Goal: Task Accomplishment & Management: Manage account settings

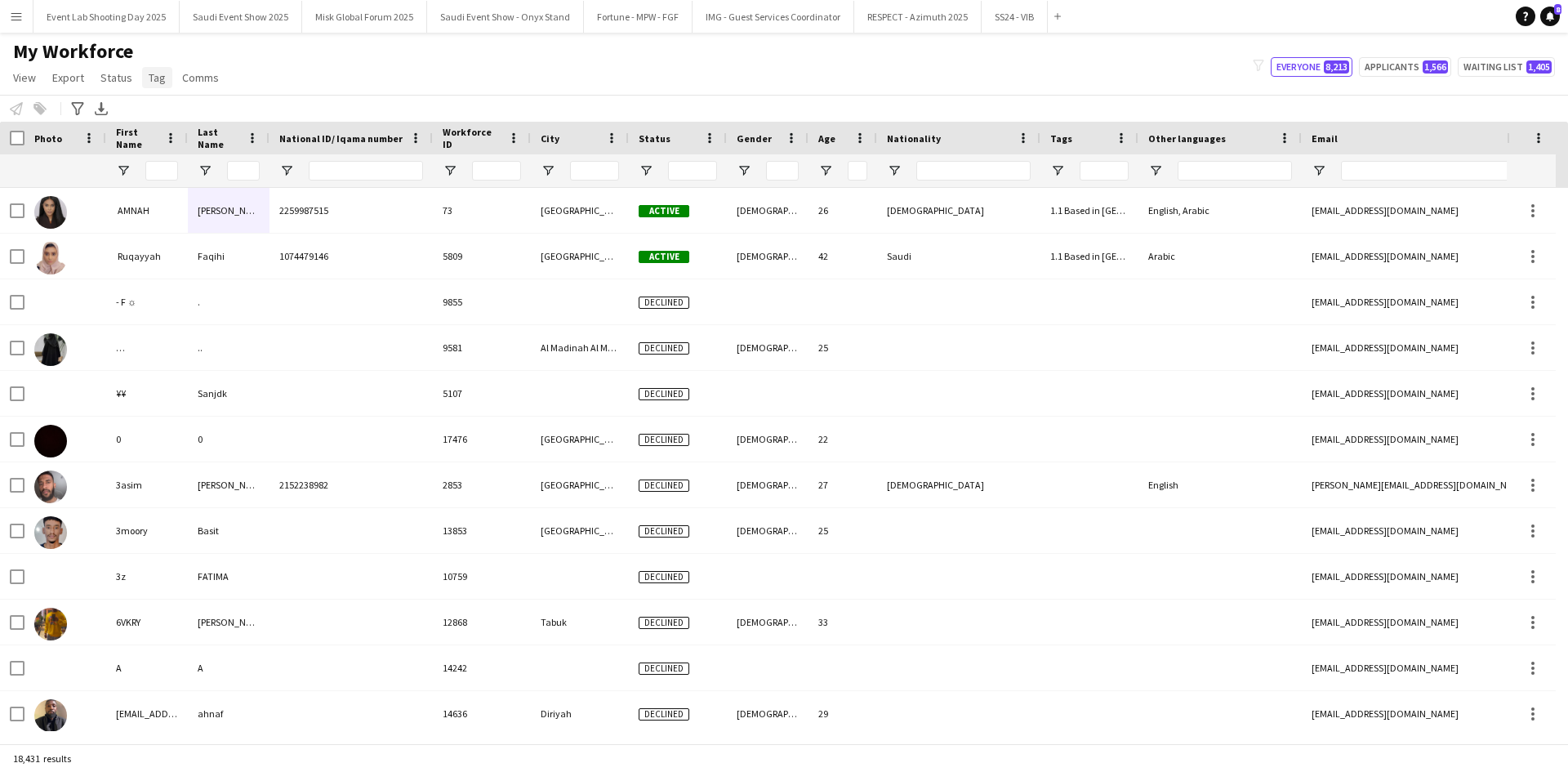
click at [150, 79] on span "Tag" at bounding box center [156, 78] width 17 height 15
click at [177, 110] on span "New tag" at bounding box center [173, 113] width 40 height 15
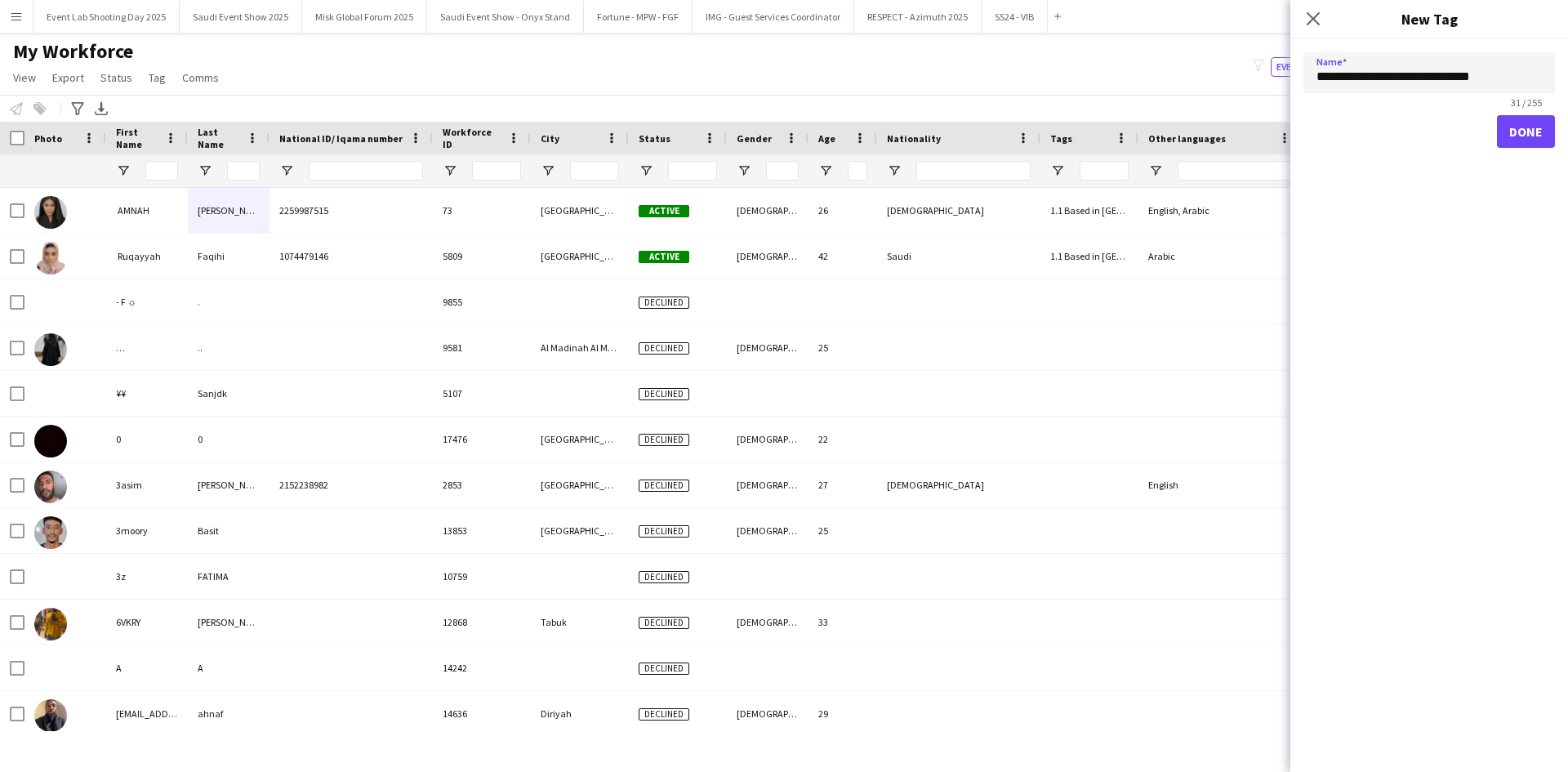
type input "**********"
click at [1534, 127] on button "Done" at bounding box center [1526, 131] width 58 height 33
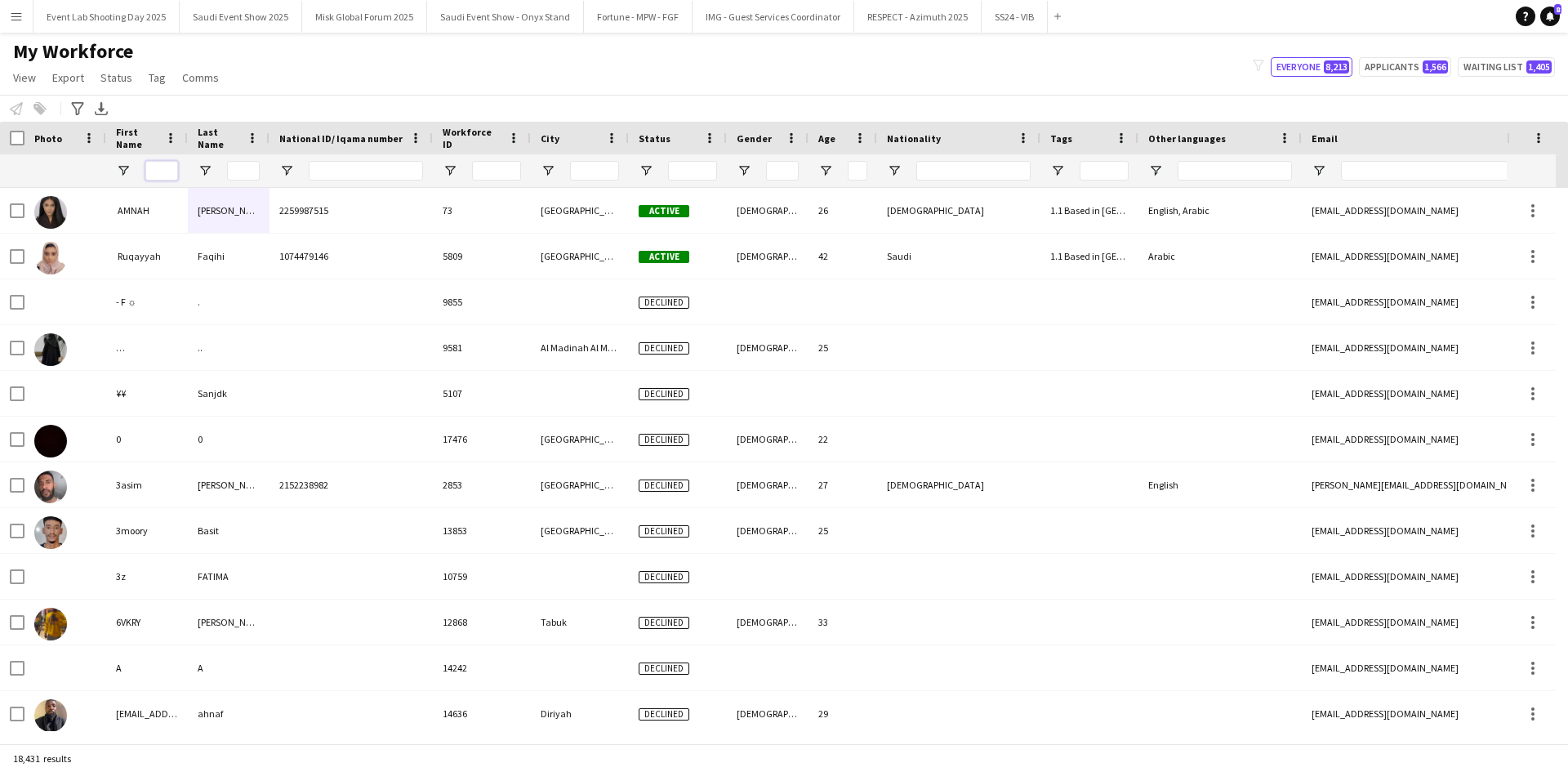
click at [161, 166] on input "First Name Filter Input" at bounding box center [161, 171] width 33 height 20
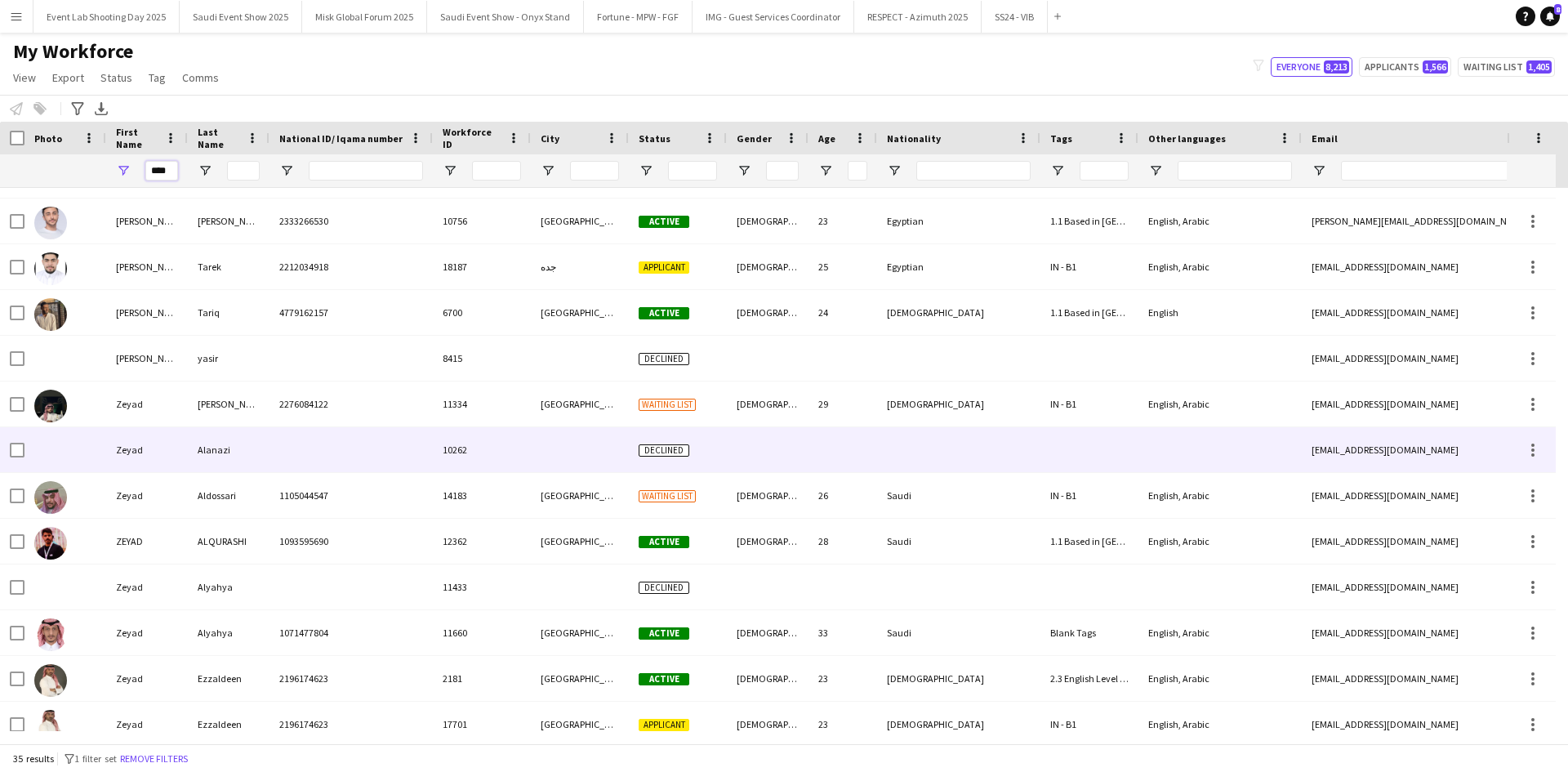
scroll to position [731, 0]
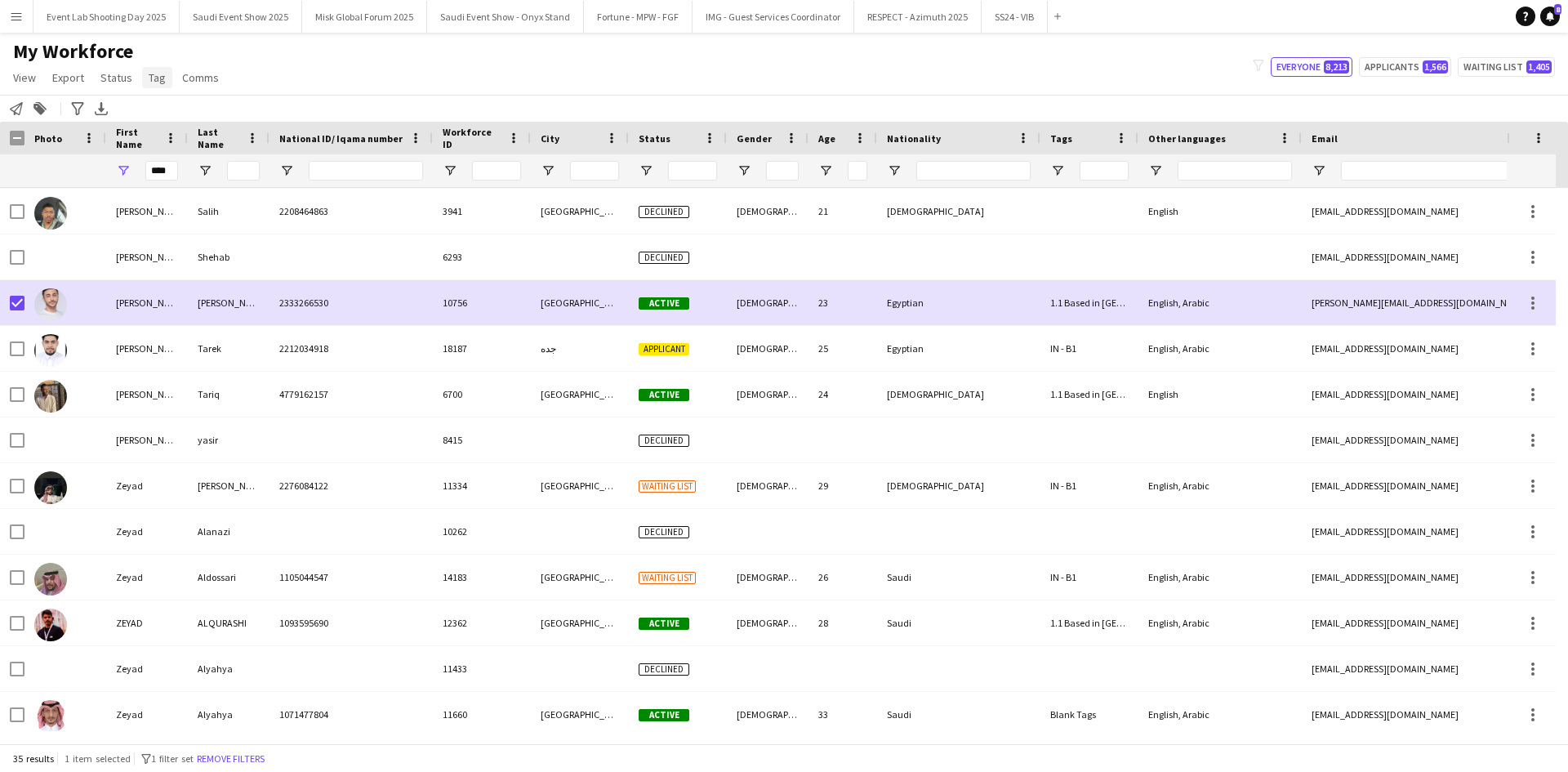
click at [151, 74] on span "Tag" at bounding box center [156, 78] width 17 height 15
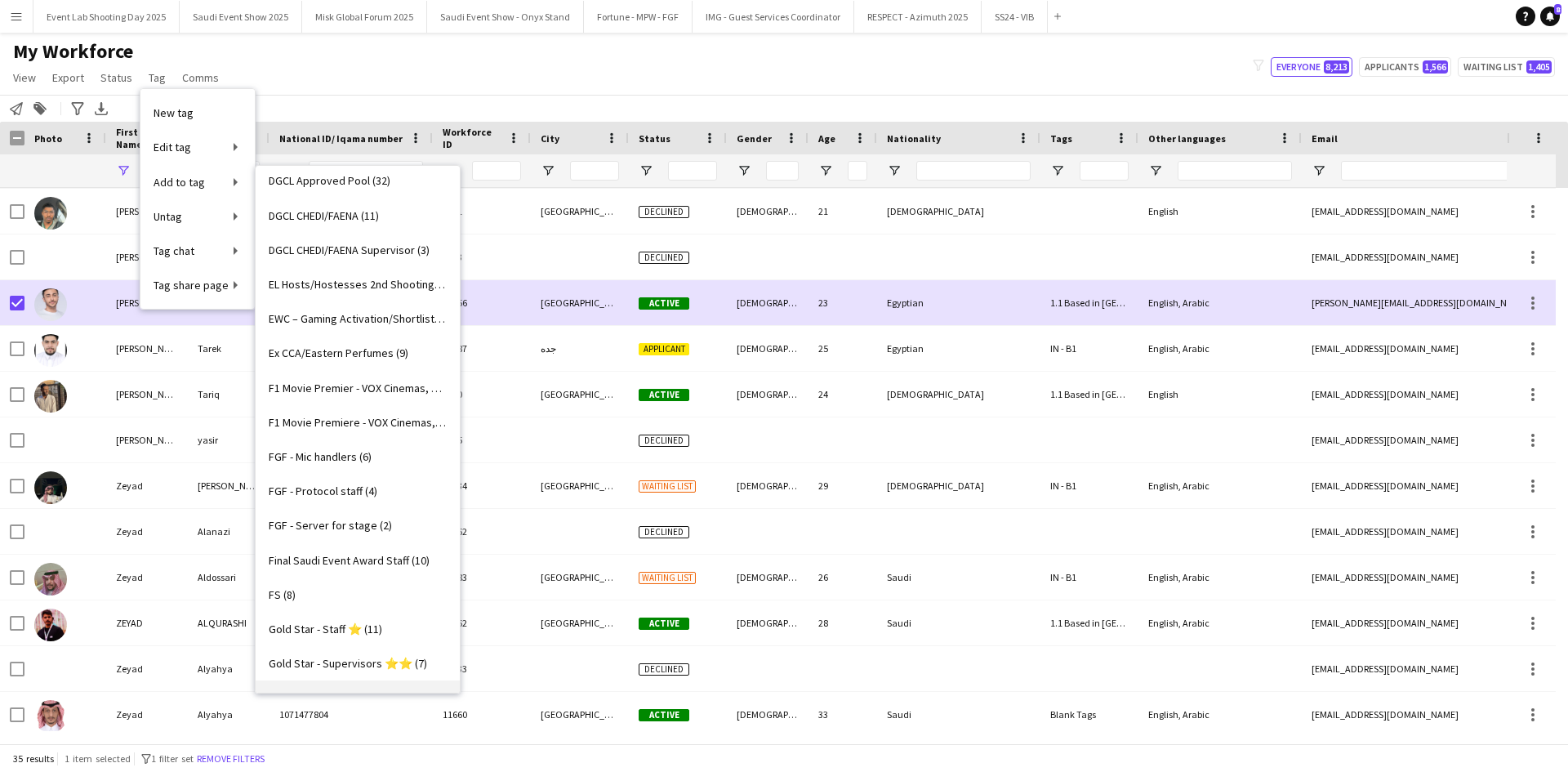
scroll to position [408, 0]
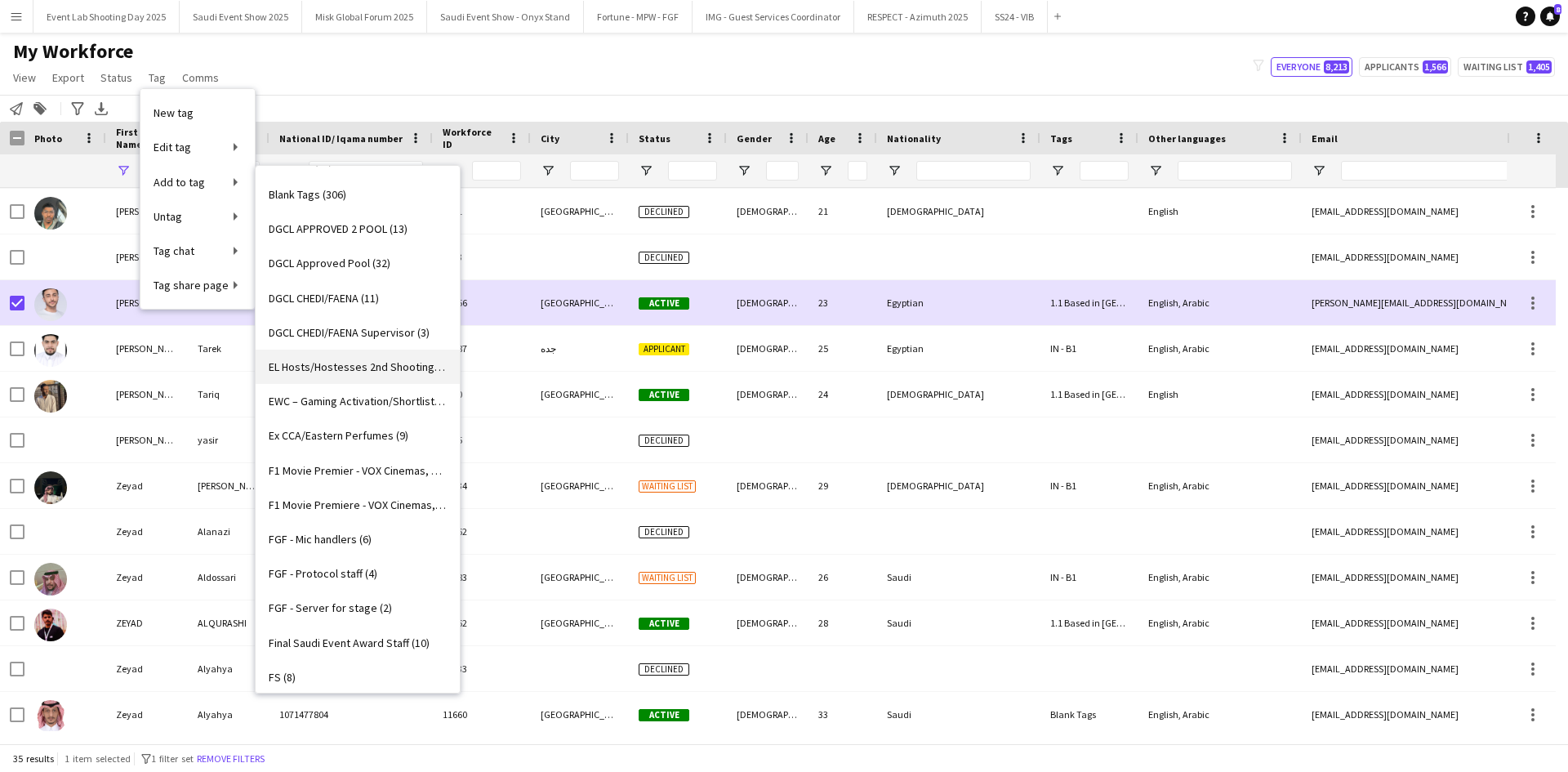
click at [319, 380] on link "EL Hosts/Hostesses 2nd Shooting (0)" at bounding box center [358, 367] width 204 height 34
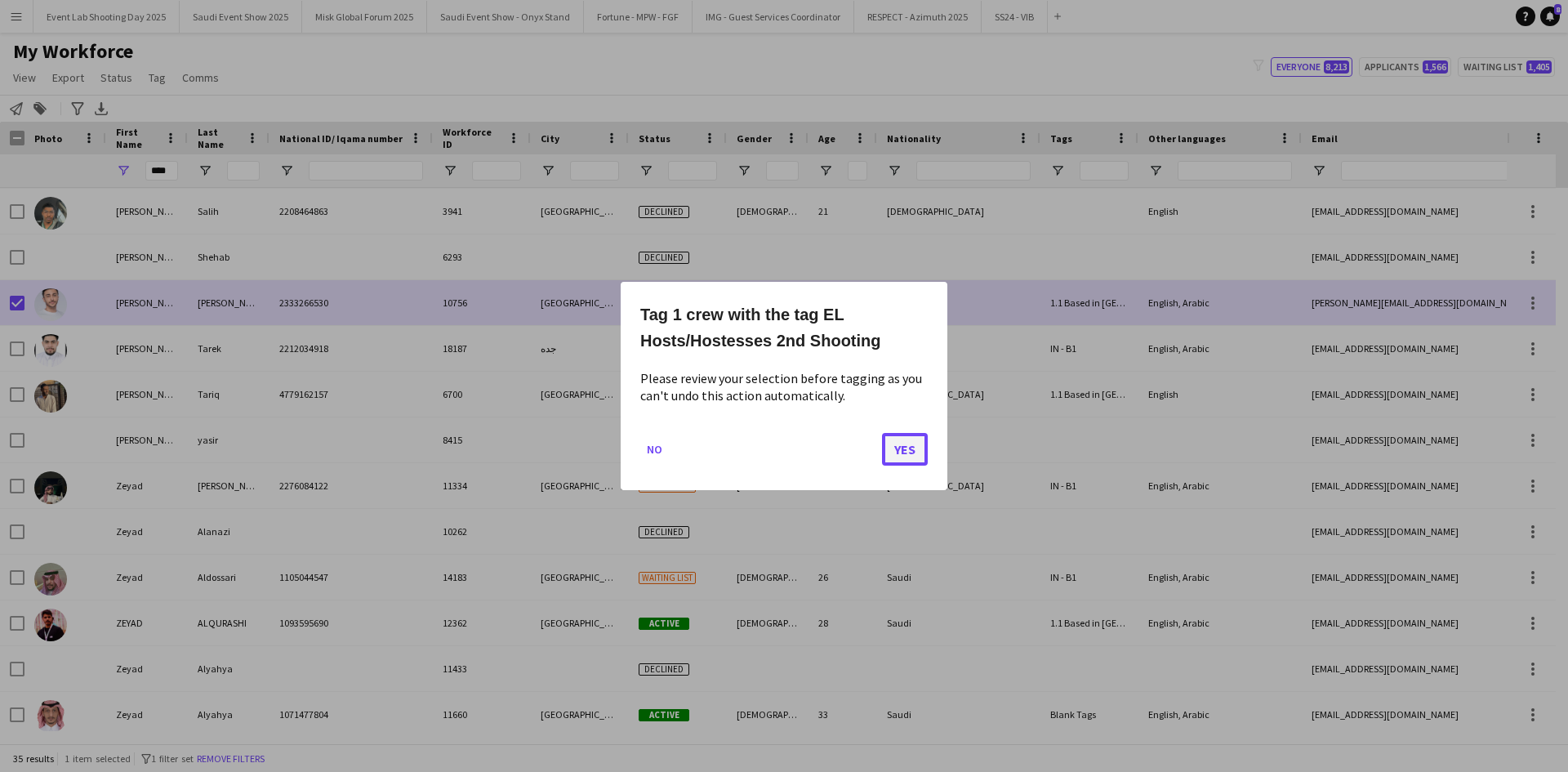
click at [909, 446] on button "Yes" at bounding box center [905, 449] width 46 height 33
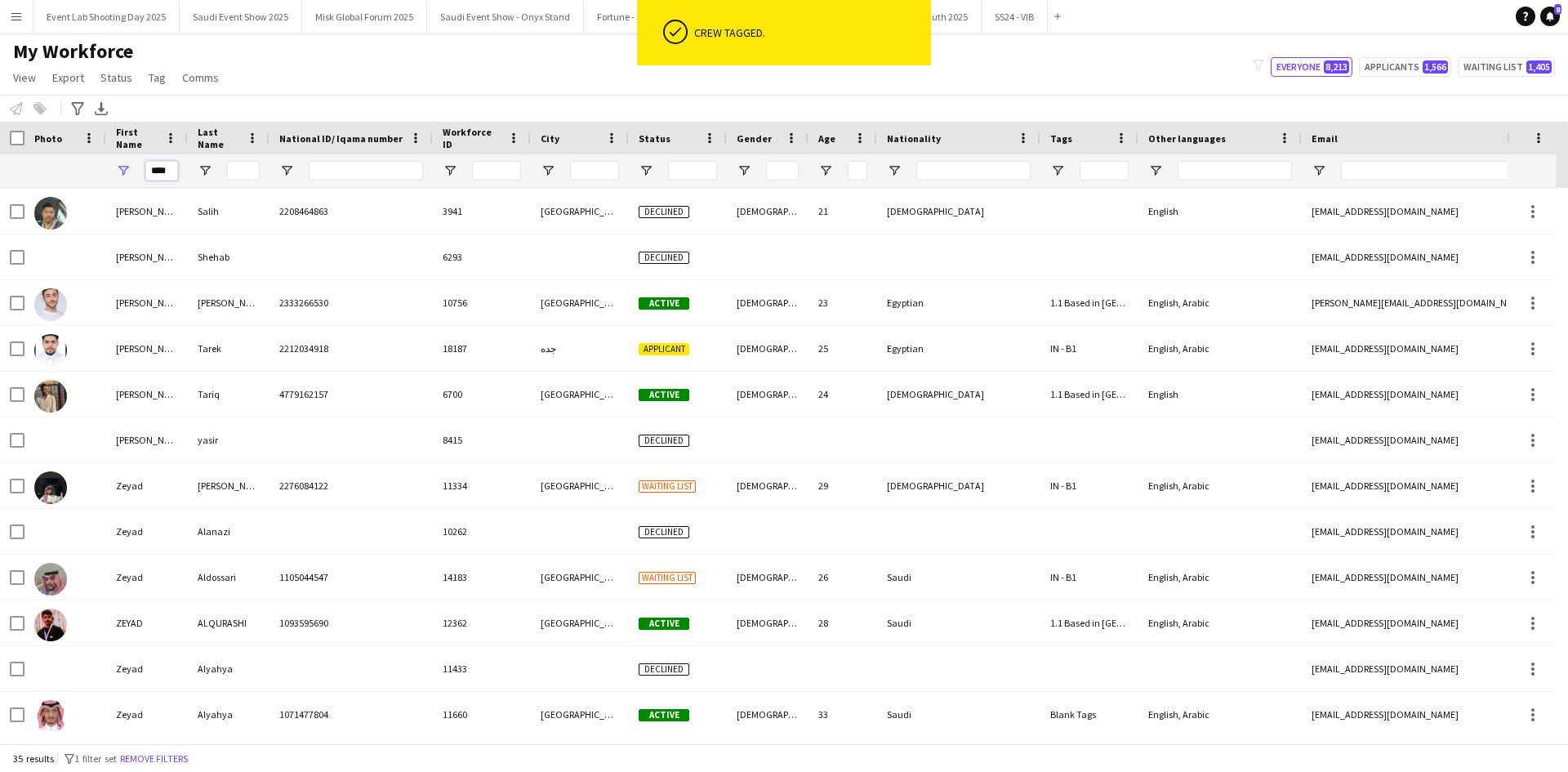
click at [170, 170] on input "****" at bounding box center [161, 171] width 33 height 20
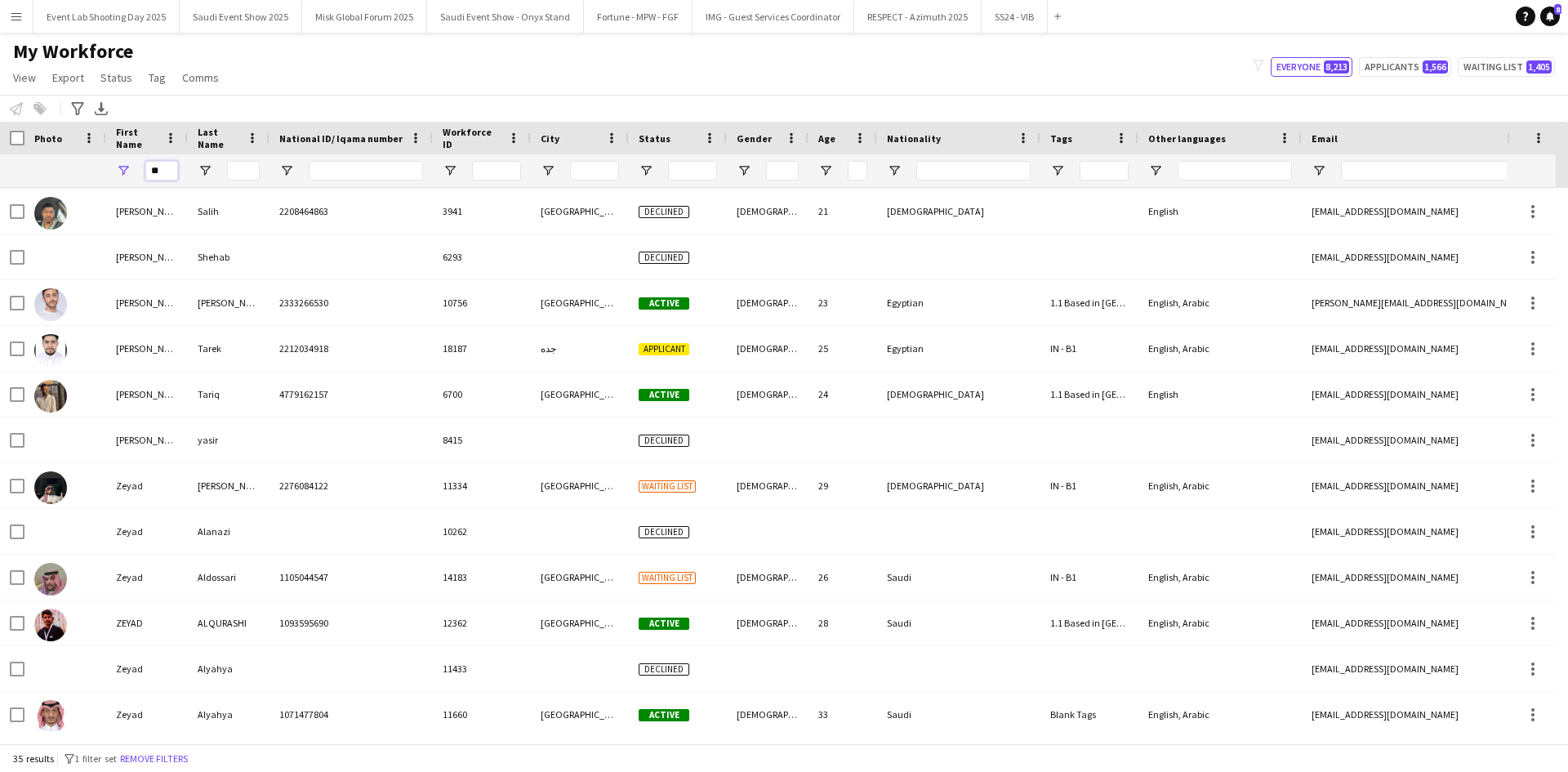
type input "*"
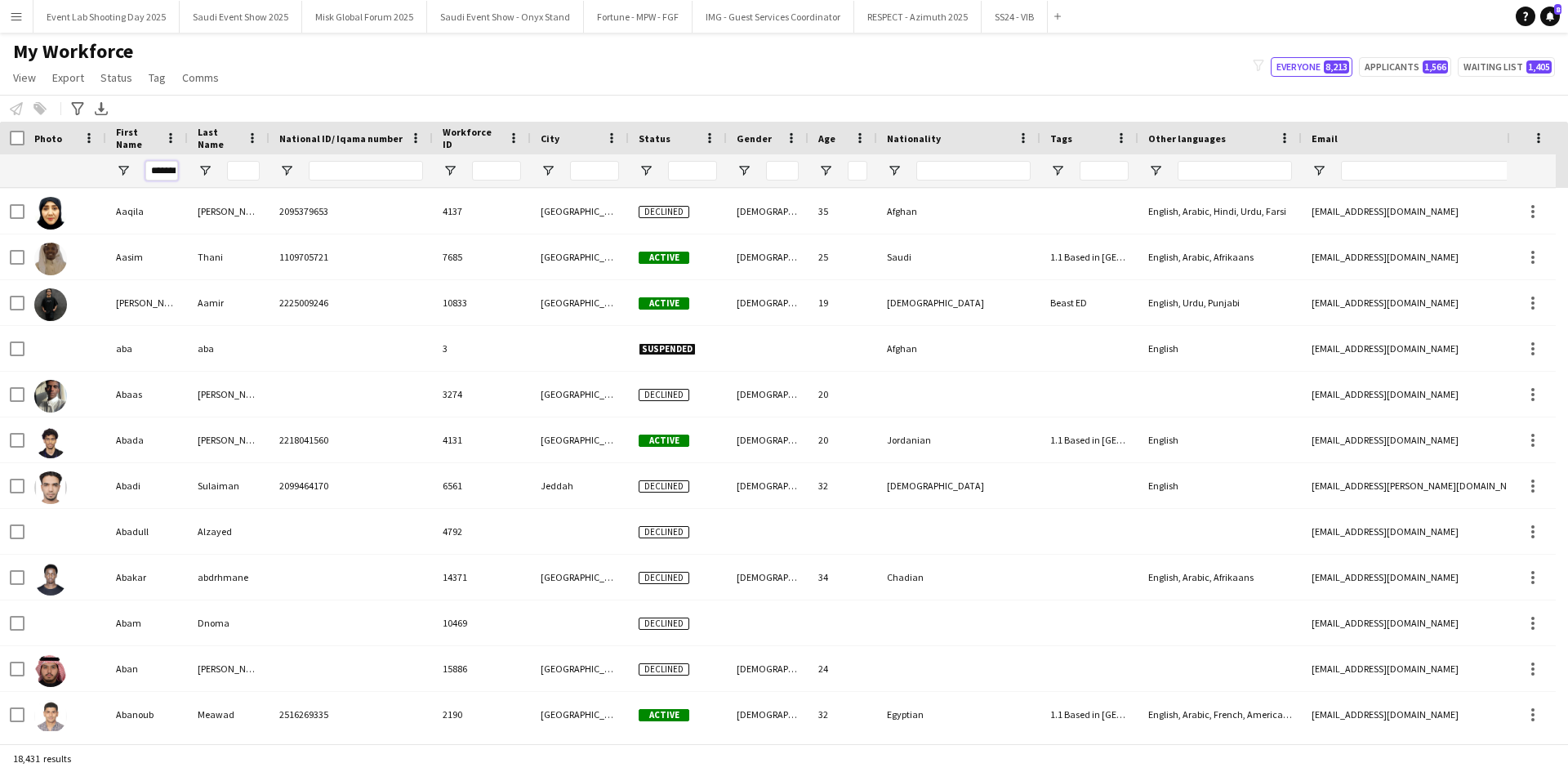
scroll to position [0, 0]
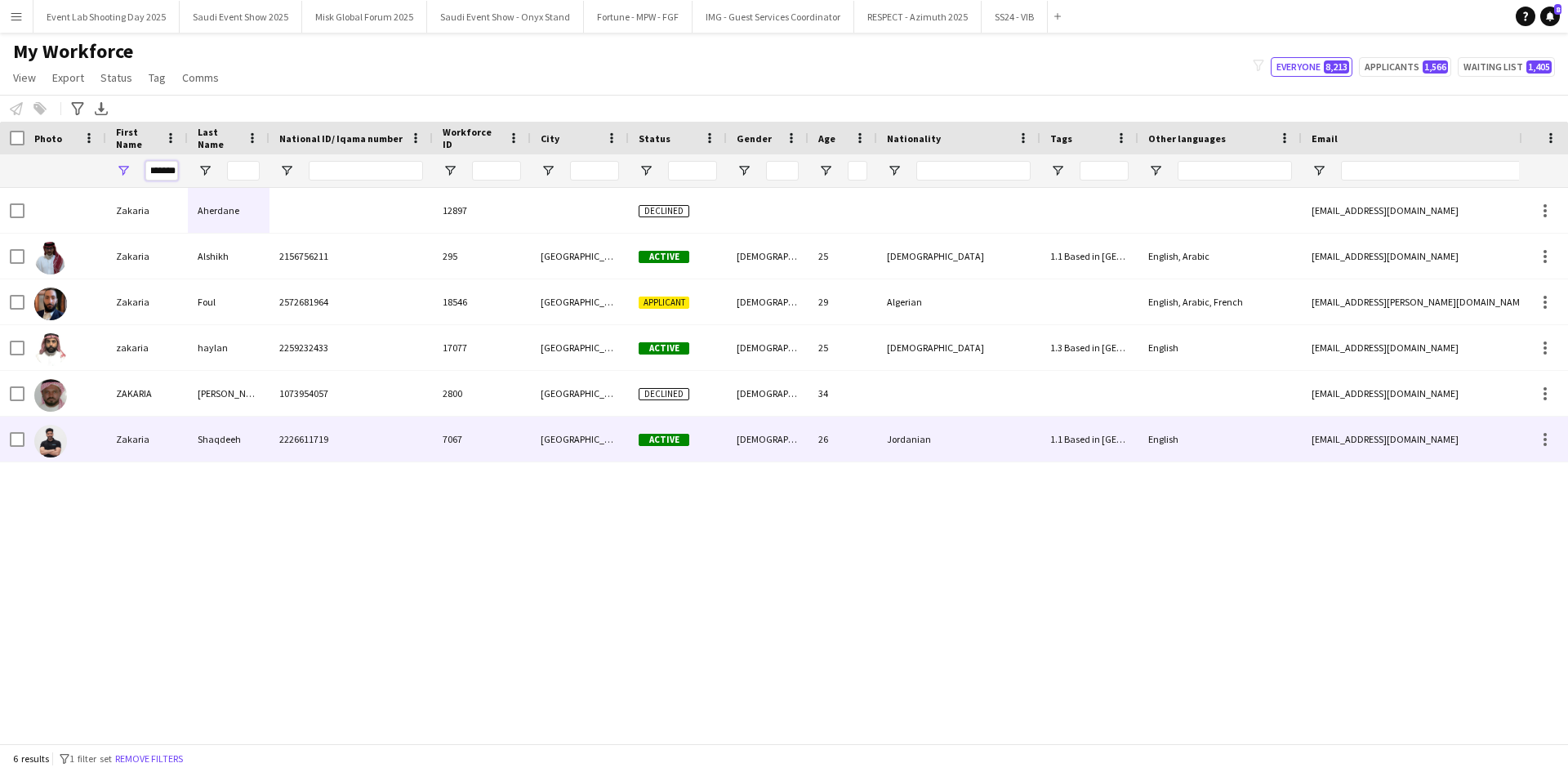
type input "*******"
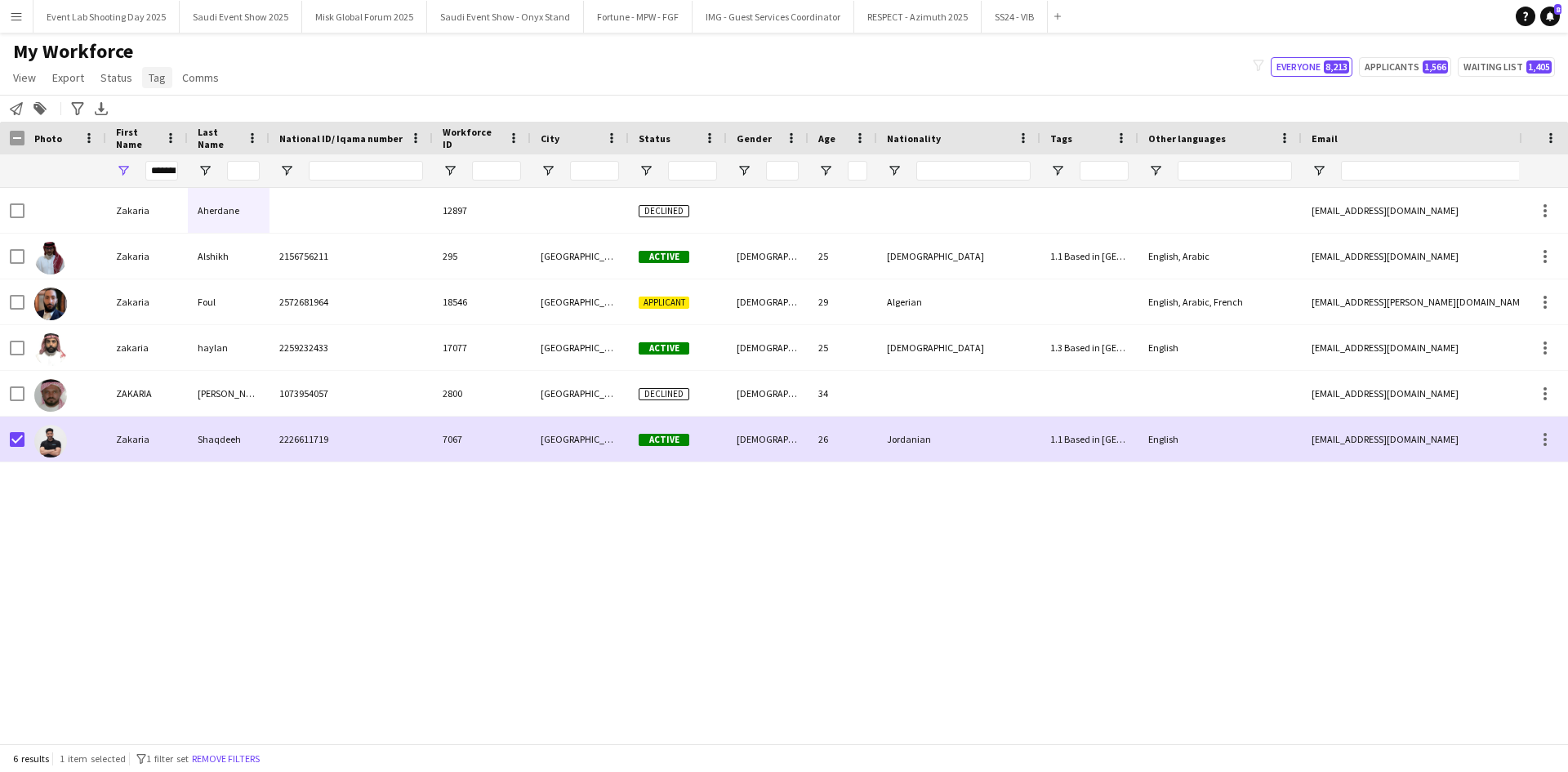
click at [161, 82] on span "Tag" at bounding box center [156, 78] width 17 height 15
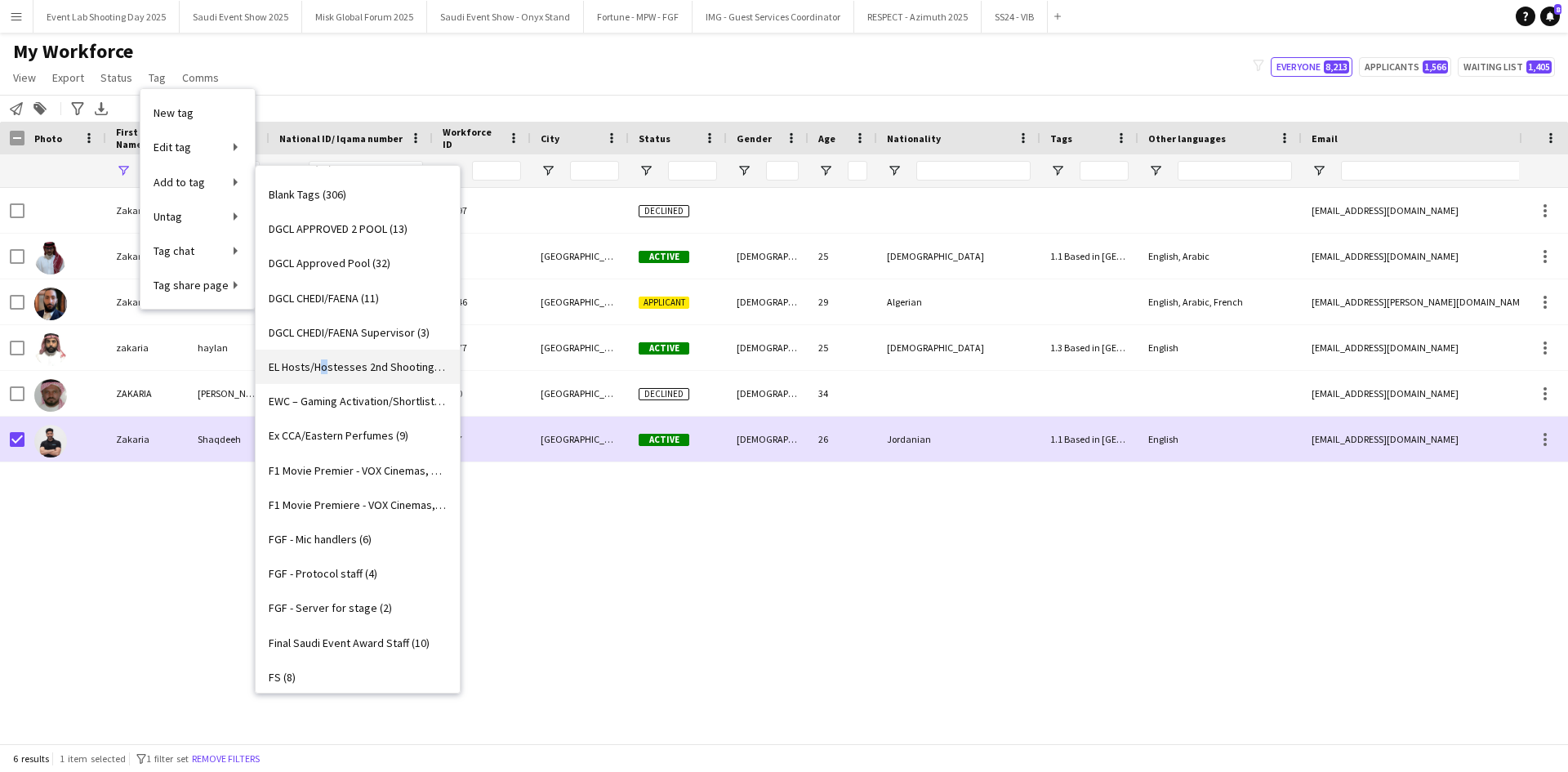
click at [324, 369] on span "EL Hosts/Hostesses 2nd Shooting (1)" at bounding box center [358, 367] width 178 height 15
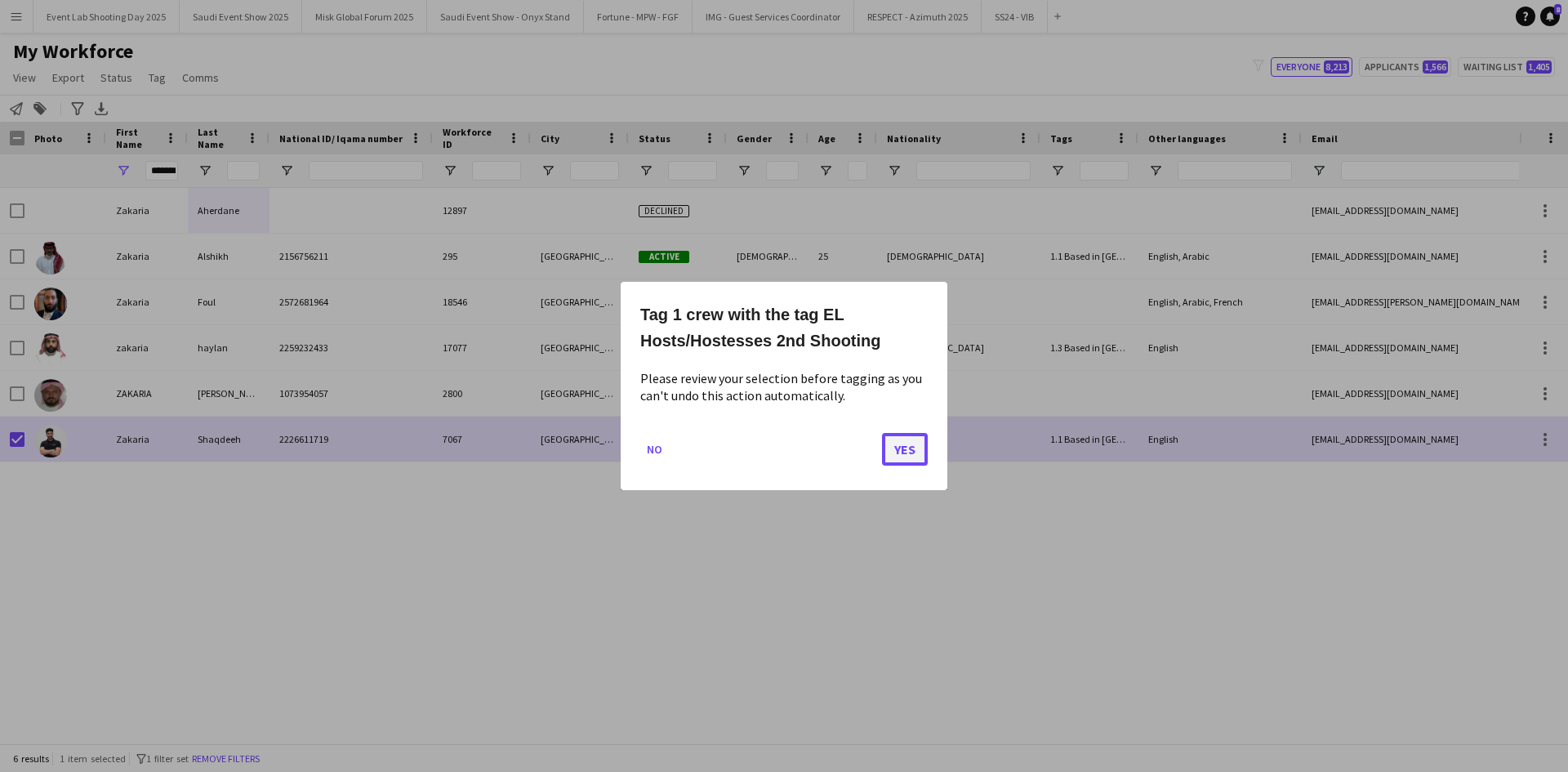
click at [913, 455] on button "Yes" at bounding box center [905, 449] width 46 height 33
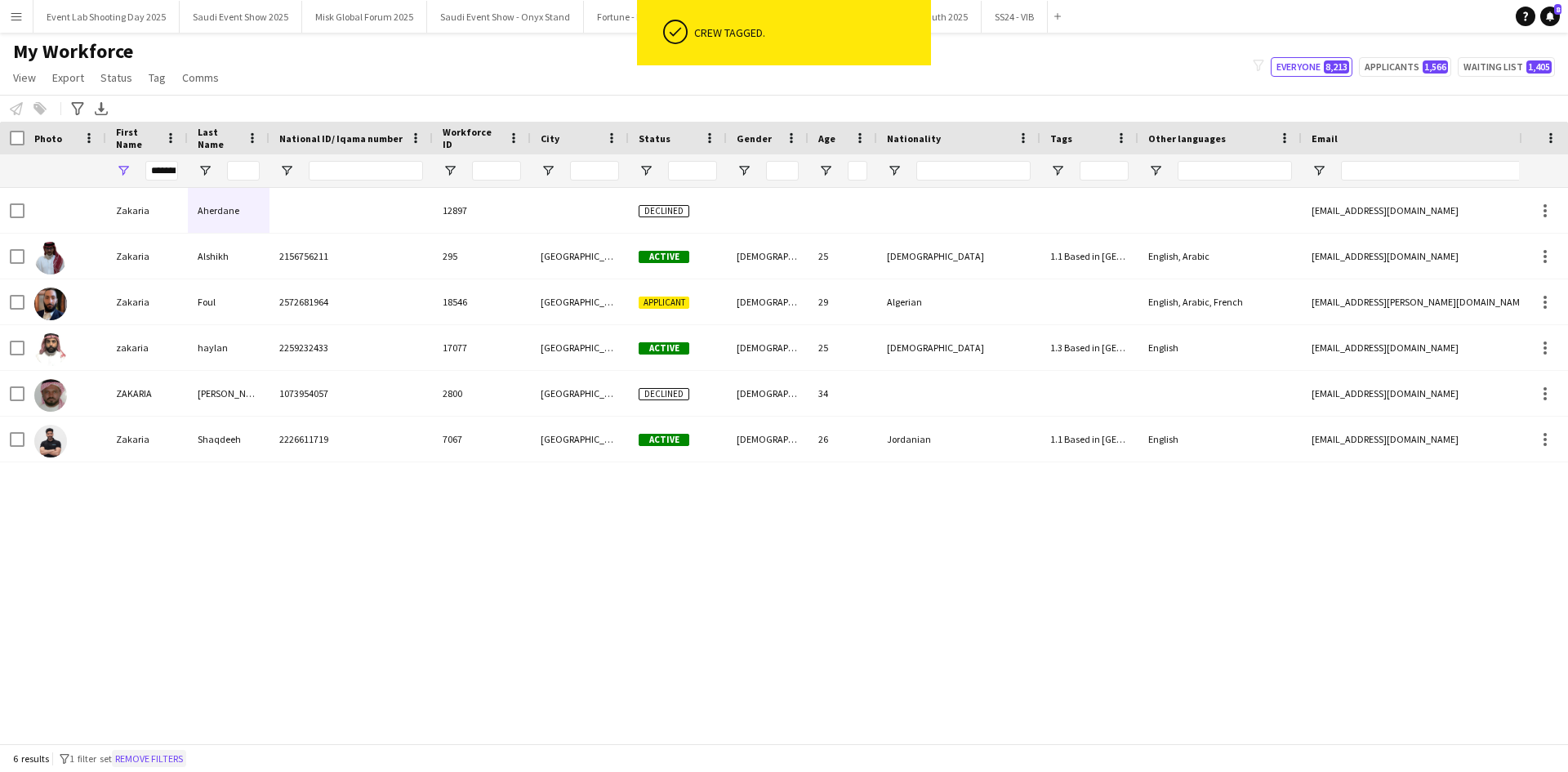
click at [171, 753] on button "Remove filters" at bounding box center [148, 759] width 75 height 18
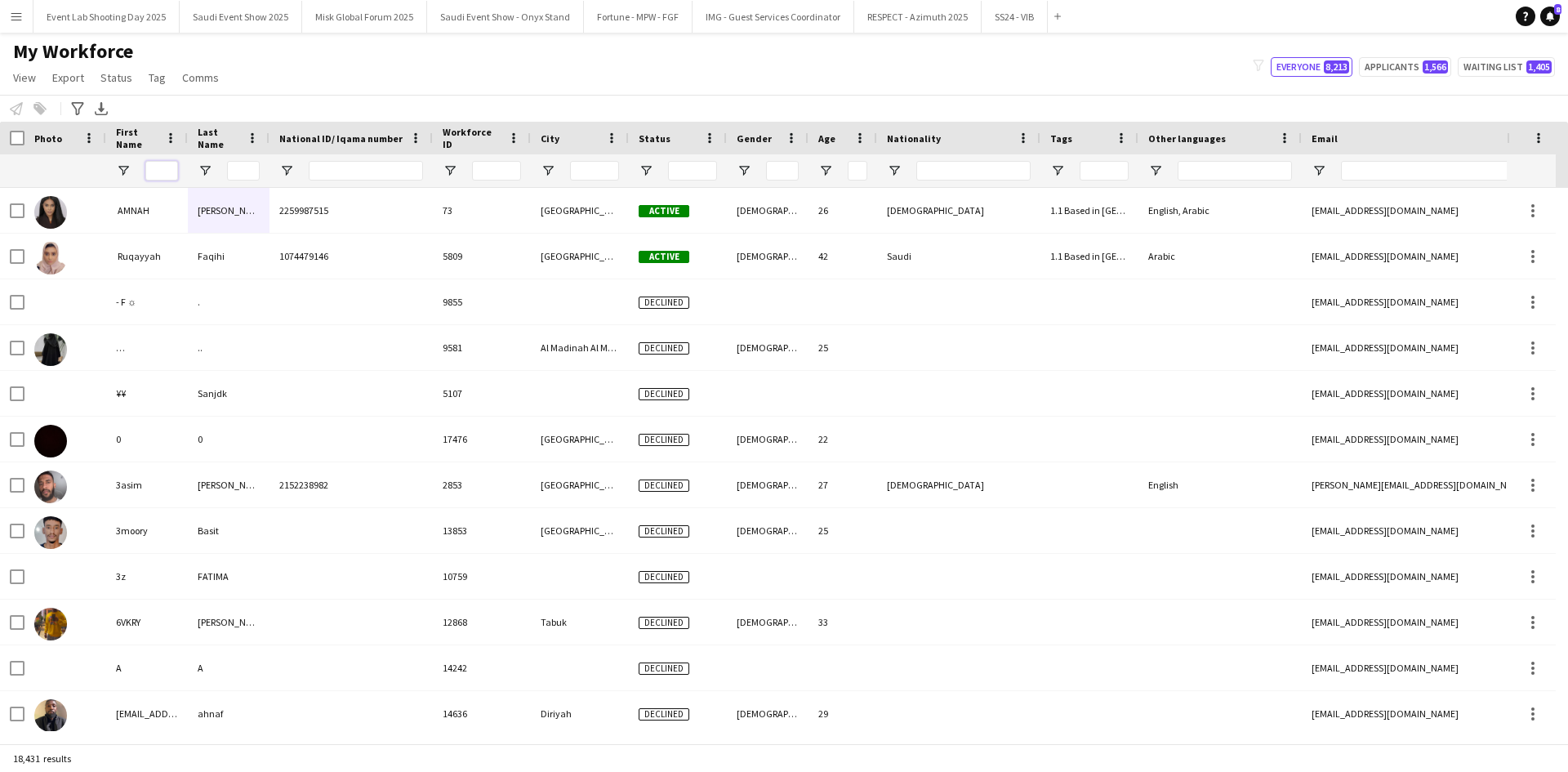
click at [166, 171] on input "First Name Filter Input" at bounding box center [161, 171] width 33 height 20
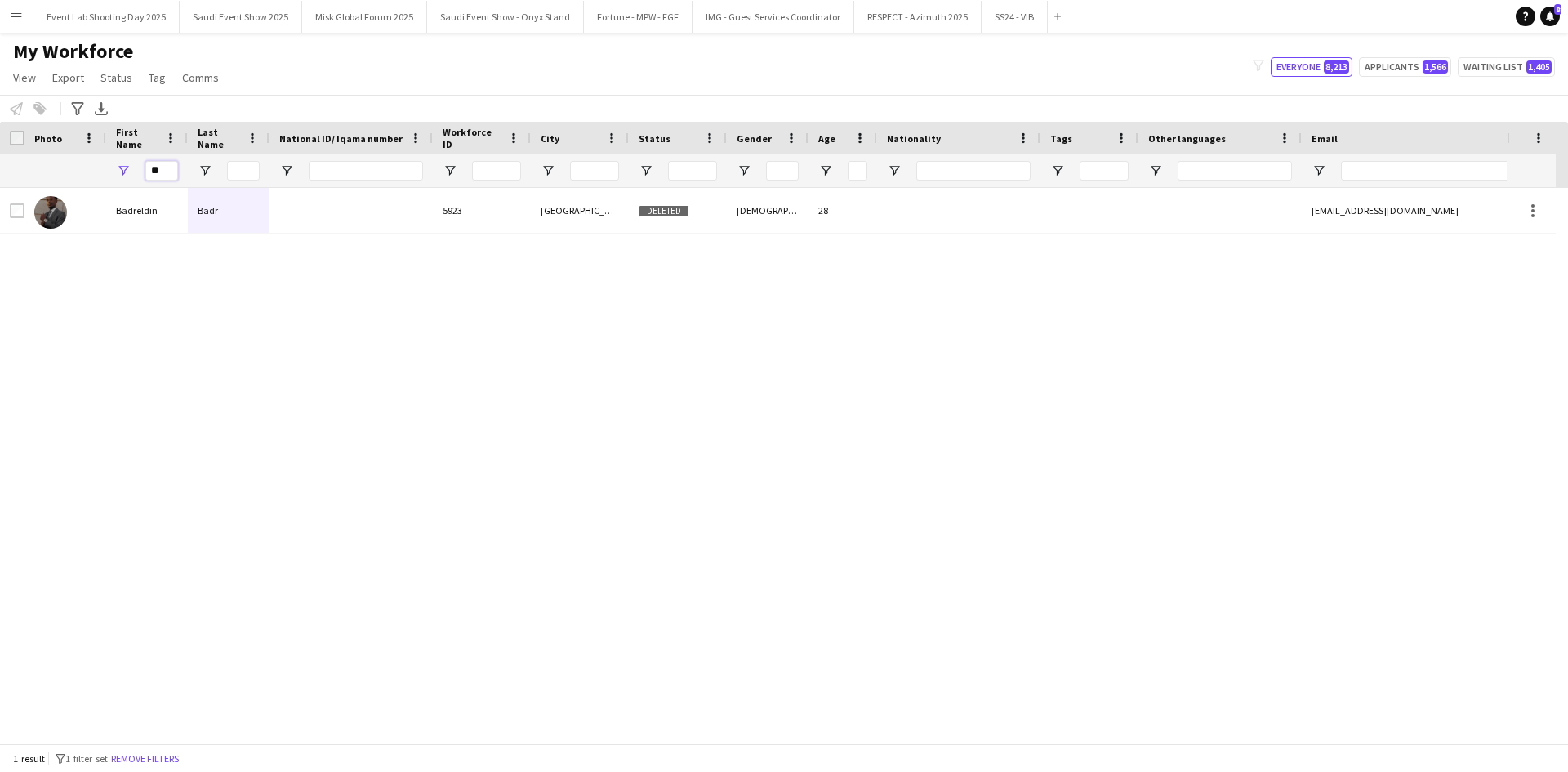
type input "*"
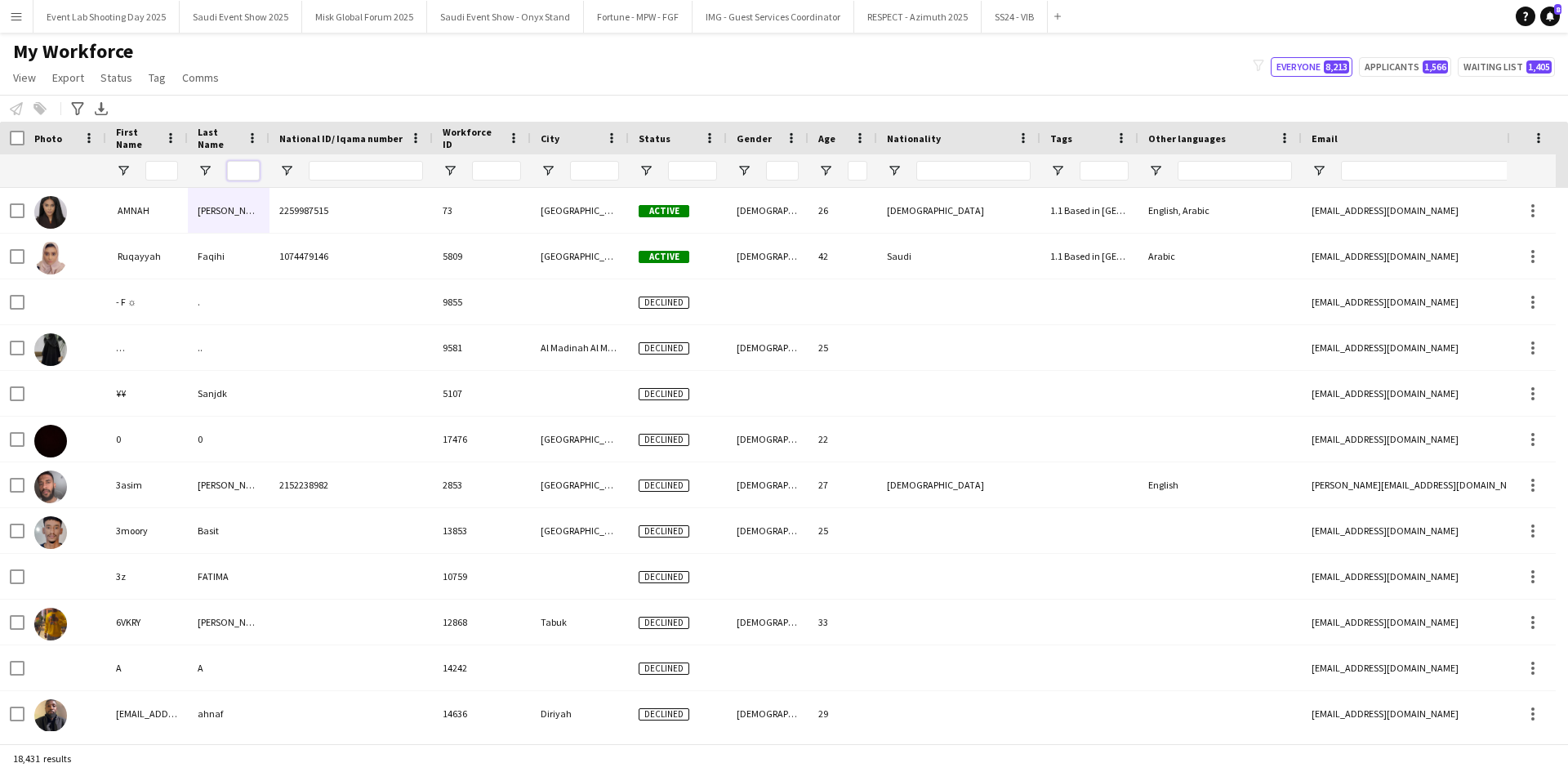
click at [256, 171] on input "Last Name Filter Input" at bounding box center [243, 171] width 33 height 20
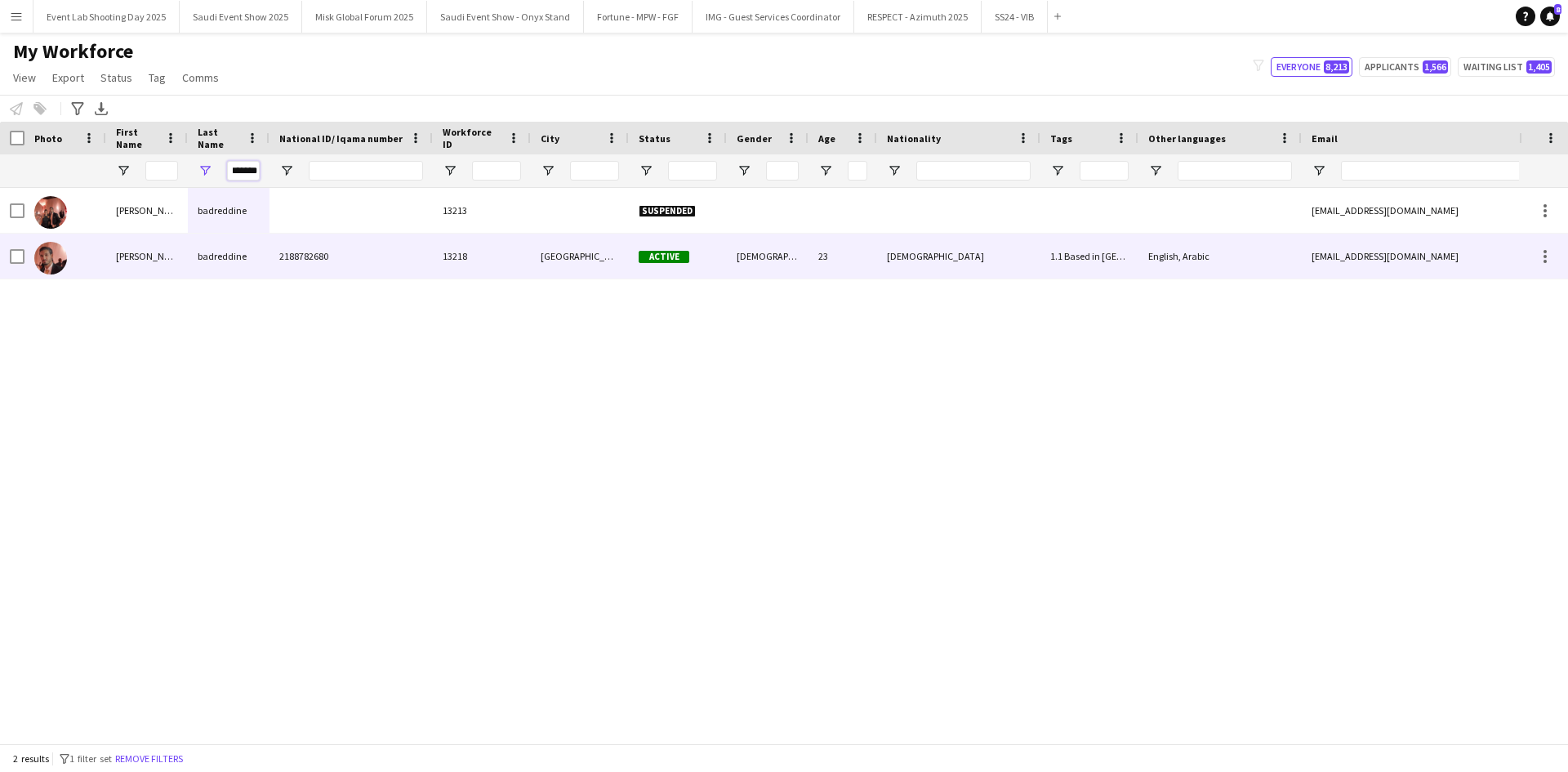
type input "*******"
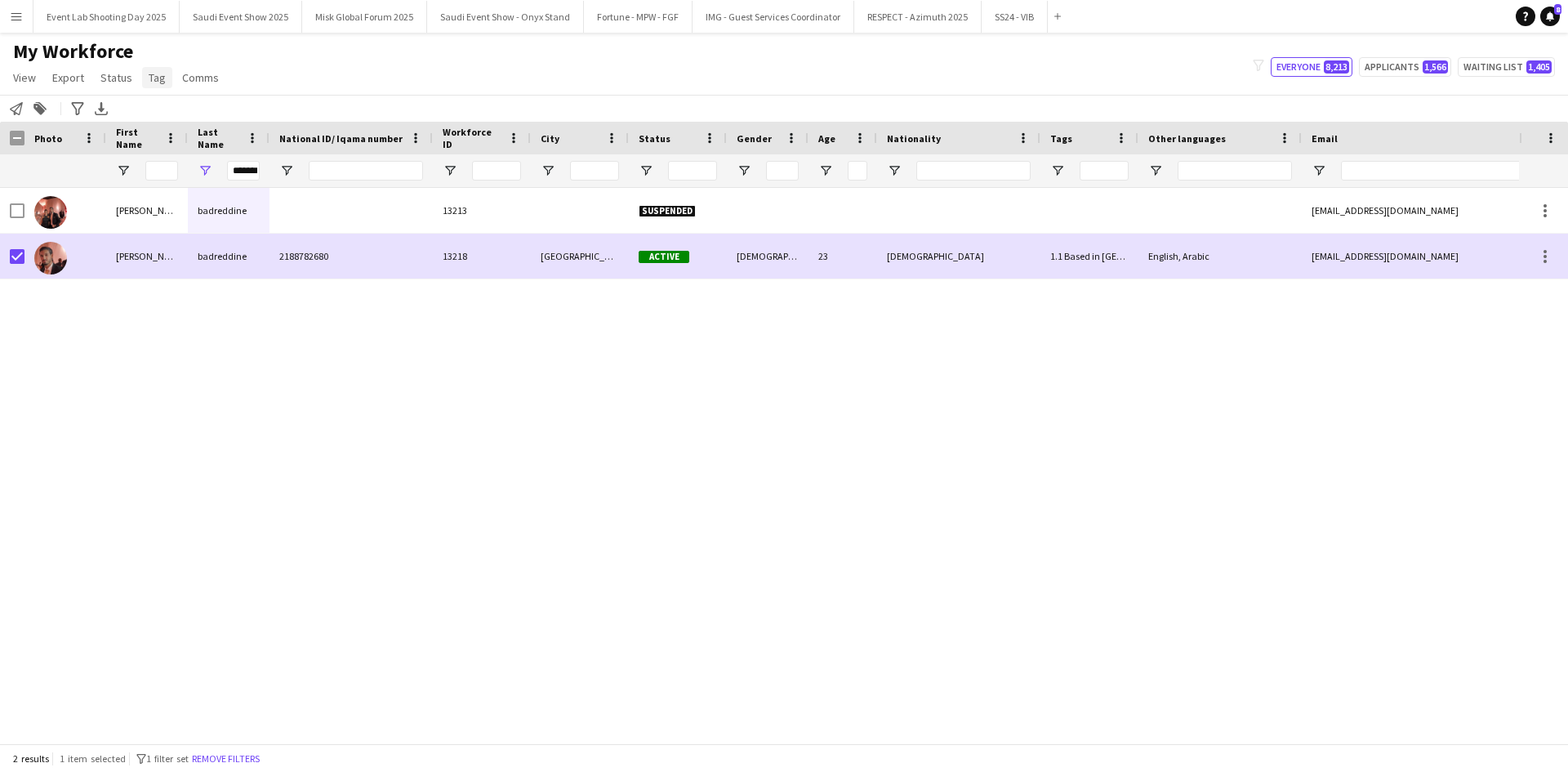
click at [148, 79] on span "Tag" at bounding box center [156, 78] width 17 height 15
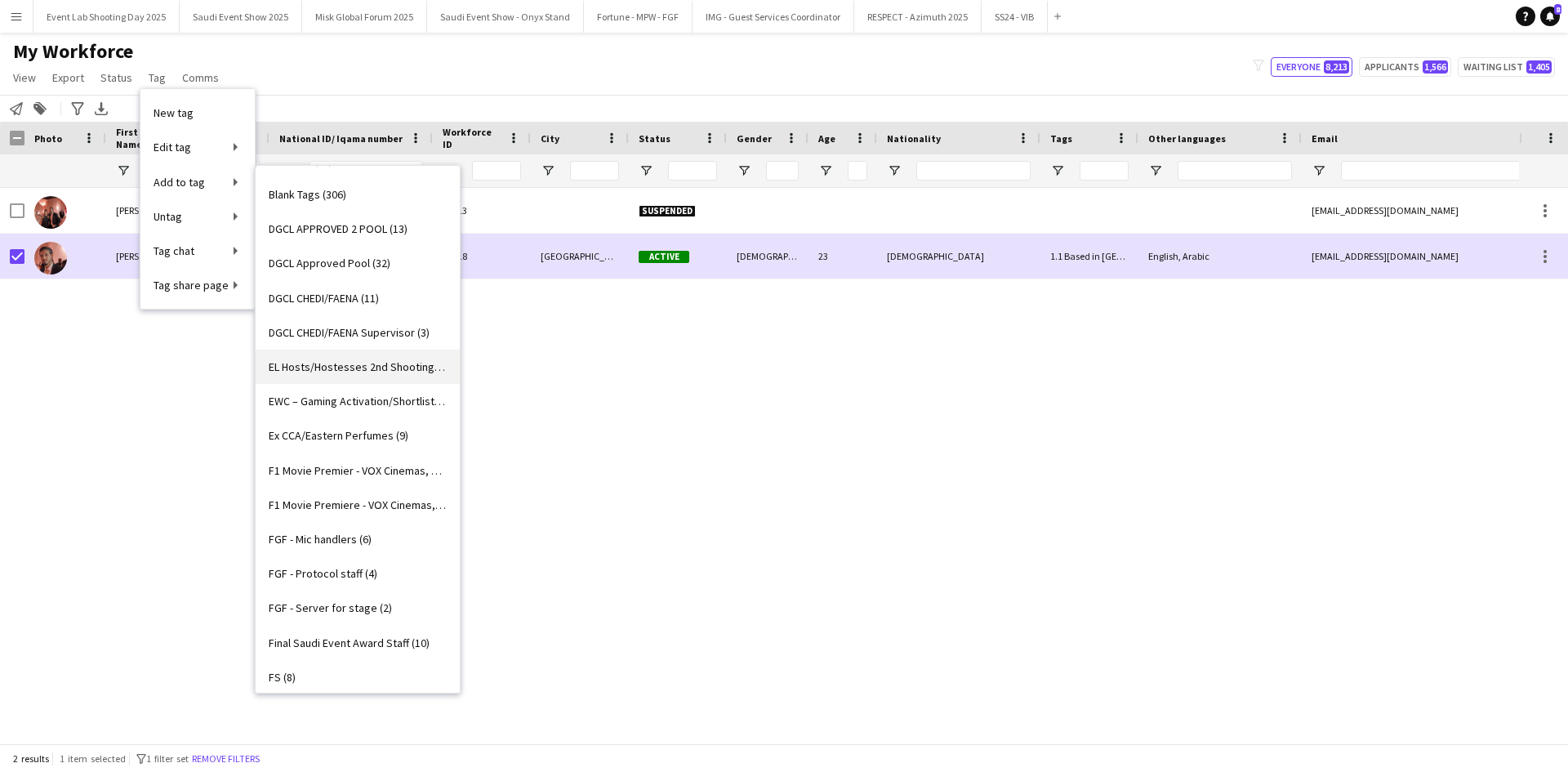
click at [338, 367] on span "EL Hosts/Hostesses 2nd Shooting (2)" at bounding box center [358, 367] width 178 height 15
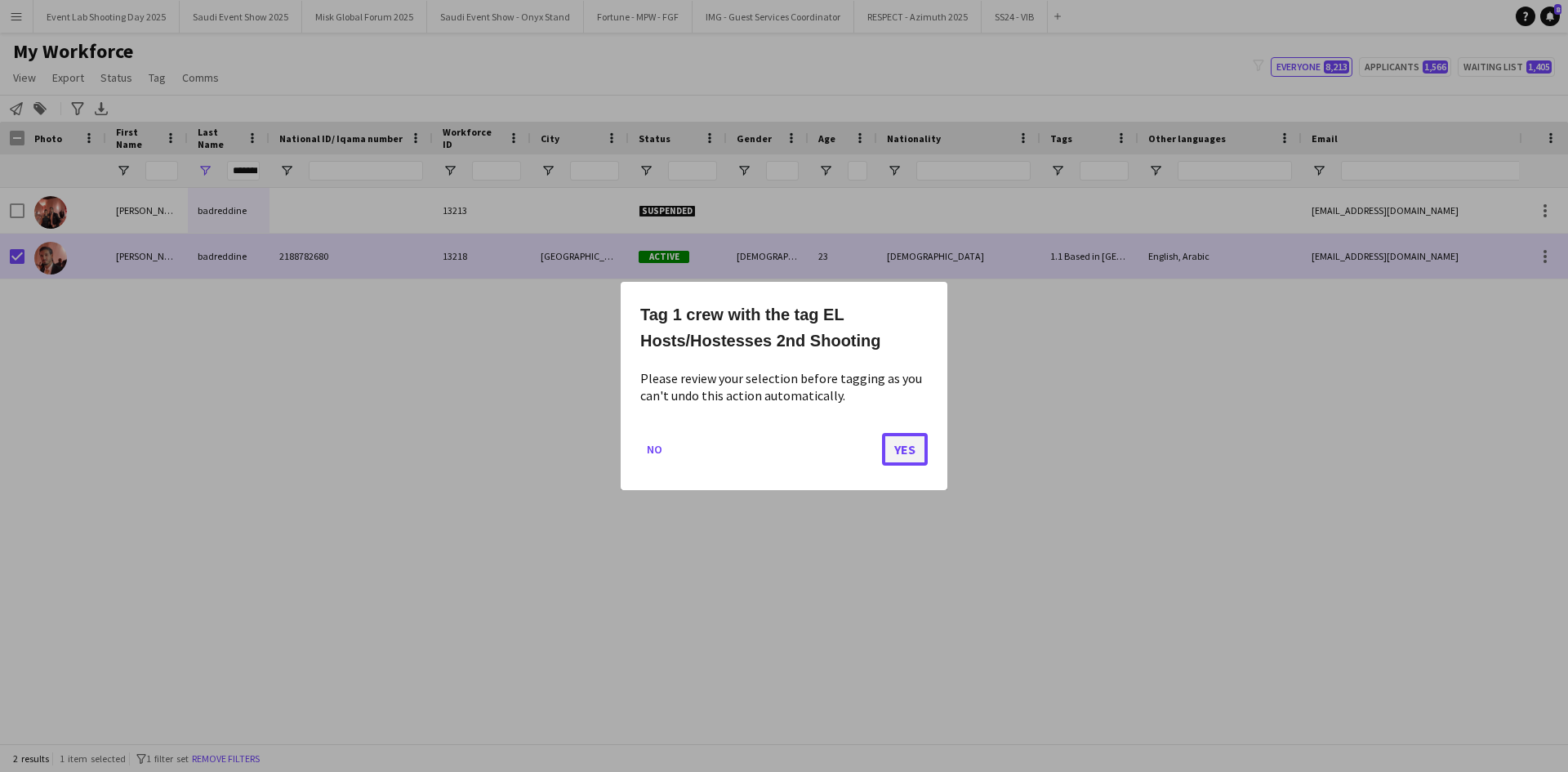
click at [908, 455] on button "Yes" at bounding box center [905, 449] width 46 height 33
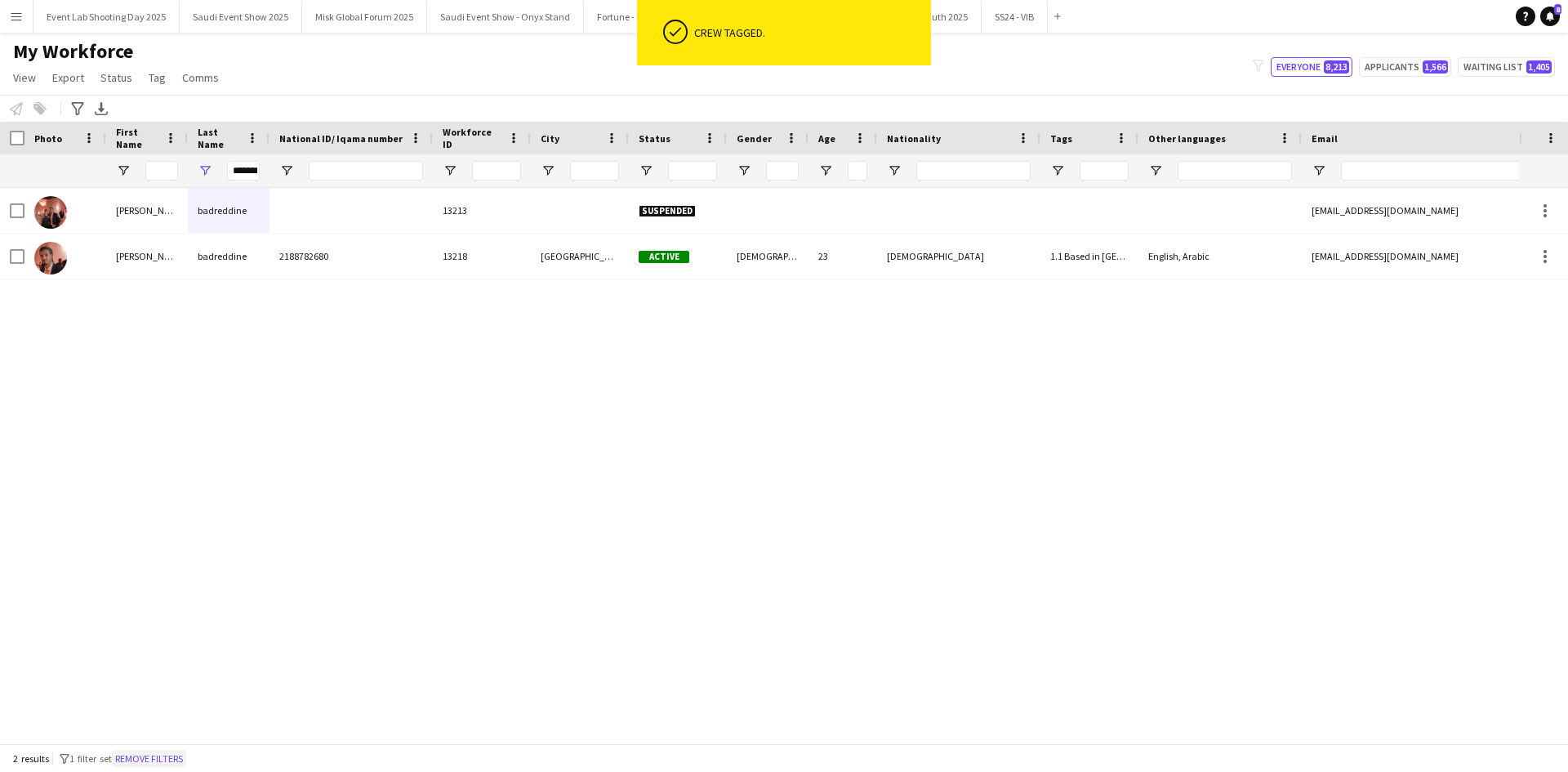
click at [174, 752] on button "Remove filters" at bounding box center [148, 759] width 75 height 18
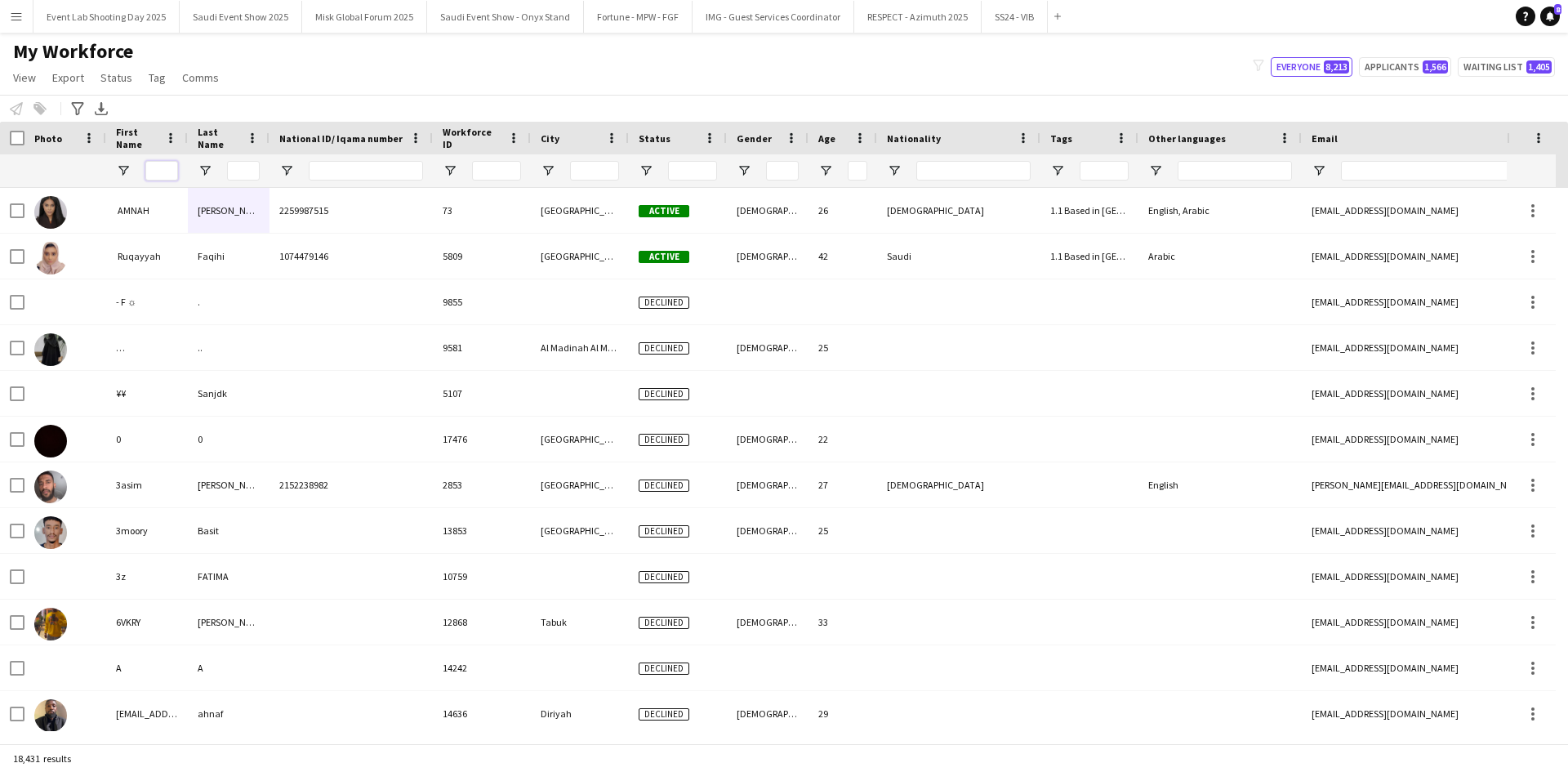
click at [170, 169] on input "First Name Filter Input" at bounding box center [161, 171] width 33 height 20
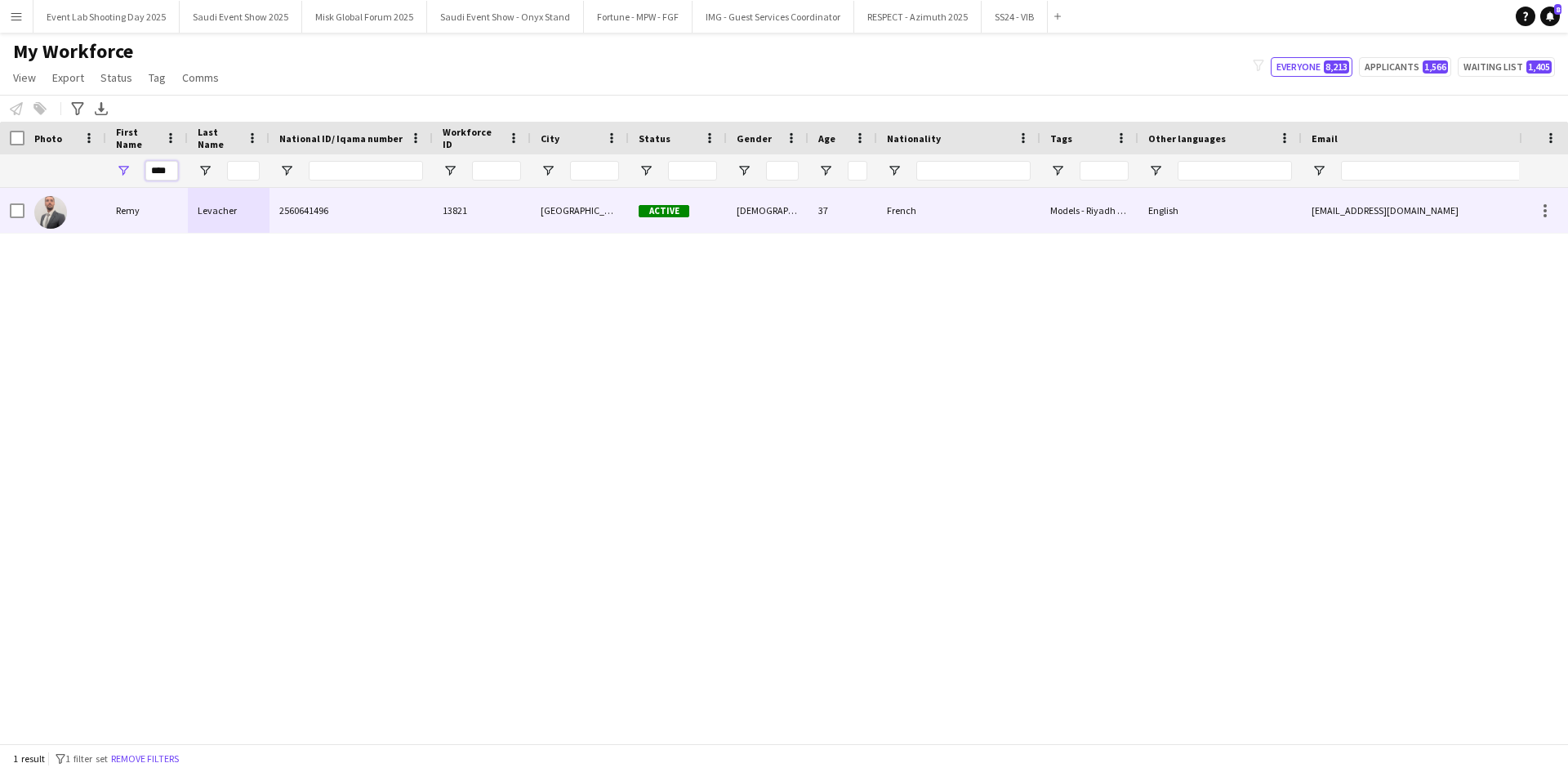
type input "****"
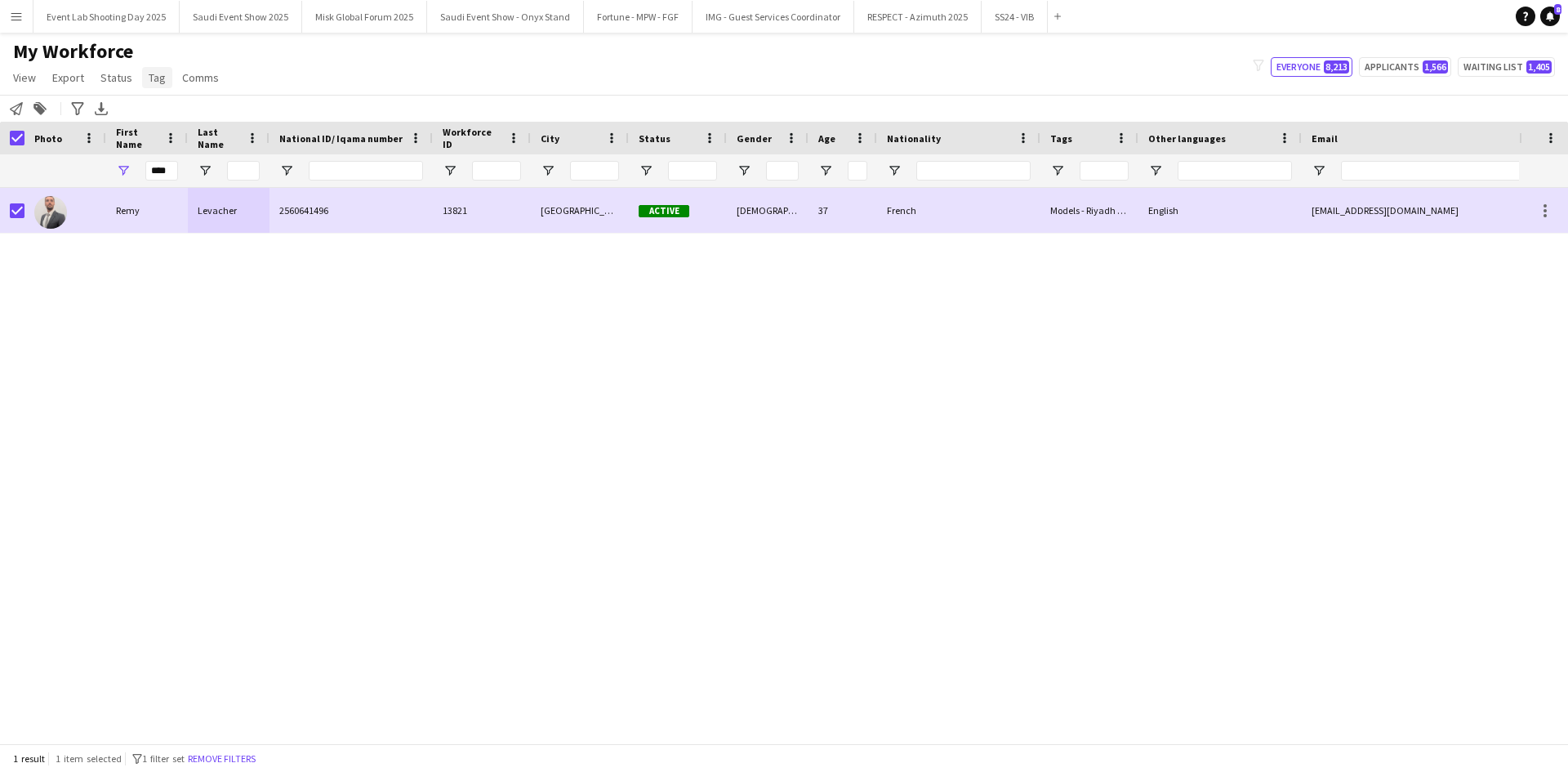
click at [142, 77] on link "Tag" at bounding box center [157, 77] width 30 height 21
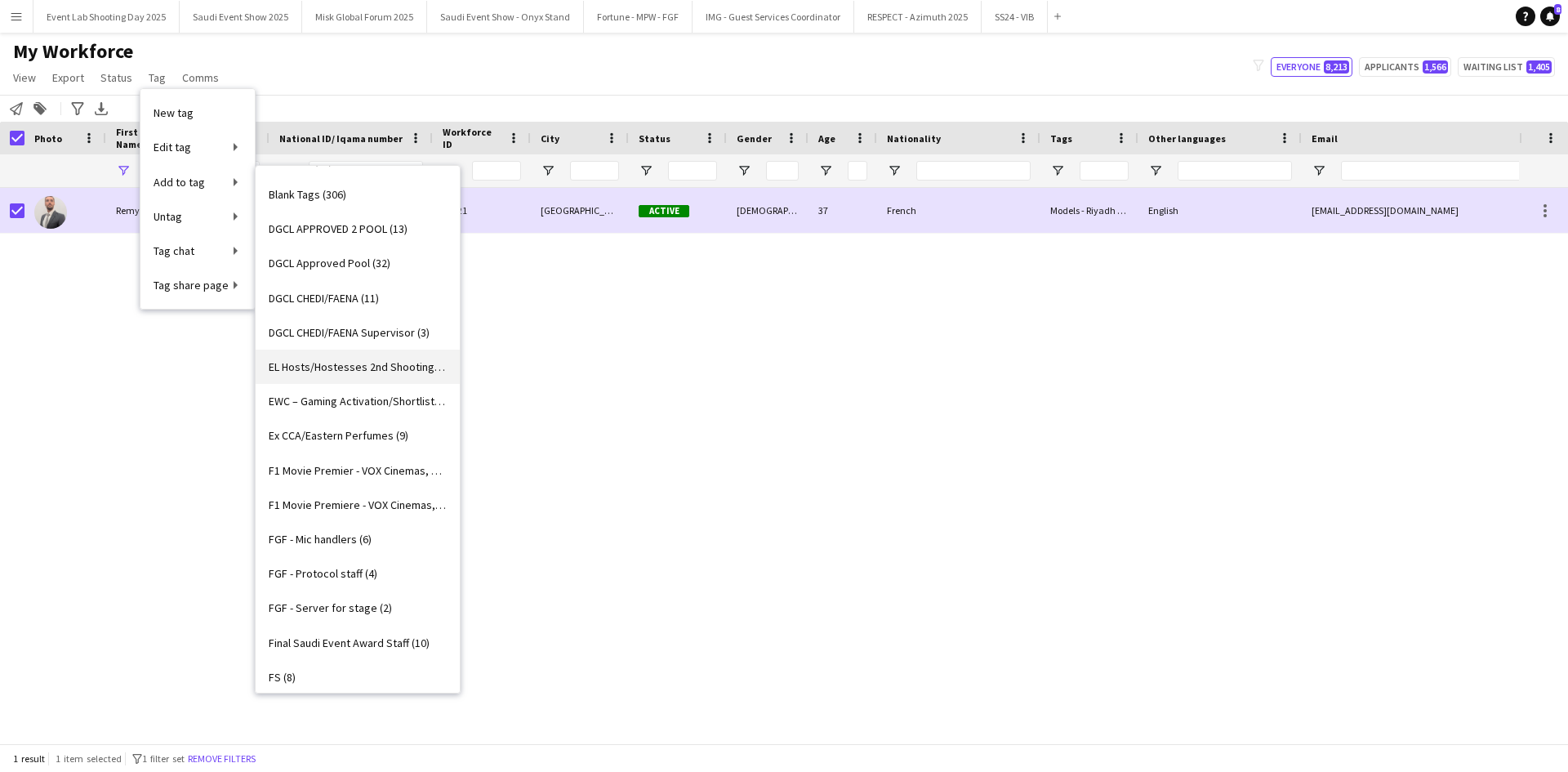
click at [359, 367] on span "EL Hosts/Hostesses 2nd Shooting (3)" at bounding box center [358, 367] width 178 height 15
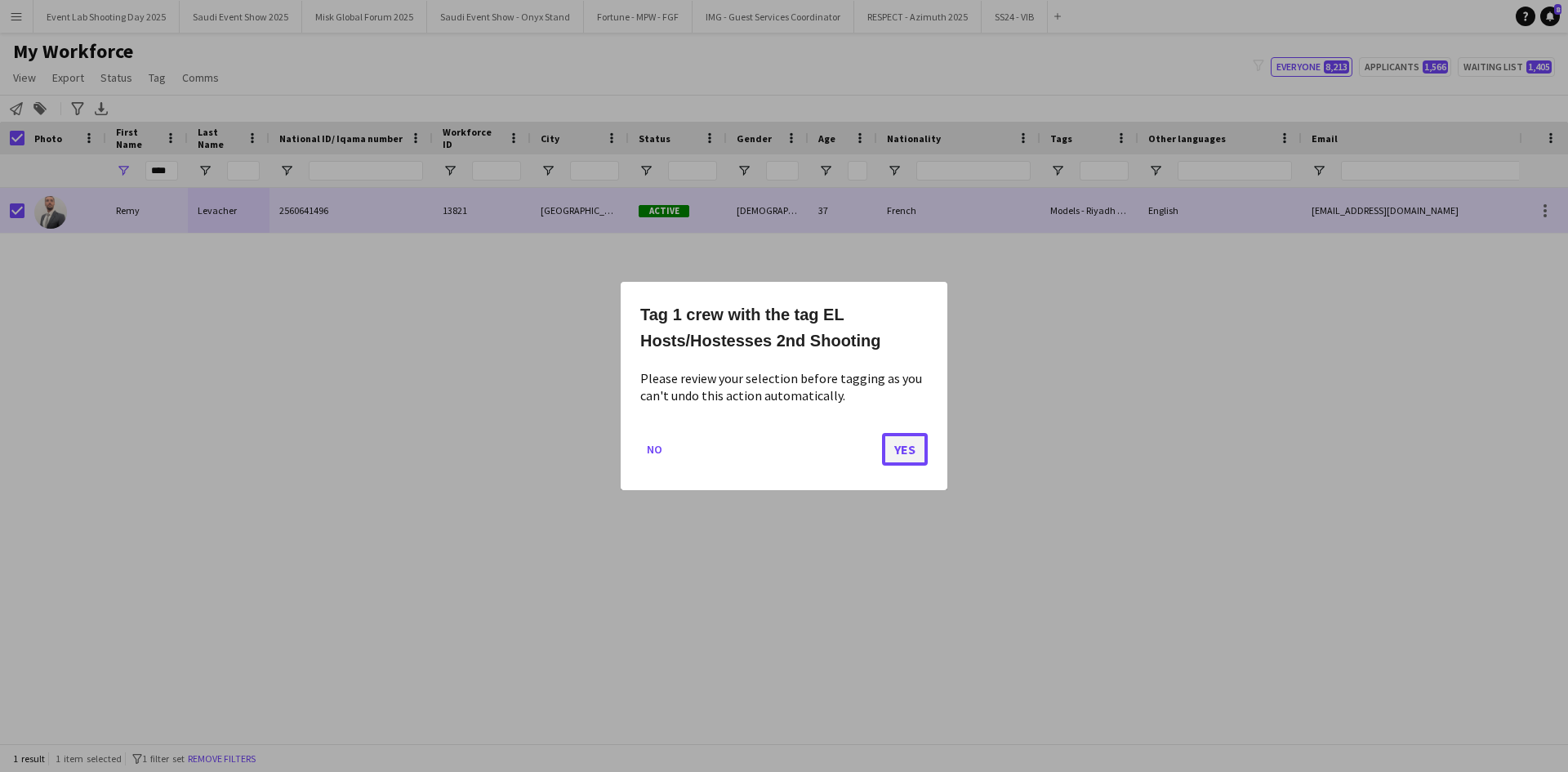
click at [911, 449] on button "Yes" at bounding box center [905, 449] width 46 height 33
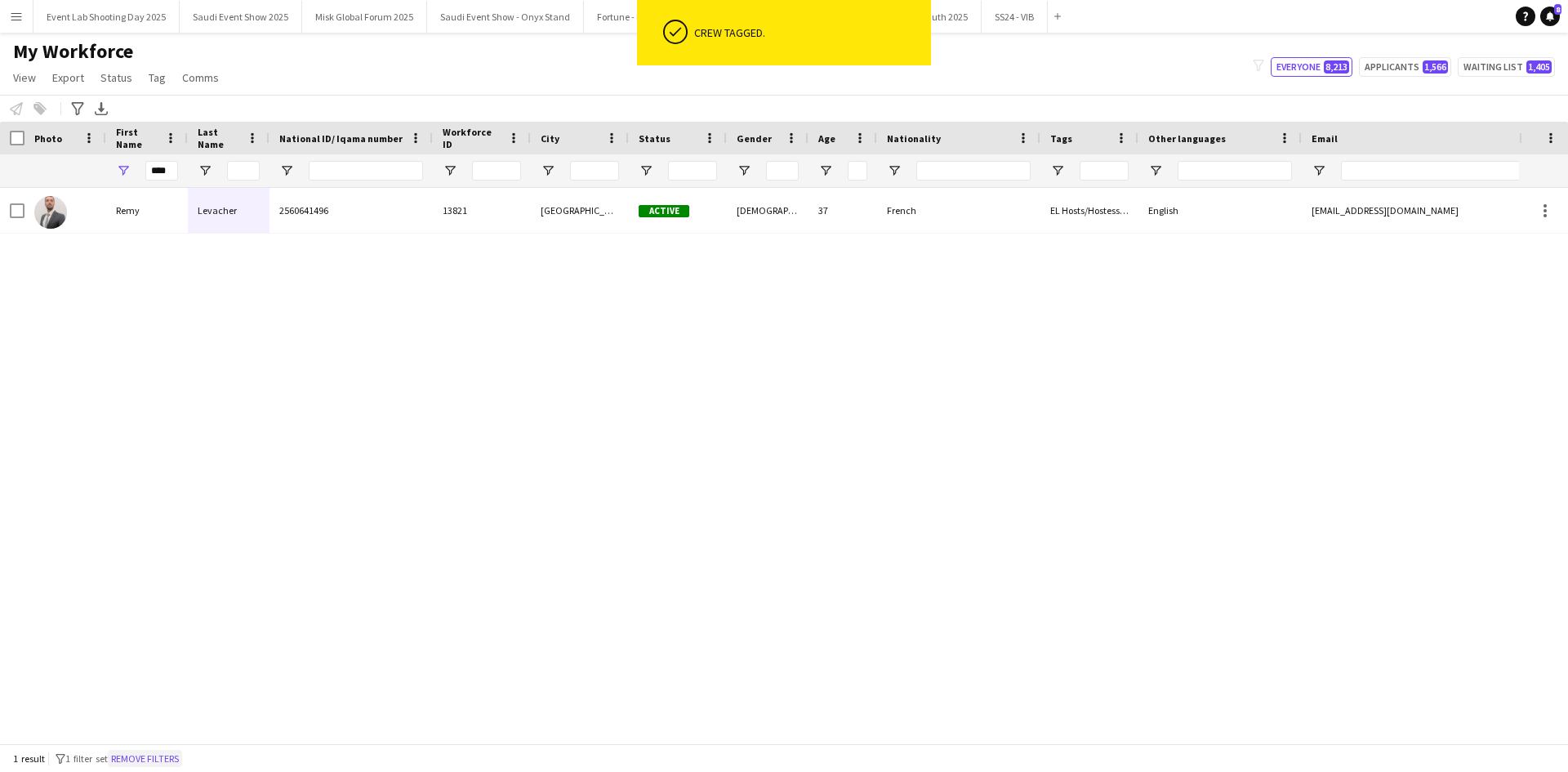
click at [139, 753] on button "Remove filters" at bounding box center [144, 759] width 75 height 18
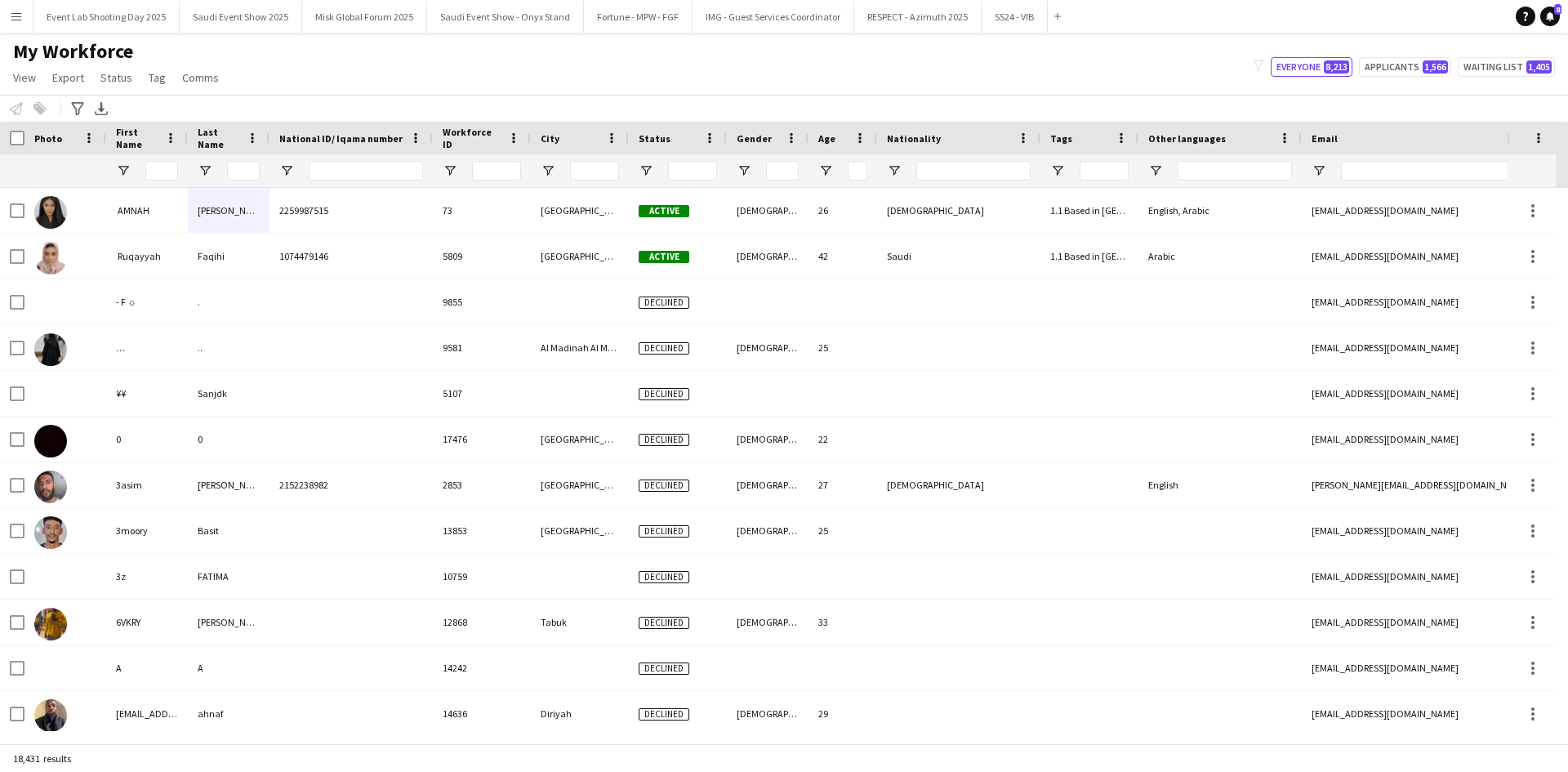
click at [167, 159] on div at bounding box center [161, 170] width 33 height 33
click at [171, 174] on input "First Name Filter Input" at bounding box center [161, 171] width 33 height 20
click at [230, 170] on input "Last Name Filter Input" at bounding box center [243, 171] width 33 height 20
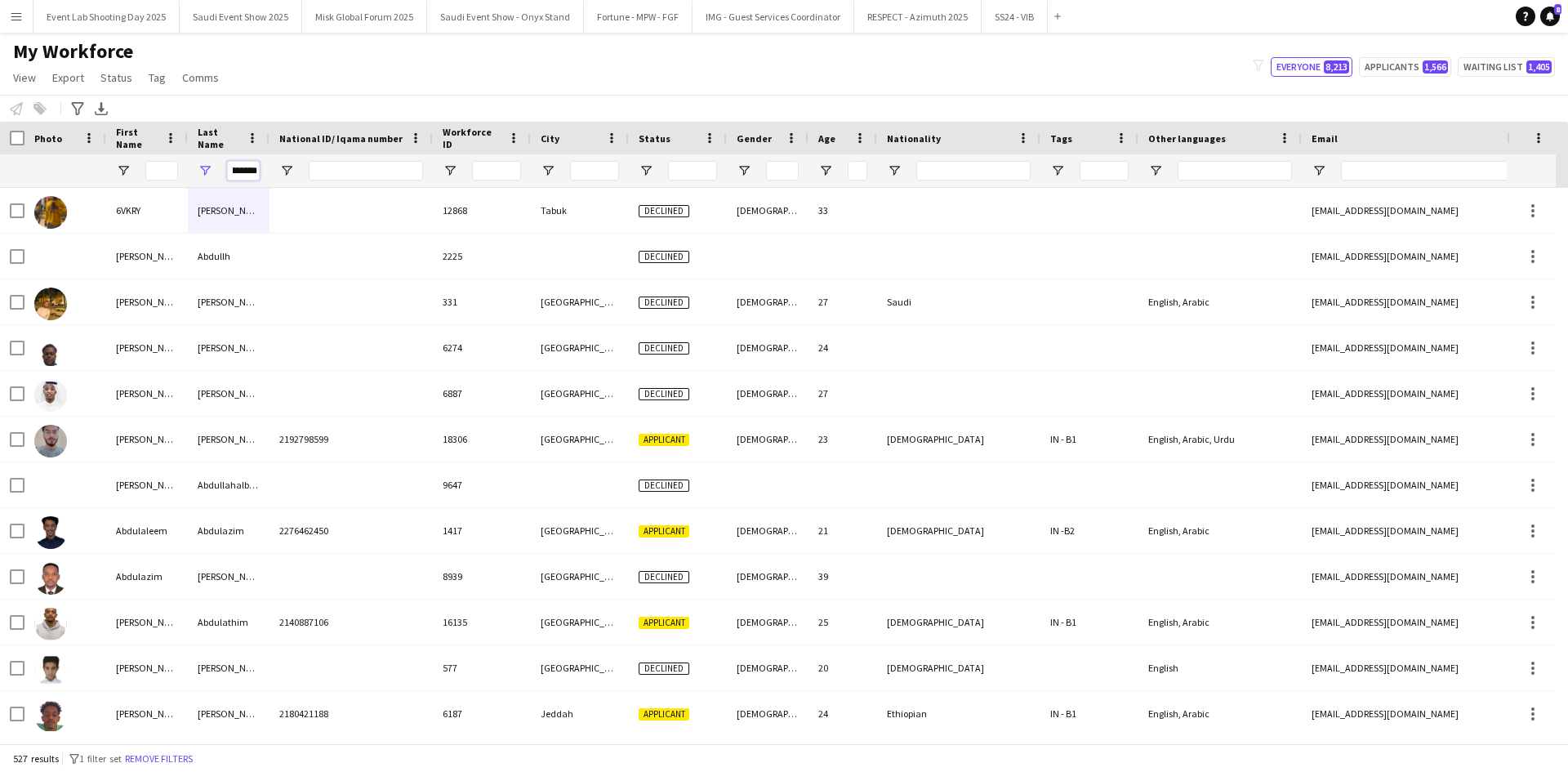
scroll to position [0, 15]
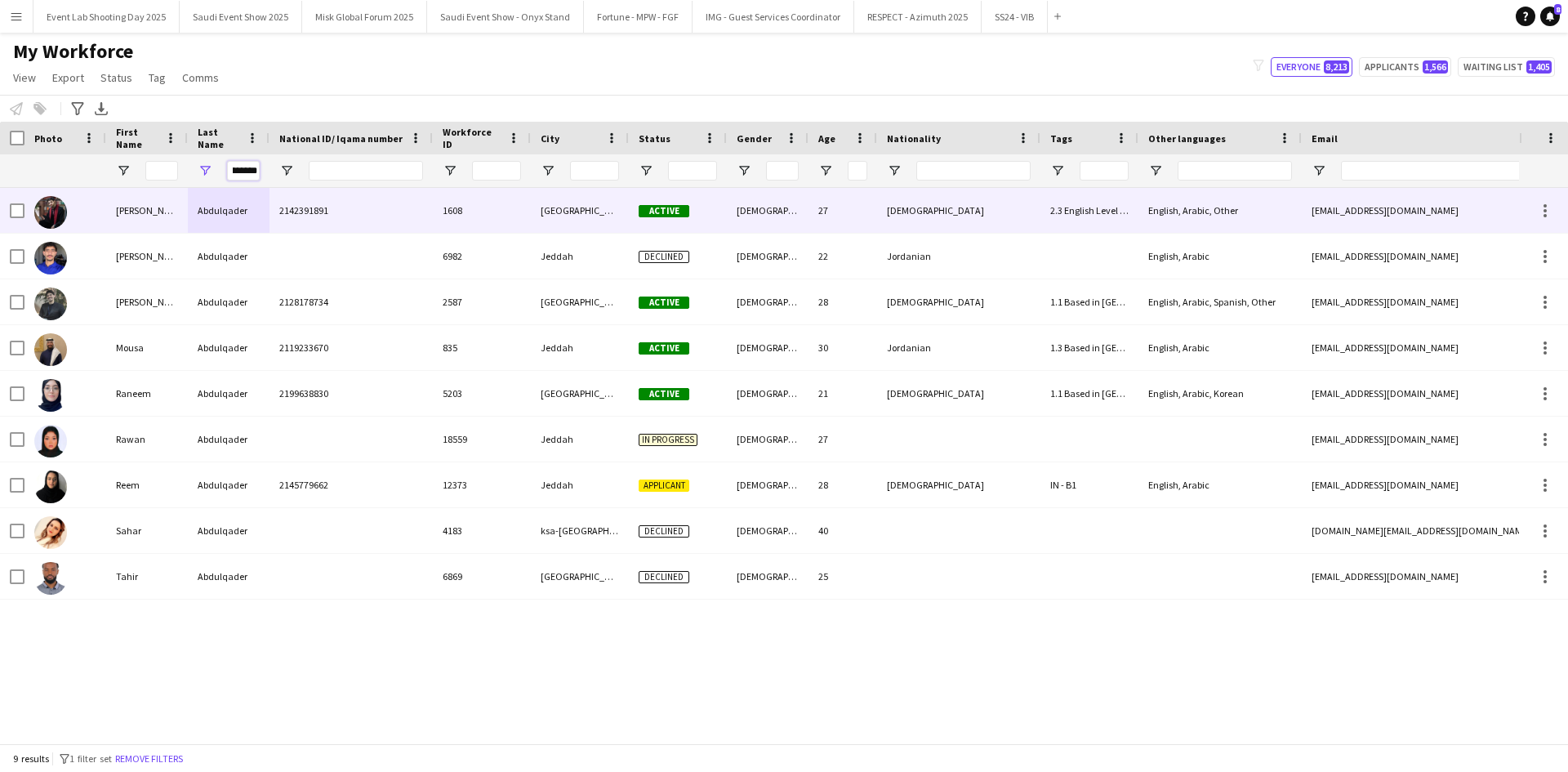
type input "********"
click at [86, 207] on div at bounding box center [66, 210] width 82 height 45
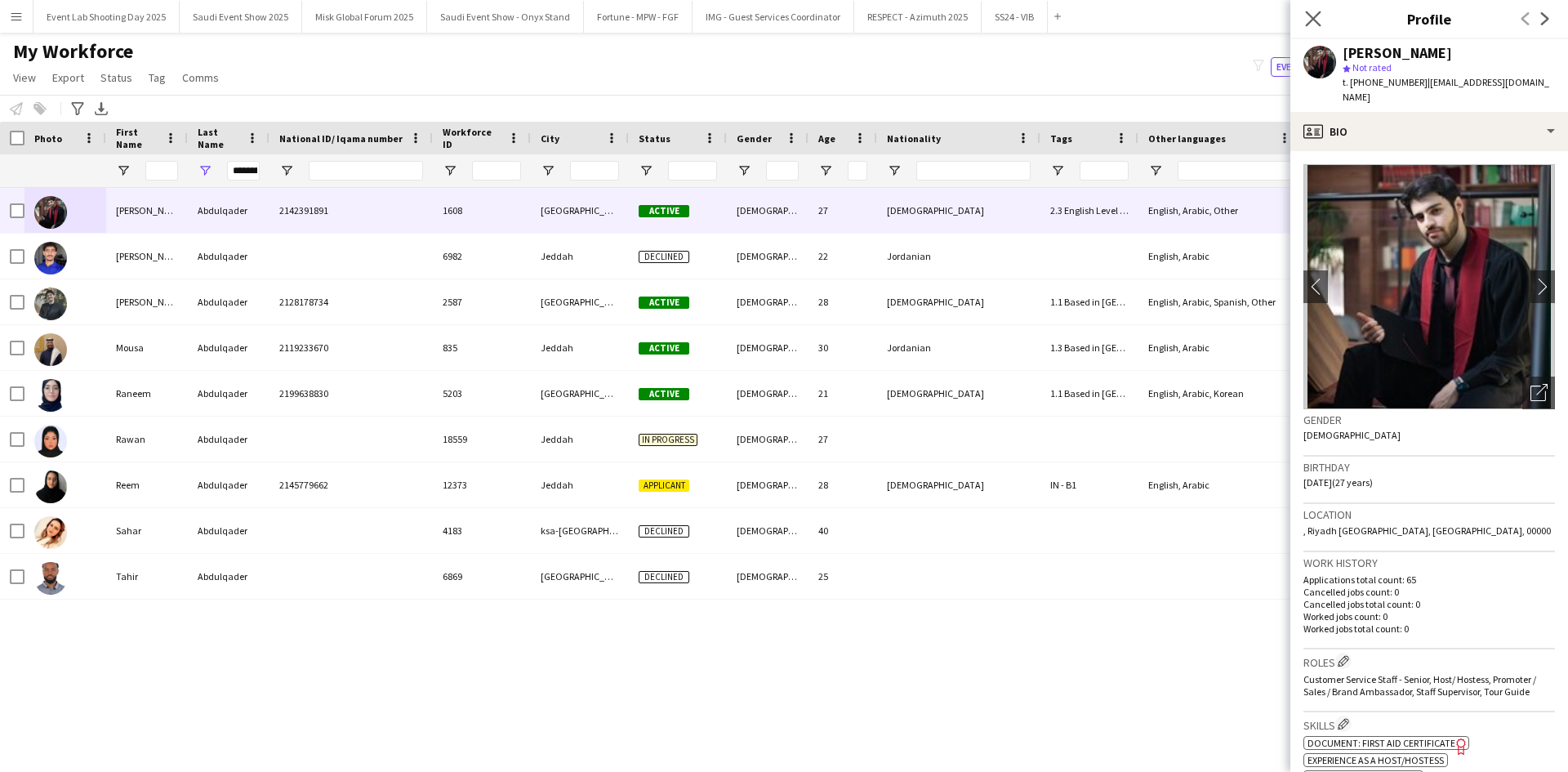
click at [1304, 16] on app-icon "Close pop-in" at bounding box center [1314, 19] width 24 height 24
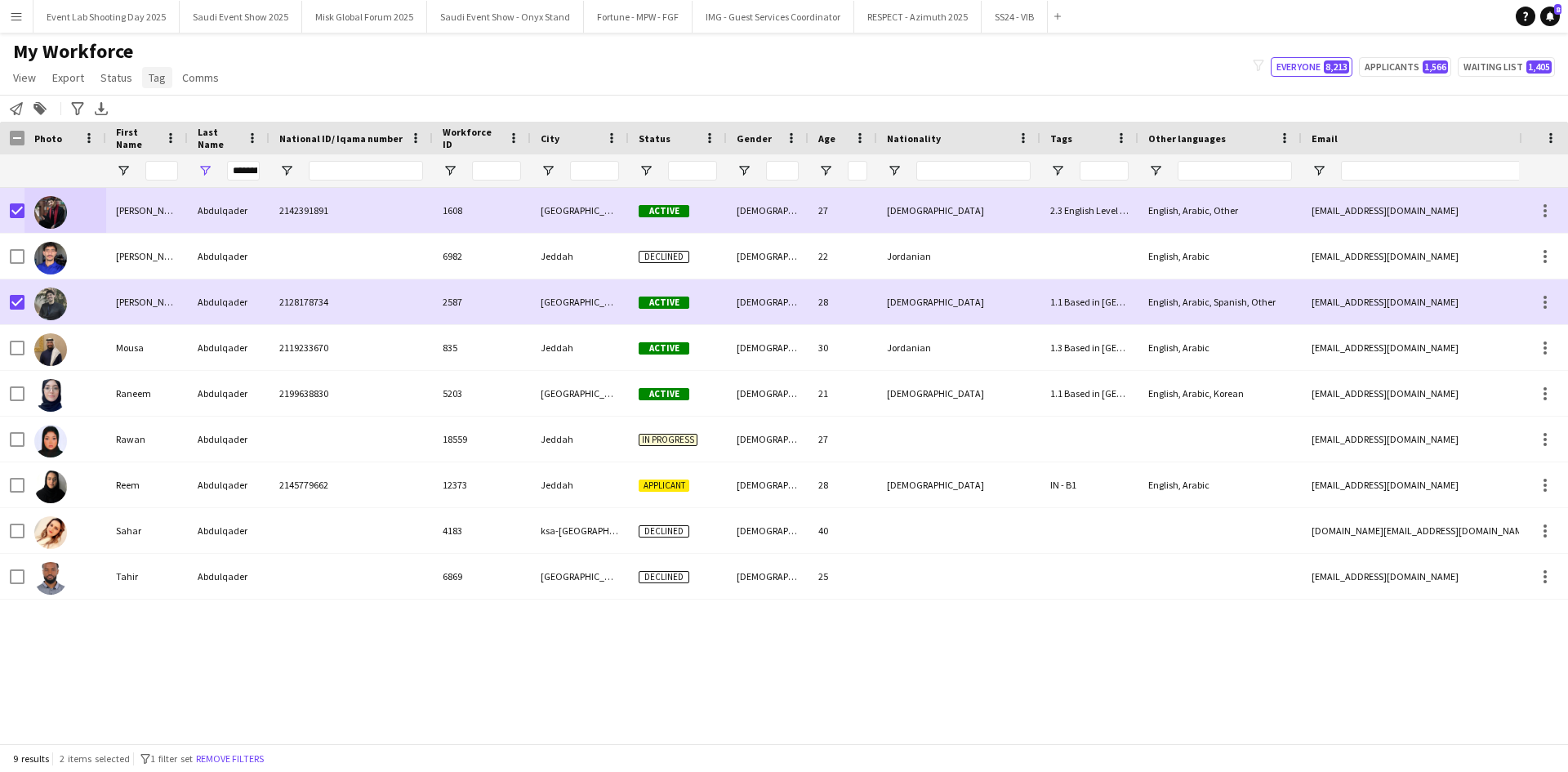
click at [155, 76] on span "Tag" at bounding box center [156, 78] width 17 height 15
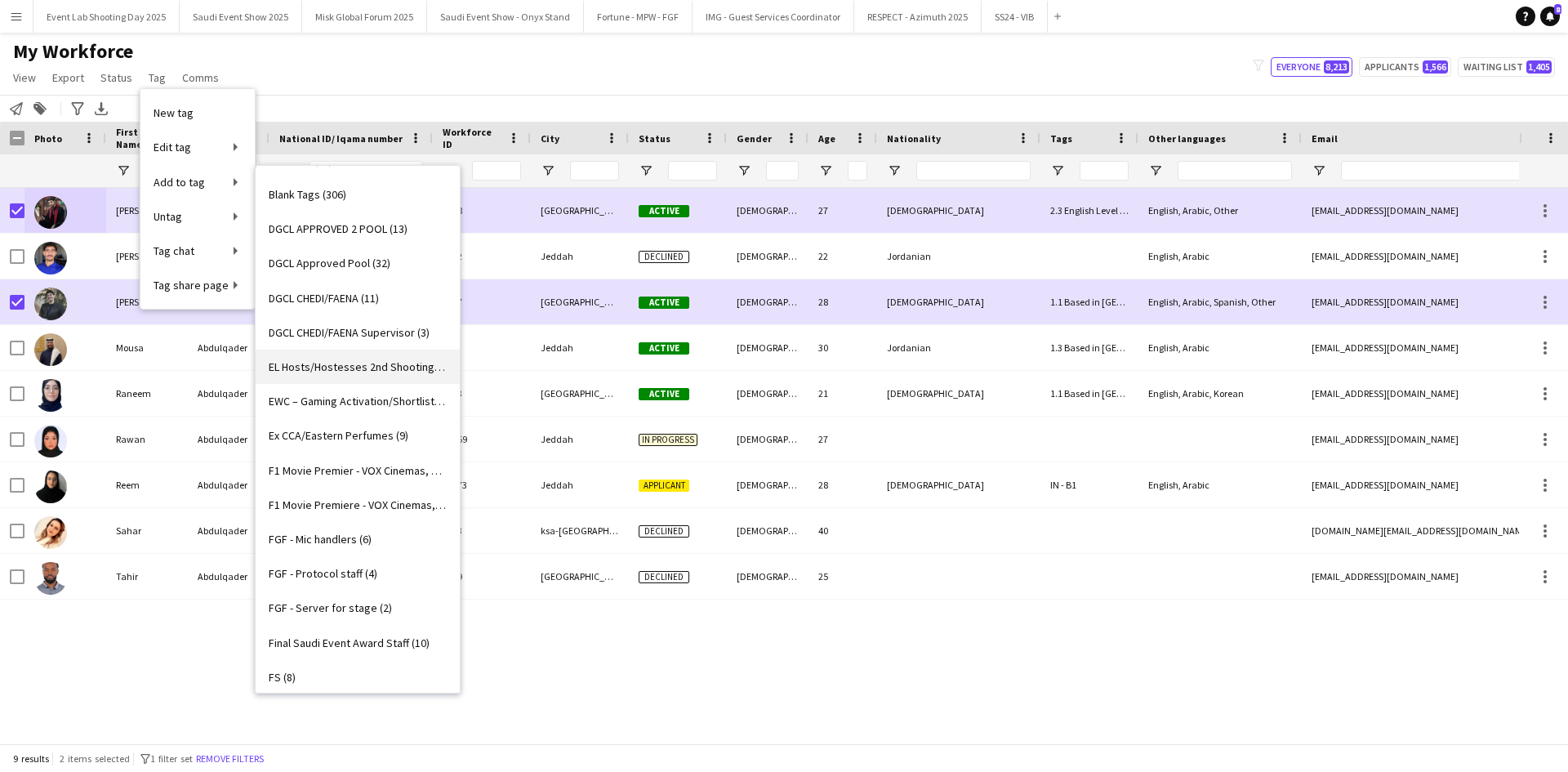
click at [366, 363] on span "EL Hosts/Hostesses 2nd Shooting (4)" at bounding box center [358, 367] width 178 height 15
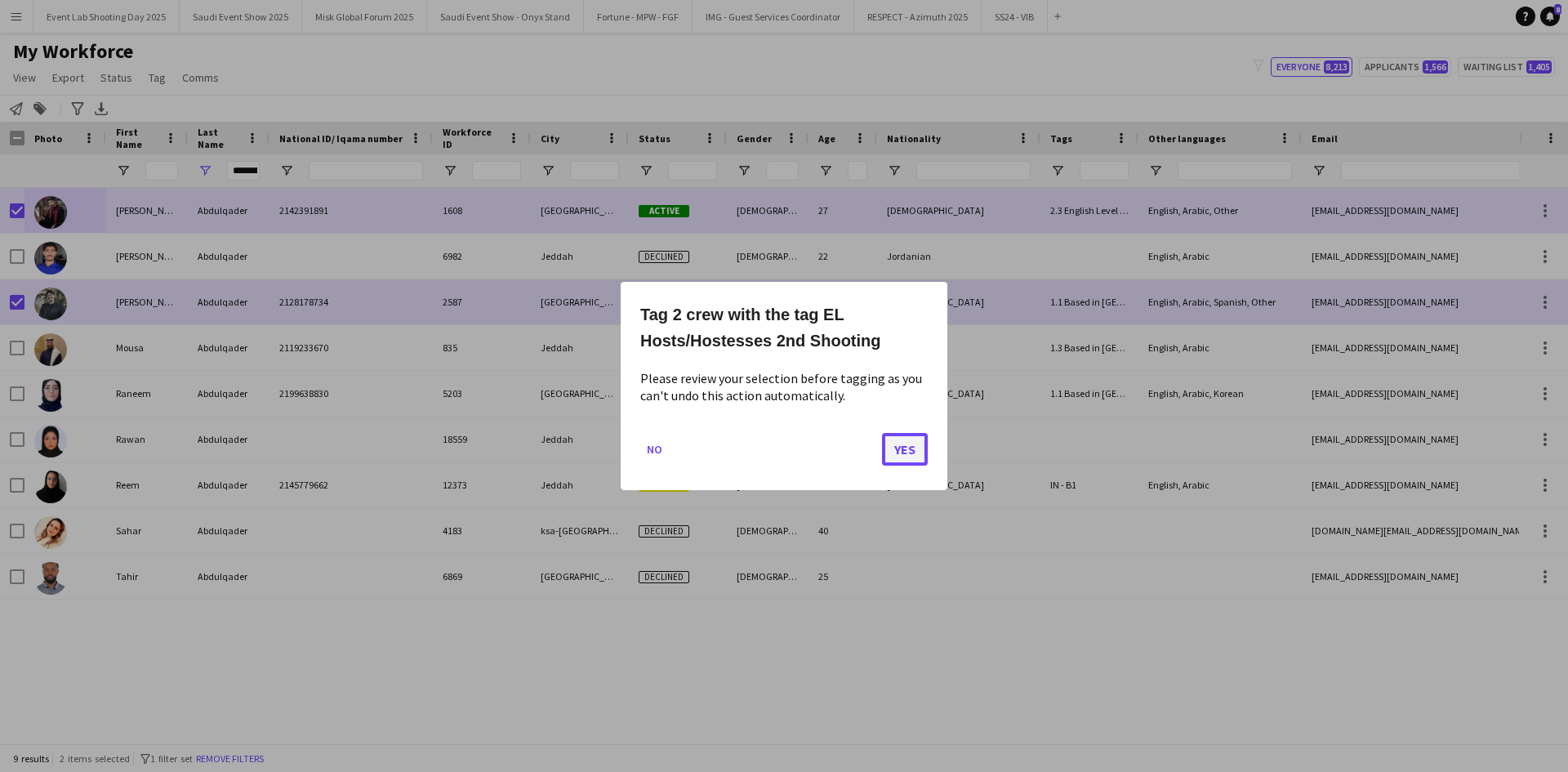
click at [918, 451] on button "Yes" at bounding box center [905, 449] width 46 height 33
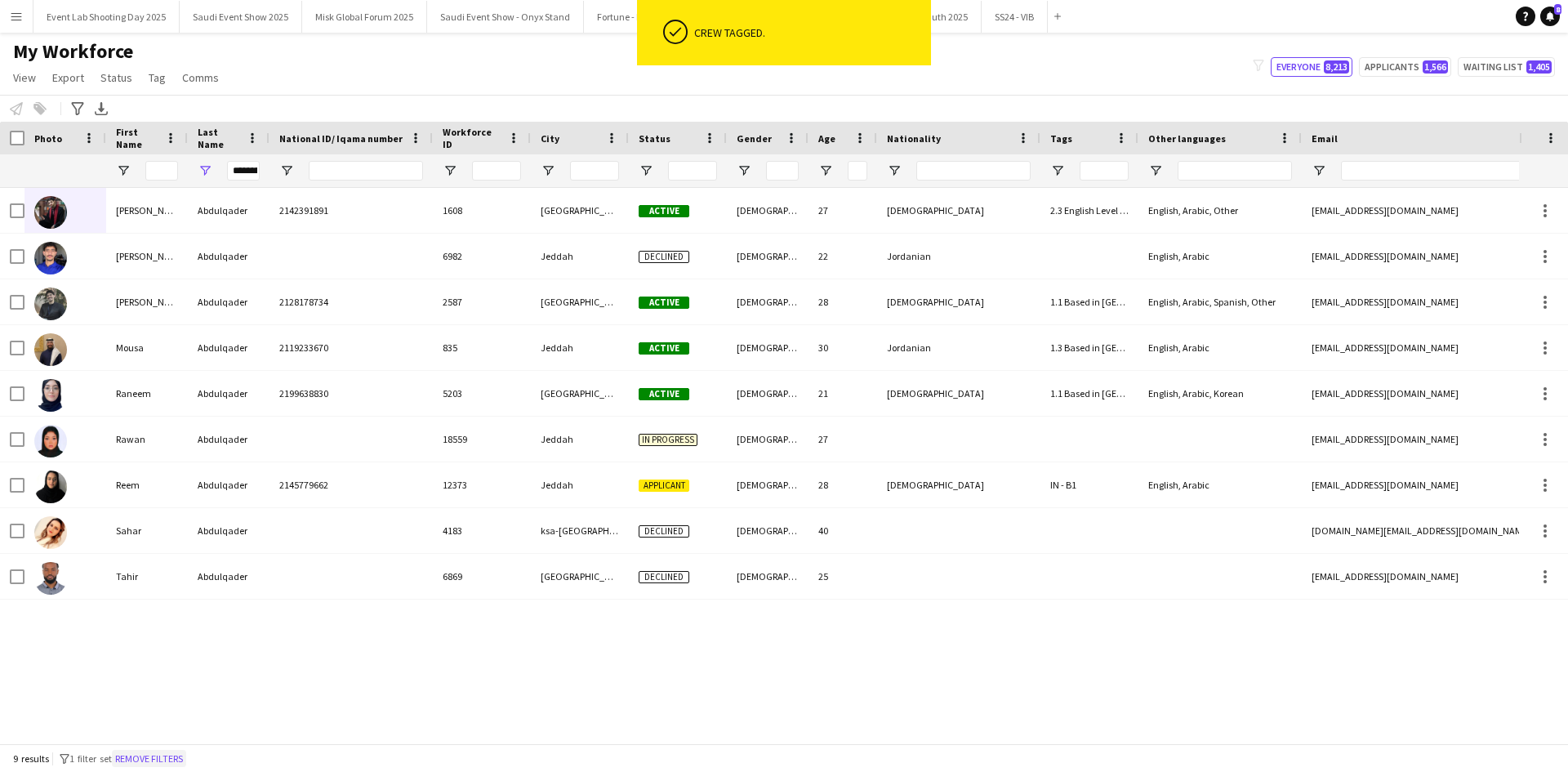
click at [168, 760] on button "Remove filters" at bounding box center [148, 759] width 75 height 18
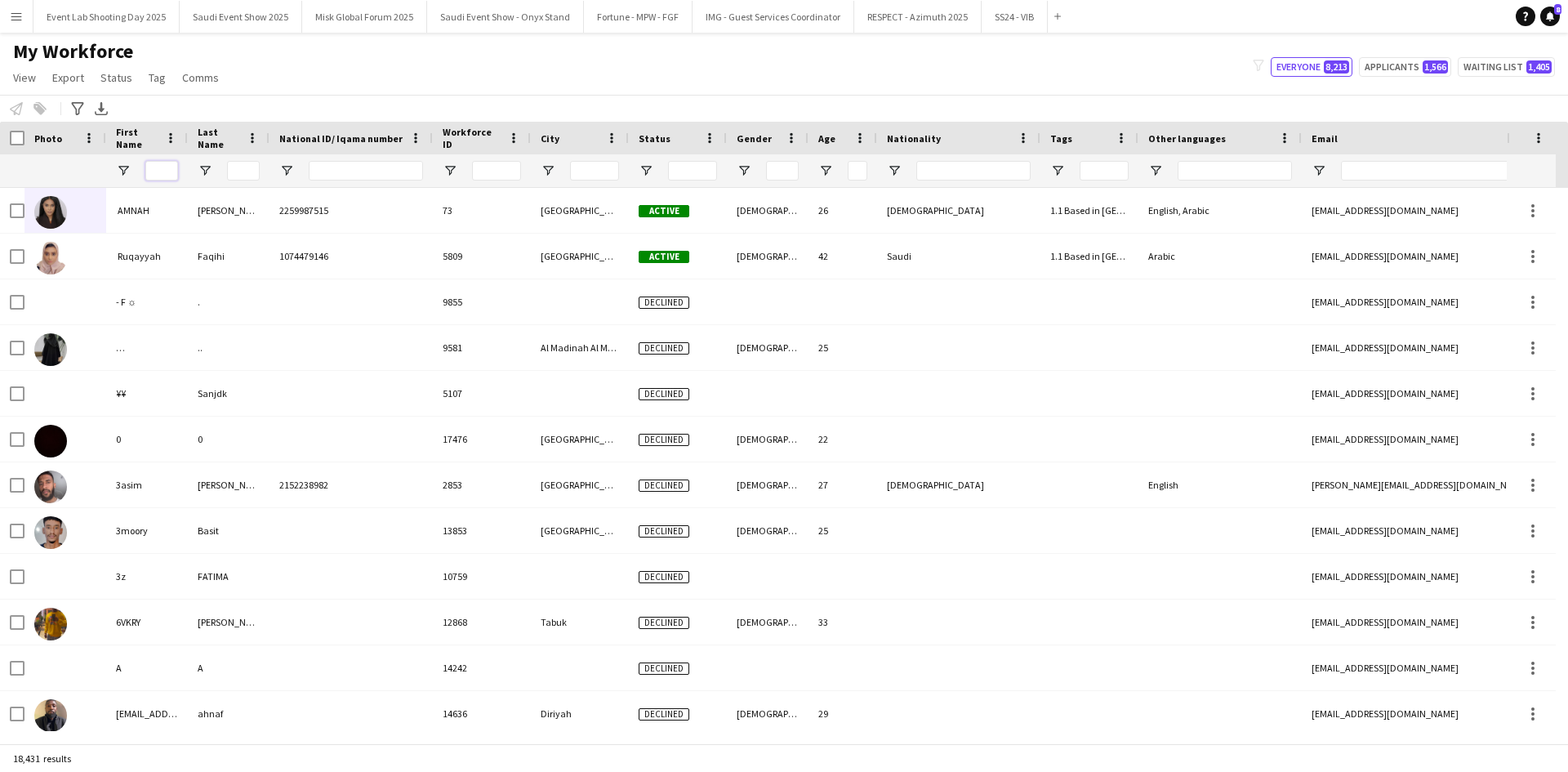
click at [174, 171] on input "First Name Filter Input" at bounding box center [161, 171] width 33 height 20
click at [250, 172] on input "Last Name Filter Input" at bounding box center [243, 171] width 33 height 20
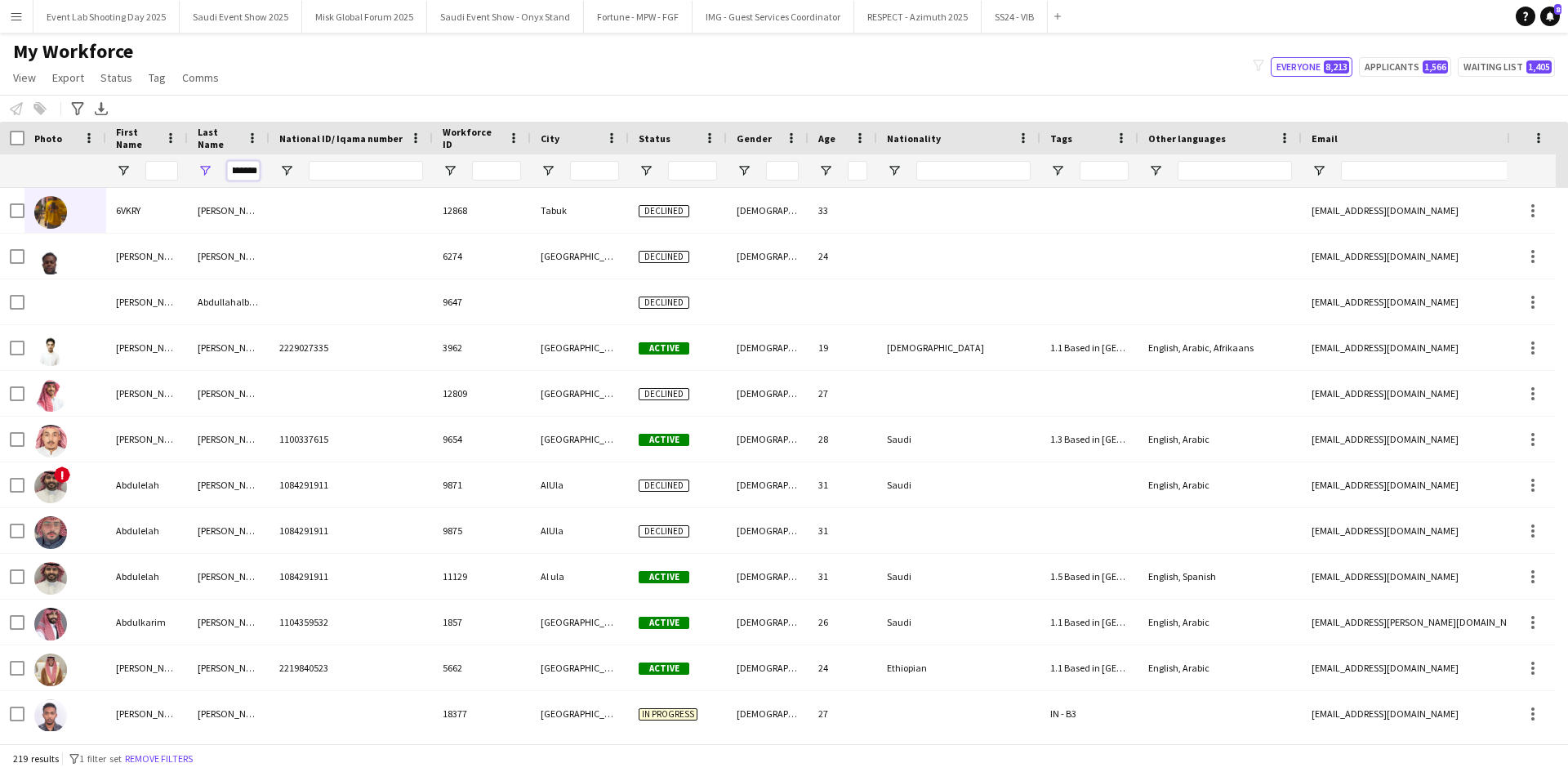
type input "********"
click at [165, 171] on input "First Name Filter Input" at bounding box center [161, 171] width 33 height 20
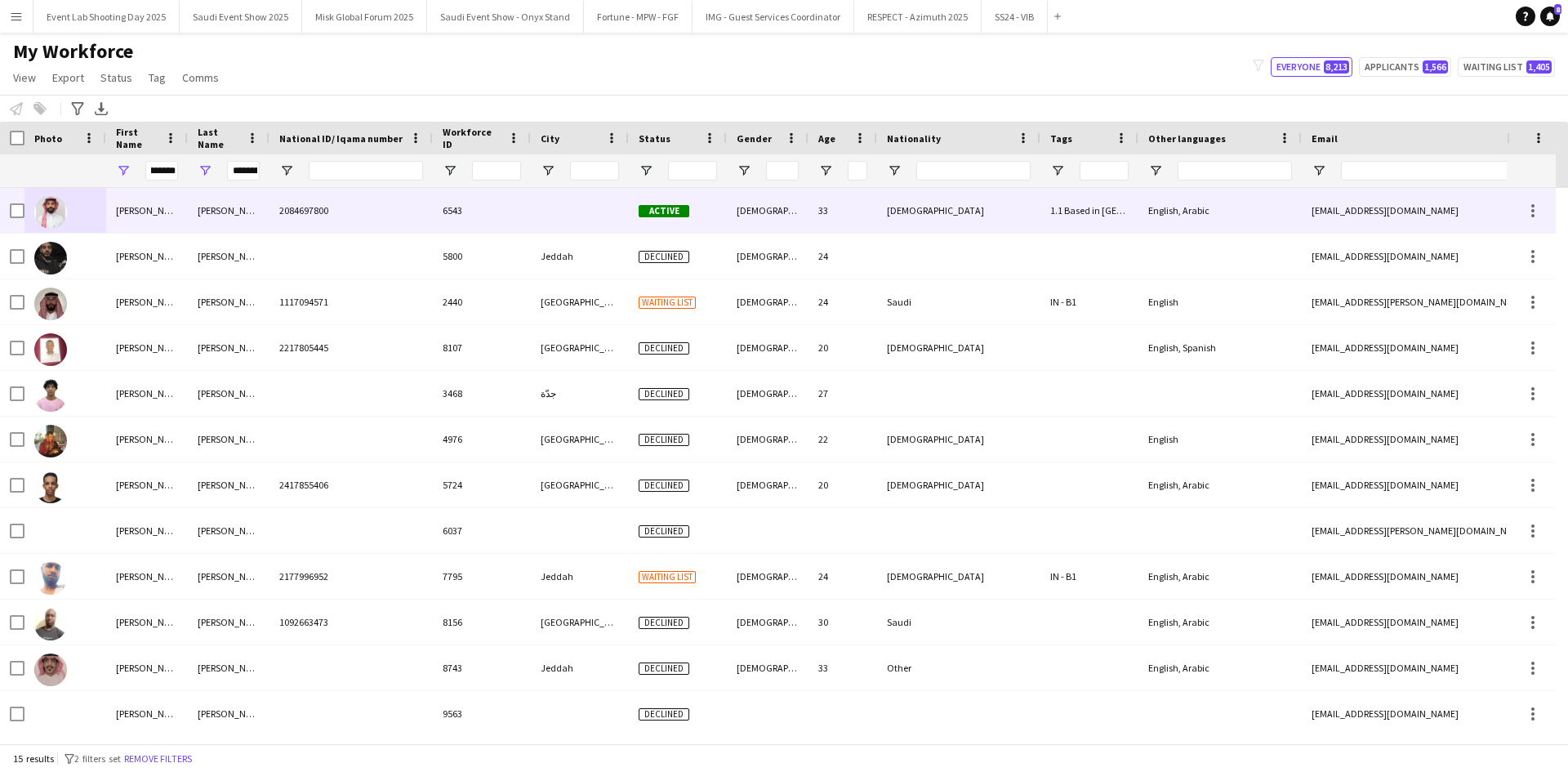
scroll to position [0, 0]
click at [88, 206] on div at bounding box center [66, 210] width 82 height 45
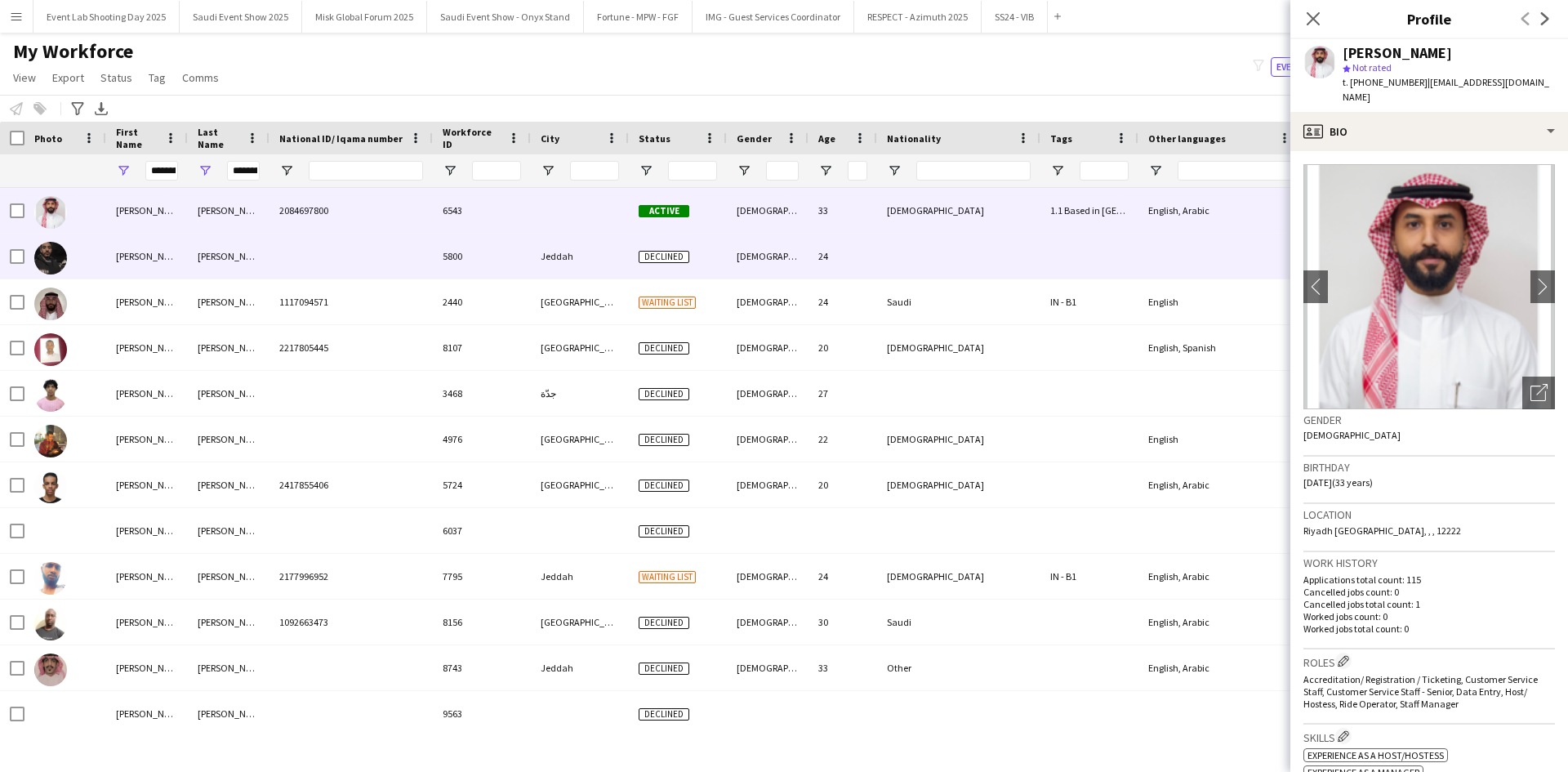
click at [87, 248] on div at bounding box center [66, 255] width 82 height 45
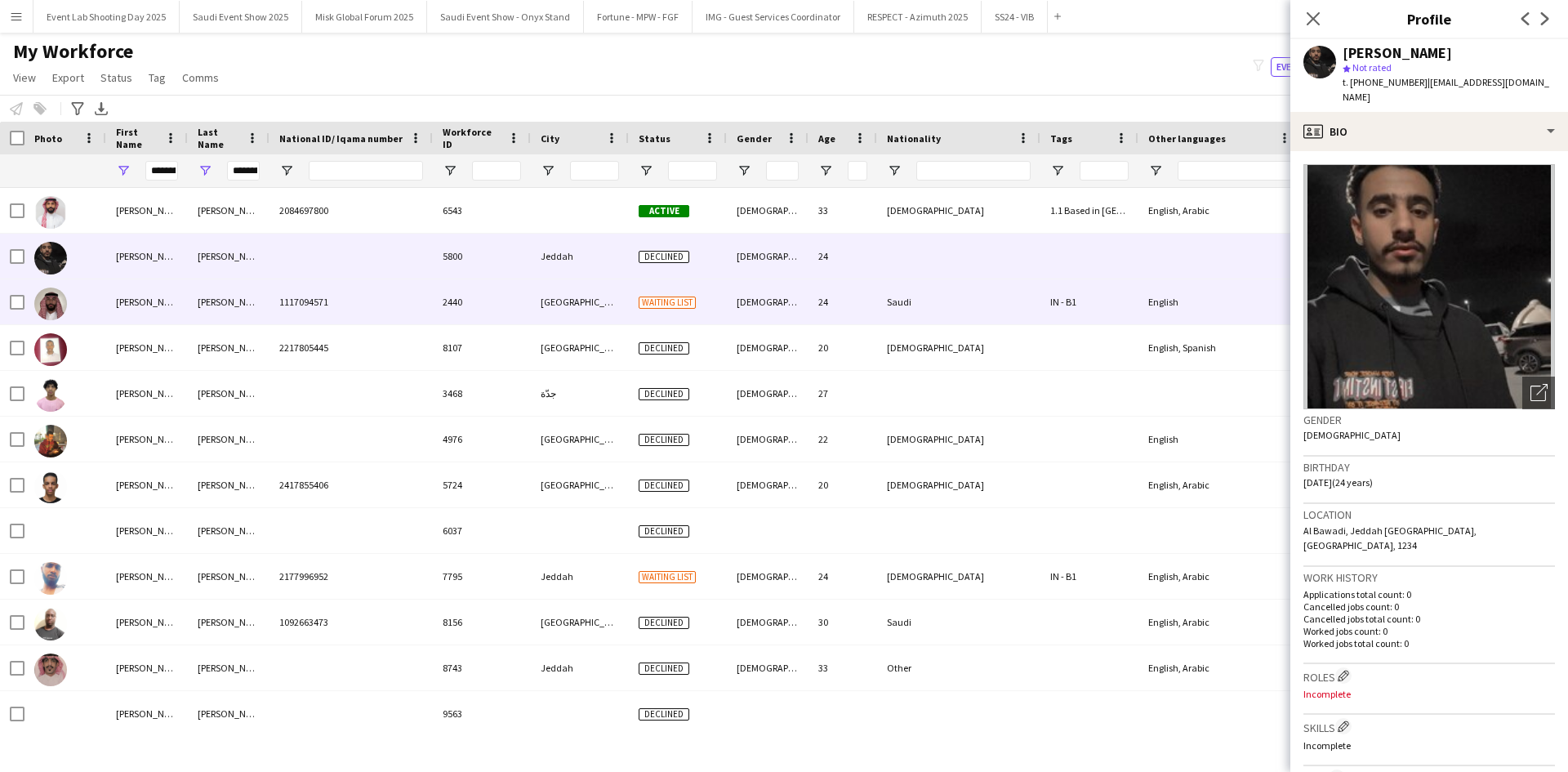
click at [97, 299] on div at bounding box center [66, 301] width 82 height 45
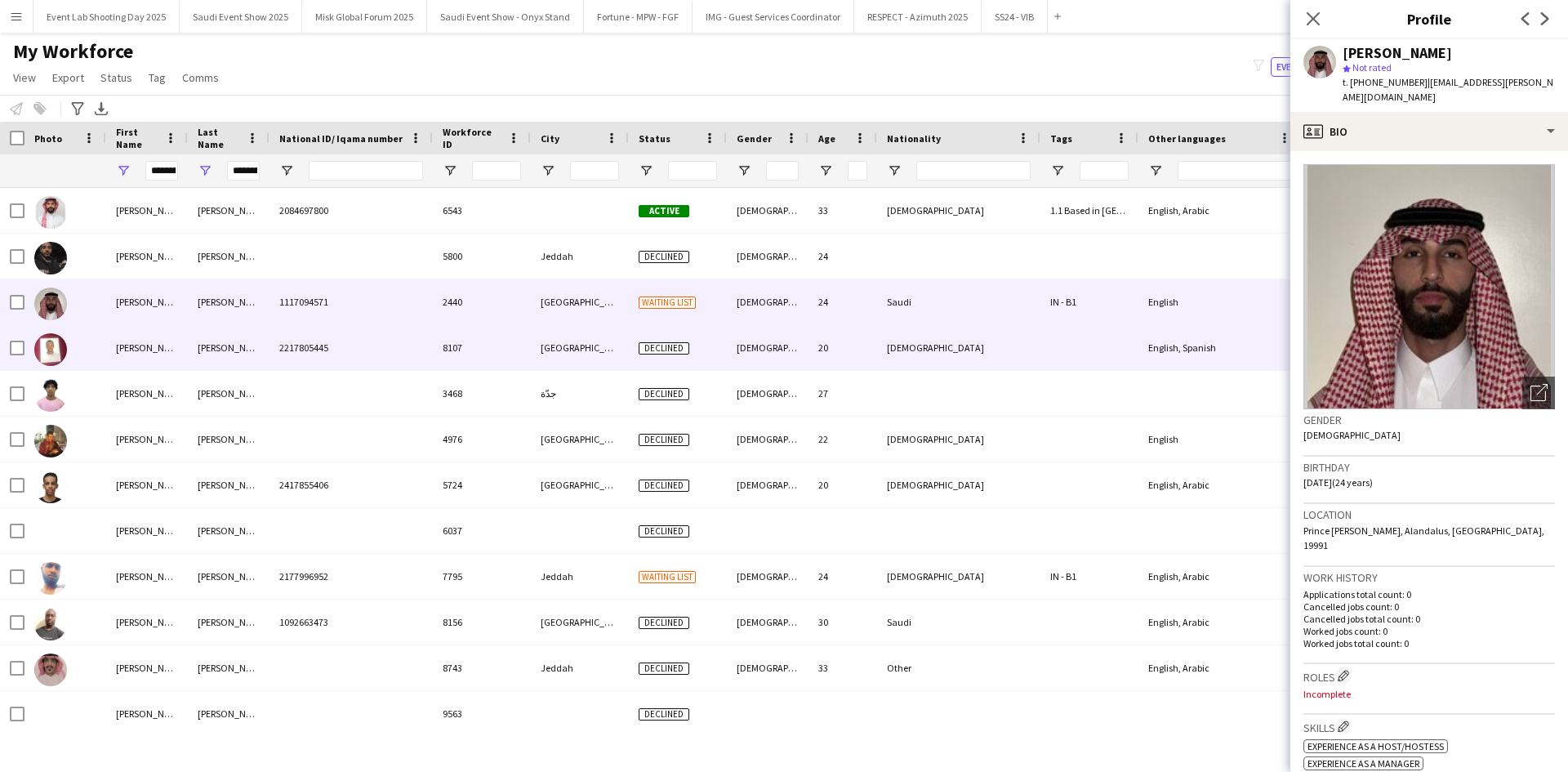
click at [96, 339] on div at bounding box center [66, 347] width 82 height 45
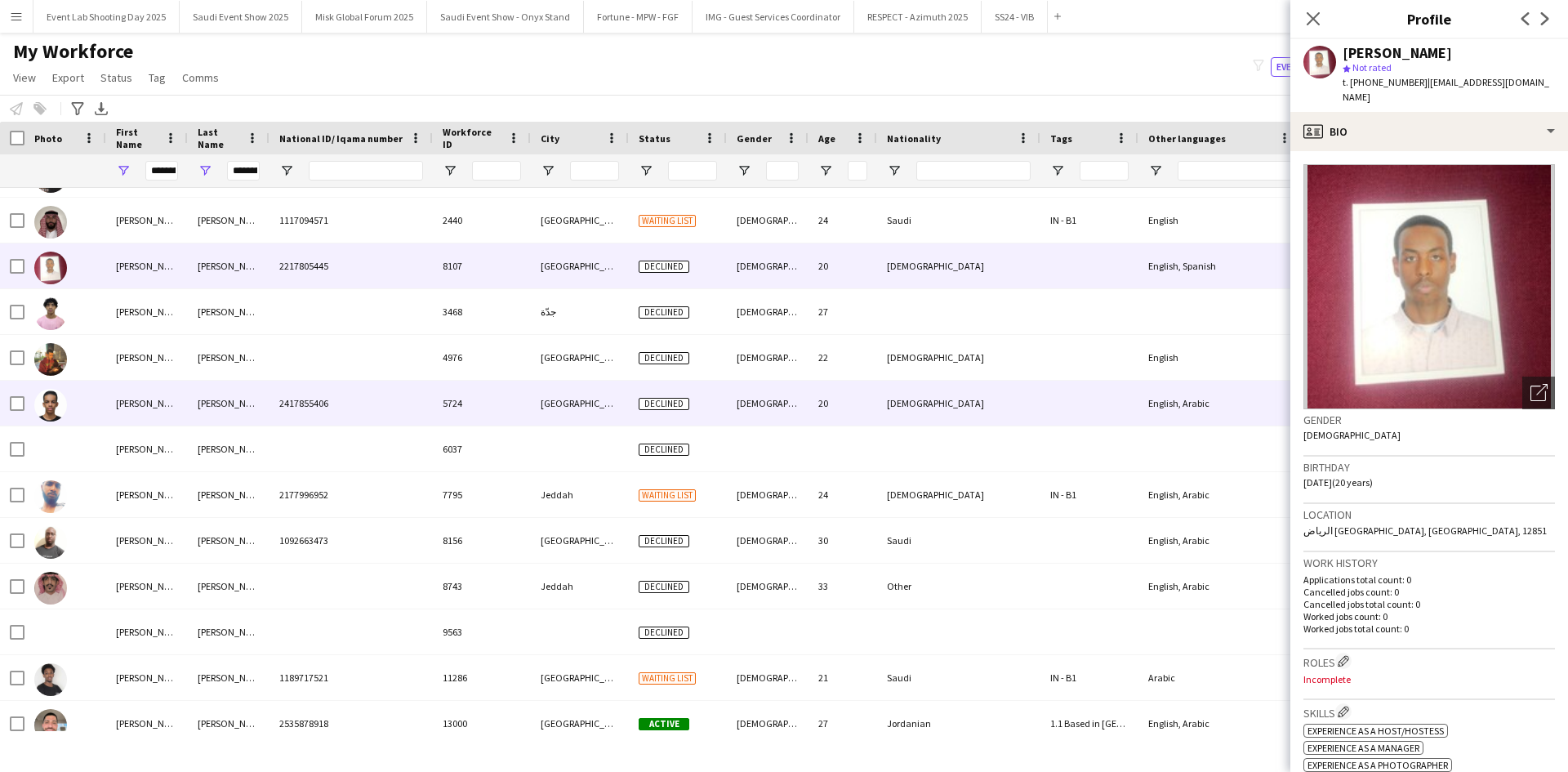
scroll to position [142, 0]
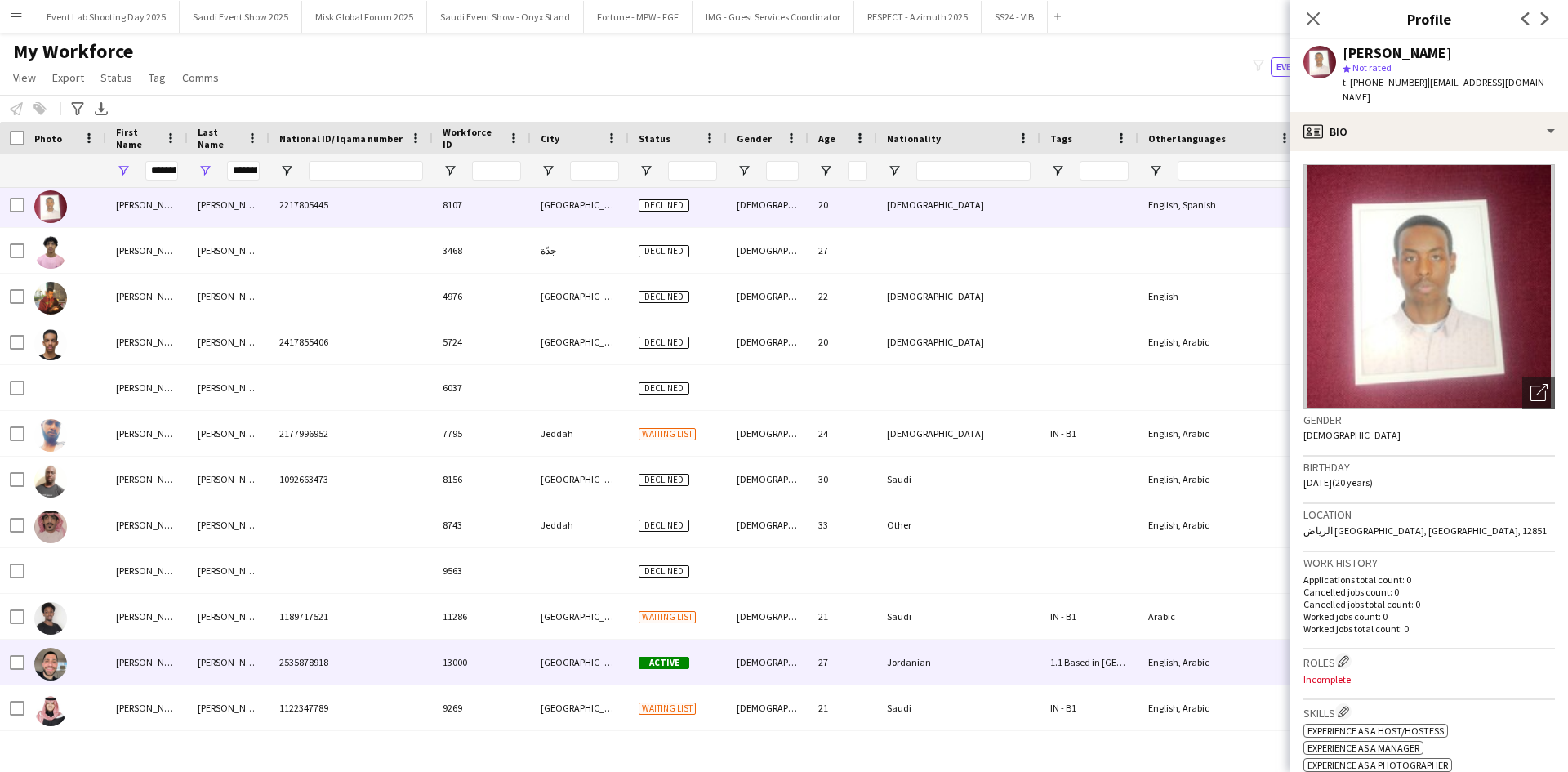
click at [99, 650] on div at bounding box center [66, 661] width 82 height 45
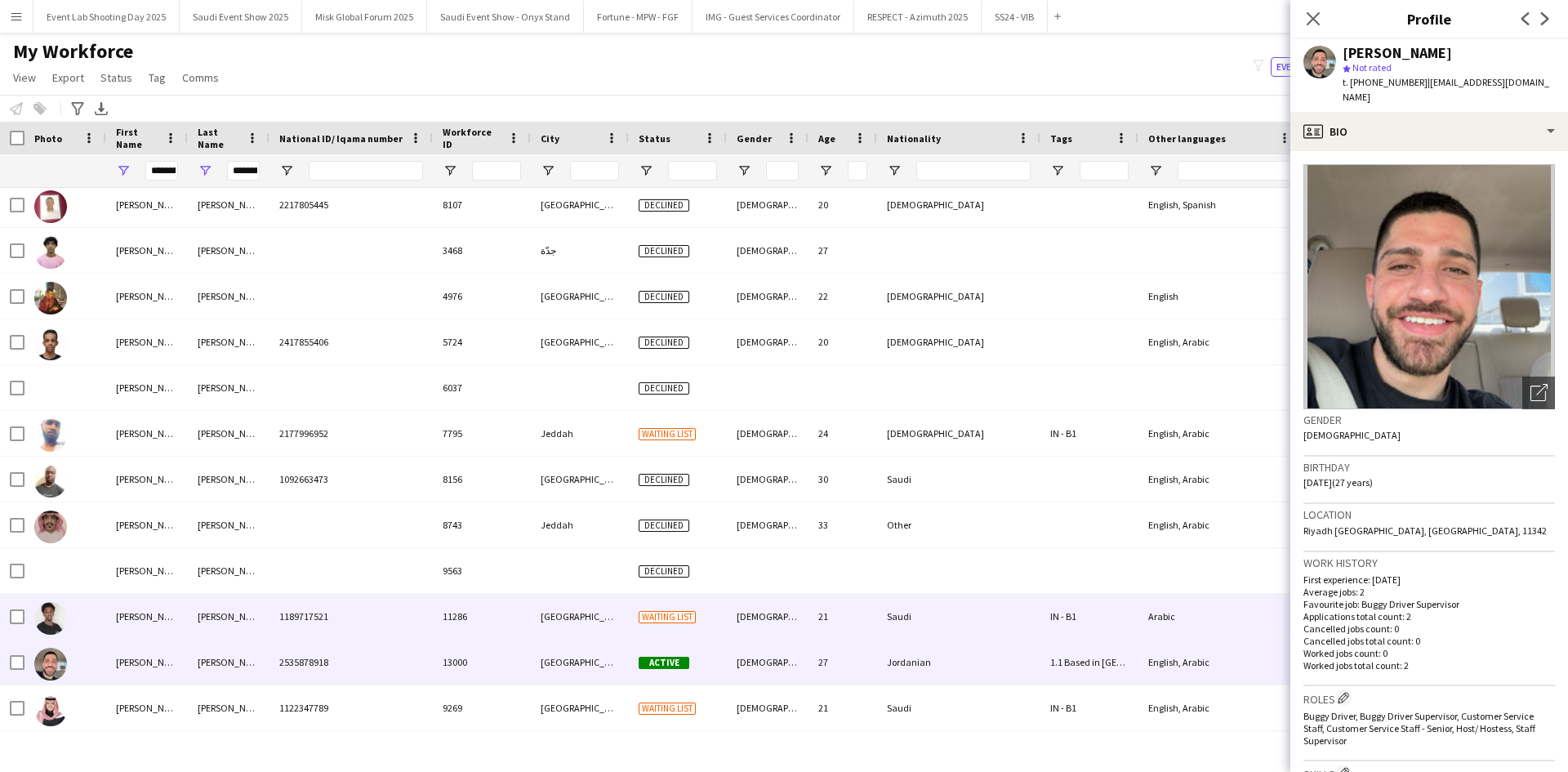
click at [99, 630] on div at bounding box center [66, 616] width 82 height 45
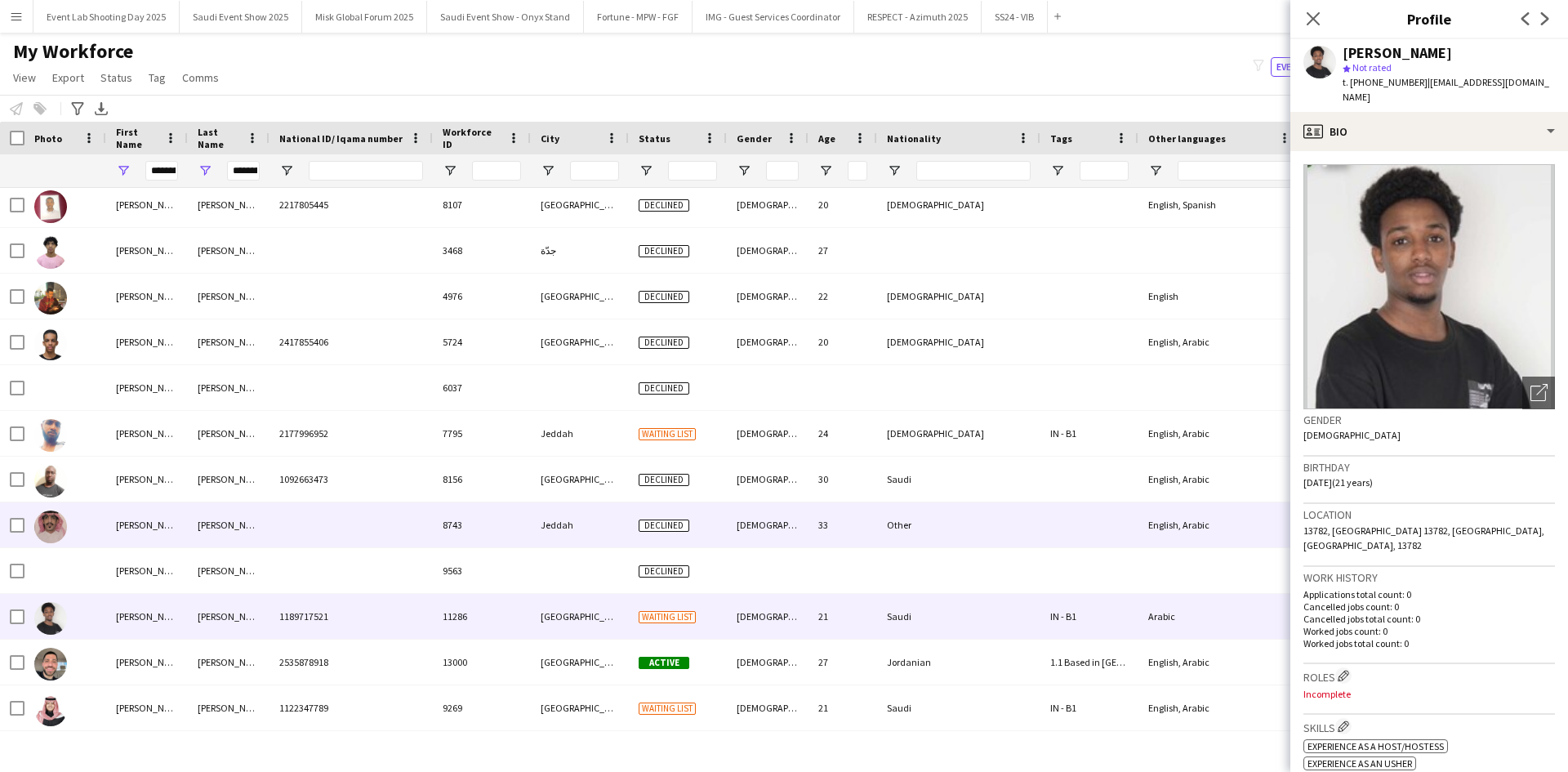
click at [100, 545] on div at bounding box center [66, 524] width 82 height 45
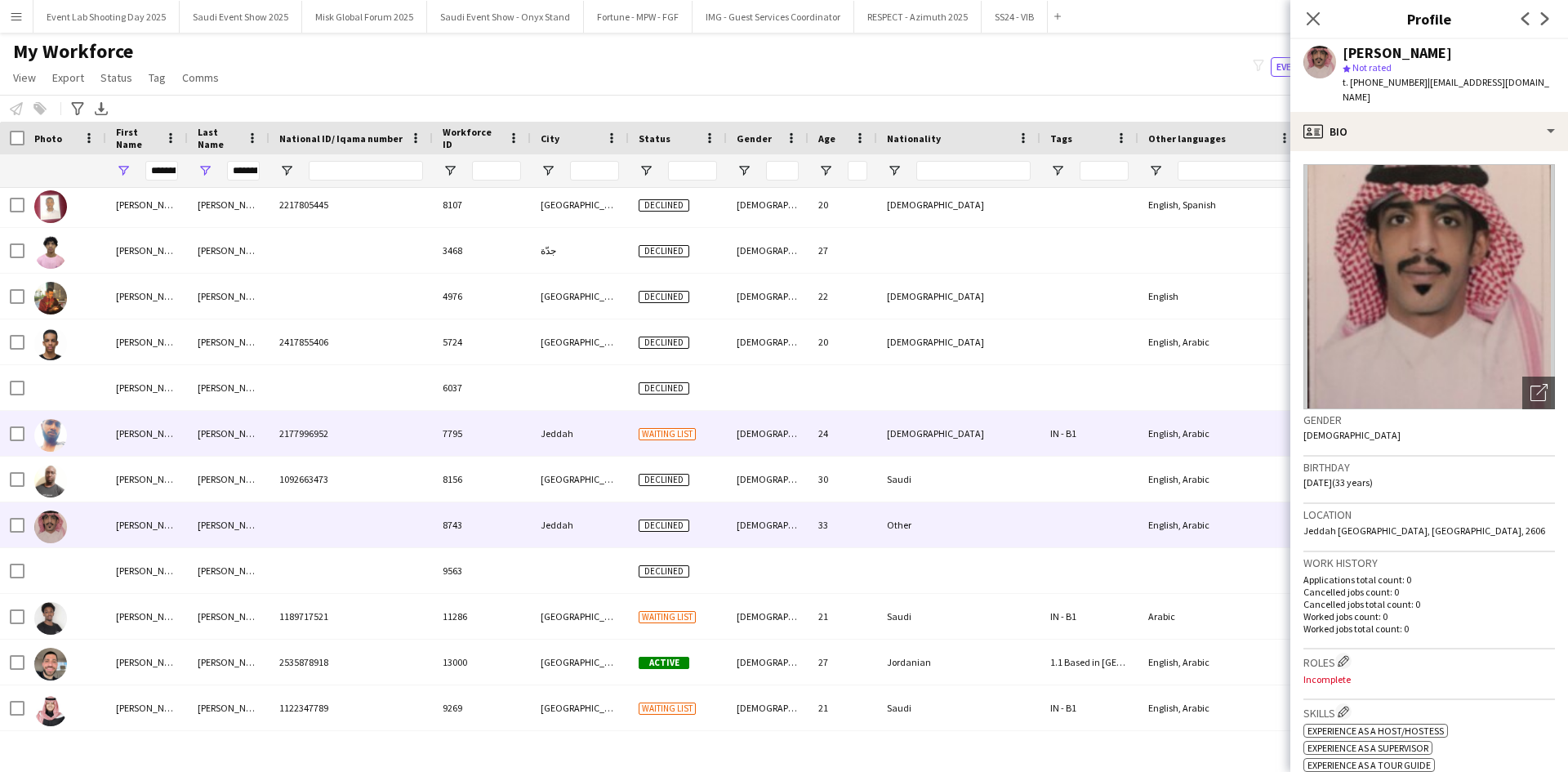
click at [156, 410] on div "[PERSON_NAME]" at bounding box center [147, 432] width 82 height 45
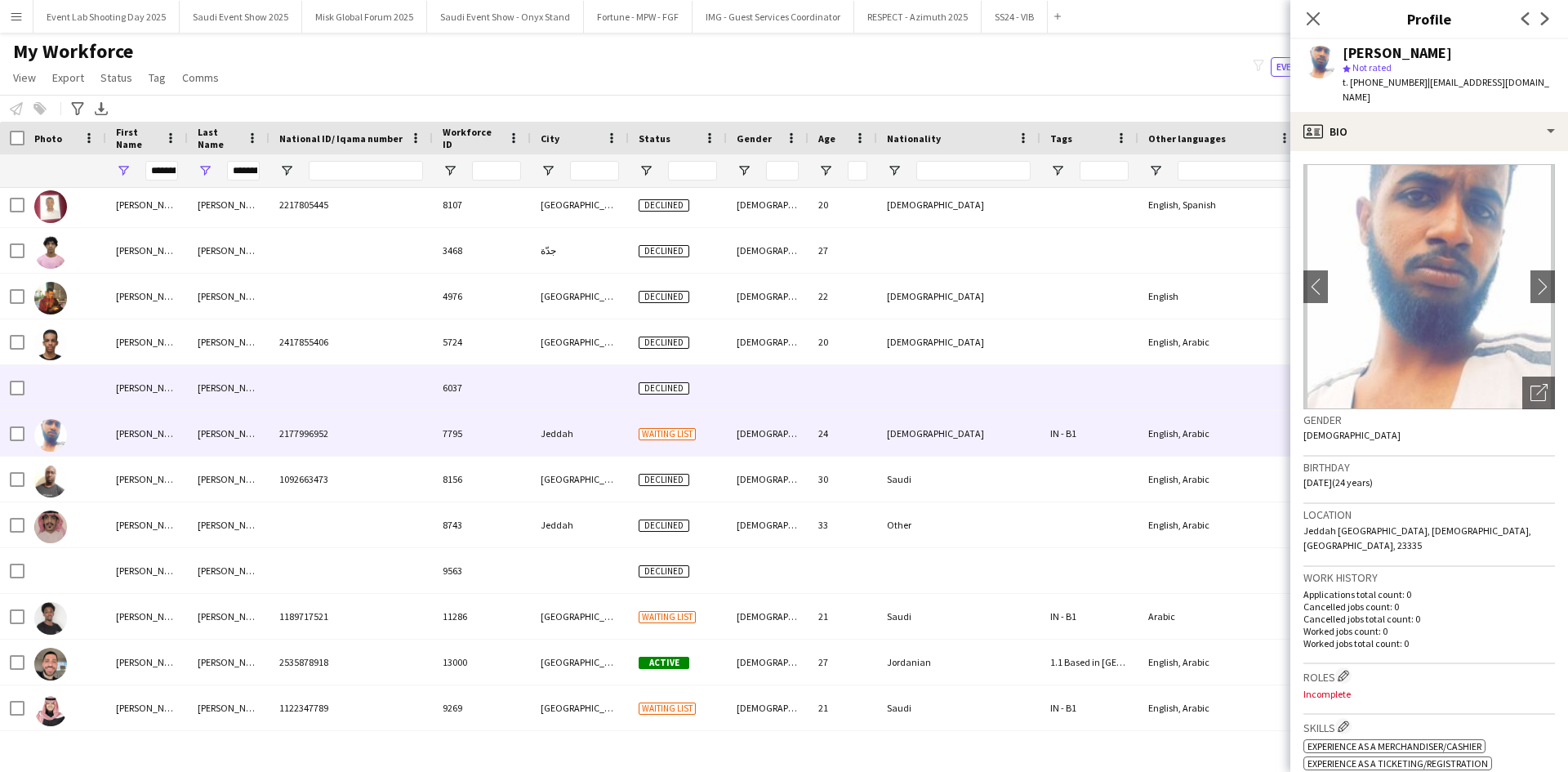
click at [161, 384] on div "[PERSON_NAME]" at bounding box center [147, 386] width 82 height 45
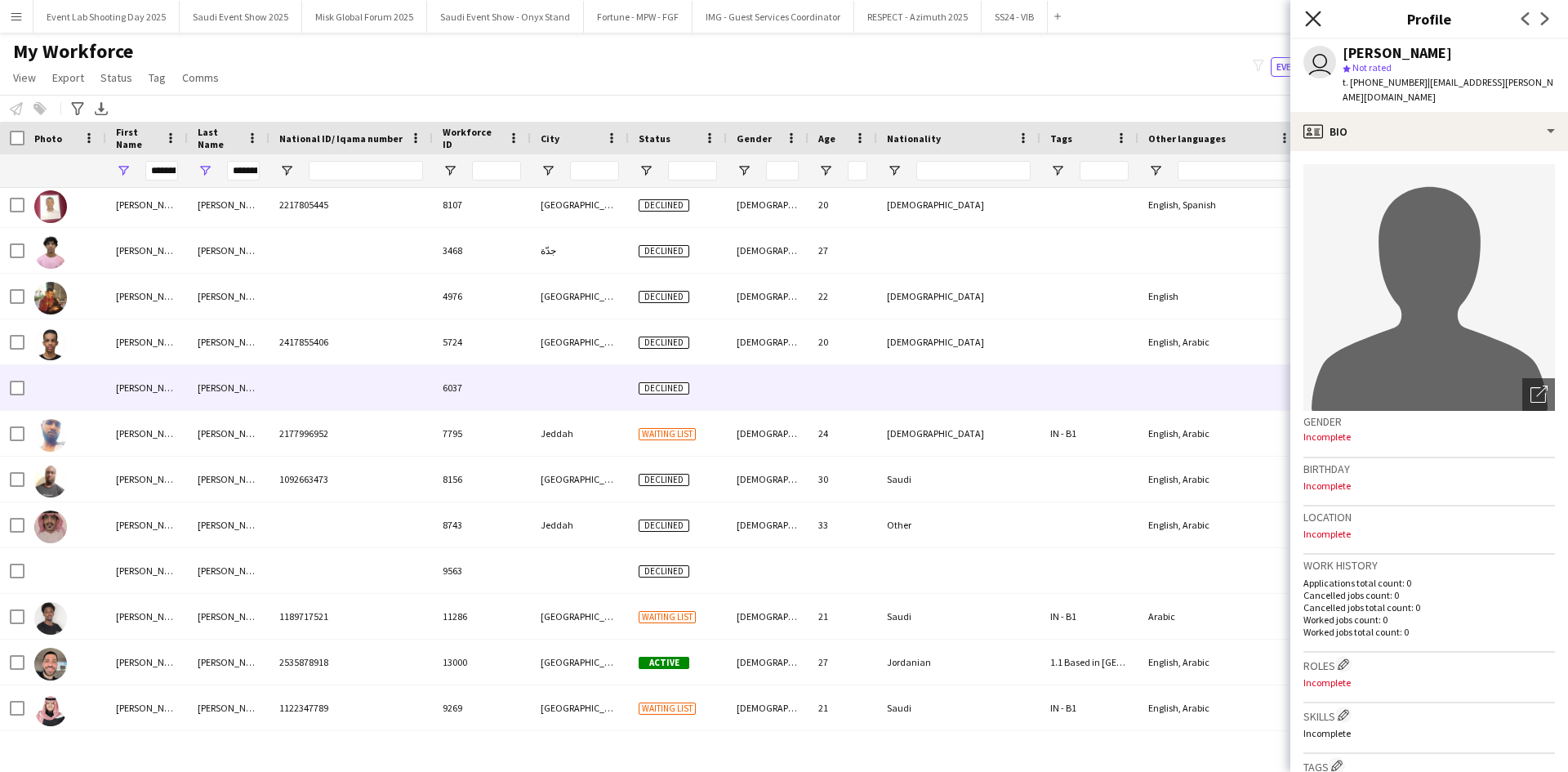
click at [1314, 13] on icon "Close pop-in" at bounding box center [1313, 19] width 16 height 16
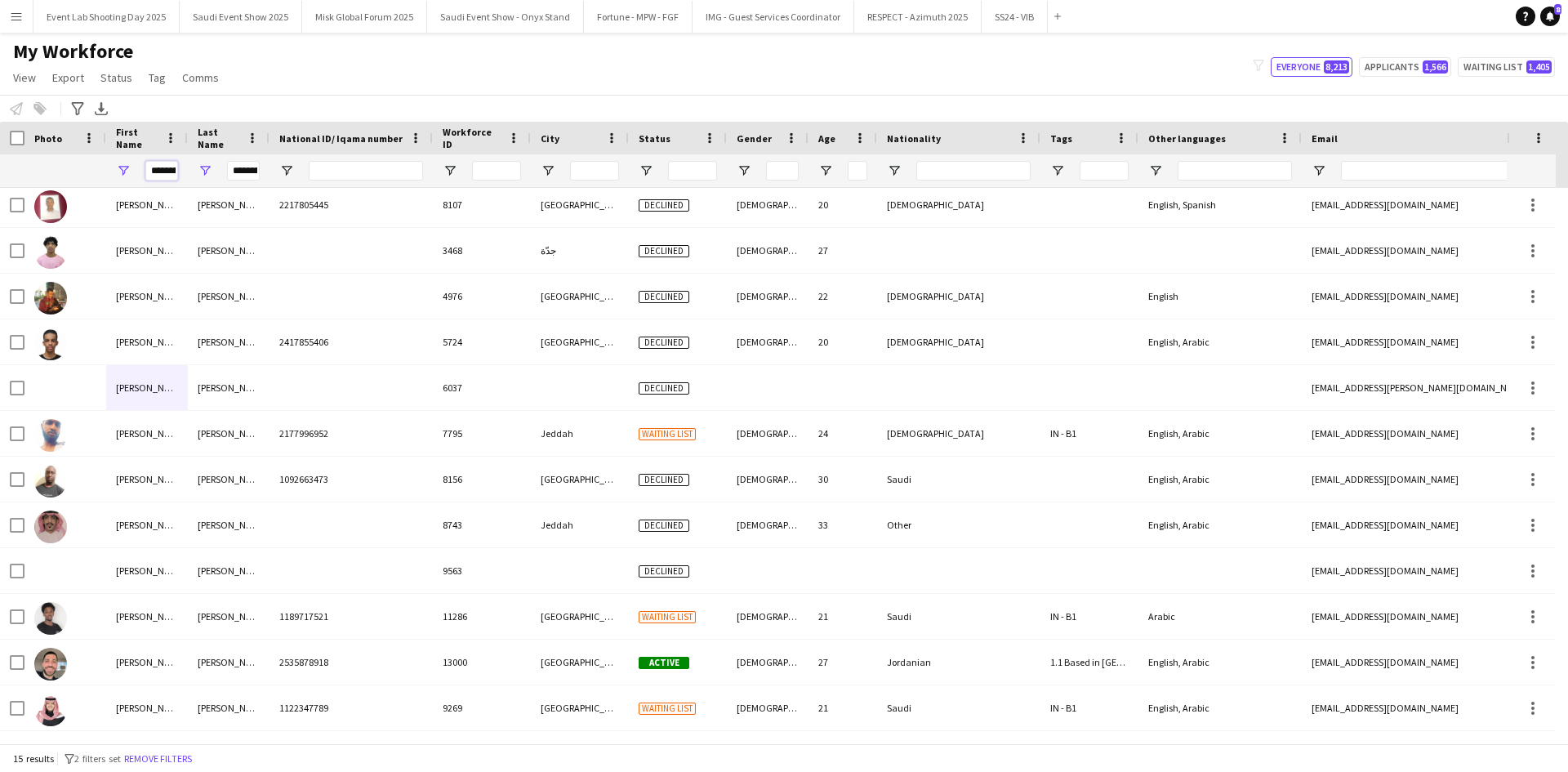
click at [169, 165] on input "********" at bounding box center [161, 171] width 33 height 20
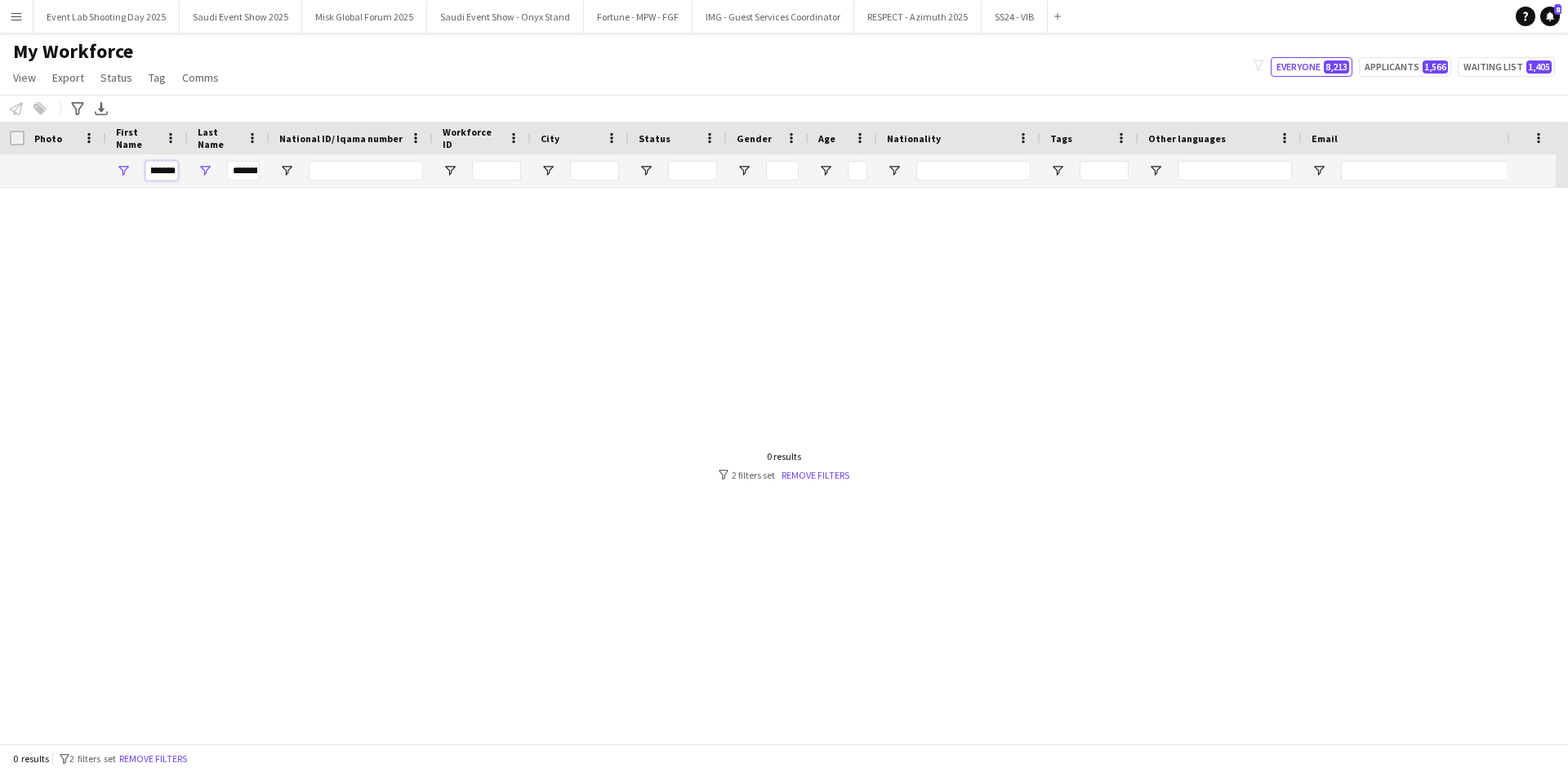
scroll to position [0, 0]
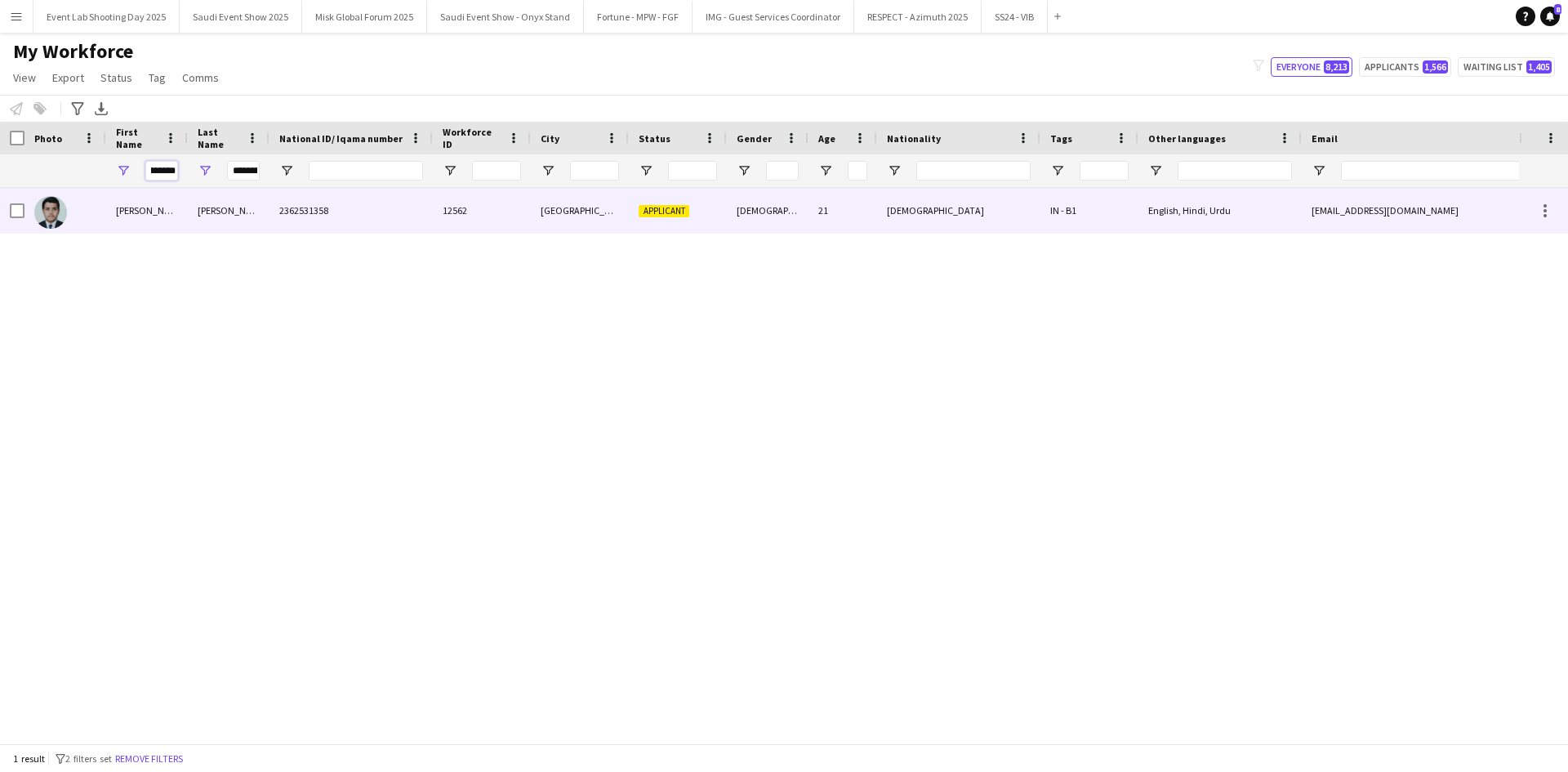
type input "********"
click at [53, 215] on img at bounding box center [50, 212] width 33 height 33
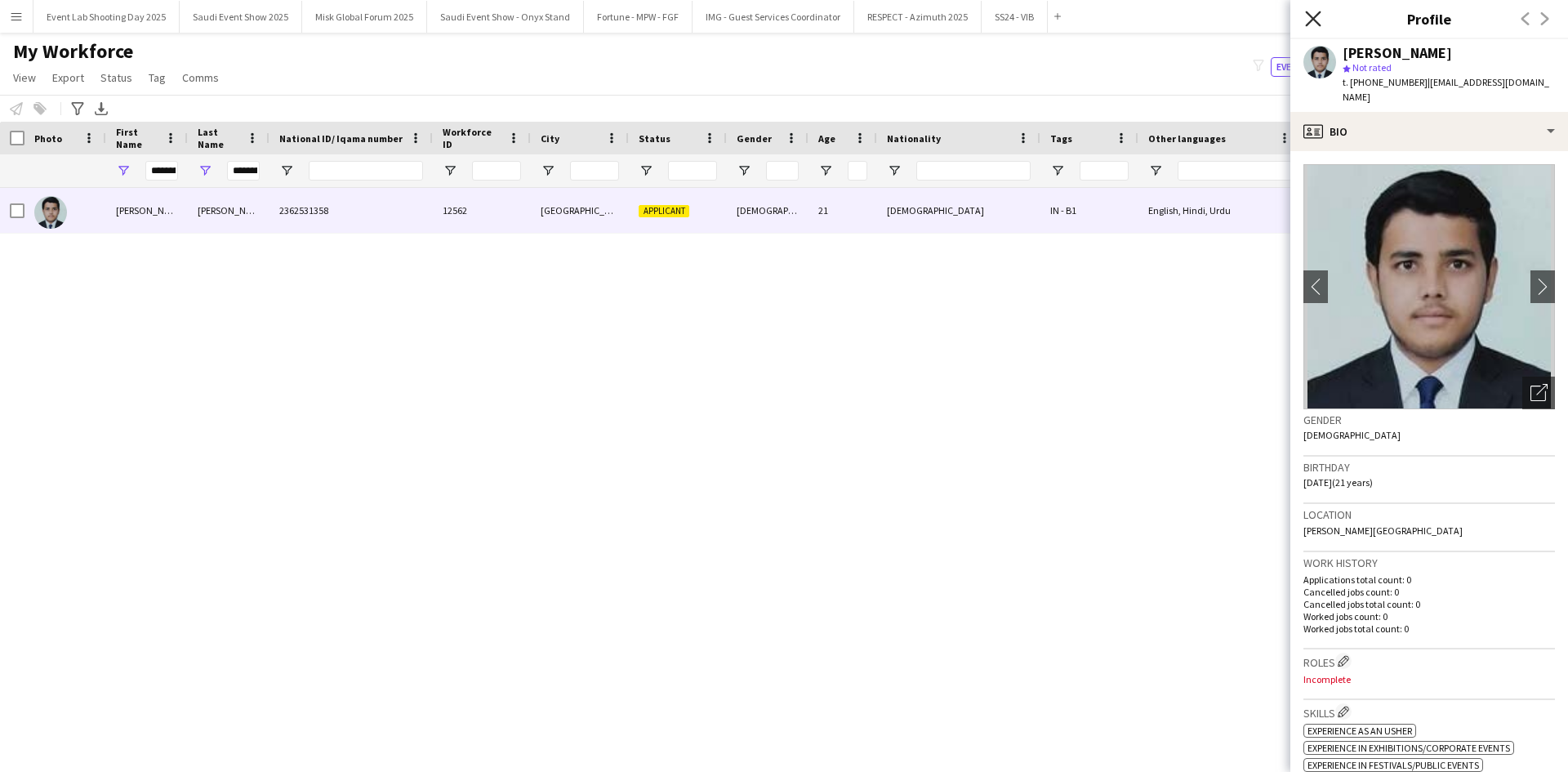
click at [1313, 11] on icon "Close pop-in" at bounding box center [1313, 19] width 16 height 16
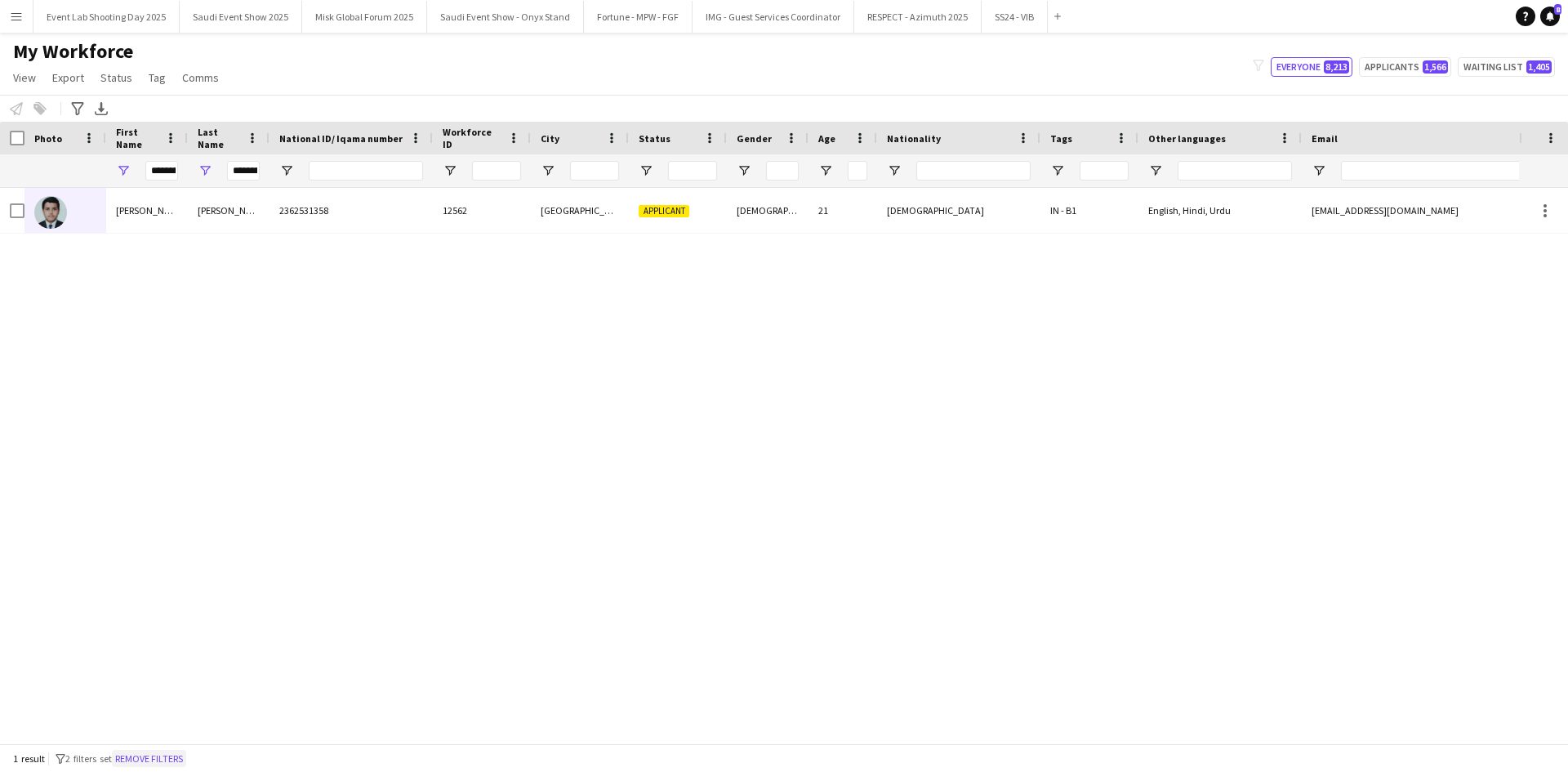
click at [162, 750] on button "Remove filters" at bounding box center [148, 759] width 75 height 18
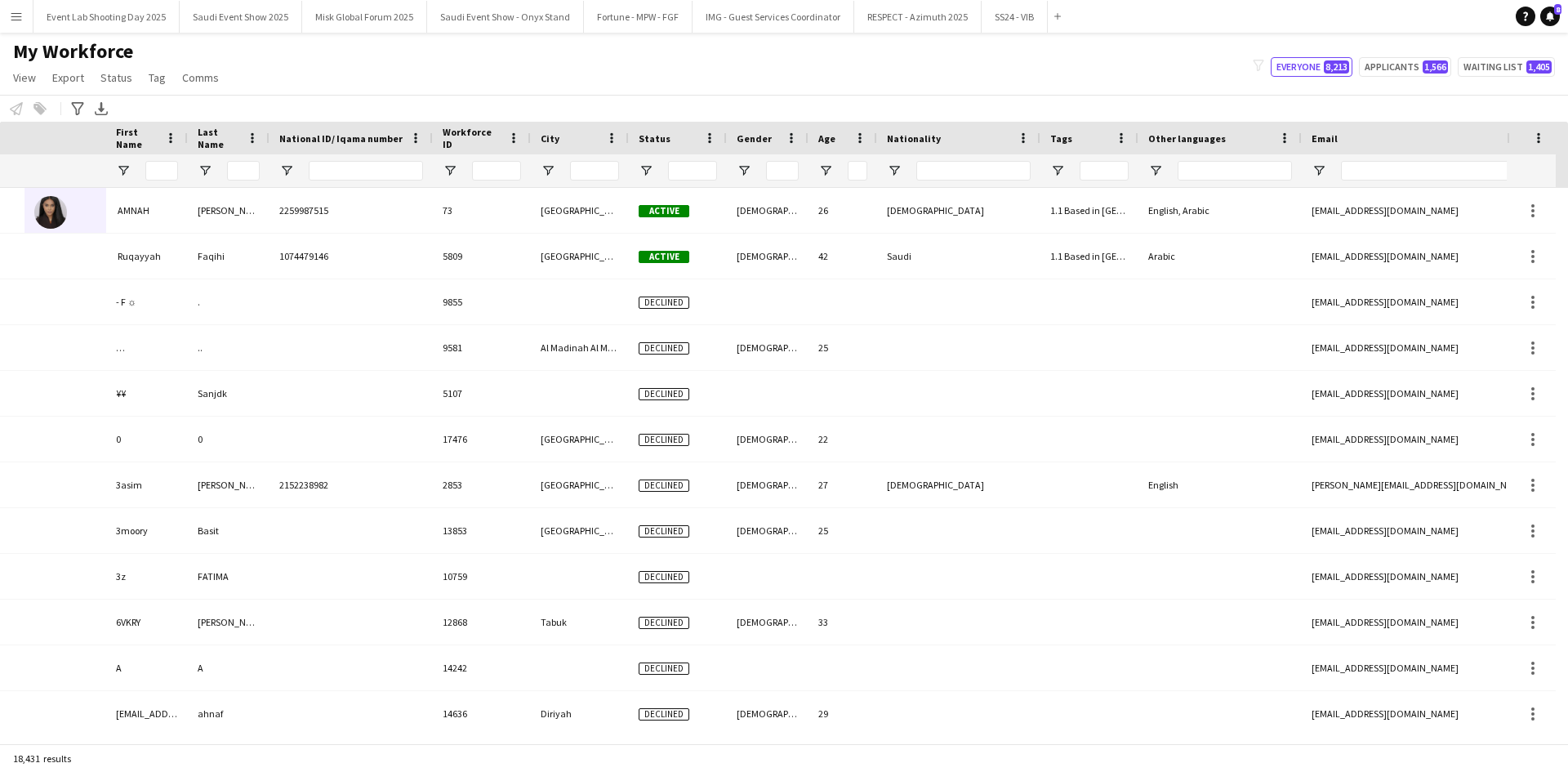
scroll to position [0, 331]
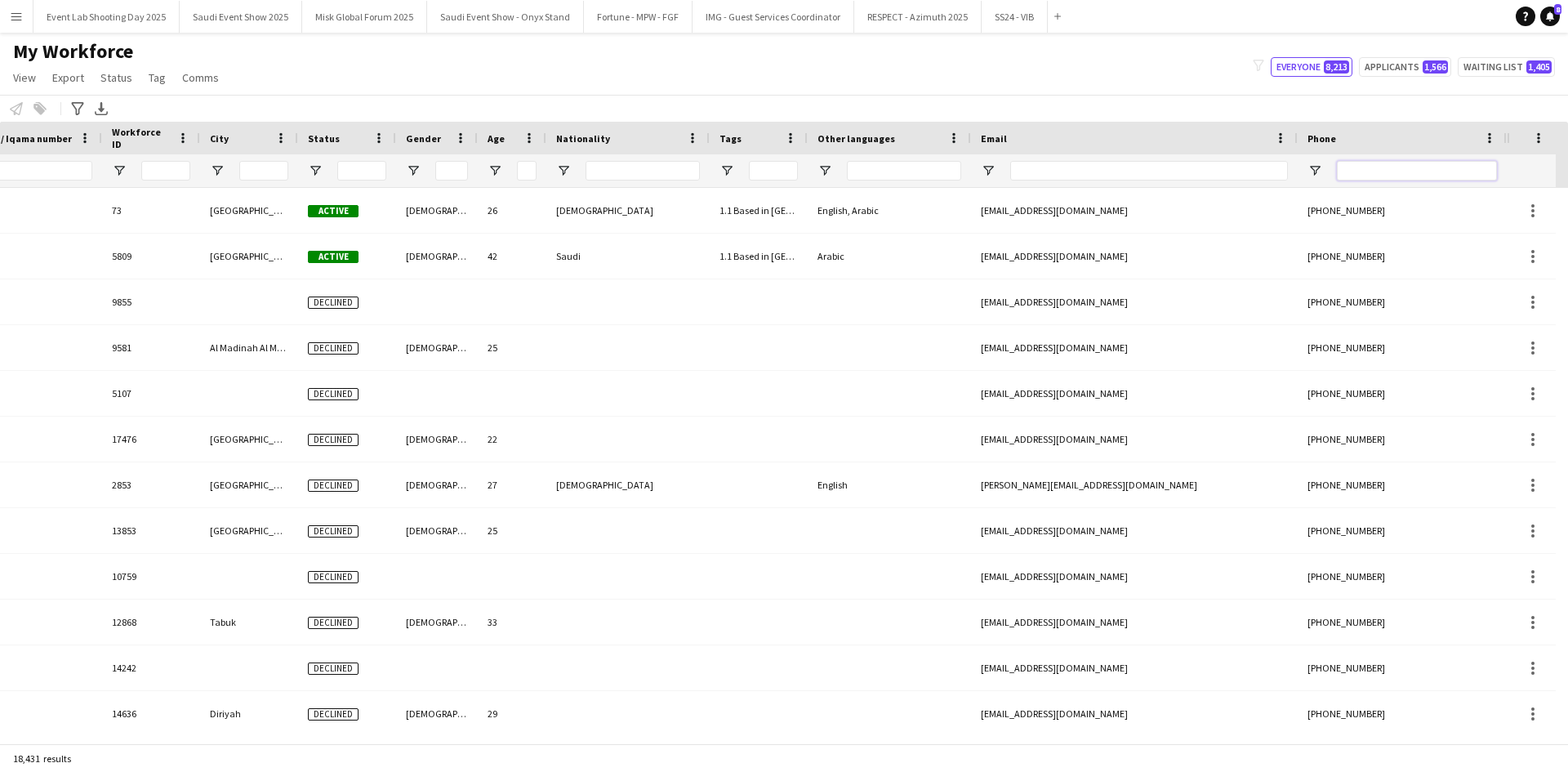
click at [1408, 171] on input "Phone Filter Input" at bounding box center [1417, 171] width 160 height 20
paste input "**********"
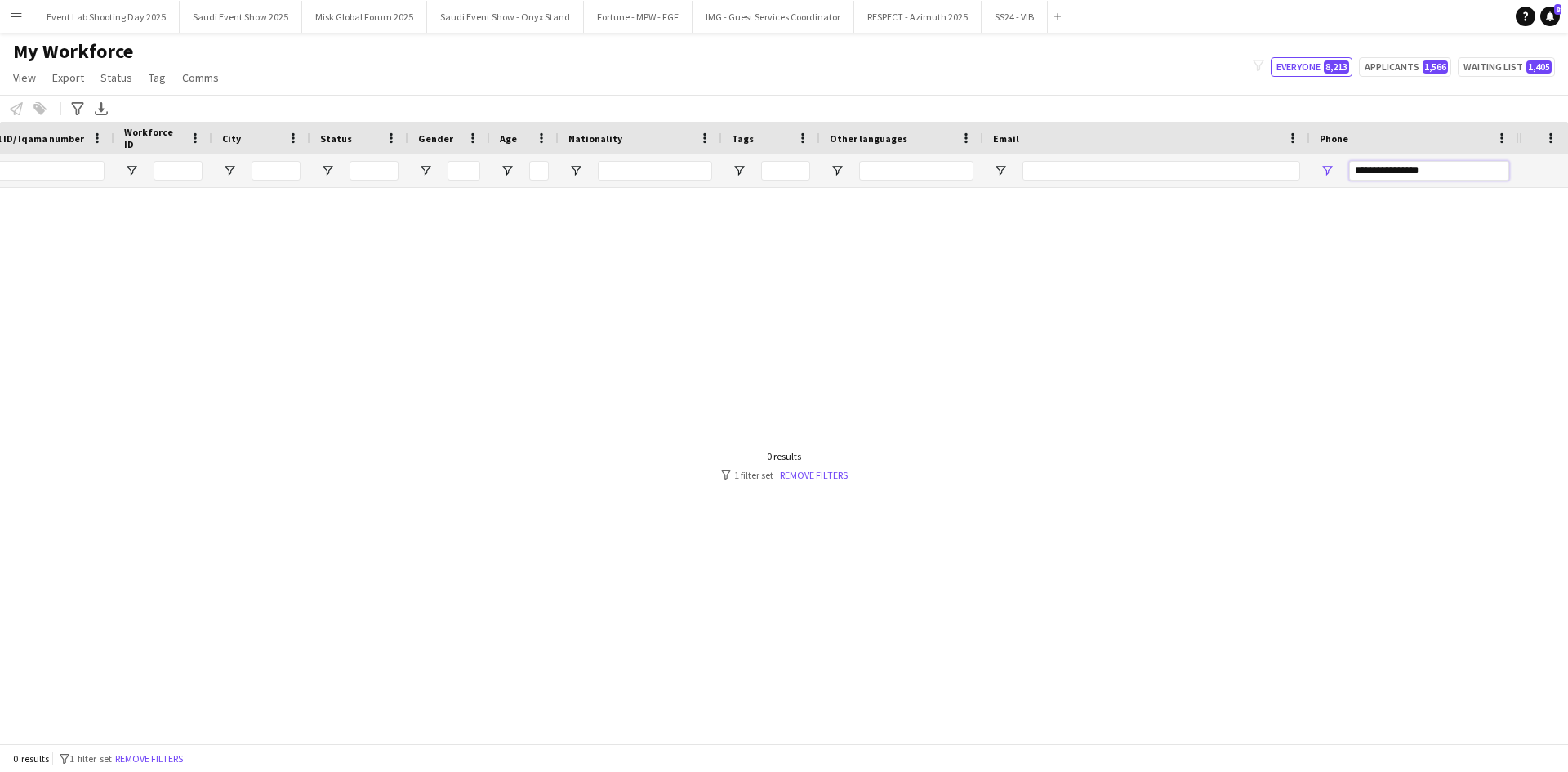
scroll to position [0, 319]
click at [1426, 171] on input "**********" at bounding box center [1429, 171] width 160 height 20
type input "**********"
drag, startPoint x: 1420, startPoint y: 168, endPoint x: 1348, endPoint y: 167, distance: 72.0
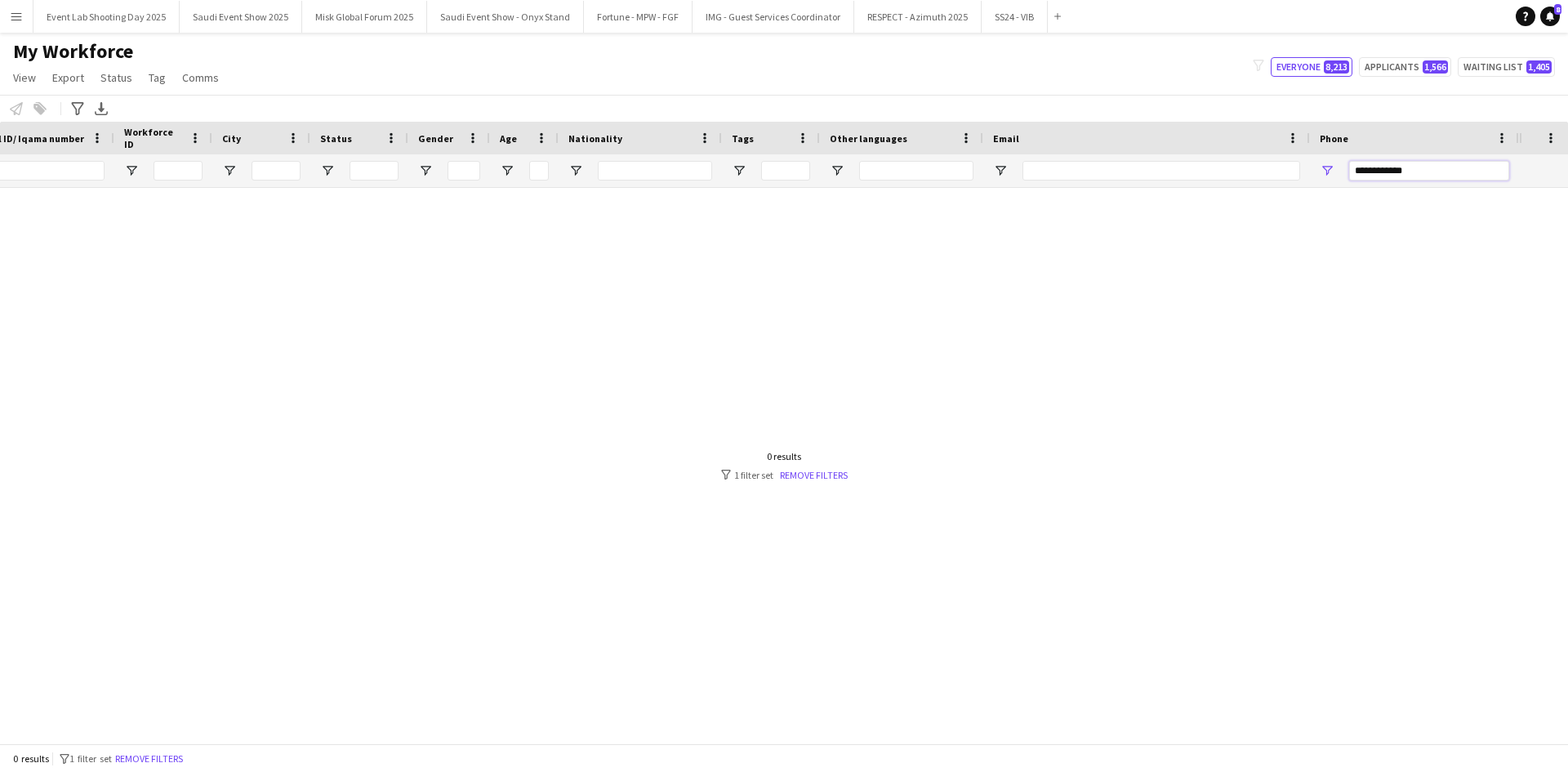
click at [1348, 167] on div "**********" at bounding box center [1415, 170] width 209 height 33
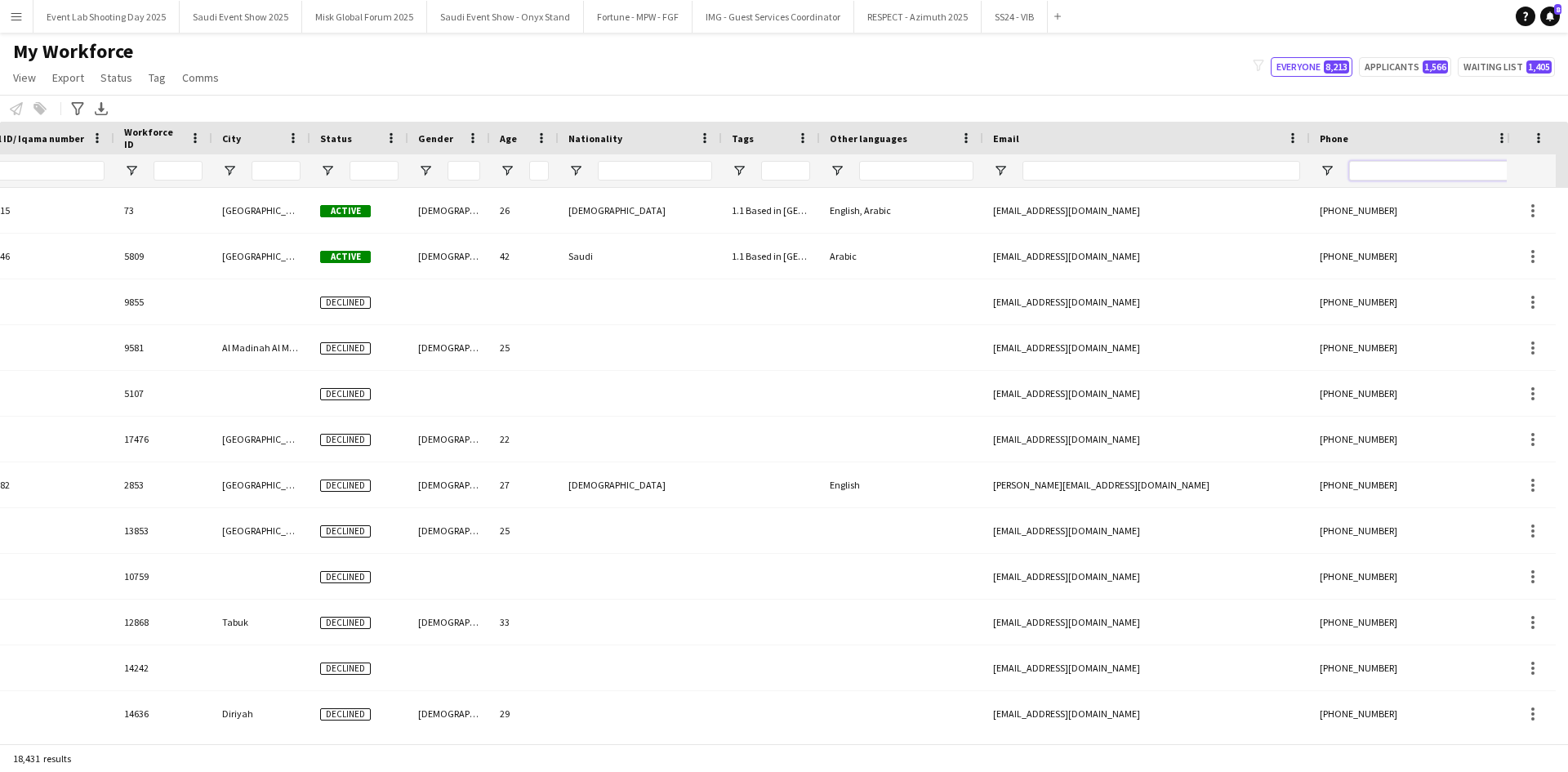
click at [1358, 167] on input "Phone Filter Input" at bounding box center [1429, 171] width 160 height 20
paste input "**********"
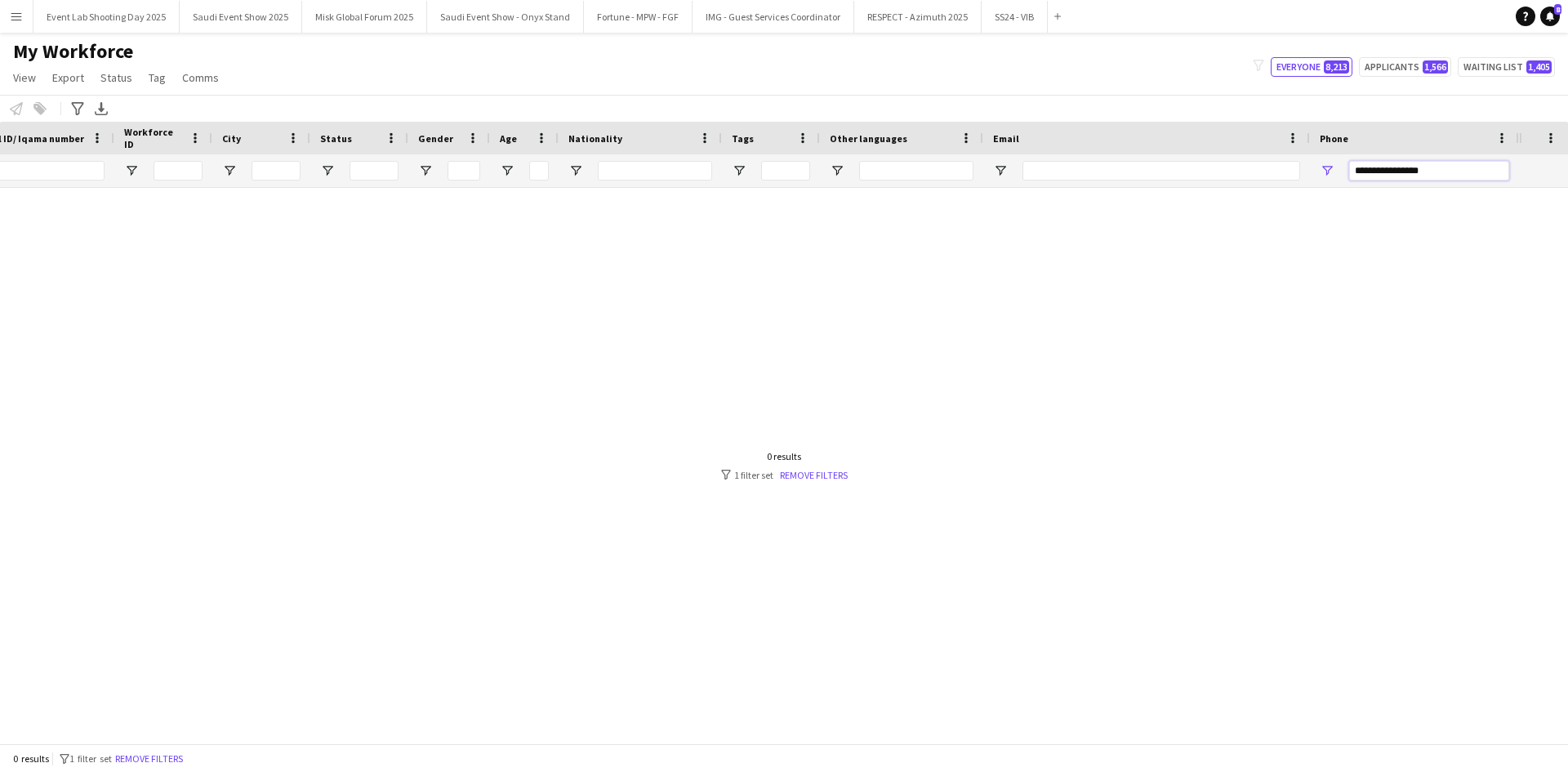
click at [1377, 171] on input "**********" at bounding box center [1429, 171] width 160 height 20
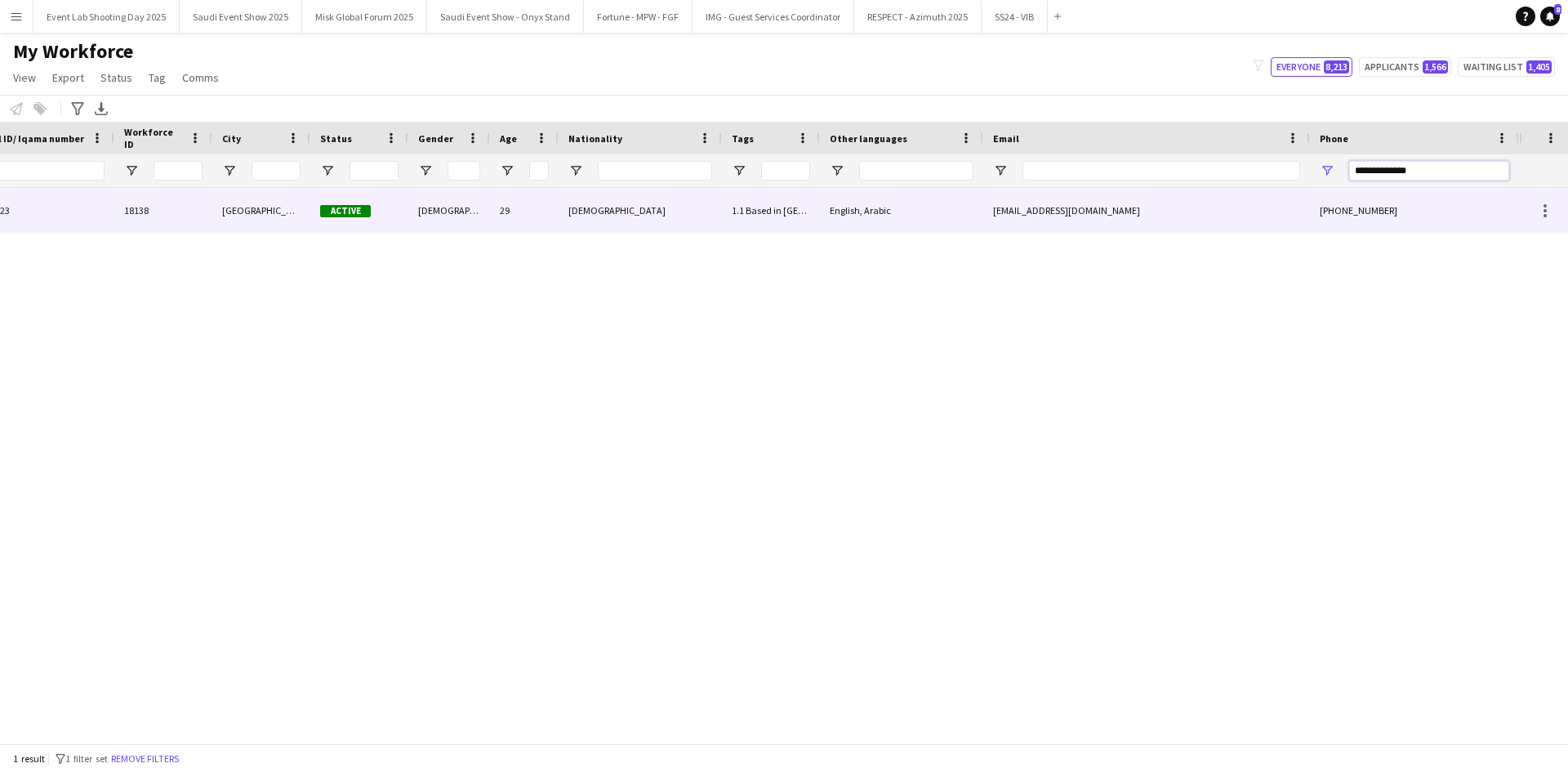
type input "**********"
click at [569, 220] on div "[DEMOGRAPHIC_DATA]" at bounding box center [641, 210] width 163 height 45
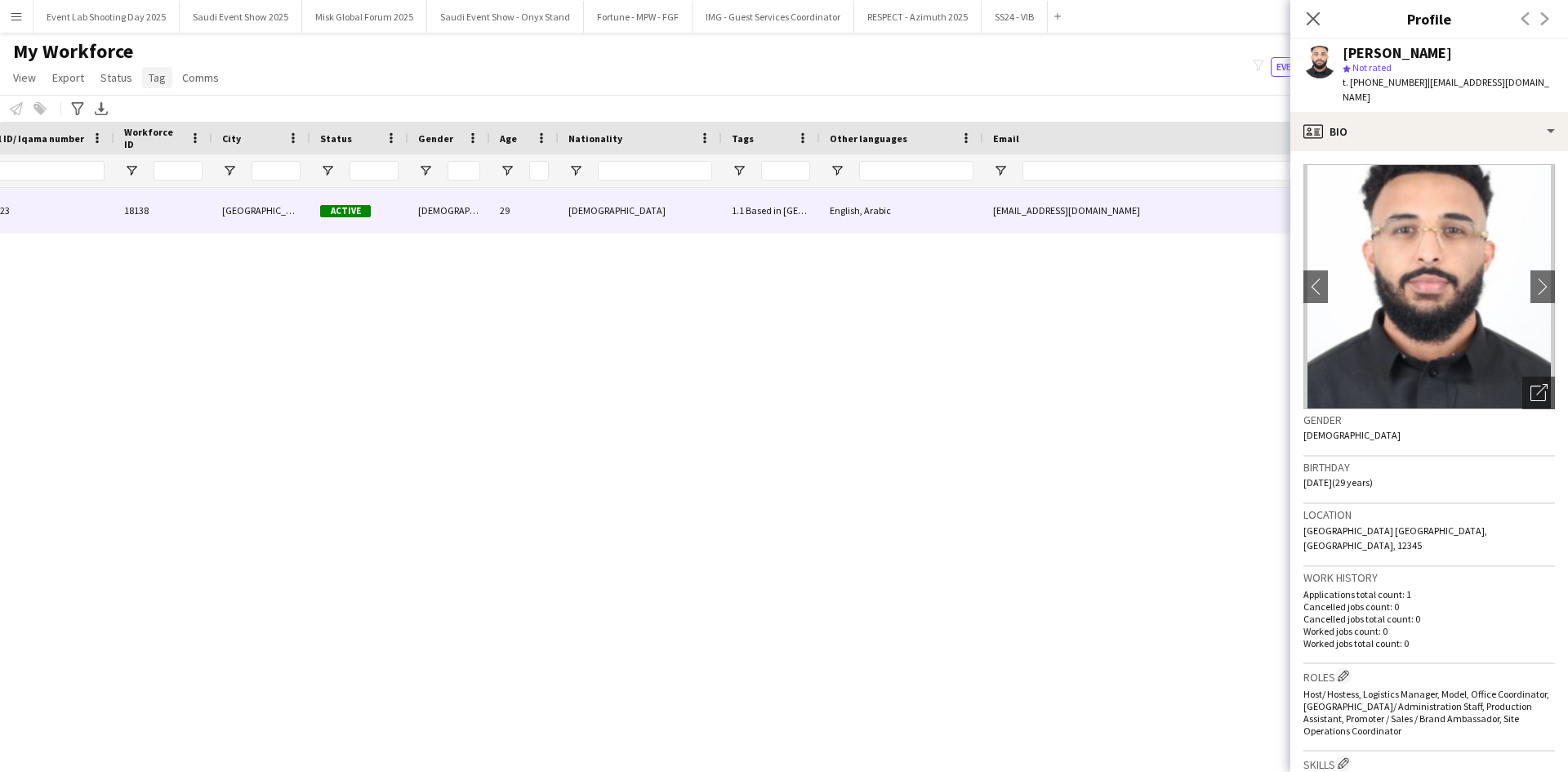
click at [156, 74] on span "Tag" at bounding box center [156, 78] width 17 height 15
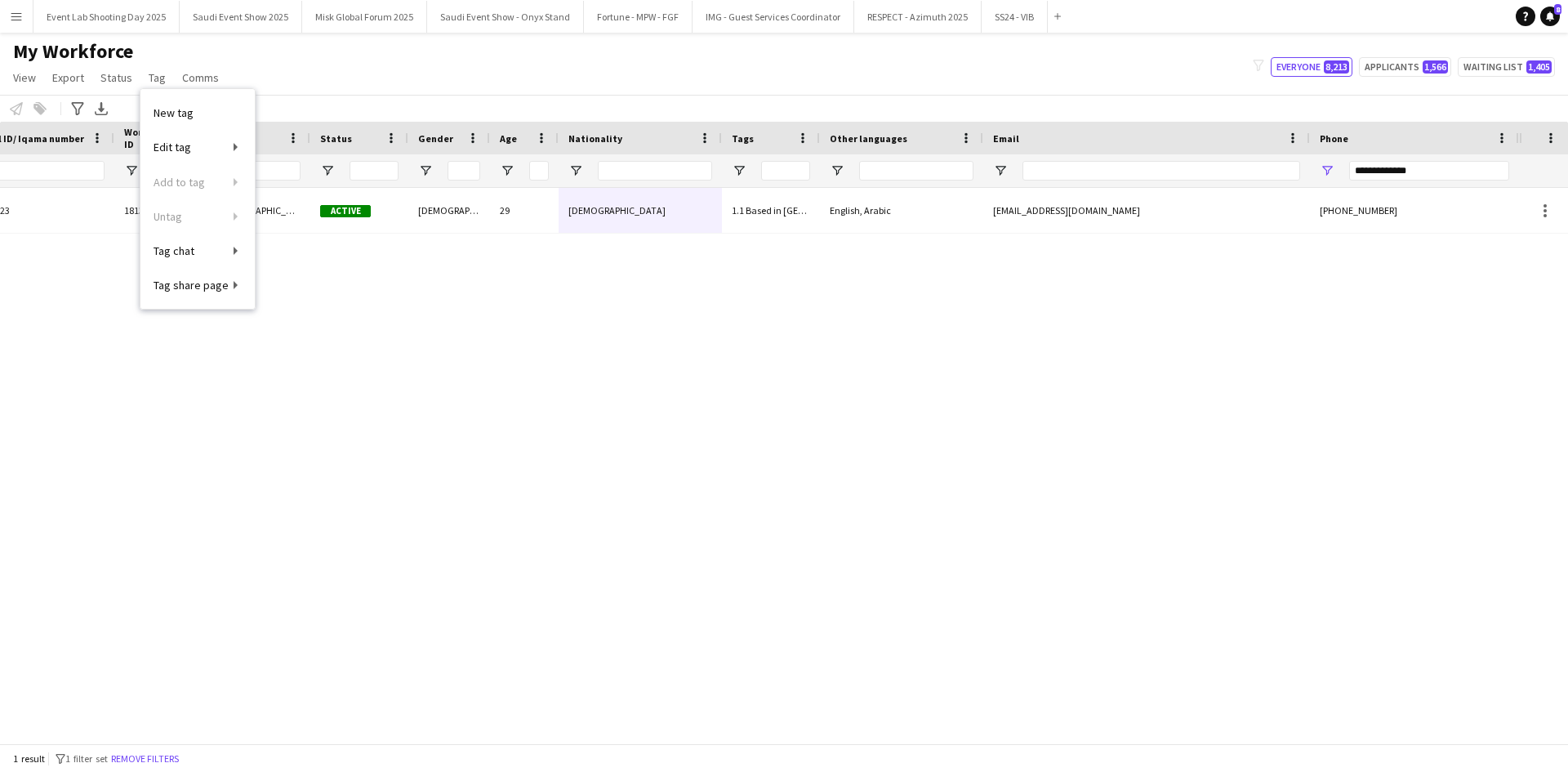
click at [570, 331] on div "[PERSON_NAME] 2194841223 18138 [GEOGRAPHIC_DATA] Active [DEMOGRAPHIC_DATA] 29 […" at bounding box center [759, 459] width 1519 height 543
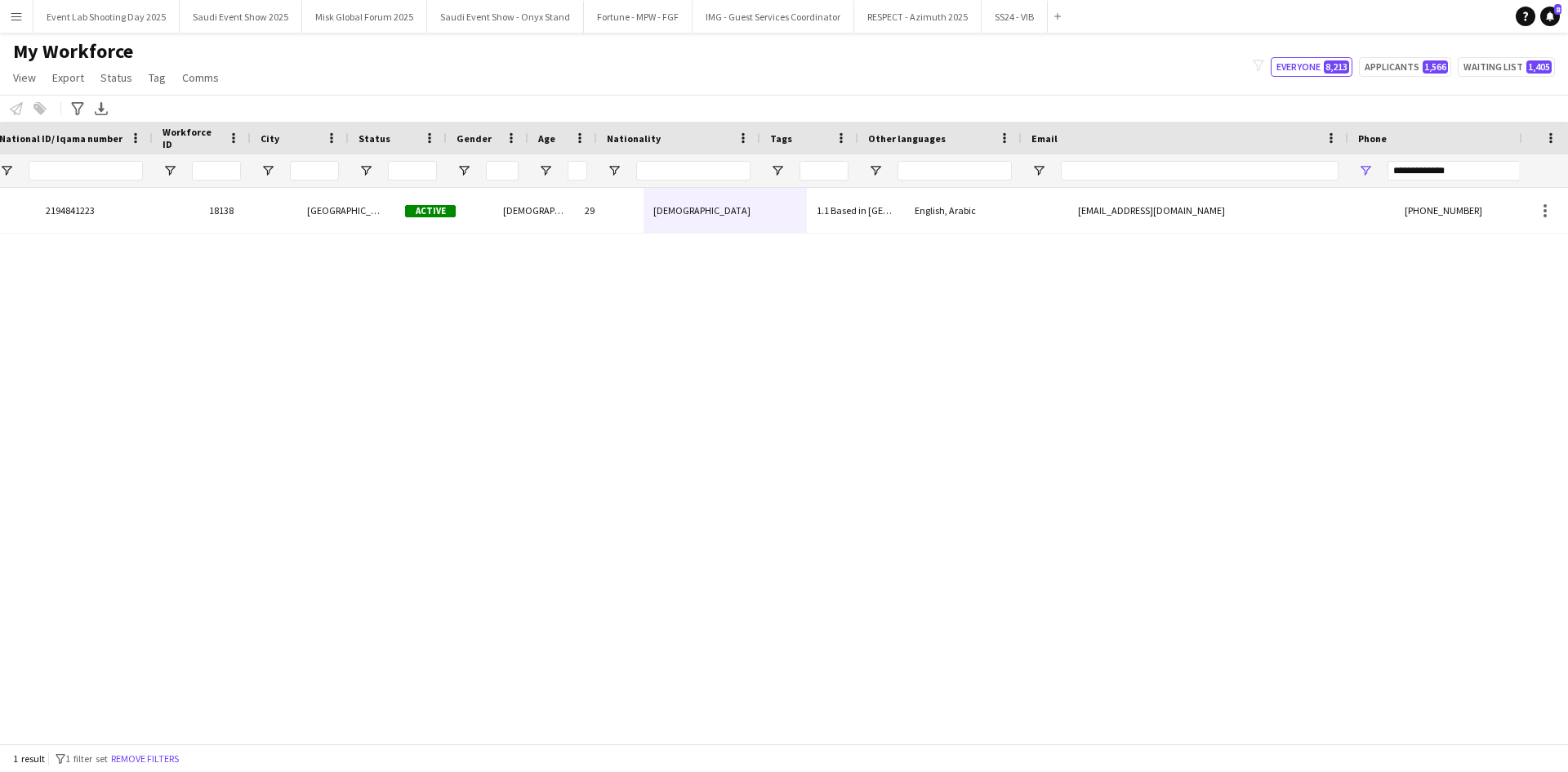
scroll to position [0, 233]
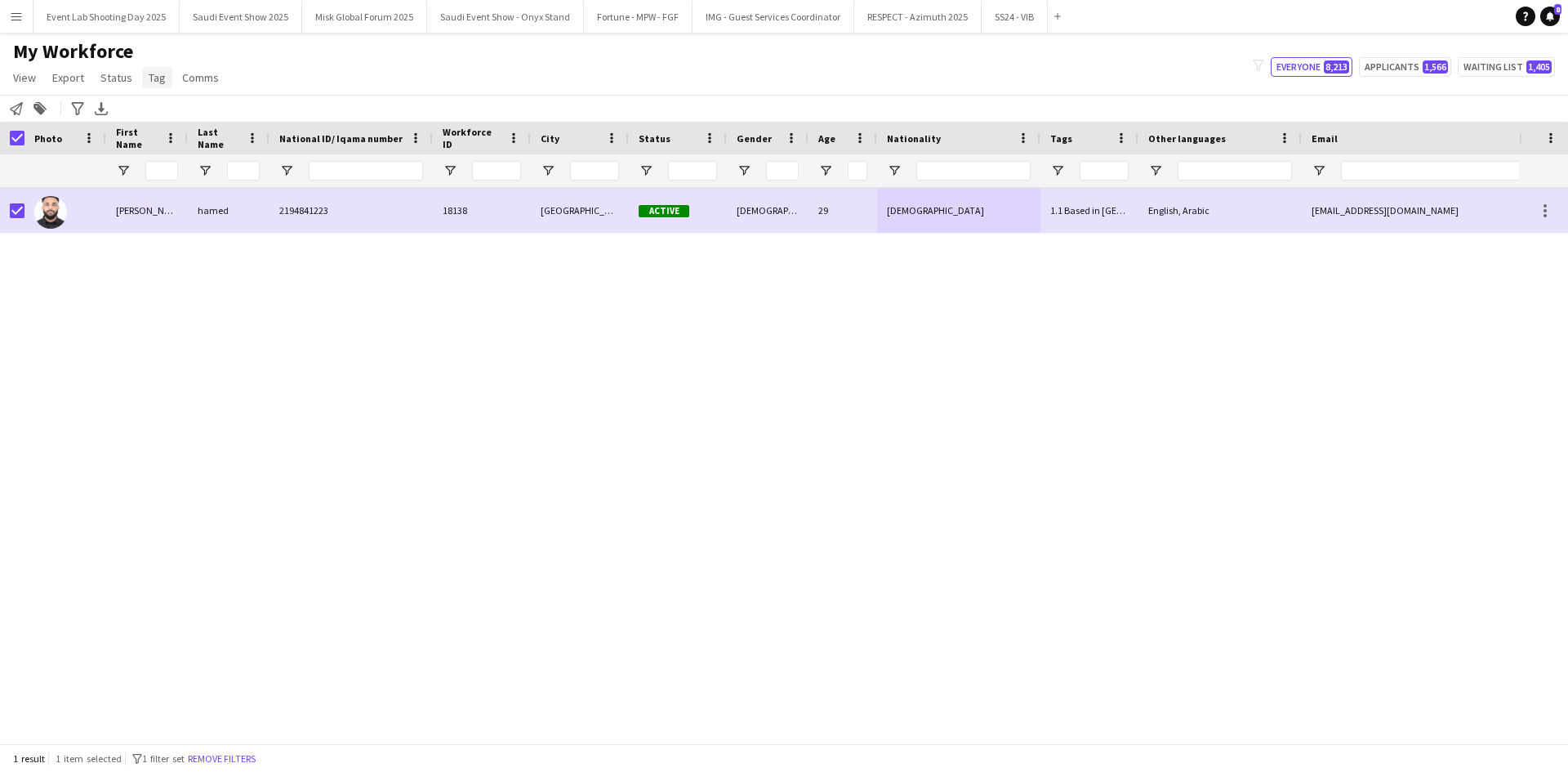
click at [152, 77] on span "Tag" at bounding box center [156, 78] width 17 height 15
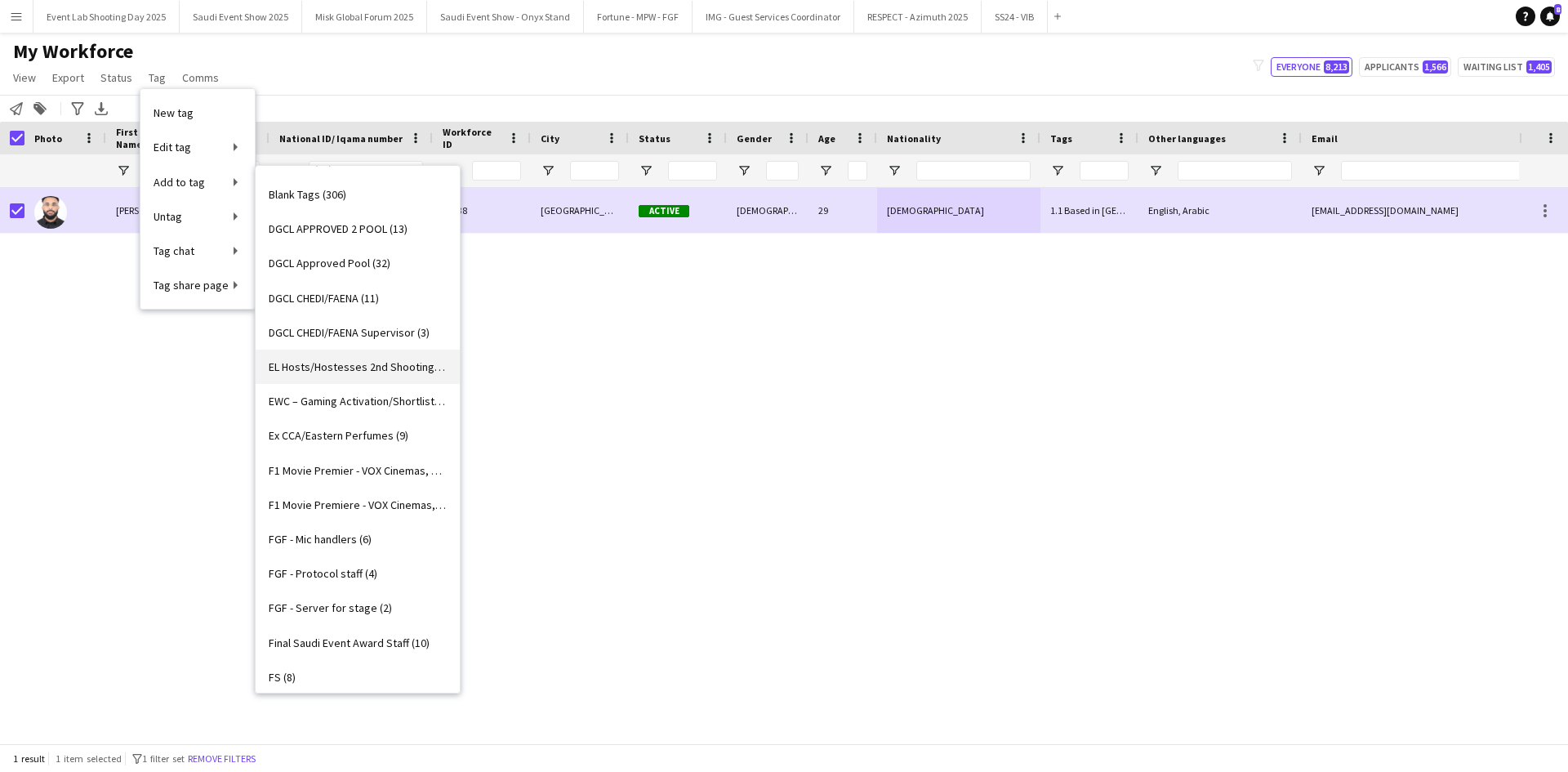
click at [328, 369] on span "EL Hosts/Hostesses 2nd Shooting (6)" at bounding box center [358, 367] width 178 height 15
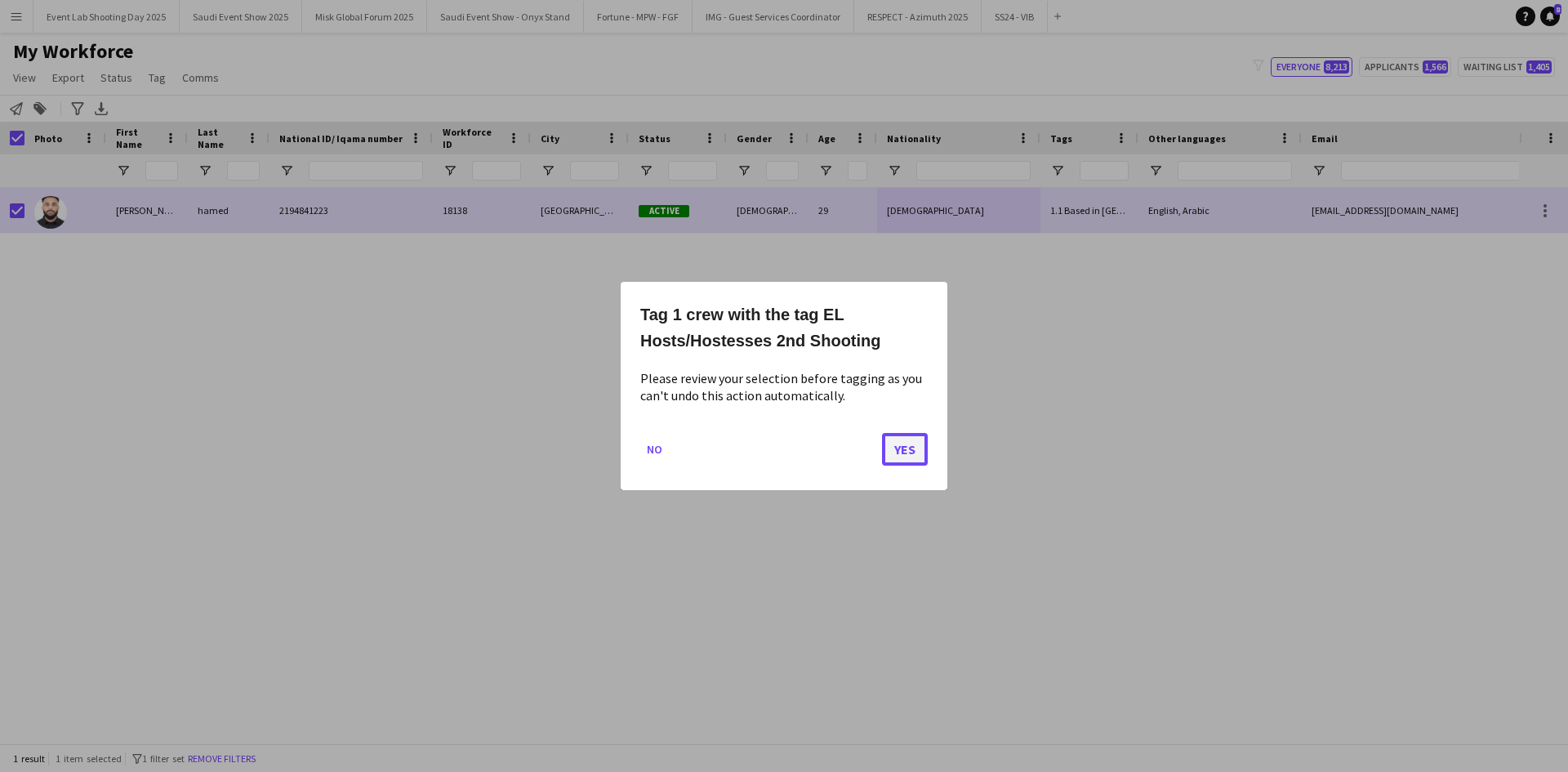
click at [913, 441] on button "Yes" at bounding box center [905, 449] width 46 height 33
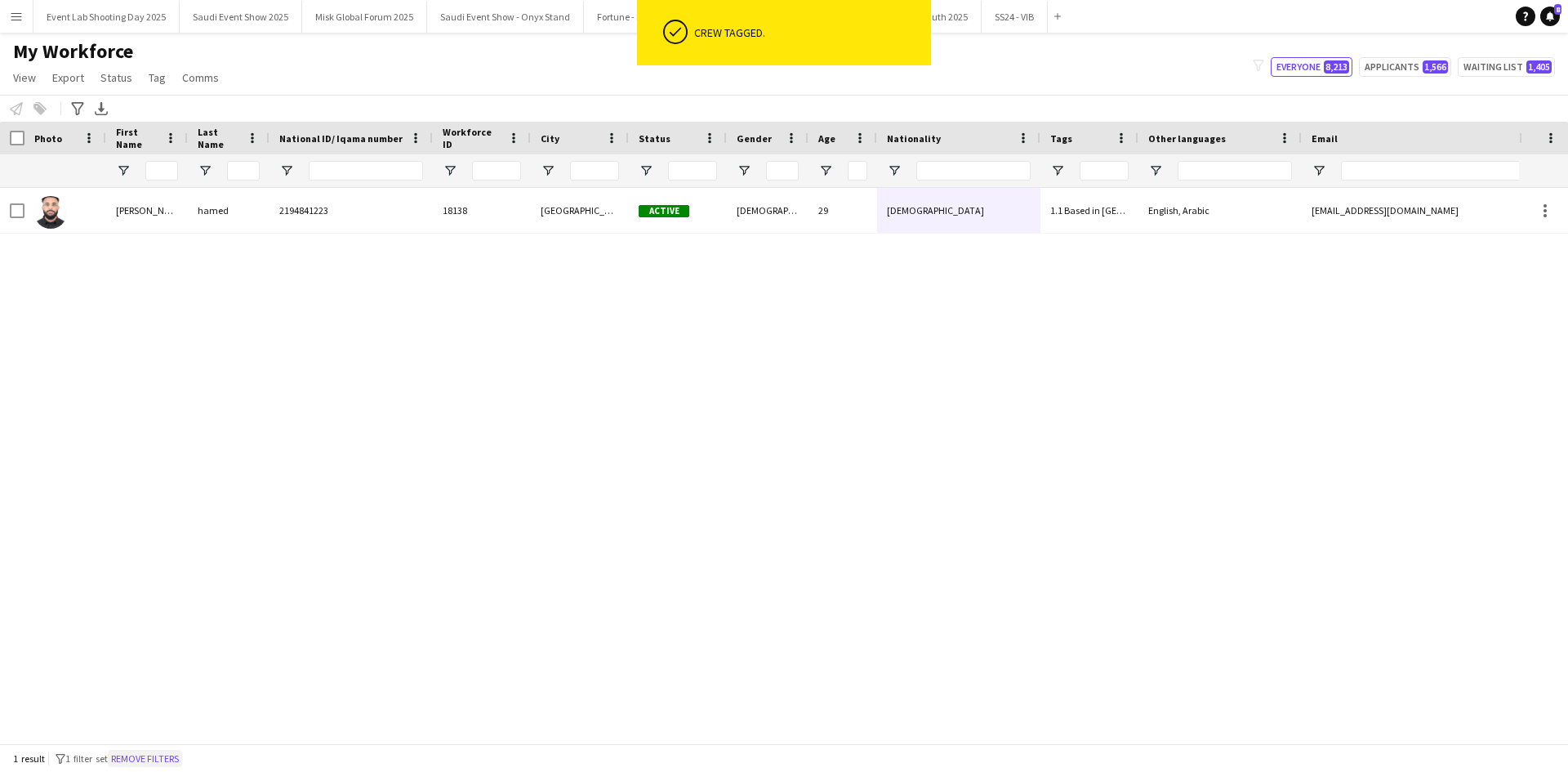
click at [138, 755] on button "Remove filters" at bounding box center [144, 759] width 75 height 18
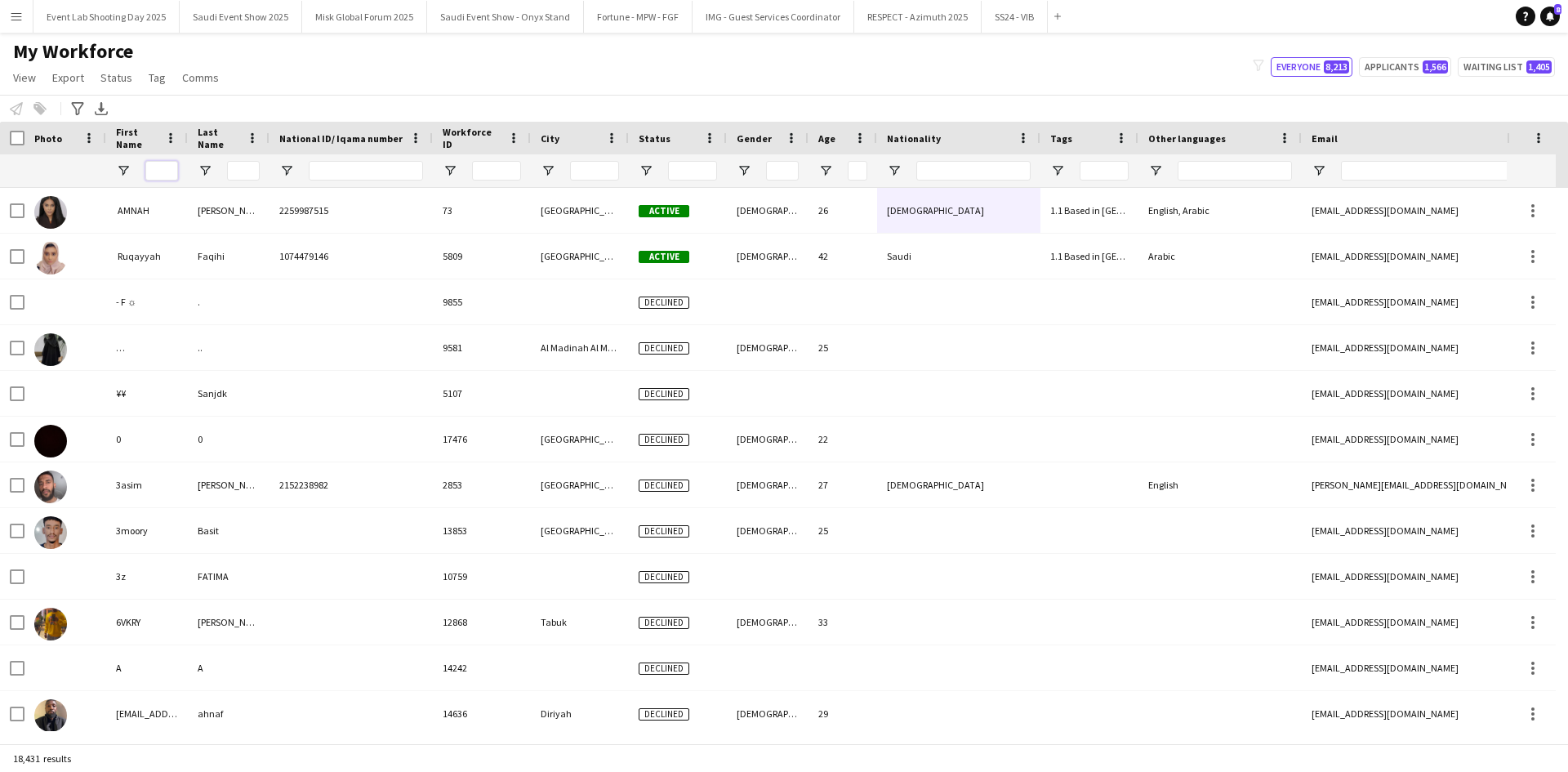
click at [160, 162] on input "First Name Filter Input" at bounding box center [161, 171] width 33 height 20
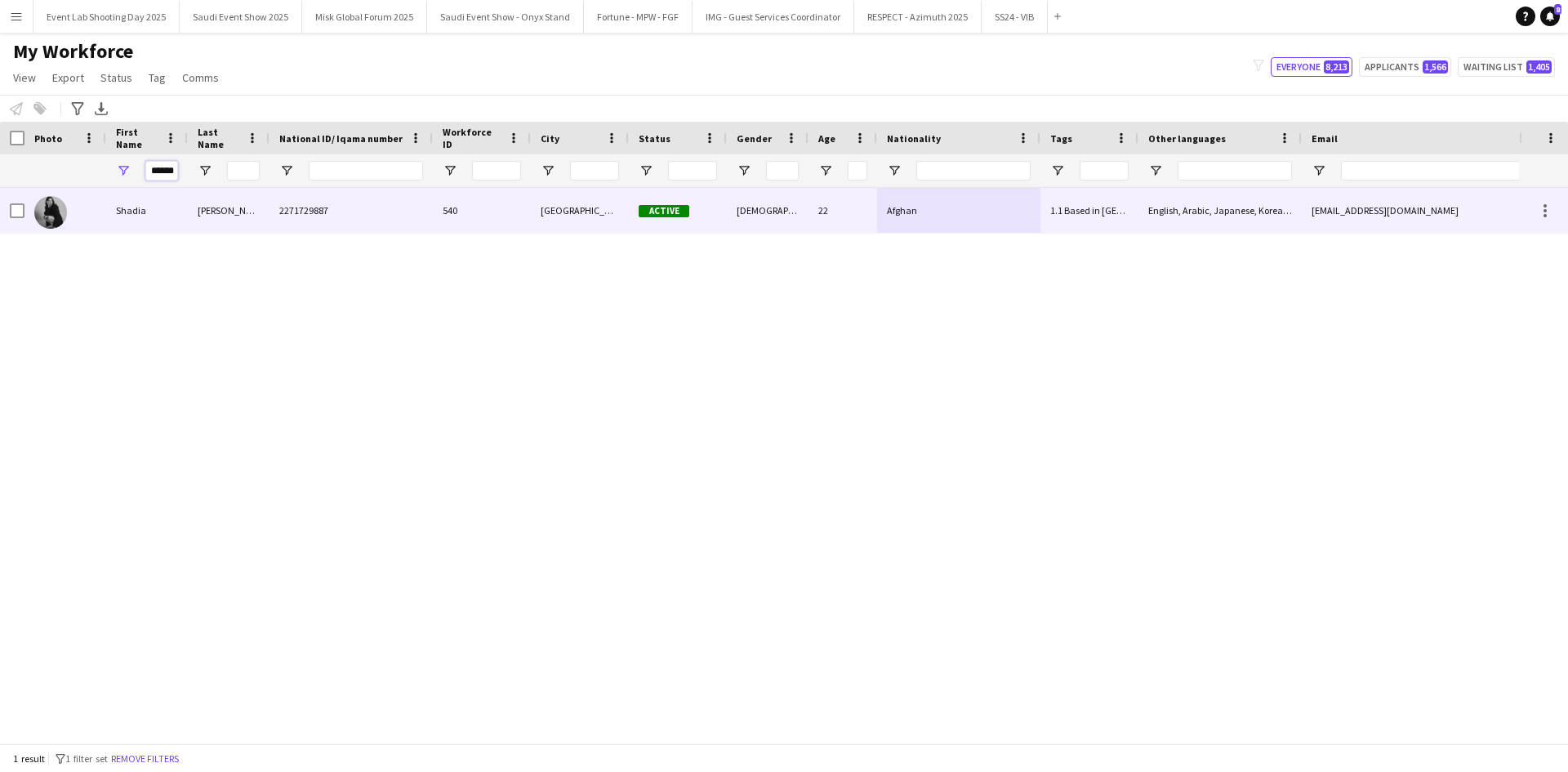
type input "******"
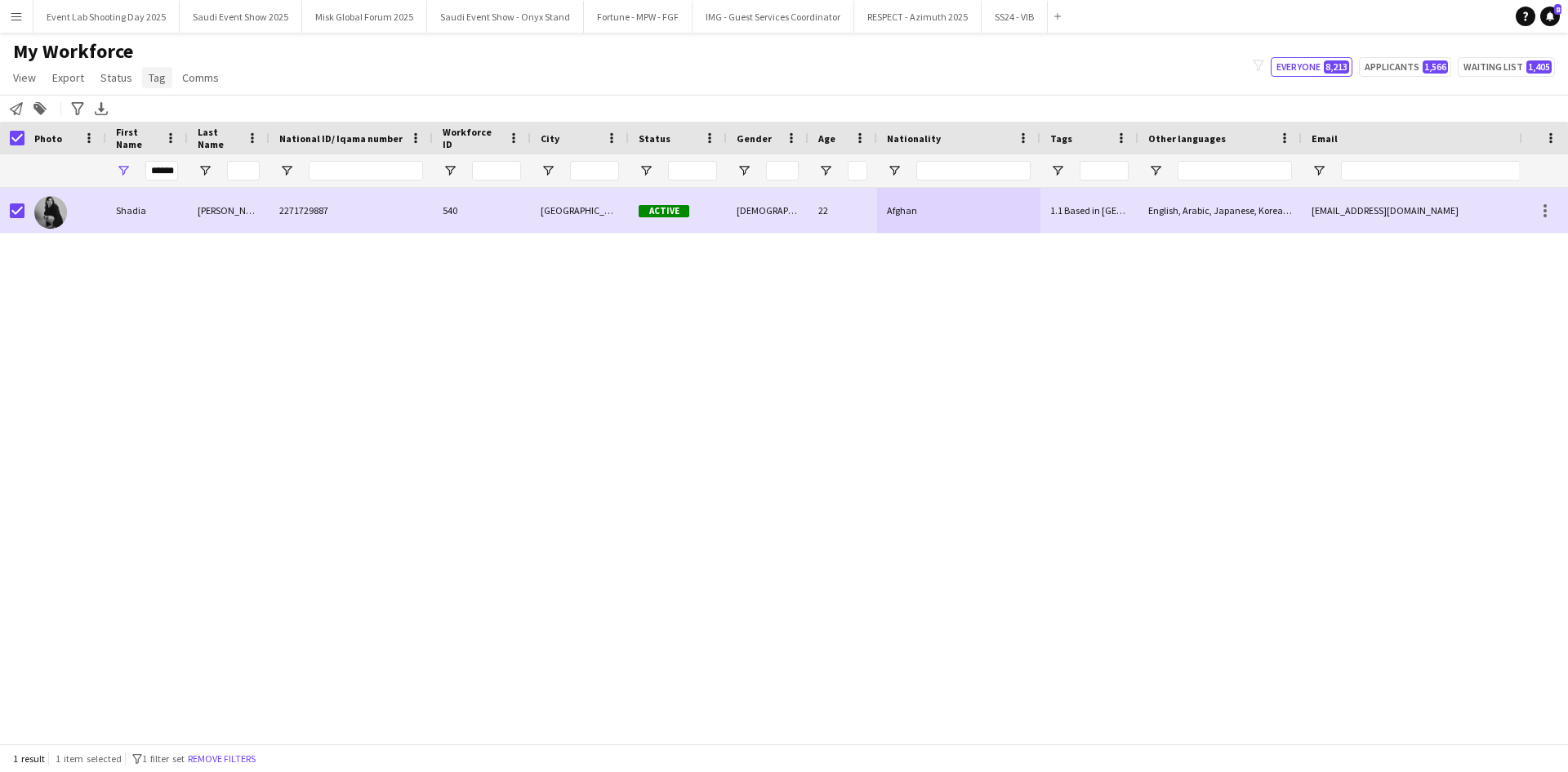
click at [144, 72] on link "Tag" at bounding box center [157, 77] width 30 height 21
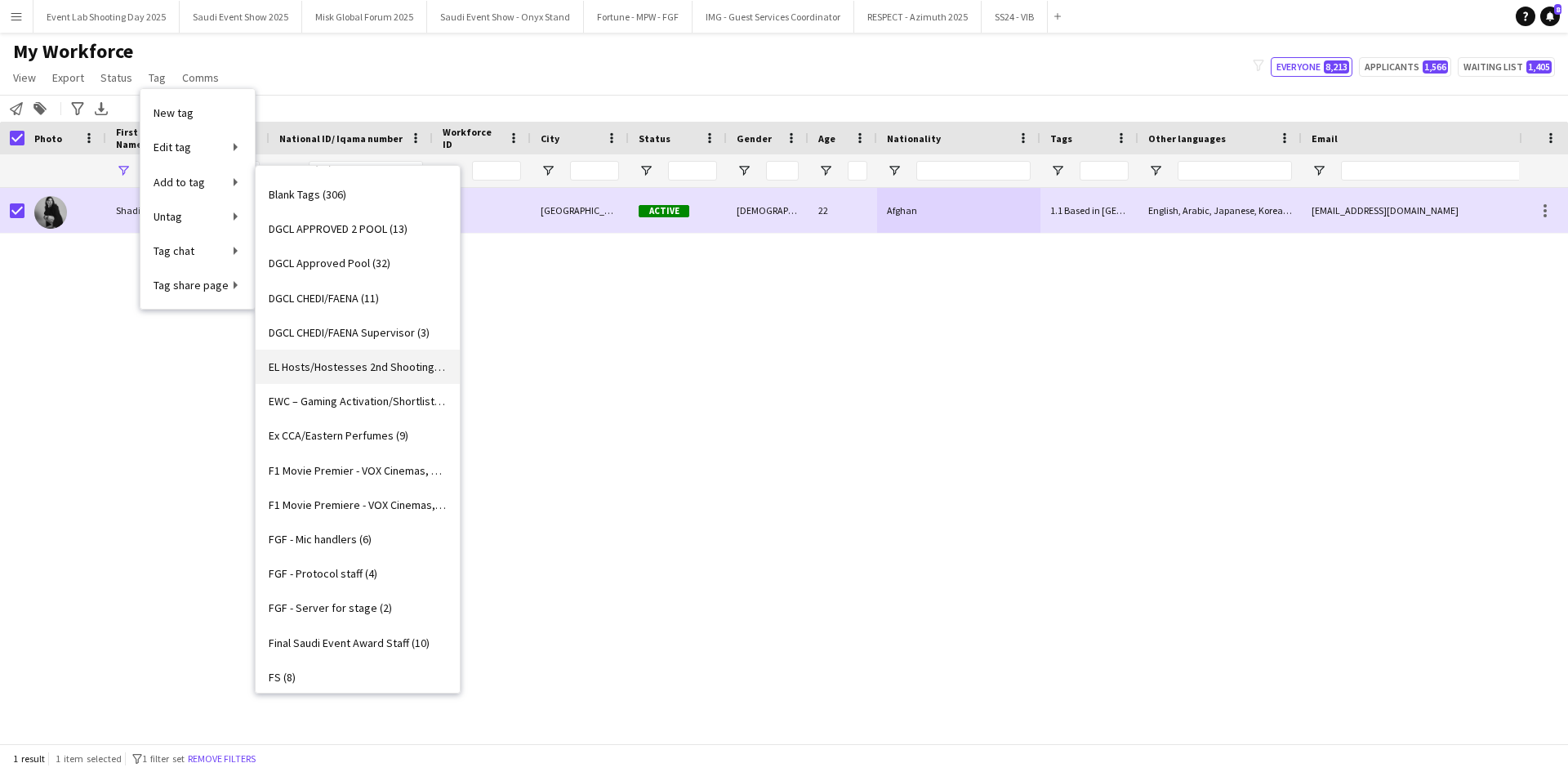
click at [355, 369] on span "EL Hosts/Hostesses 2nd Shooting (7)" at bounding box center [358, 367] width 178 height 15
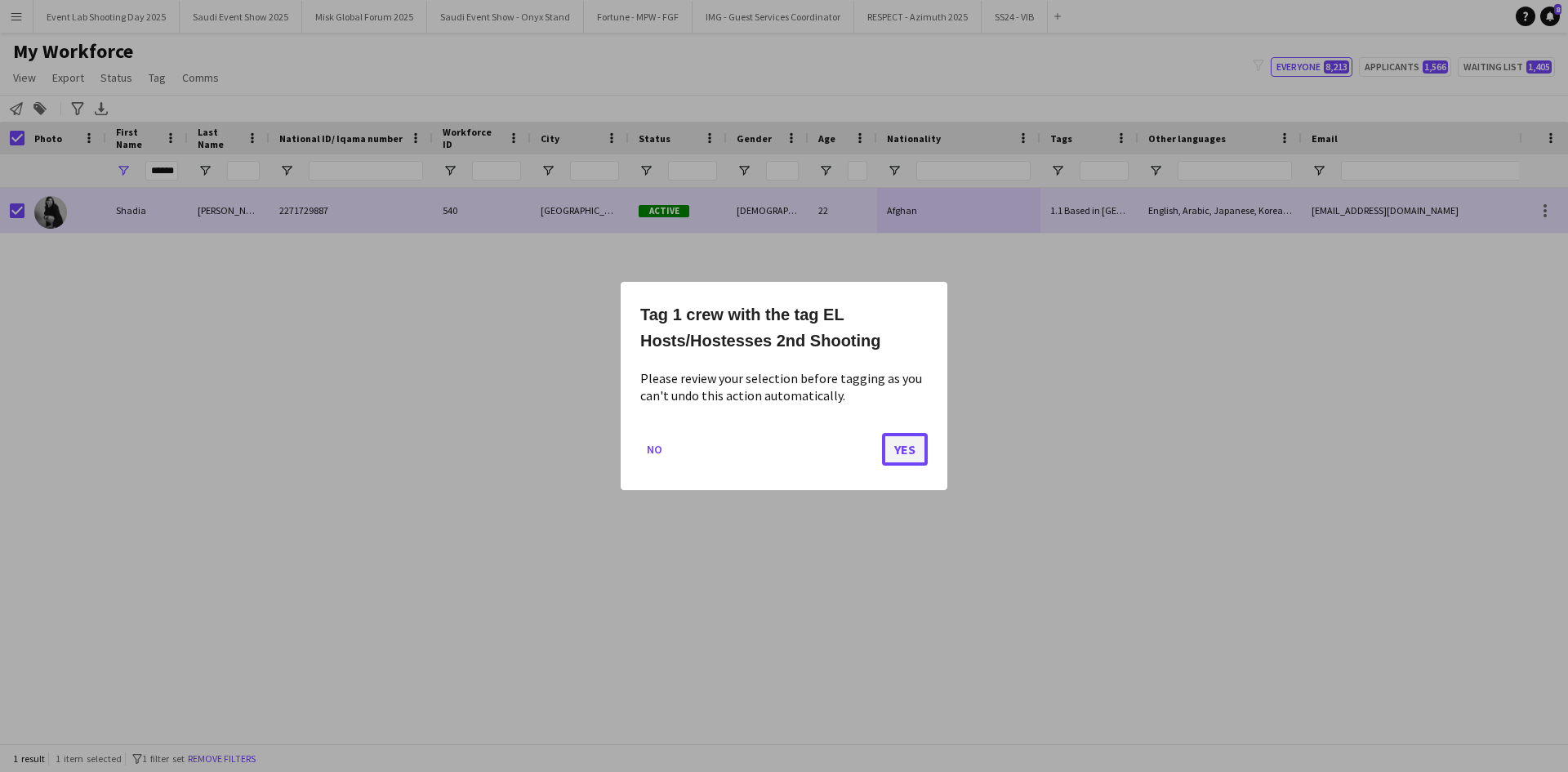
click at [910, 449] on button "Yes" at bounding box center [905, 449] width 46 height 33
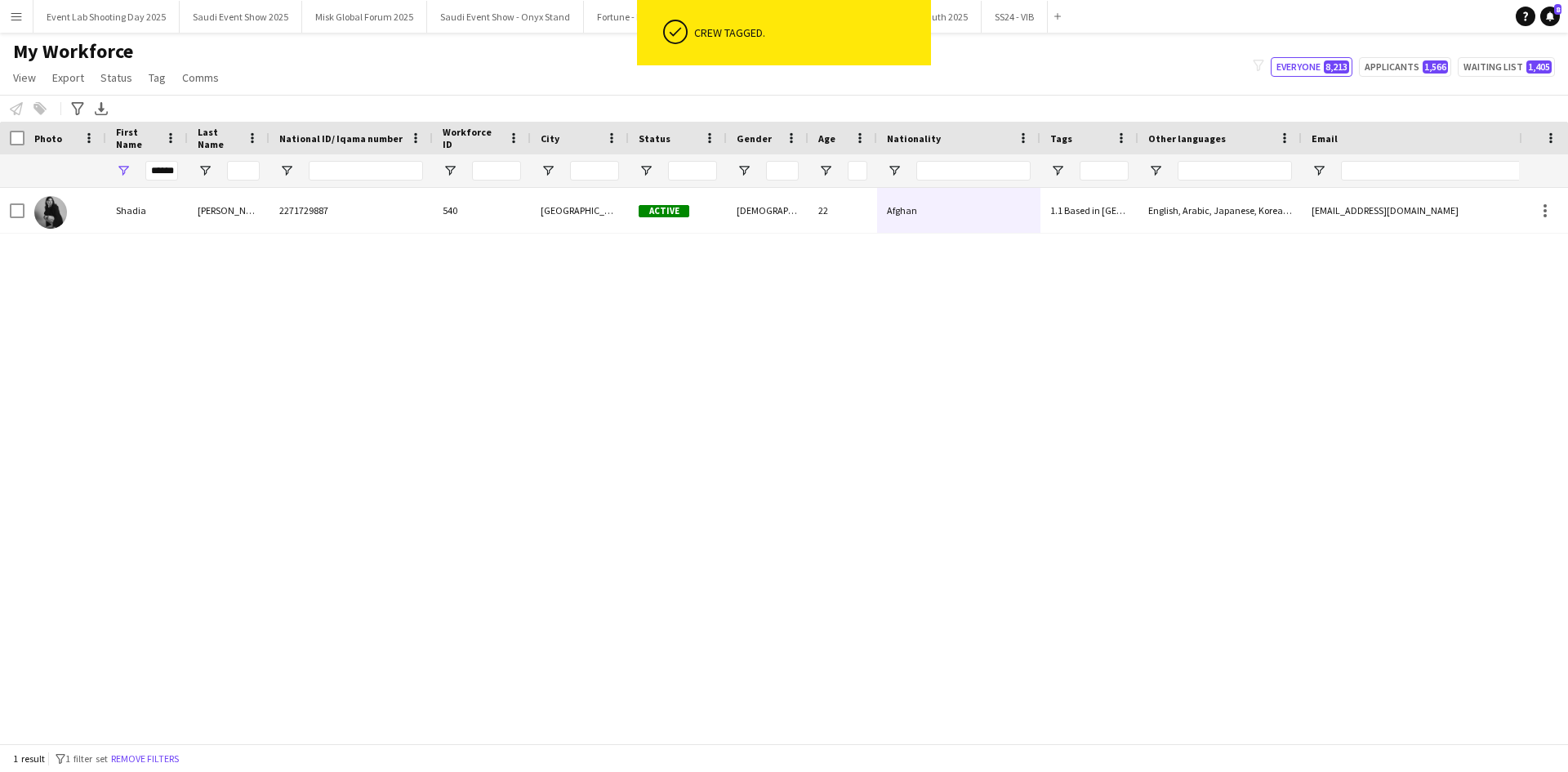
click at [178, 750] on button "Remove filters" at bounding box center [144, 759] width 75 height 18
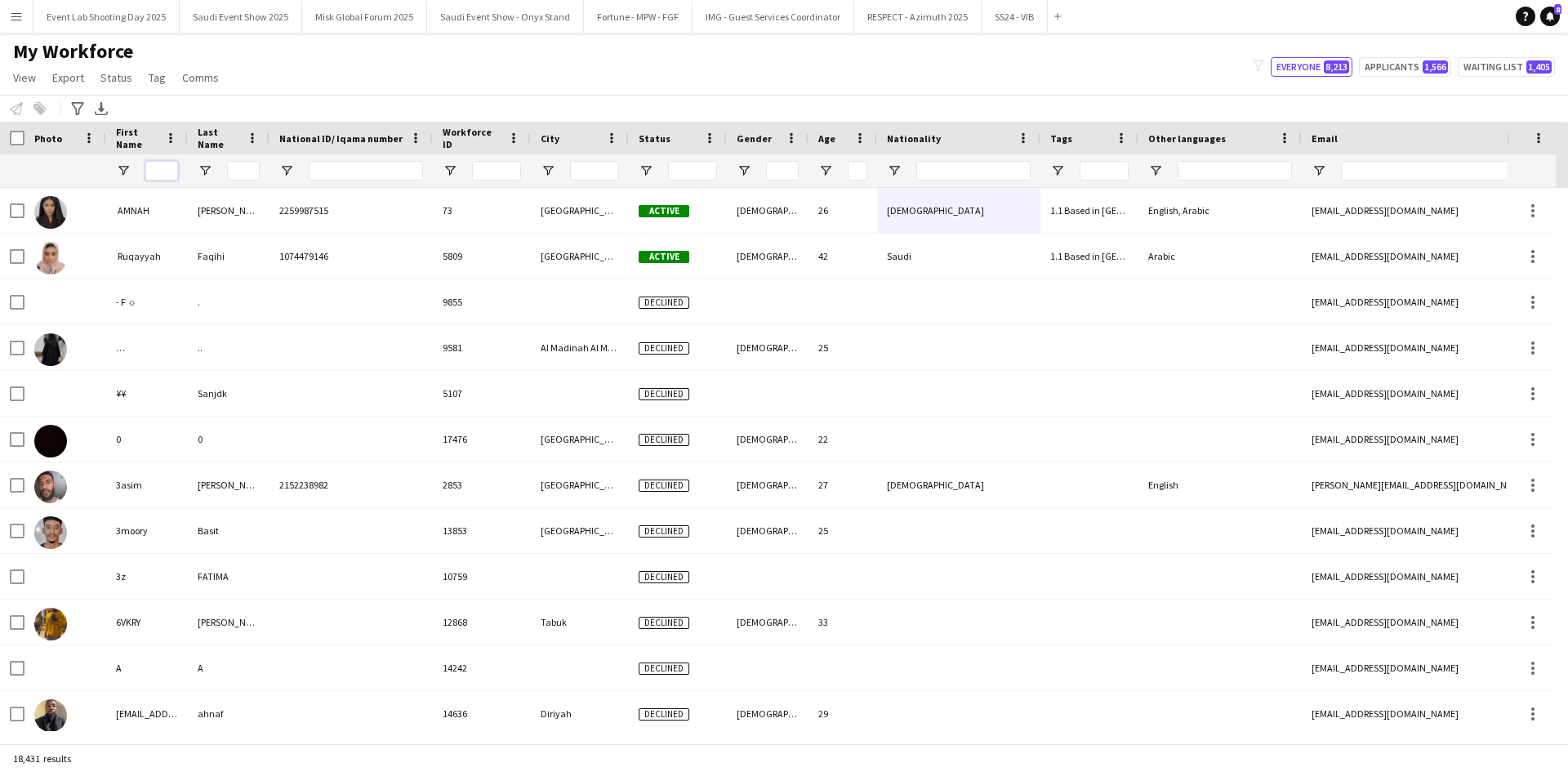
click at [173, 161] on input "First Name Filter Input" at bounding box center [161, 171] width 33 height 20
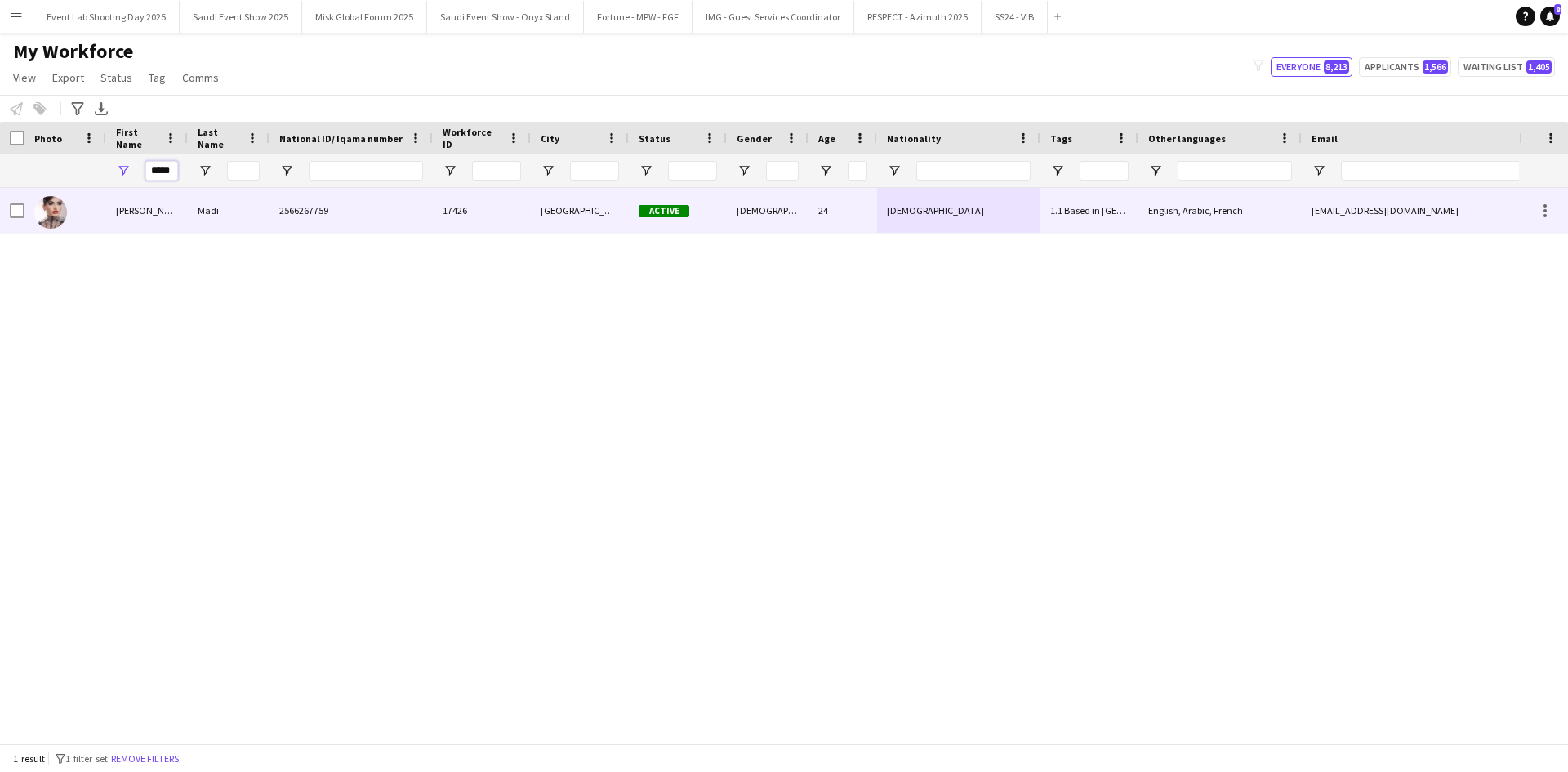
type input "*****"
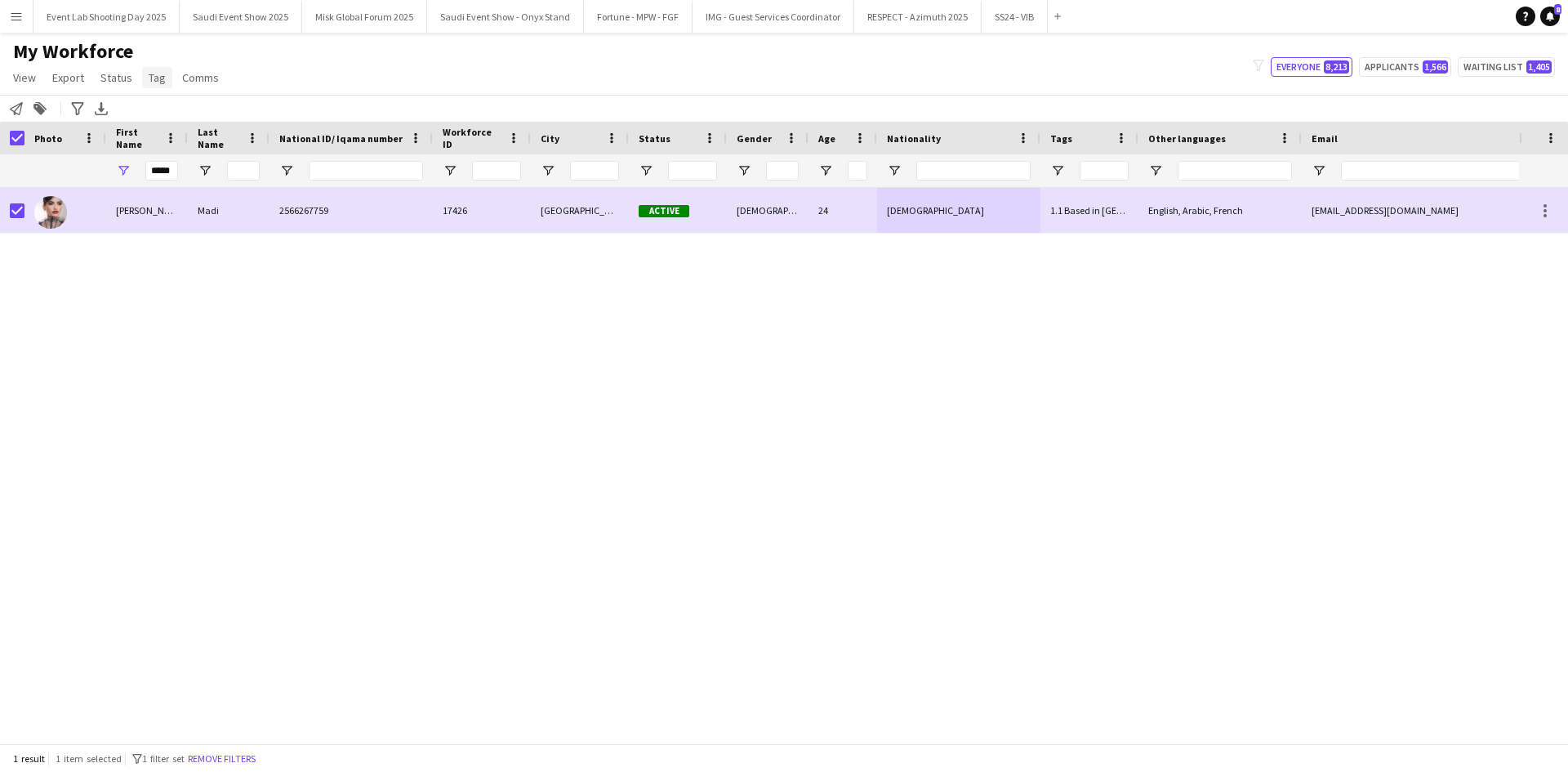
click at [151, 76] on span "Tag" at bounding box center [156, 78] width 17 height 15
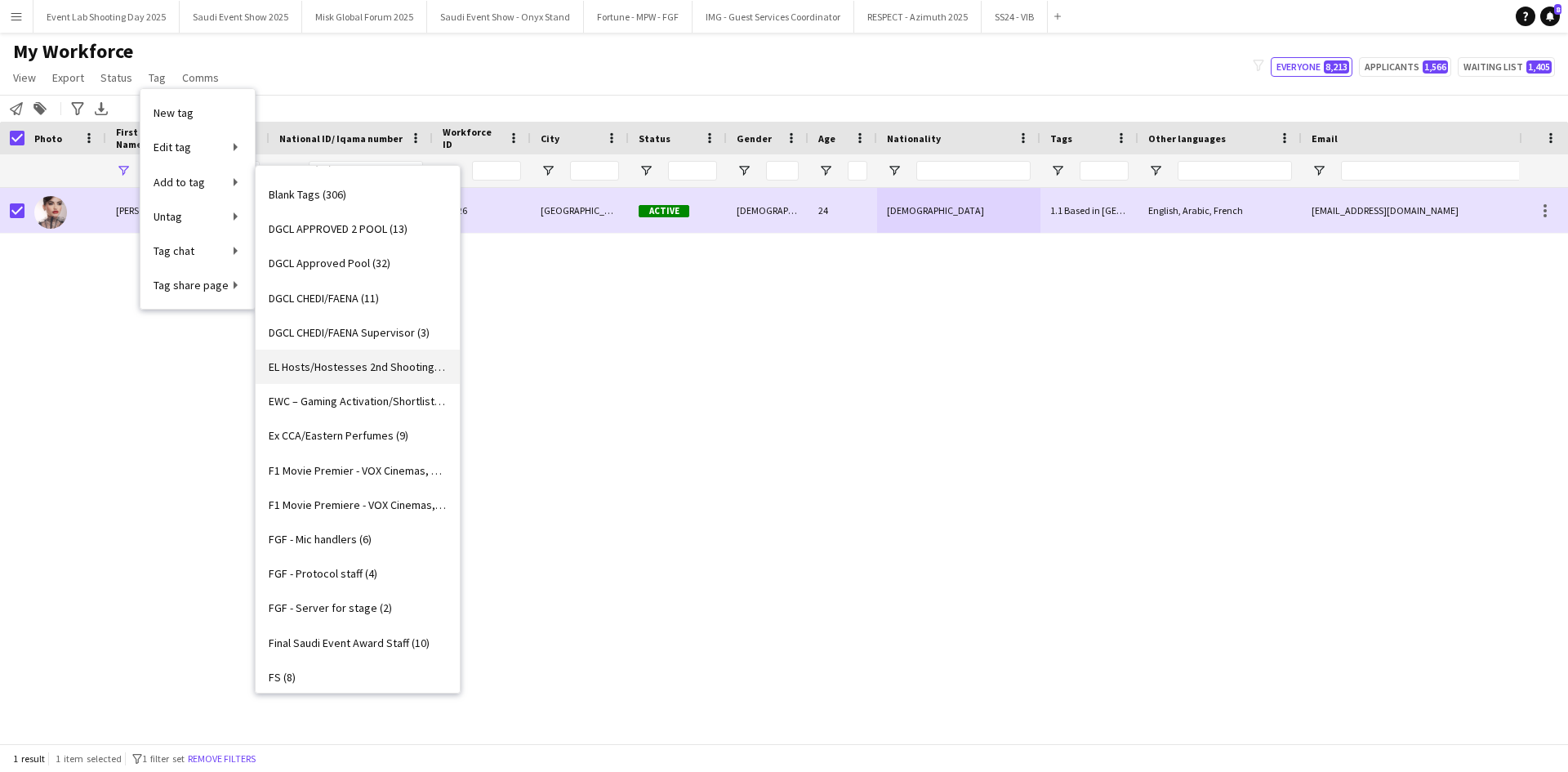
click at [338, 358] on link "EL Hosts/Hostesses 2nd Shooting (8)" at bounding box center [358, 367] width 204 height 34
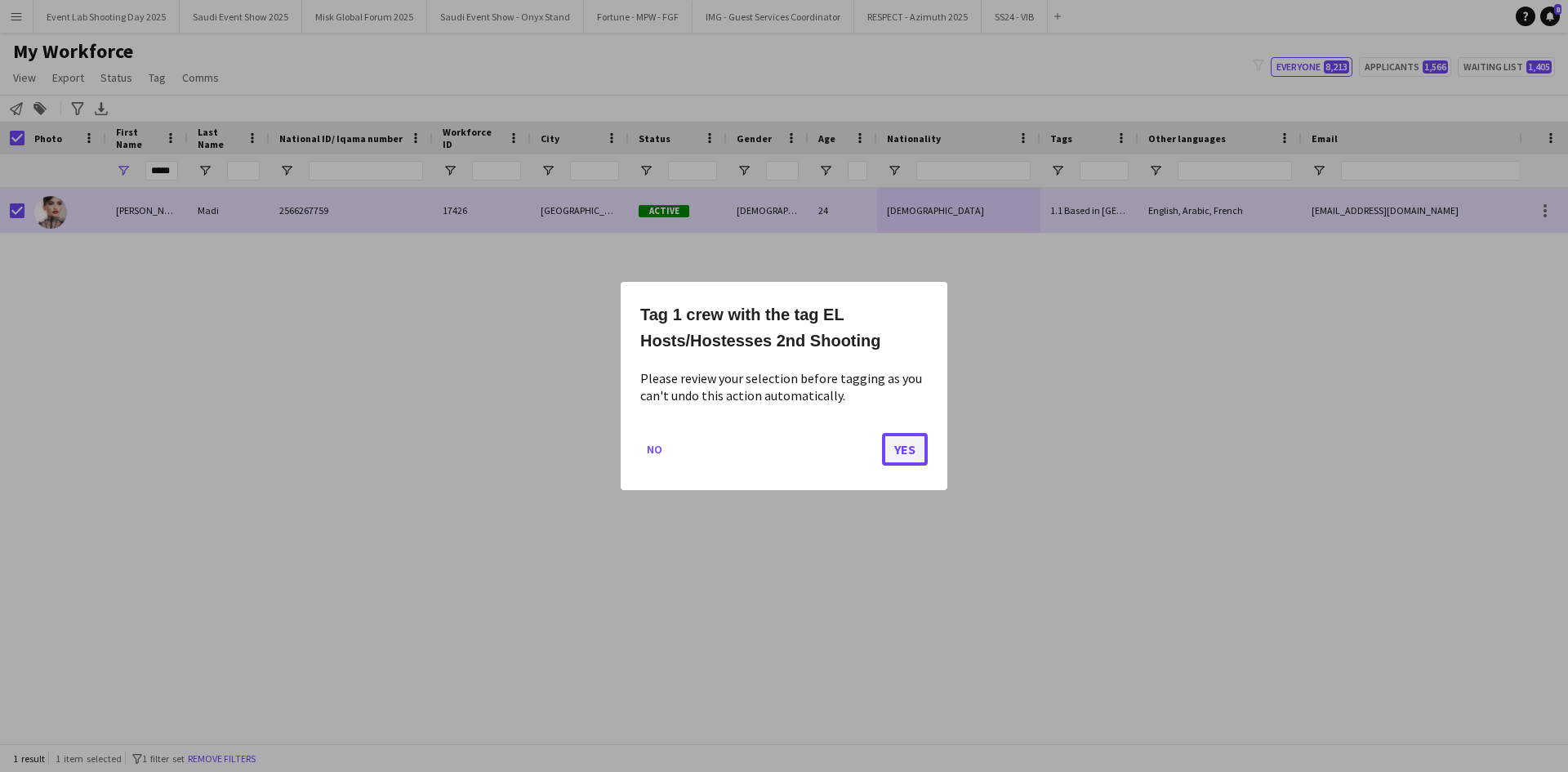
click at [901, 447] on button "Yes" at bounding box center [905, 449] width 46 height 33
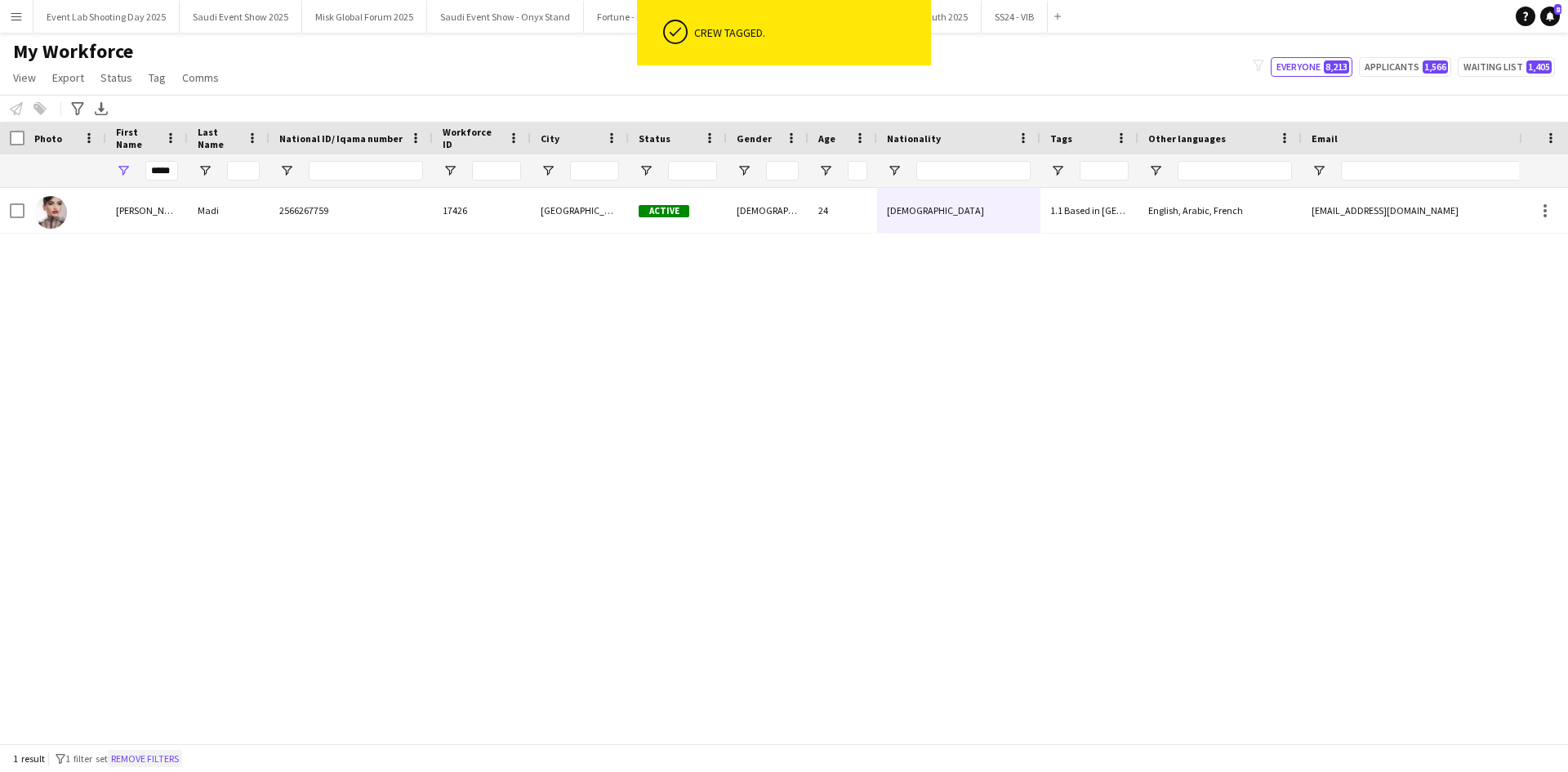
click at [182, 767] on button "Remove filters" at bounding box center [144, 759] width 75 height 18
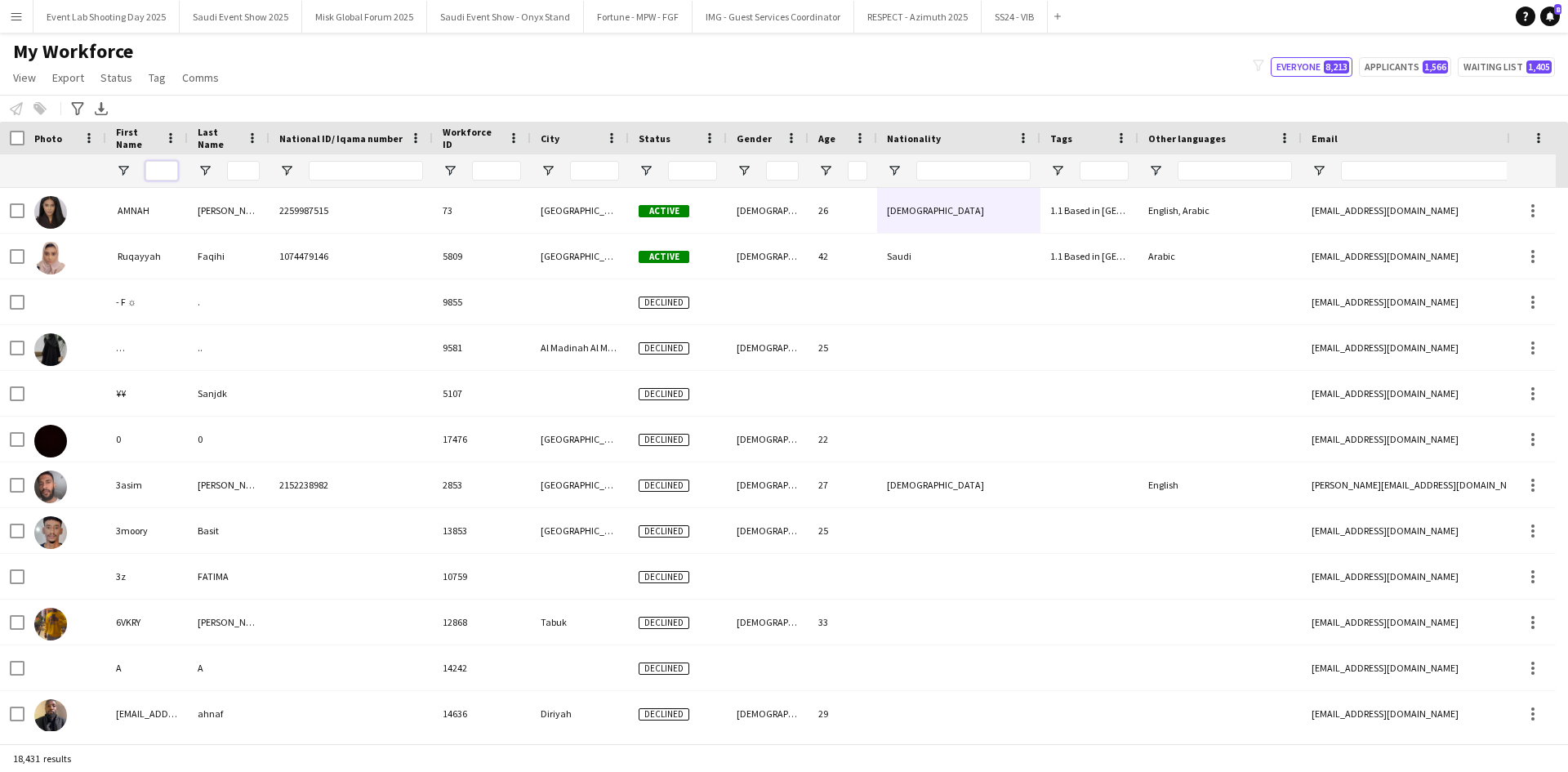
click at [160, 174] on input "First Name Filter Input" at bounding box center [161, 171] width 33 height 20
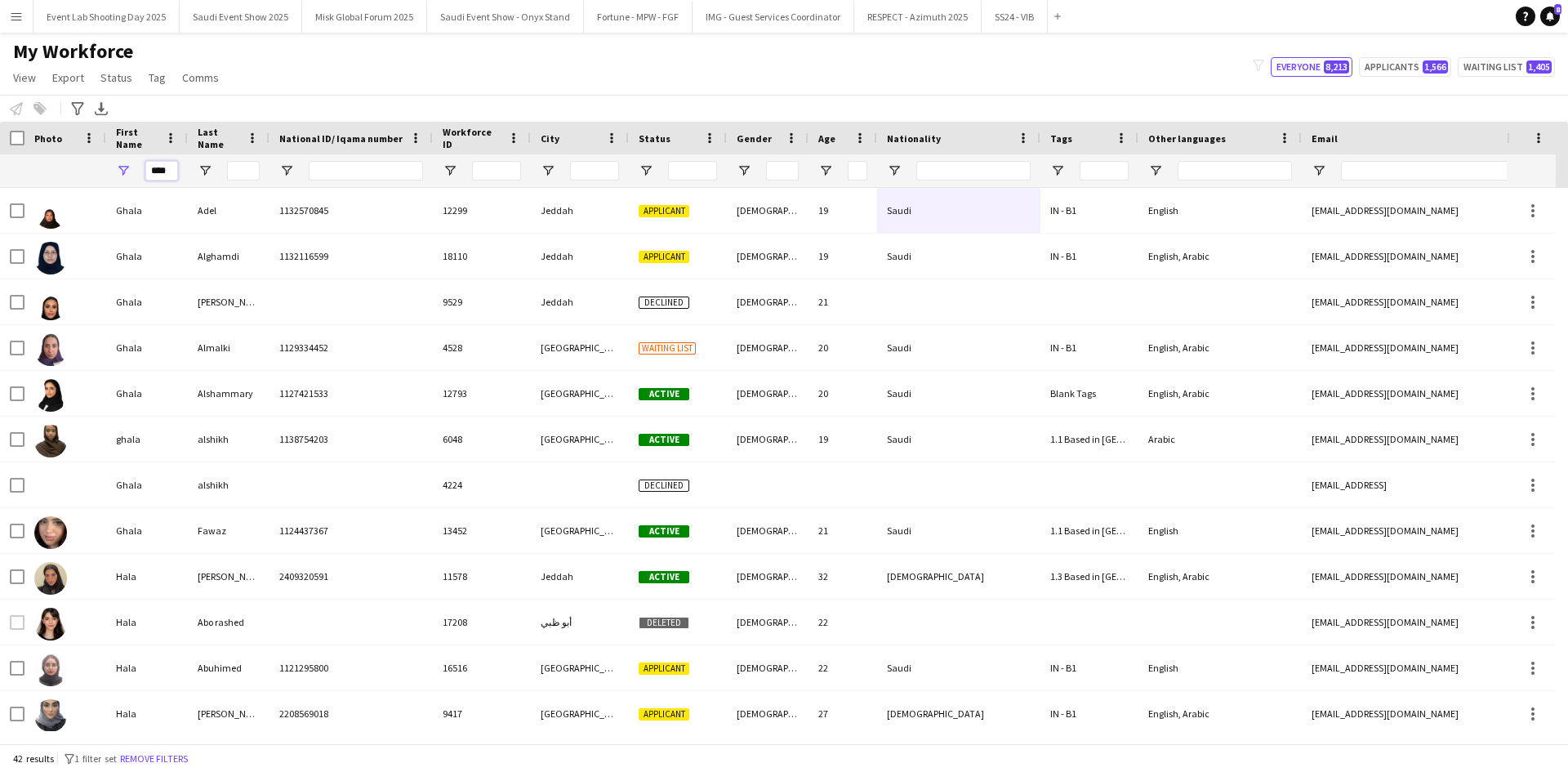
type input "****"
click at [240, 165] on input "Last Name Filter Input" at bounding box center [243, 171] width 33 height 20
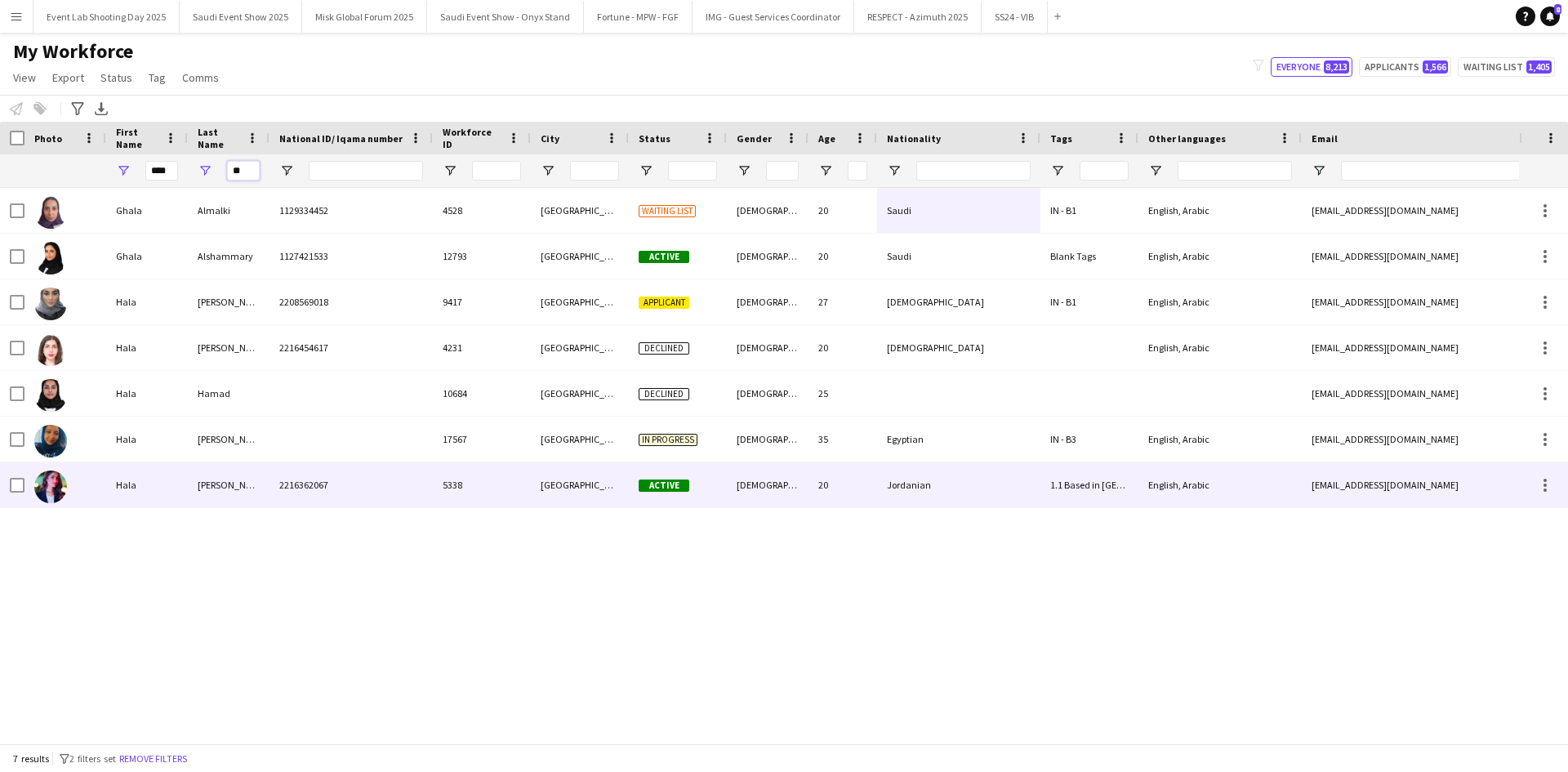
type input "**"
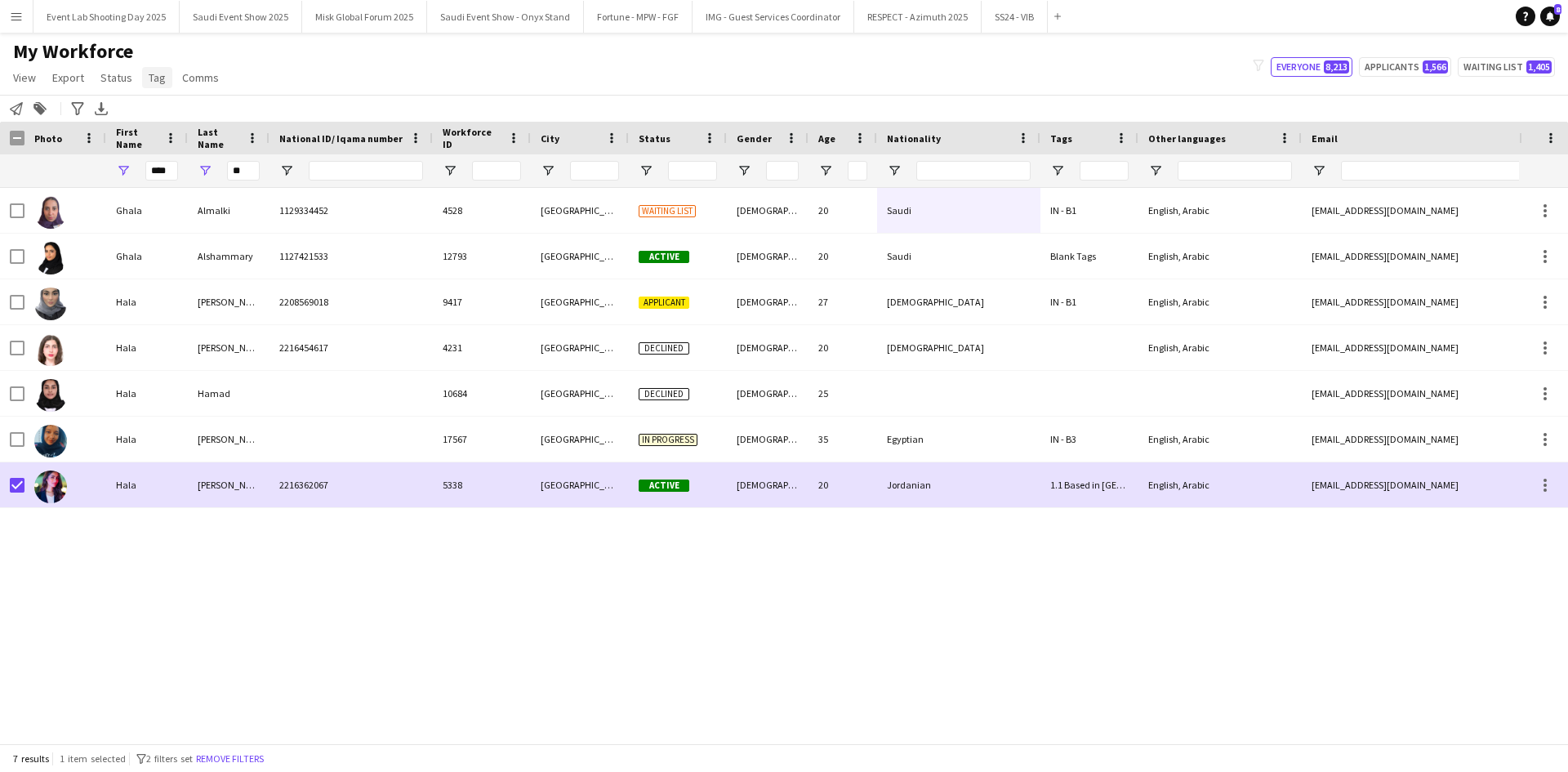
click at [152, 76] on span "Tag" at bounding box center [156, 78] width 17 height 15
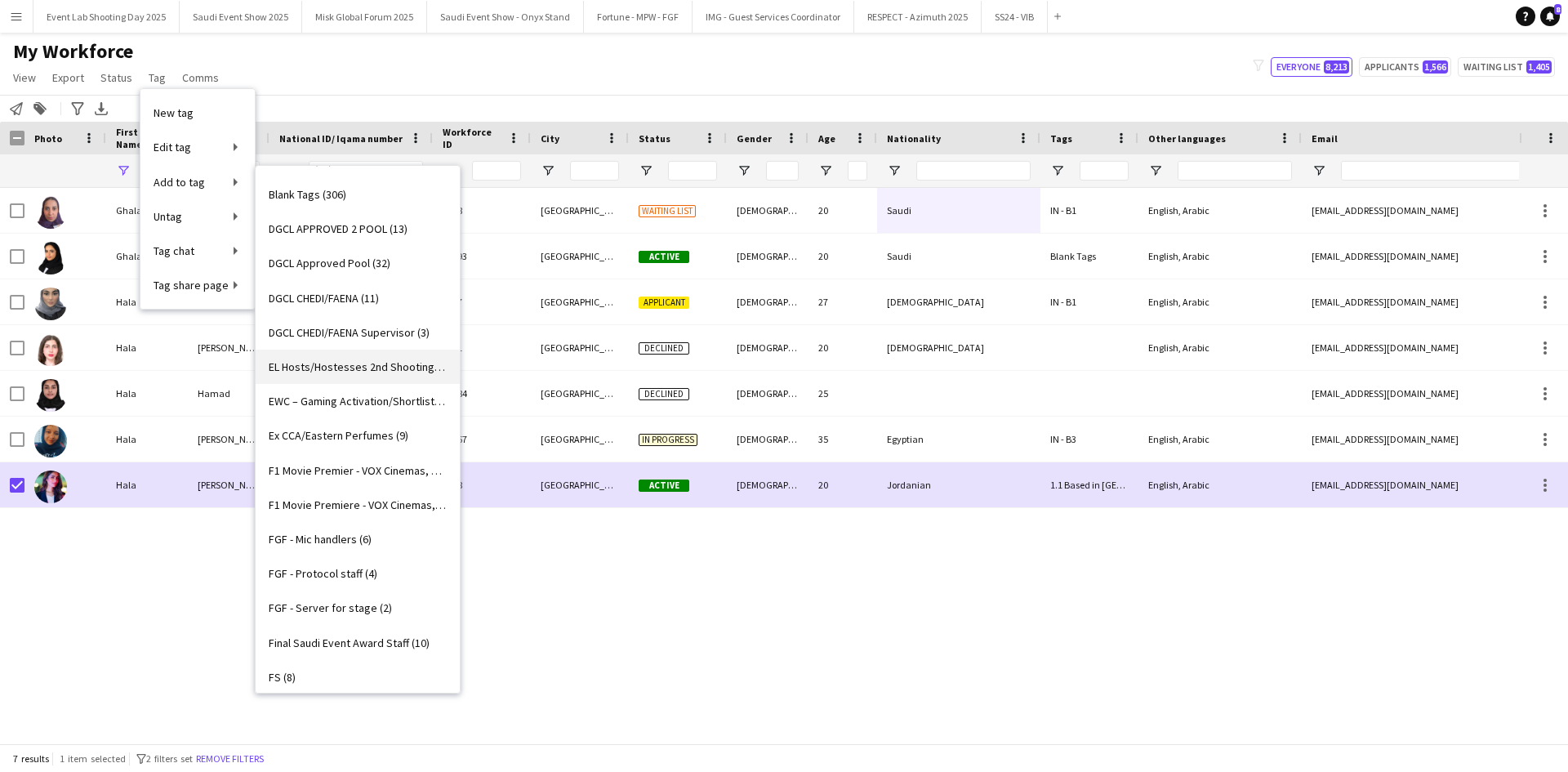
click at [345, 366] on span "EL Hosts/Hostesses 2nd Shooting (9)" at bounding box center [358, 367] width 178 height 15
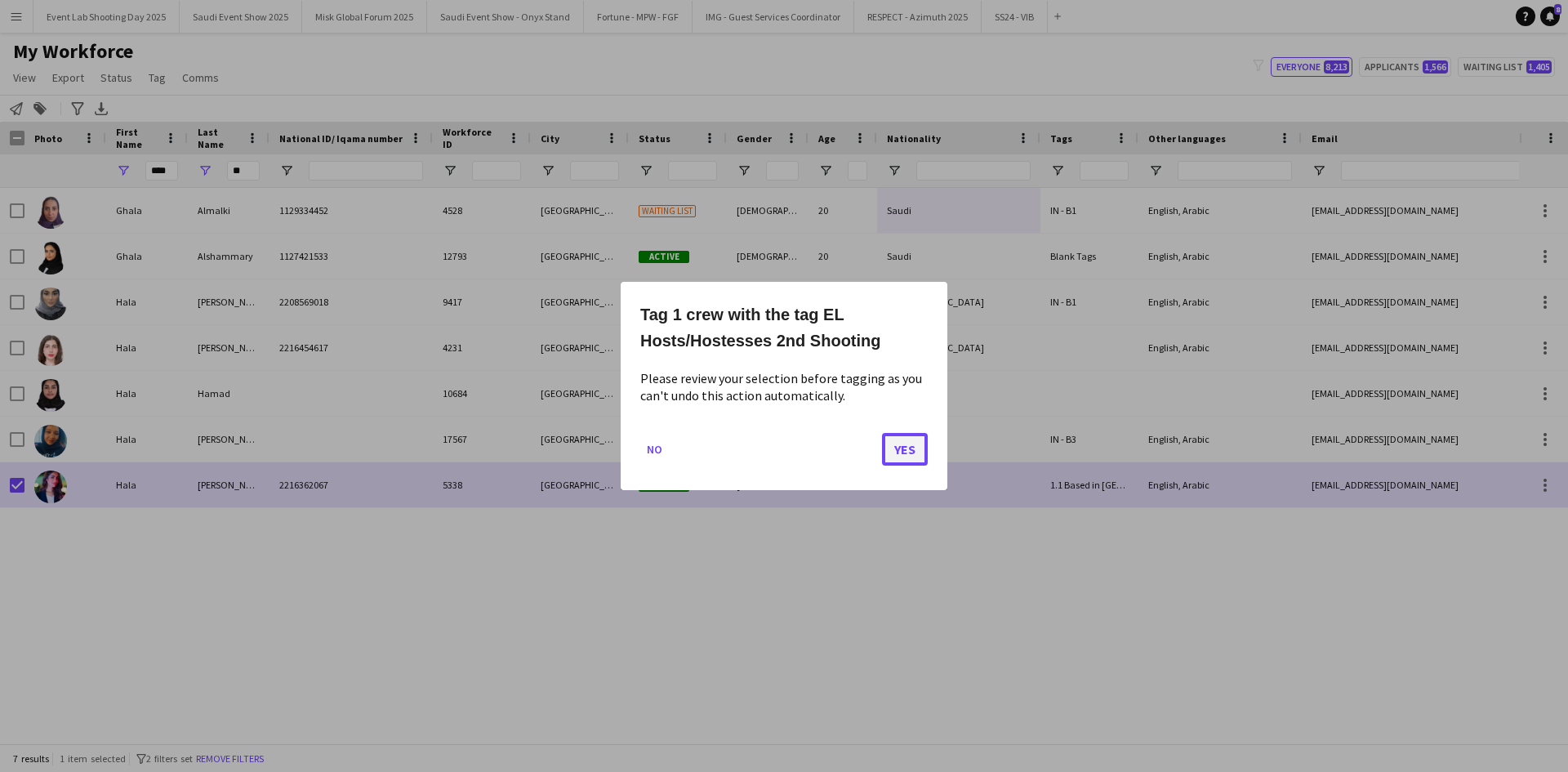
click at [898, 456] on button "Yes" at bounding box center [905, 449] width 46 height 33
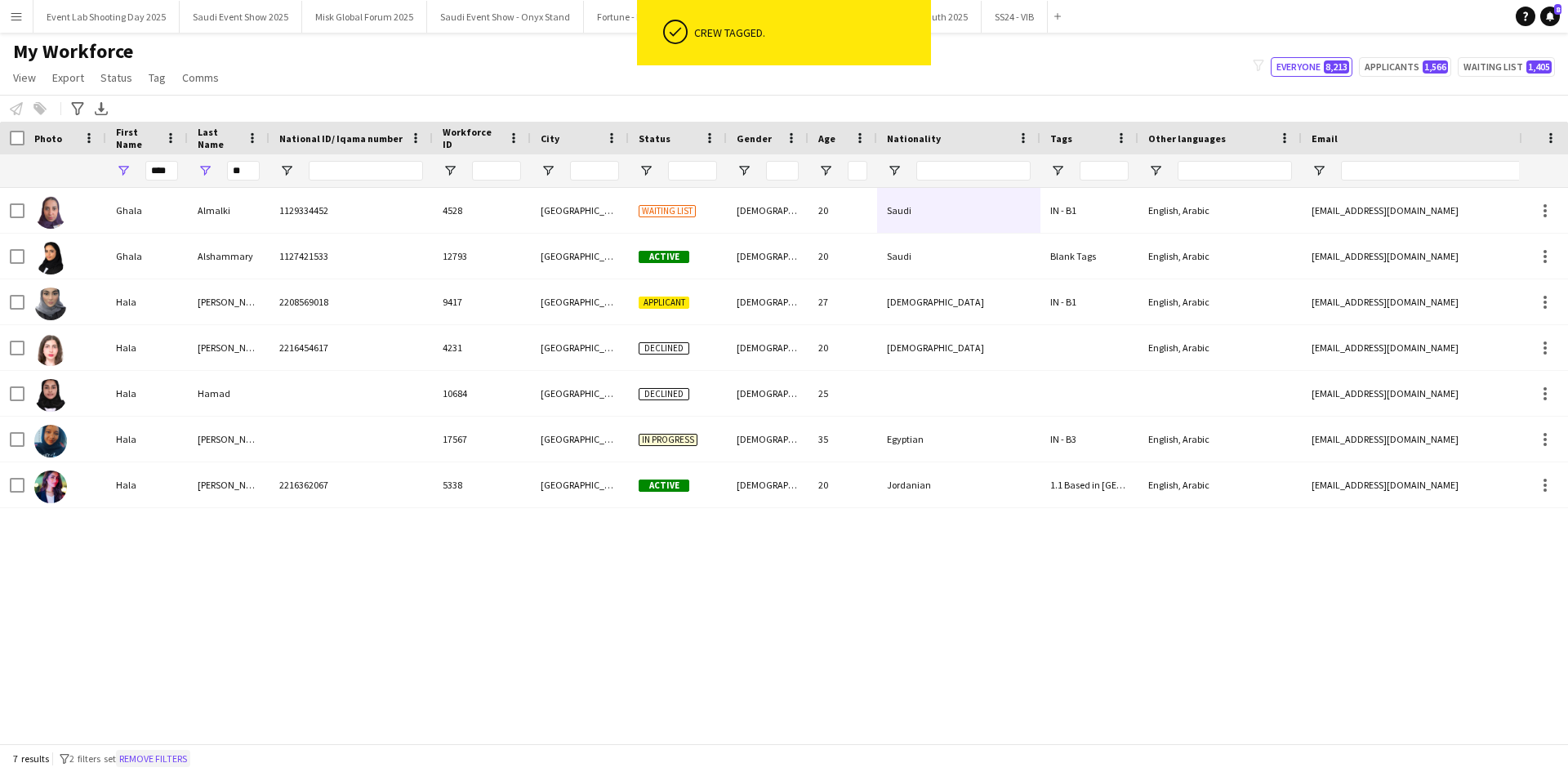
click at [160, 759] on button "Remove filters" at bounding box center [152, 759] width 75 height 18
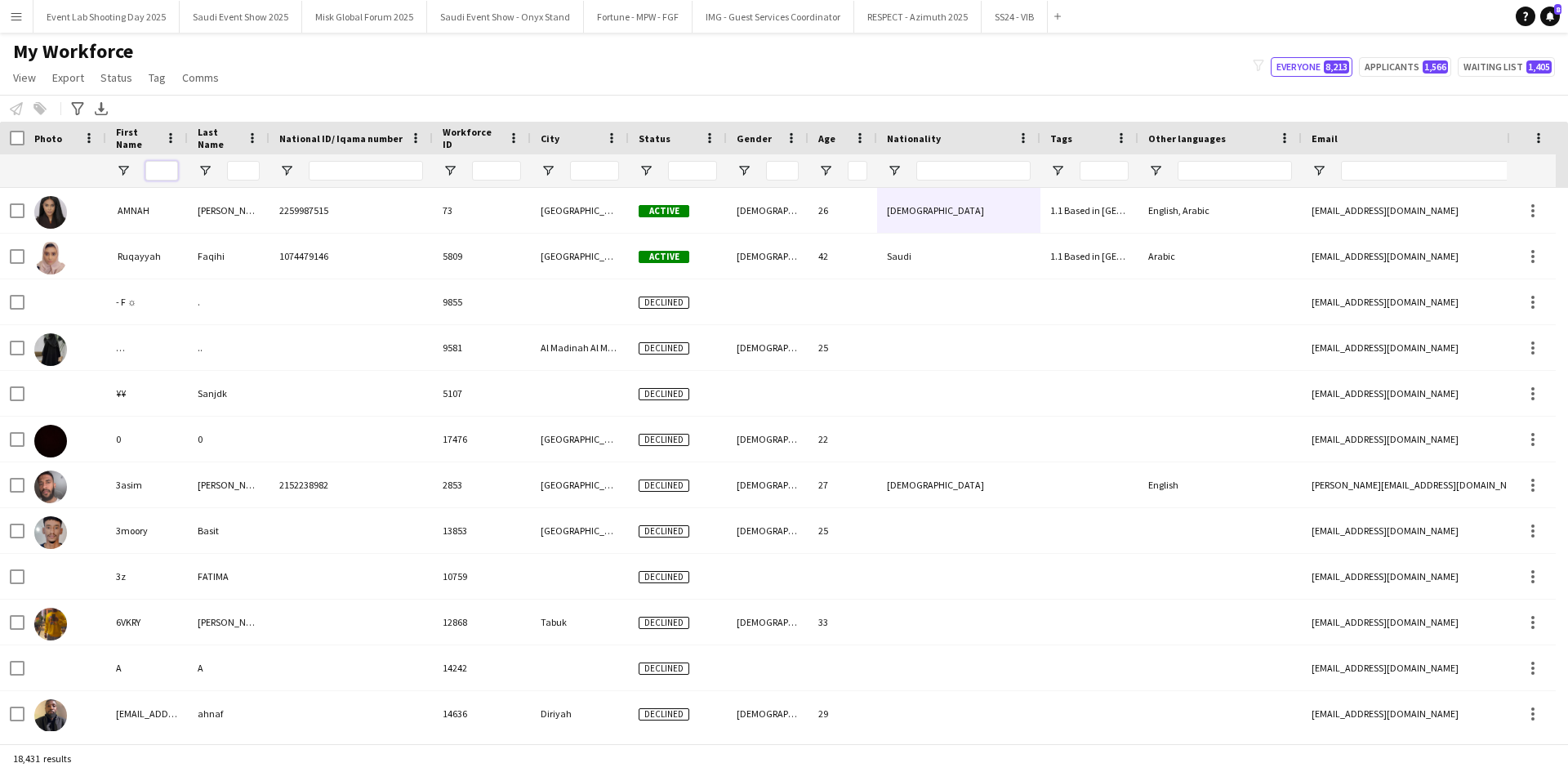
click at [171, 173] on input "First Name Filter Input" at bounding box center [161, 171] width 33 height 20
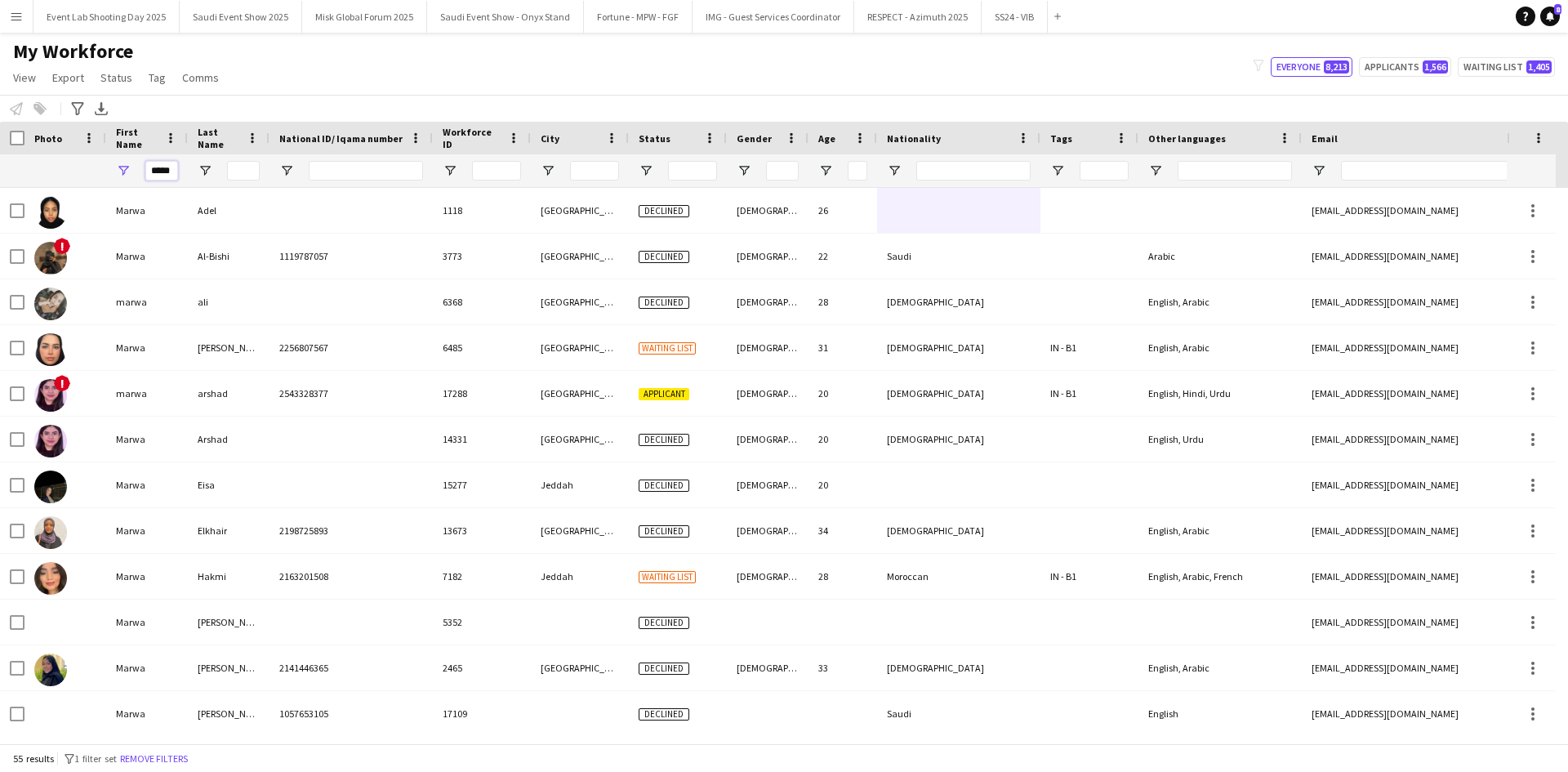
type input "*****"
click at [246, 167] on input "Last Name Filter Input" at bounding box center [243, 171] width 33 height 20
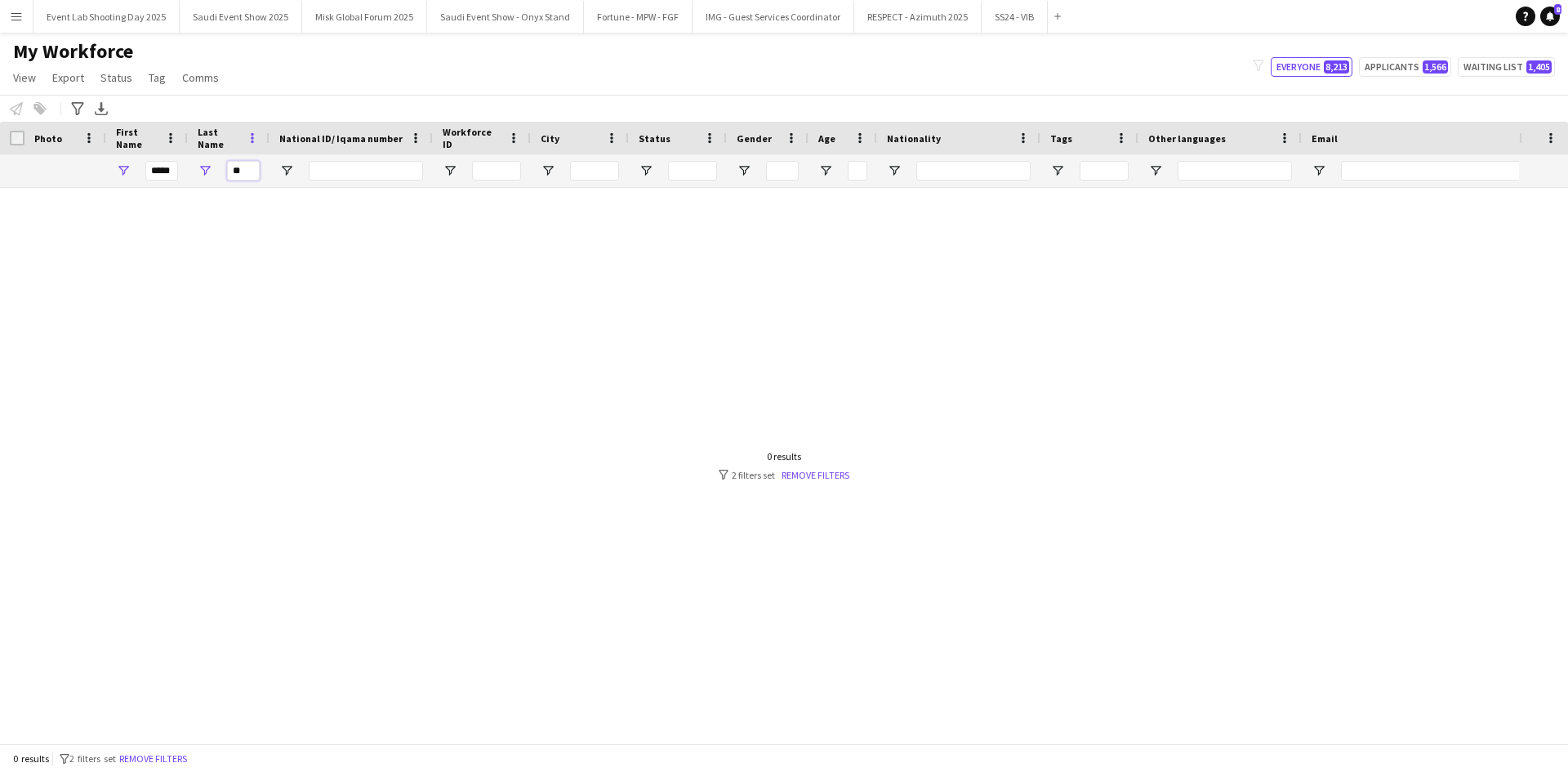
type input "*"
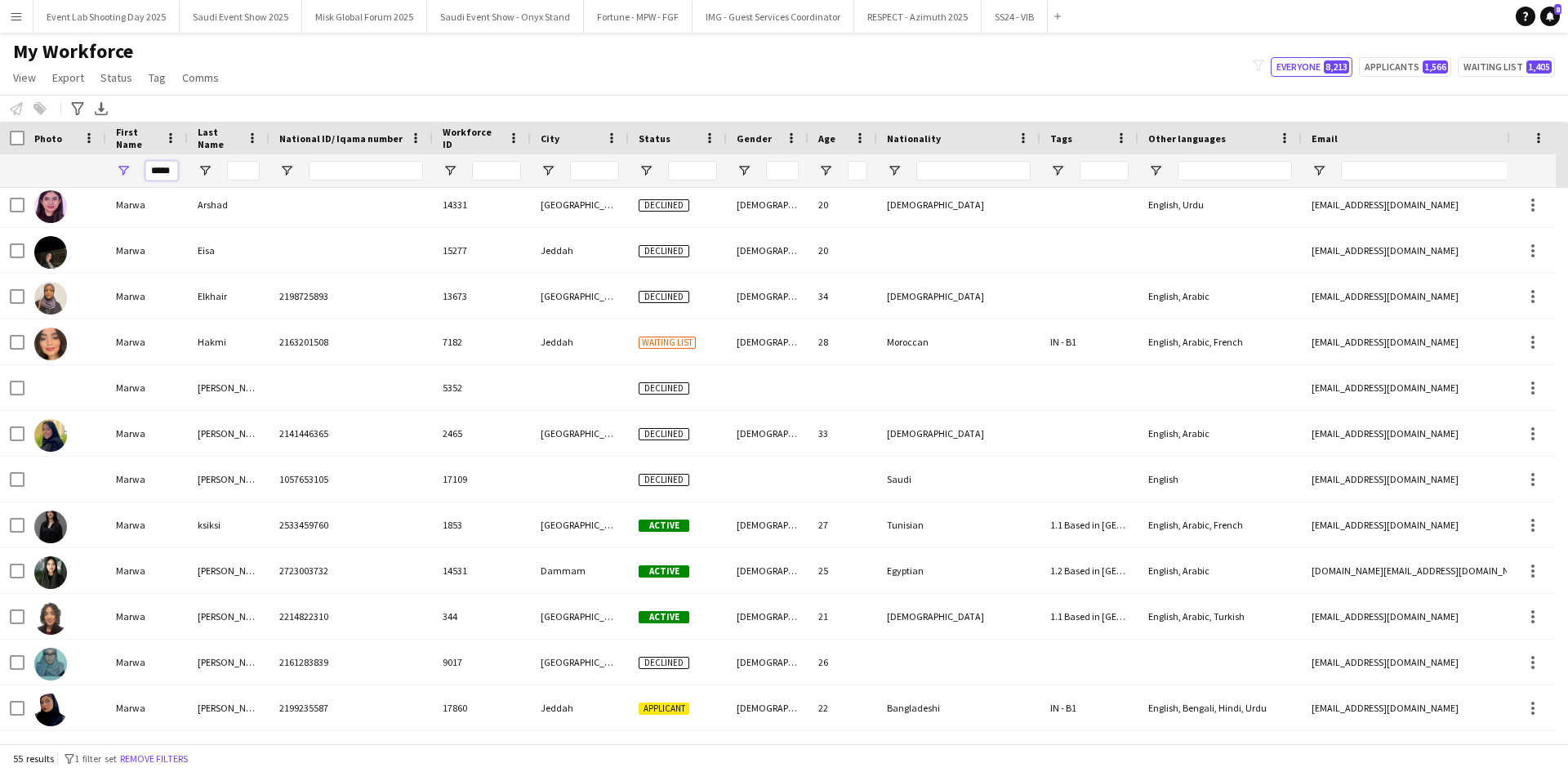
scroll to position [0, 4]
drag, startPoint x: 147, startPoint y: 170, endPoint x: 190, endPoint y: 172, distance: 43.0
click at [190, 172] on div "*****" at bounding box center [918, 170] width 1838 height 33
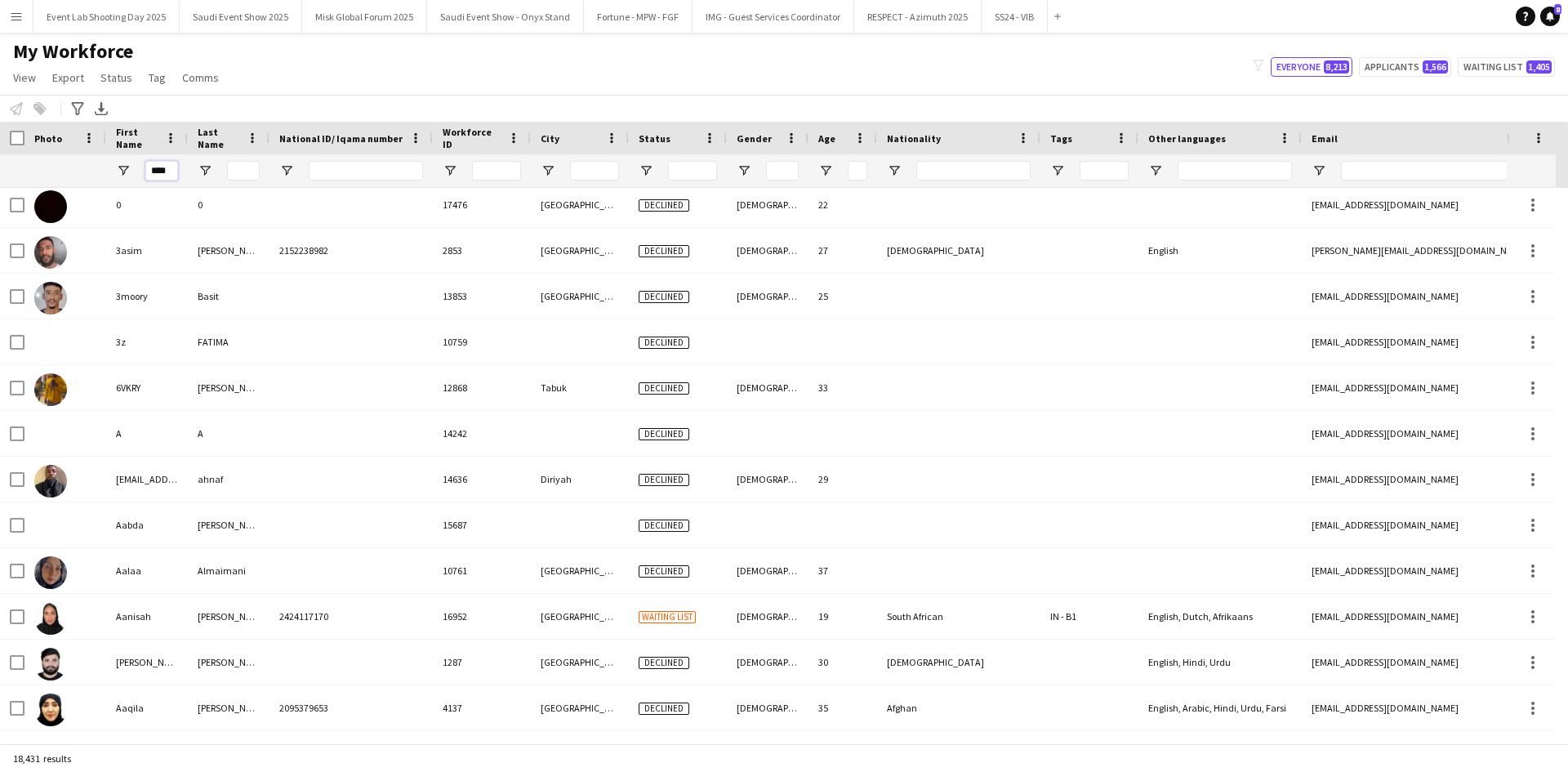
type input "*****"
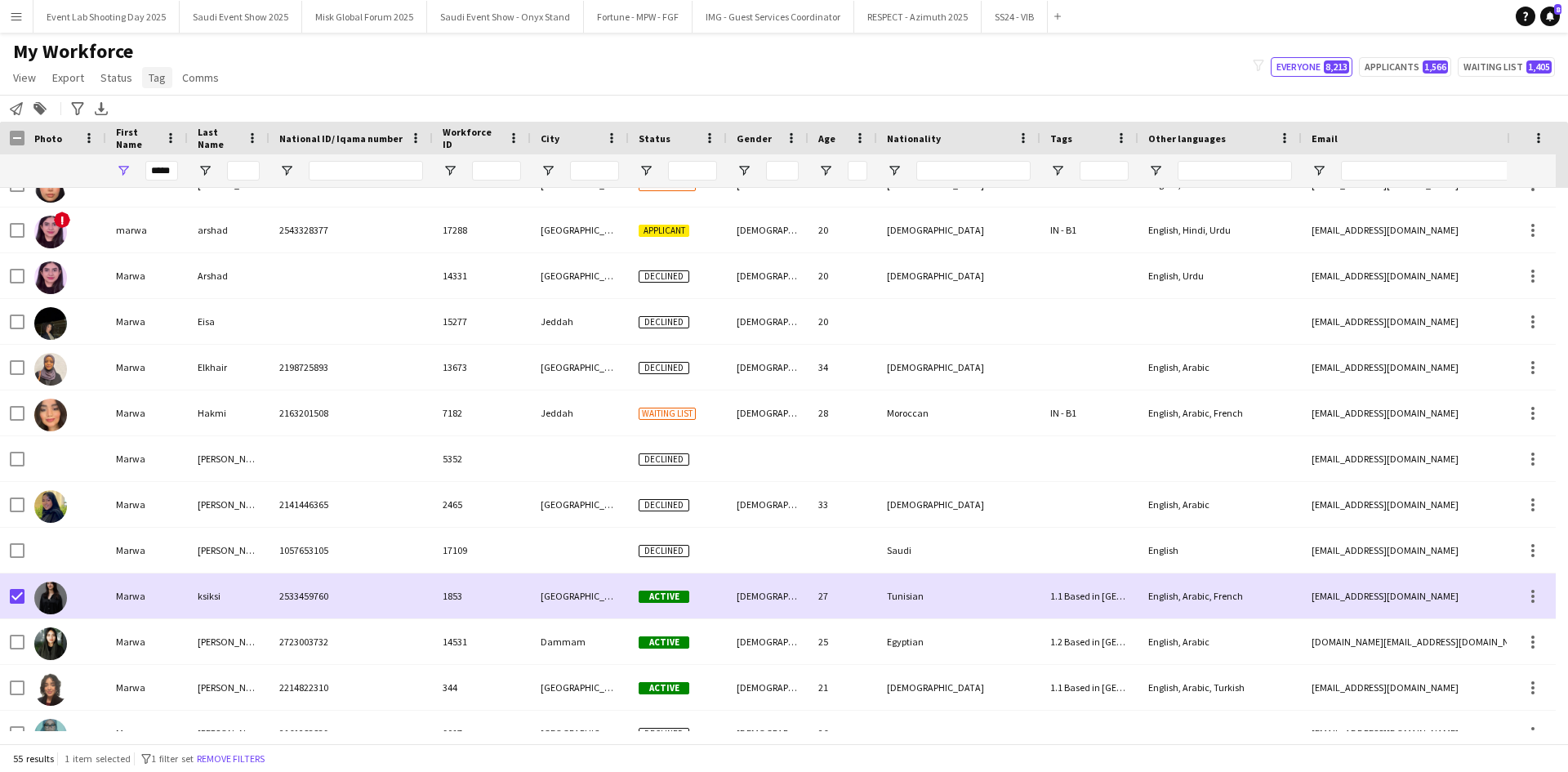
click at [158, 81] on span "Tag" at bounding box center [156, 78] width 17 height 15
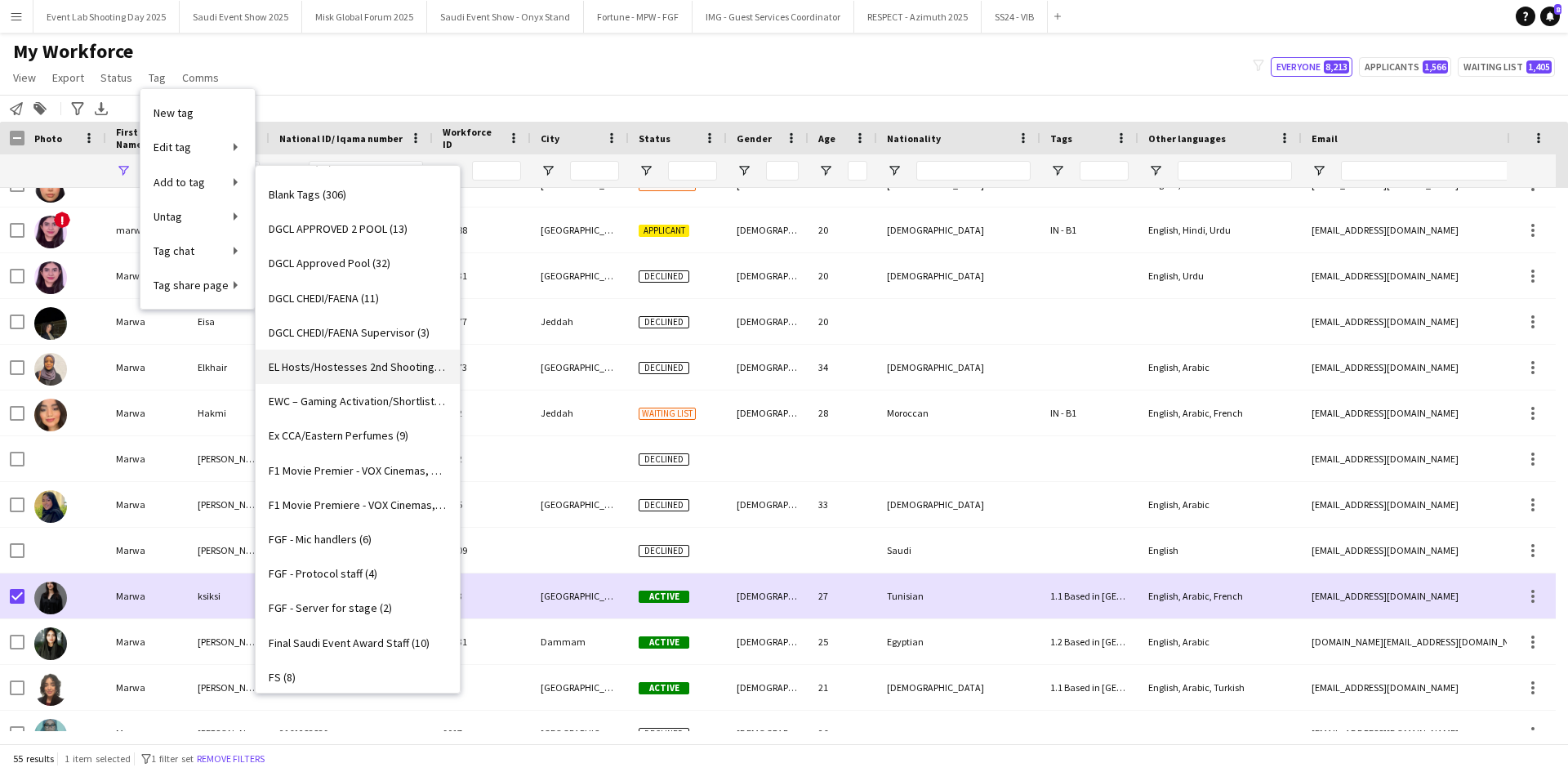
click at [352, 376] on link "EL Hosts/Hostesses 2nd Shooting (10)" at bounding box center [358, 367] width 204 height 34
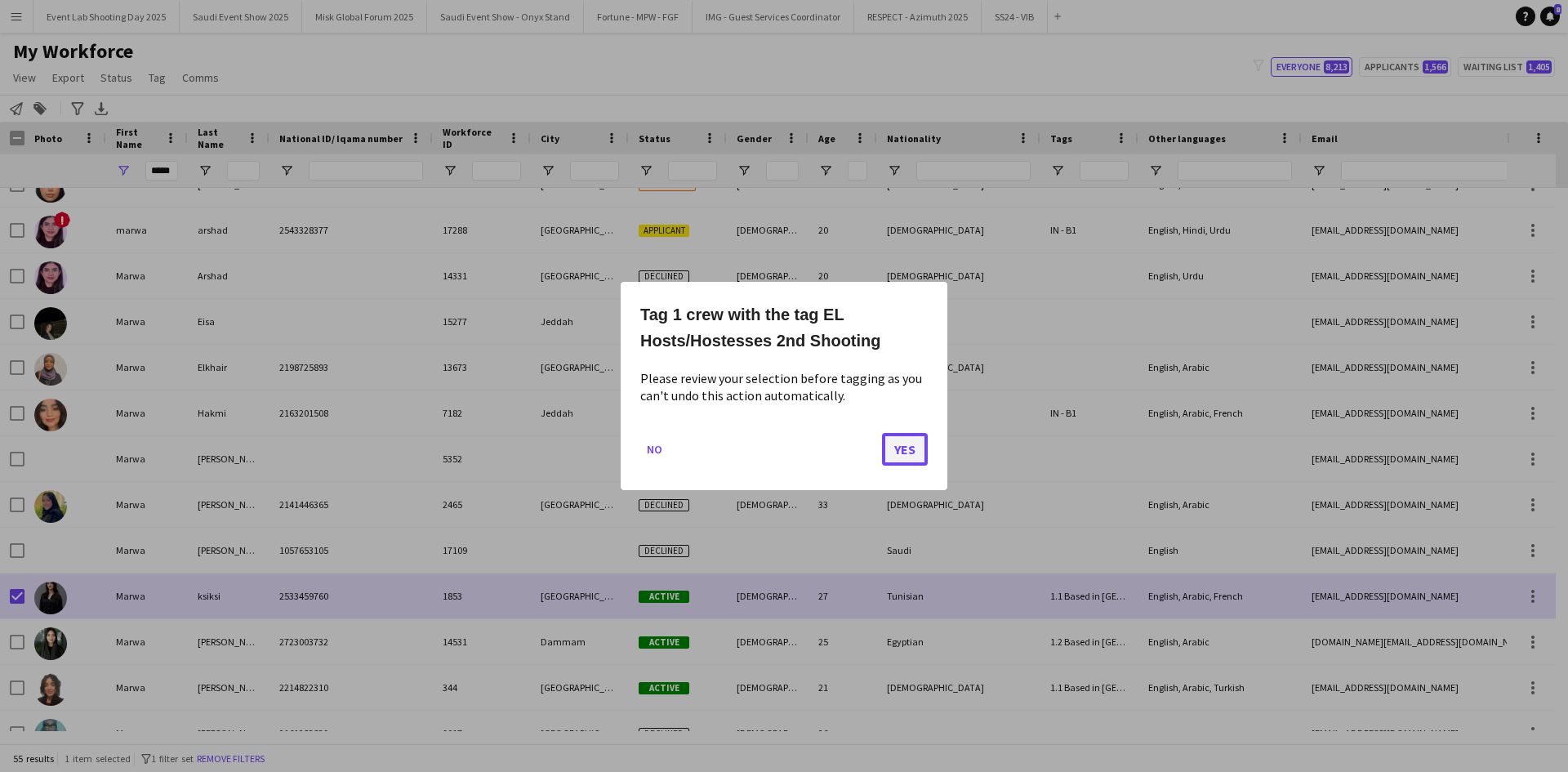
click at [907, 447] on button "Yes" at bounding box center [905, 449] width 46 height 33
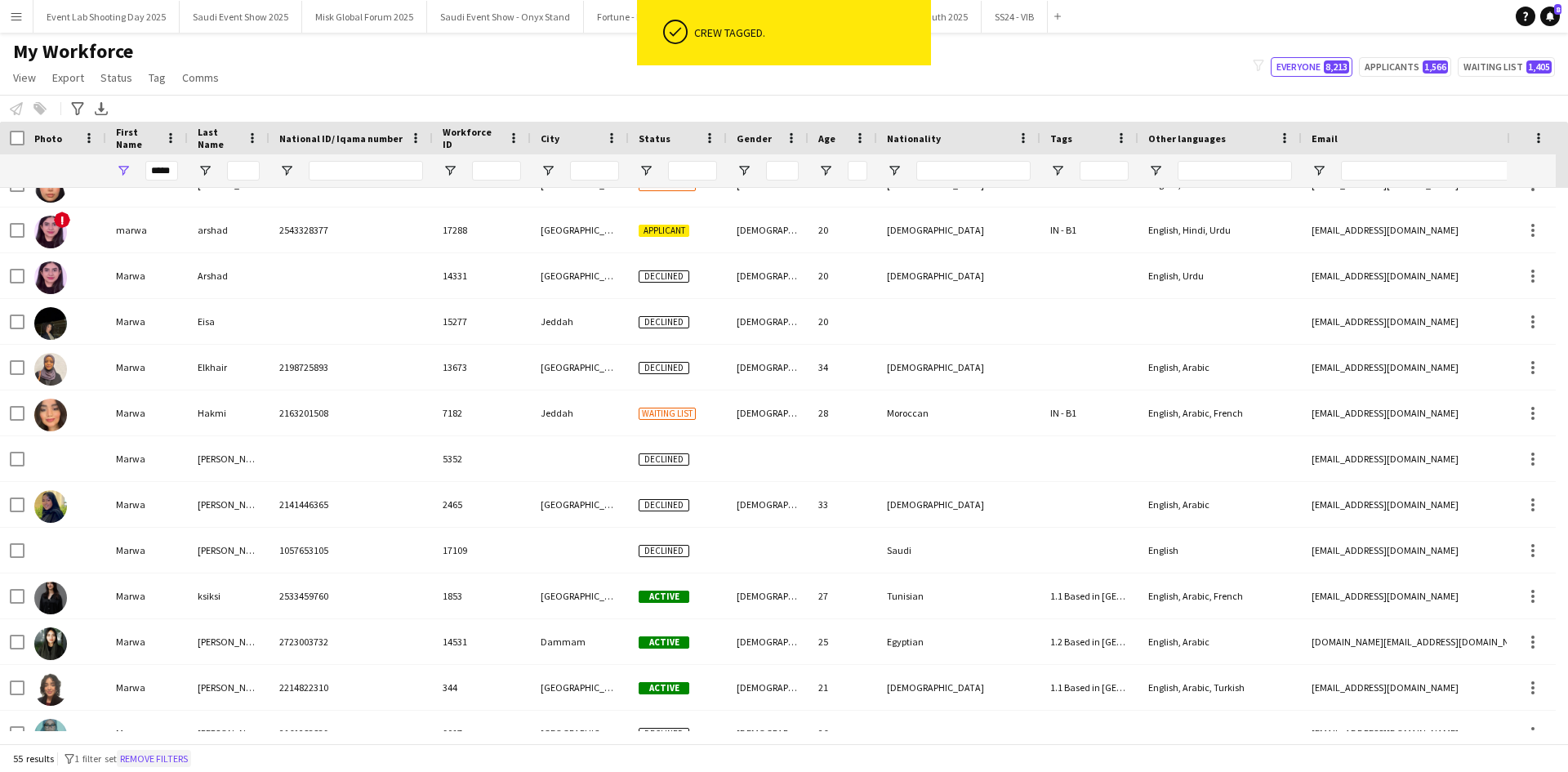
click at [191, 762] on button "Remove filters" at bounding box center [153, 759] width 75 height 18
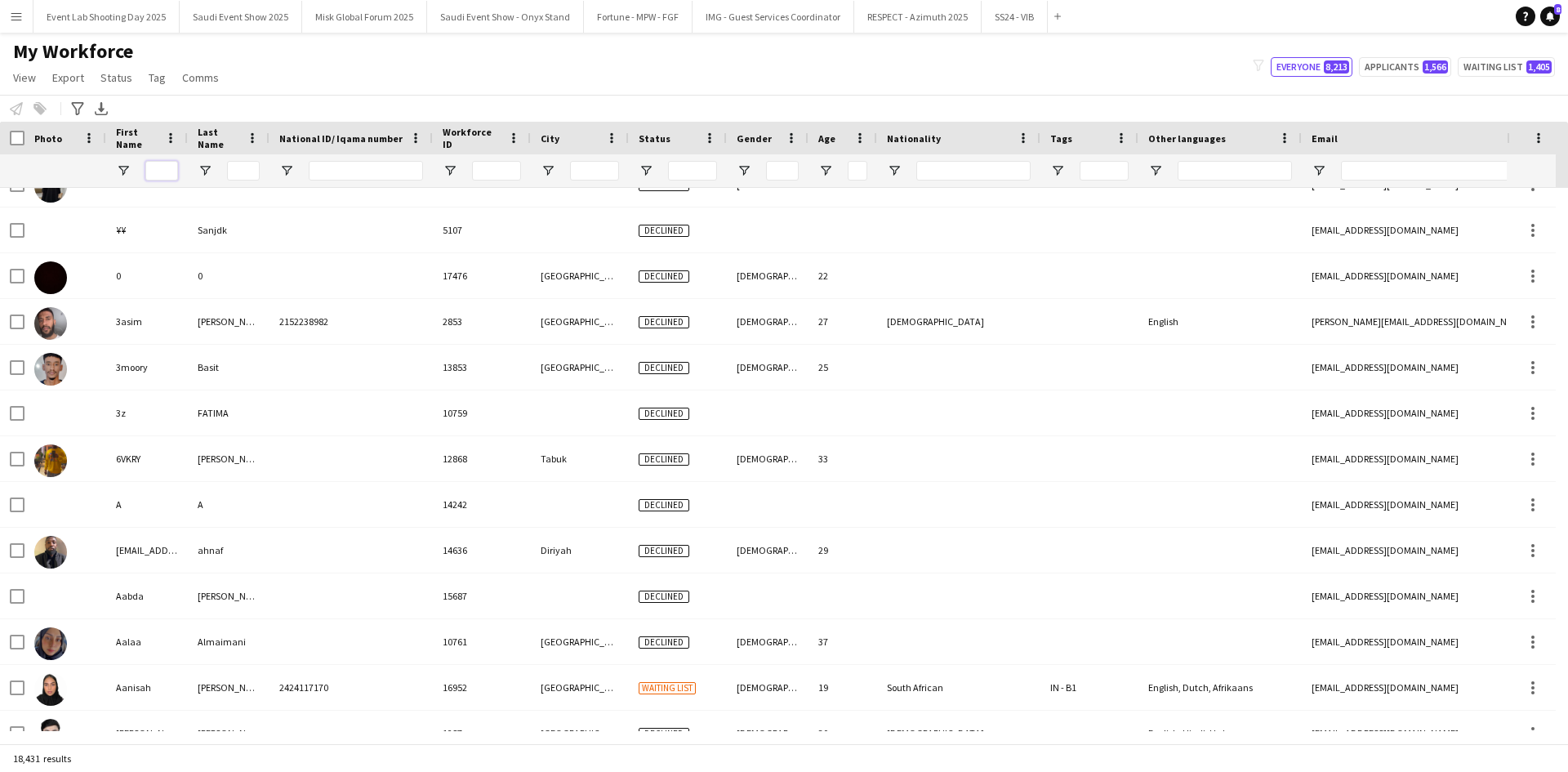
click at [168, 175] on input "First Name Filter Input" at bounding box center [161, 171] width 33 height 20
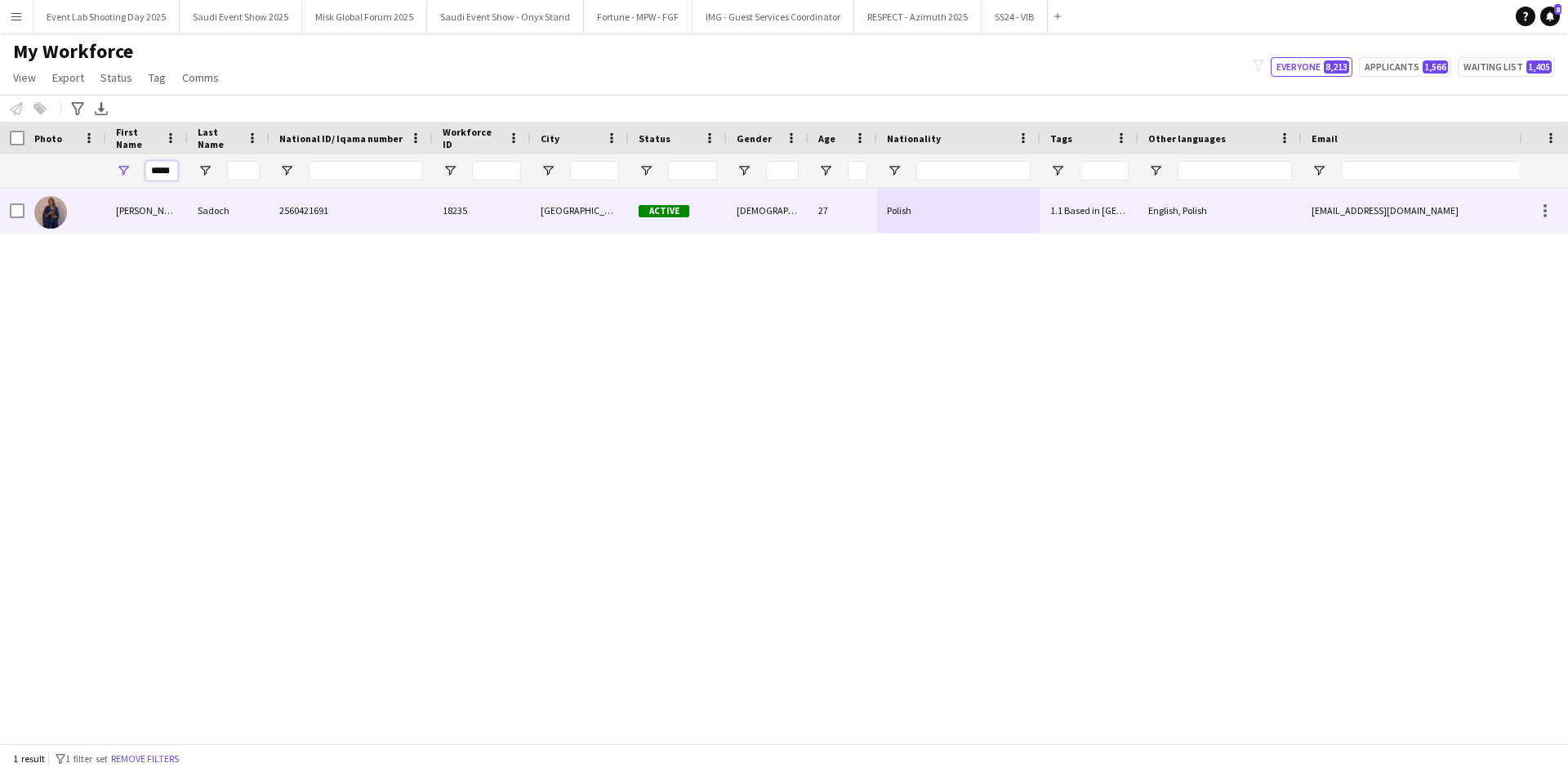
type input "*****"
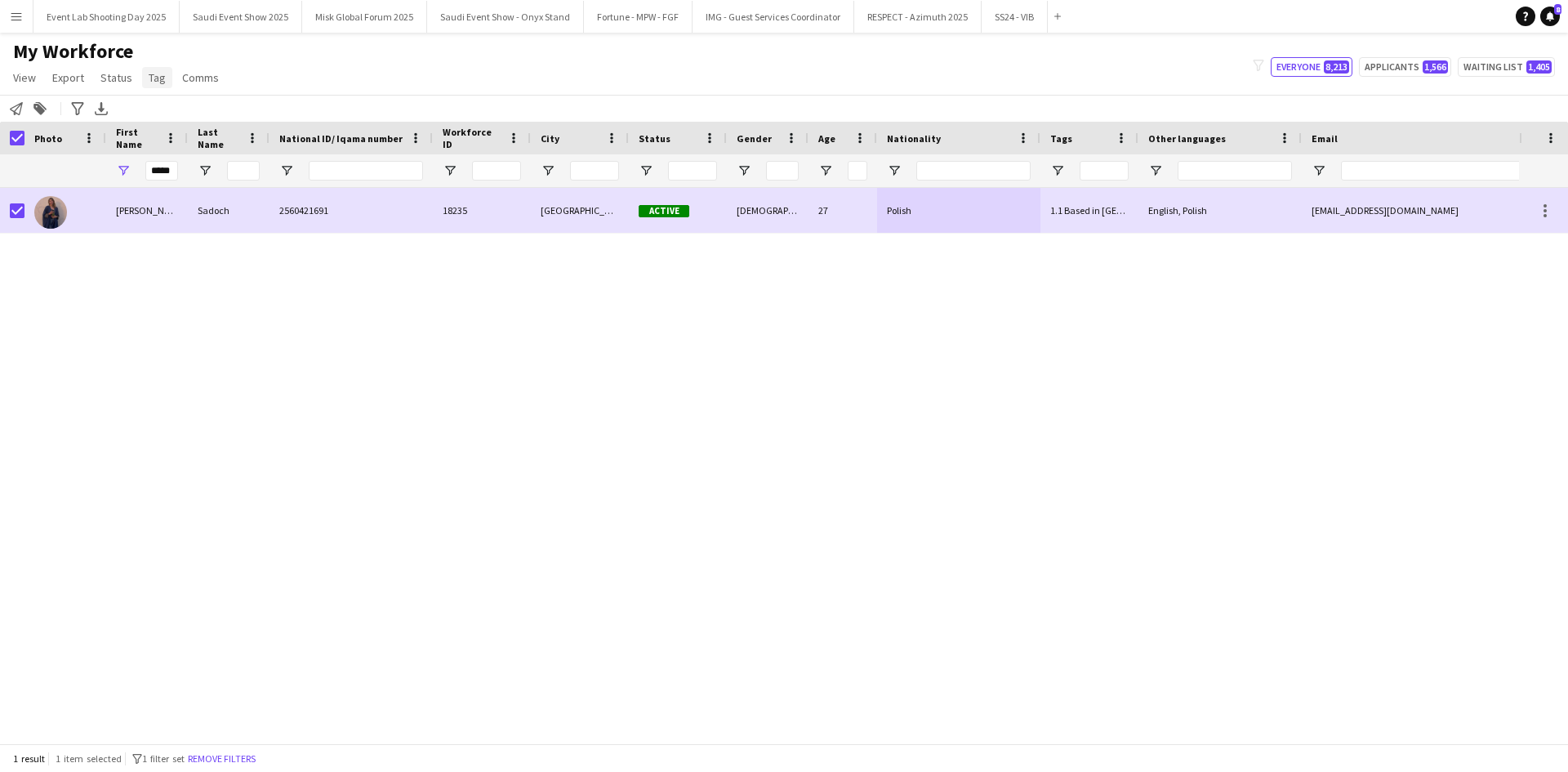
click at [149, 71] on span "Tag" at bounding box center [156, 78] width 17 height 15
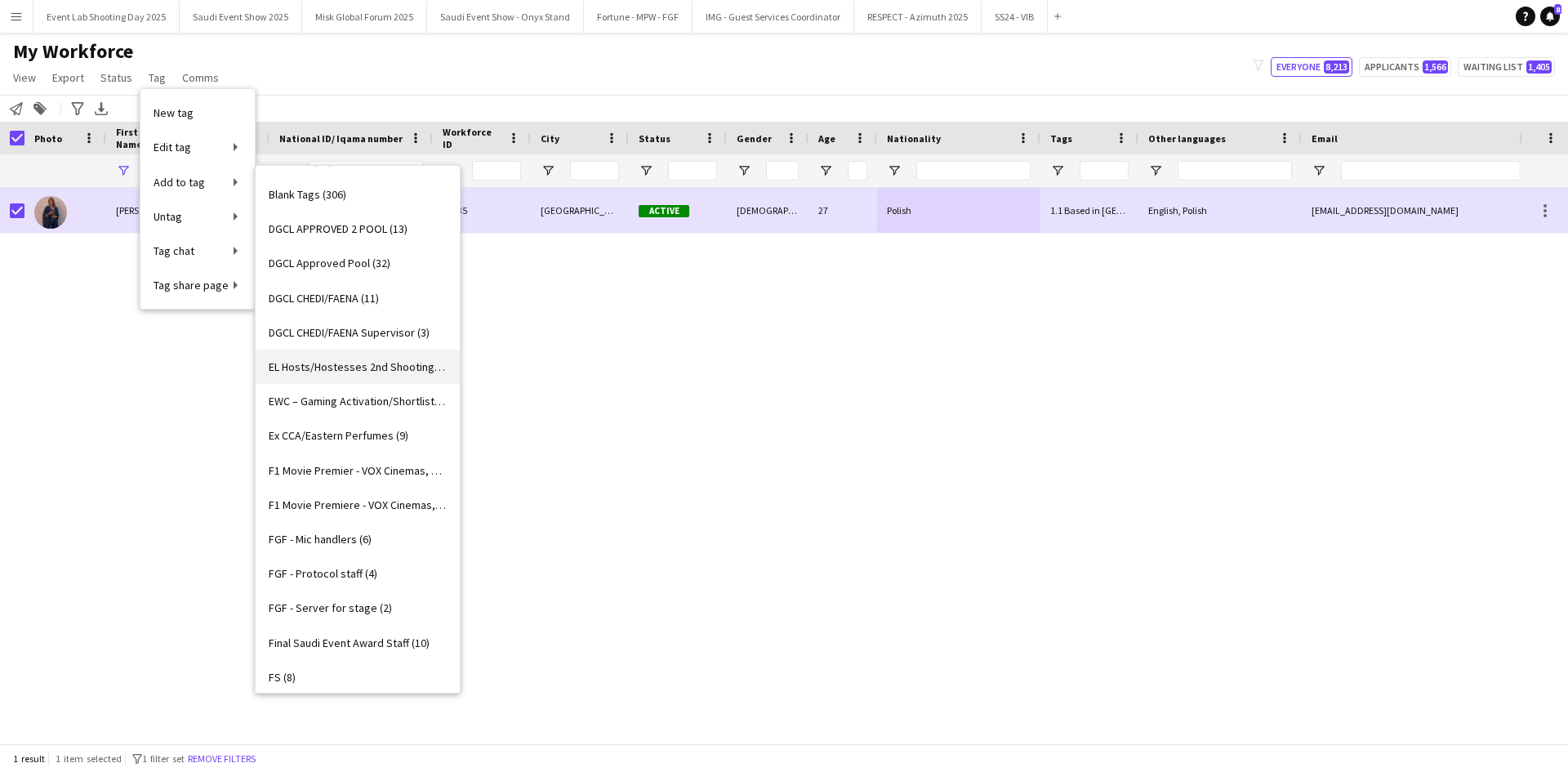
click at [346, 356] on link "EL Hosts/Hostesses 2nd Shooting (11)" at bounding box center [358, 367] width 204 height 34
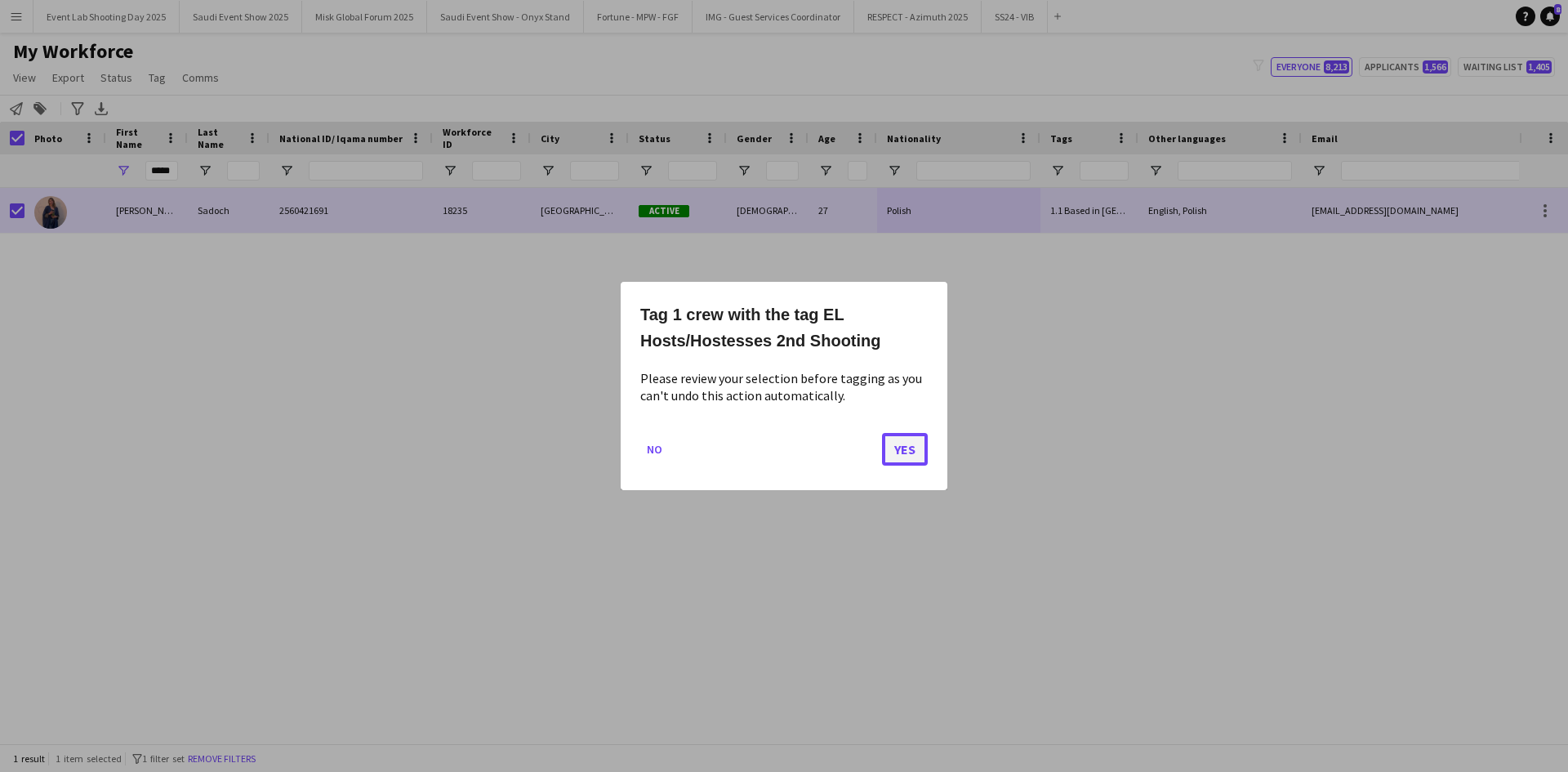
click at [901, 447] on button "Yes" at bounding box center [905, 449] width 46 height 33
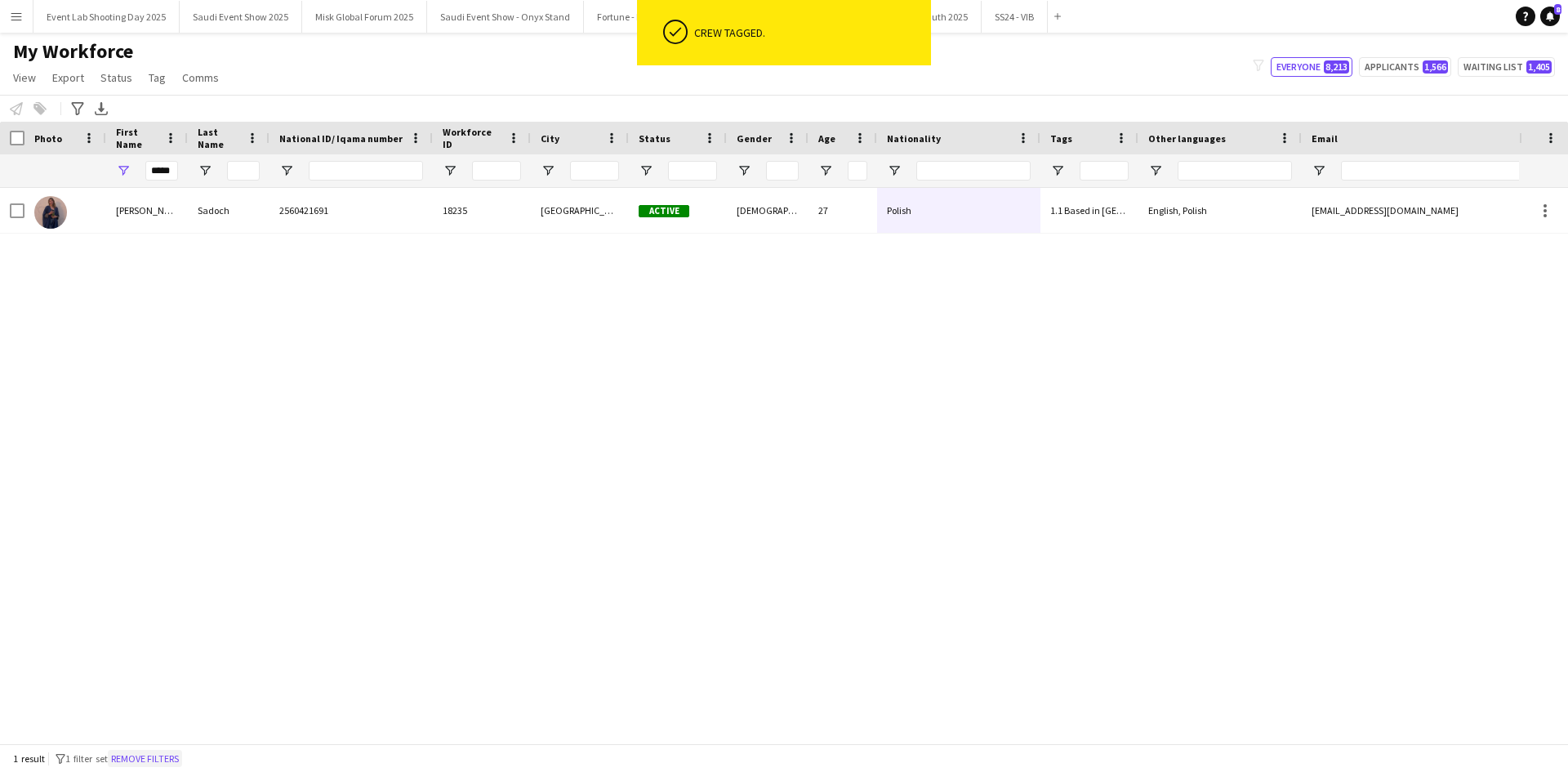
click at [172, 755] on button "Remove filters" at bounding box center [144, 759] width 75 height 18
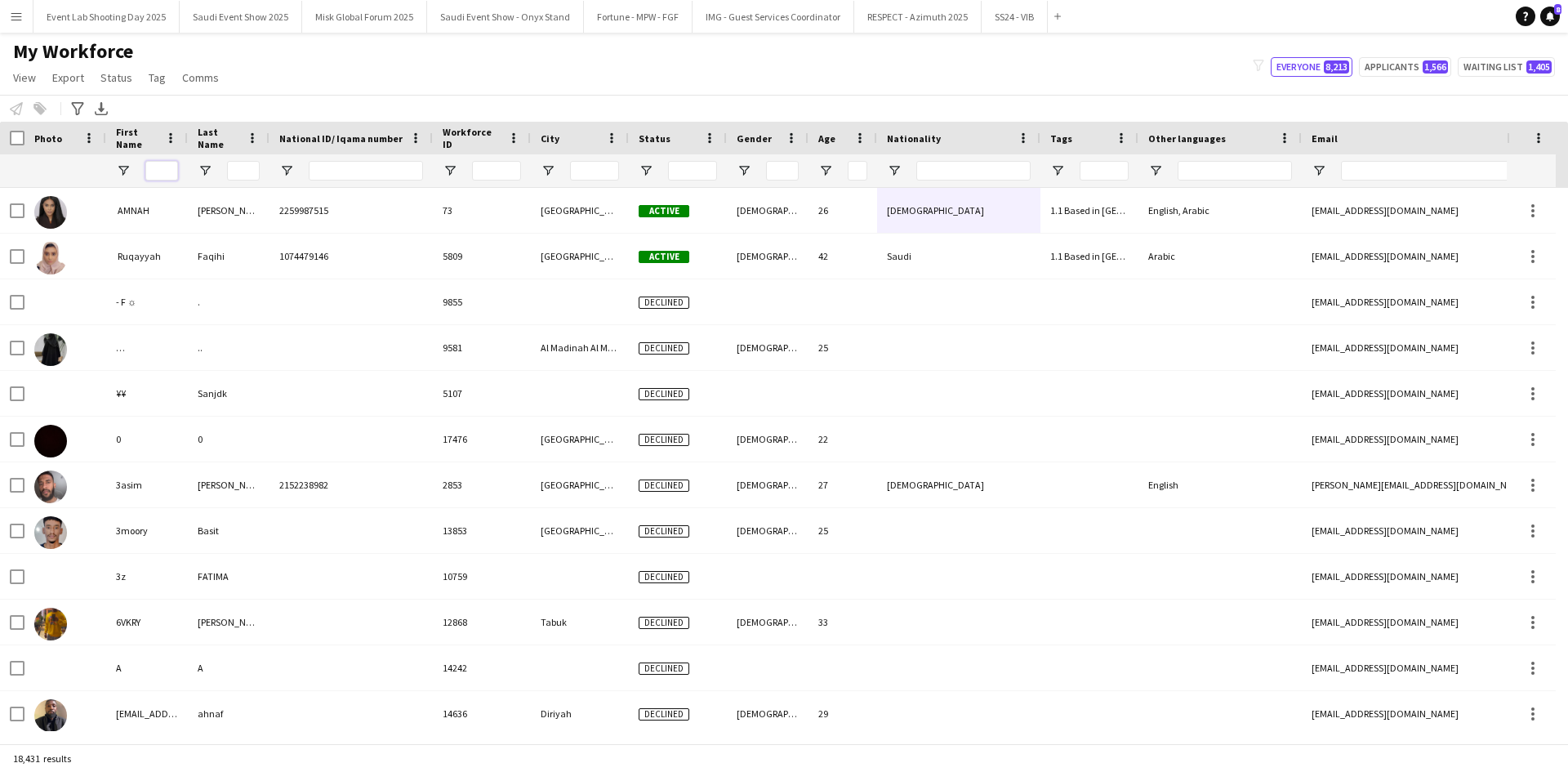
click at [170, 170] on input "First Name Filter Input" at bounding box center [161, 171] width 33 height 20
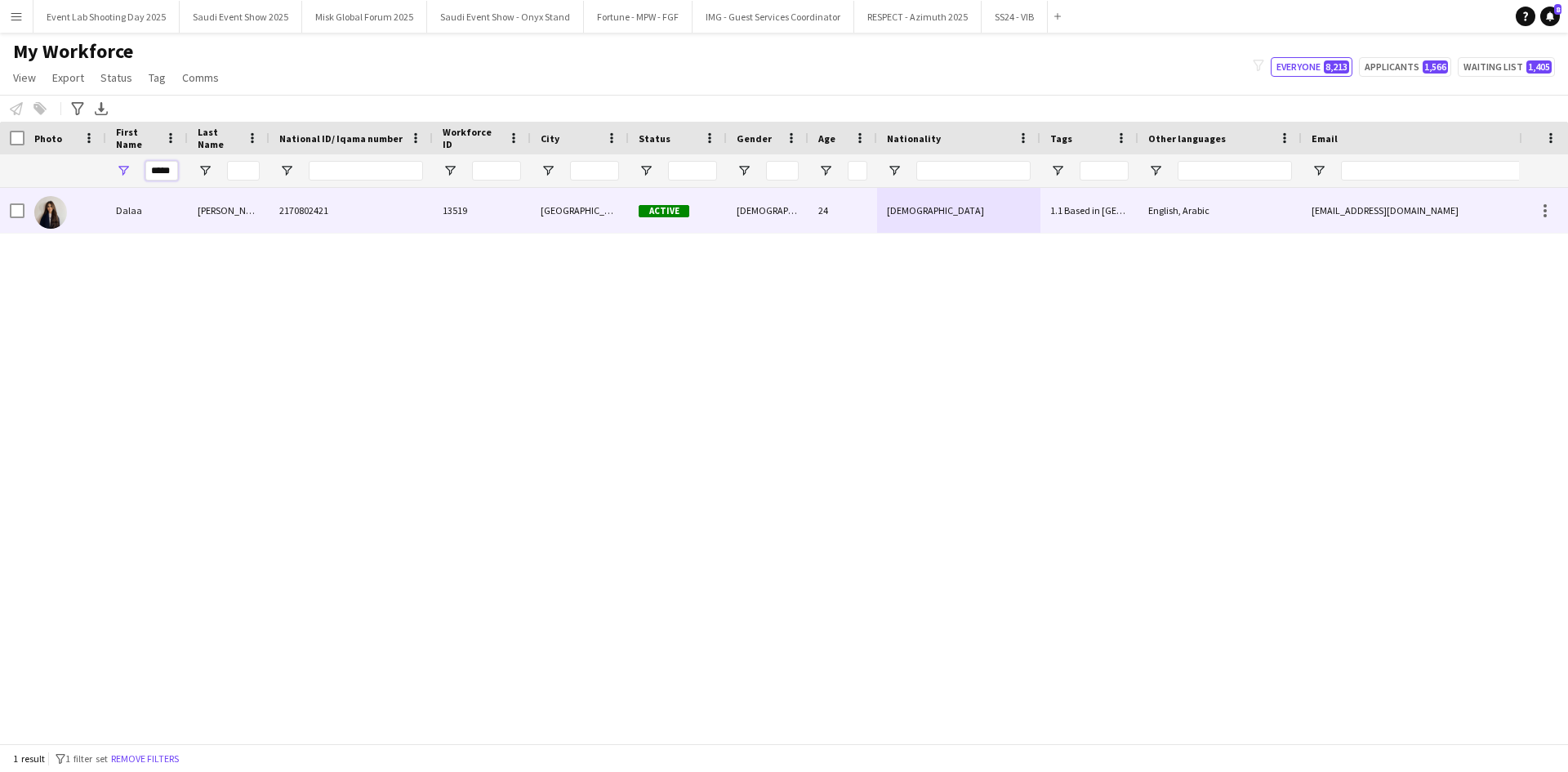
type input "*****"
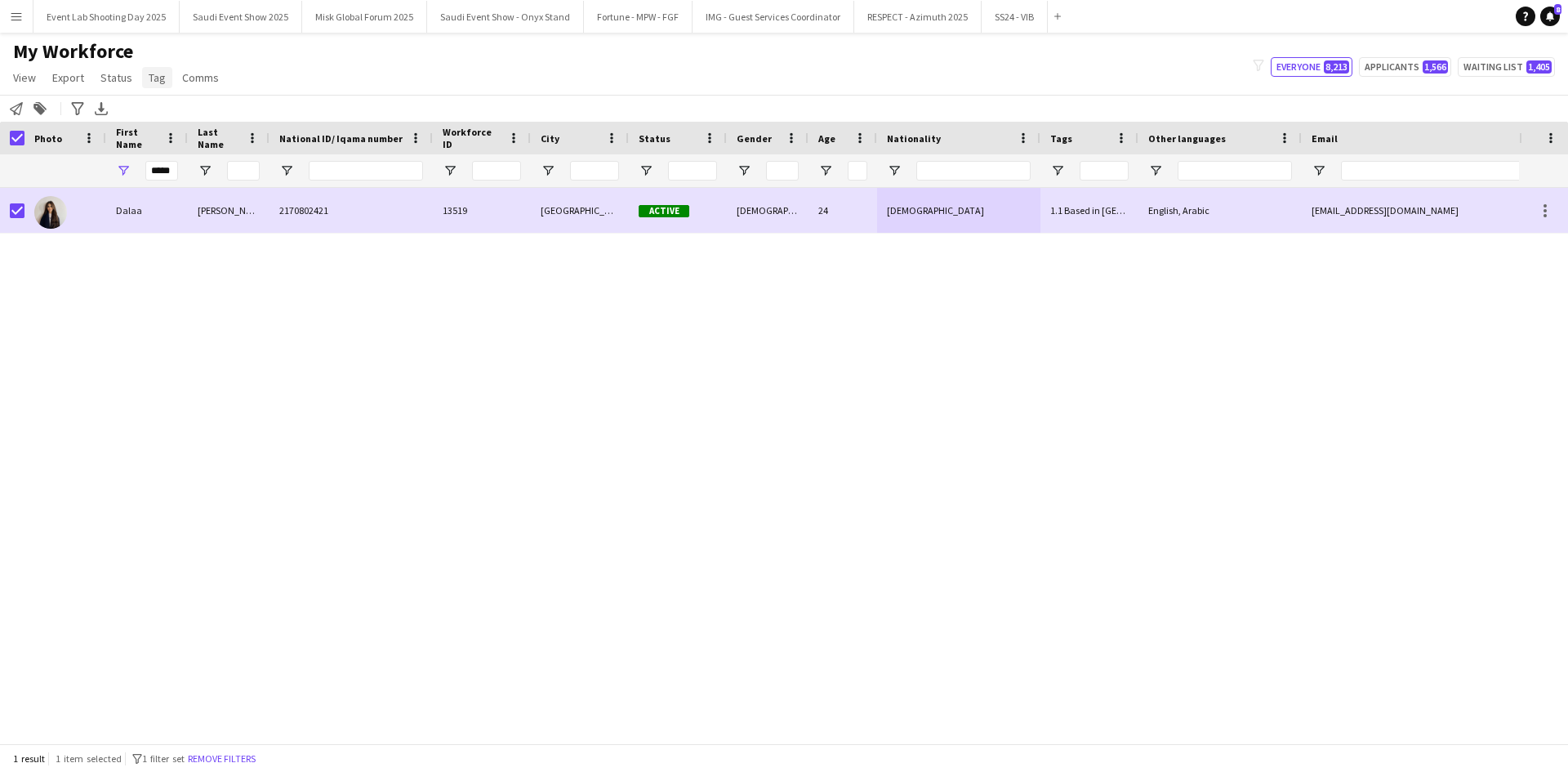
click at [151, 77] on span "Tag" at bounding box center [156, 78] width 17 height 15
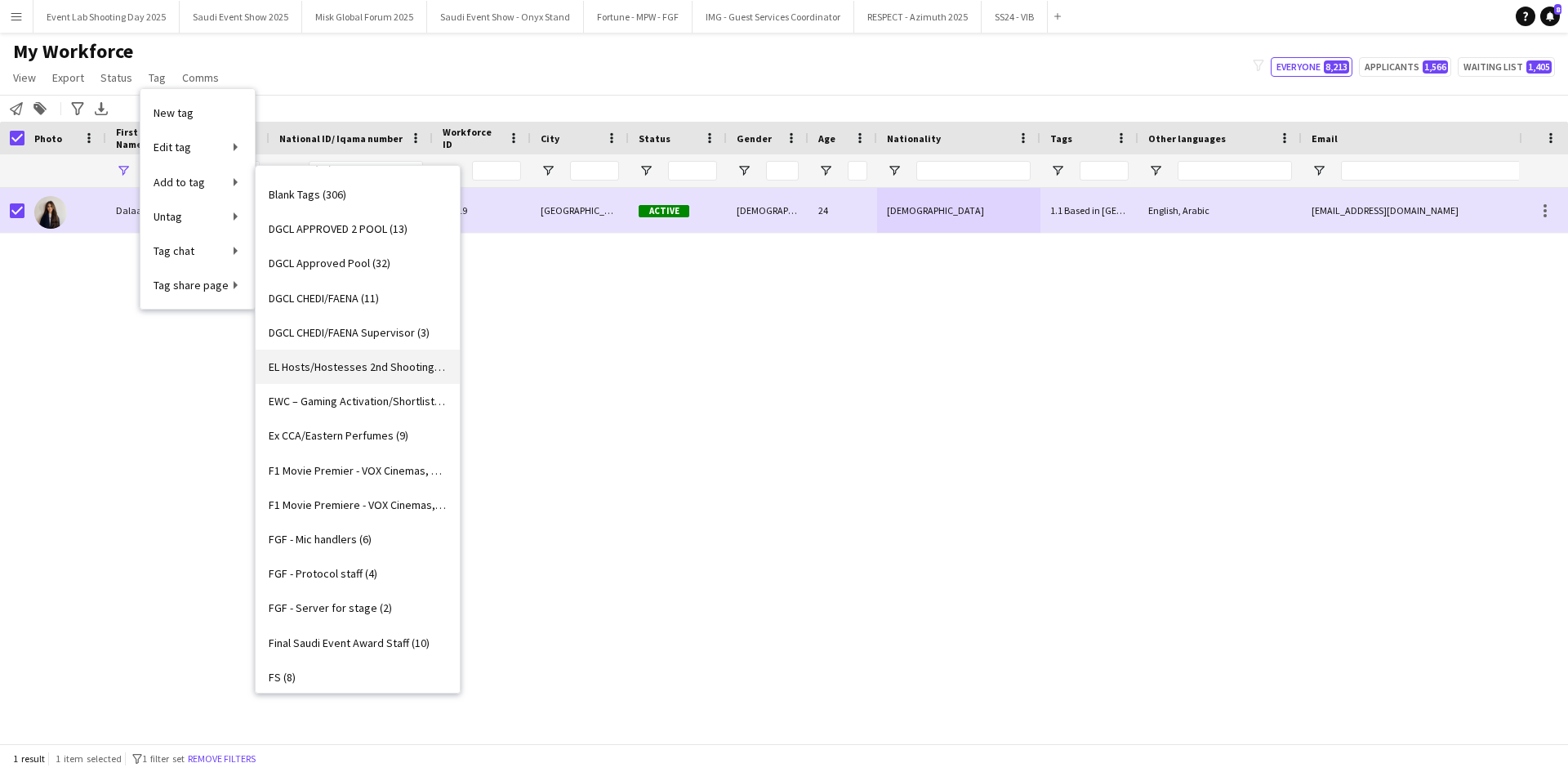
click at [357, 369] on span "EL Hosts/Hostesses 2nd Shooting (12)" at bounding box center [358, 367] width 178 height 15
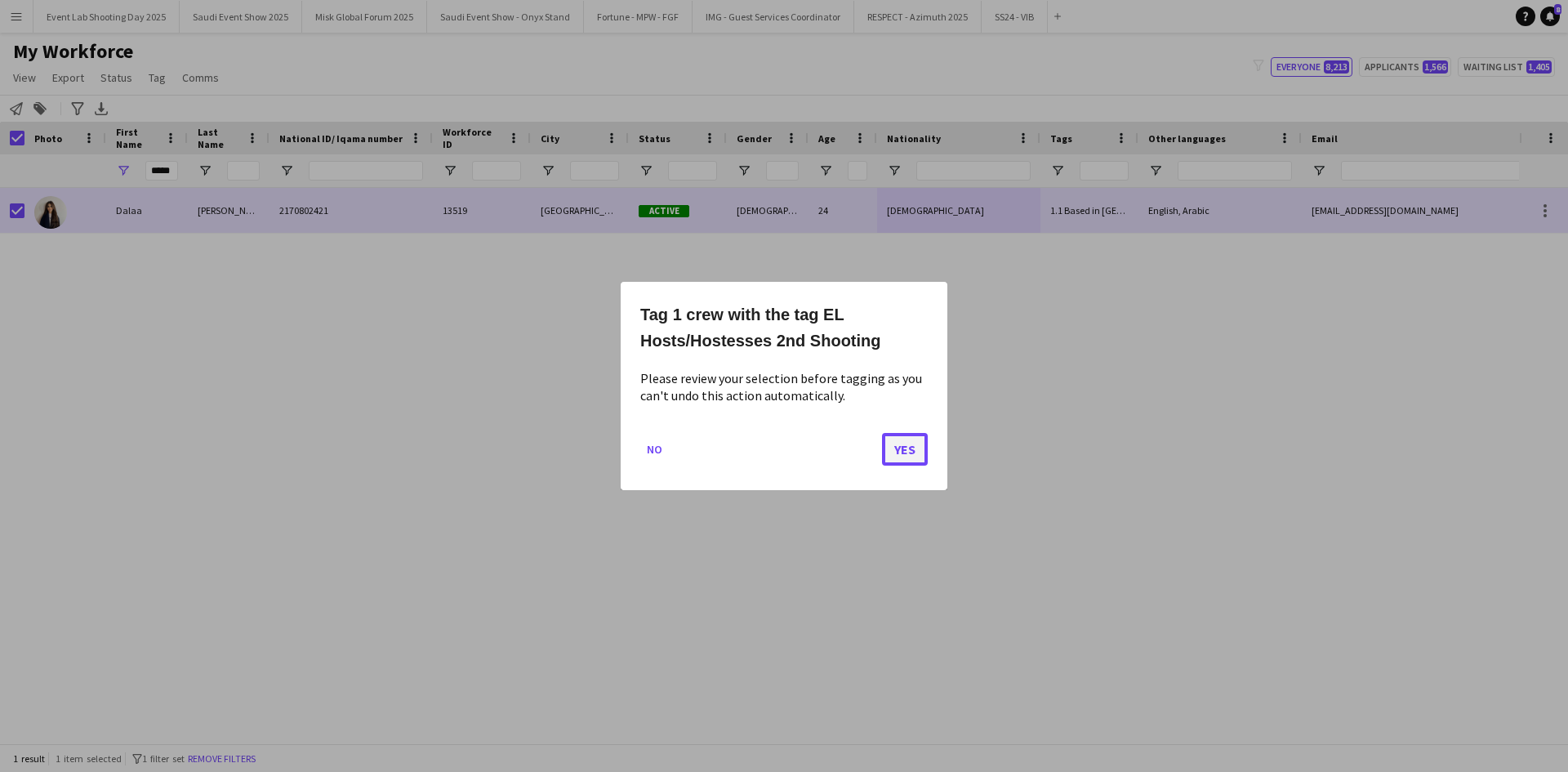
click at [905, 444] on button "Yes" at bounding box center [905, 449] width 46 height 33
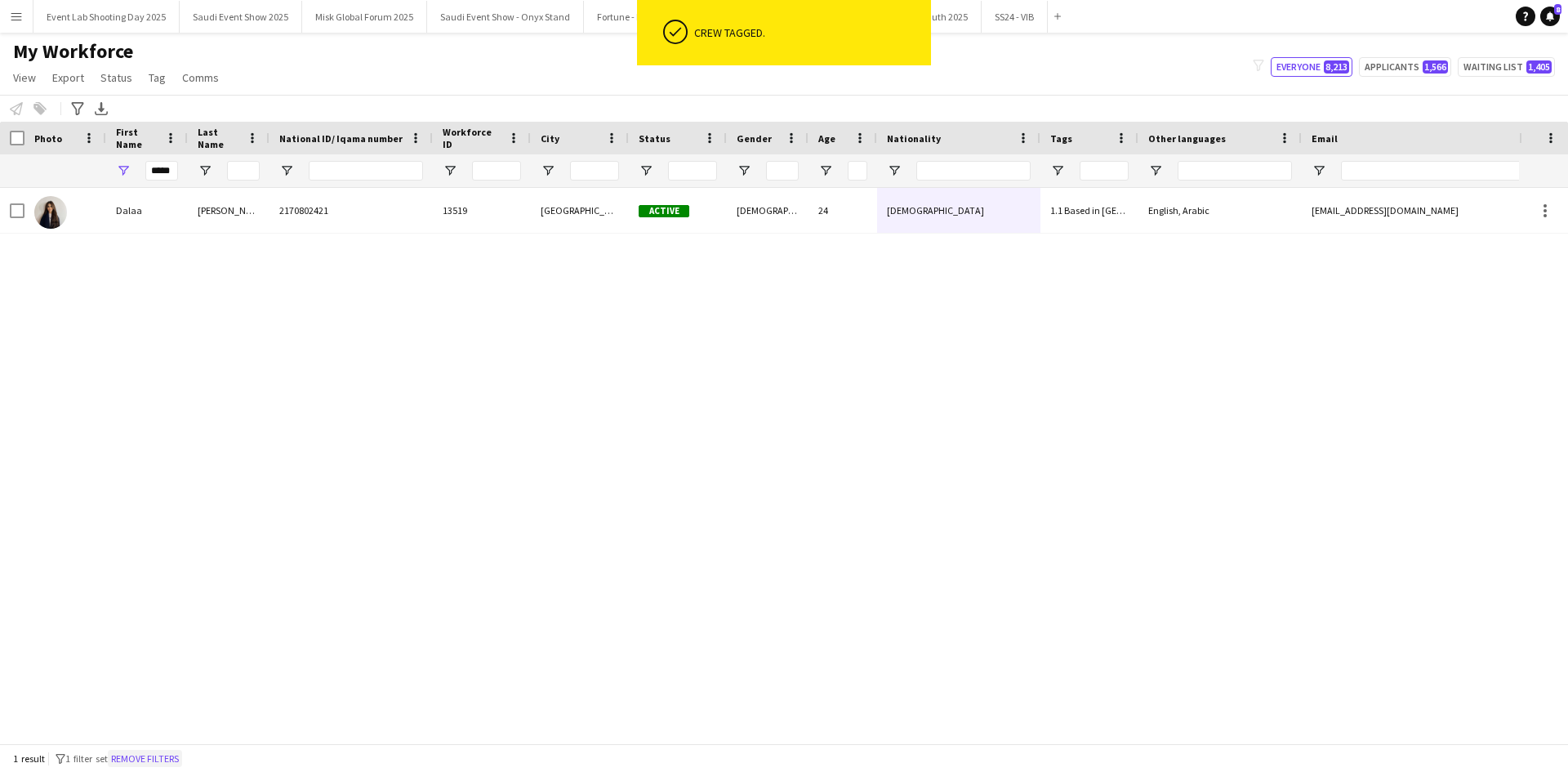
click at [182, 764] on button "Remove filters" at bounding box center [144, 759] width 75 height 18
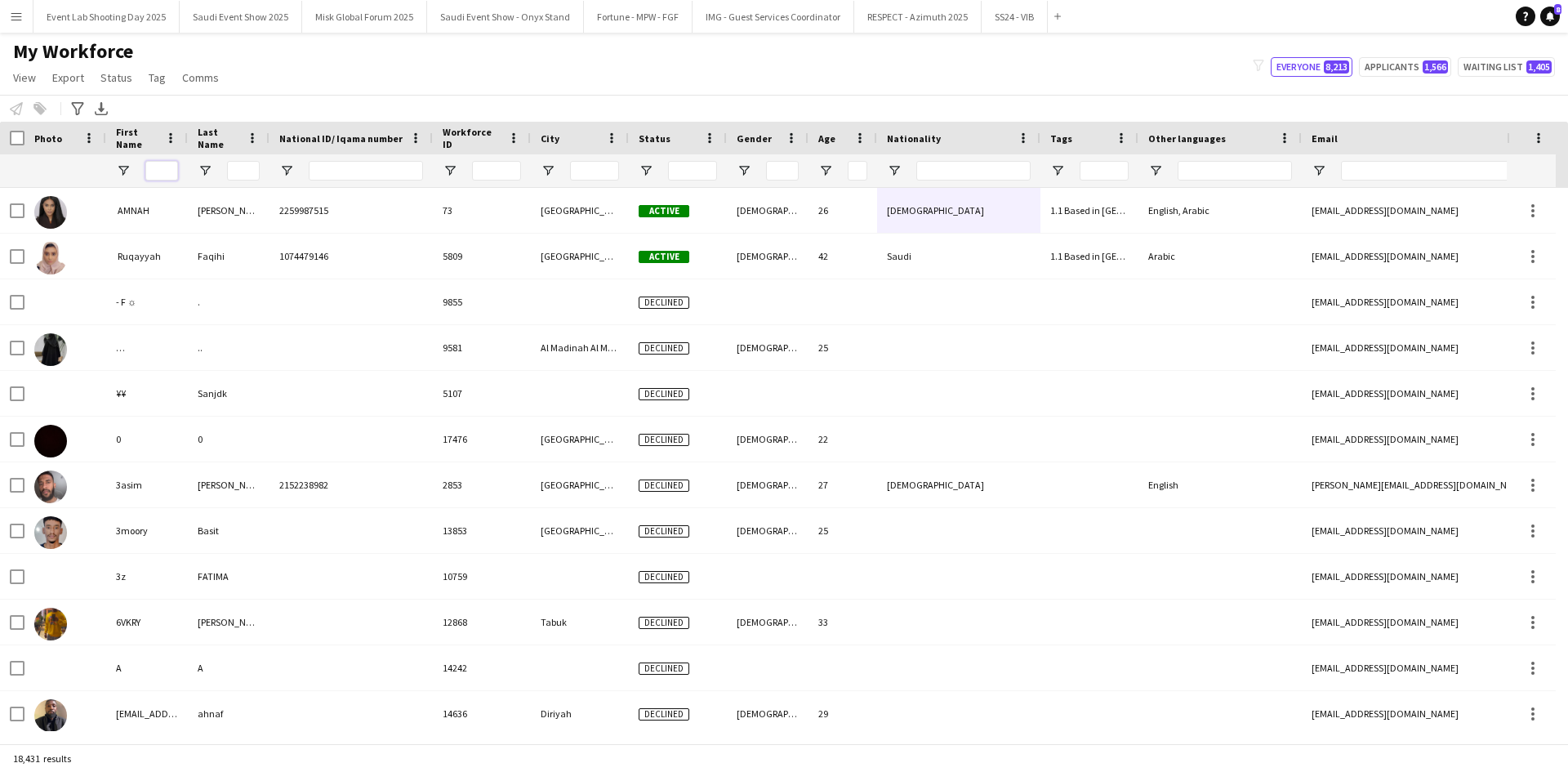
click at [162, 172] on input "First Name Filter Input" at bounding box center [161, 171] width 33 height 20
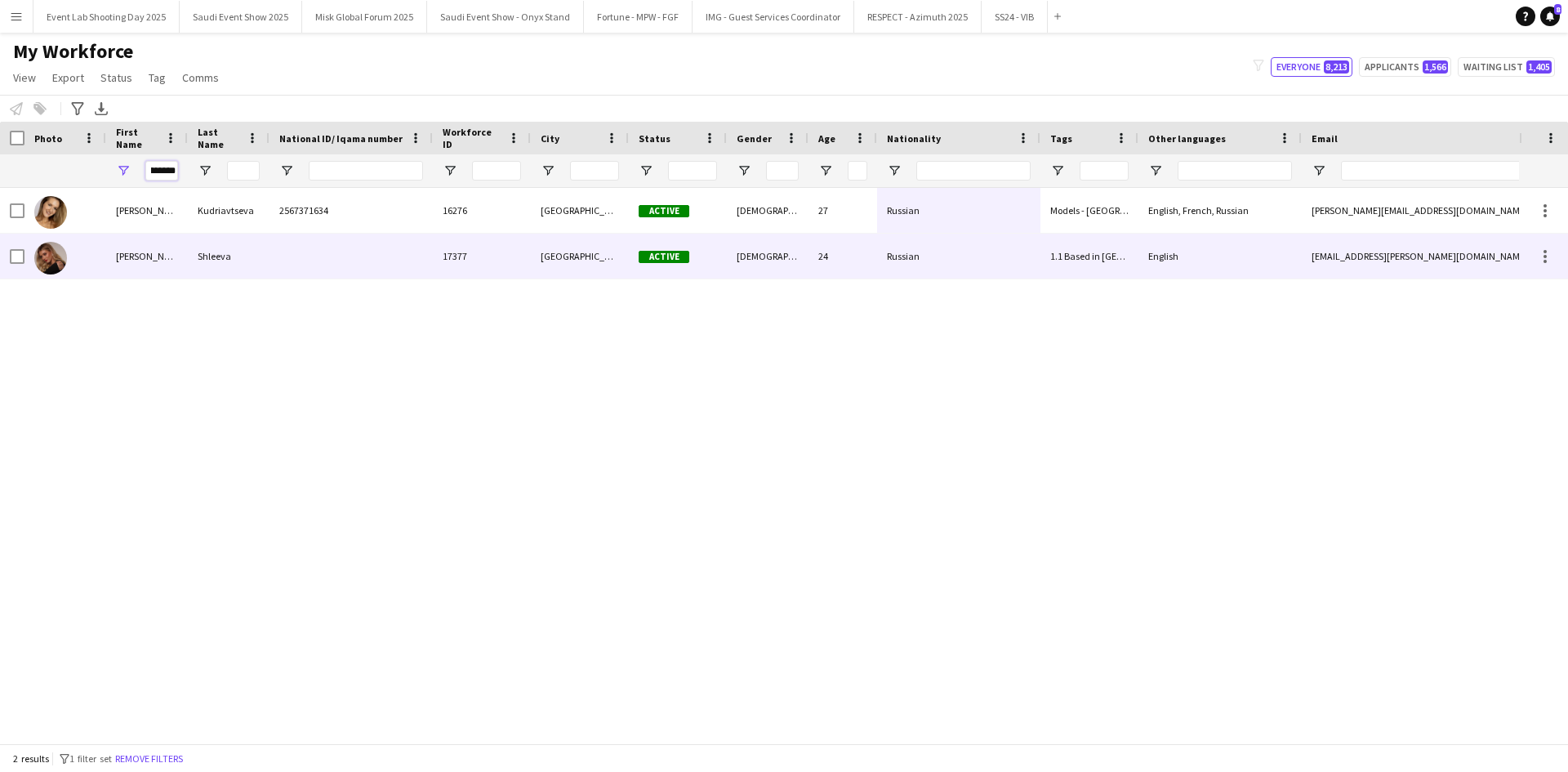
type input "********"
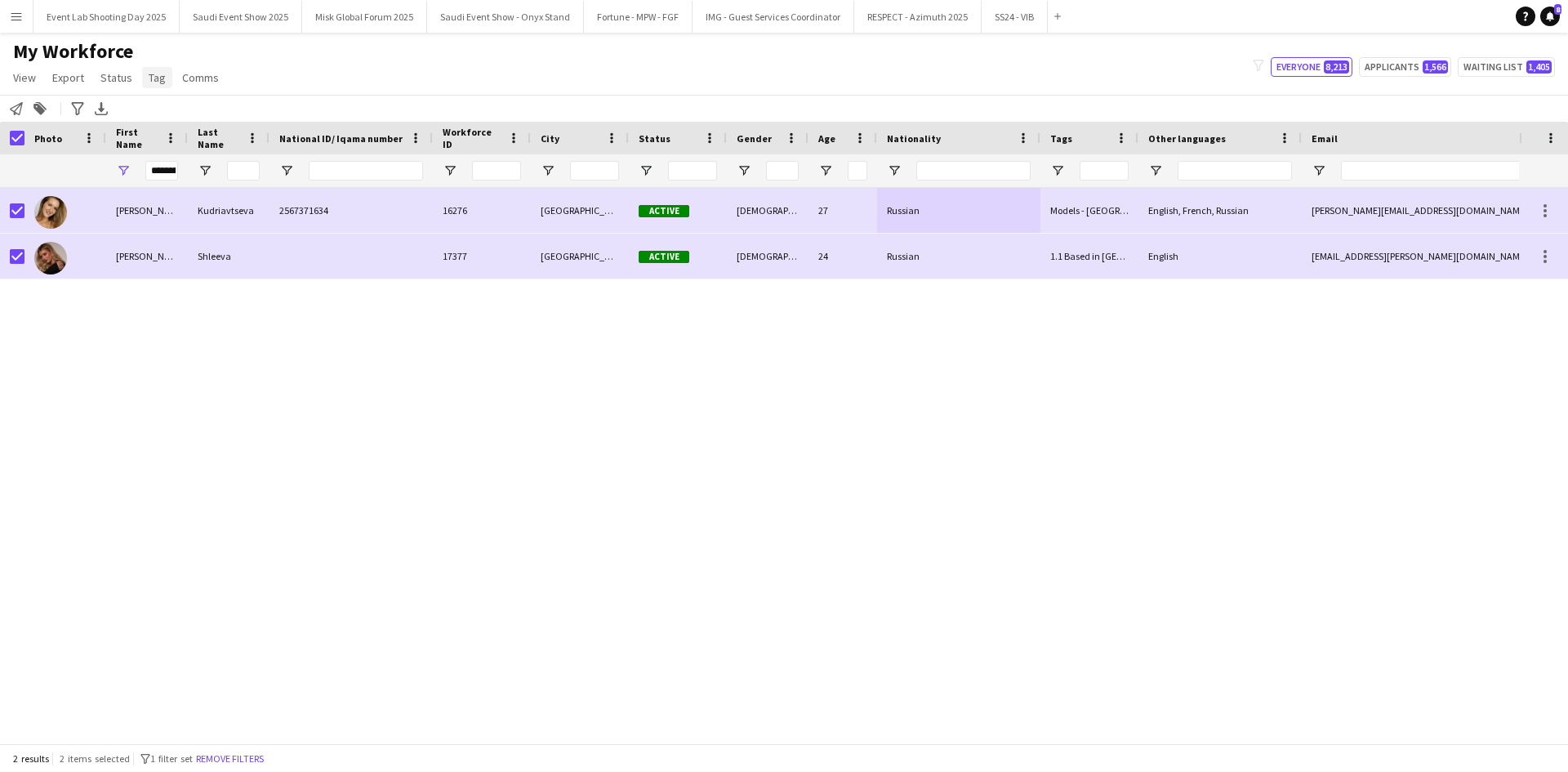
click at [154, 77] on span "Tag" at bounding box center [156, 78] width 17 height 15
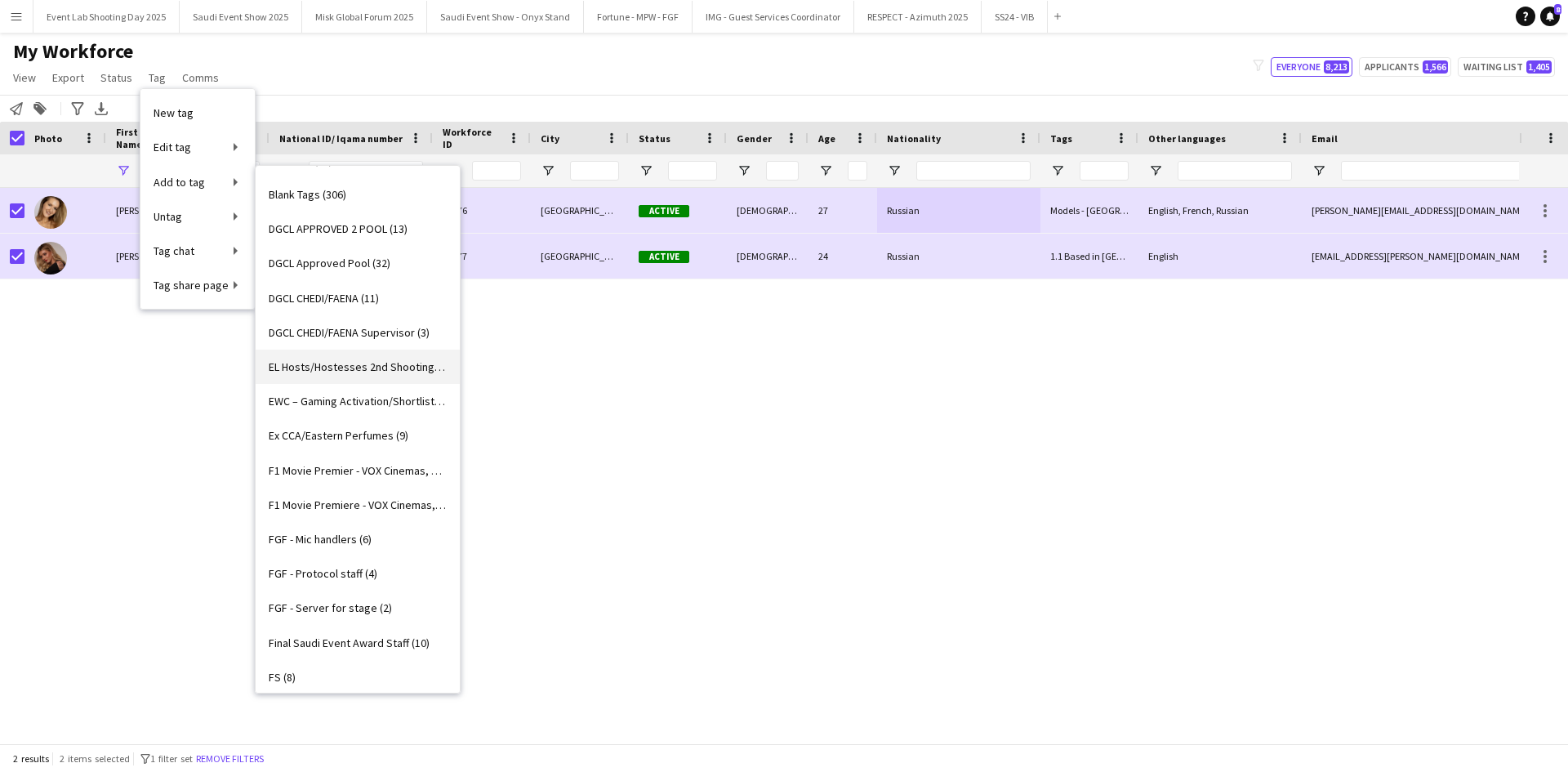
click at [357, 361] on span "EL Hosts/Hostesses 2nd Shooting (13)" at bounding box center [358, 367] width 178 height 15
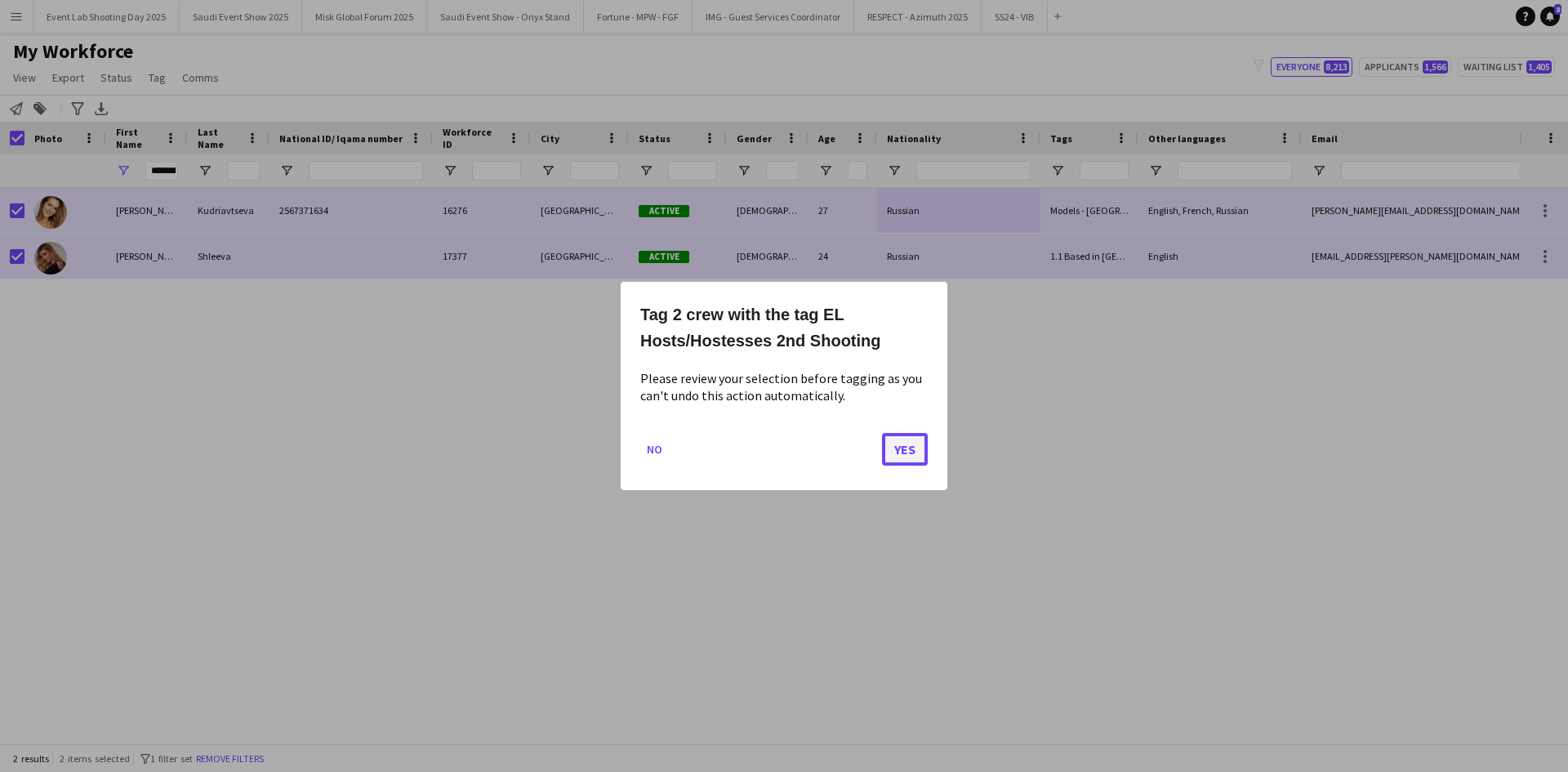
click at [918, 443] on button "Yes" at bounding box center [905, 449] width 46 height 33
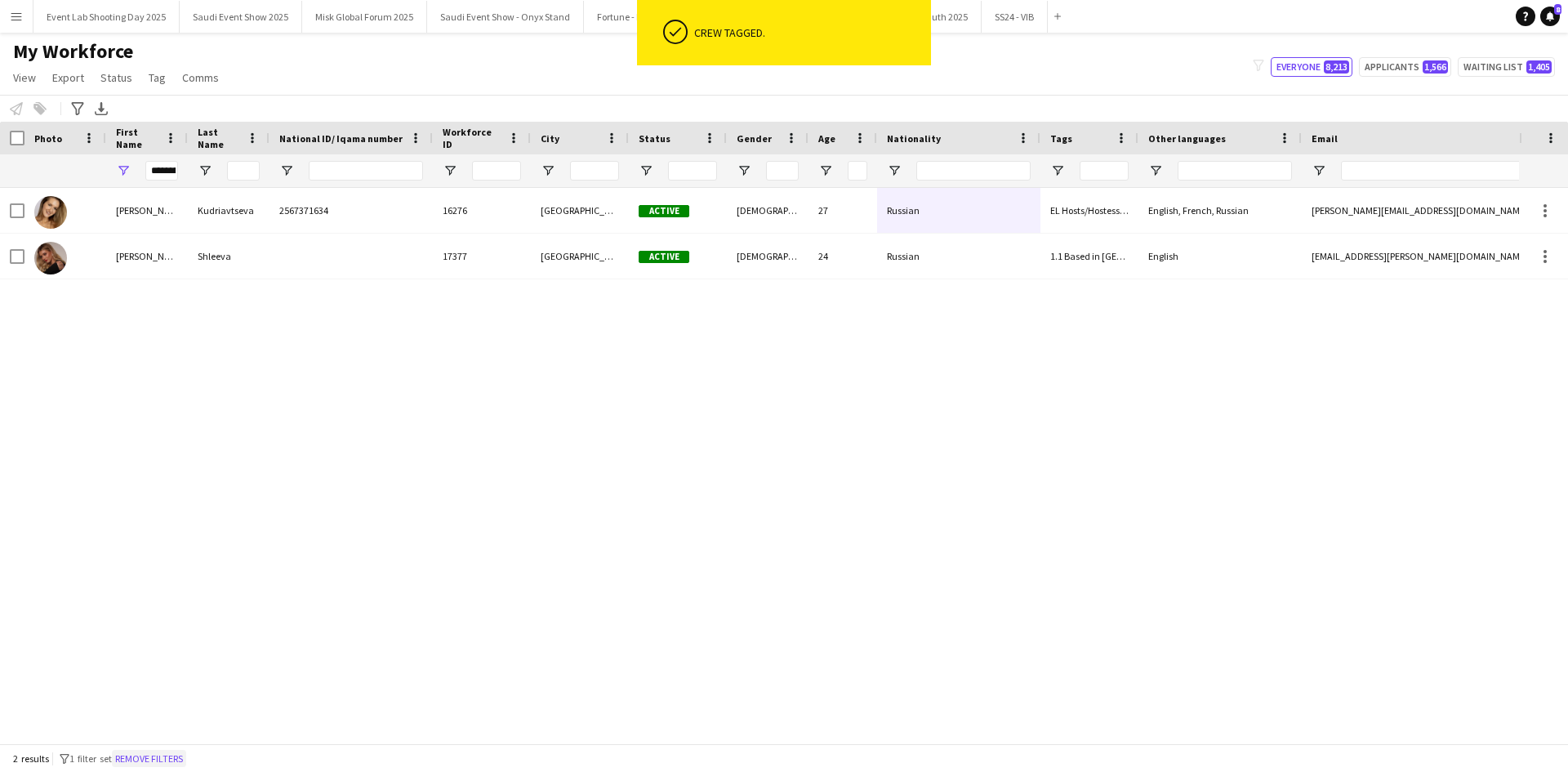
click at [177, 757] on button "Remove filters" at bounding box center [148, 759] width 75 height 18
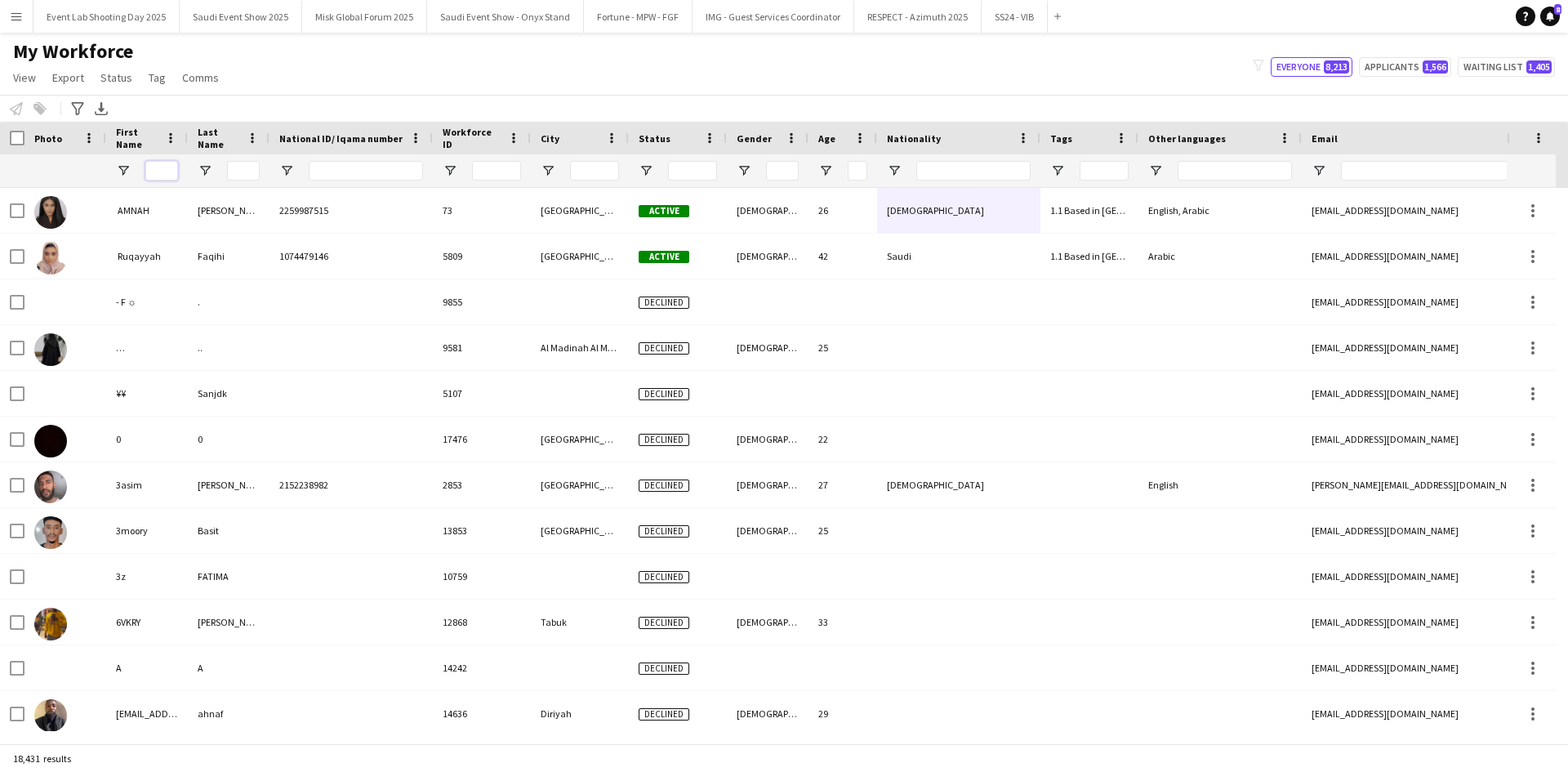
click at [174, 178] on input "First Name Filter Input" at bounding box center [161, 171] width 33 height 20
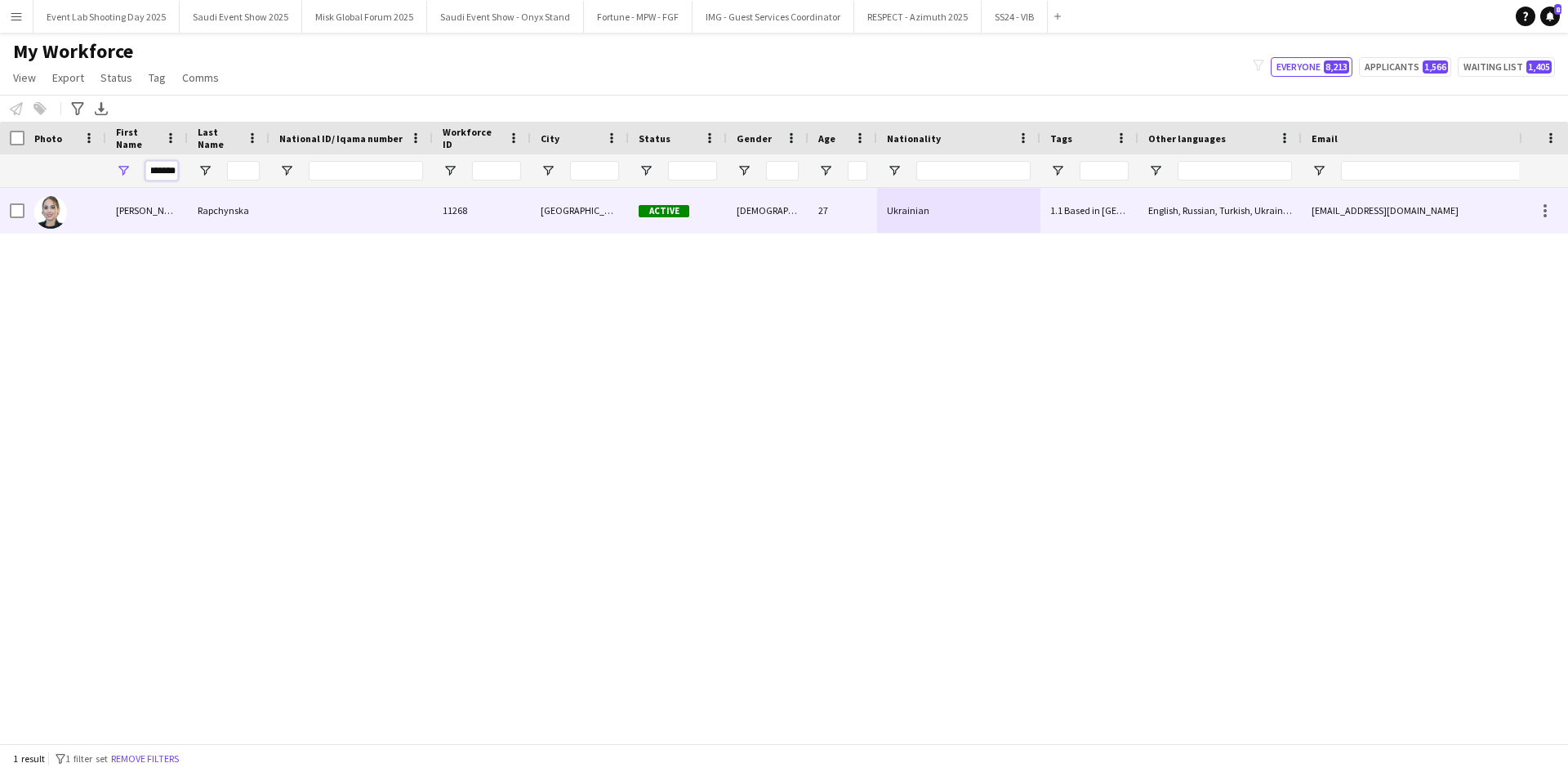
type input "*******"
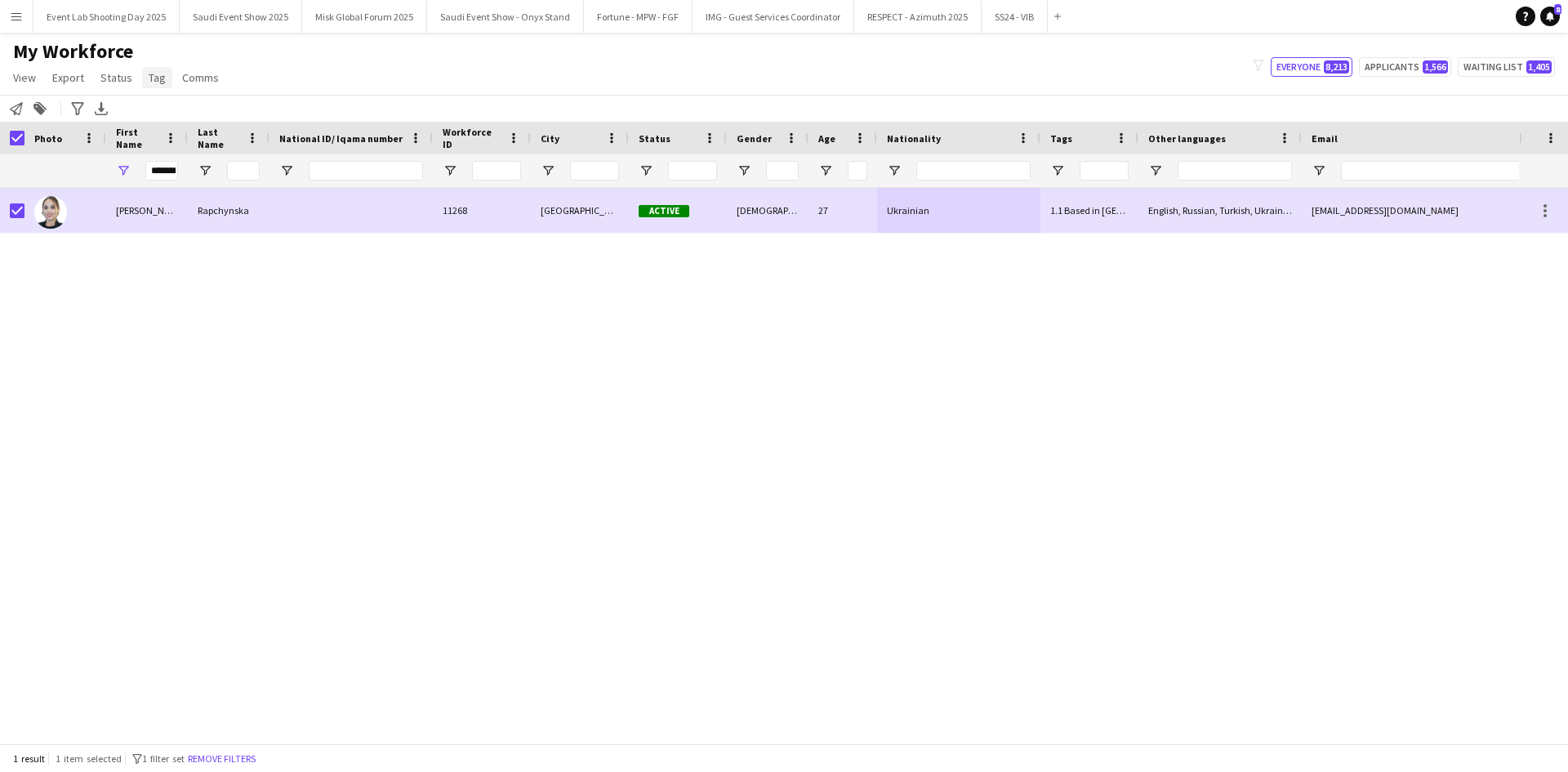
click at [148, 77] on span "Tag" at bounding box center [156, 78] width 17 height 15
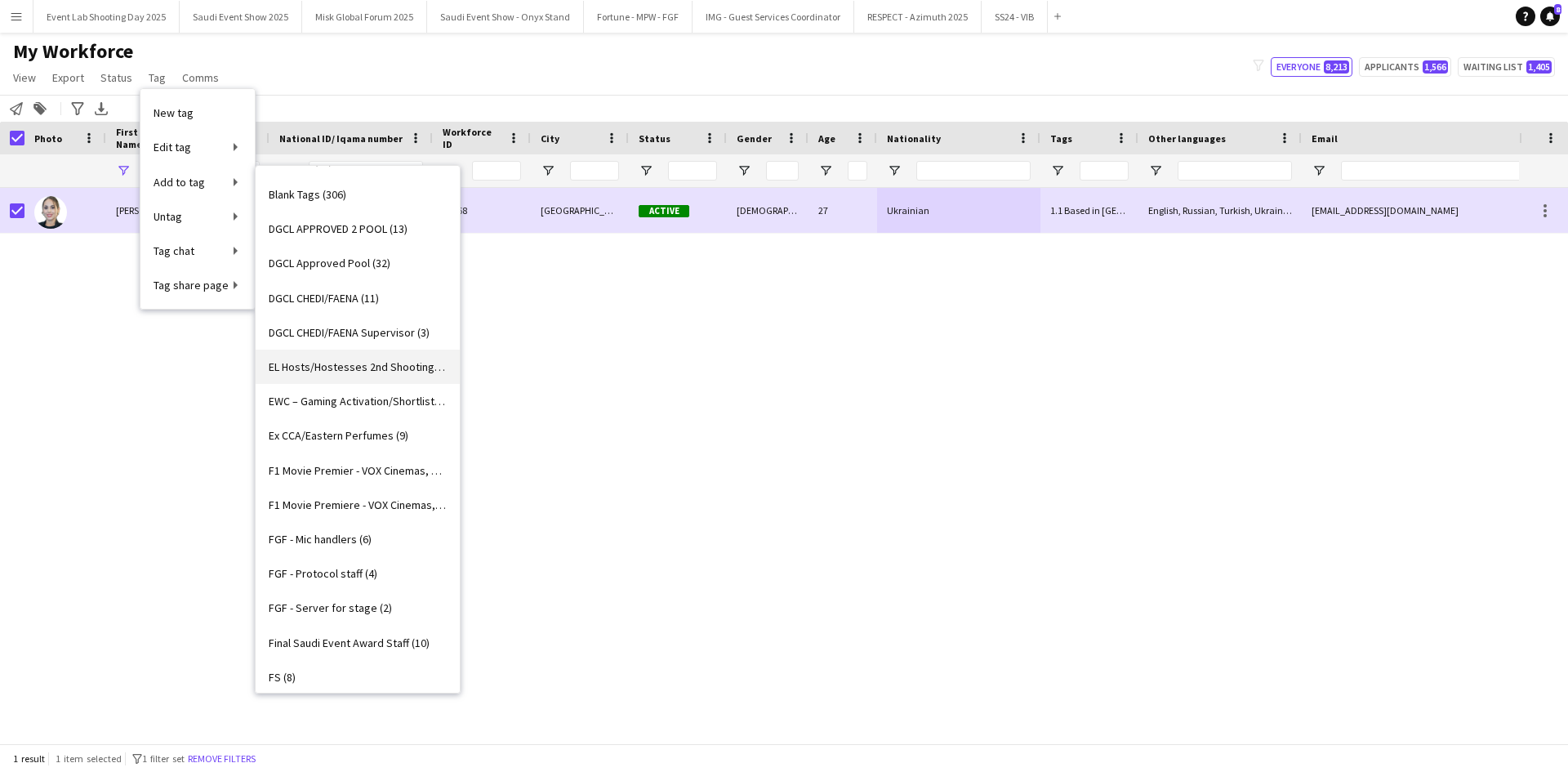
click at [341, 353] on link "EL Hosts/Hostesses 2nd Shooting (15)" at bounding box center [358, 367] width 204 height 34
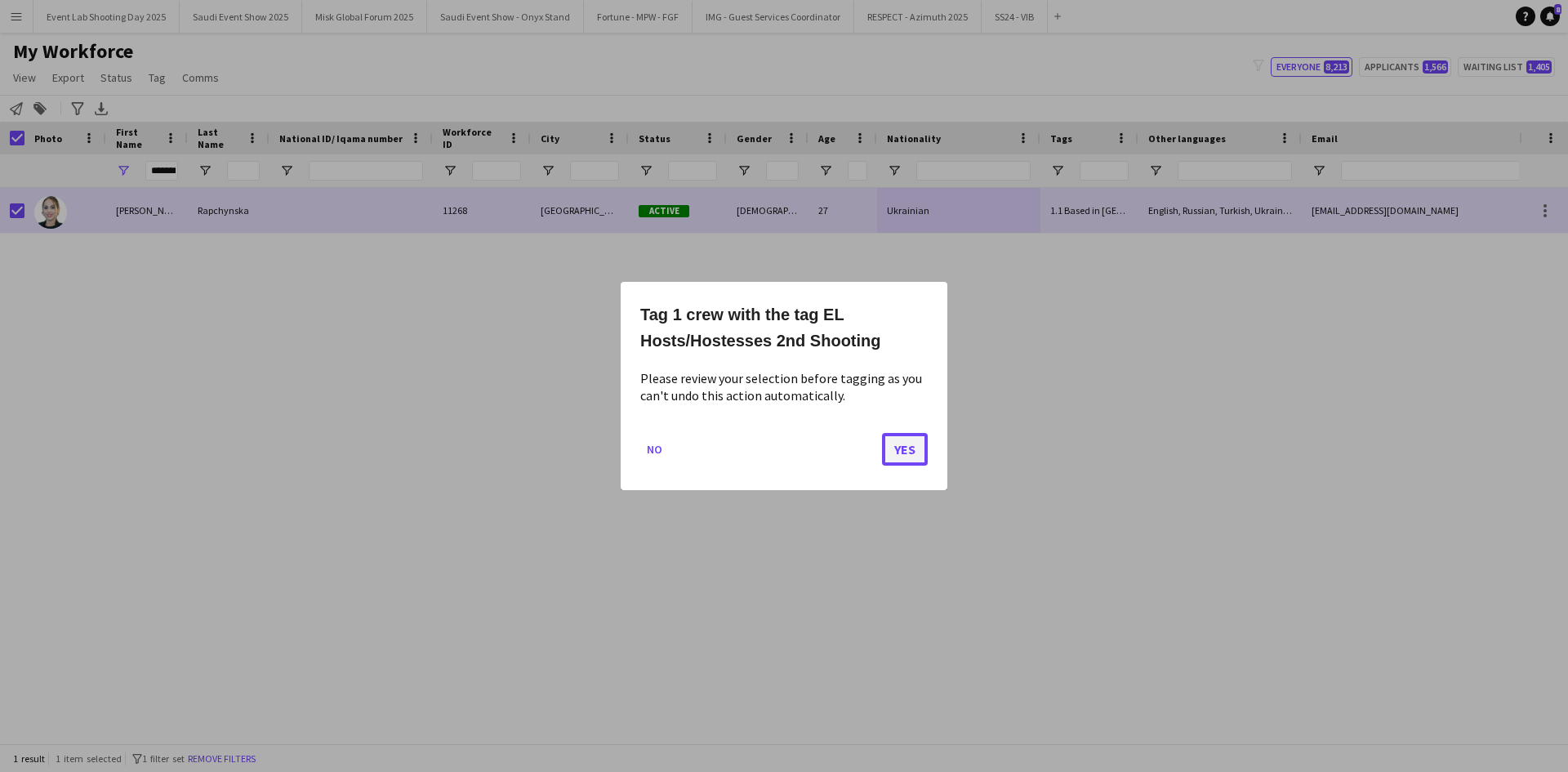
click at [904, 444] on button "Yes" at bounding box center [905, 449] width 46 height 33
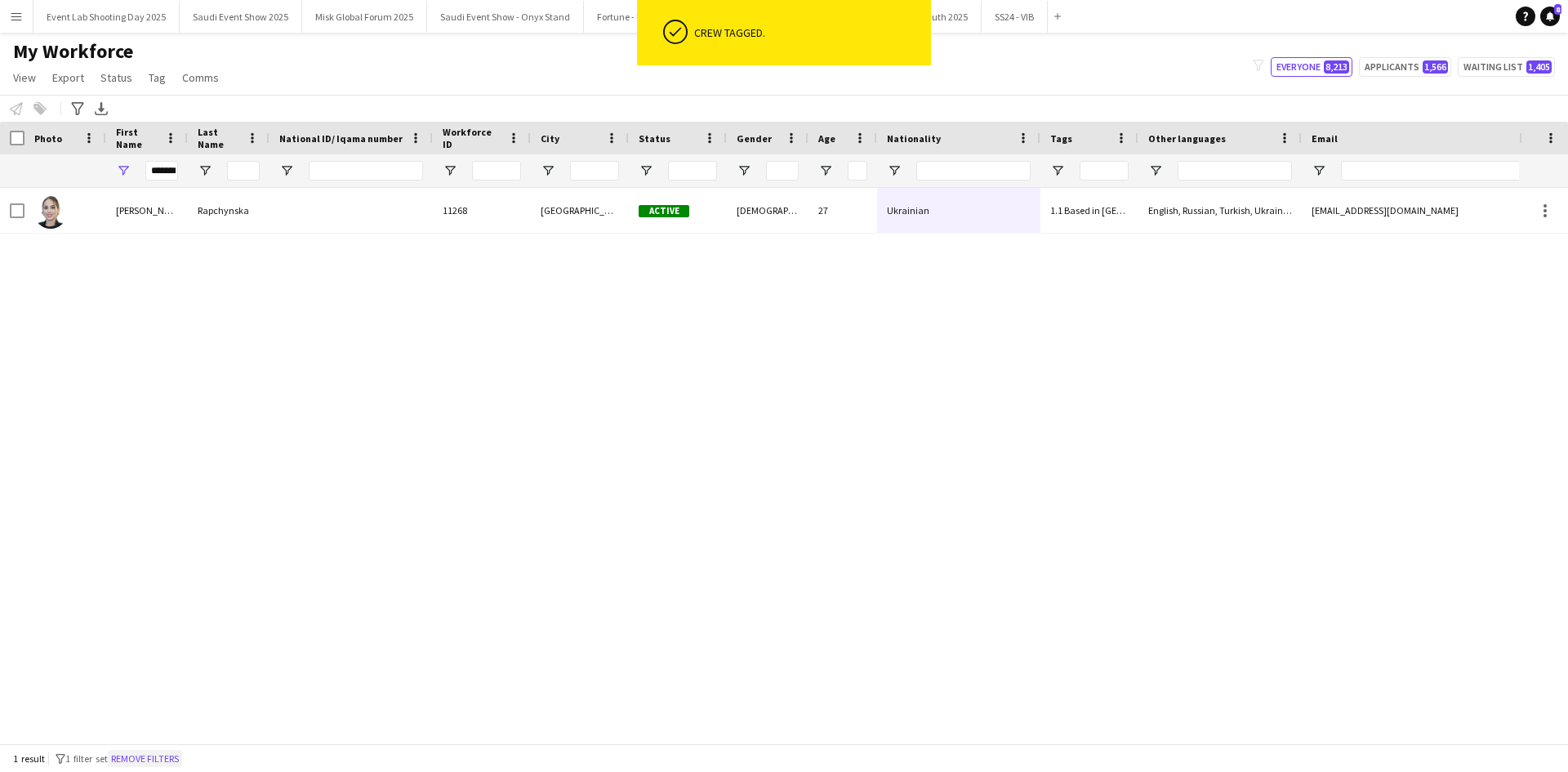
click at [177, 750] on button "Remove filters" at bounding box center [144, 759] width 75 height 18
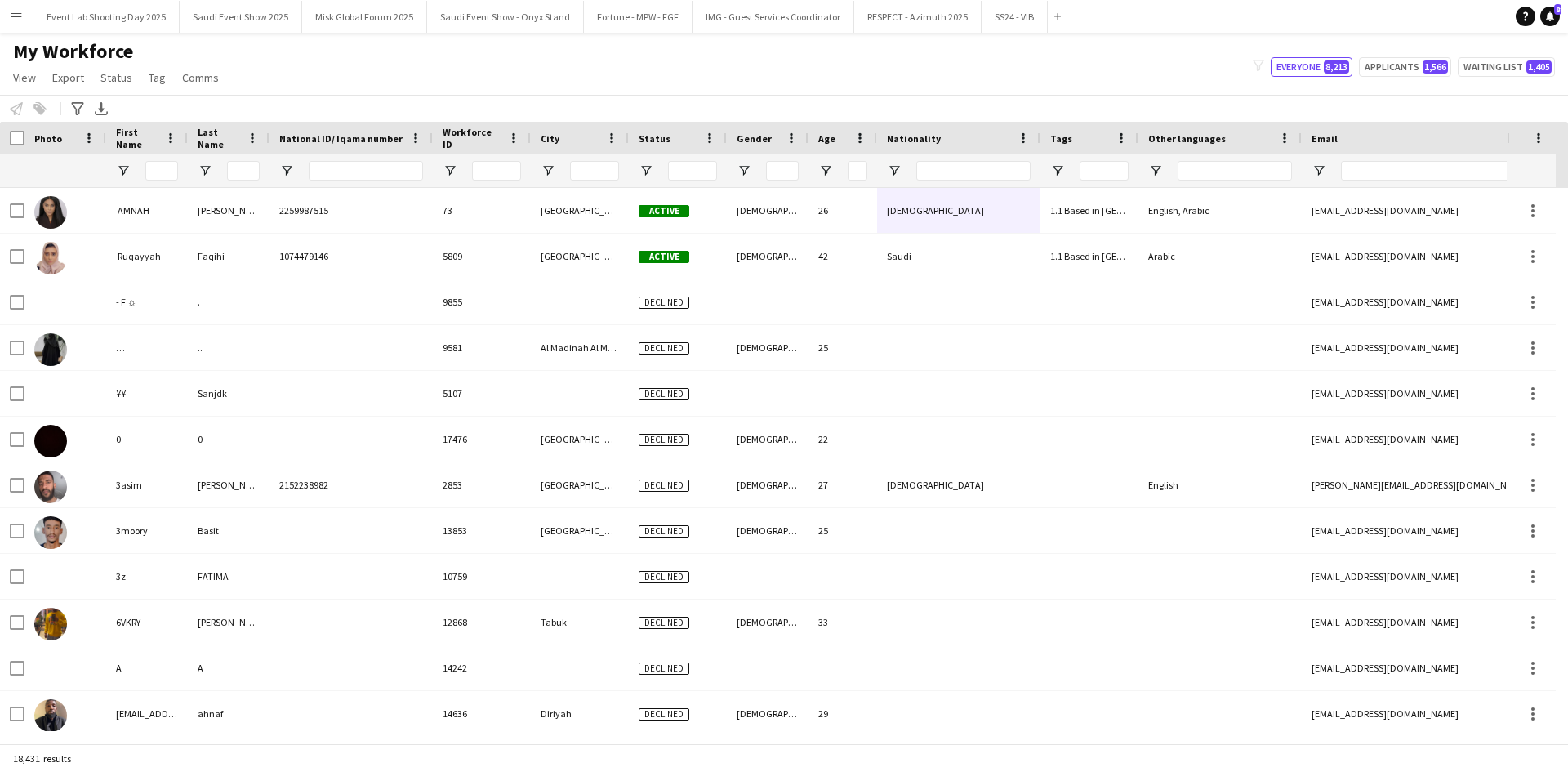
click at [161, 160] on div at bounding box center [161, 170] width 33 height 33
click at [162, 165] on input "First Name Filter Input" at bounding box center [161, 171] width 33 height 20
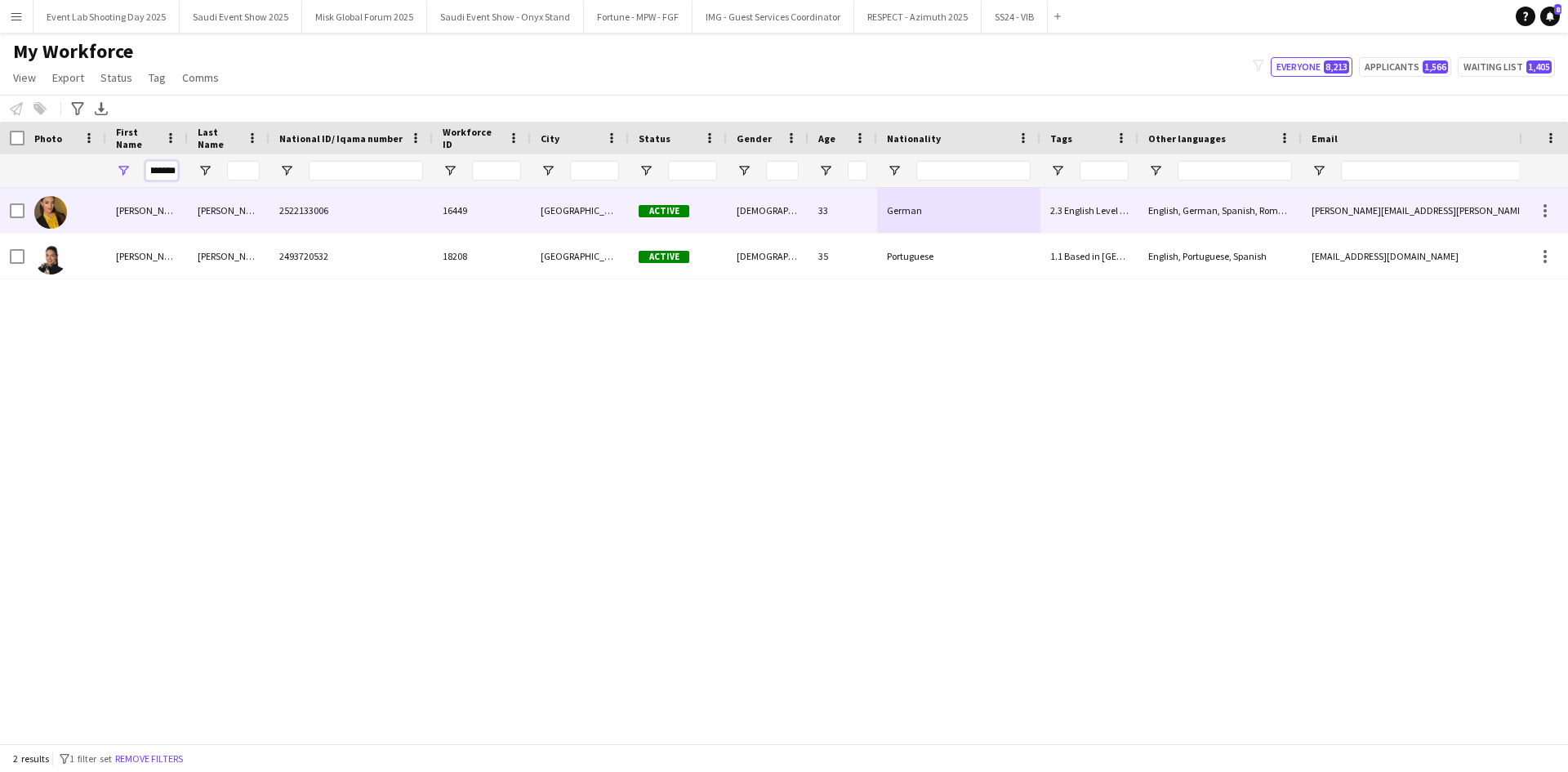
type input "*********"
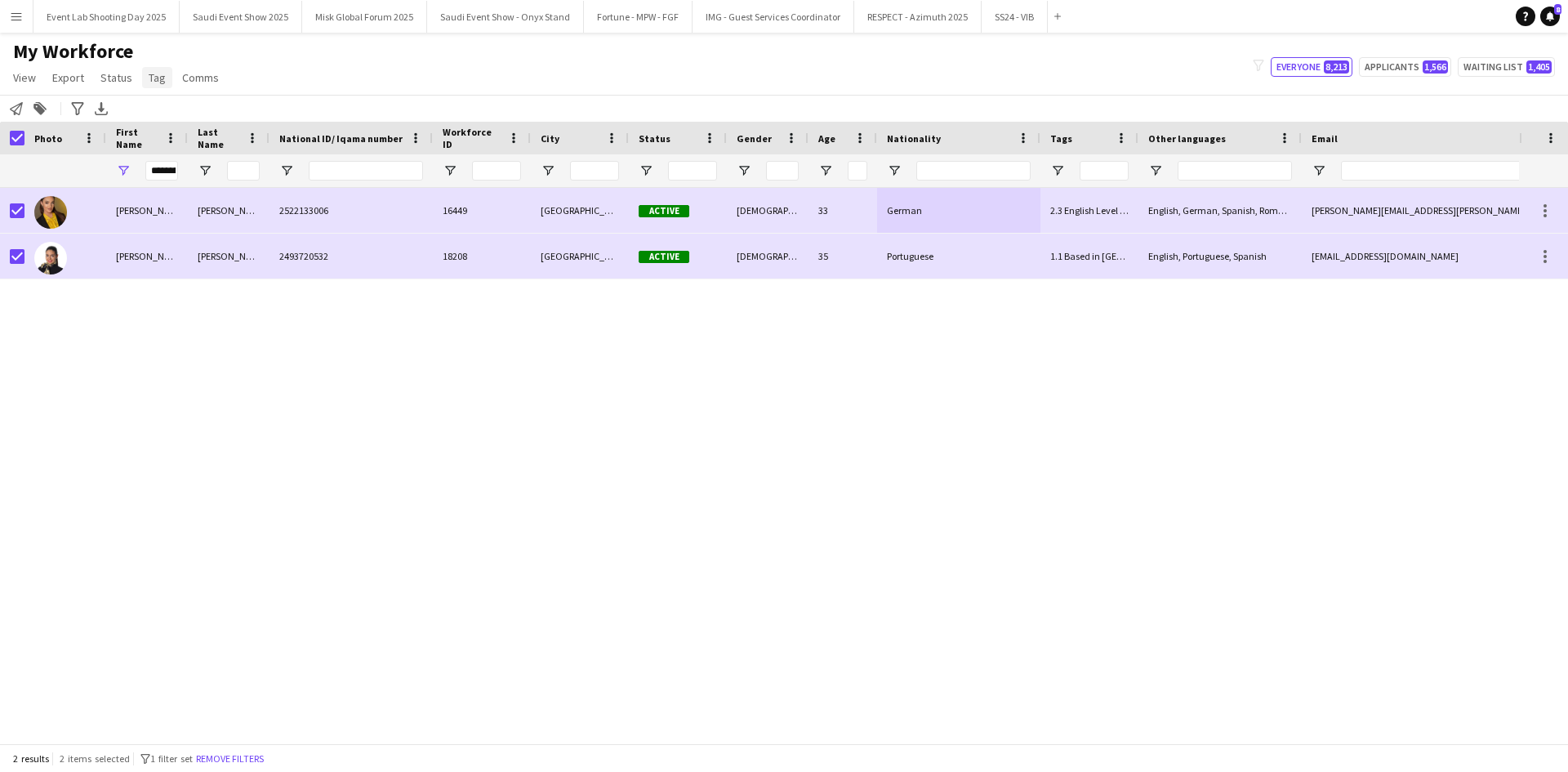
click at [159, 78] on span "Tag" at bounding box center [156, 78] width 17 height 15
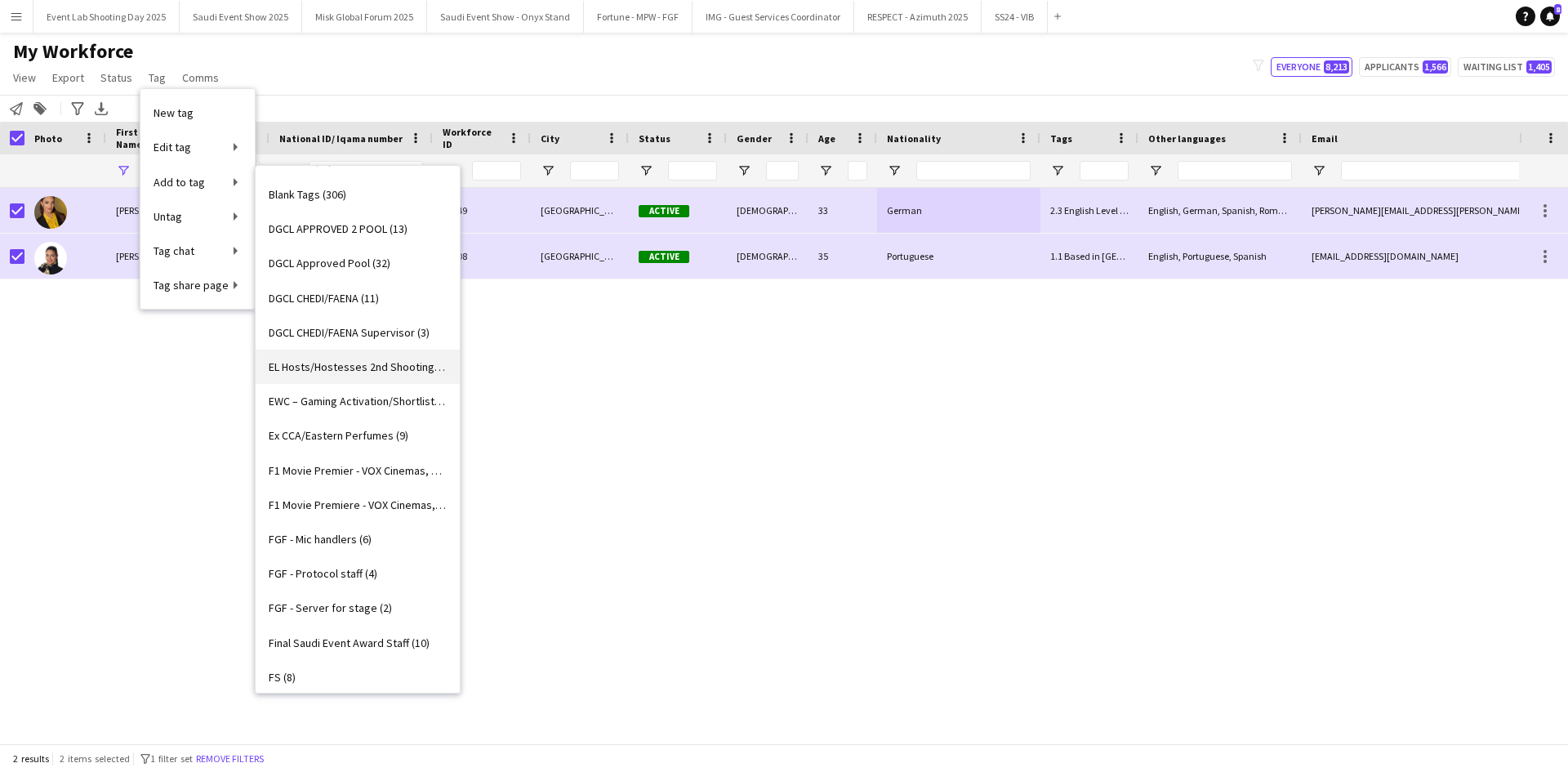
click at [318, 352] on link "EL Hosts/Hostesses 2nd Shooting (16)" at bounding box center [358, 367] width 204 height 34
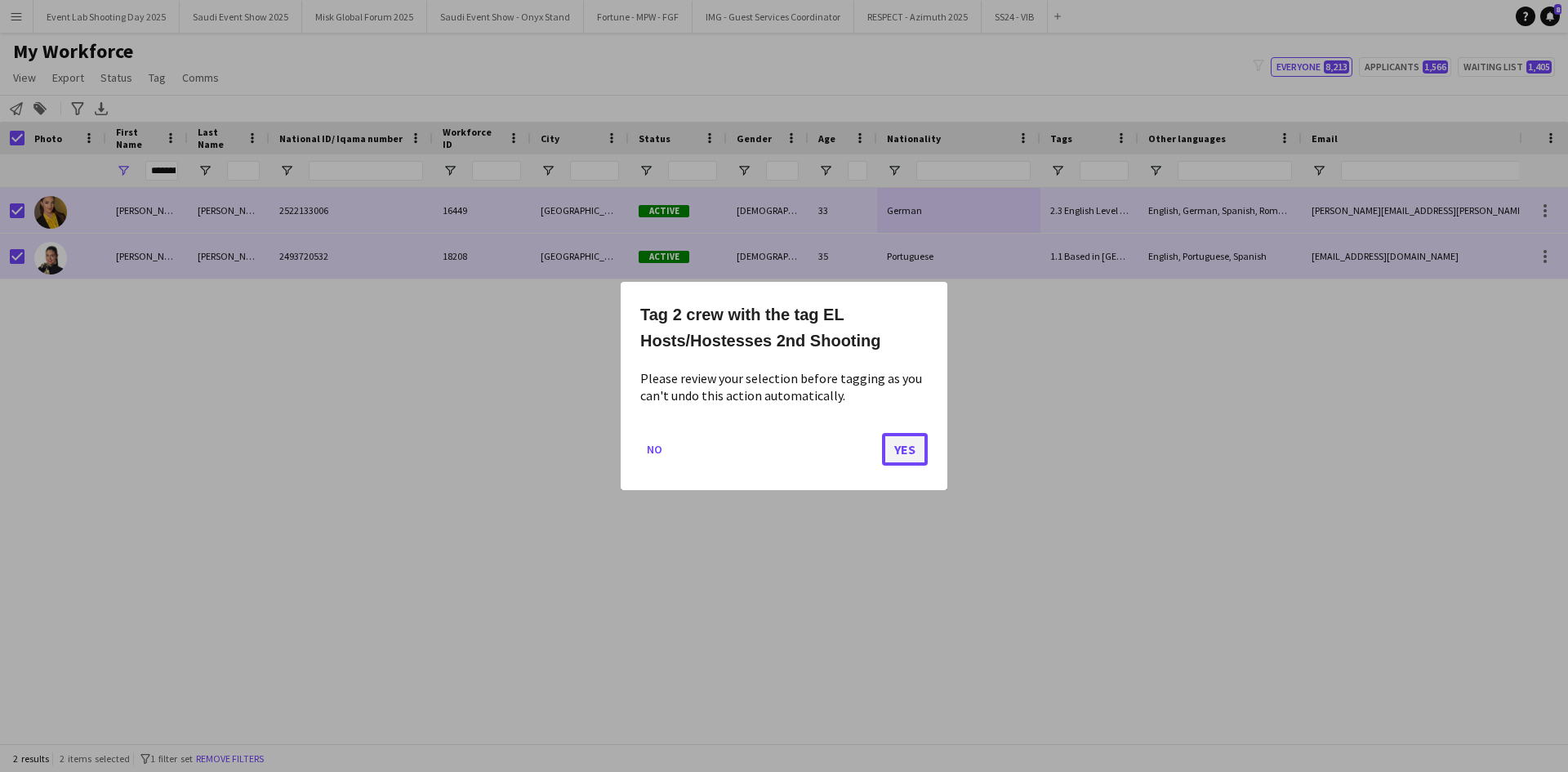
click at [891, 453] on button "Yes" at bounding box center [905, 449] width 46 height 33
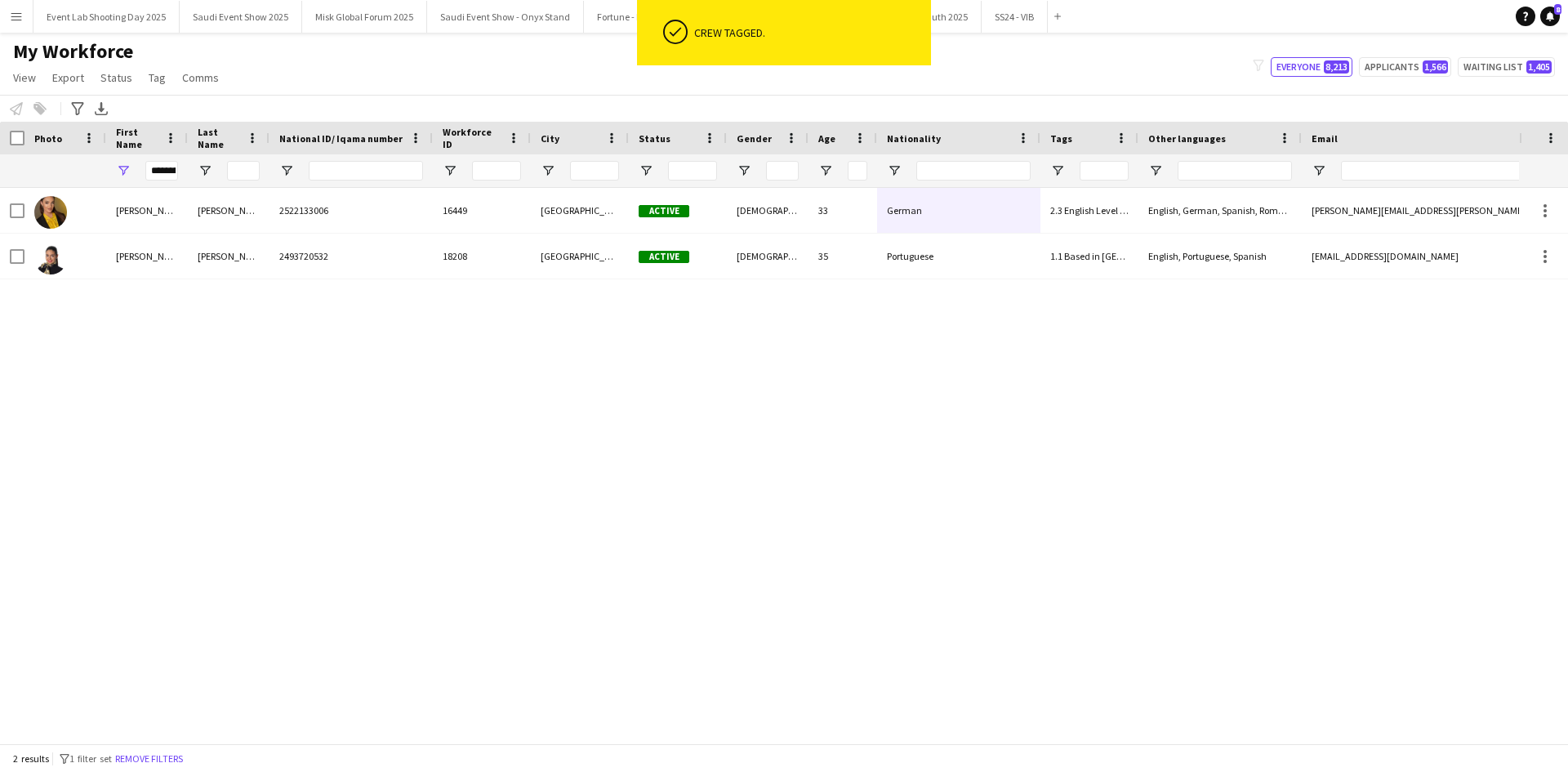
click at [186, 752] on button "Remove filters" at bounding box center [148, 759] width 75 height 18
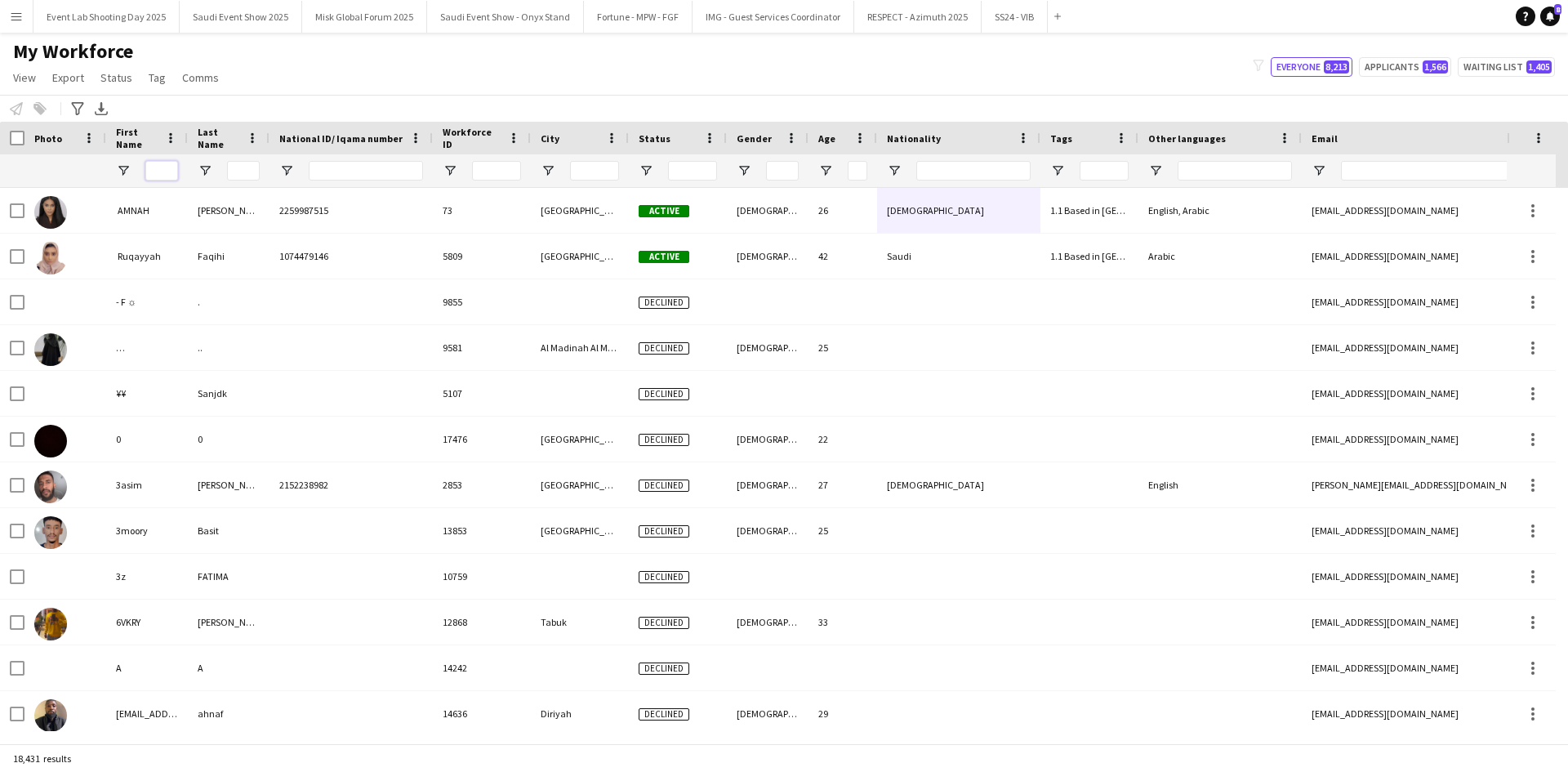
click at [150, 172] on input "First Name Filter Input" at bounding box center [161, 171] width 33 height 20
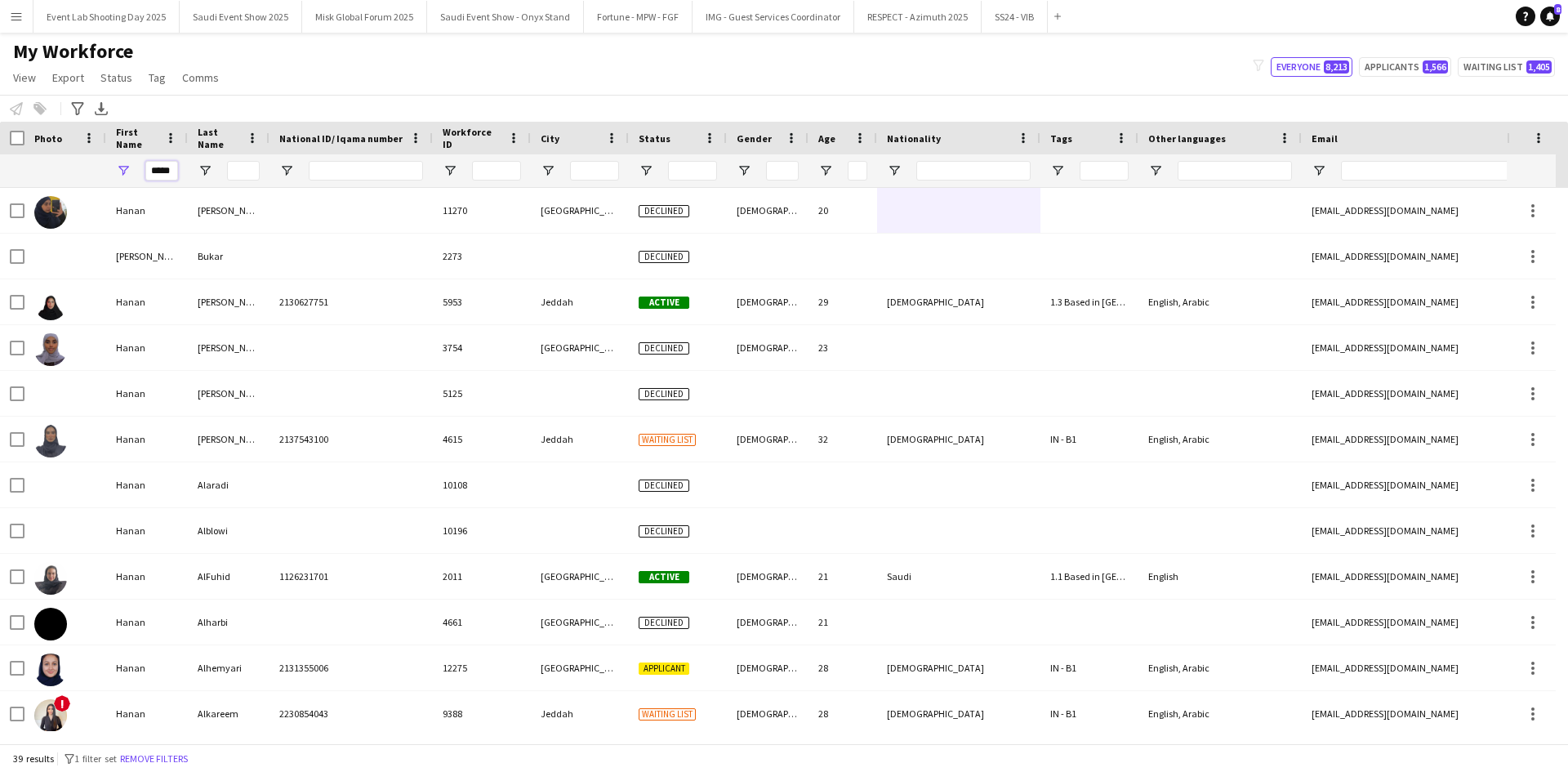
type input "*****"
click at [232, 174] on input "Last Name Filter Input" at bounding box center [243, 171] width 33 height 20
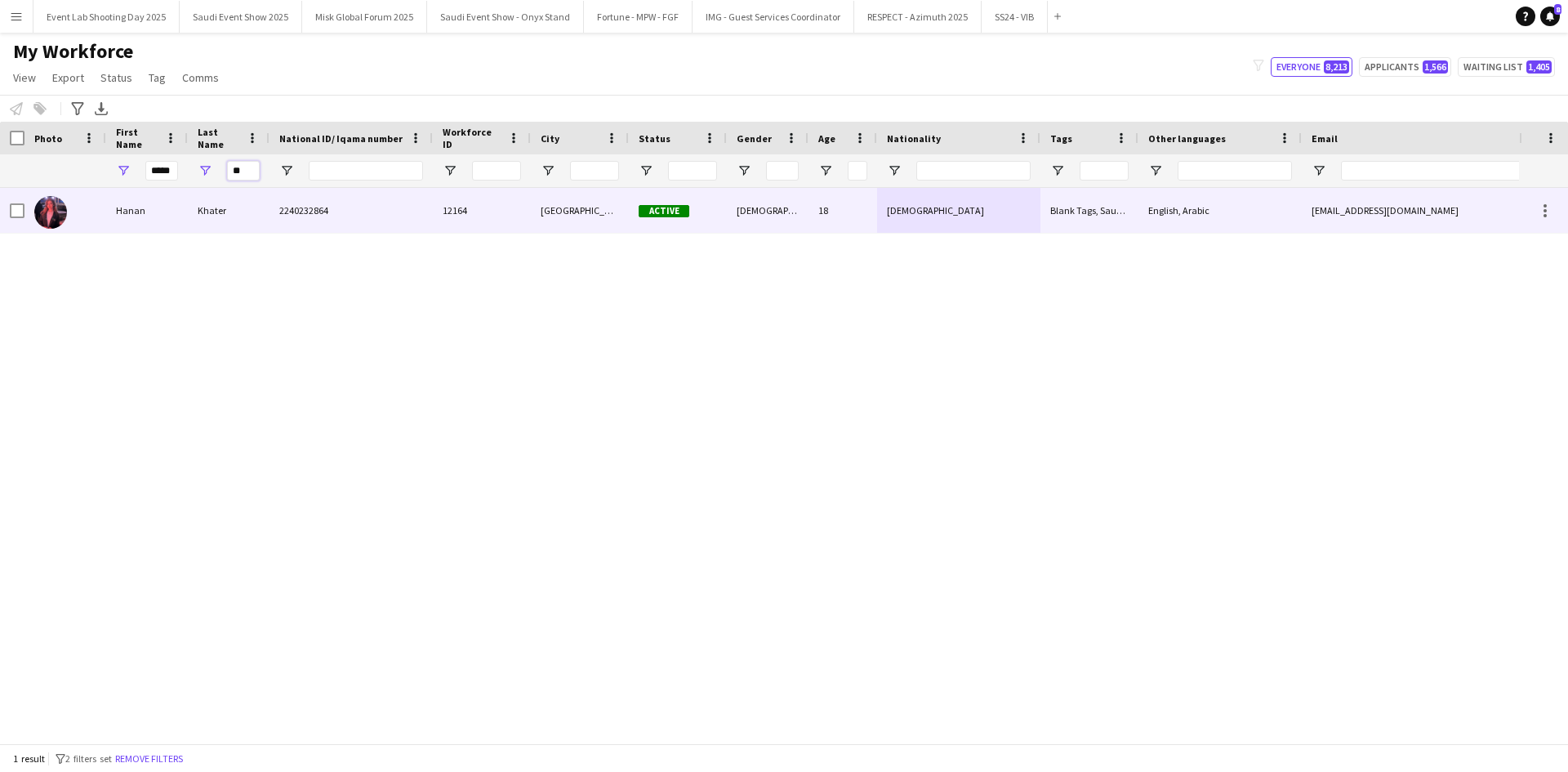
type input "**"
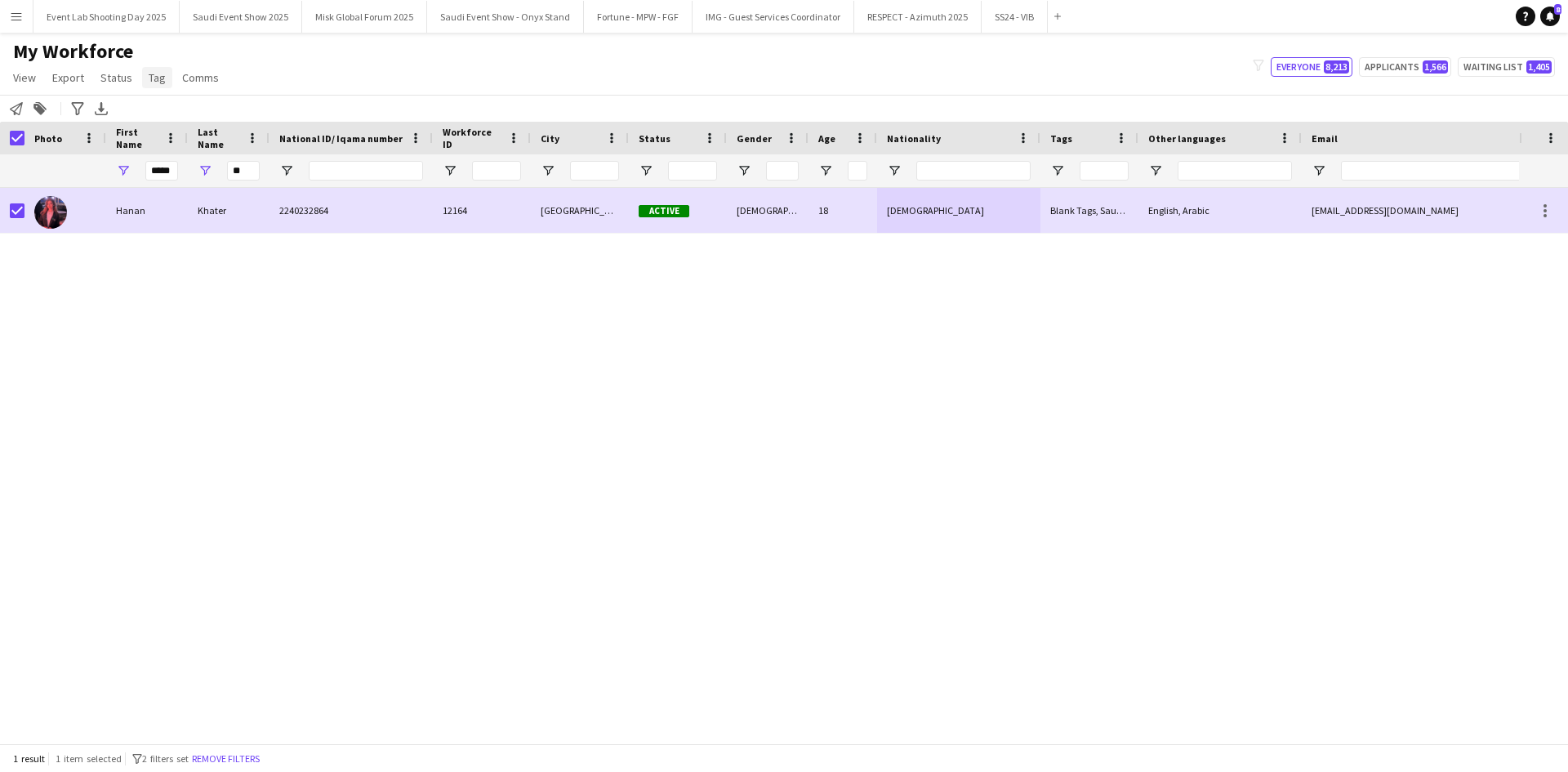
click at [151, 85] on link "Tag" at bounding box center [157, 77] width 30 height 21
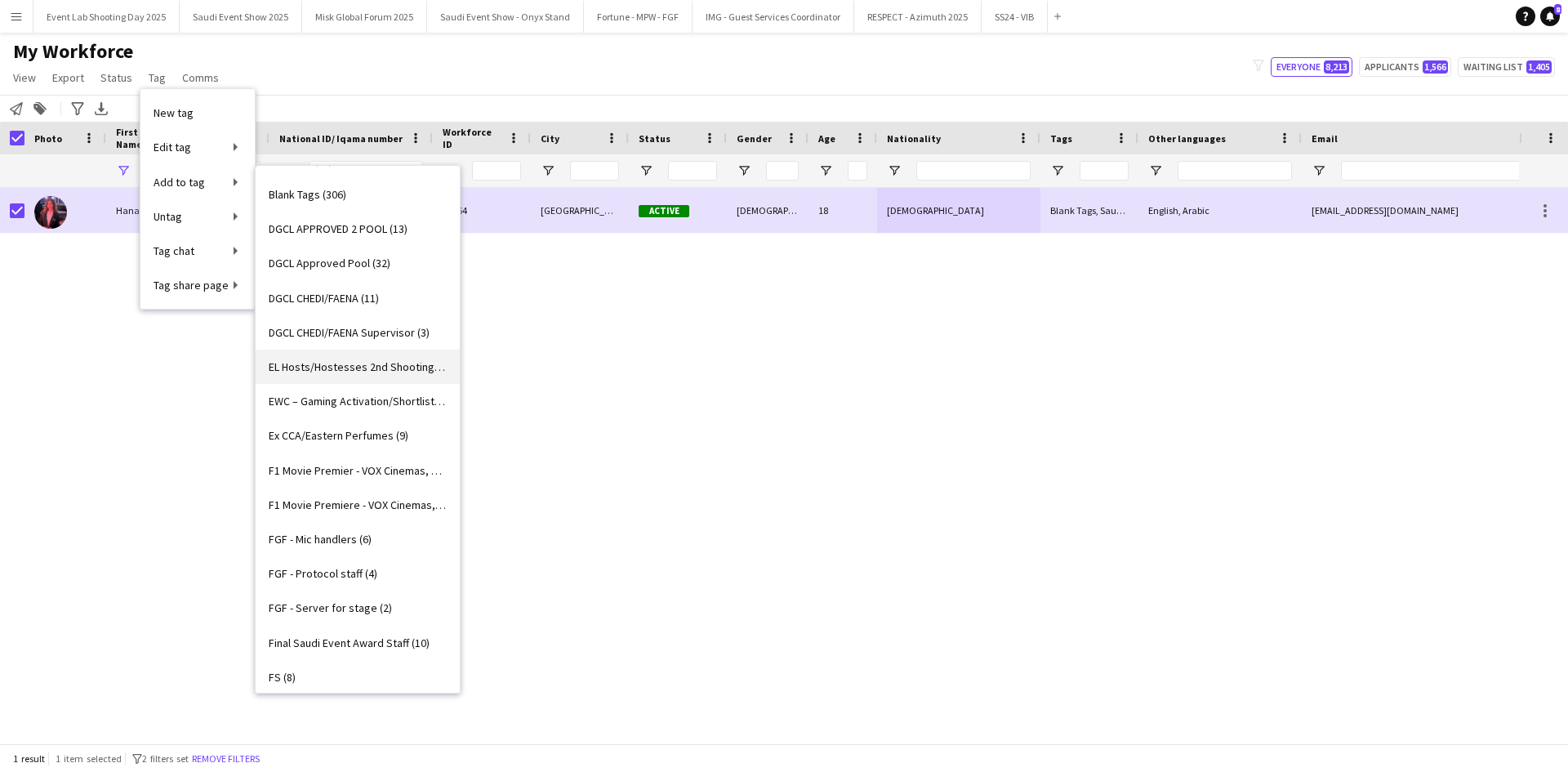
click at [334, 364] on span "EL Hosts/Hostesses 2nd Shooting (18)" at bounding box center [358, 367] width 178 height 15
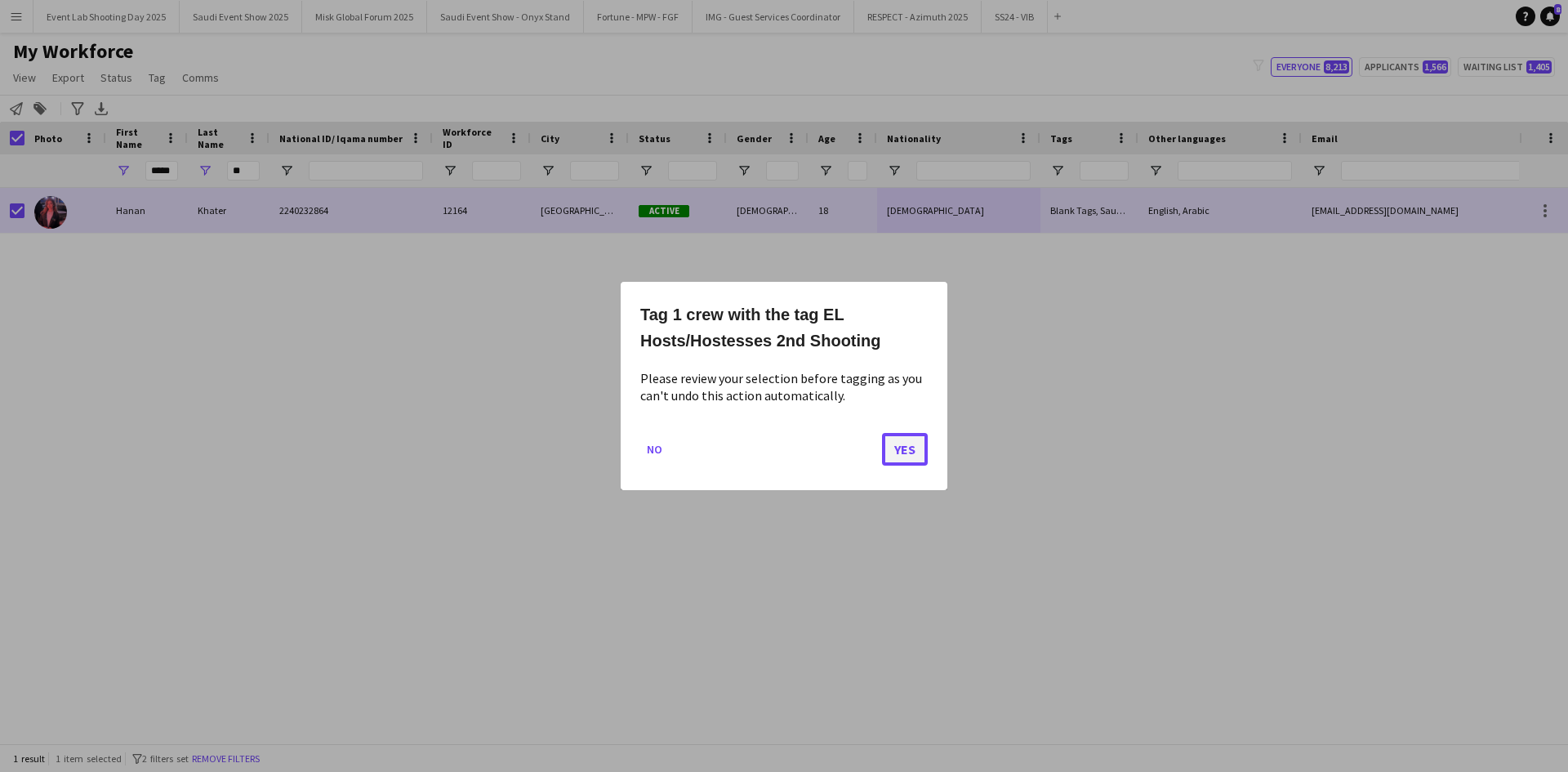
click at [911, 451] on button "Yes" at bounding box center [905, 449] width 46 height 33
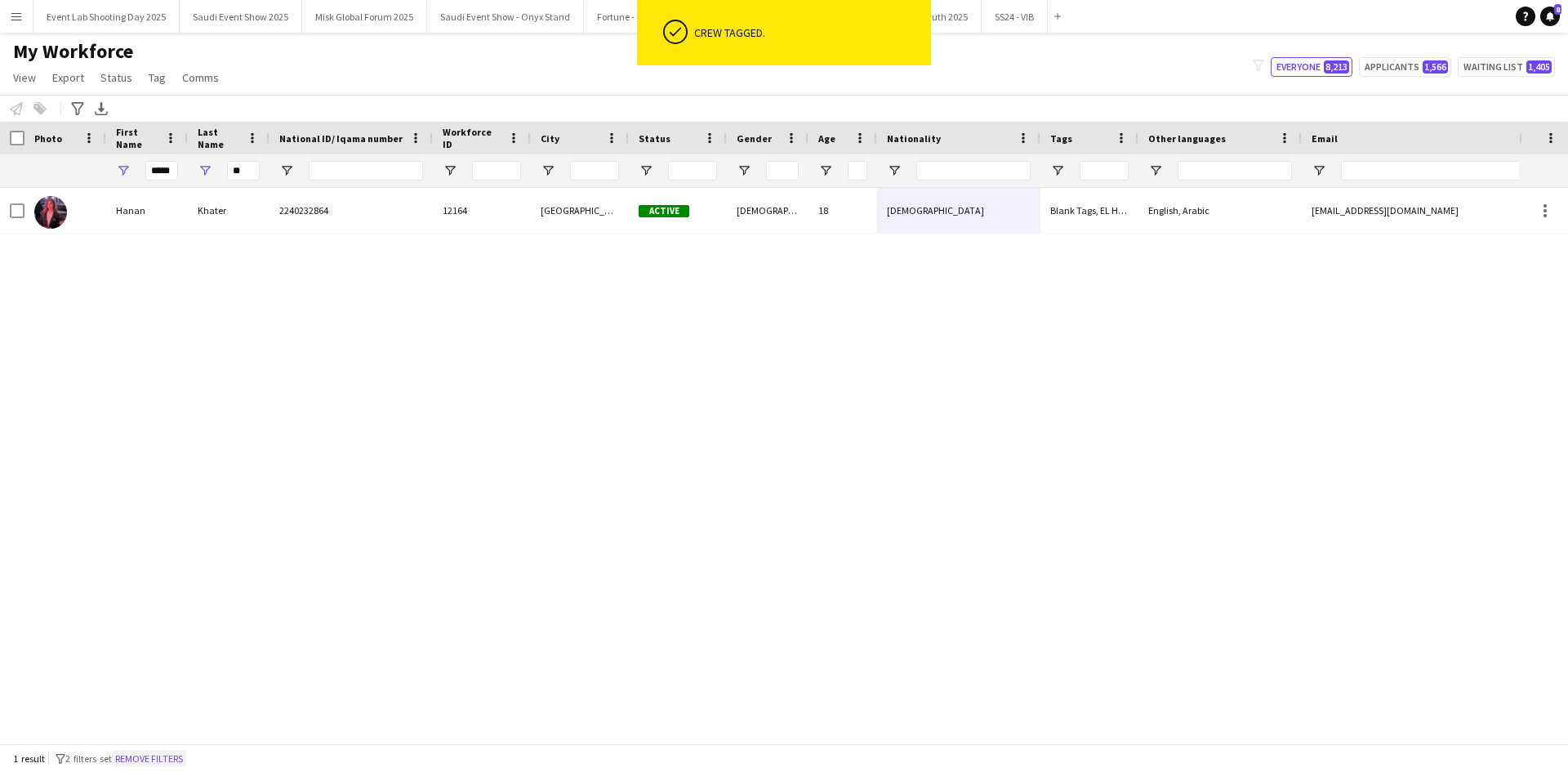
click at [177, 751] on button "Remove filters" at bounding box center [148, 759] width 75 height 18
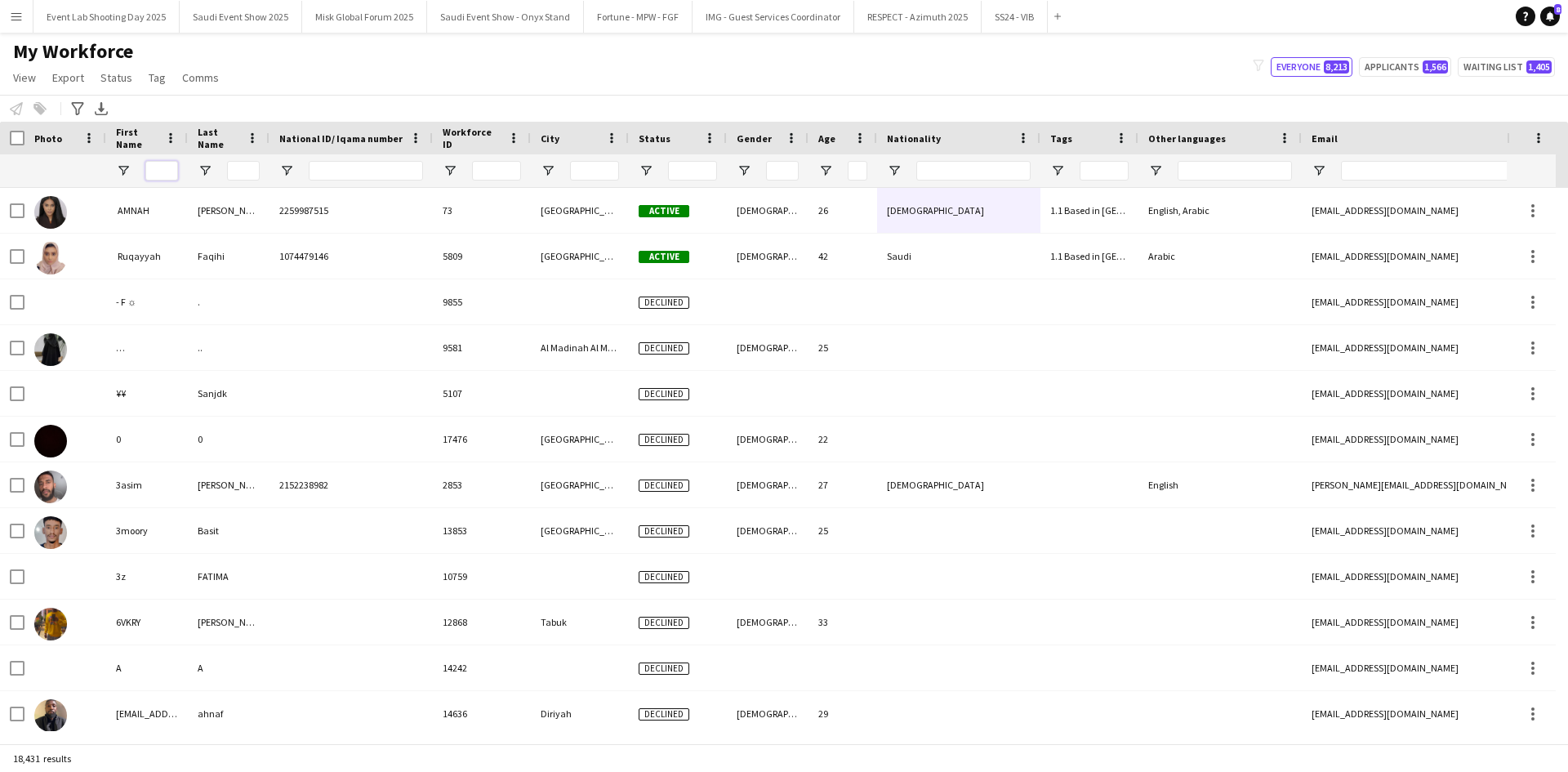
click at [166, 173] on input "First Name Filter Input" at bounding box center [161, 171] width 33 height 20
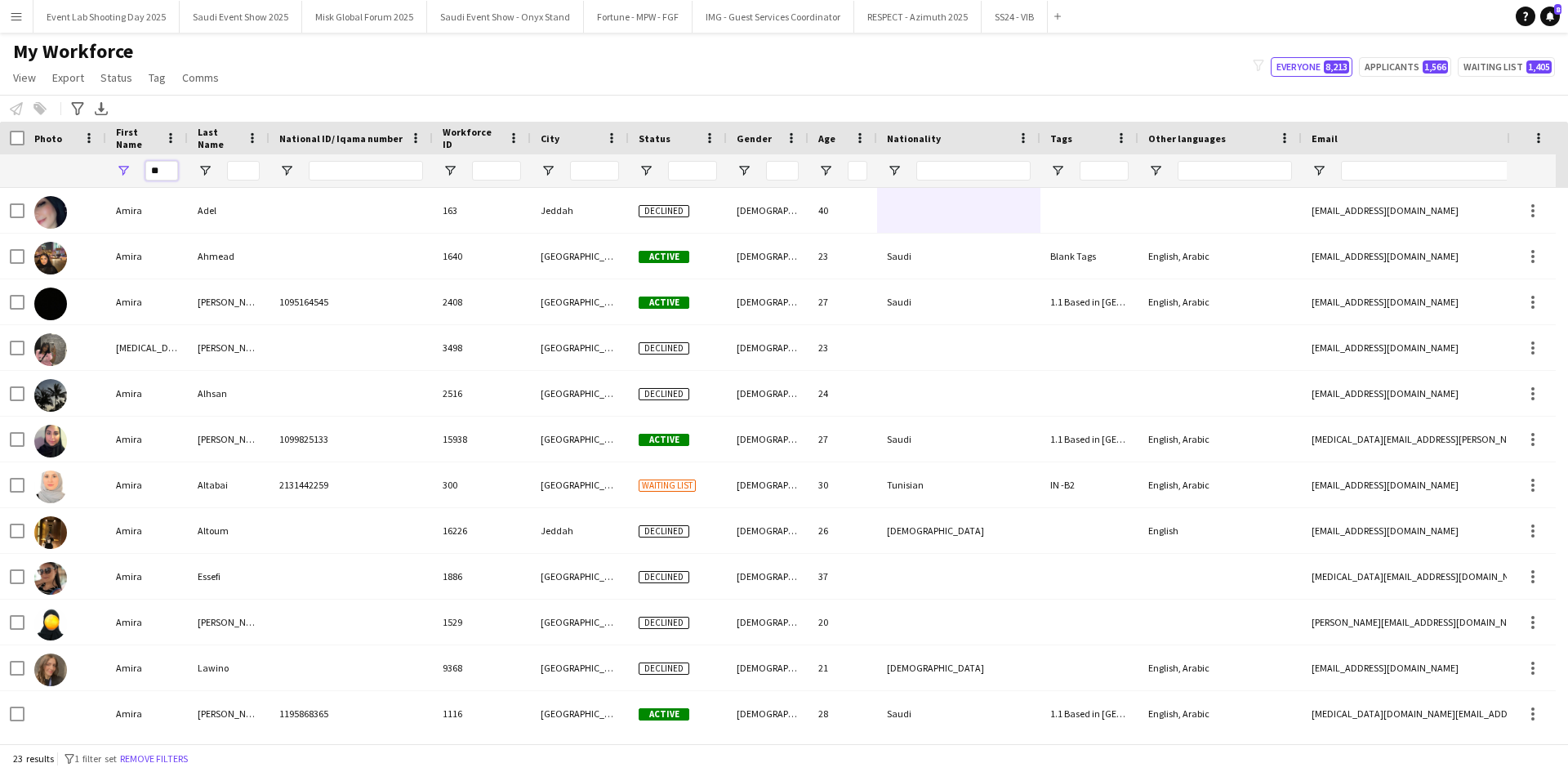
type input "*"
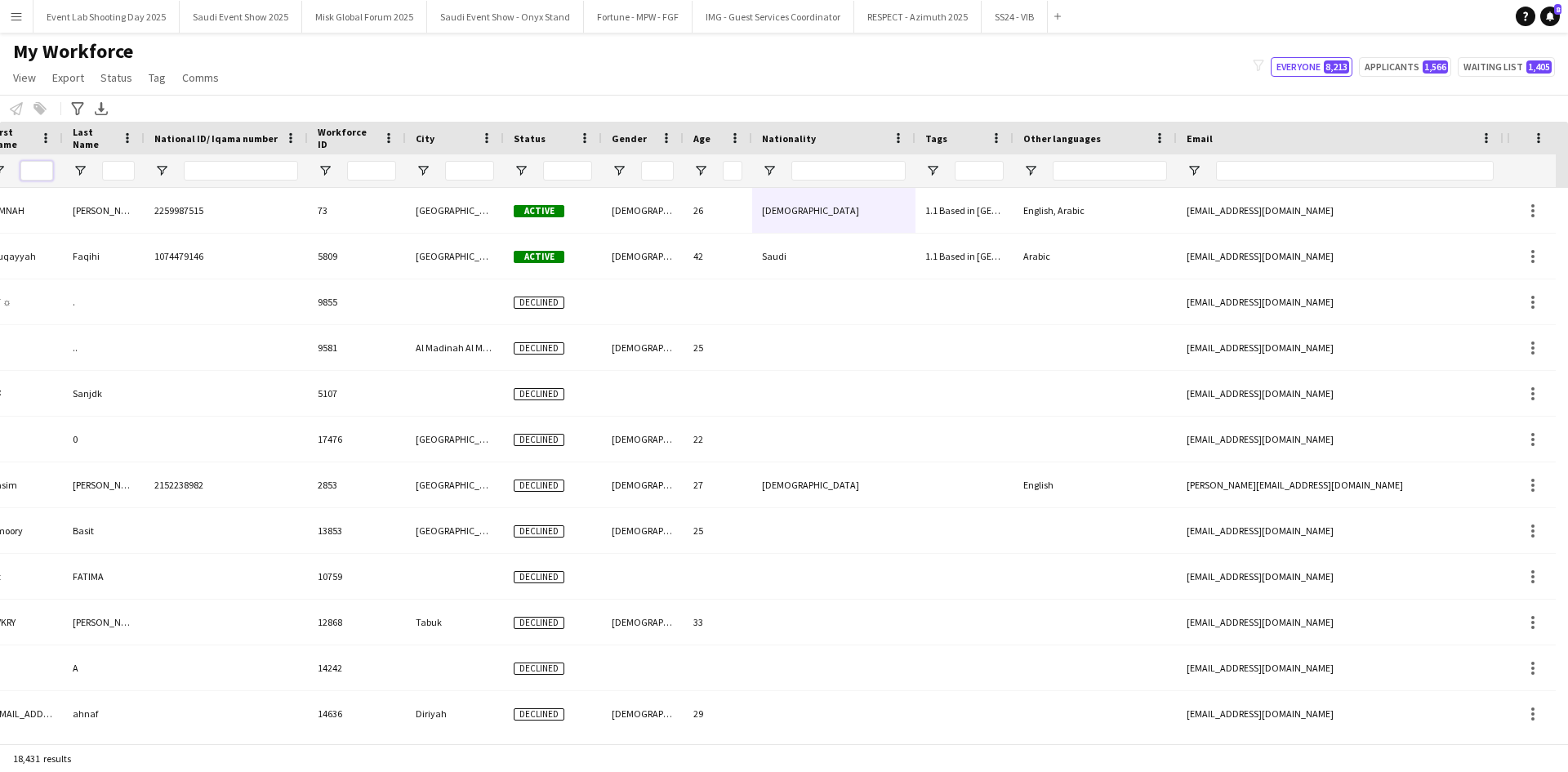
scroll to position [0, 205]
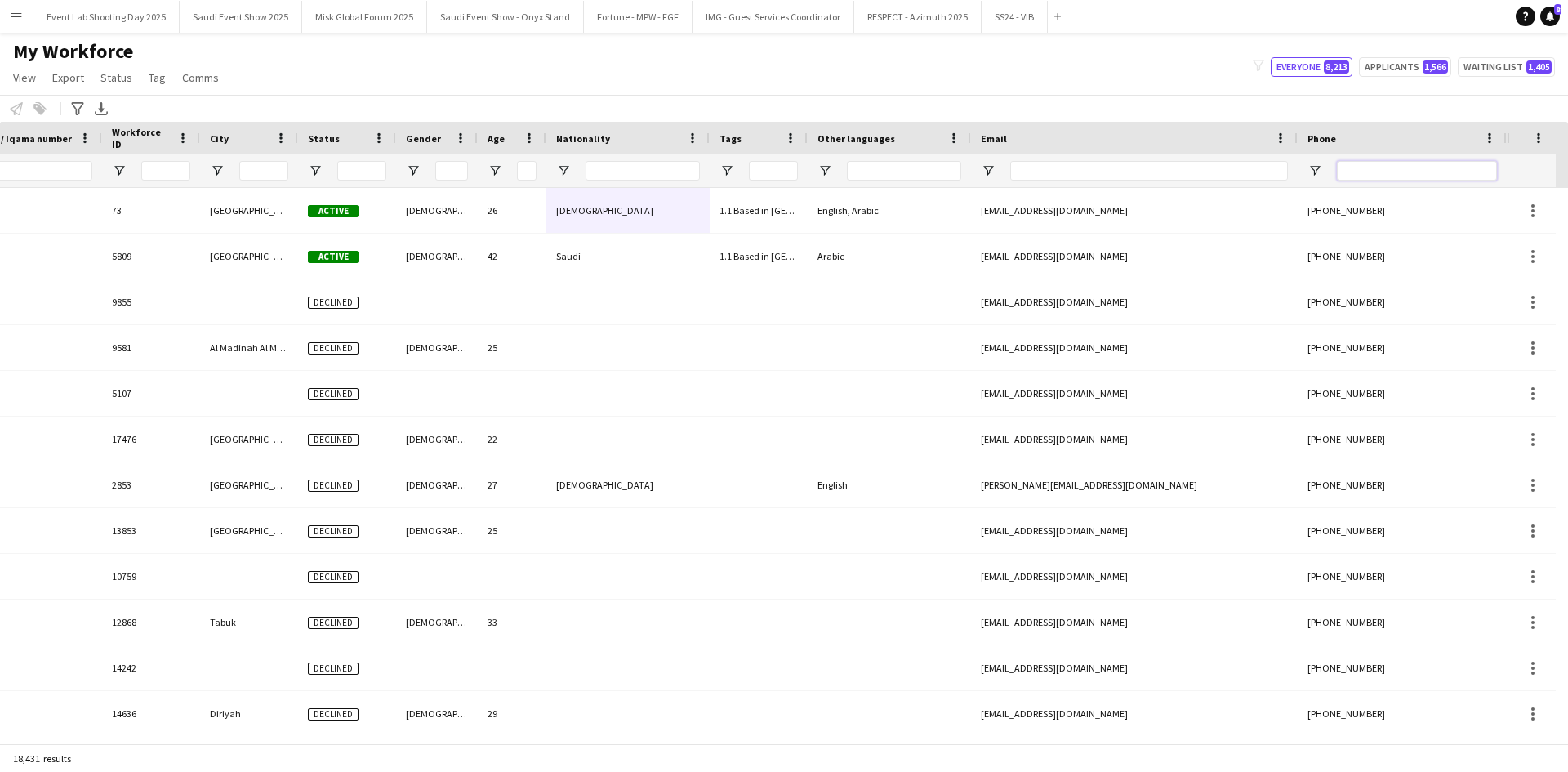
click at [1381, 165] on input "Phone Filter Input" at bounding box center [1417, 171] width 160 height 20
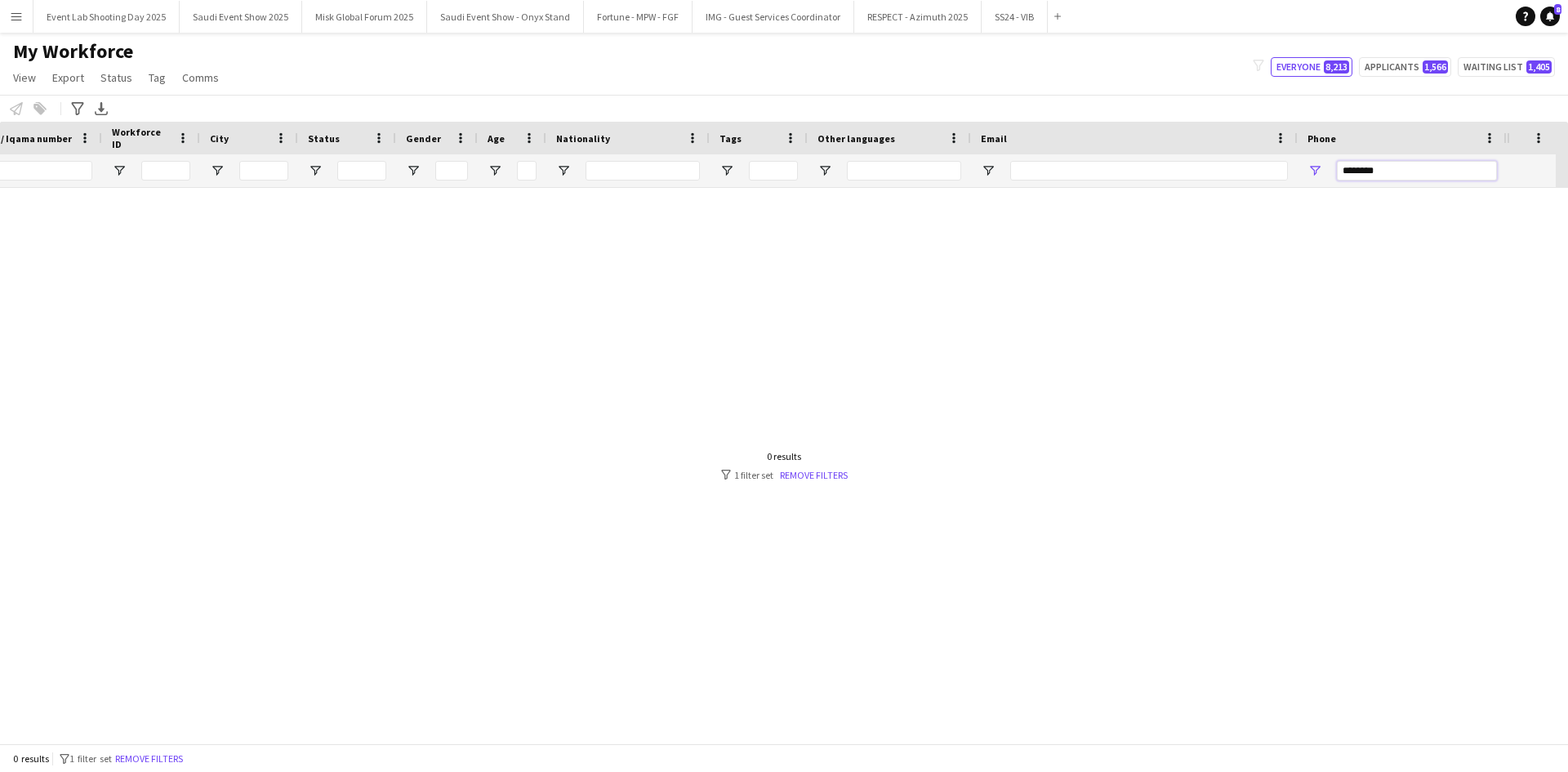
scroll to position [0, 319]
type input "*"
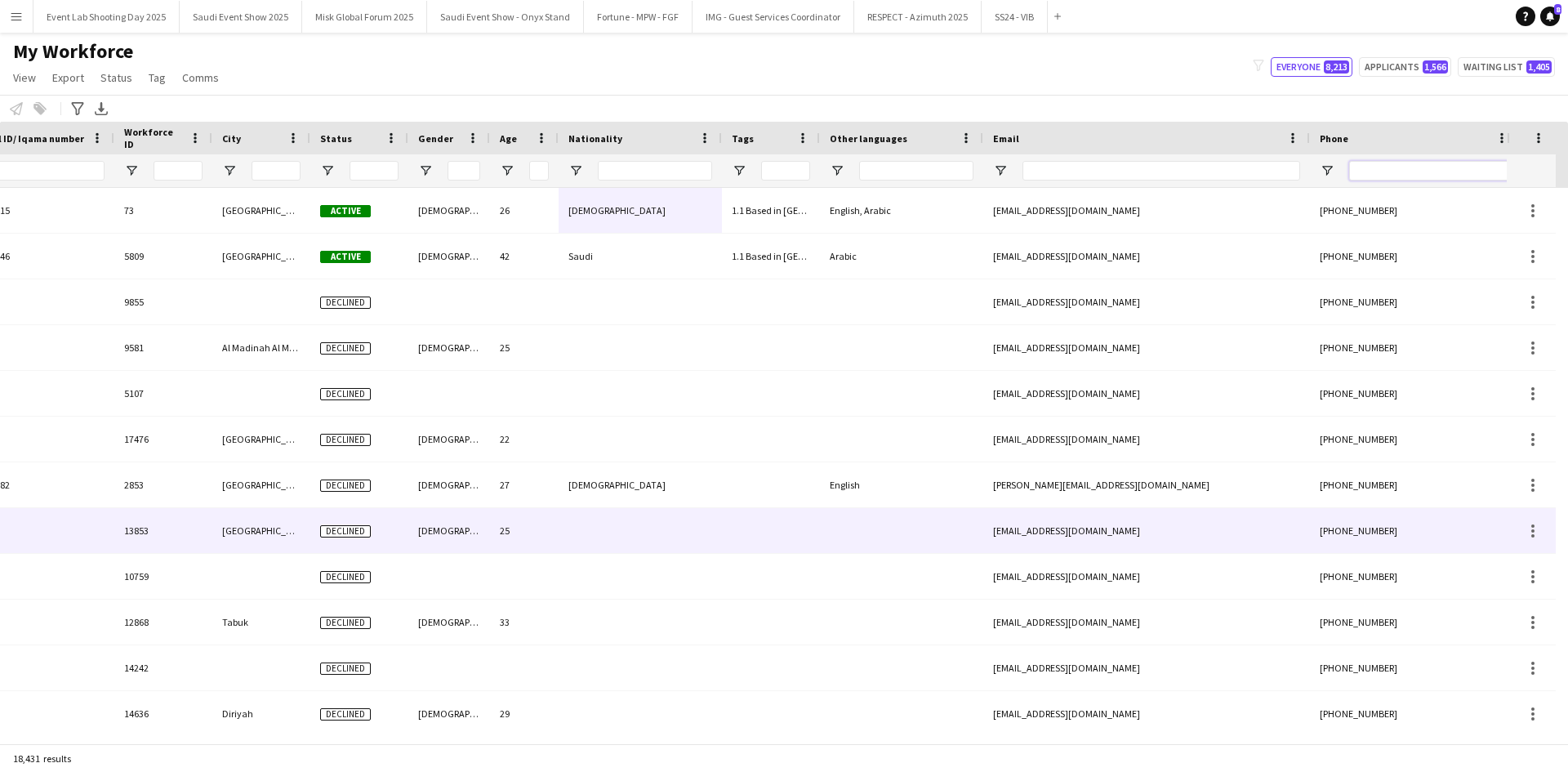
scroll to position [0, 217]
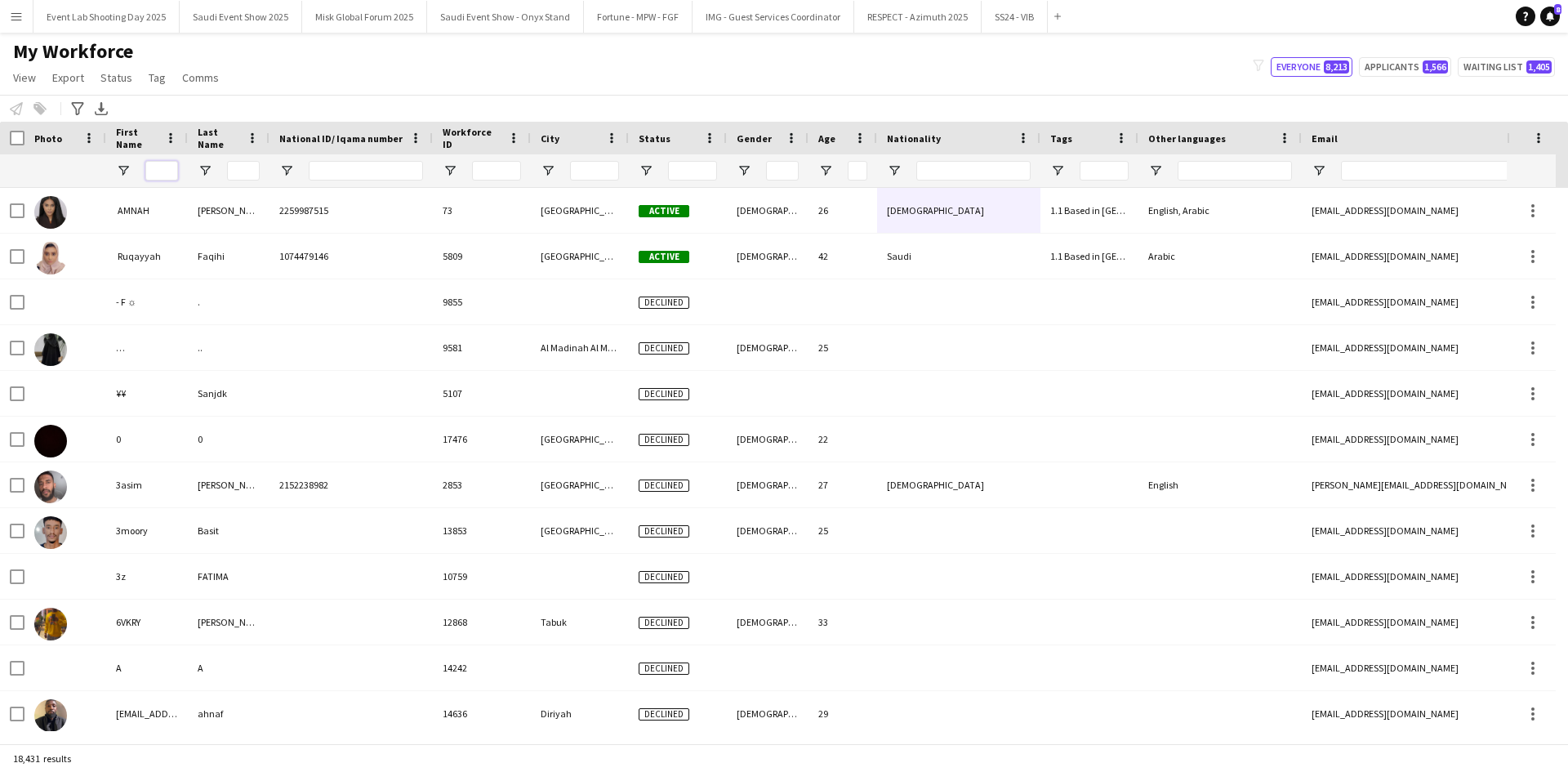
click at [170, 170] on input "First Name Filter Input" at bounding box center [161, 171] width 33 height 20
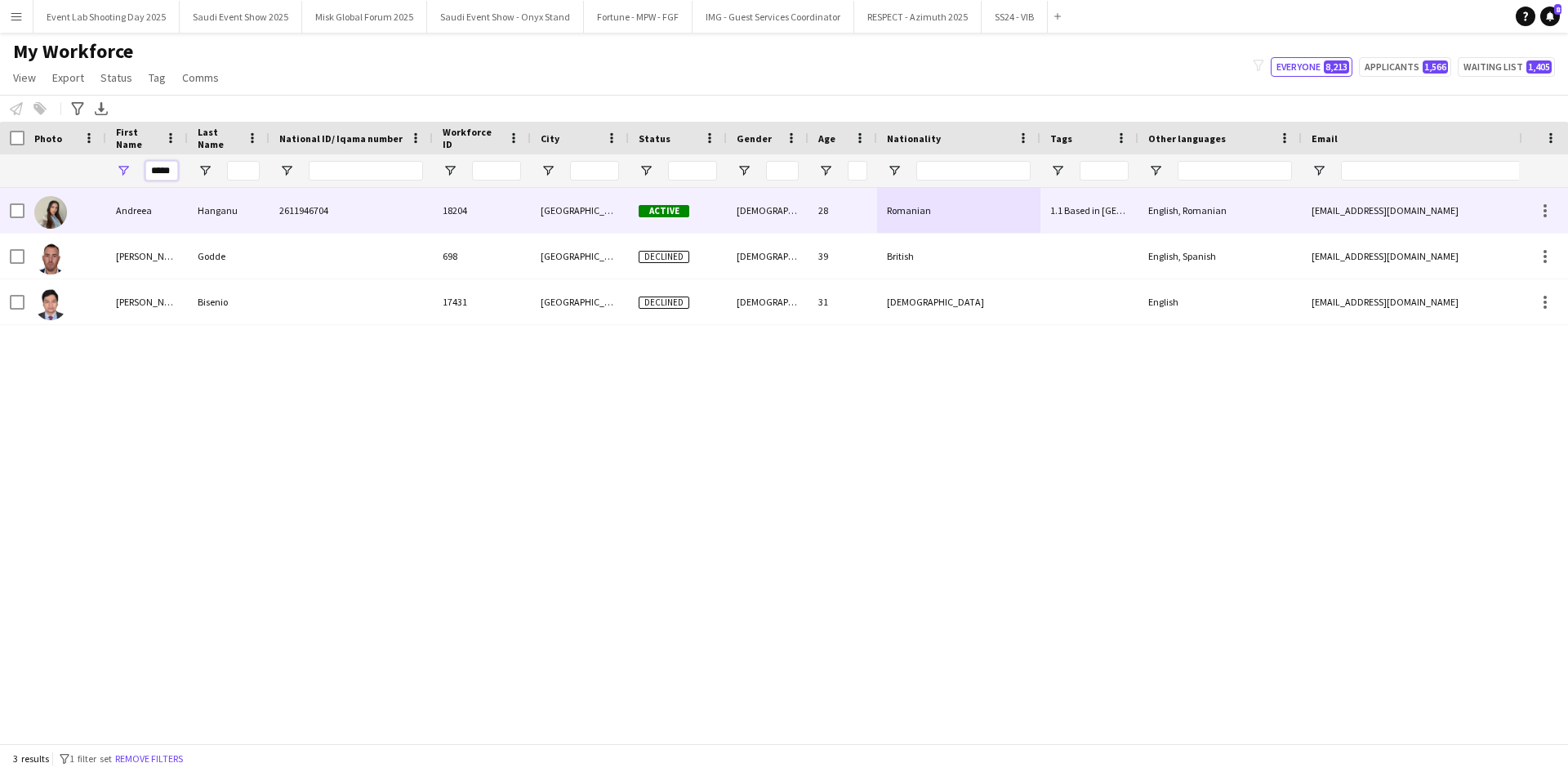
type input "*****"
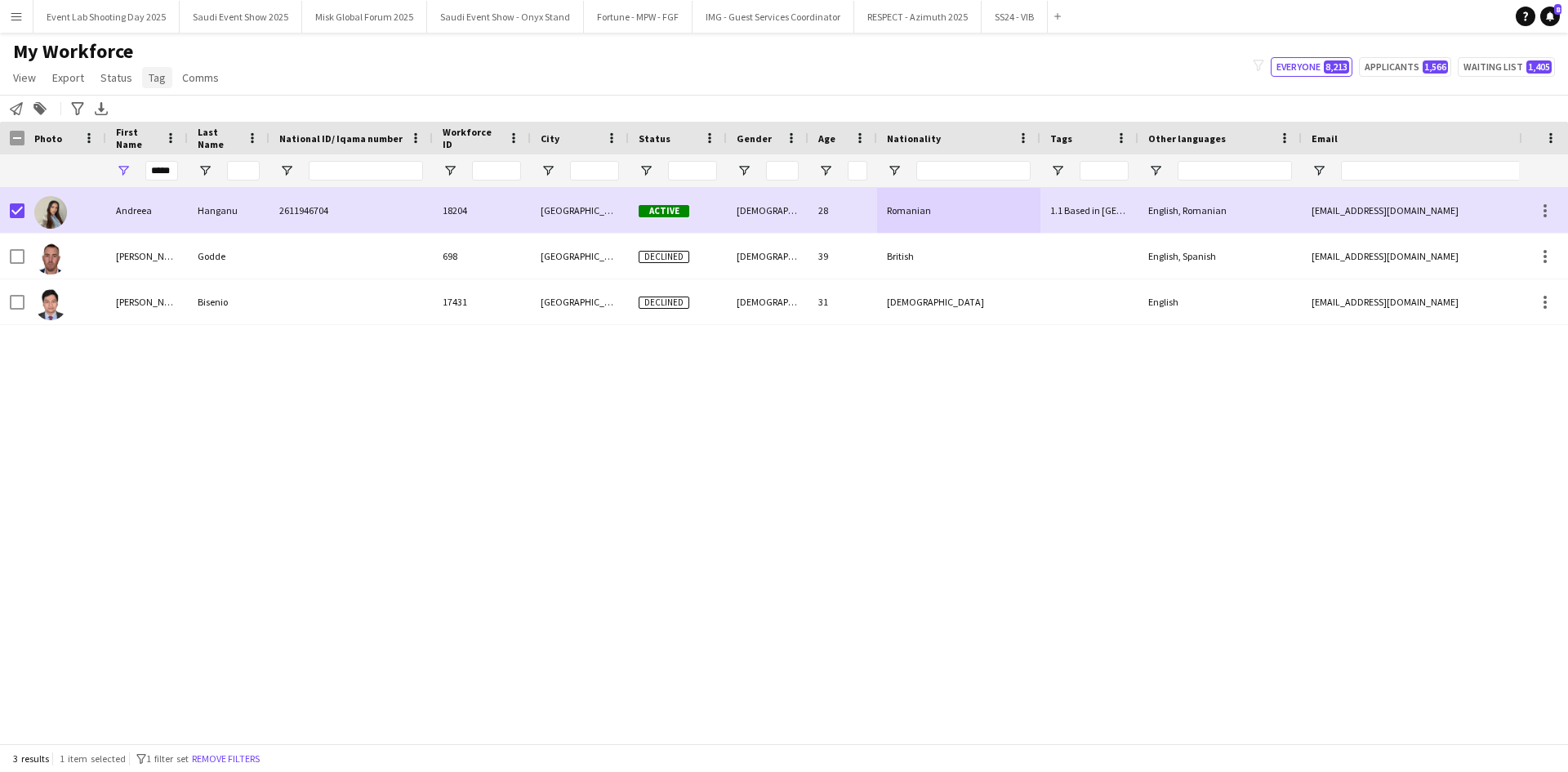
click at [151, 81] on span "Tag" at bounding box center [156, 78] width 17 height 15
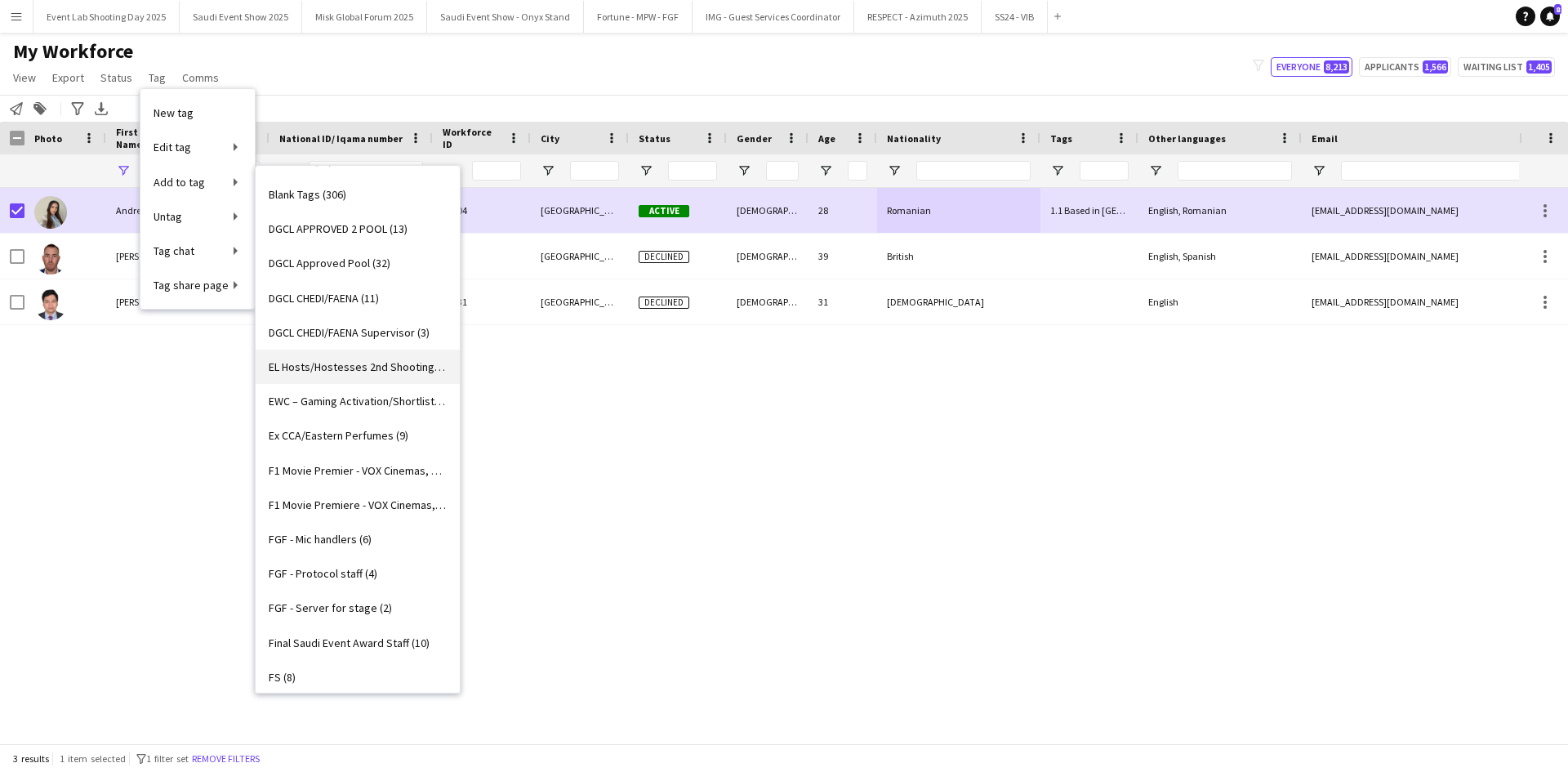
click at [344, 365] on span "EL Hosts/Hostesses 2nd Shooting (19)" at bounding box center [358, 367] width 178 height 15
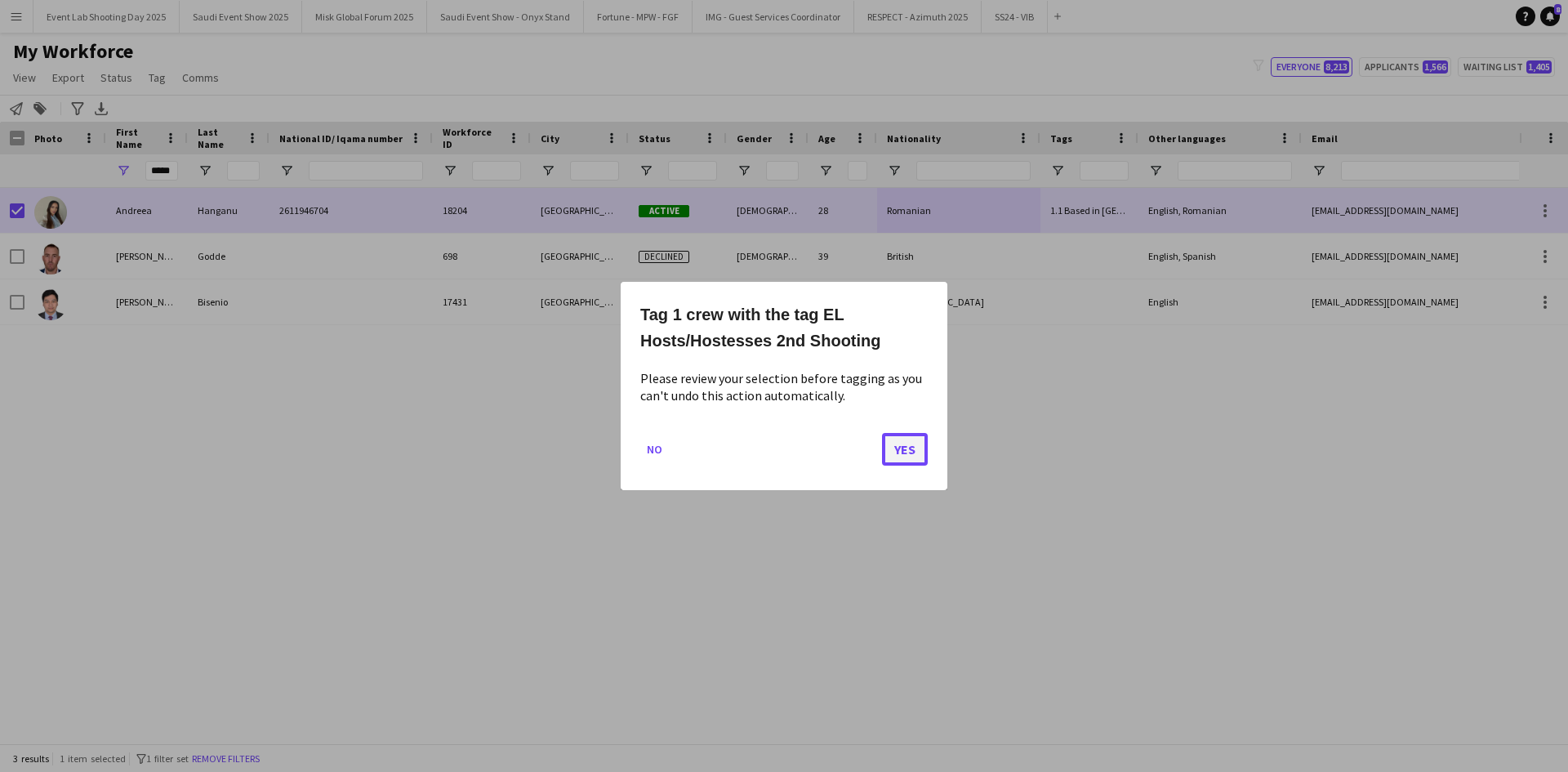
click at [902, 451] on button "Yes" at bounding box center [905, 449] width 46 height 33
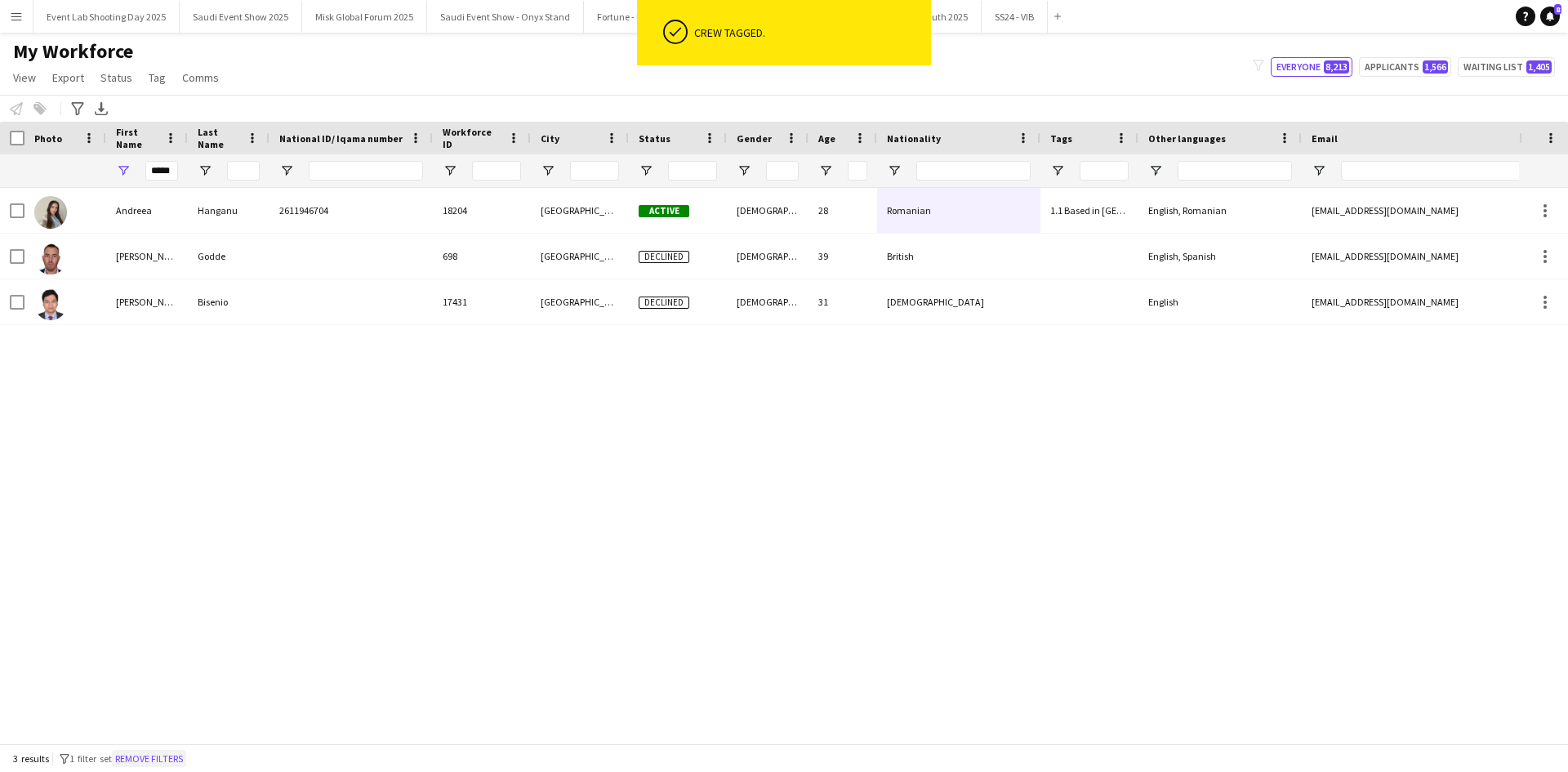
click at [183, 763] on button "Remove filters" at bounding box center [148, 759] width 75 height 18
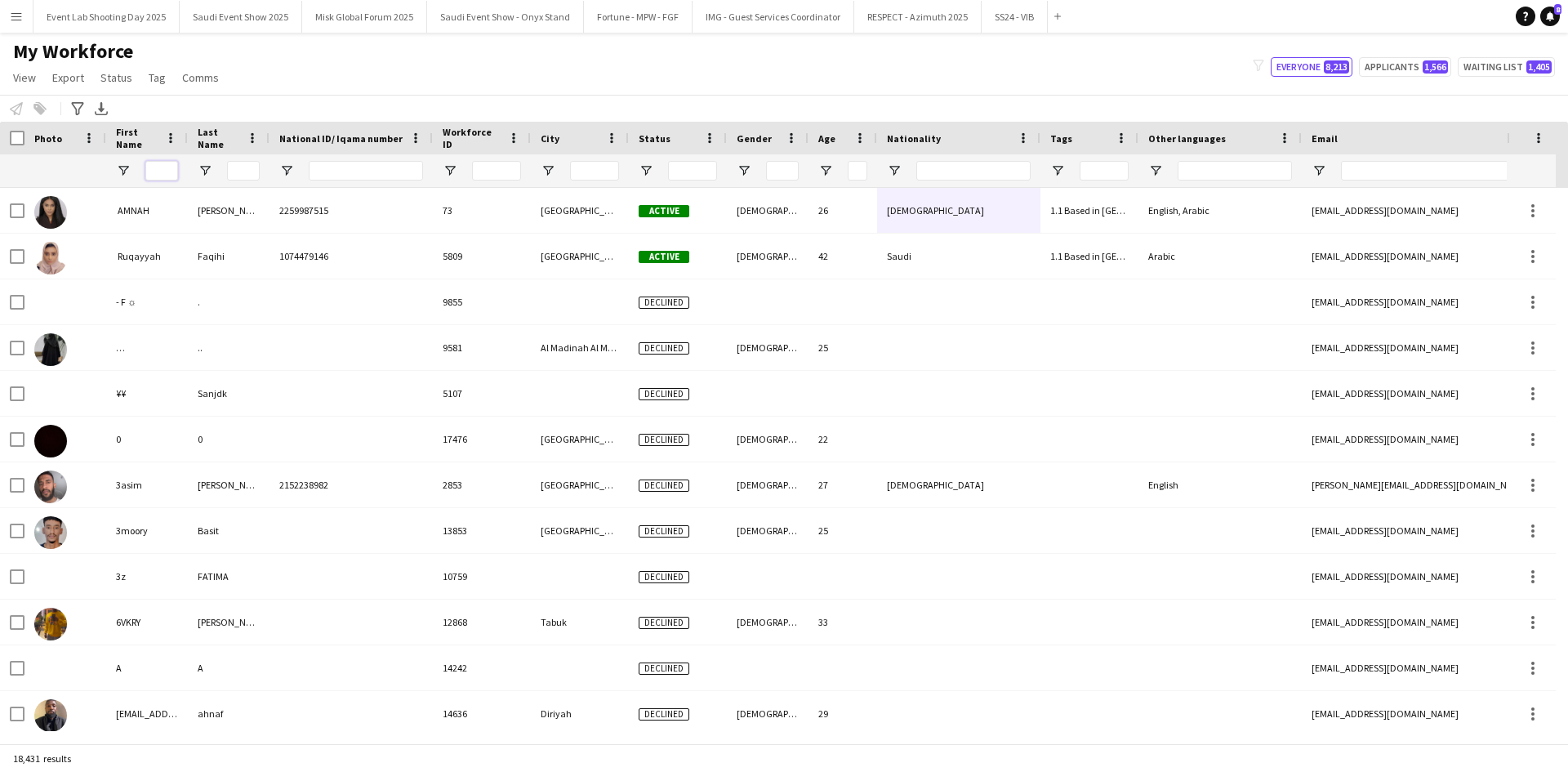
click at [150, 174] on input "First Name Filter Input" at bounding box center [161, 171] width 33 height 20
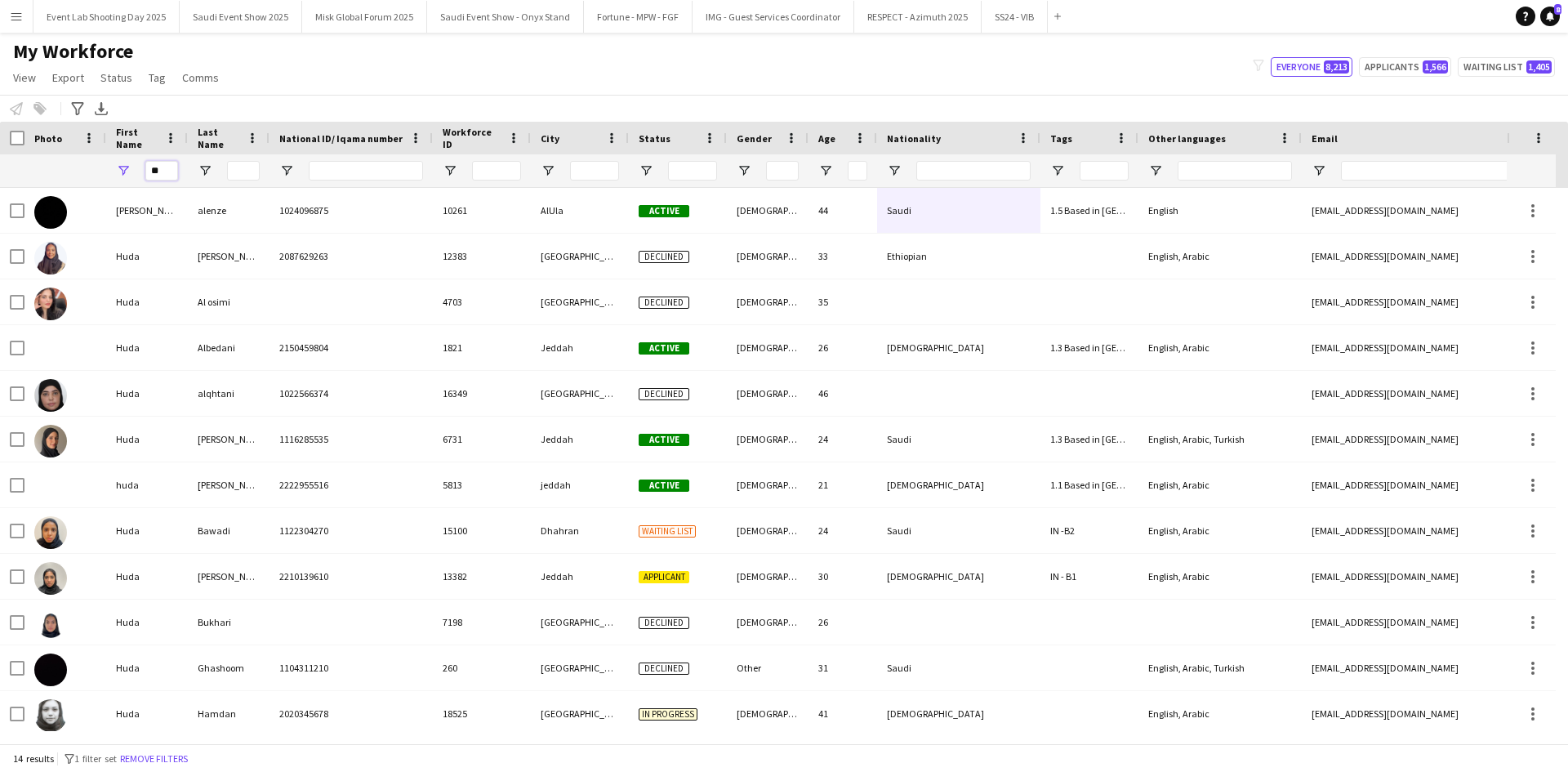
type input "*"
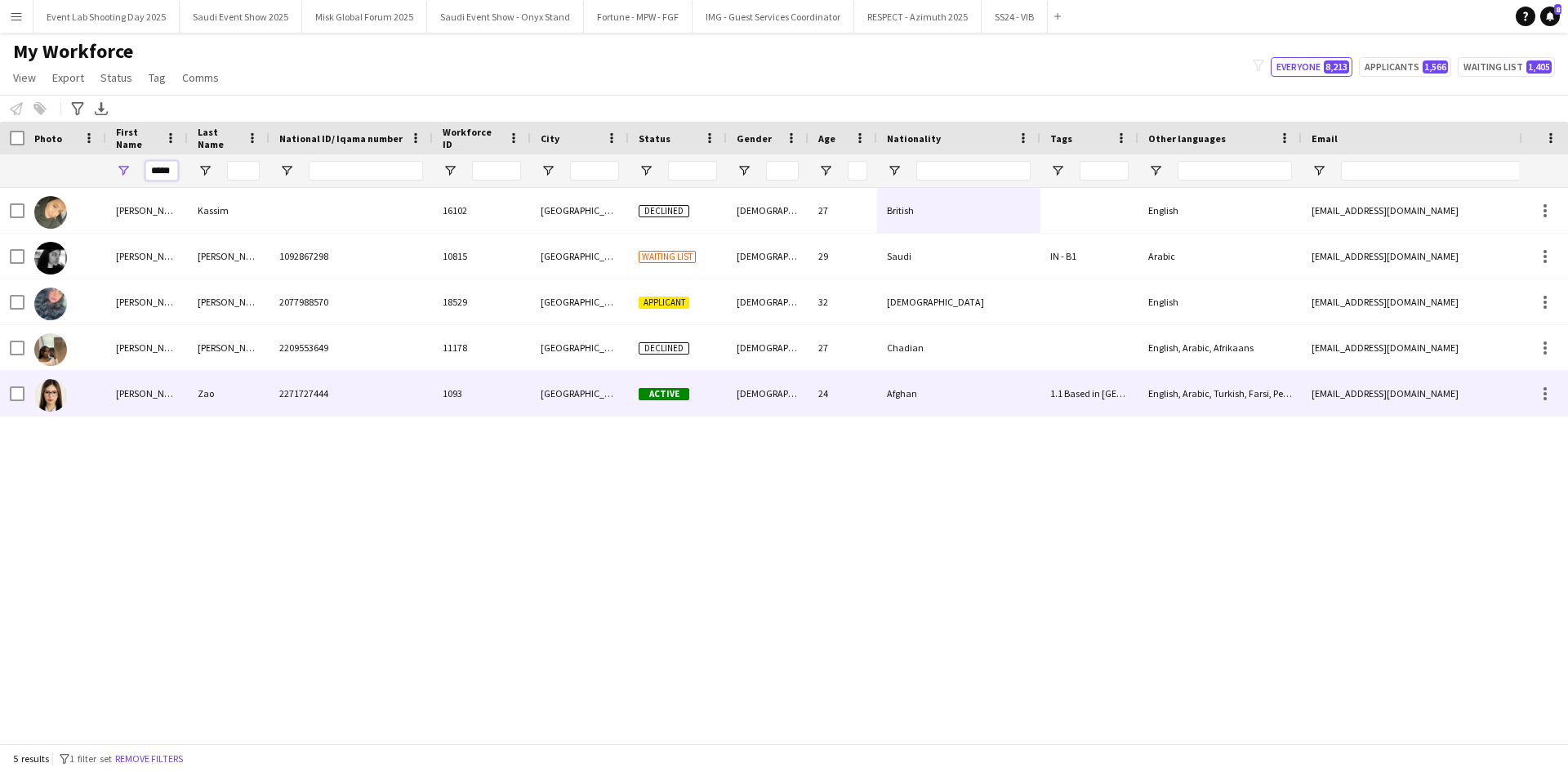
type input "*****"
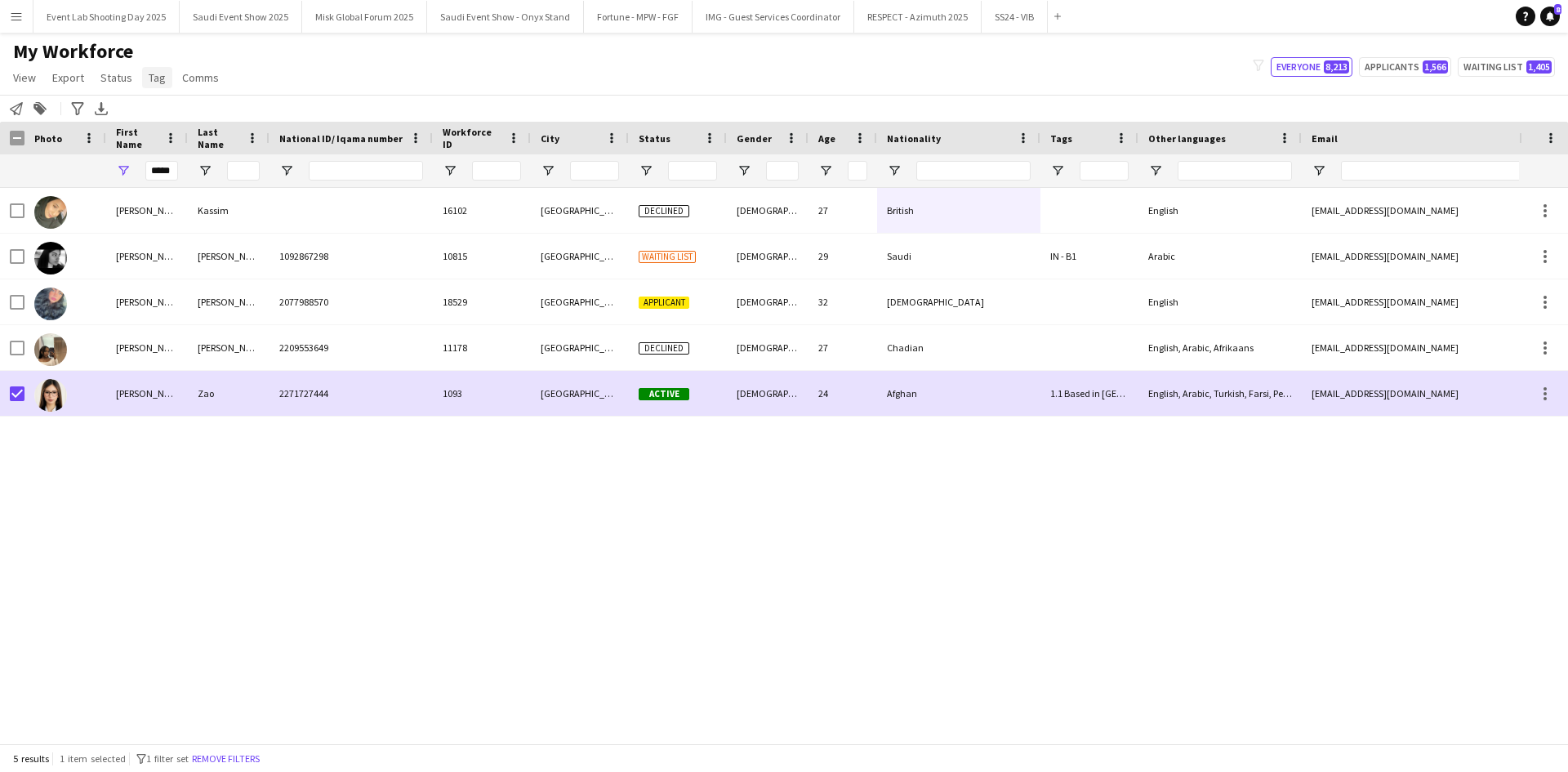
click at [158, 84] on span "Tag" at bounding box center [156, 78] width 17 height 15
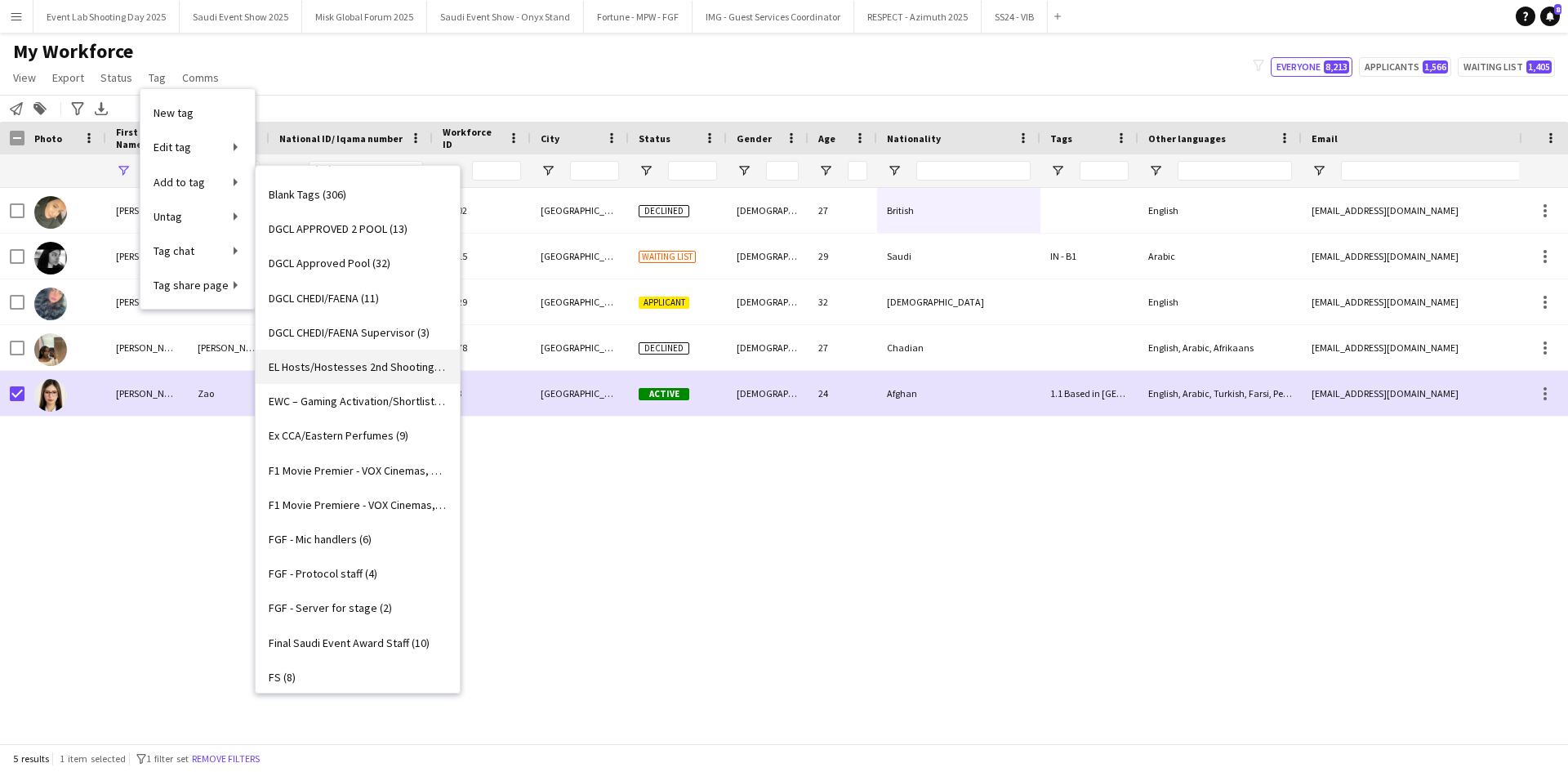
click at [333, 356] on link "EL Hosts/Hostesses 2nd Shooting (20)" at bounding box center [358, 367] width 204 height 34
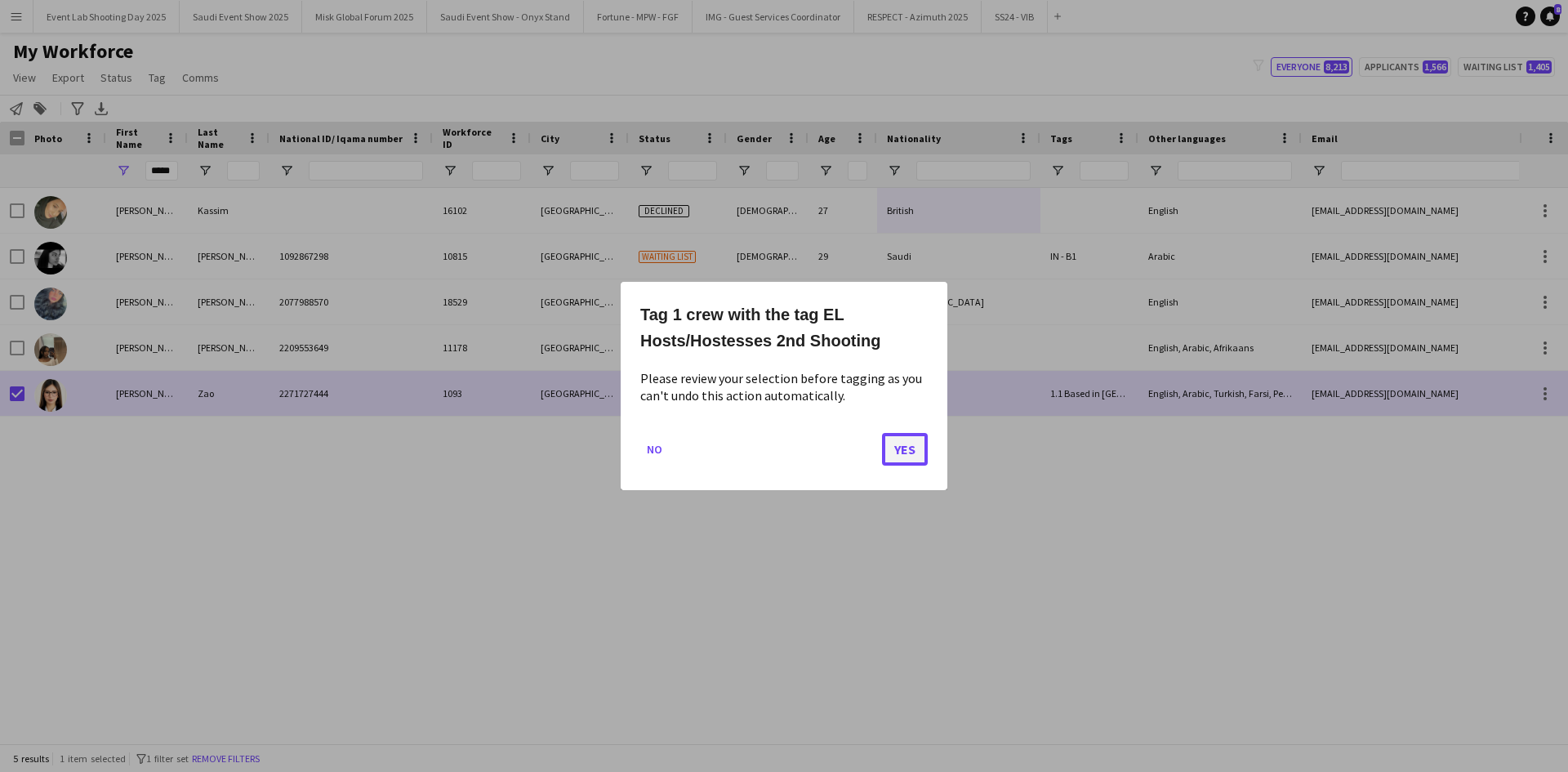
click at [901, 443] on button "Yes" at bounding box center [905, 449] width 46 height 33
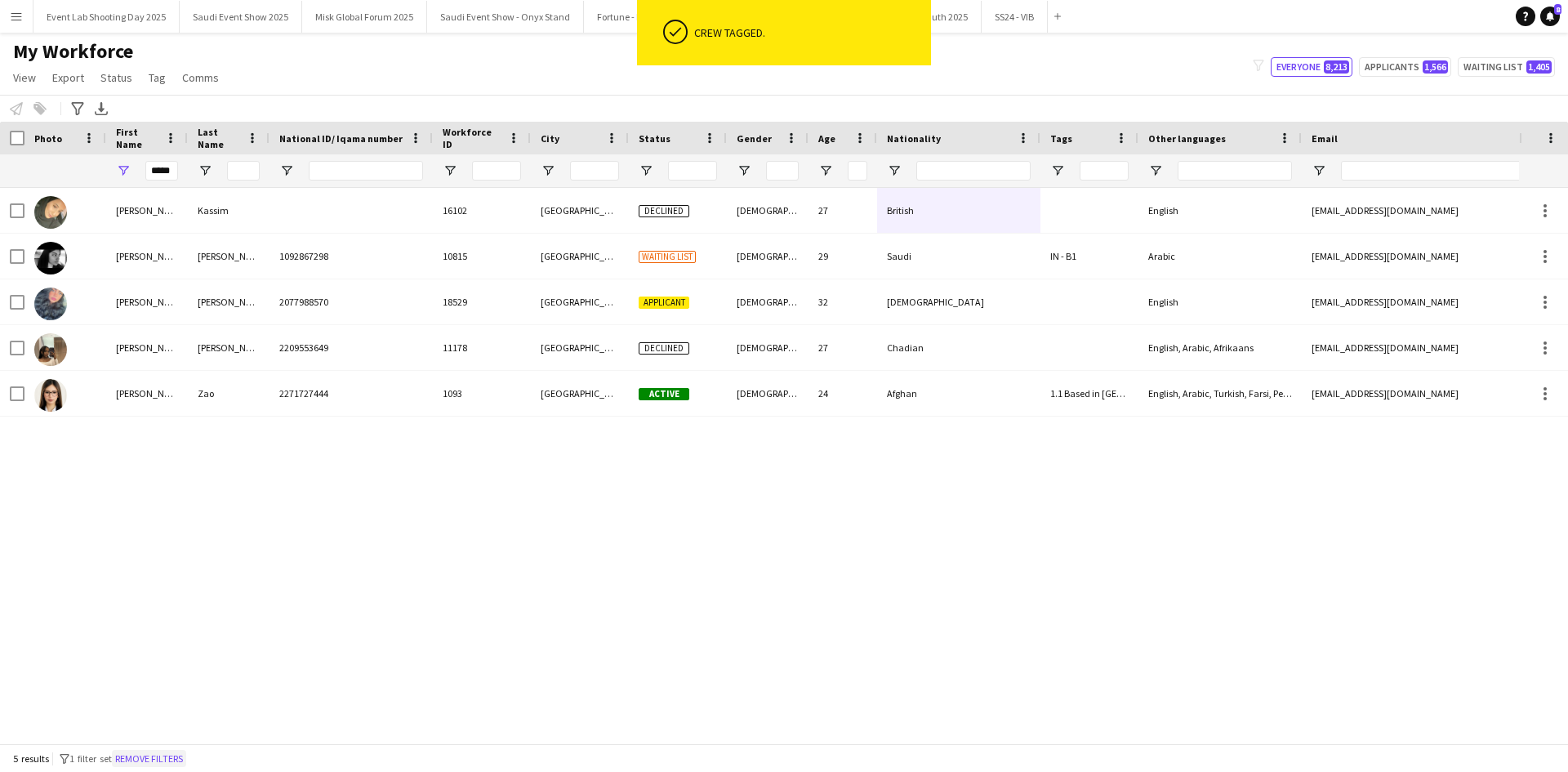
click at [156, 764] on button "Remove filters" at bounding box center [148, 759] width 75 height 18
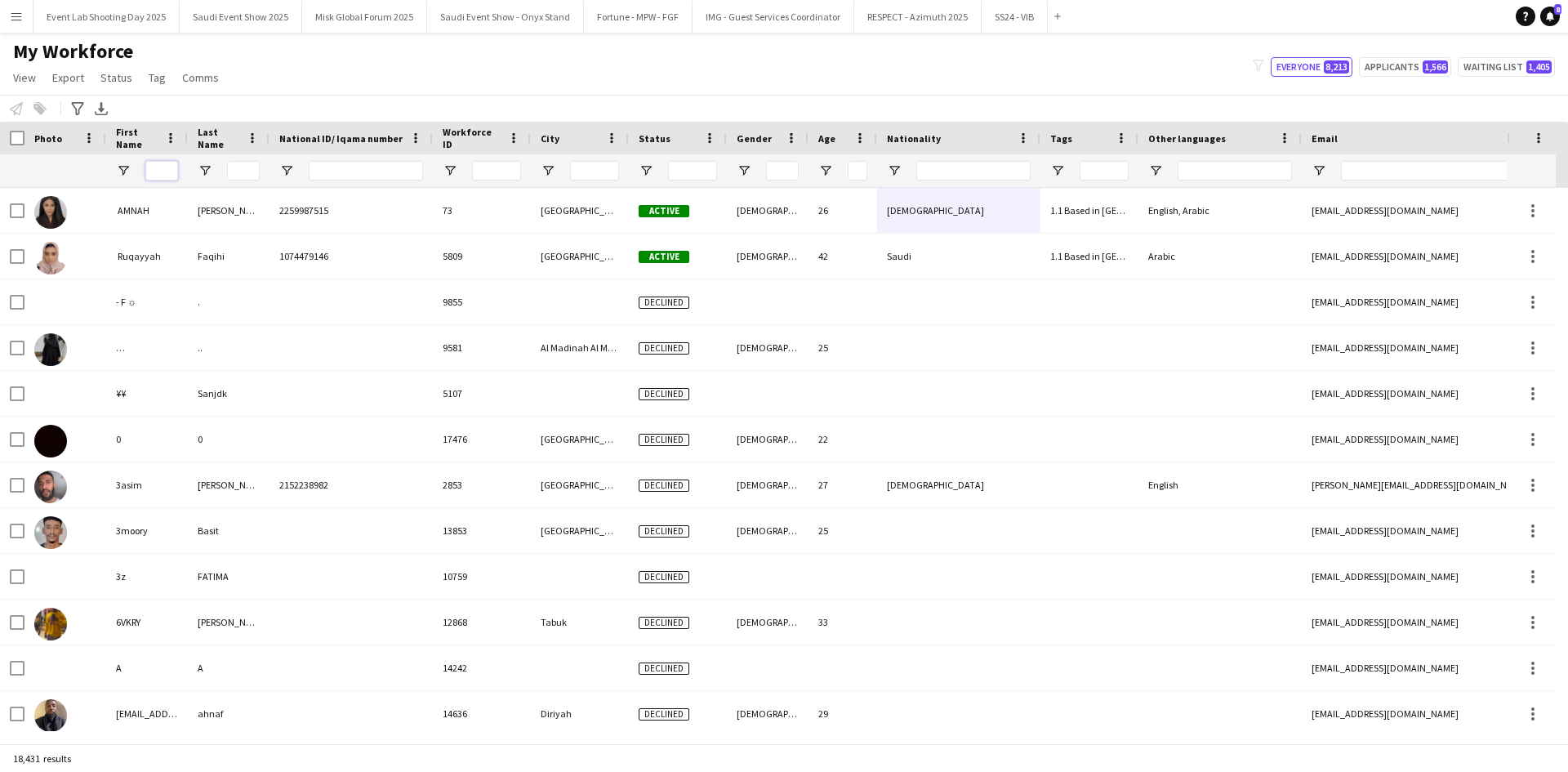
click at [165, 170] on input "First Name Filter Input" at bounding box center [161, 171] width 33 height 20
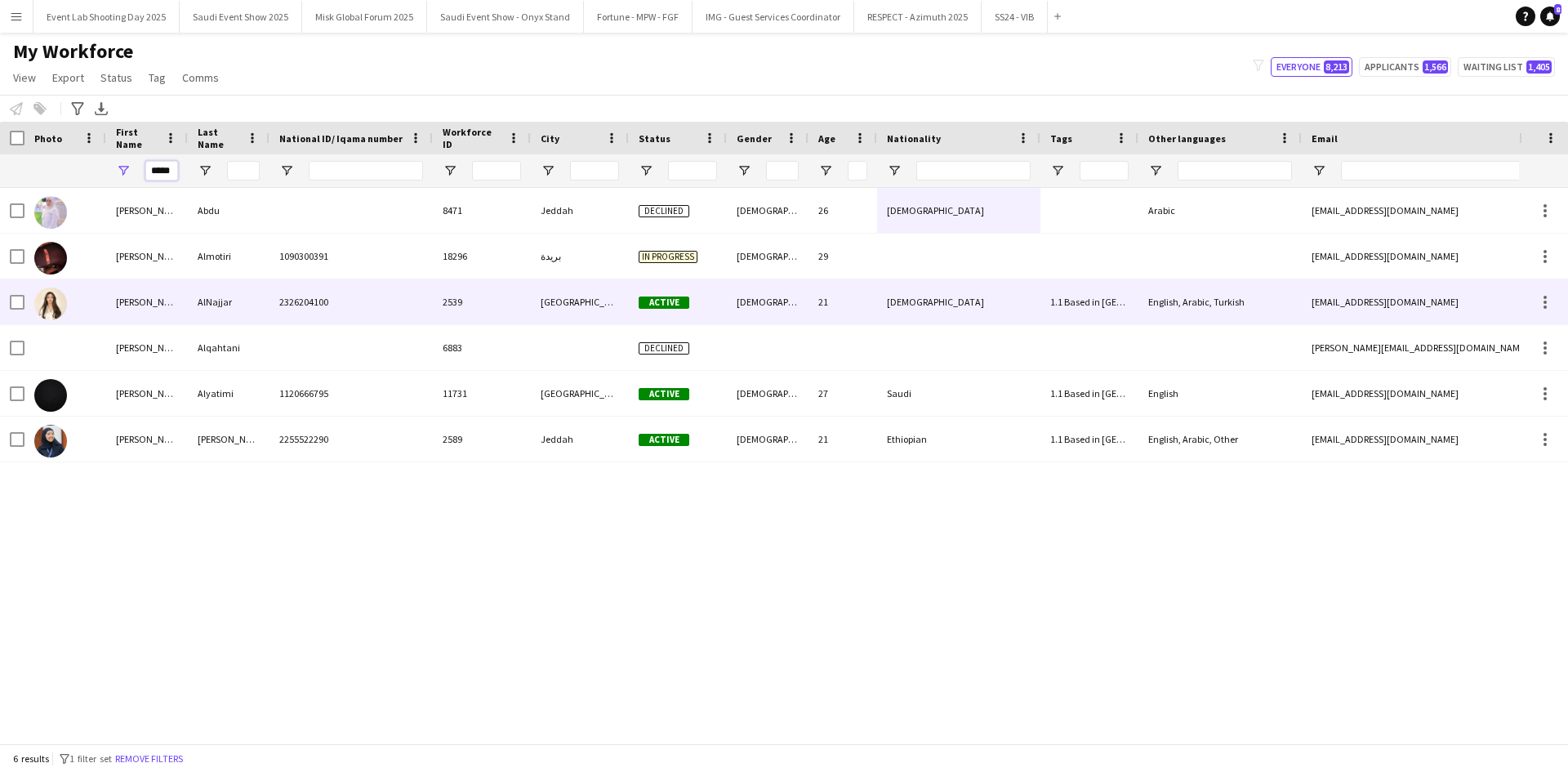
type input "*****"
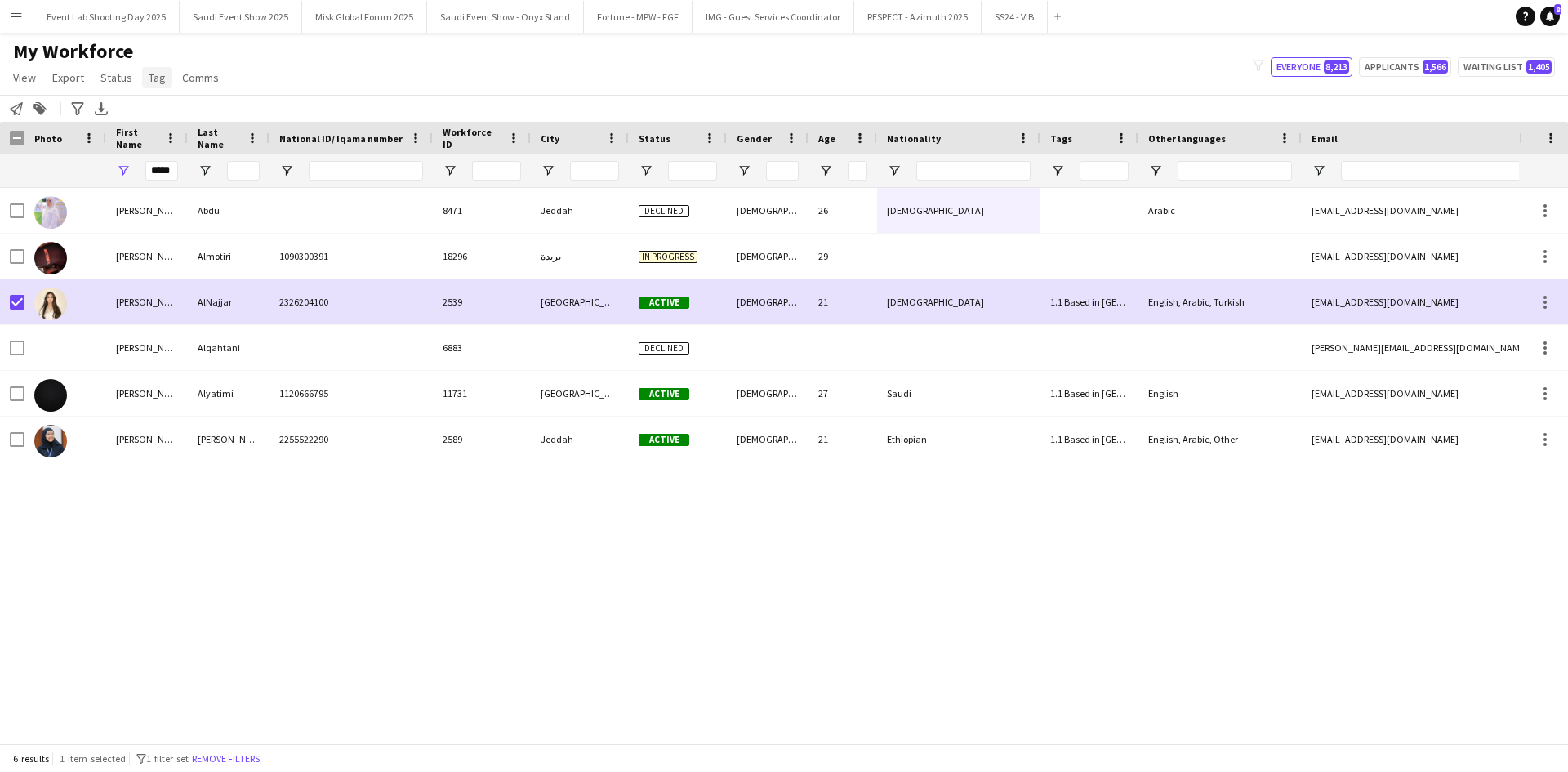
click at [159, 83] on span "Tag" at bounding box center [156, 78] width 17 height 15
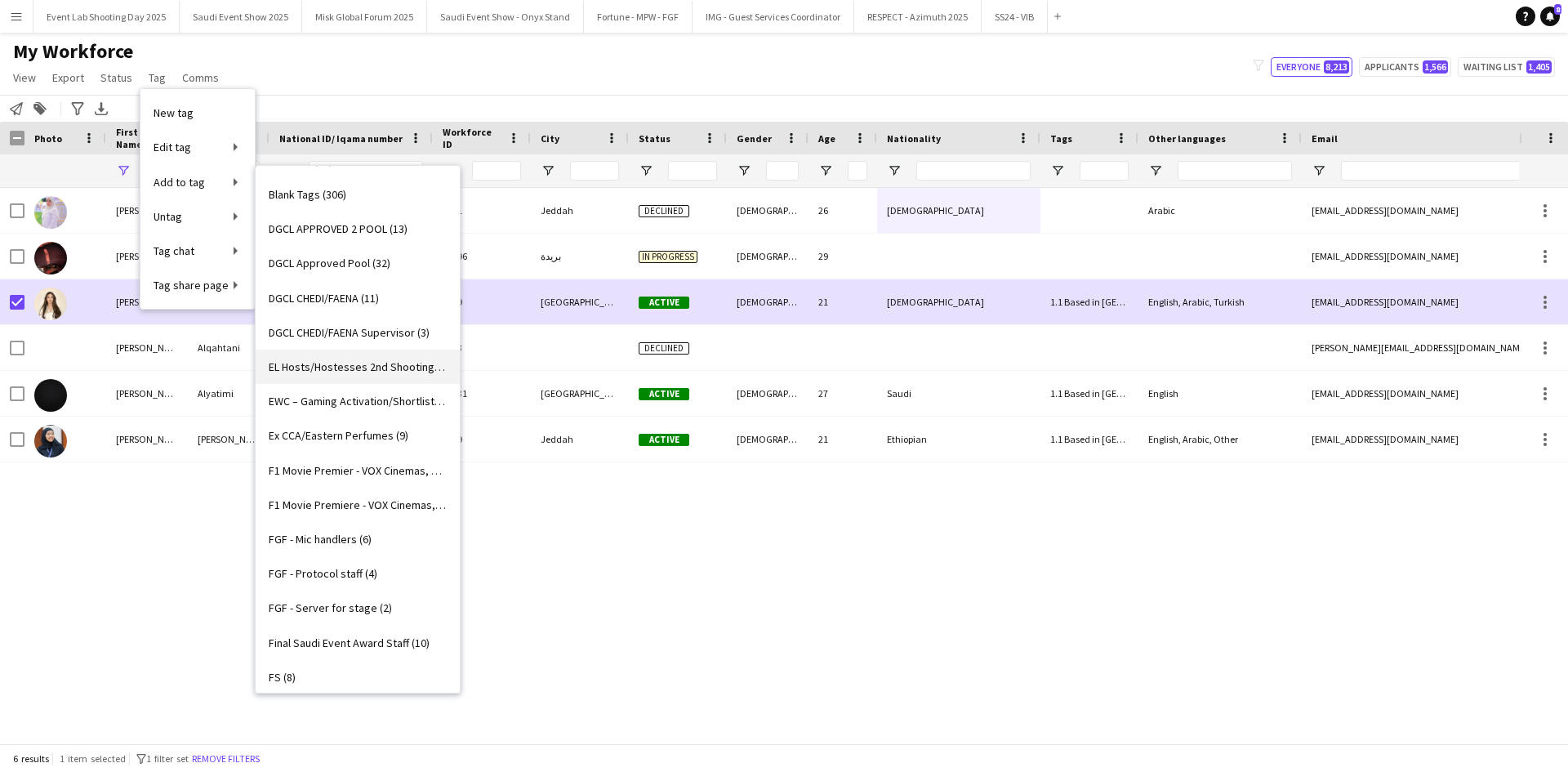
click at [336, 368] on span "EL Hosts/Hostesses 2nd Shooting (21)" at bounding box center [358, 367] width 178 height 15
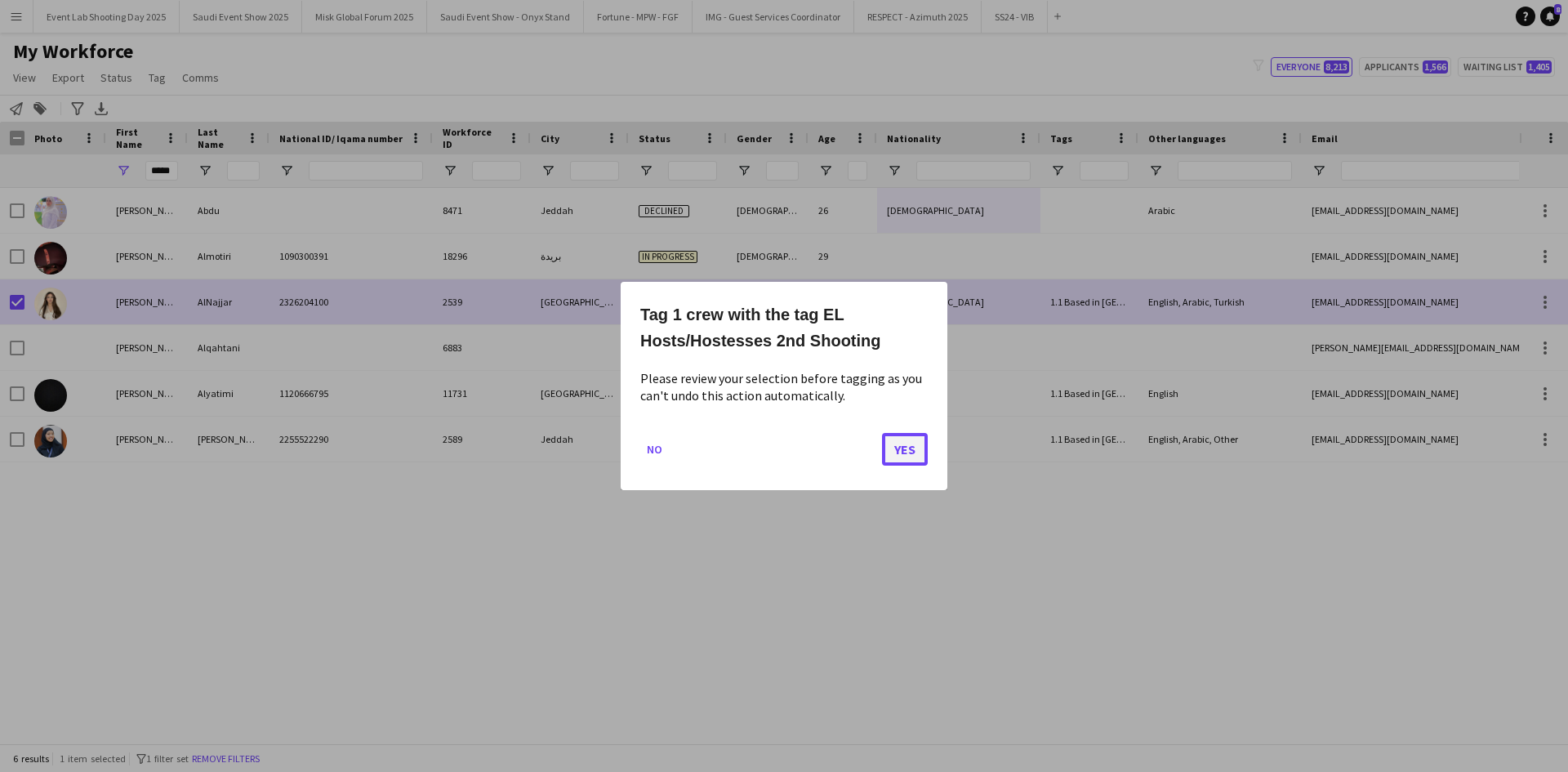
click at [910, 442] on button "Yes" at bounding box center [905, 449] width 46 height 33
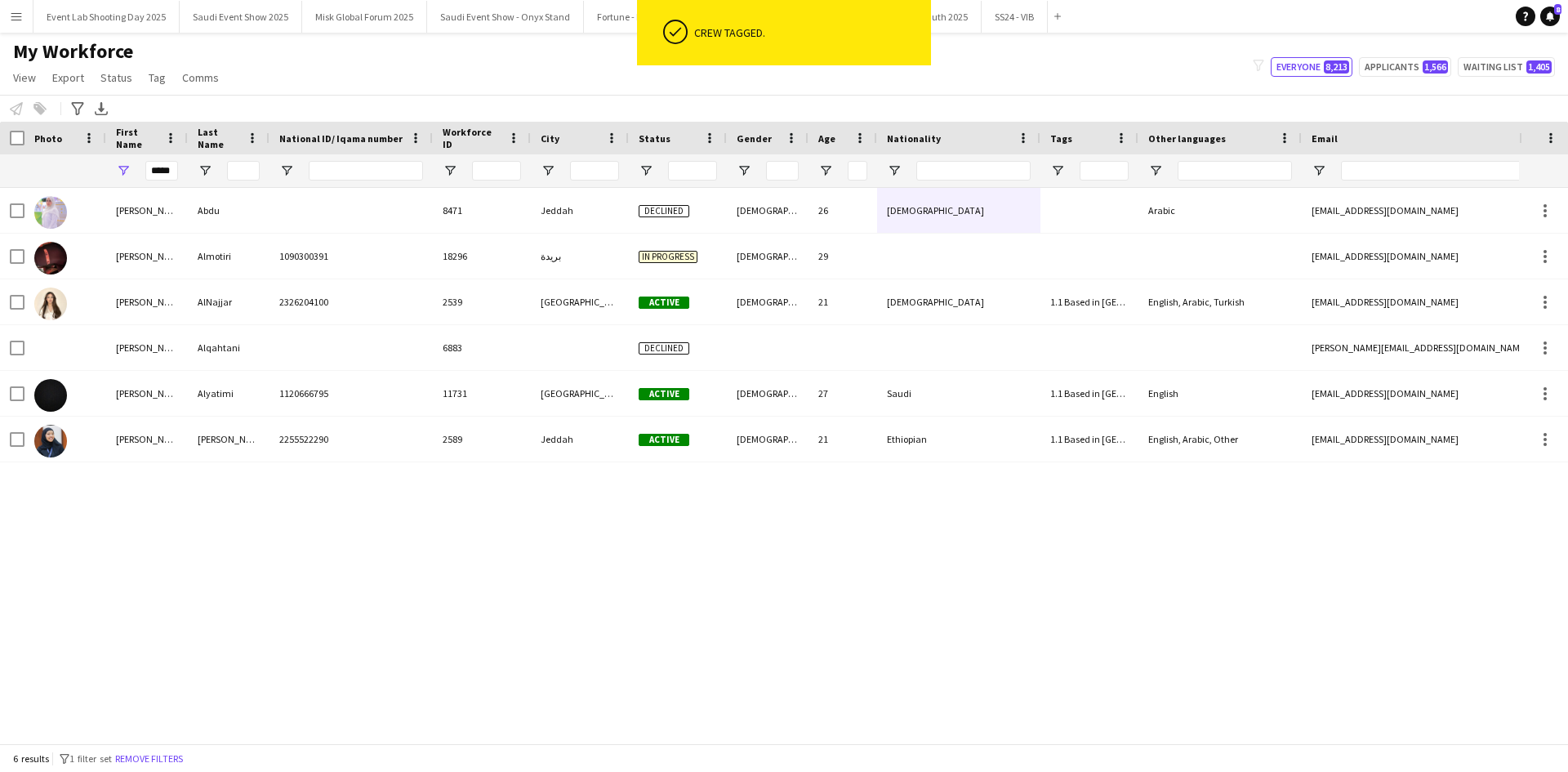
click at [156, 746] on div "6 results filter-1 1 filter set Remove filters" at bounding box center [784, 758] width 1568 height 28
click at [164, 754] on button "Remove filters" at bounding box center [148, 759] width 75 height 18
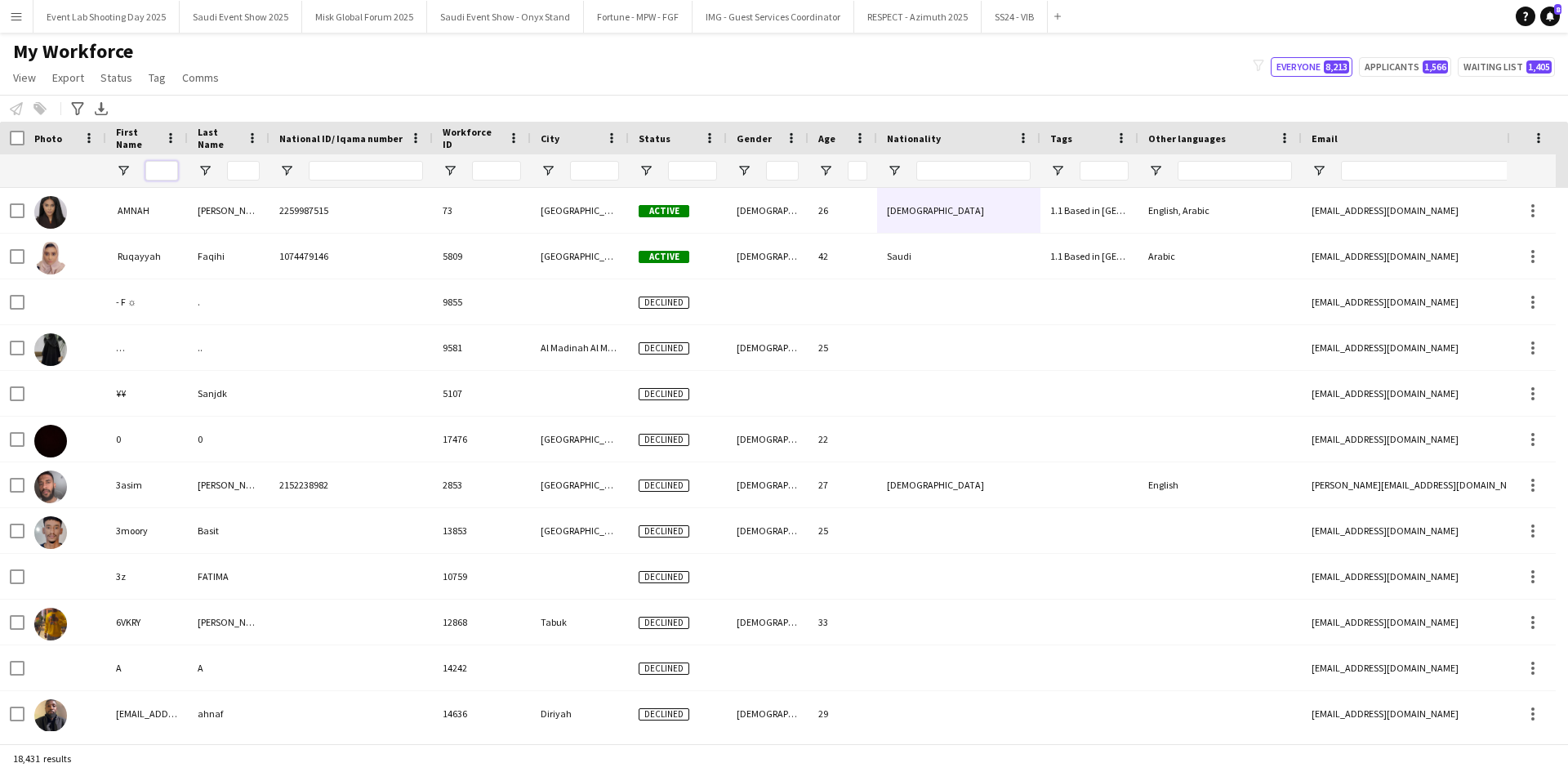
click at [161, 175] on input "First Name Filter Input" at bounding box center [161, 171] width 33 height 20
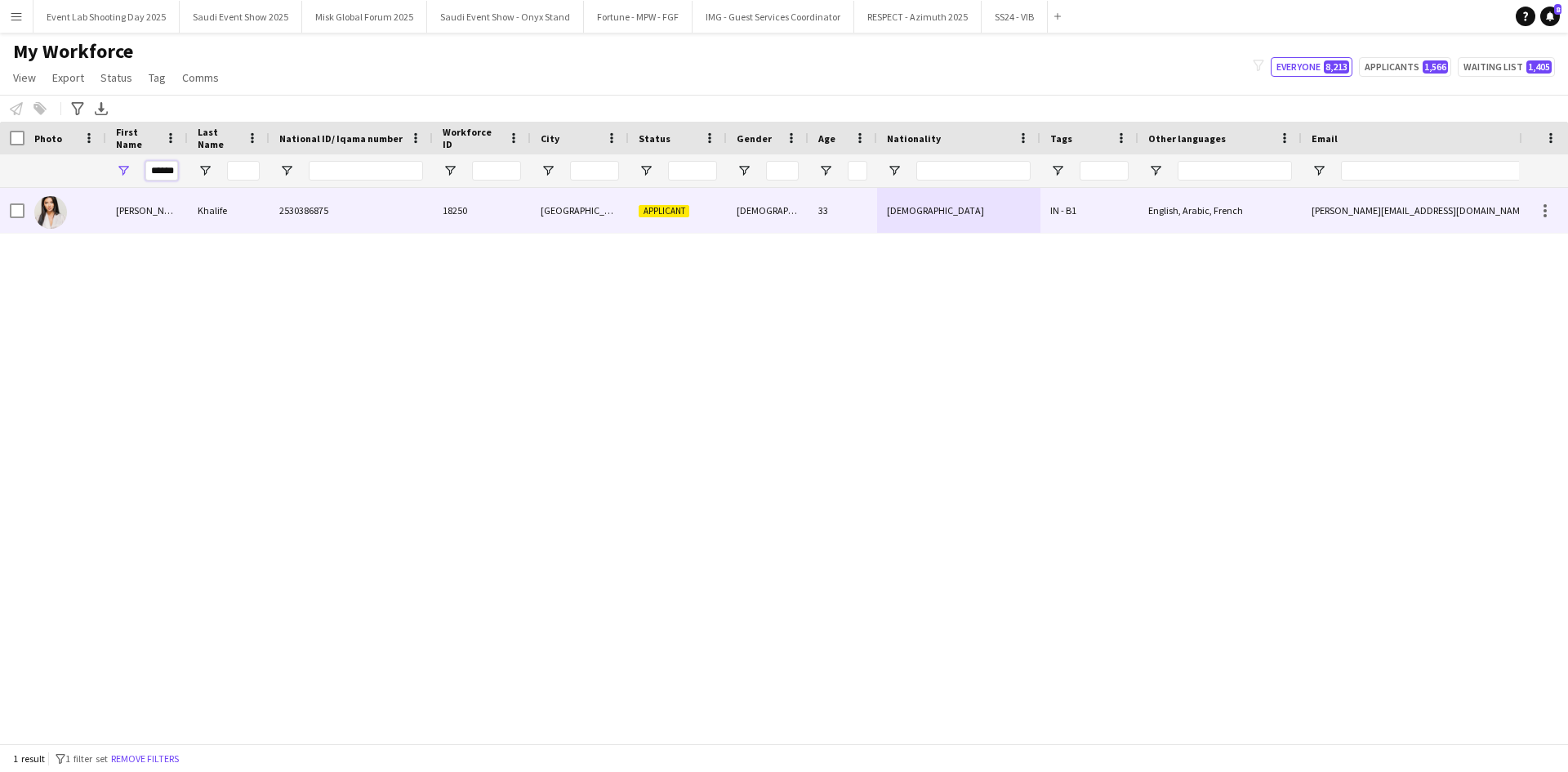
type input "******"
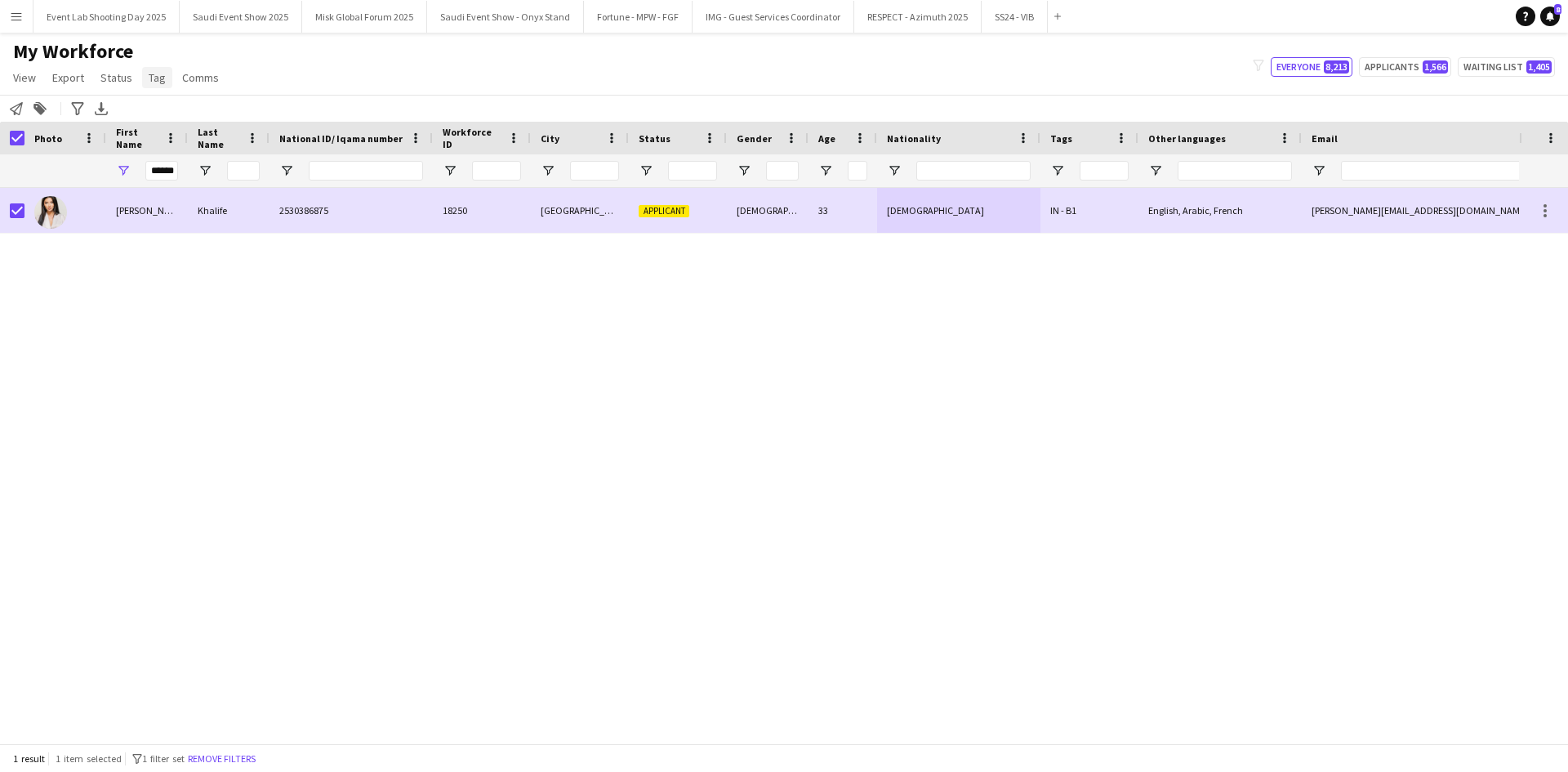
click at [157, 75] on span "Tag" at bounding box center [156, 78] width 17 height 15
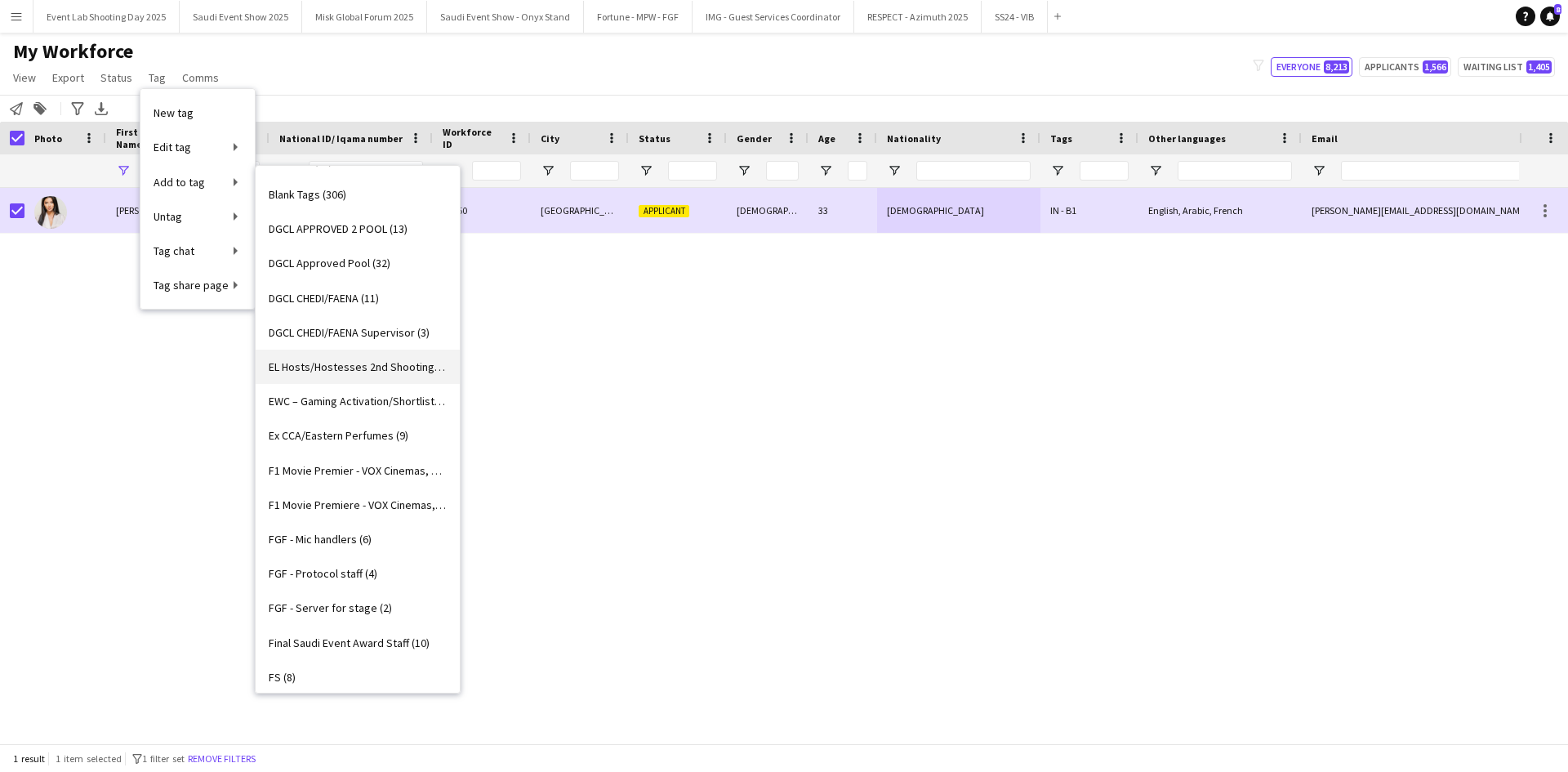
click at [331, 361] on span "EL Hosts/Hostesses 2nd Shooting (22)" at bounding box center [358, 367] width 178 height 15
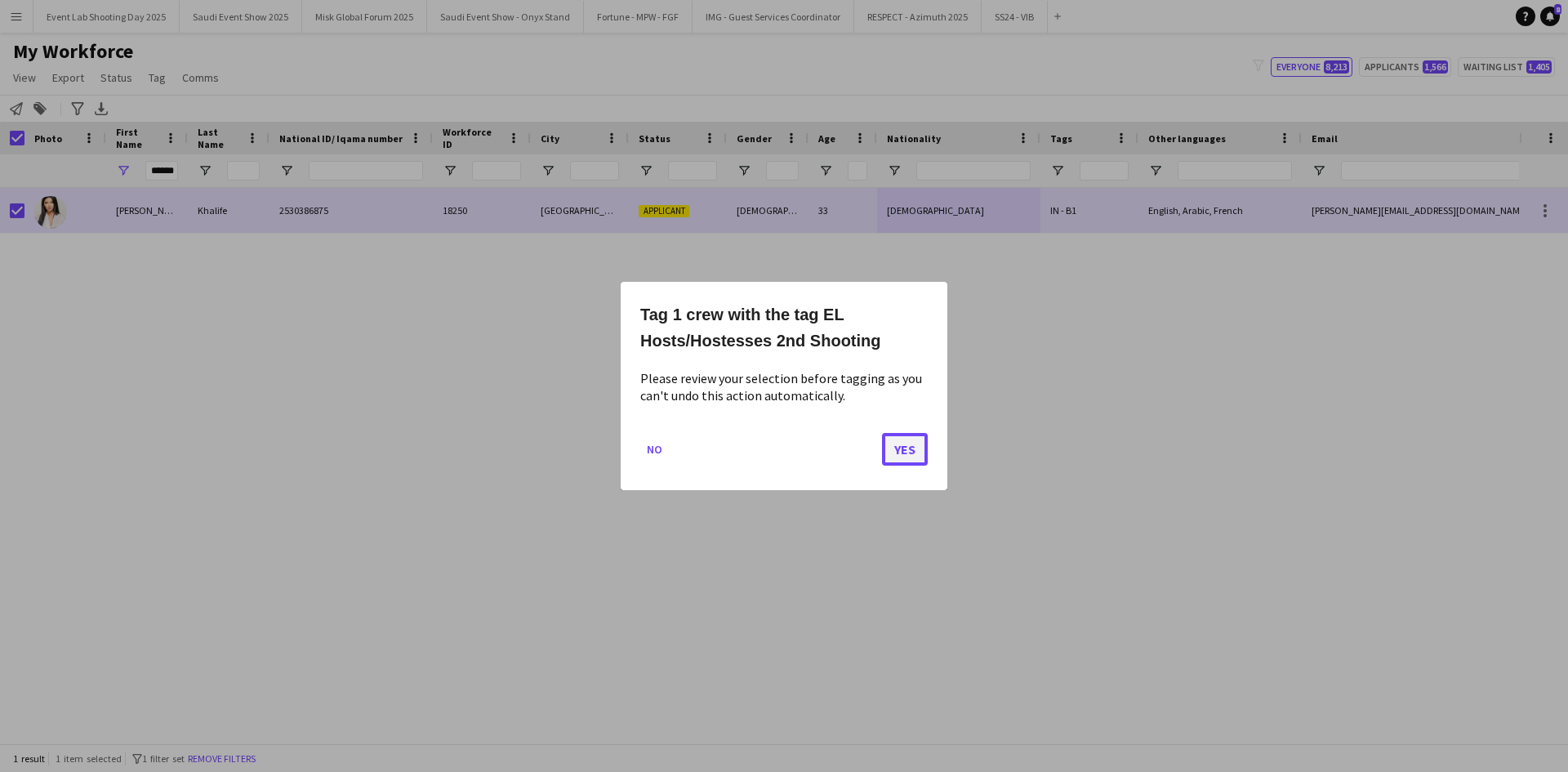
click at [906, 450] on button "Yes" at bounding box center [905, 449] width 46 height 33
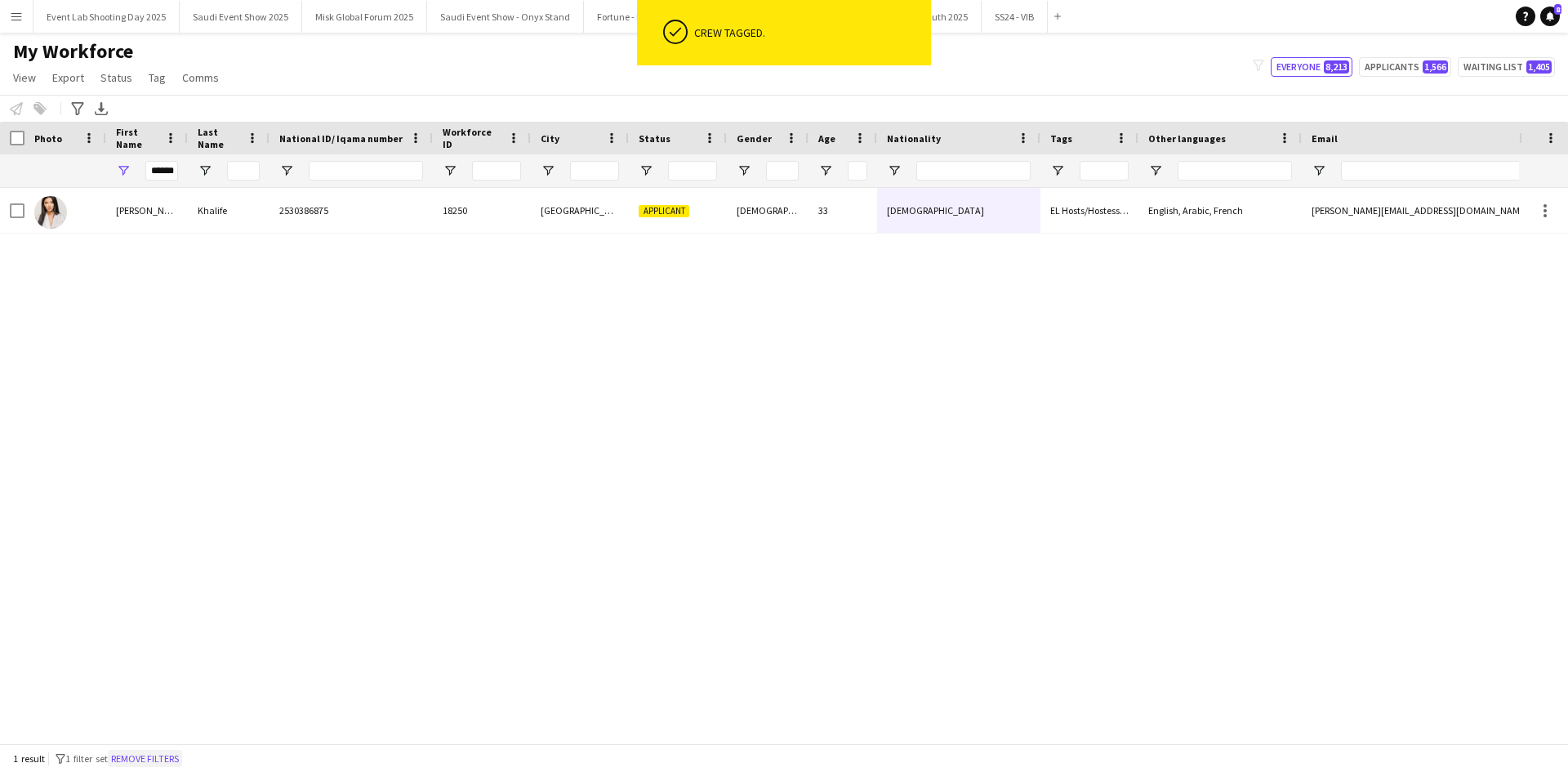
click at [156, 756] on button "Remove filters" at bounding box center [144, 759] width 75 height 18
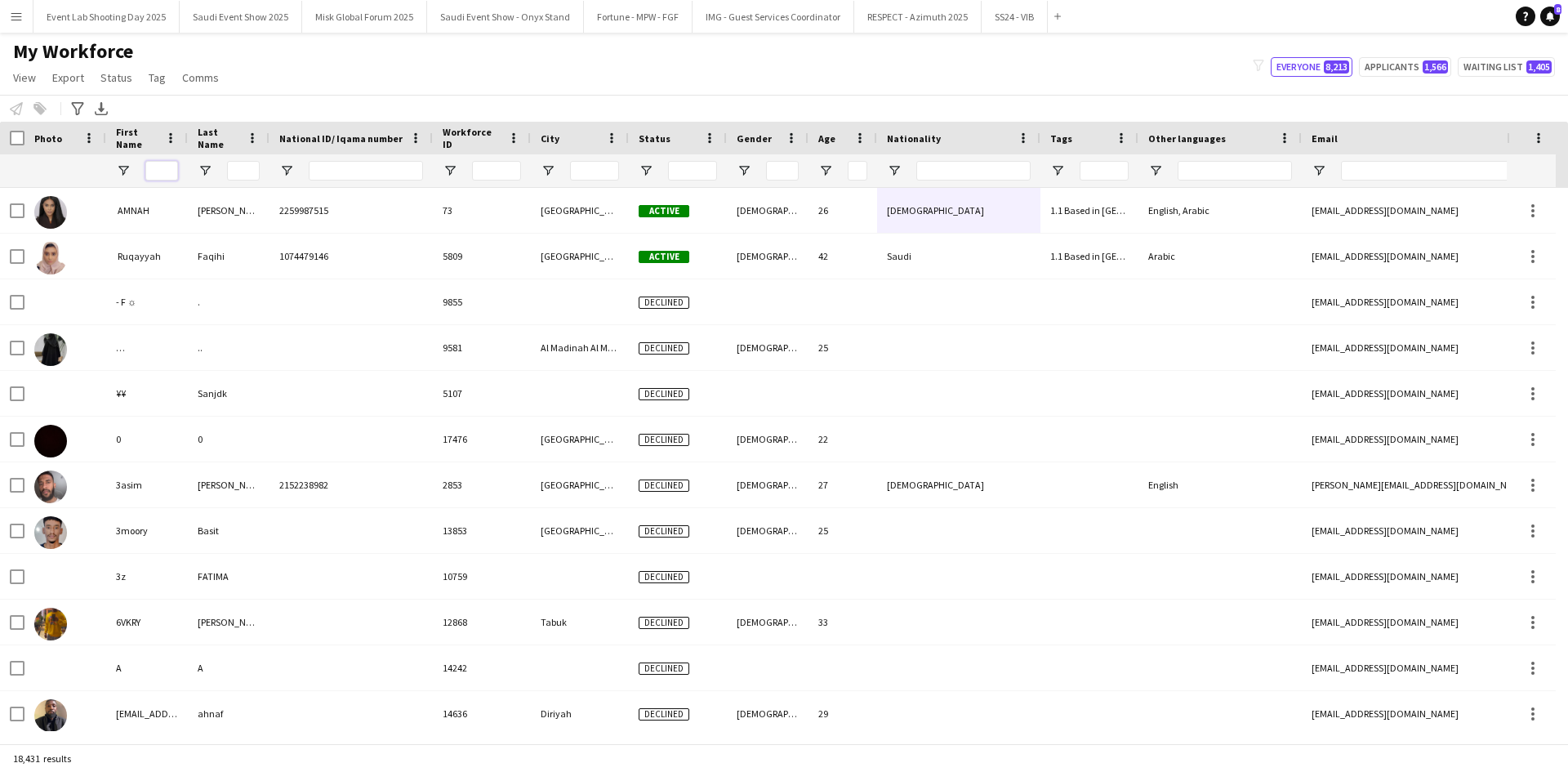
click at [145, 167] on input "First Name Filter Input" at bounding box center [161, 171] width 33 height 20
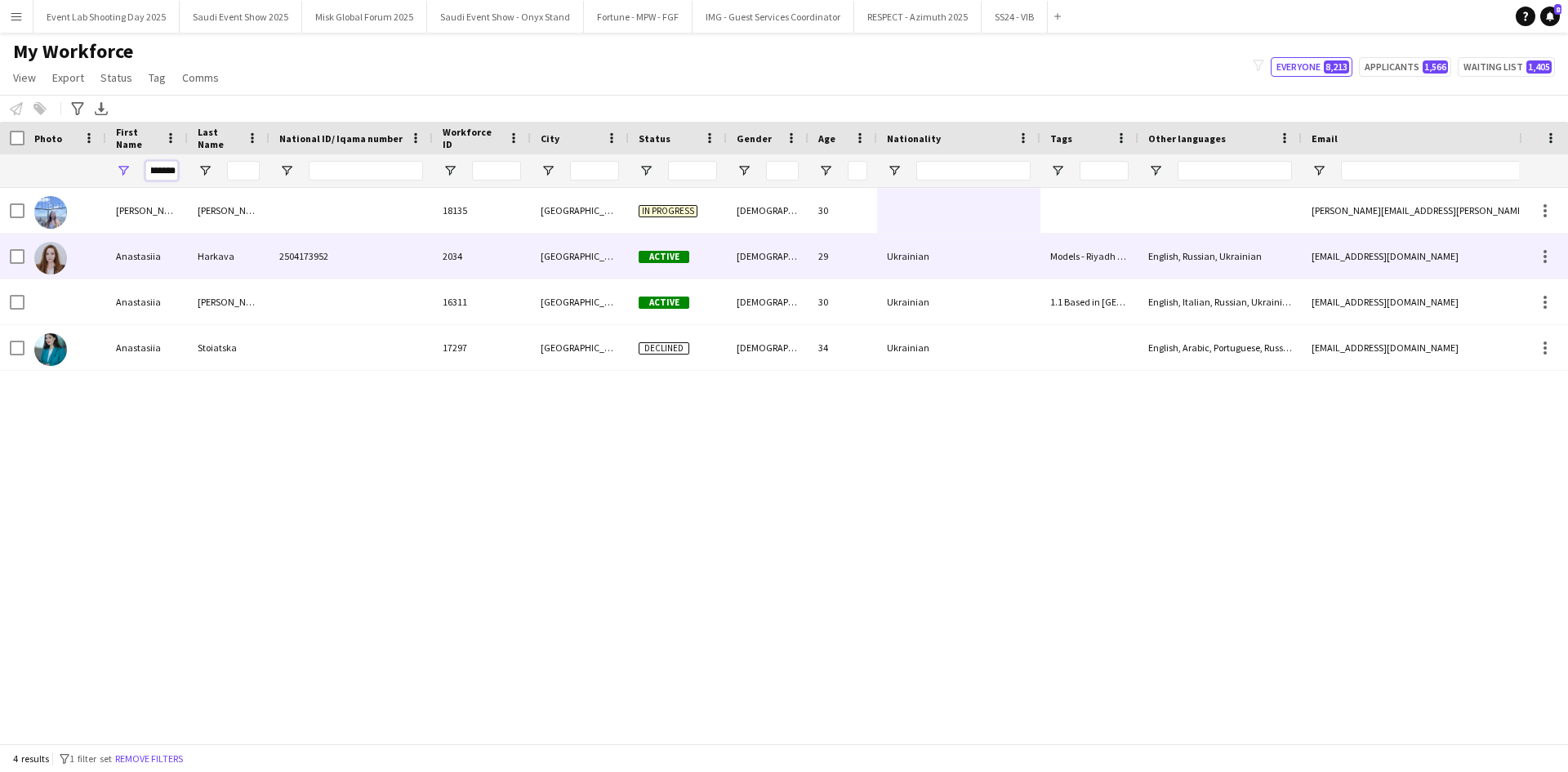
type input "********"
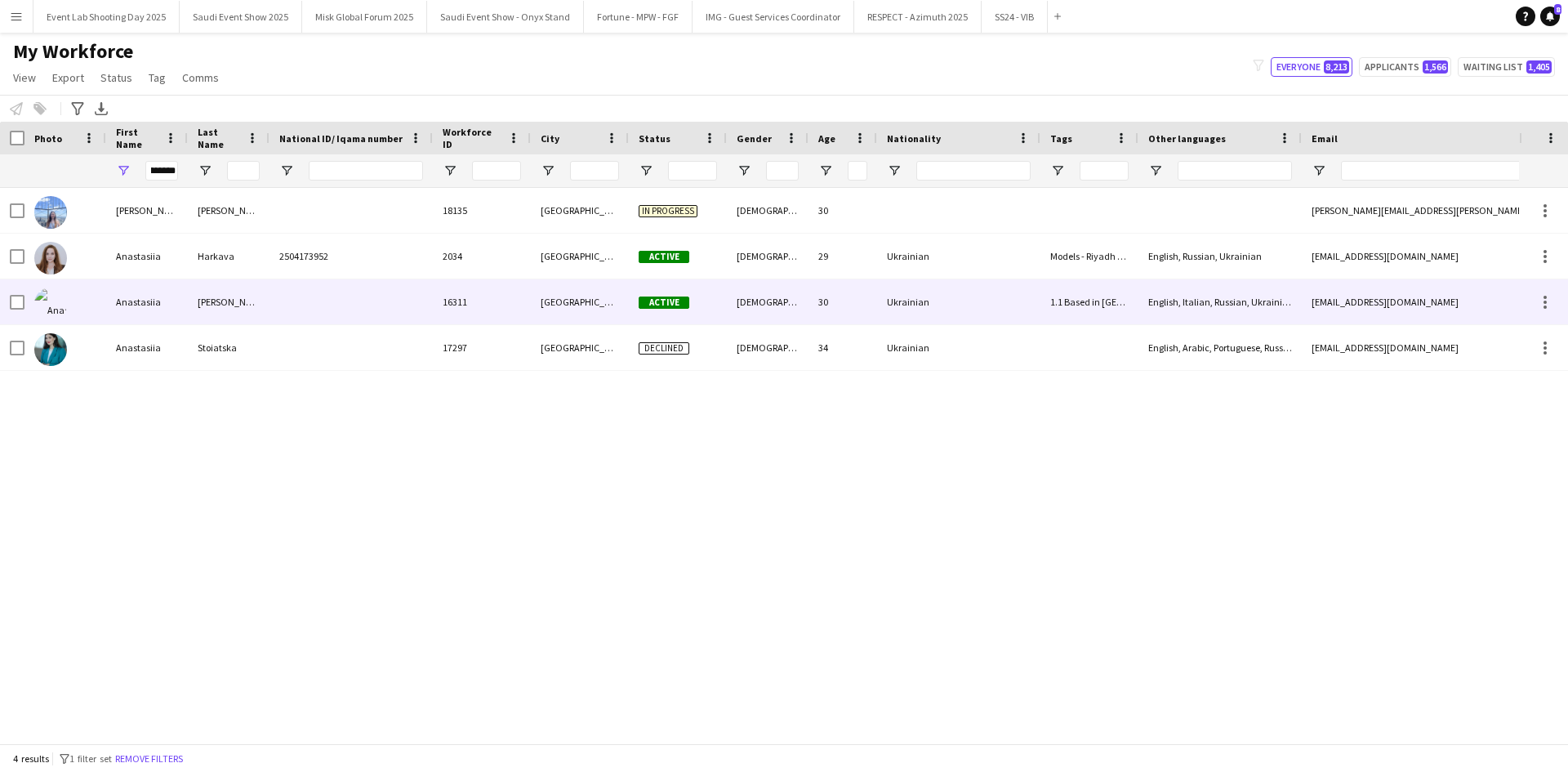
click at [51, 293] on img at bounding box center [50, 304] width 33 height 33
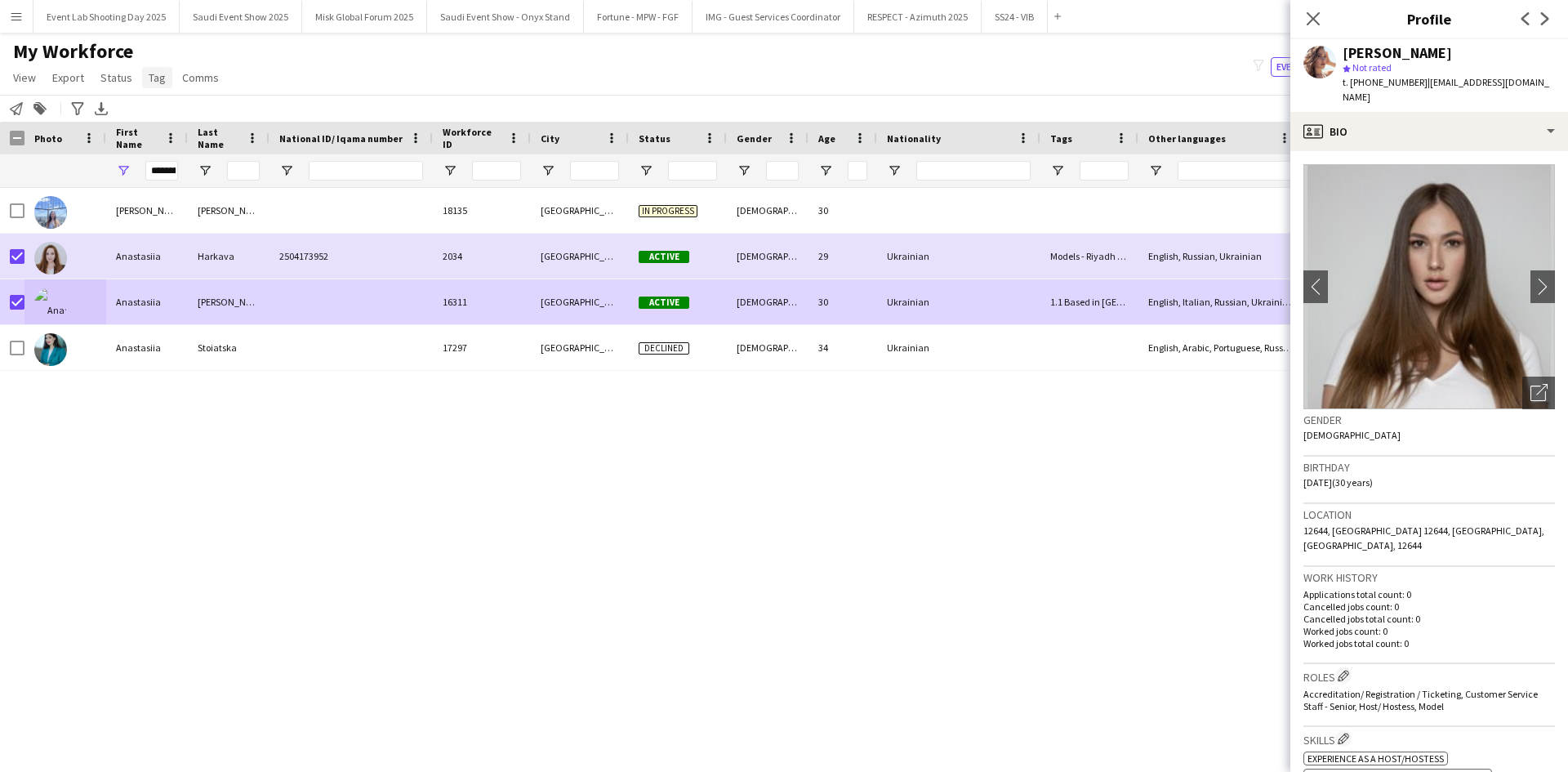
click at [151, 85] on link "Tag" at bounding box center [157, 77] width 30 height 21
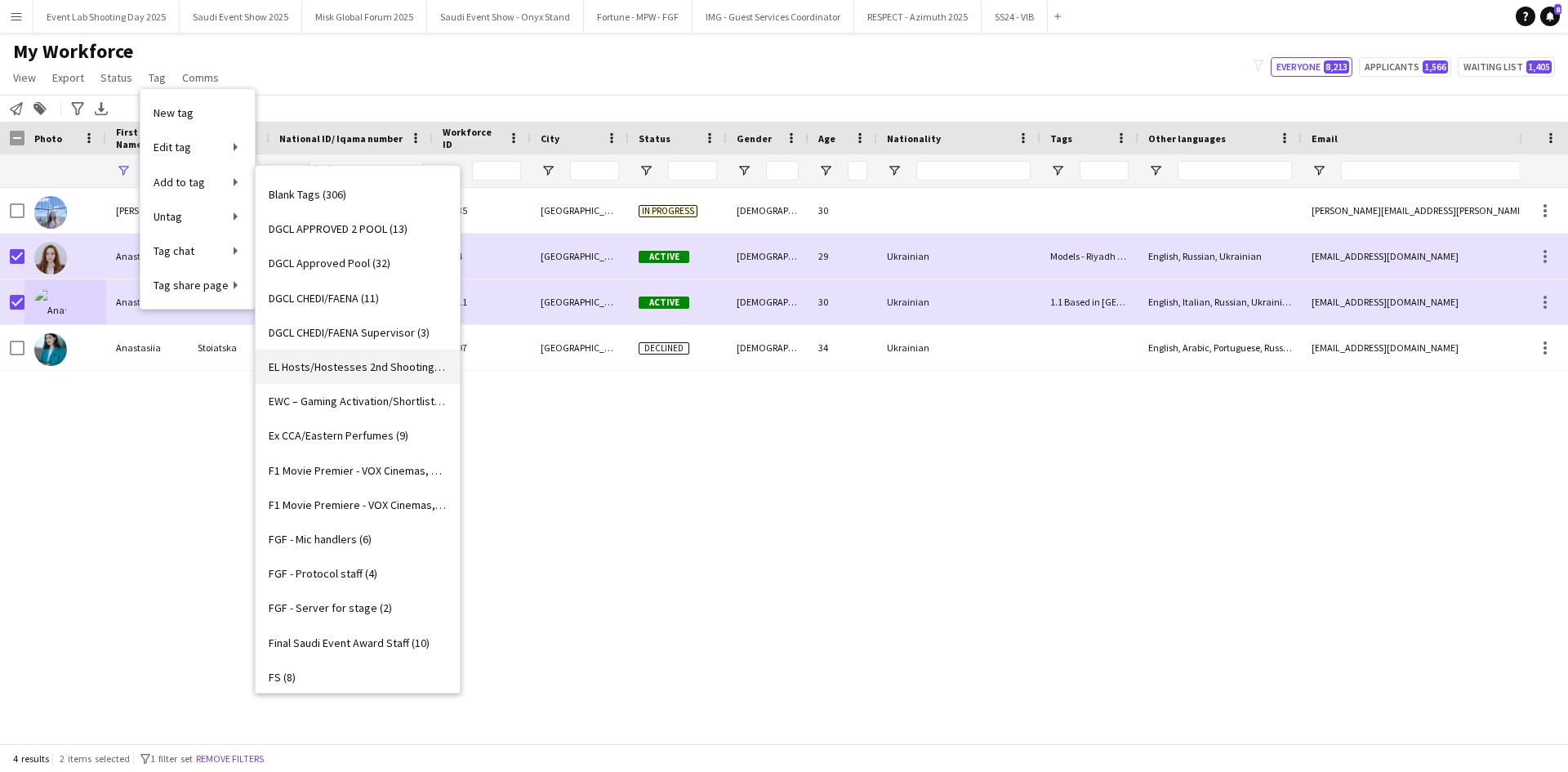
click at [332, 368] on span "EL Hosts/Hostesses 2nd Shooting (23)" at bounding box center [358, 367] width 178 height 15
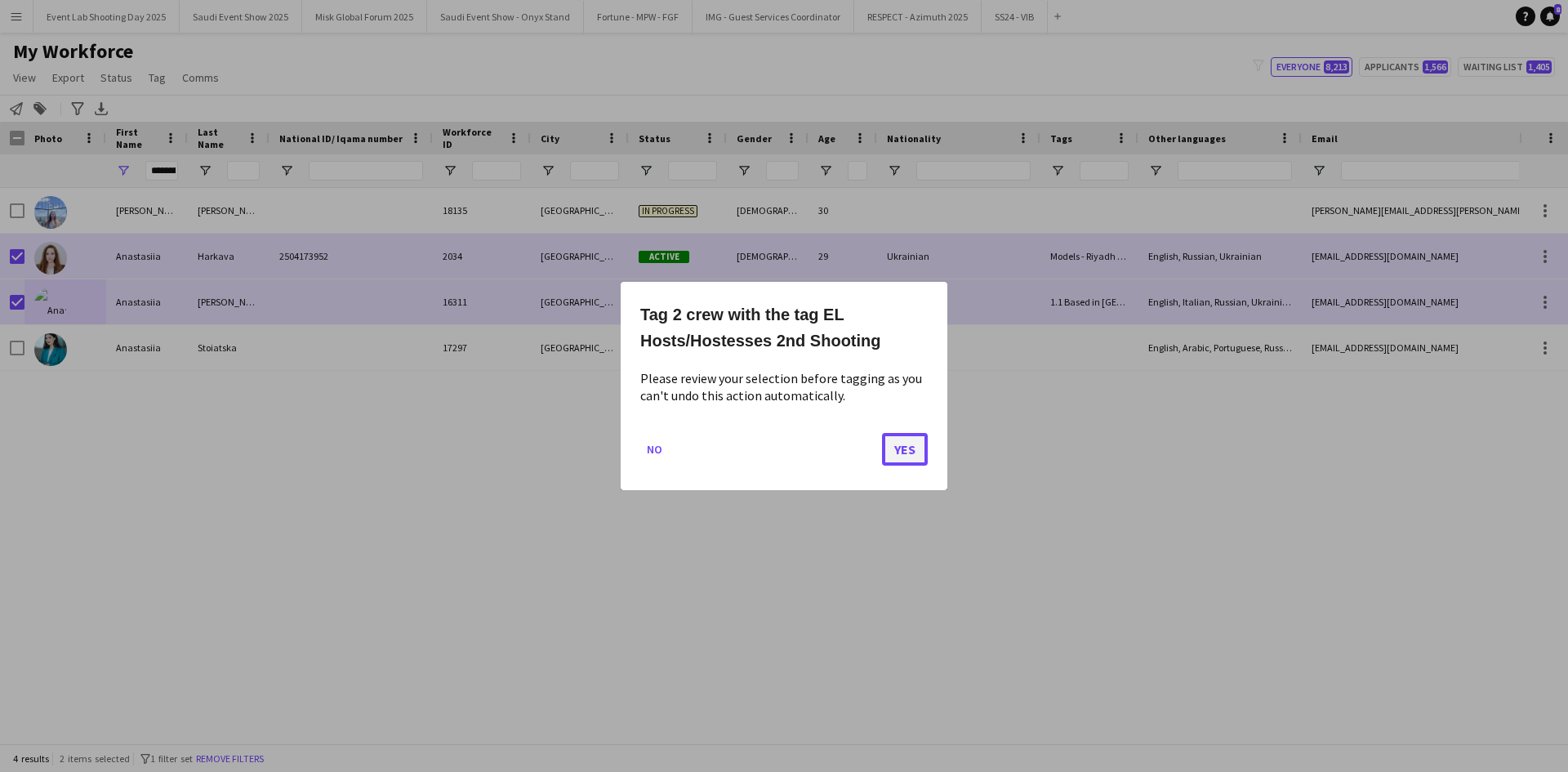
click at [922, 446] on button "Yes" at bounding box center [905, 449] width 46 height 33
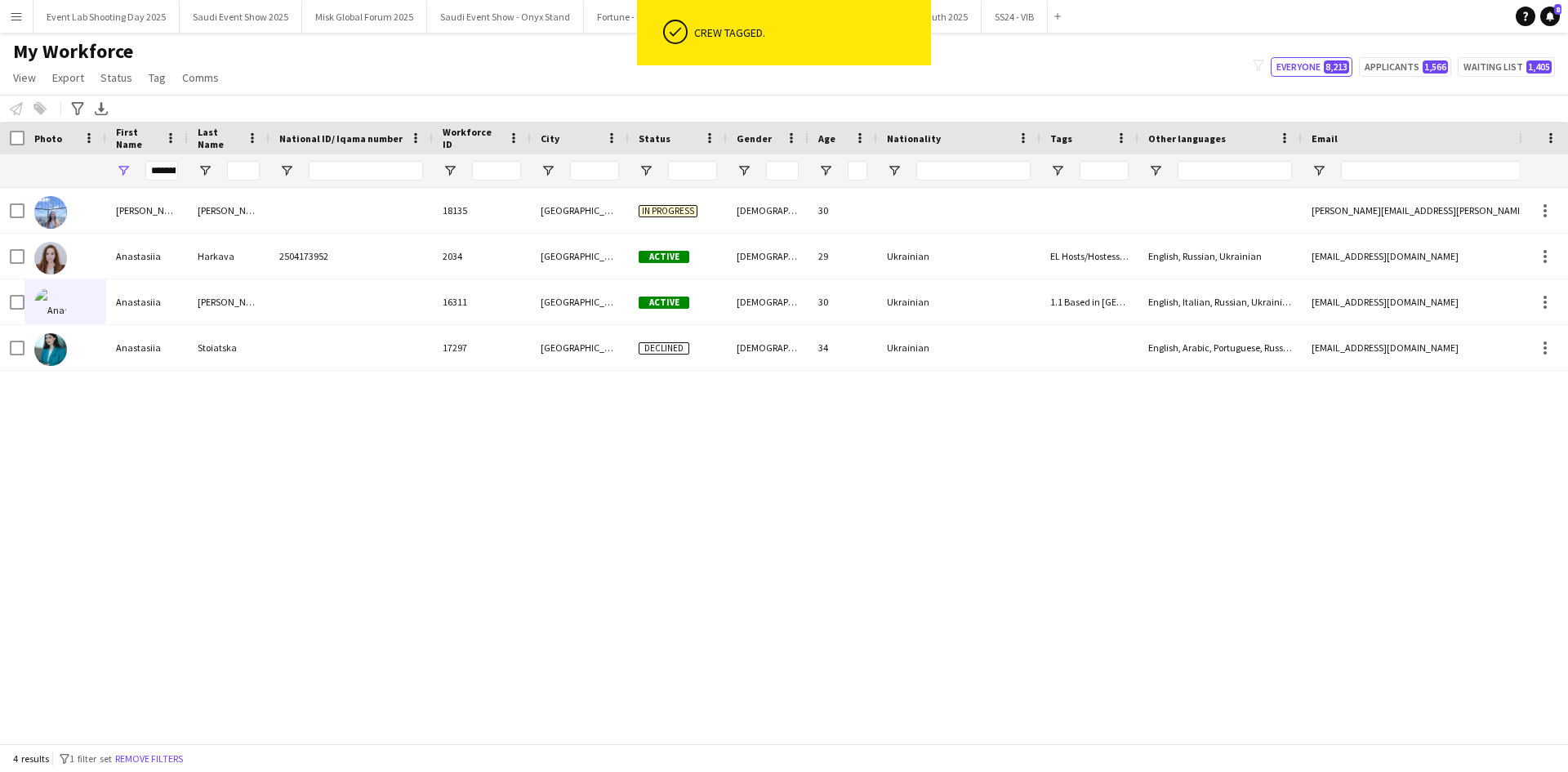
click at [182, 764] on button "Remove filters" at bounding box center [148, 759] width 75 height 18
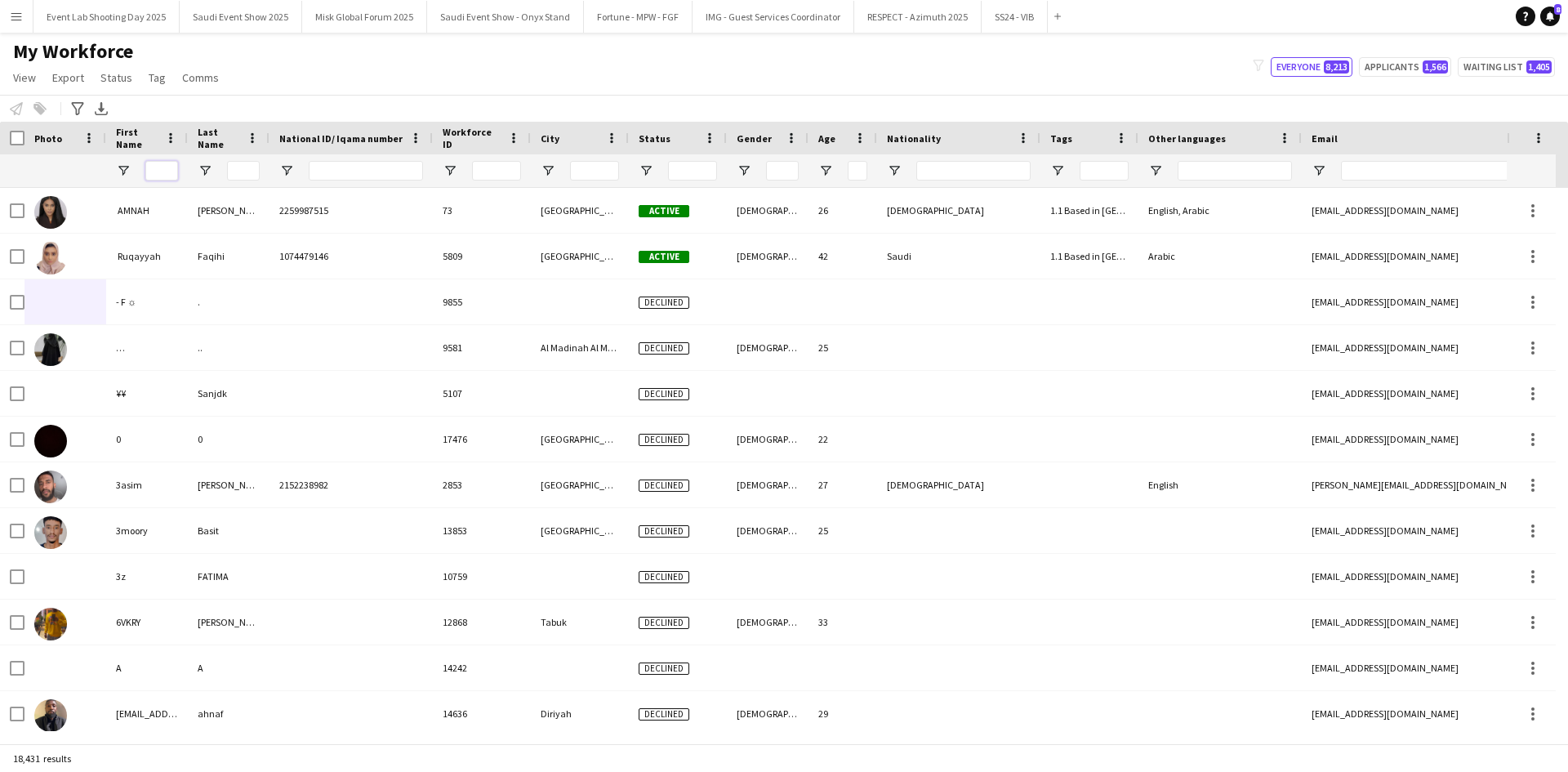
click at [153, 167] on input "First Name Filter Input" at bounding box center [161, 171] width 33 height 20
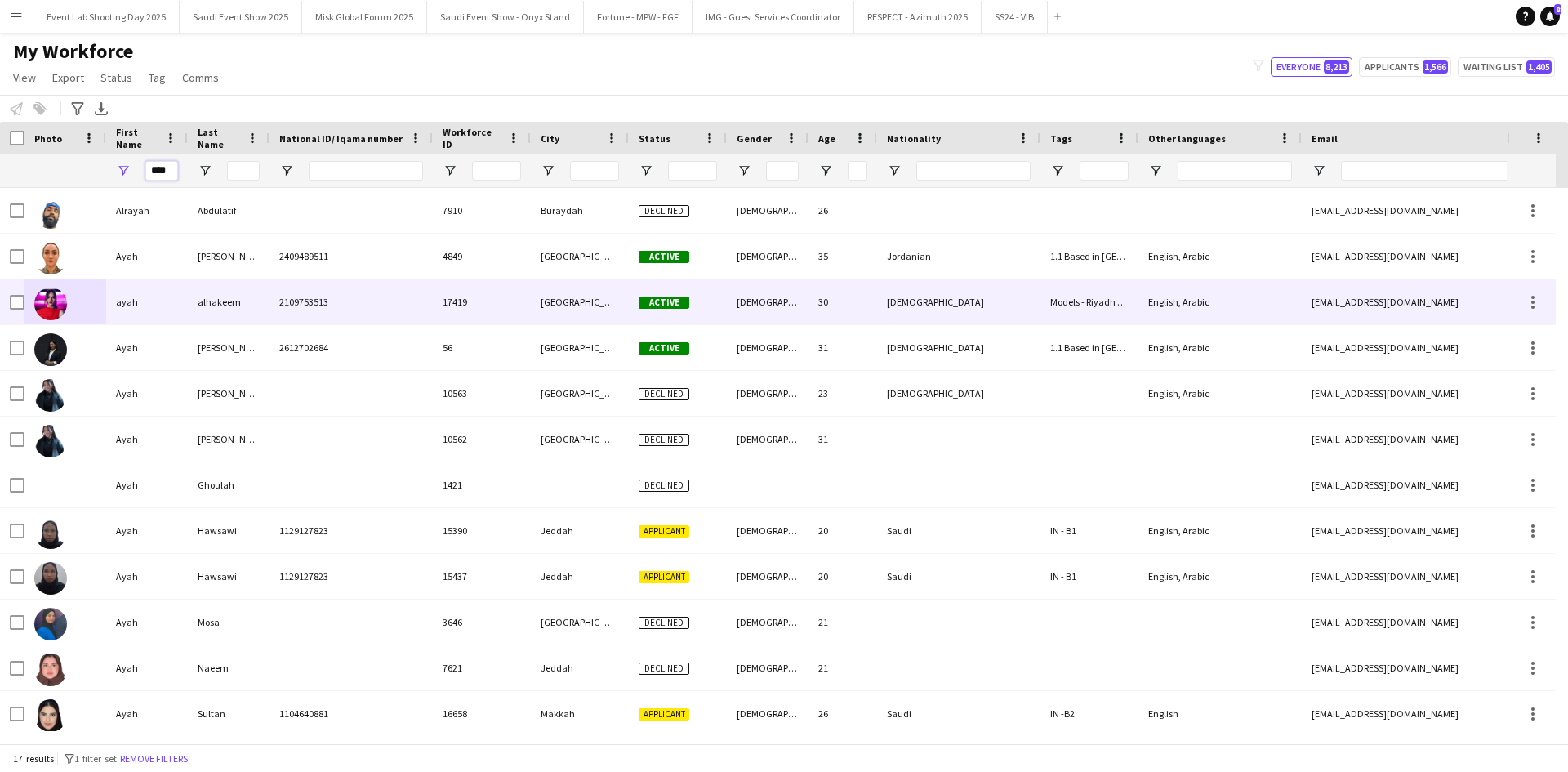
type input "****"
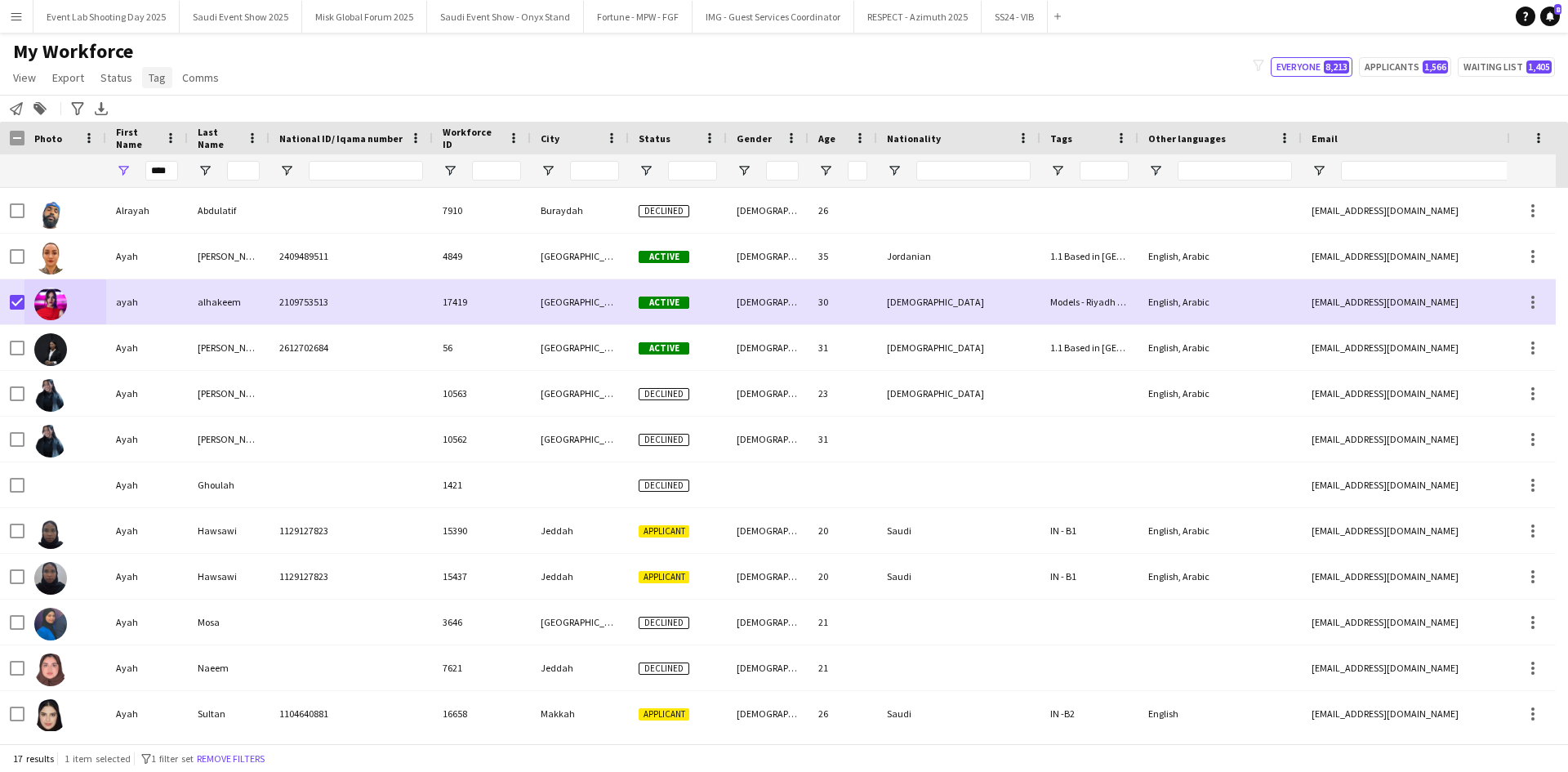
click at [148, 77] on span "Tag" at bounding box center [156, 78] width 17 height 15
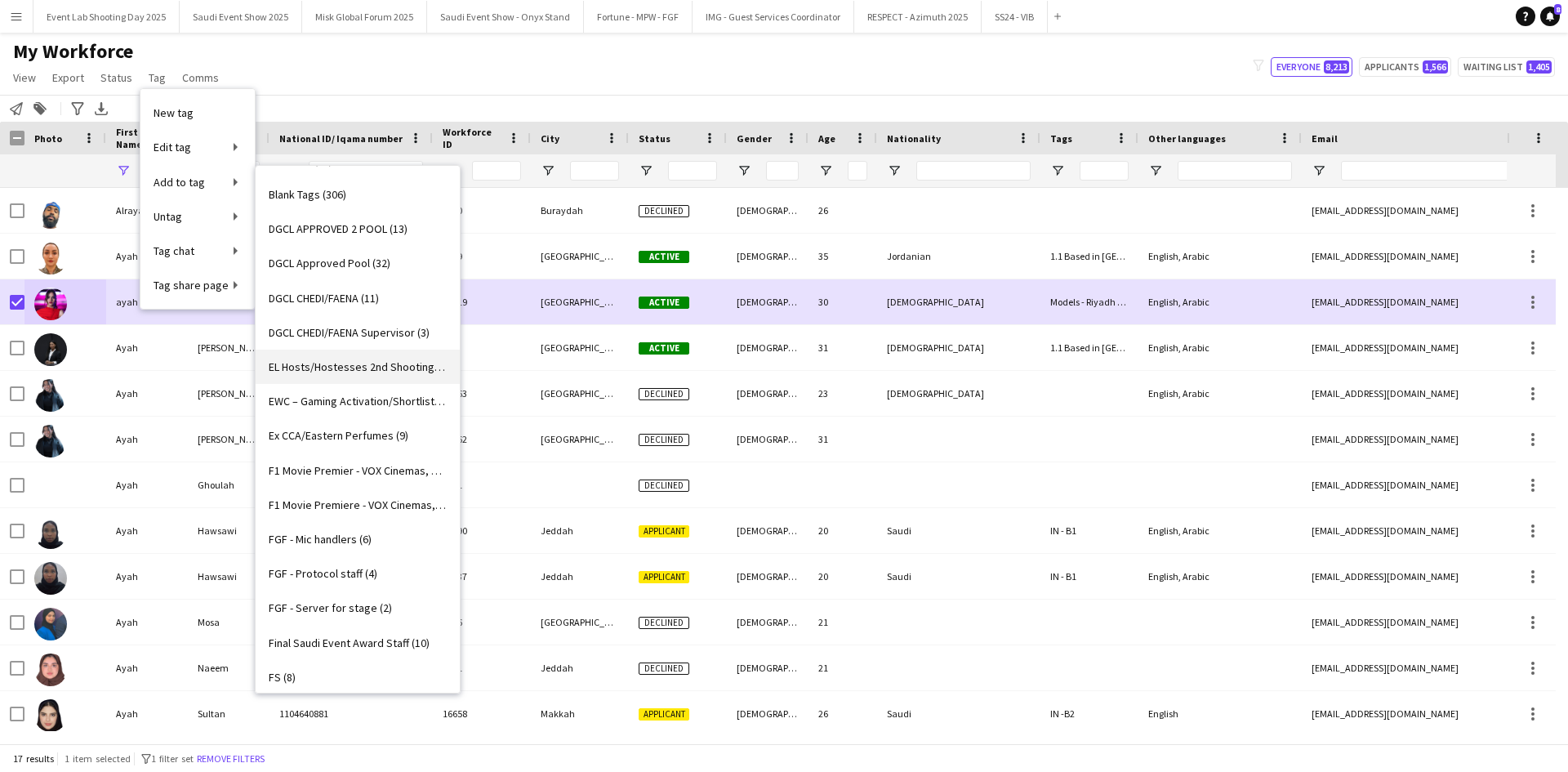
click at [321, 374] on span "EL Hosts/Hostesses 2nd Shooting (25)" at bounding box center [358, 367] width 178 height 15
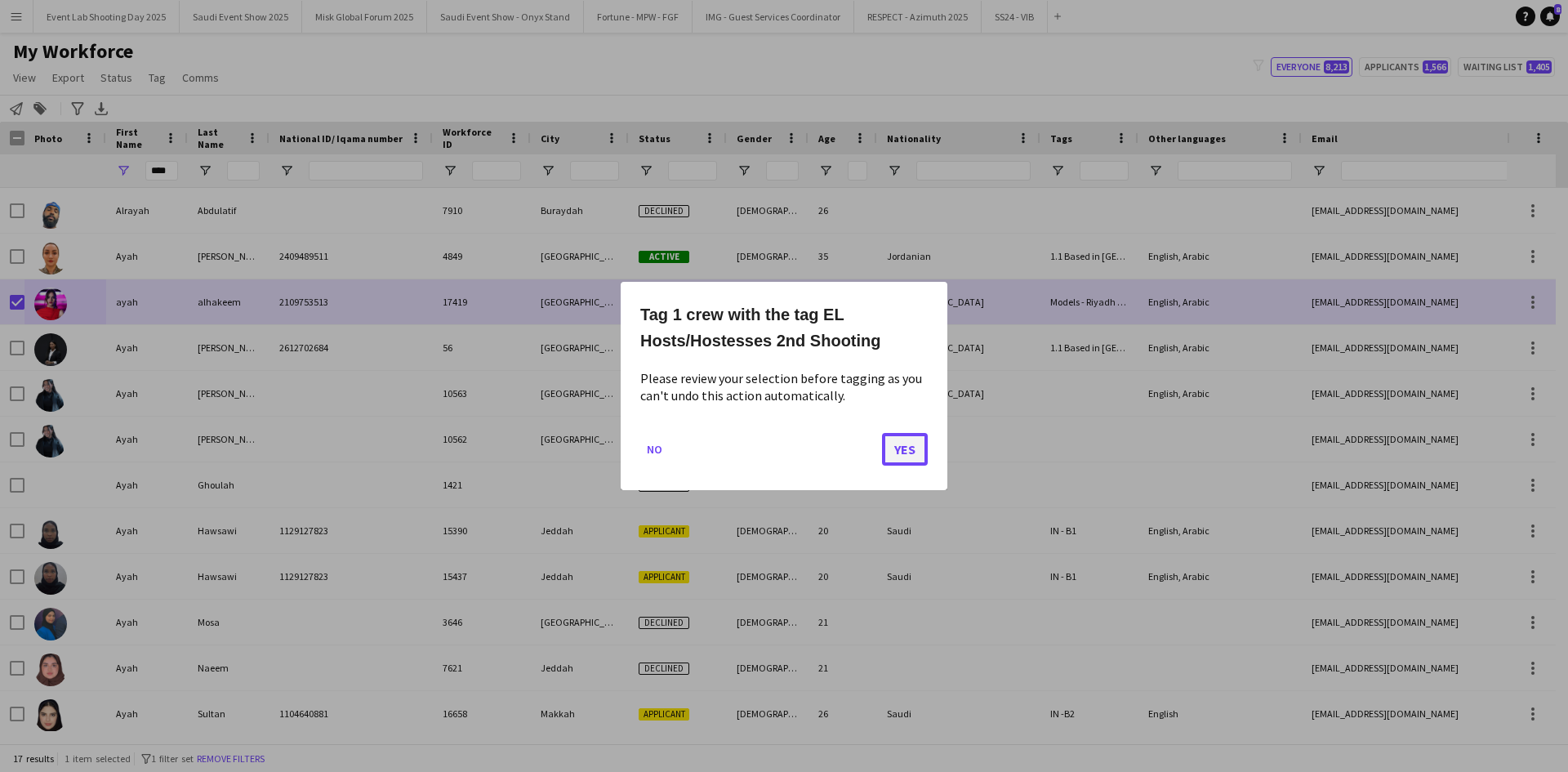
click at [895, 452] on button "Yes" at bounding box center [905, 449] width 46 height 33
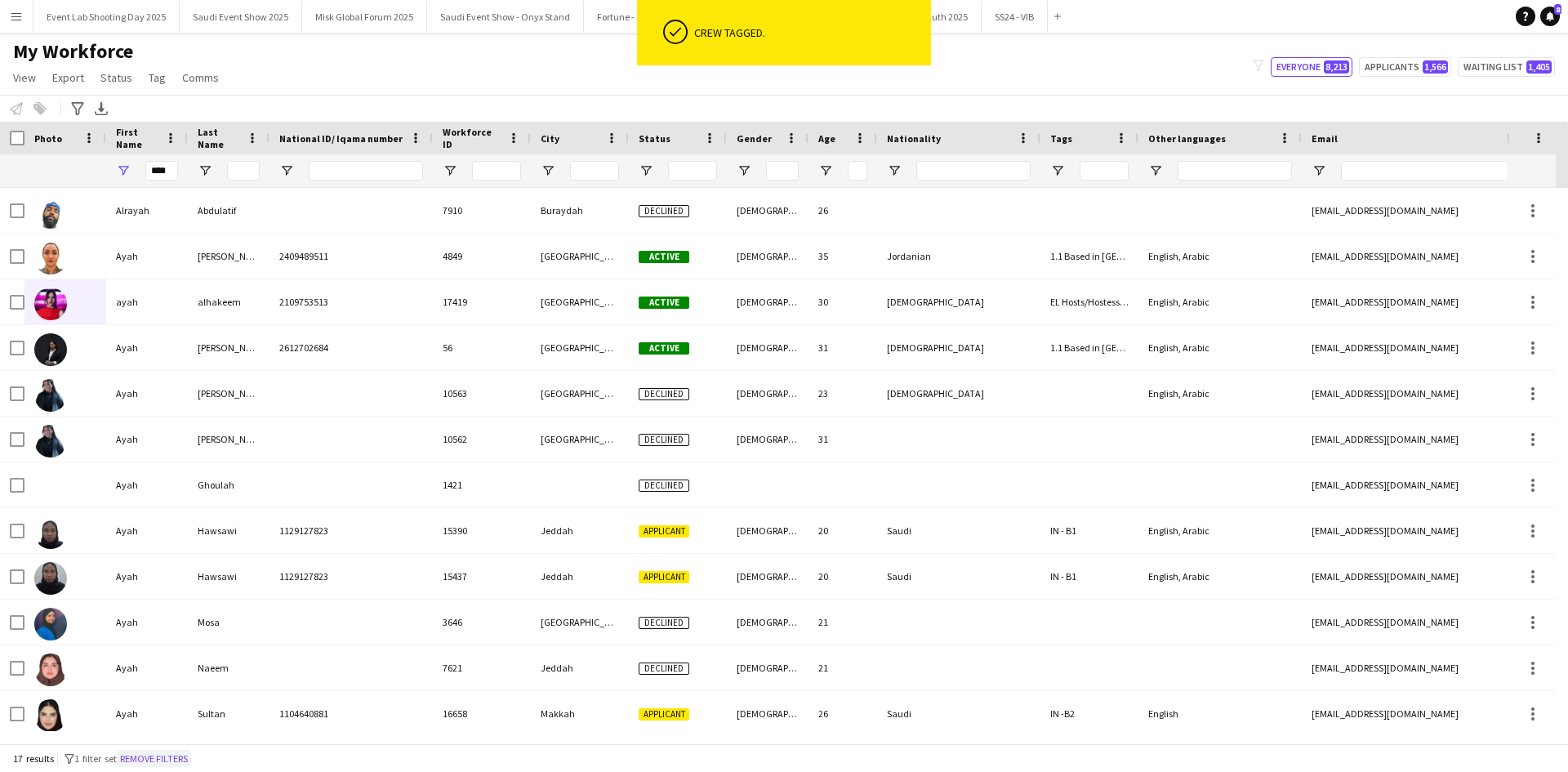
click at [186, 757] on button "Remove filters" at bounding box center [153, 759] width 75 height 18
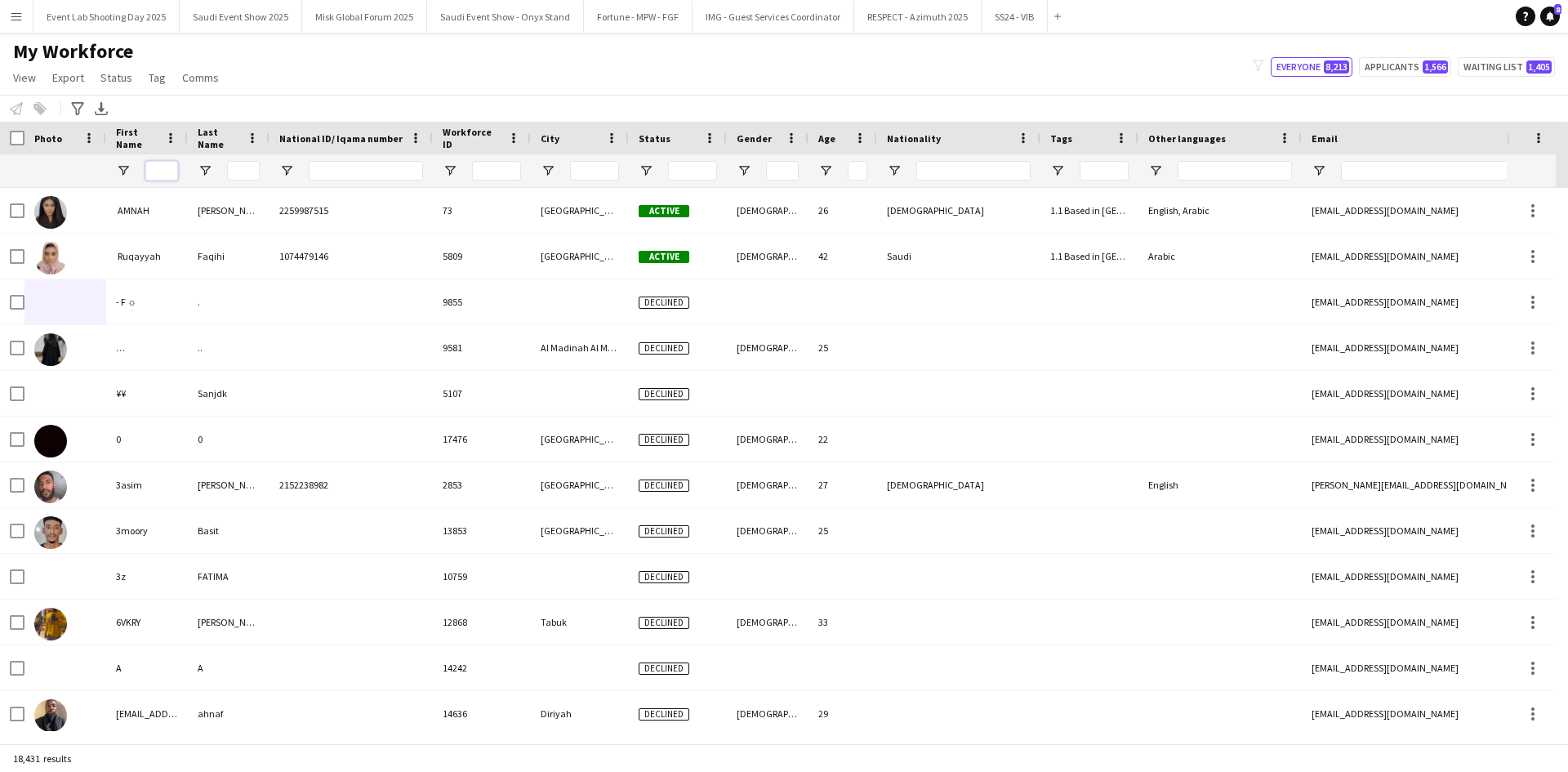
click at [171, 174] on input "First Name Filter Input" at bounding box center [161, 171] width 33 height 20
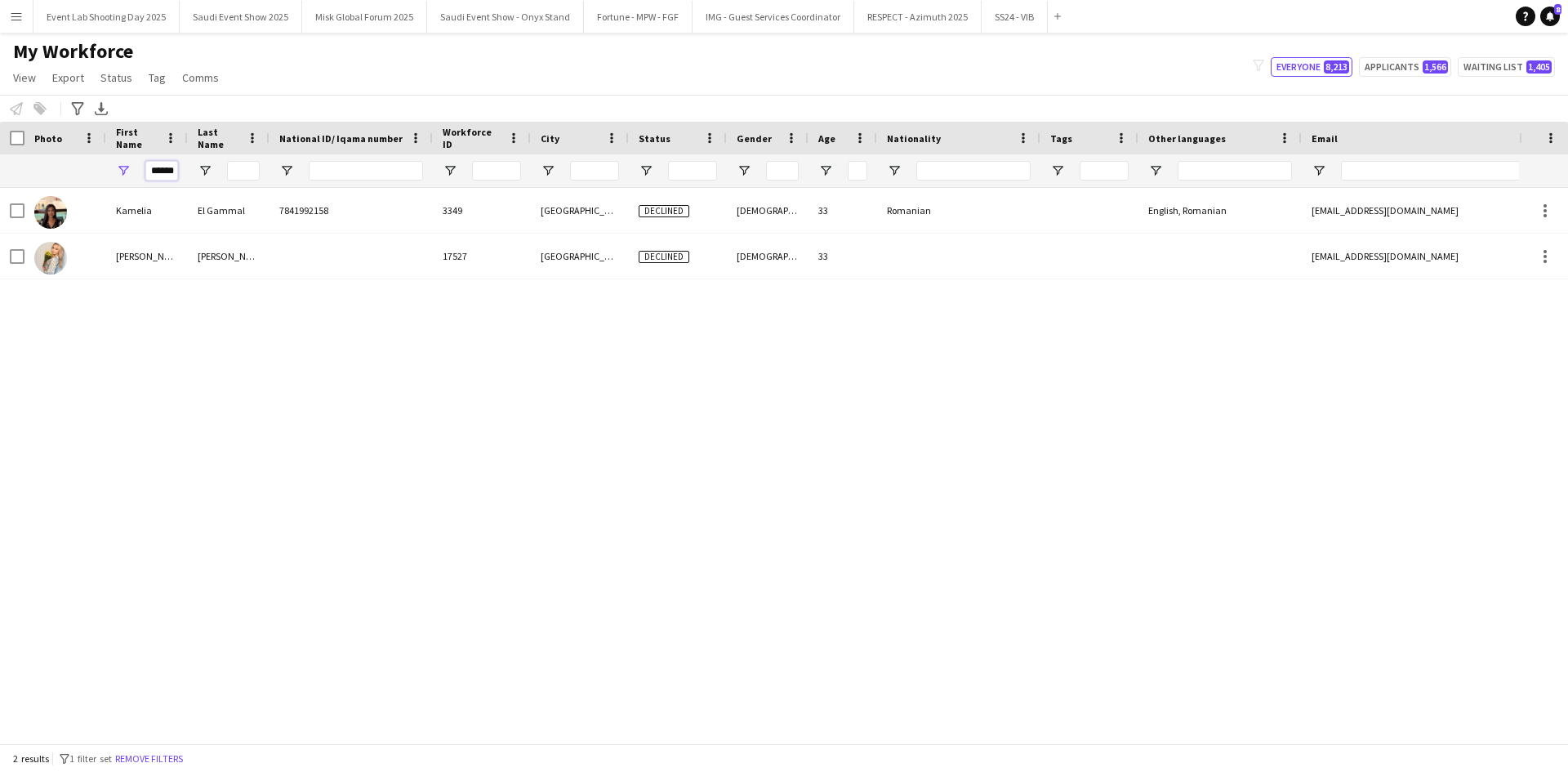
scroll to position [0, 1]
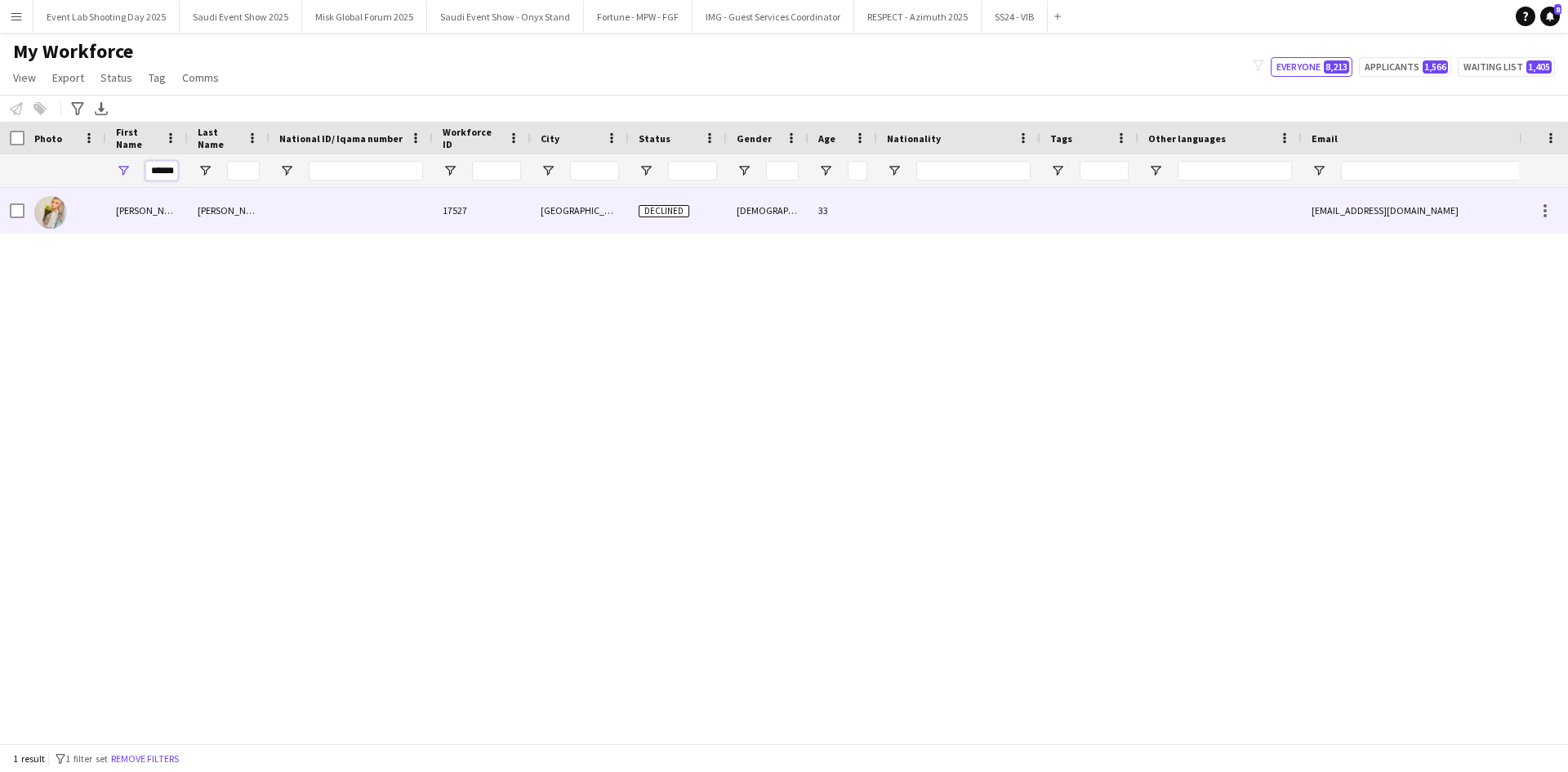
type input "******"
click at [119, 211] on div "[PERSON_NAME]" at bounding box center [147, 210] width 82 height 45
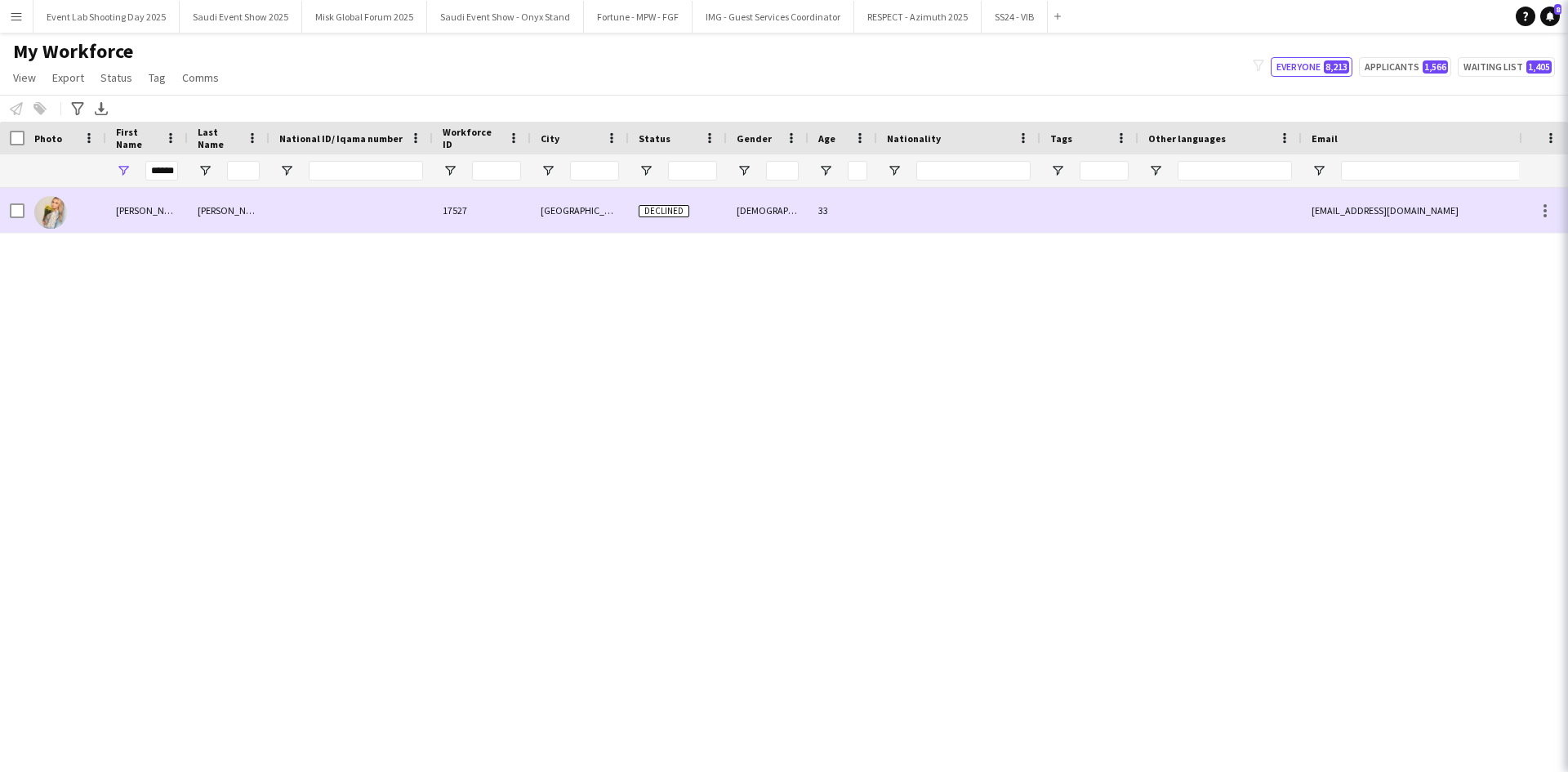
scroll to position [0, 0]
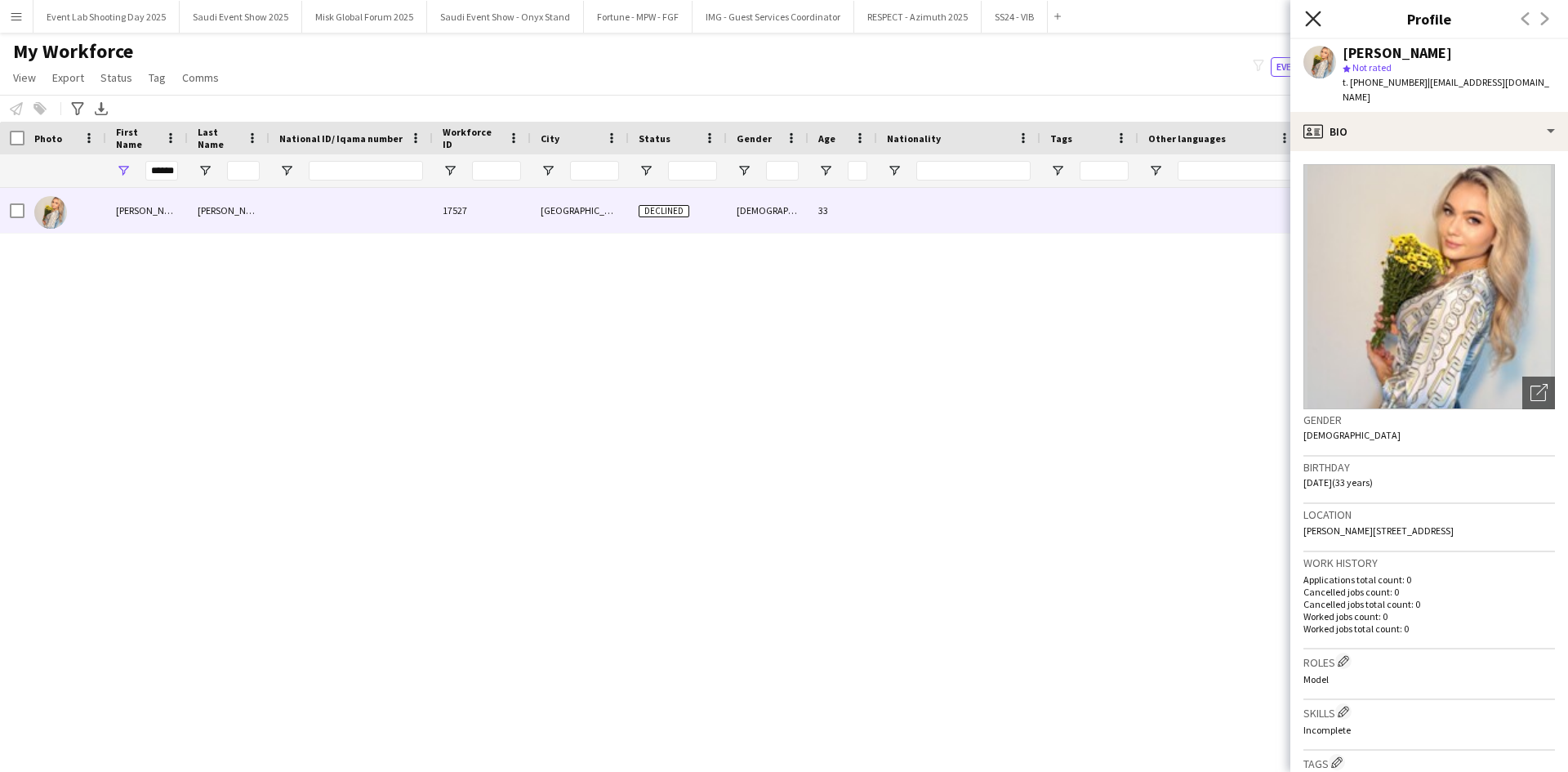
click at [1314, 23] on icon "Close pop-in" at bounding box center [1313, 19] width 16 height 16
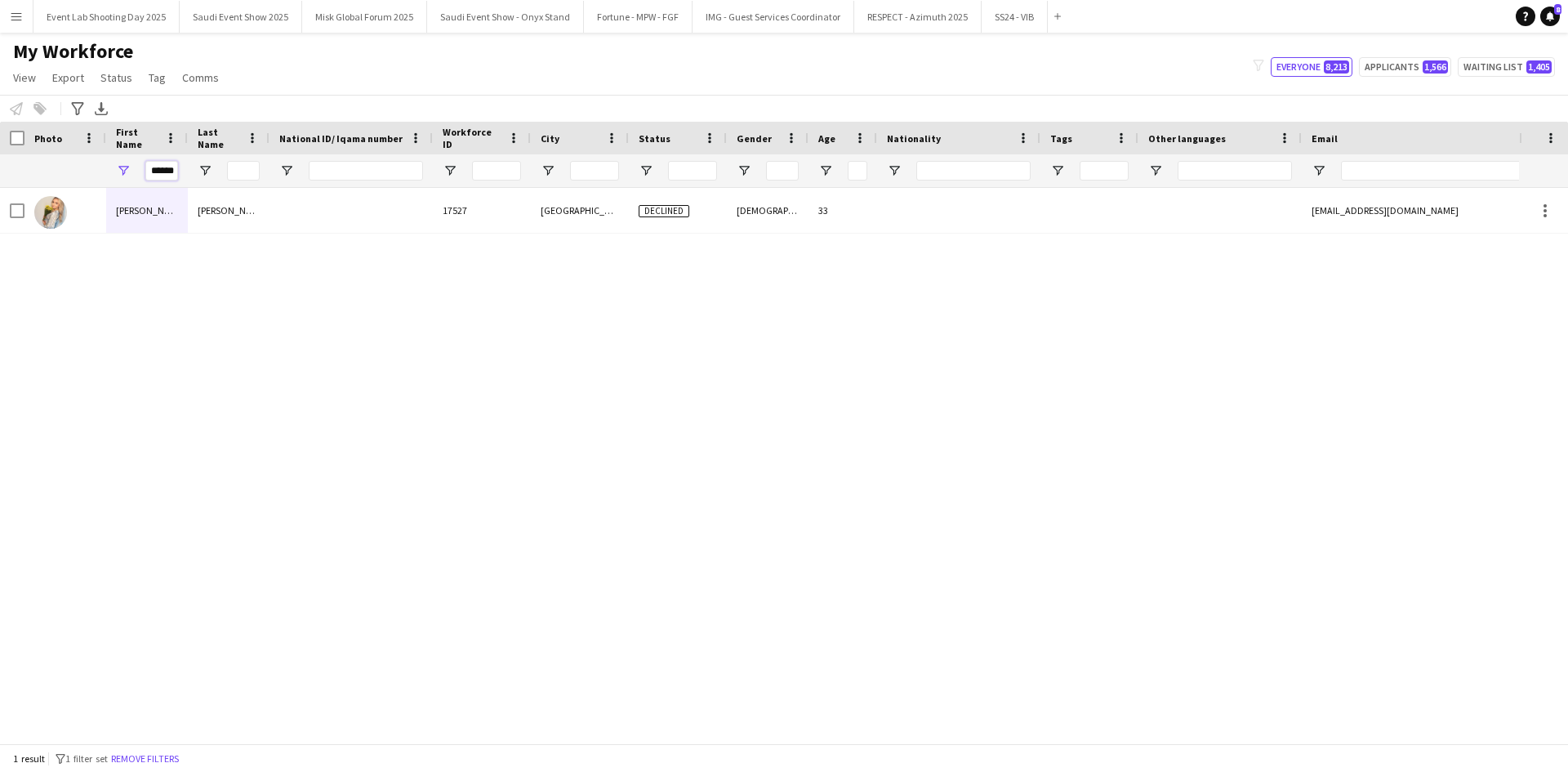
scroll to position [0, 2]
drag, startPoint x: 146, startPoint y: 166, endPoint x: 213, endPoint y: 174, distance: 67.5
click at [213, 174] on div "******" at bounding box center [918, 170] width 1838 height 33
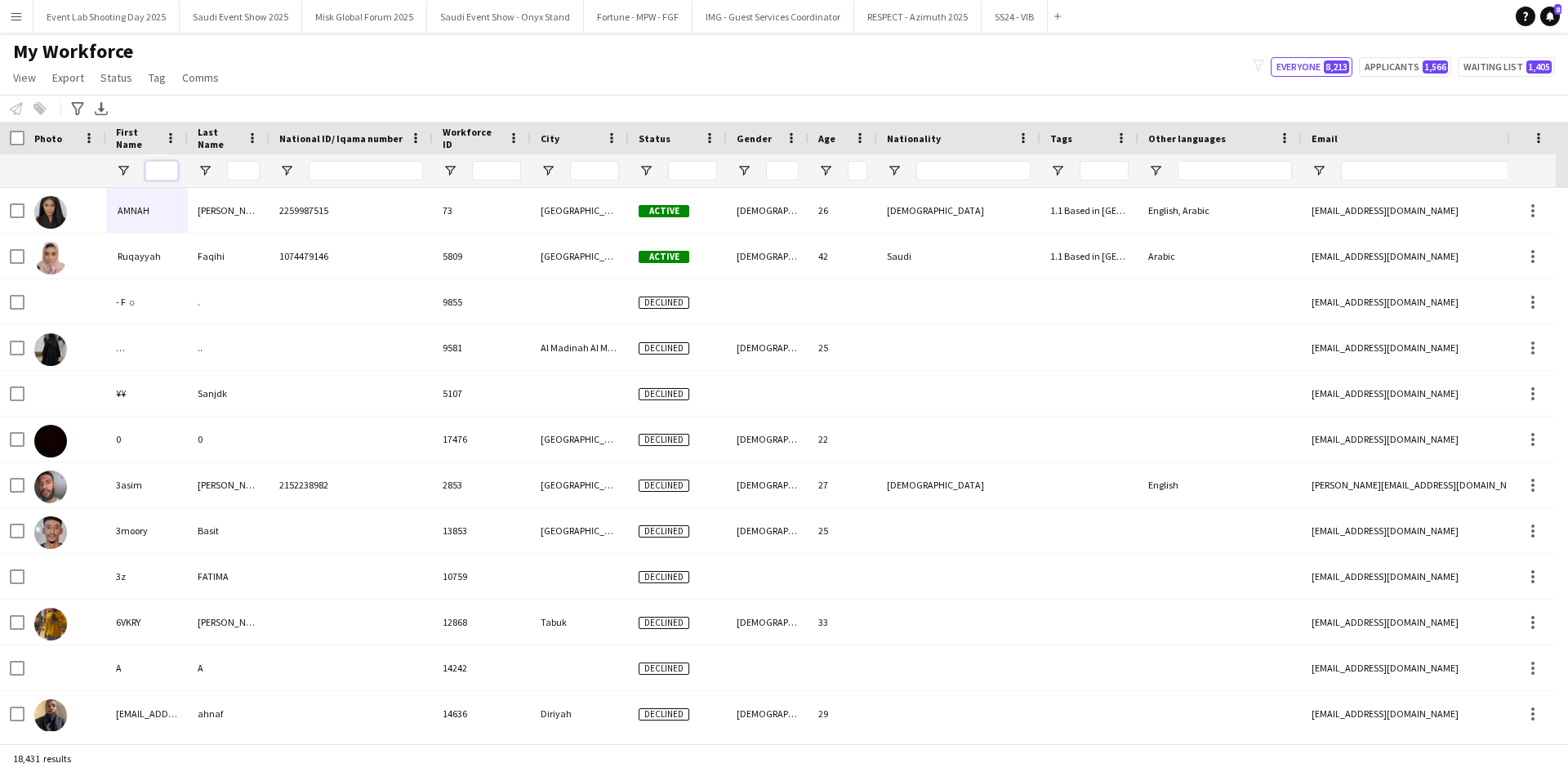
click at [170, 174] on input "First Name Filter Input" at bounding box center [161, 171] width 33 height 20
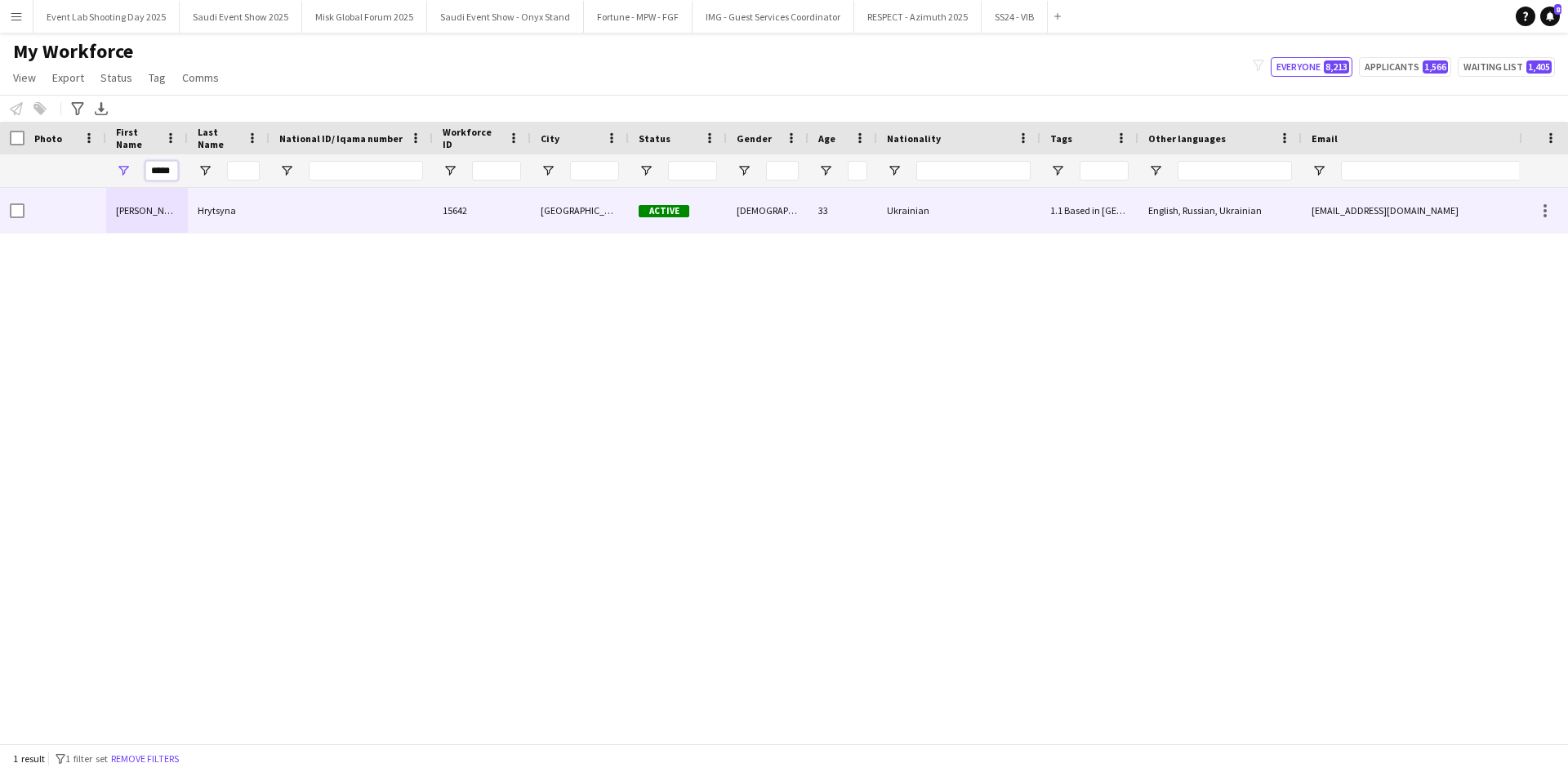
type input "*****"
click at [91, 206] on div at bounding box center [66, 210] width 82 height 45
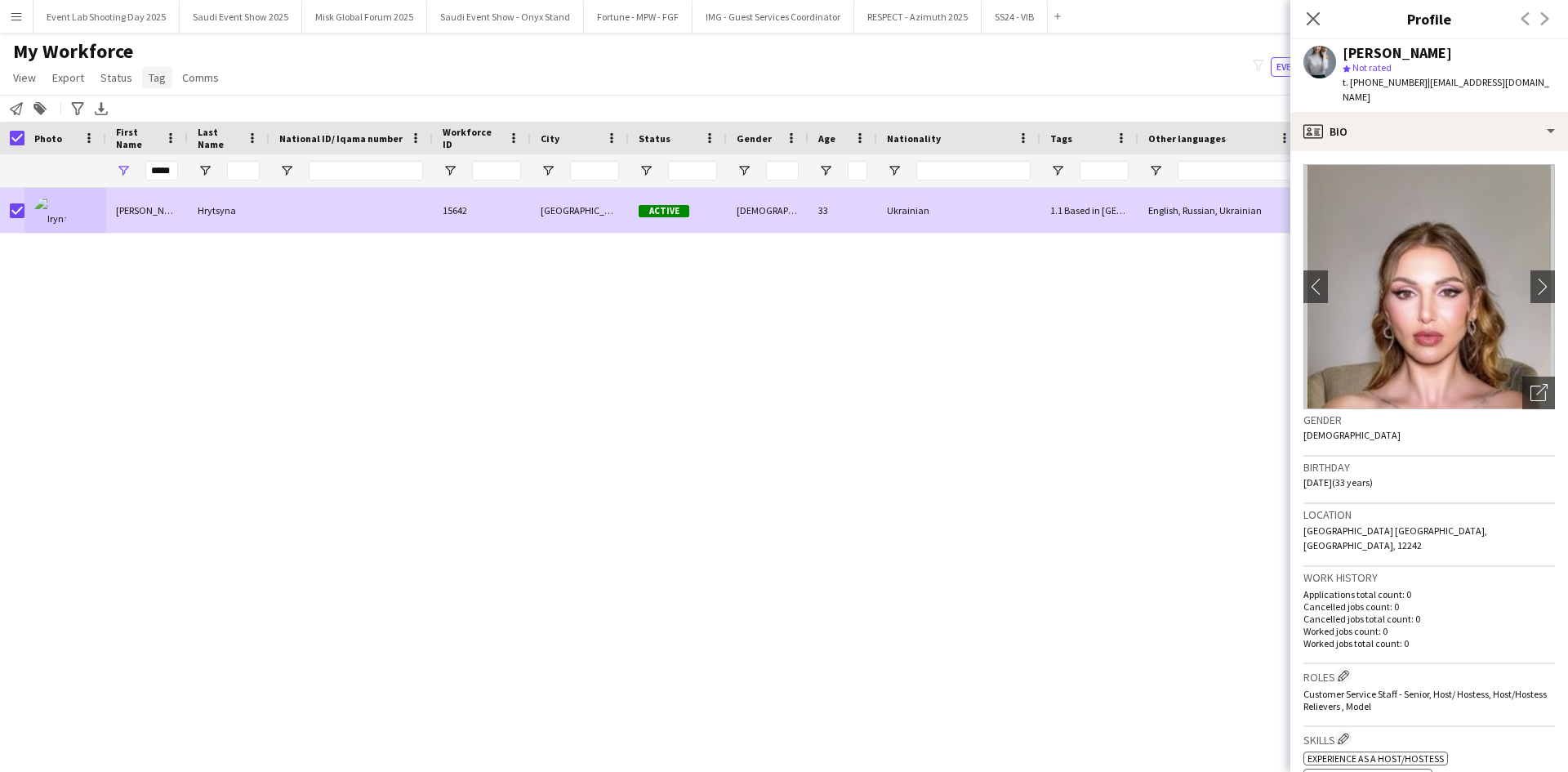
click at [161, 79] on span "Tag" at bounding box center [156, 78] width 17 height 15
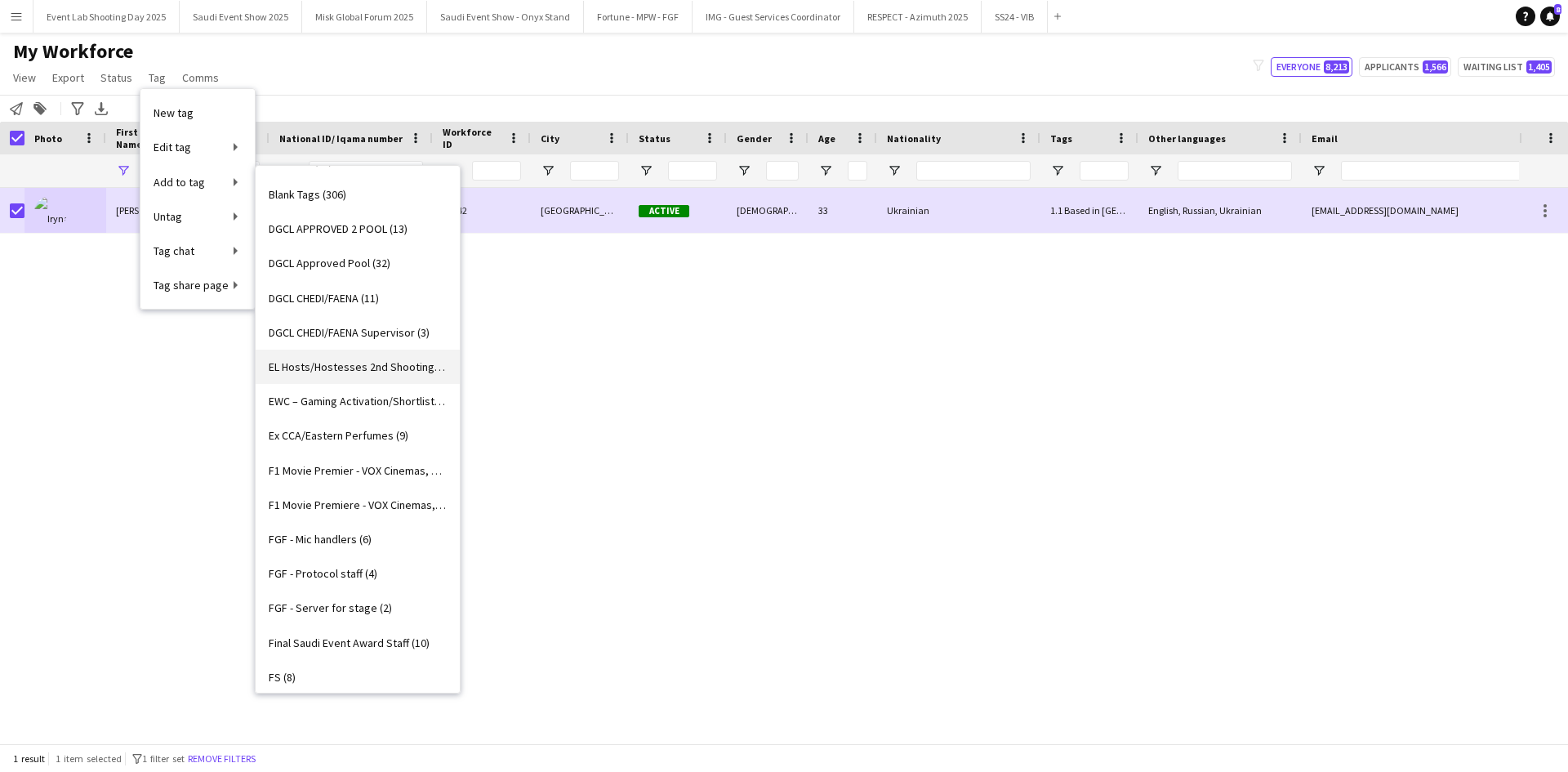
click at [357, 364] on span "EL Hosts/Hostesses 2nd Shooting (26)" at bounding box center [358, 367] width 178 height 15
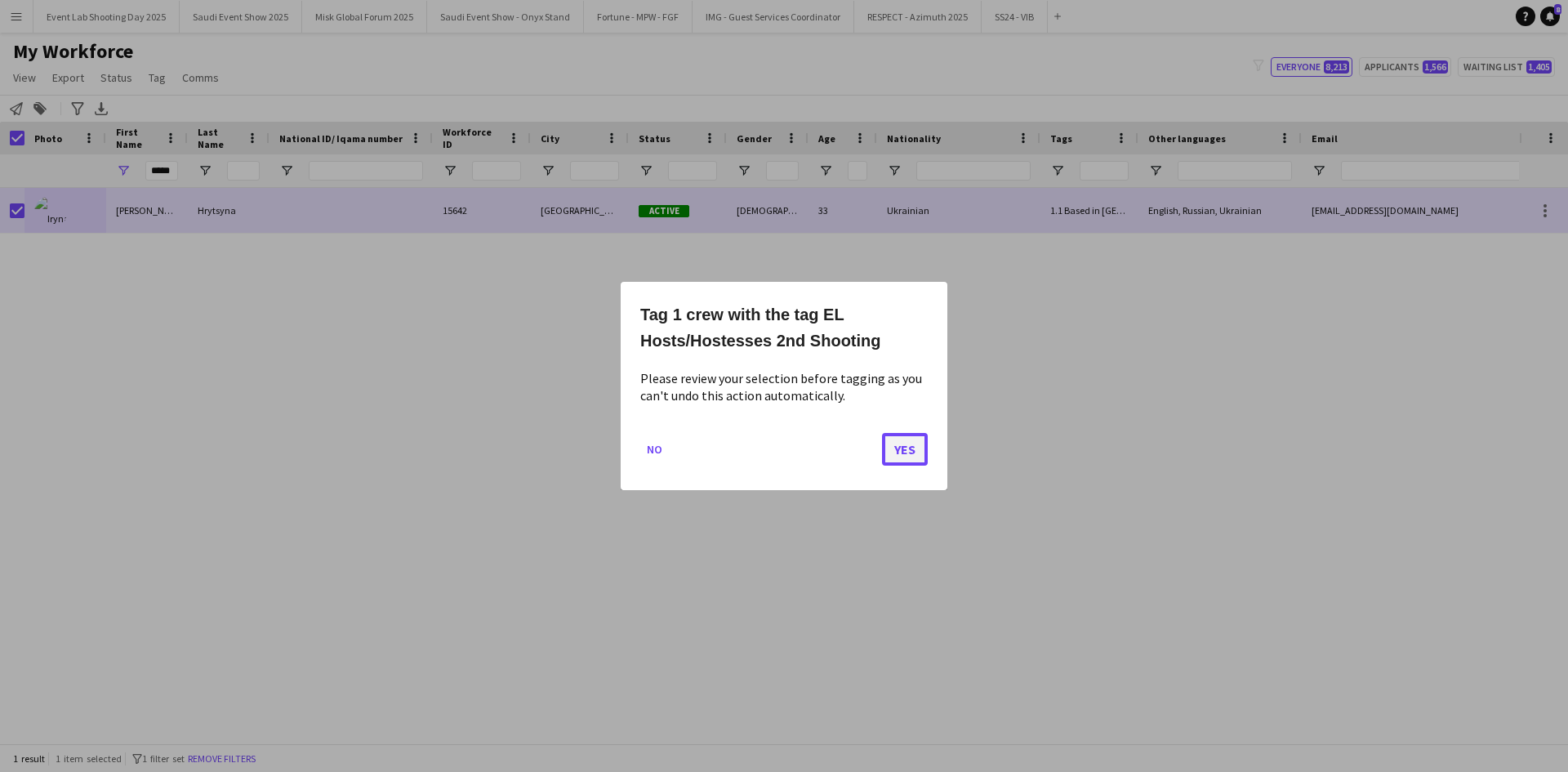
click at [899, 440] on button "Yes" at bounding box center [905, 449] width 46 height 33
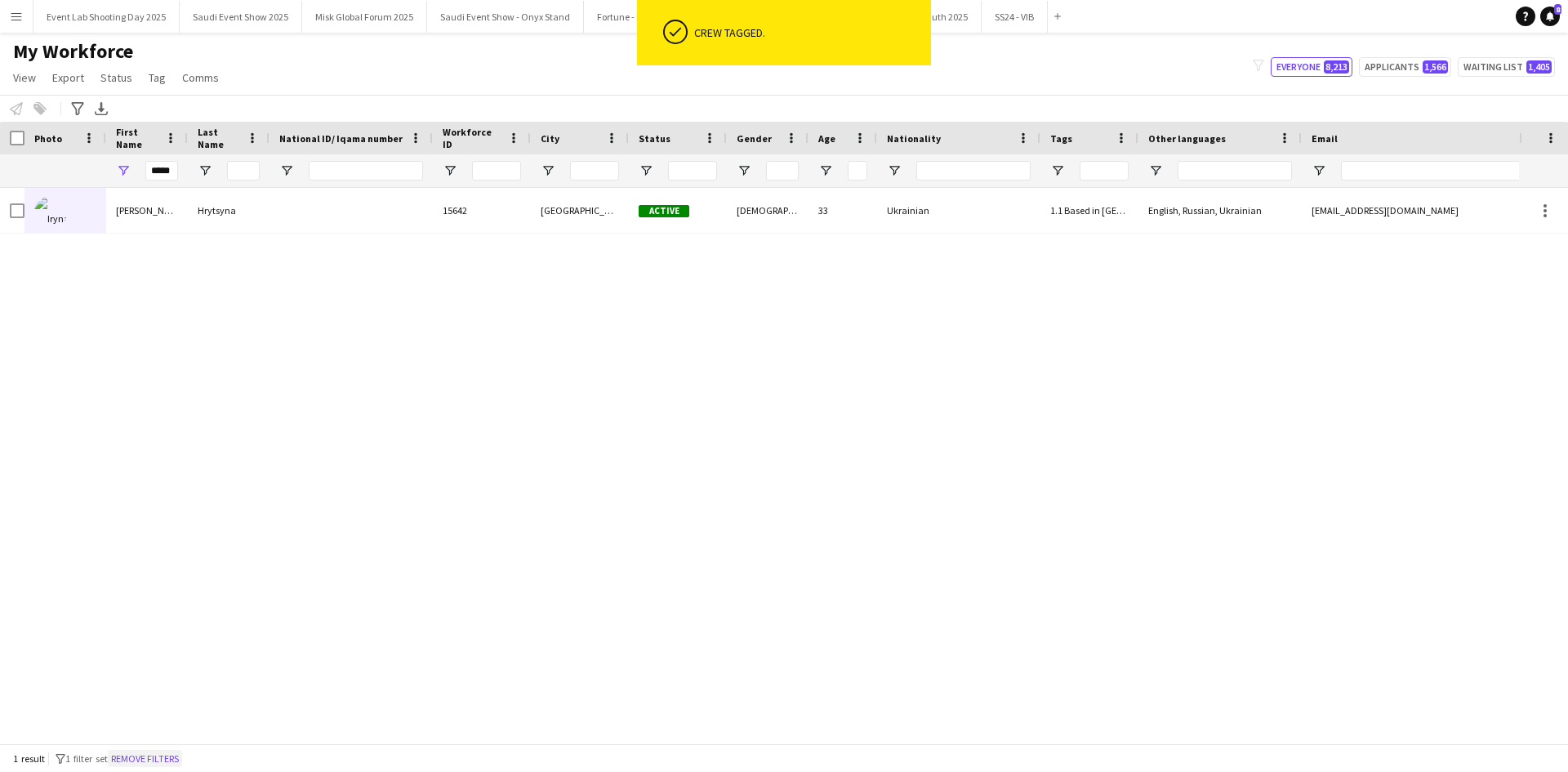
click at [158, 757] on button "Remove filters" at bounding box center [144, 759] width 75 height 18
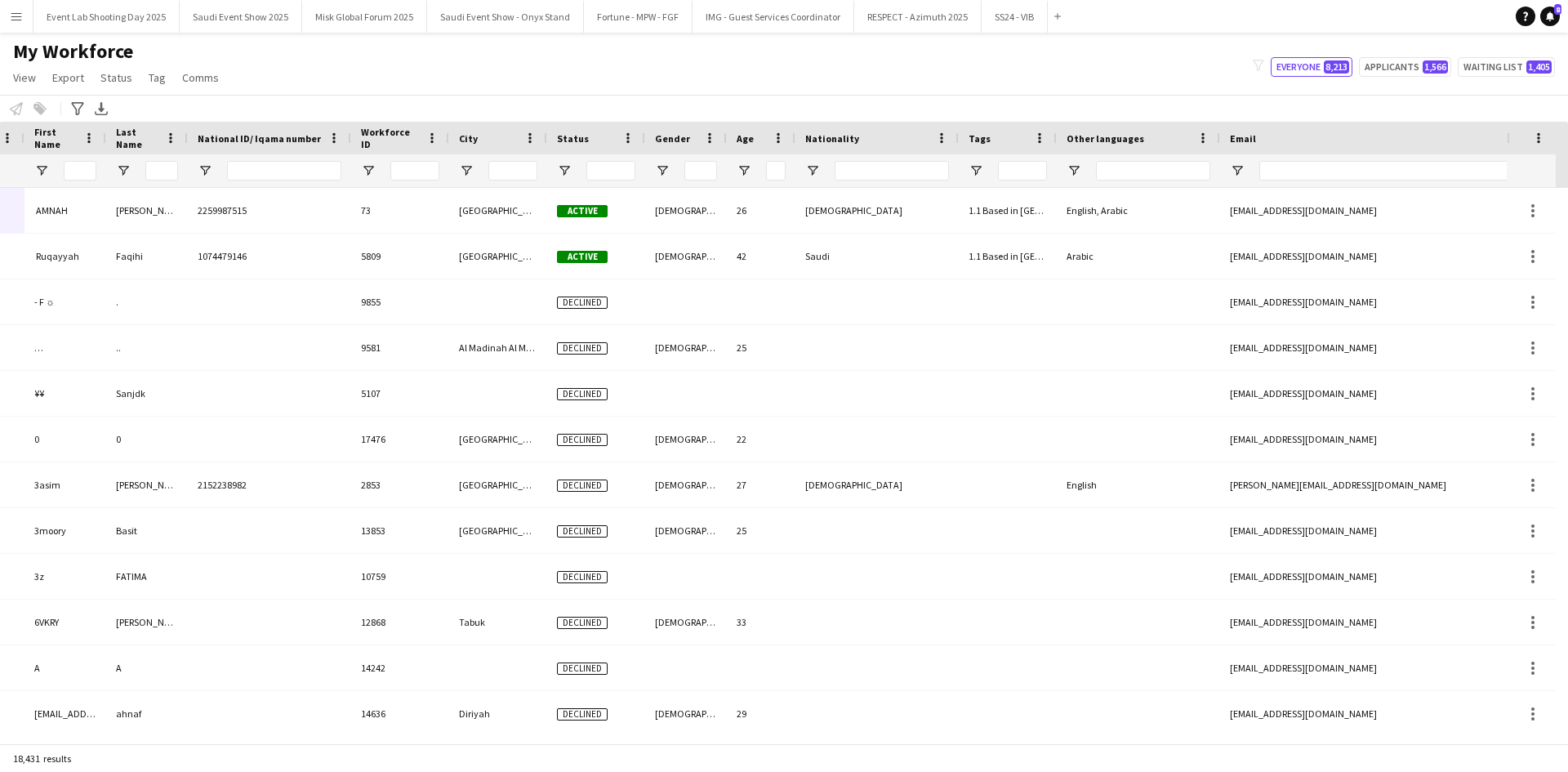
scroll to position [0, 222]
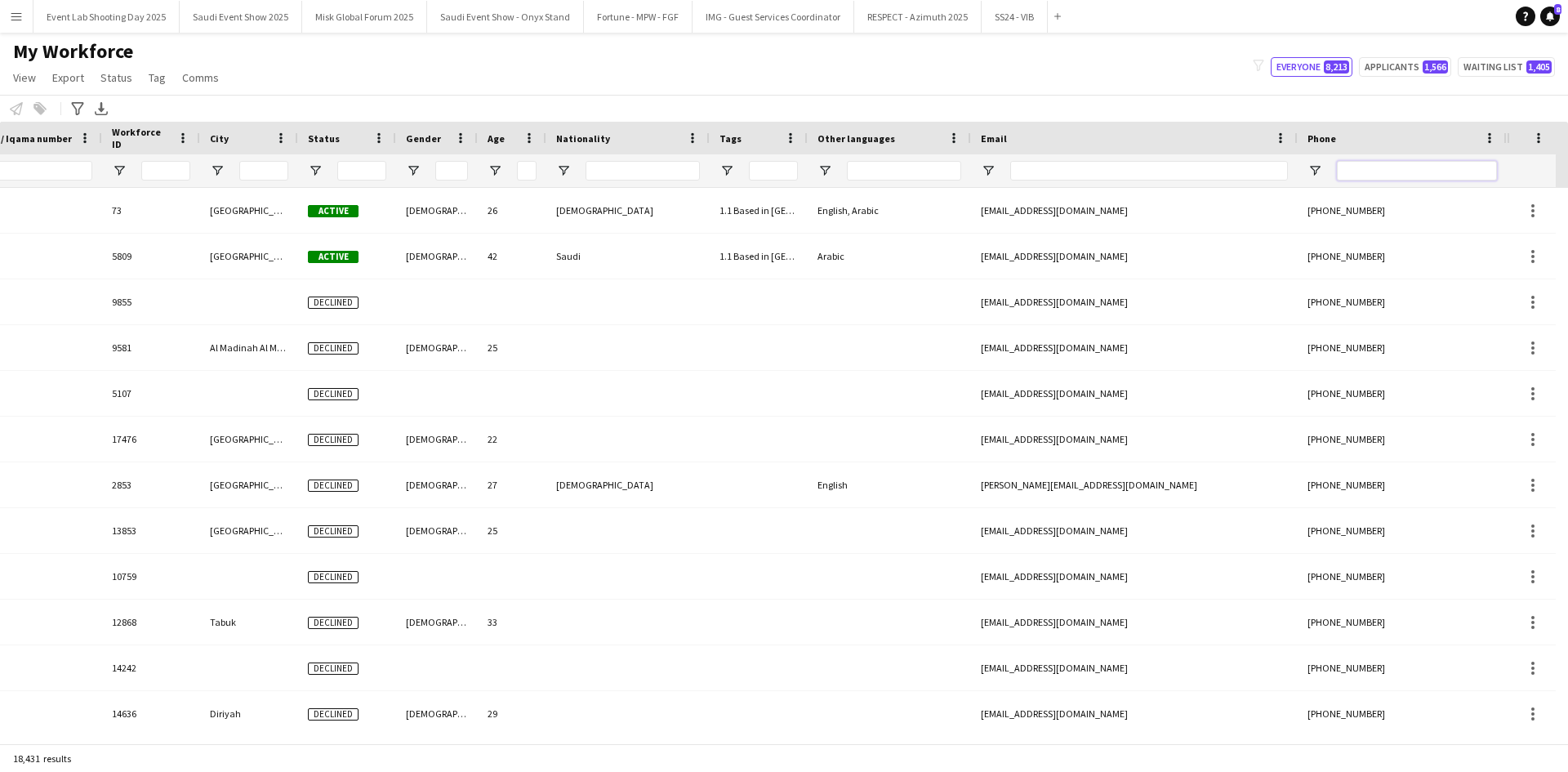
click at [1351, 166] on input "Phone Filter Input" at bounding box center [1417, 171] width 160 height 20
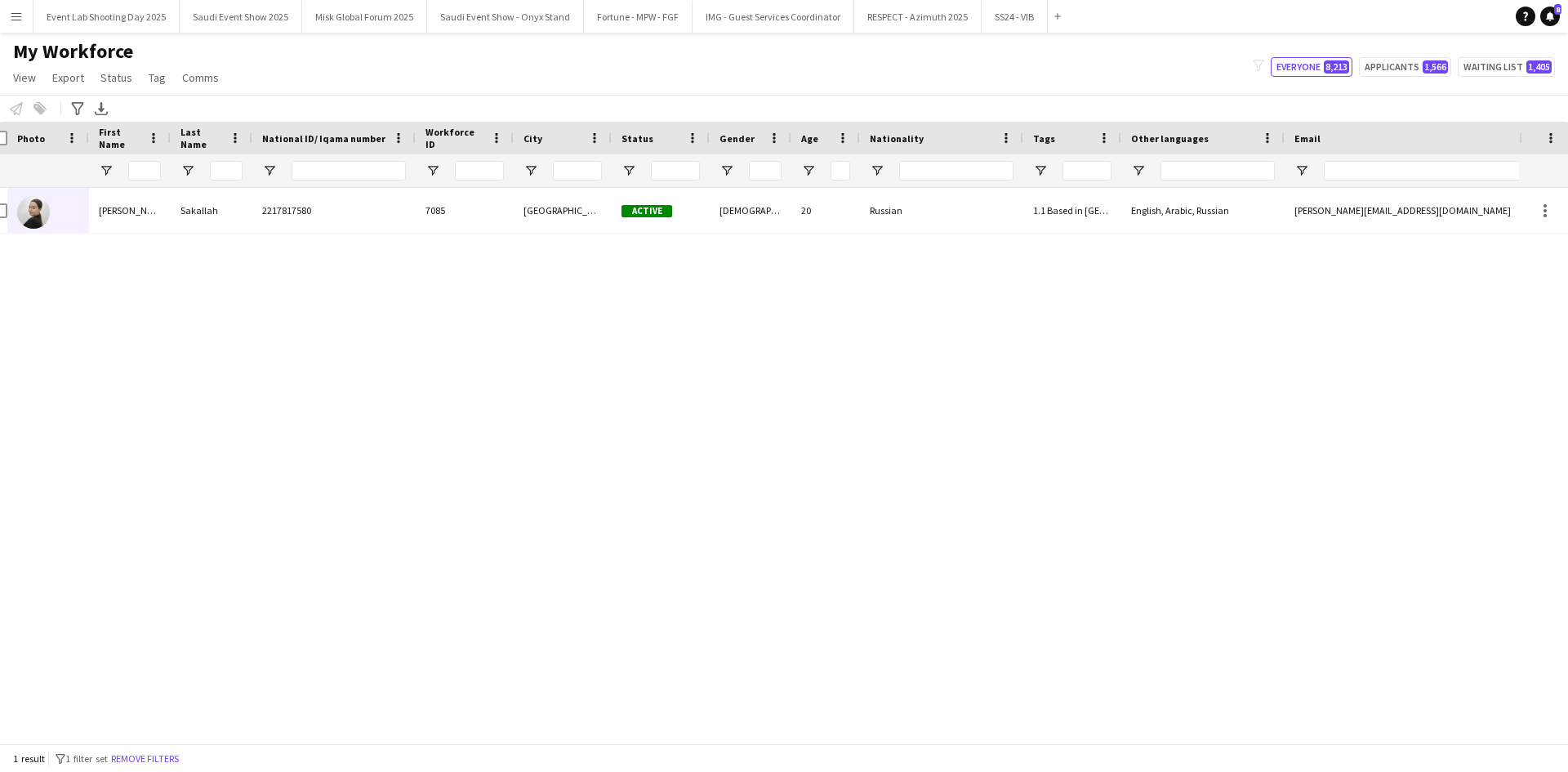
scroll to position [0, 0]
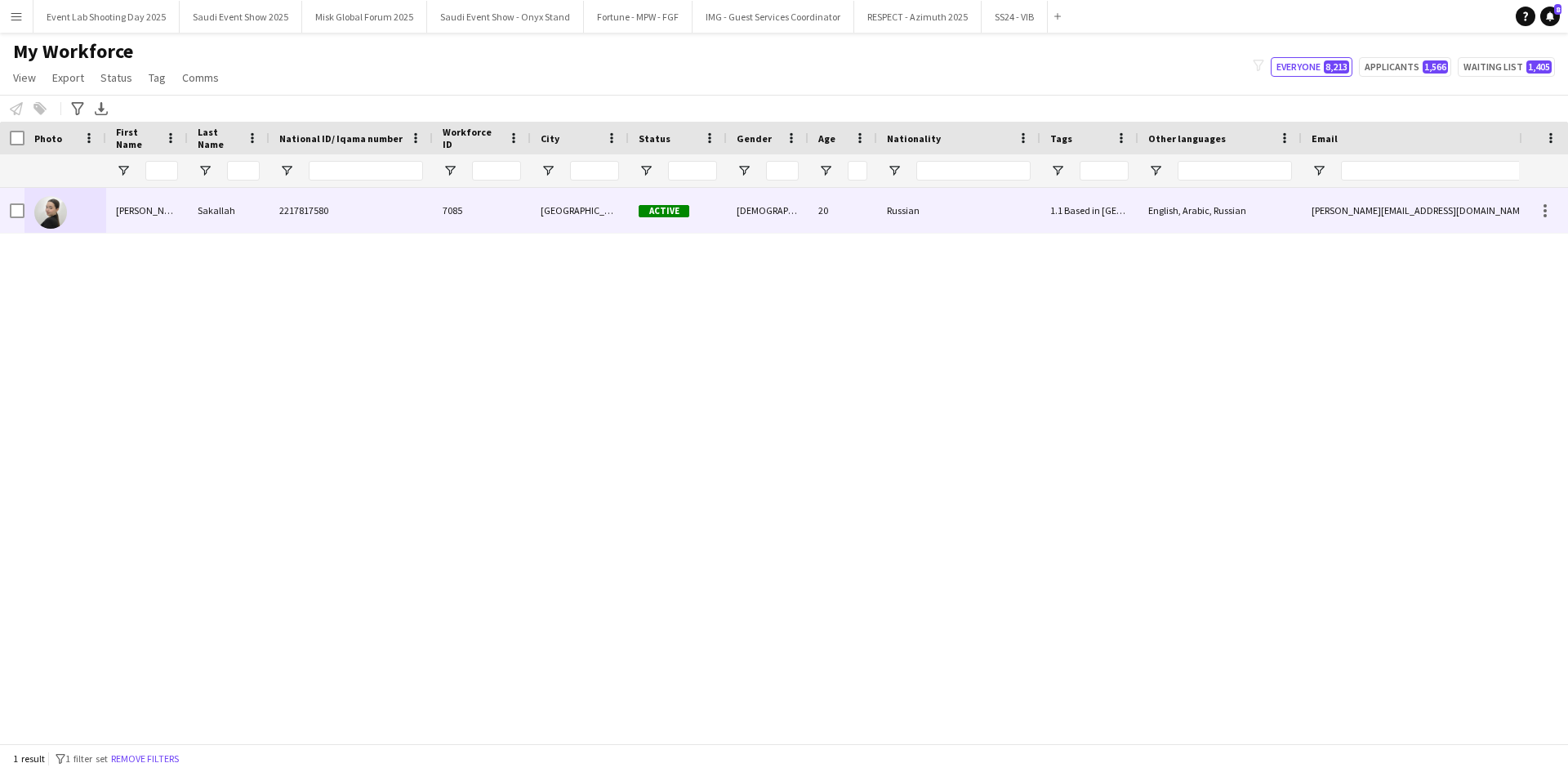
type input "**********"
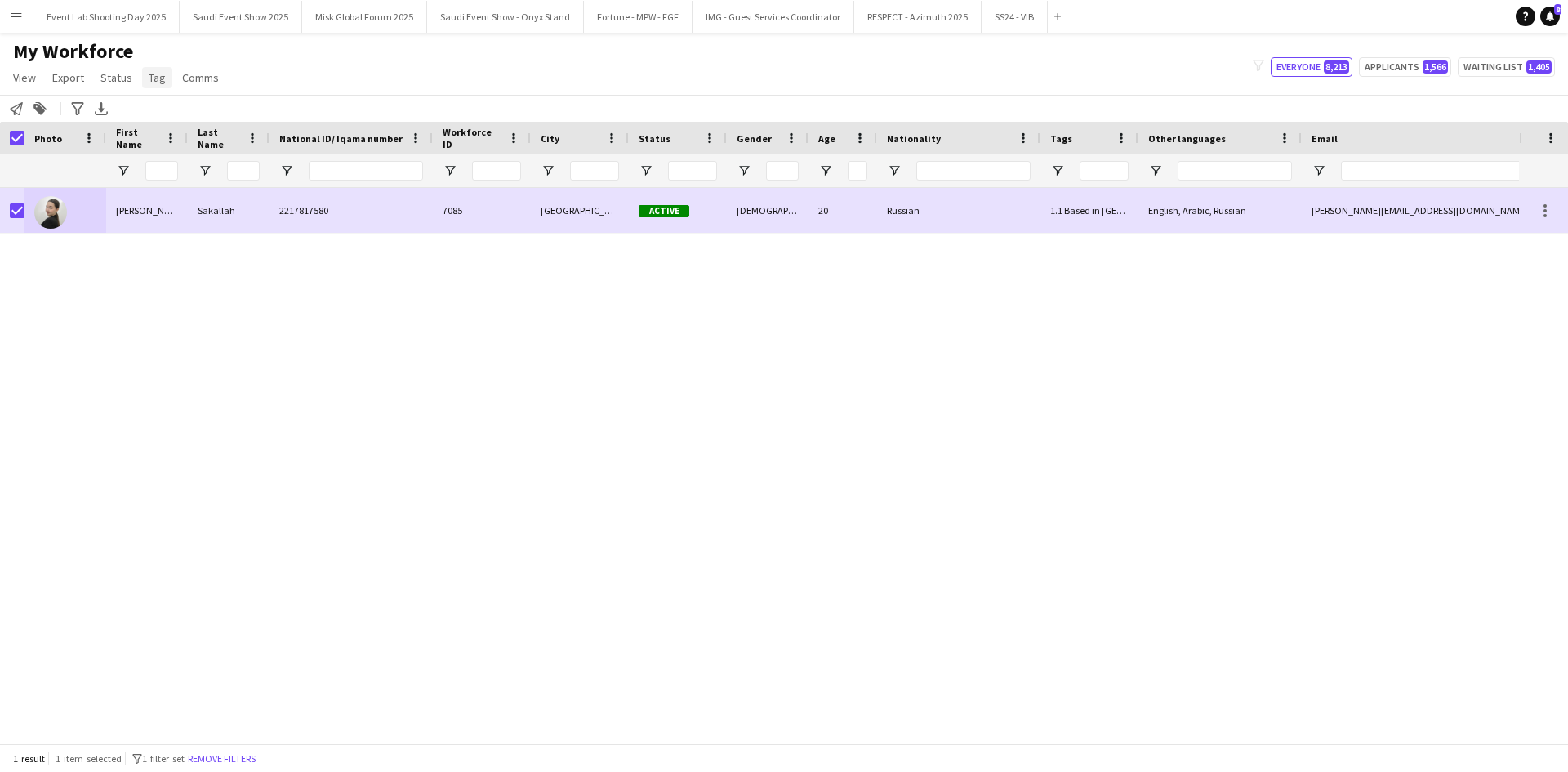
click at [148, 81] on span "Tag" at bounding box center [156, 78] width 17 height 15
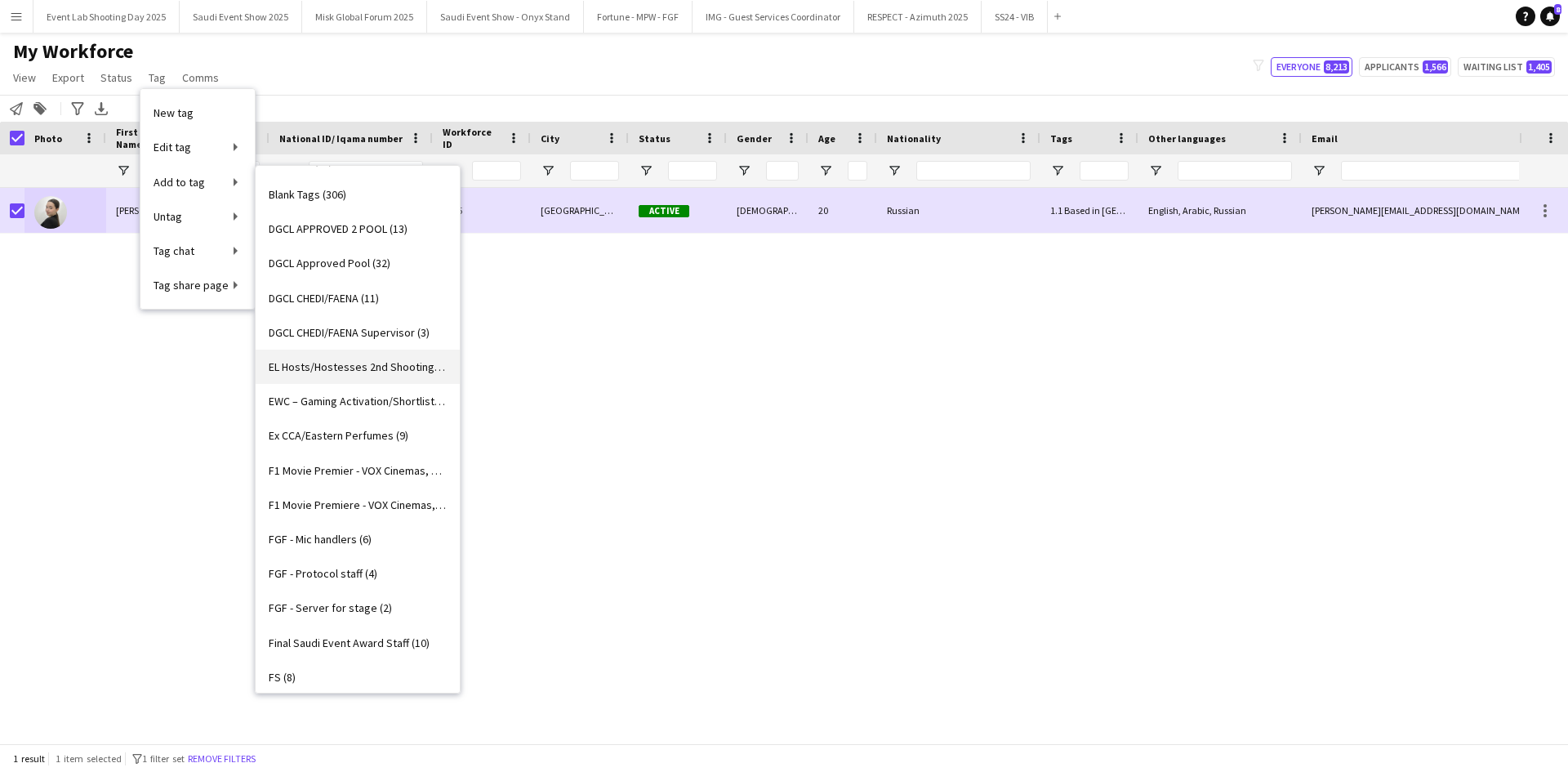
click at [361, 372] on span "EL Hosts/Hostesses 2nd Shooting (27)" at bounding box center [358, 367] width 178 height 15
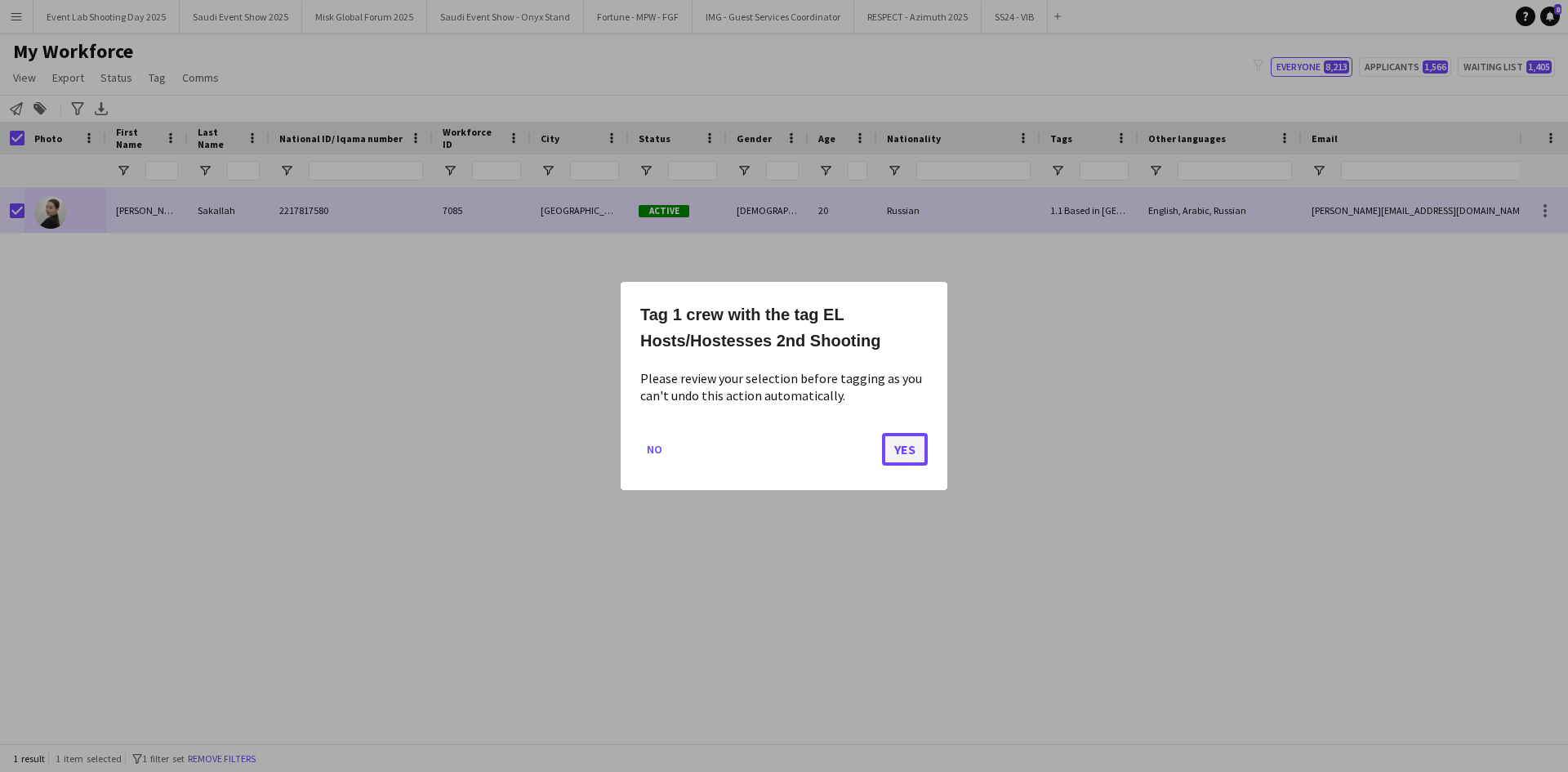
click at [901, 446] on button "Yes" at bounding box center [905, 449] width 46 height 33
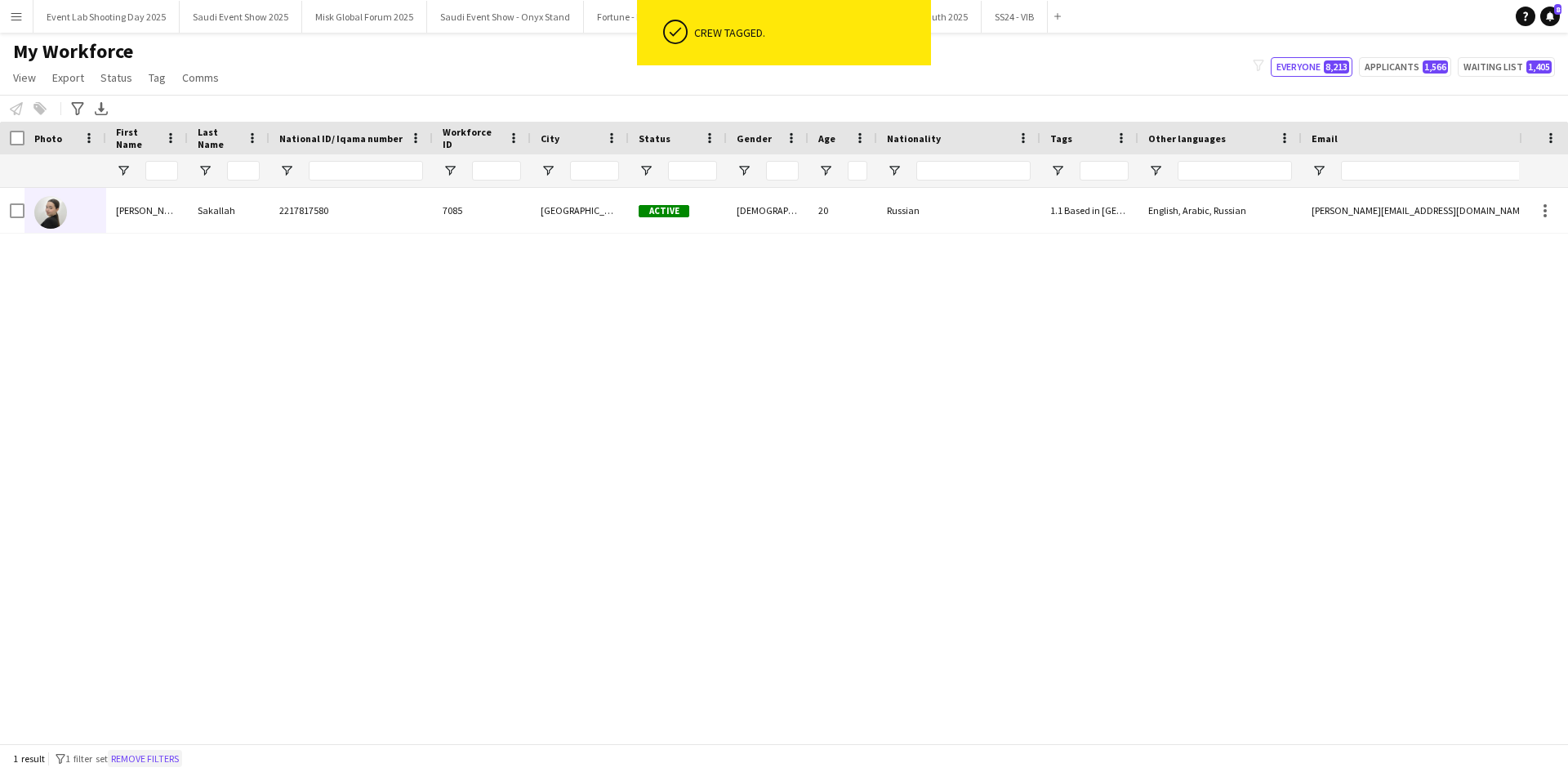
click at [175, 755] on button "Remove filters" at bounding box center [144, 759] width 75 height 18
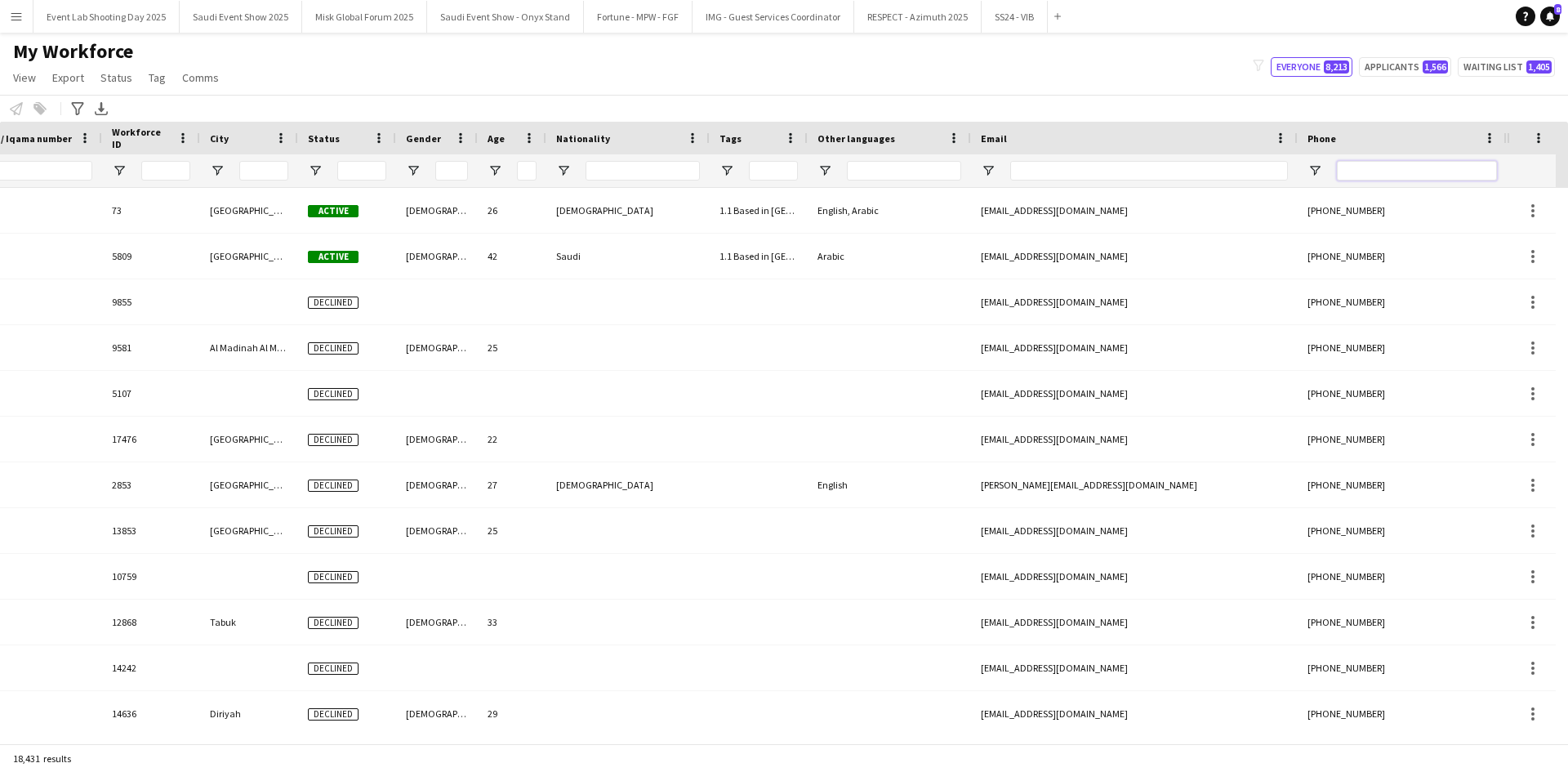
click at [1377, 179] on input "Phone Filter Input" at bounding box center [1417, 171] width 160 height 20
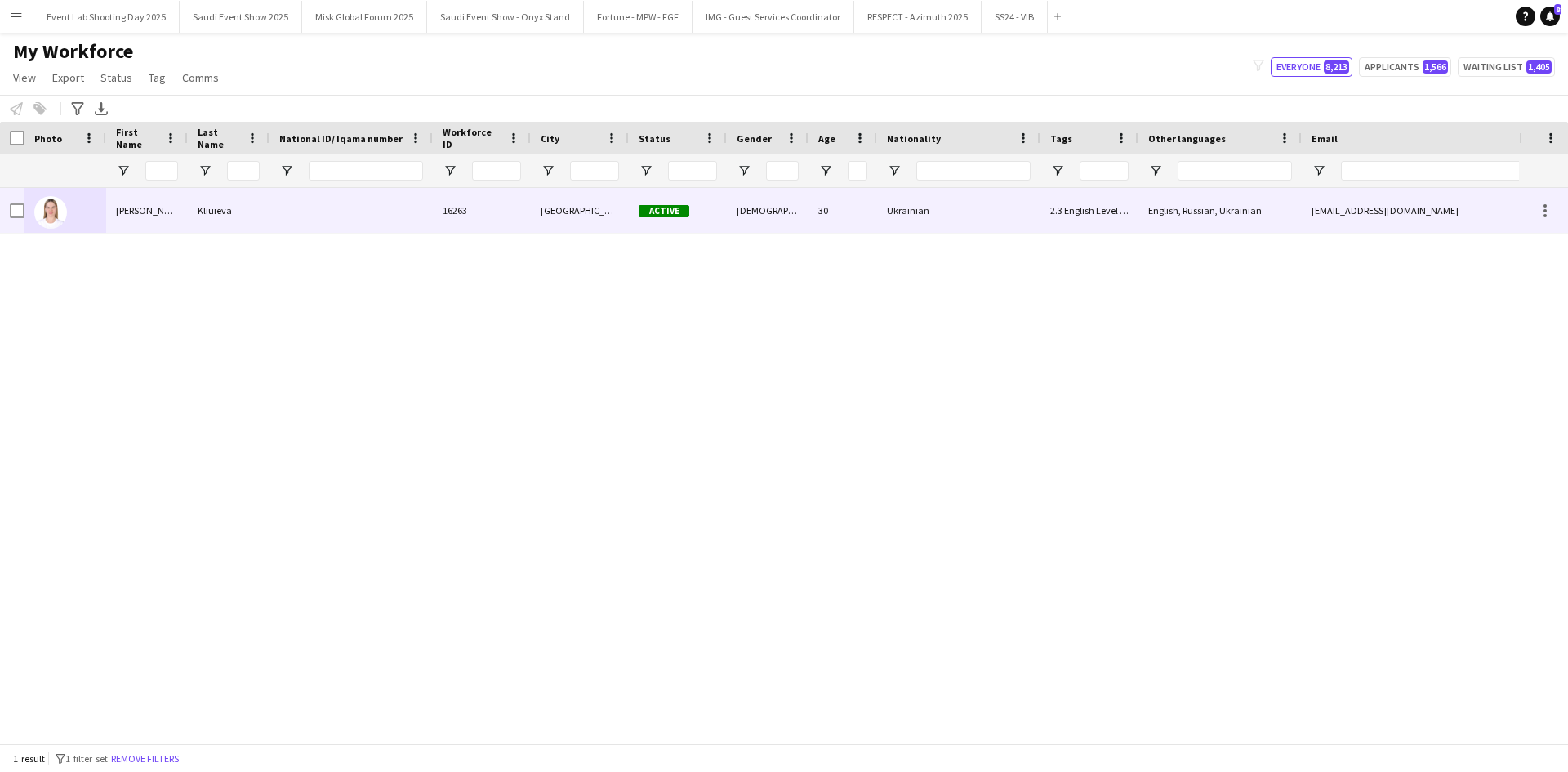
type input "*********"
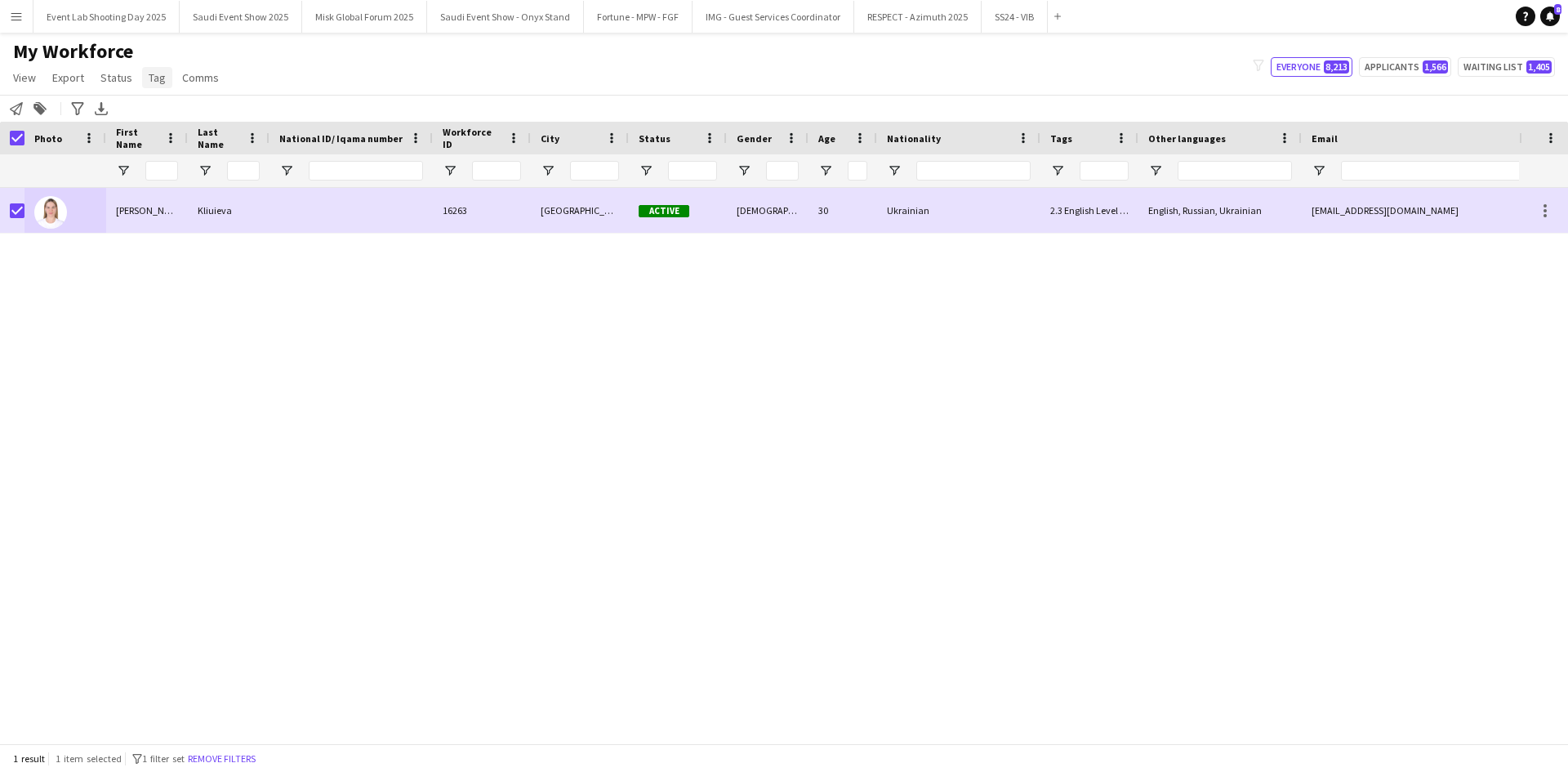
click at [156, 72] on span "Tag" at bounding box center [156, 78] width 17 height 15
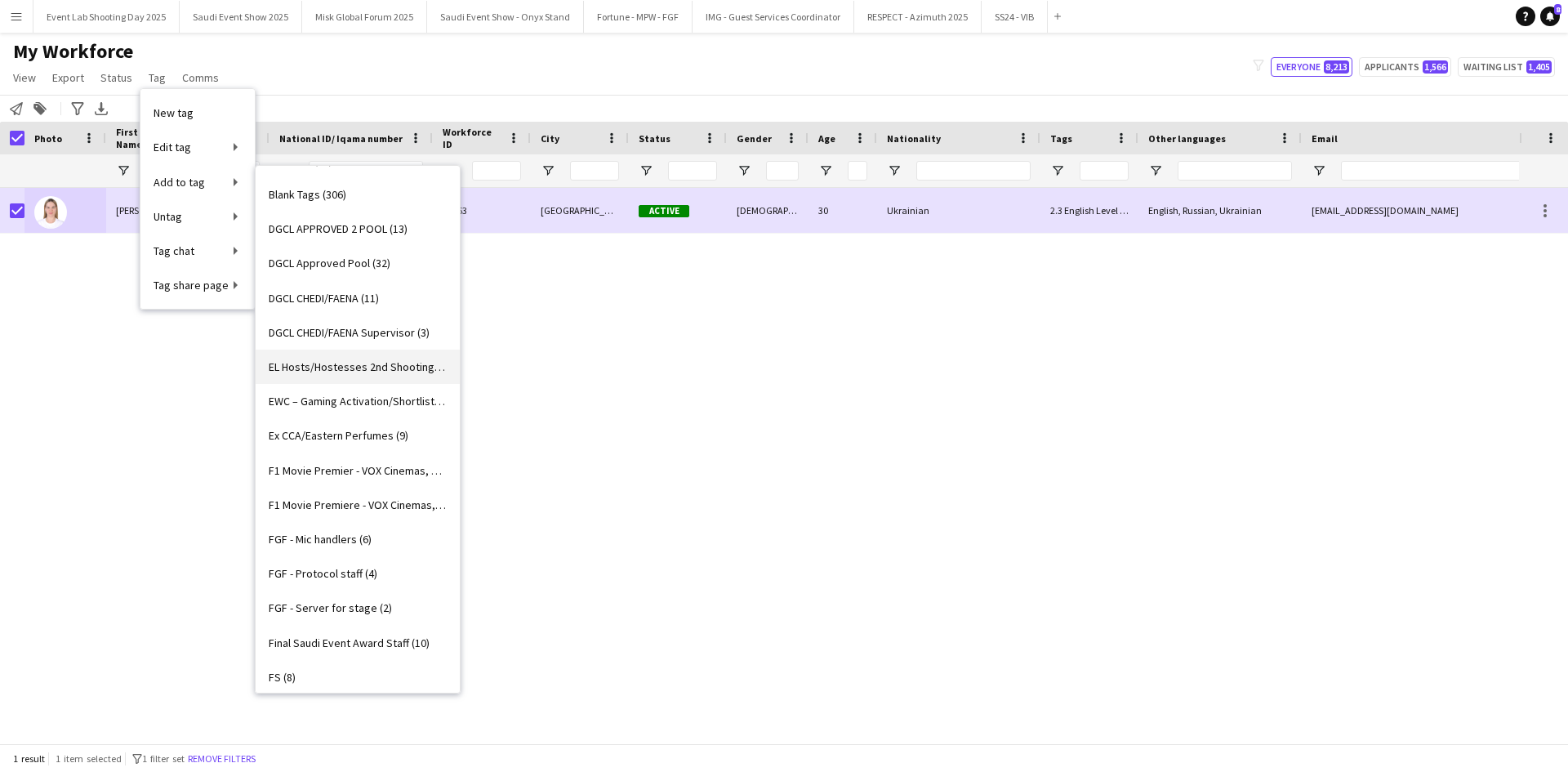
click at [375, 360] on span "EL Hosts/Hostesses 2nd Shooting (28)" at bounding box center [358, 367] width 178 height 15
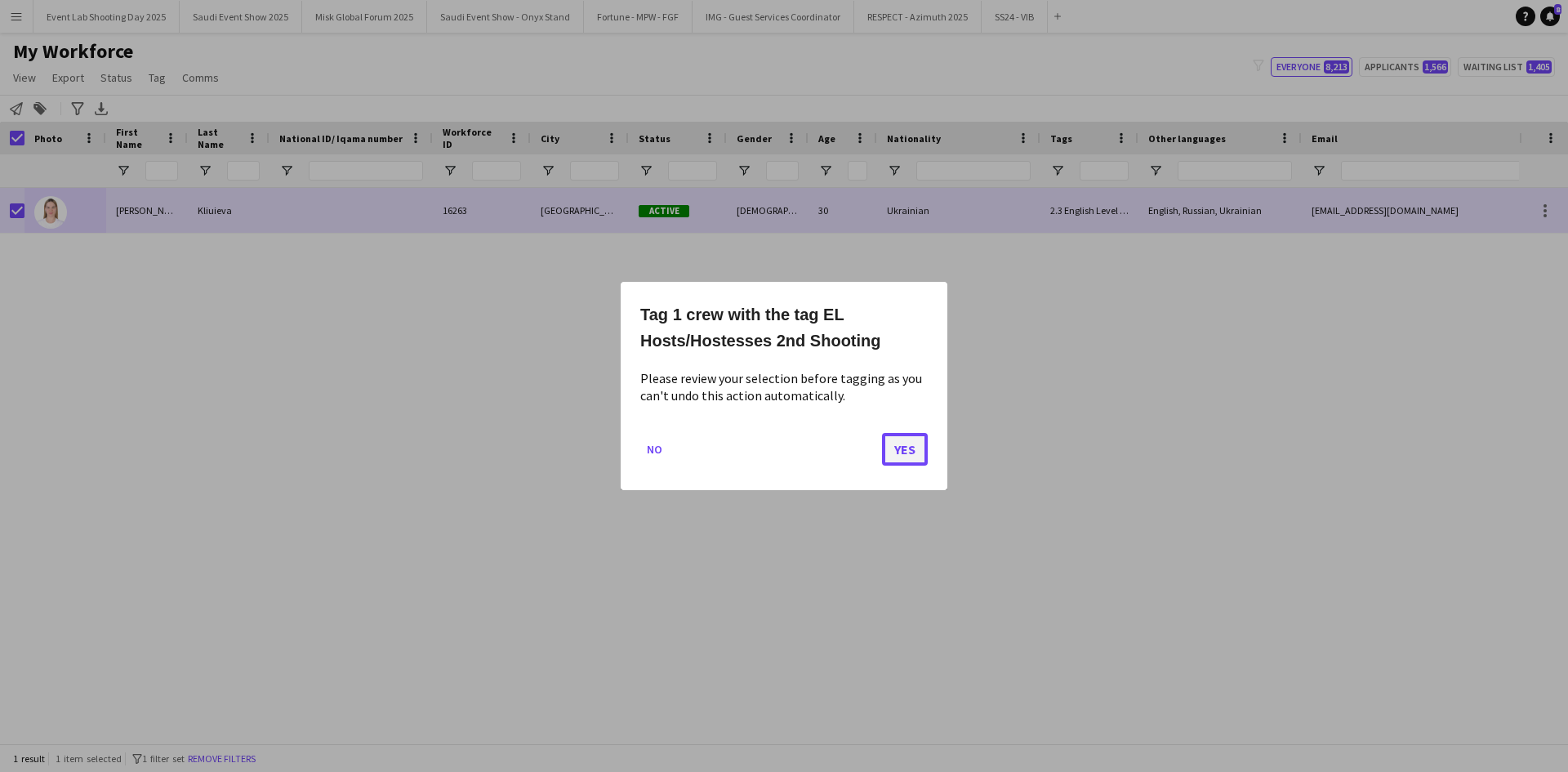
click at [912, 451] on button "Yes" at bounding box center [905, 449] width 46 height 33
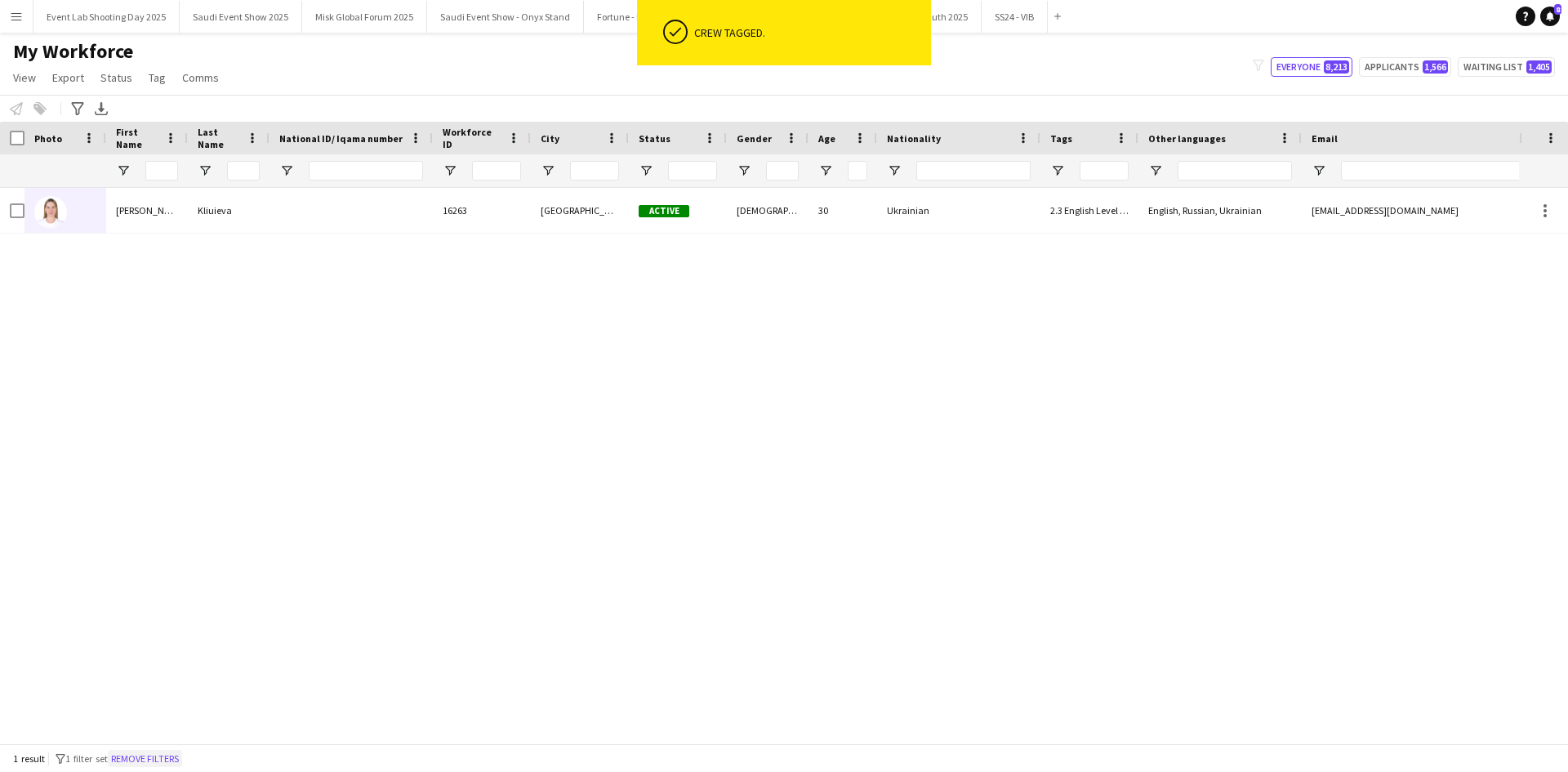
click at [162, 752] on button "Remove filters" at bounding box center [144, 759] width 75 height 18
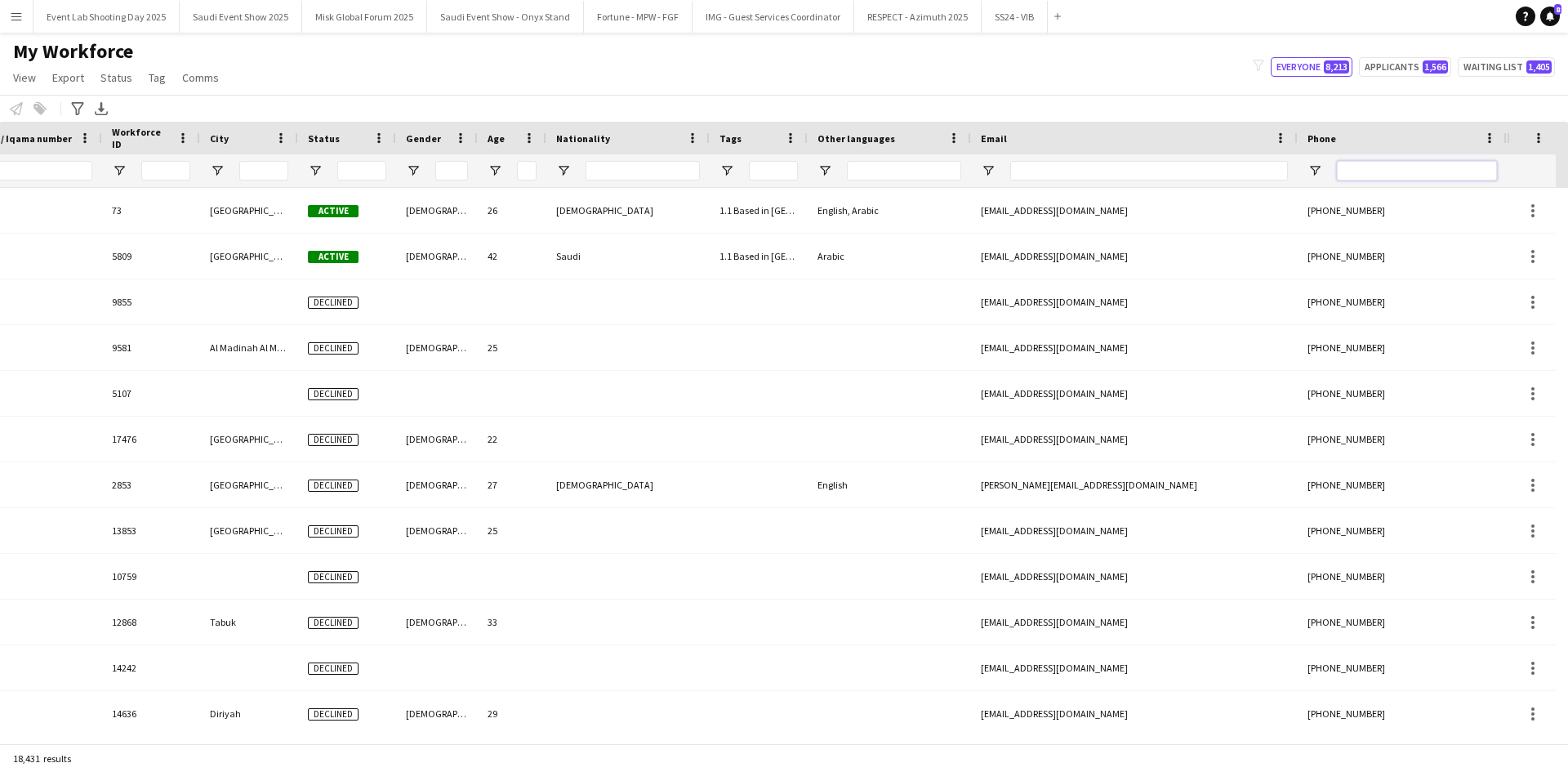
click at [1394, 170] on input "Phone Filter Input" at bounding box center [1417, 171] width 160 height 20
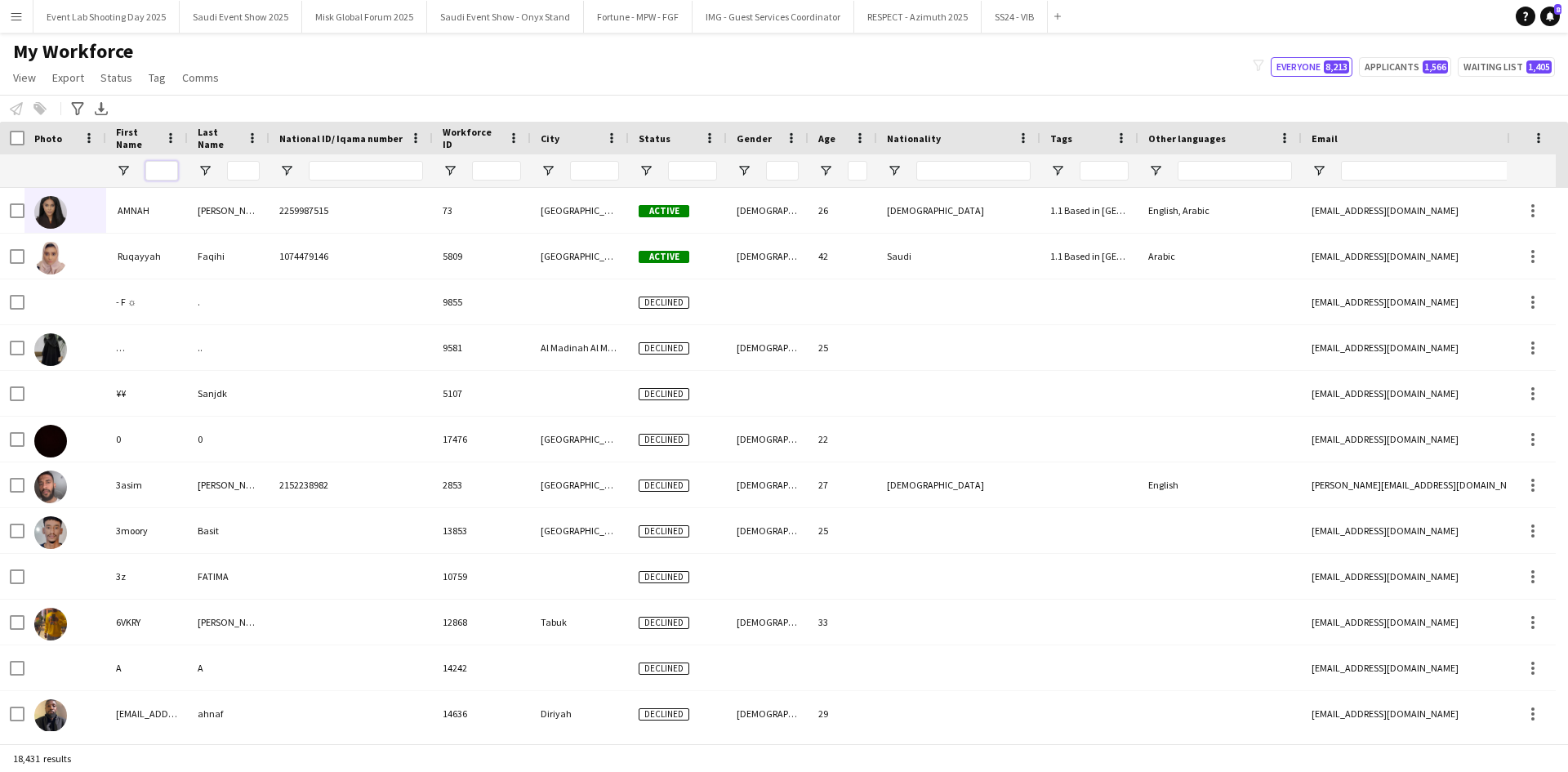
click at [165, 161] on input "First Name Filter Input" at bounding box center [161, 171] width 33 height 20
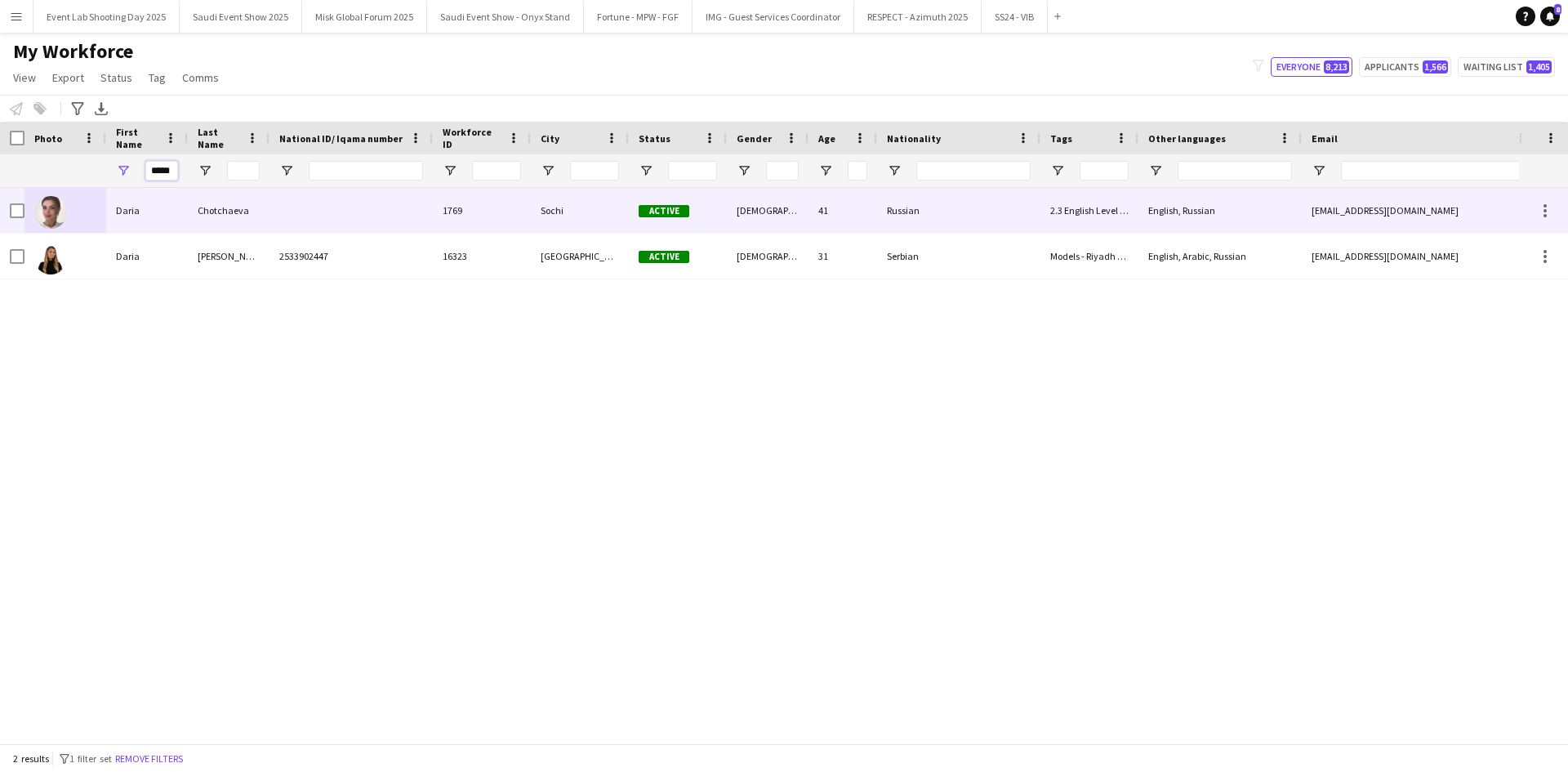
type input "*****"
click at [50, 218] on img at bounding box center [50, 212] width 33 height 33
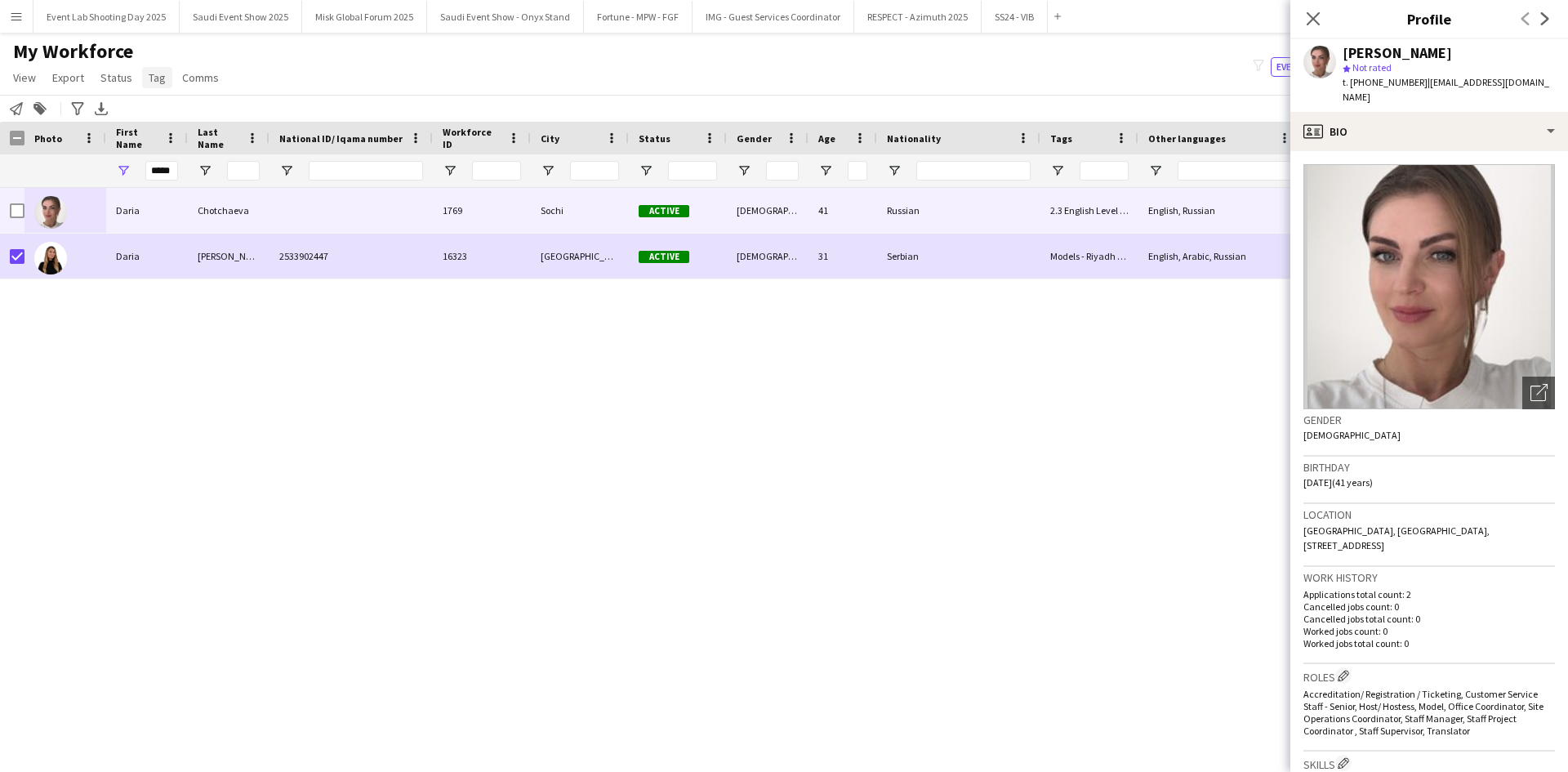
click at [149, 76] on span "Tag" at bounding box center [156, 78] width 17 height 15
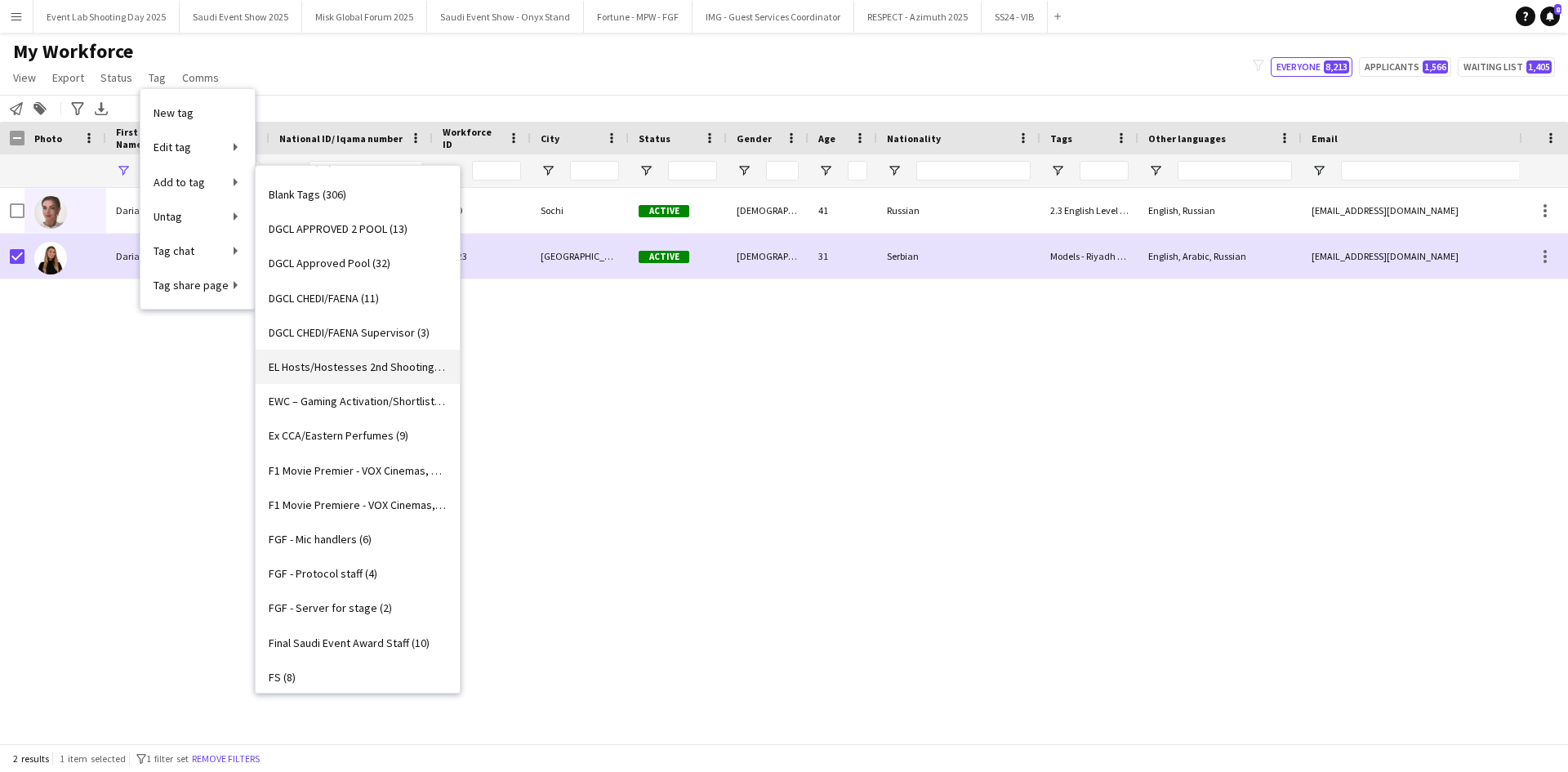
click at [369, 366] on span "EL Hosts/Hostesses 2nd Shooting (29)" at bounding box center [358, 367] width 178 height 15
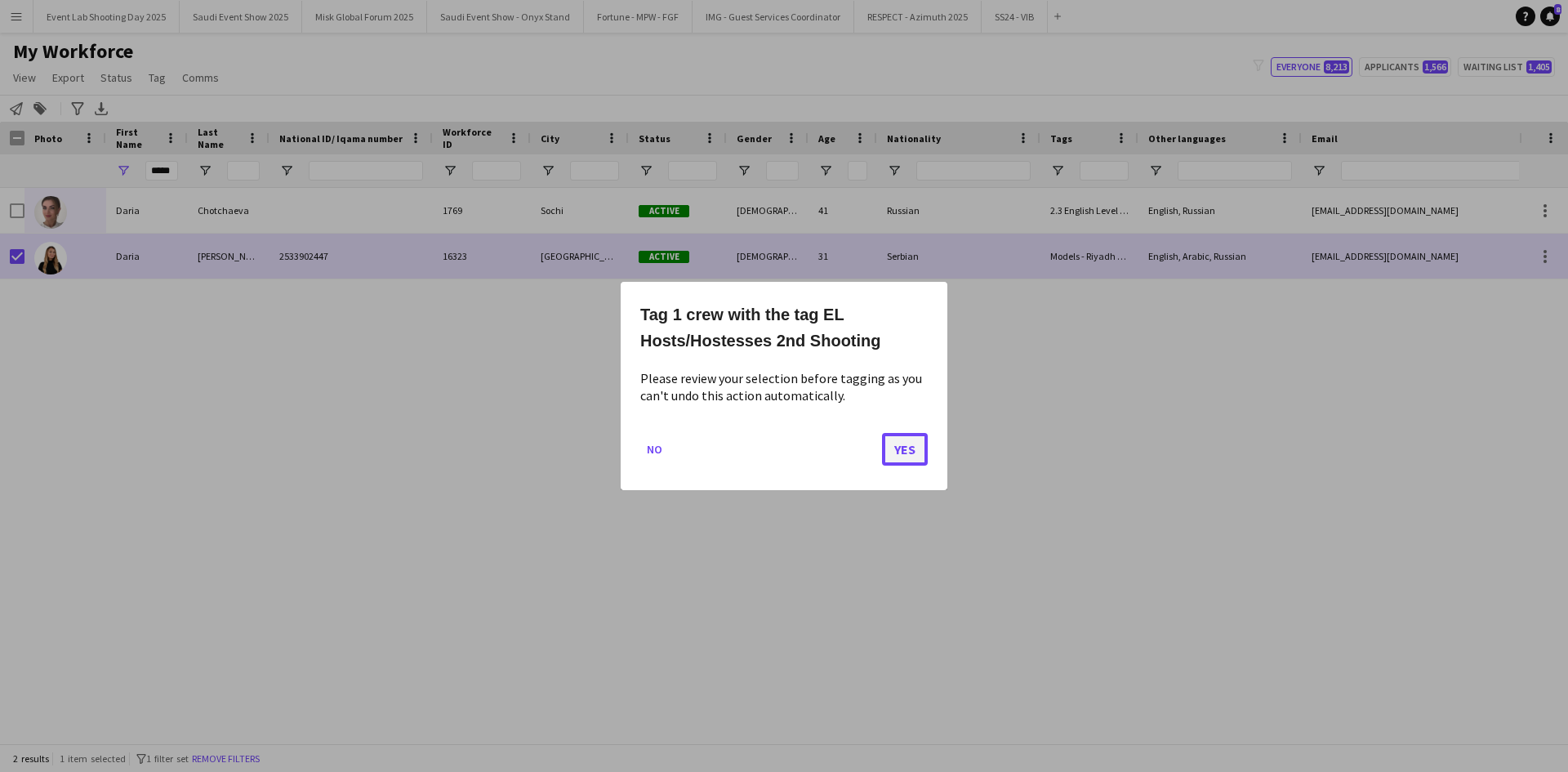
click at [910, 455] on button "Yes" at bounding box center [905, 449] width 46 height 33
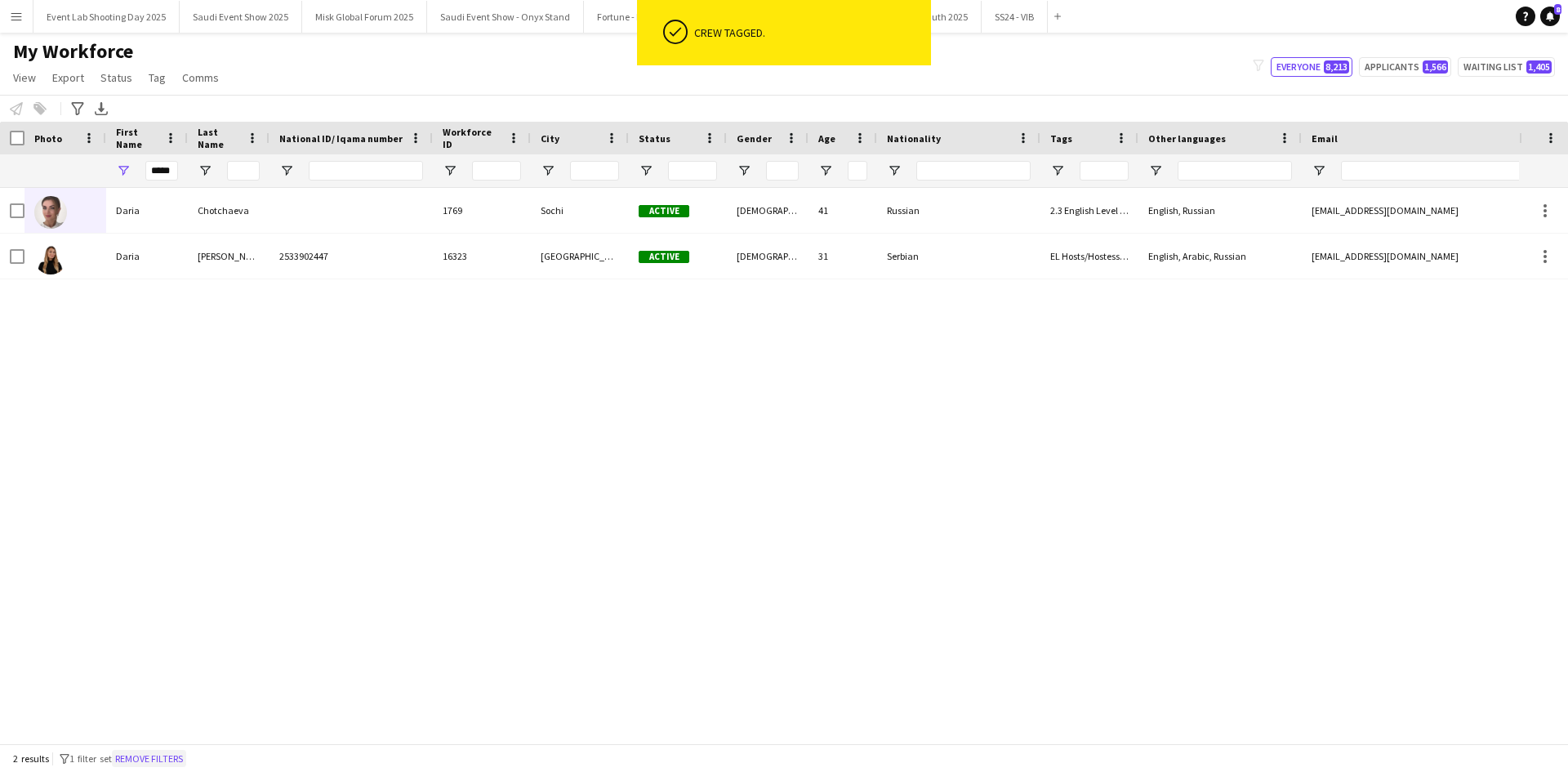
click at [142, 751] on button "Remove filters" at bounding box center [148, 759] width 75 height 18
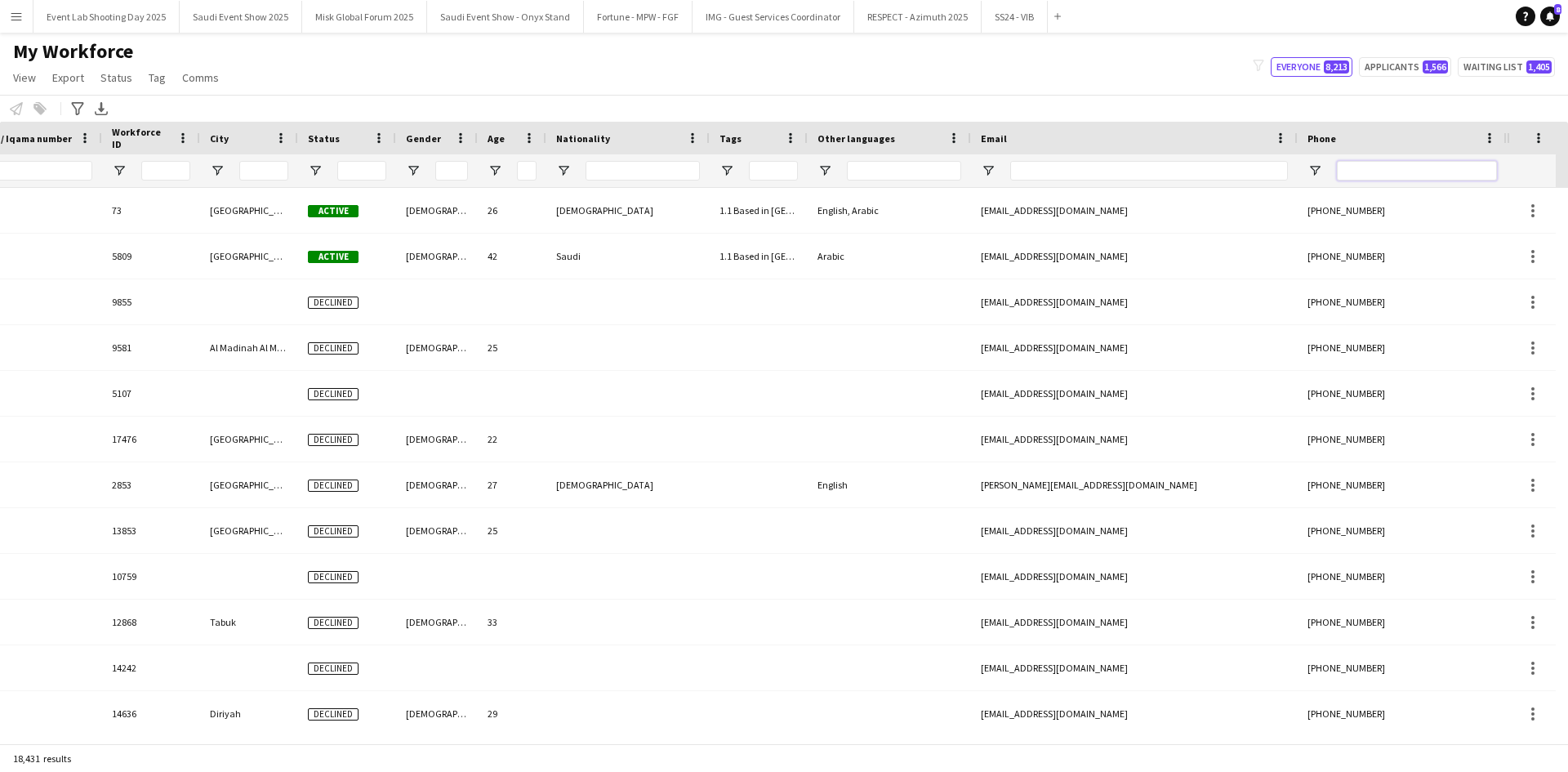
click at [1383, 173] on input "Phone Filter Input" at bounding box center [1417, 171] width 160 height 20
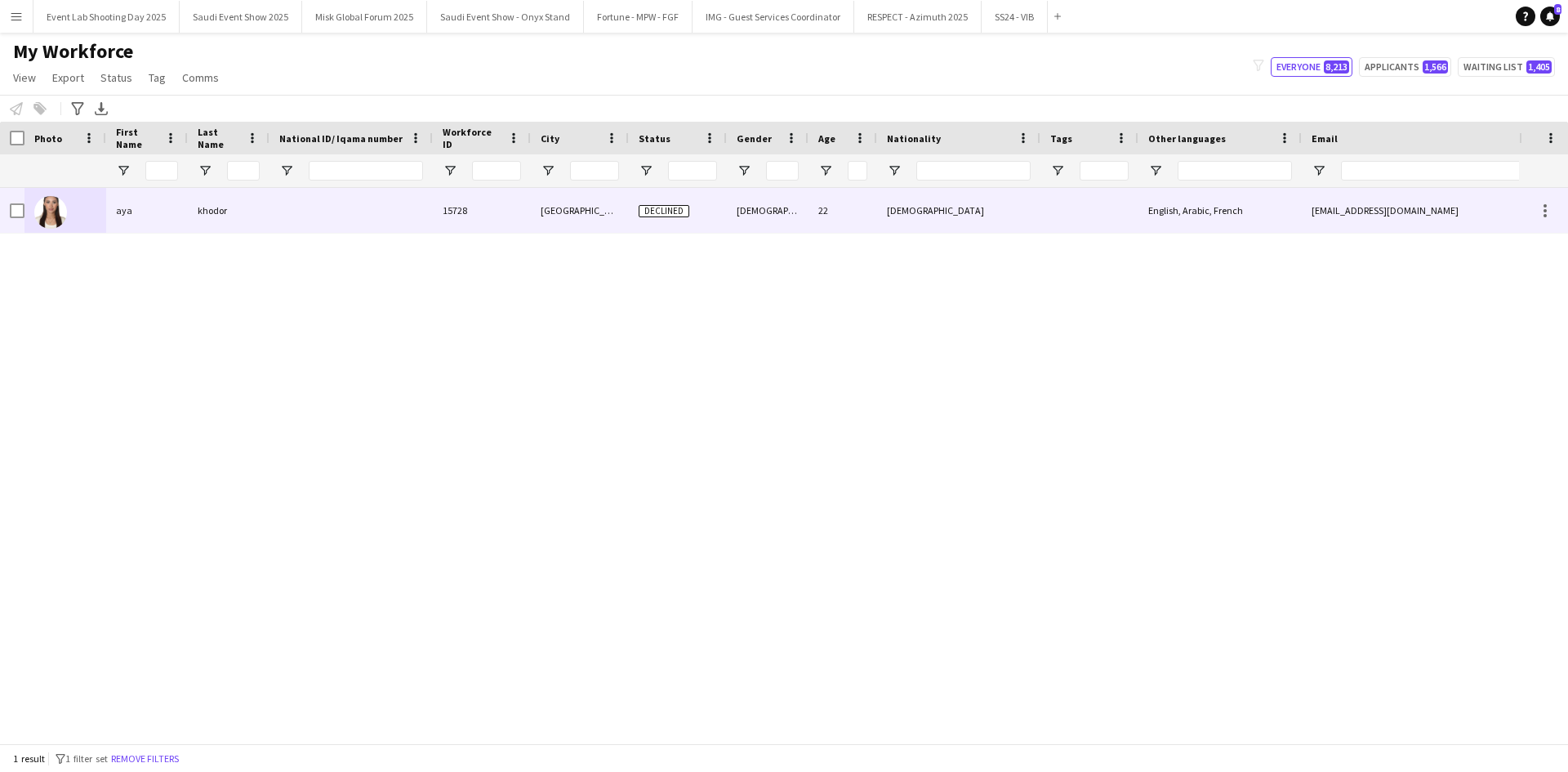
type input "**********"
click at [95, 213] on div at bounding box center [66, 210] width 82 height 45
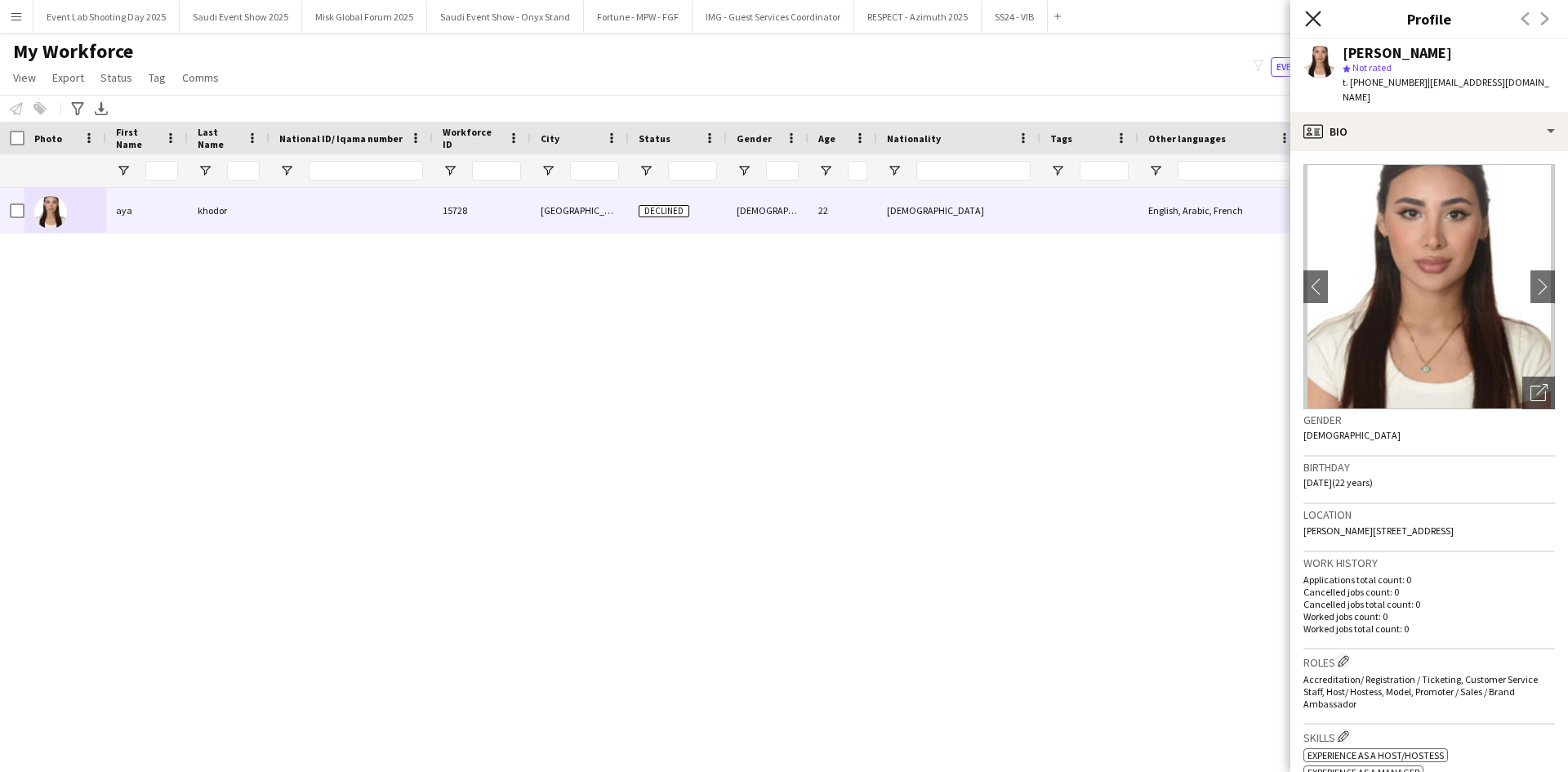
click at [1310, 15] on icon at bounding box center [1313, 19] width 16 height 16
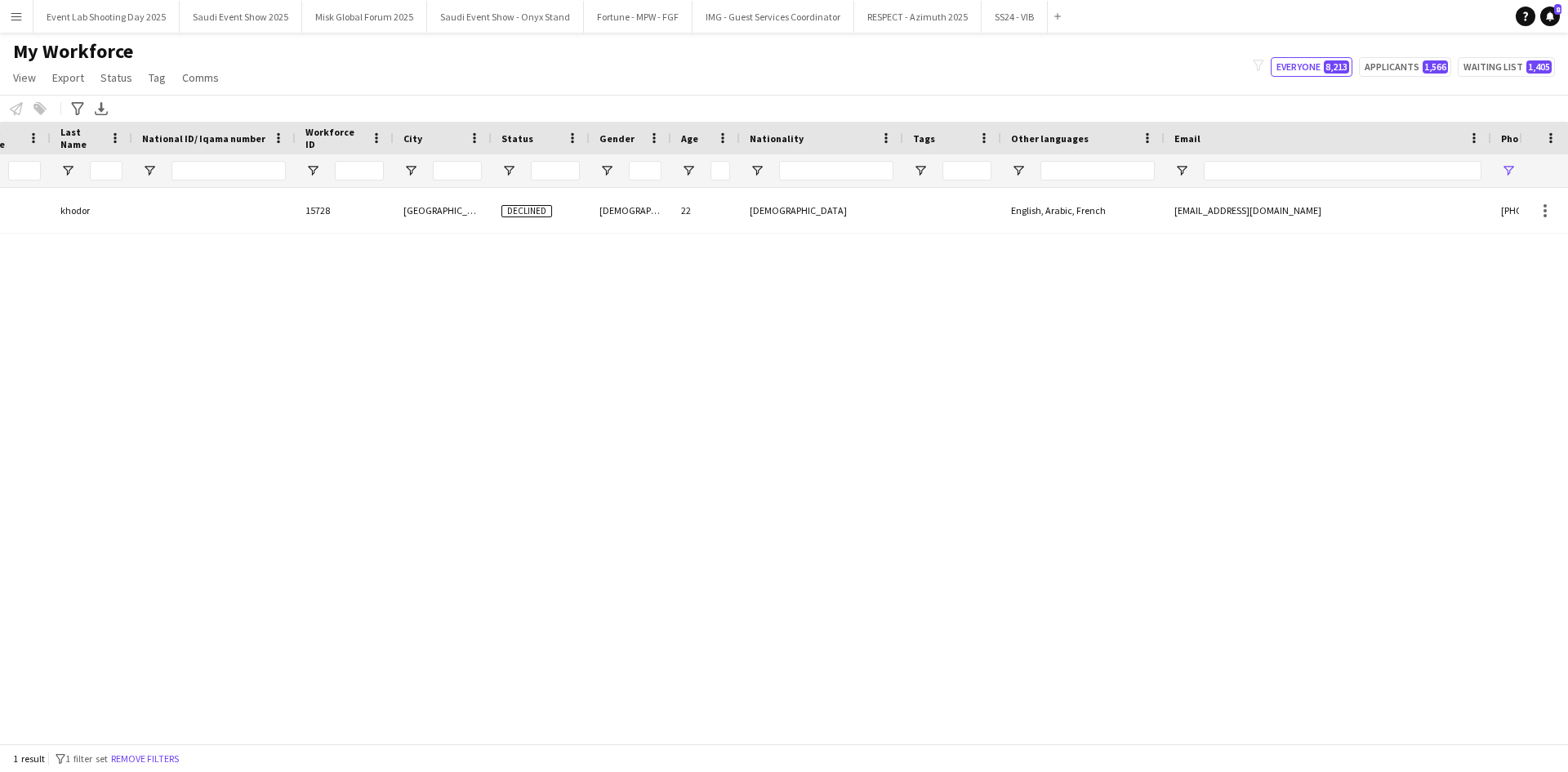
scroll to position [0, 319]
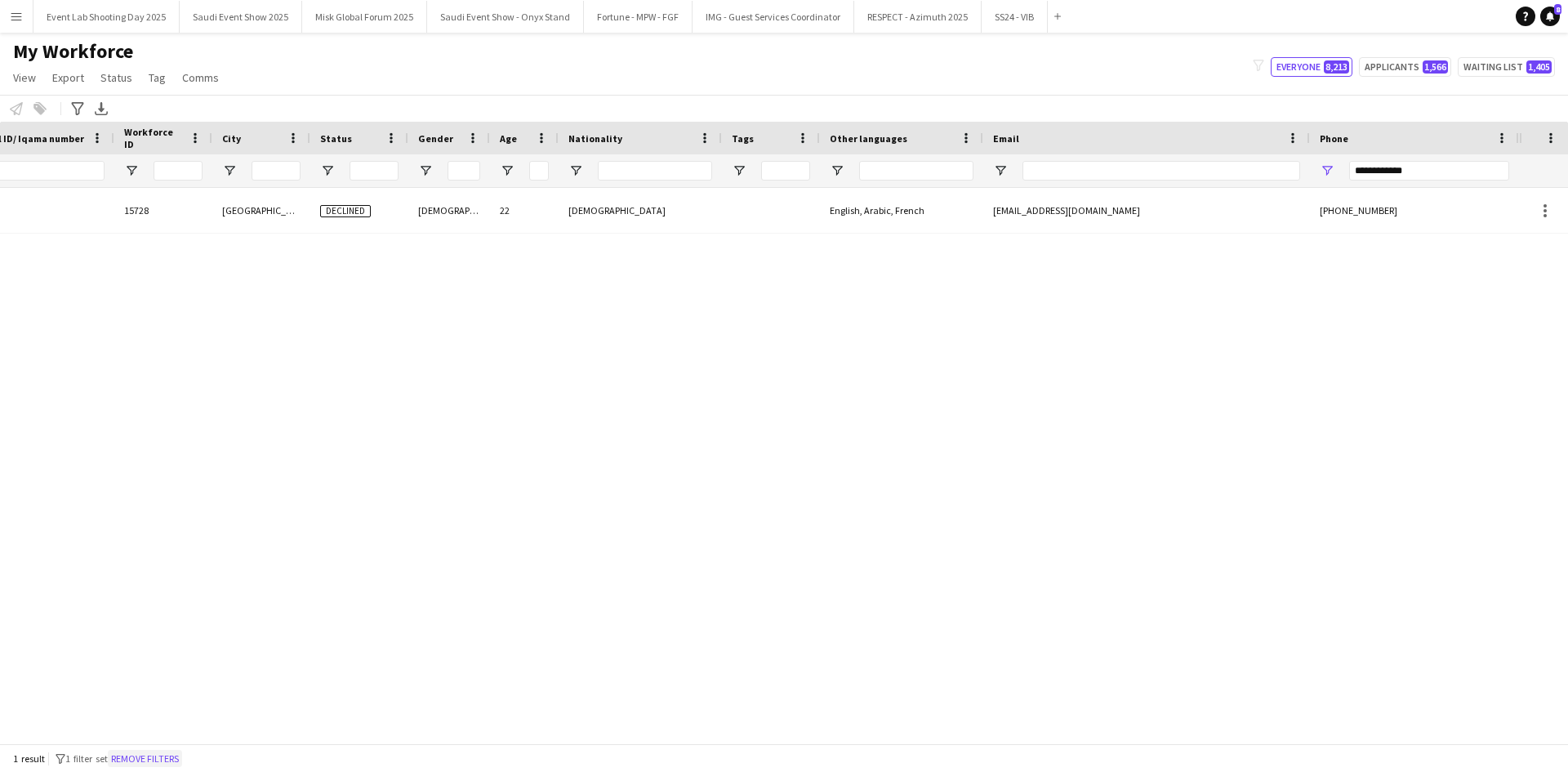
click at [157, 758] on button "Remove filters" at bounding box center [144, 759] width 75 height 18
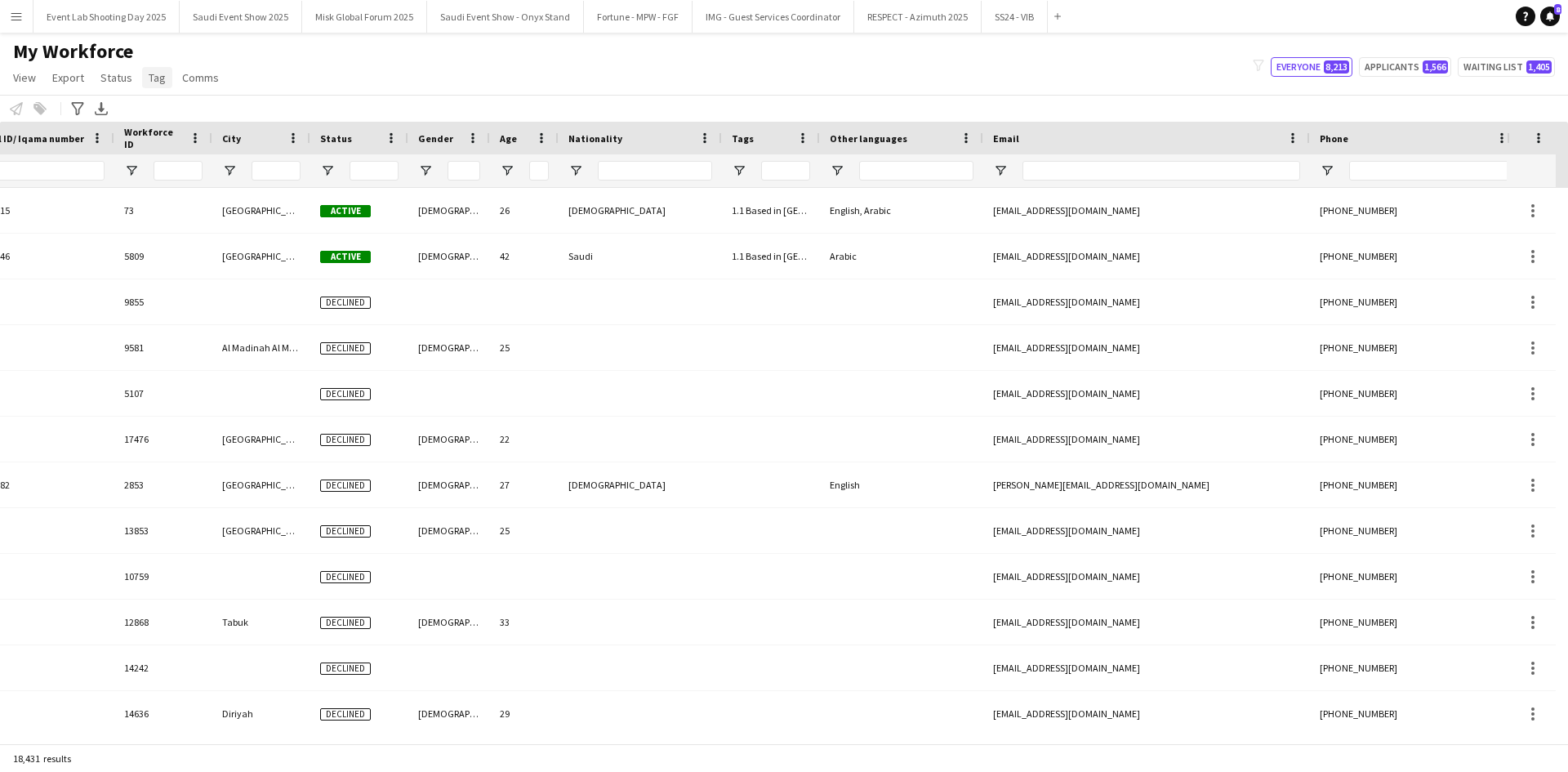
click at [155, 79] on span "Tag" at bounding box center [156, 78] width 17 height 15
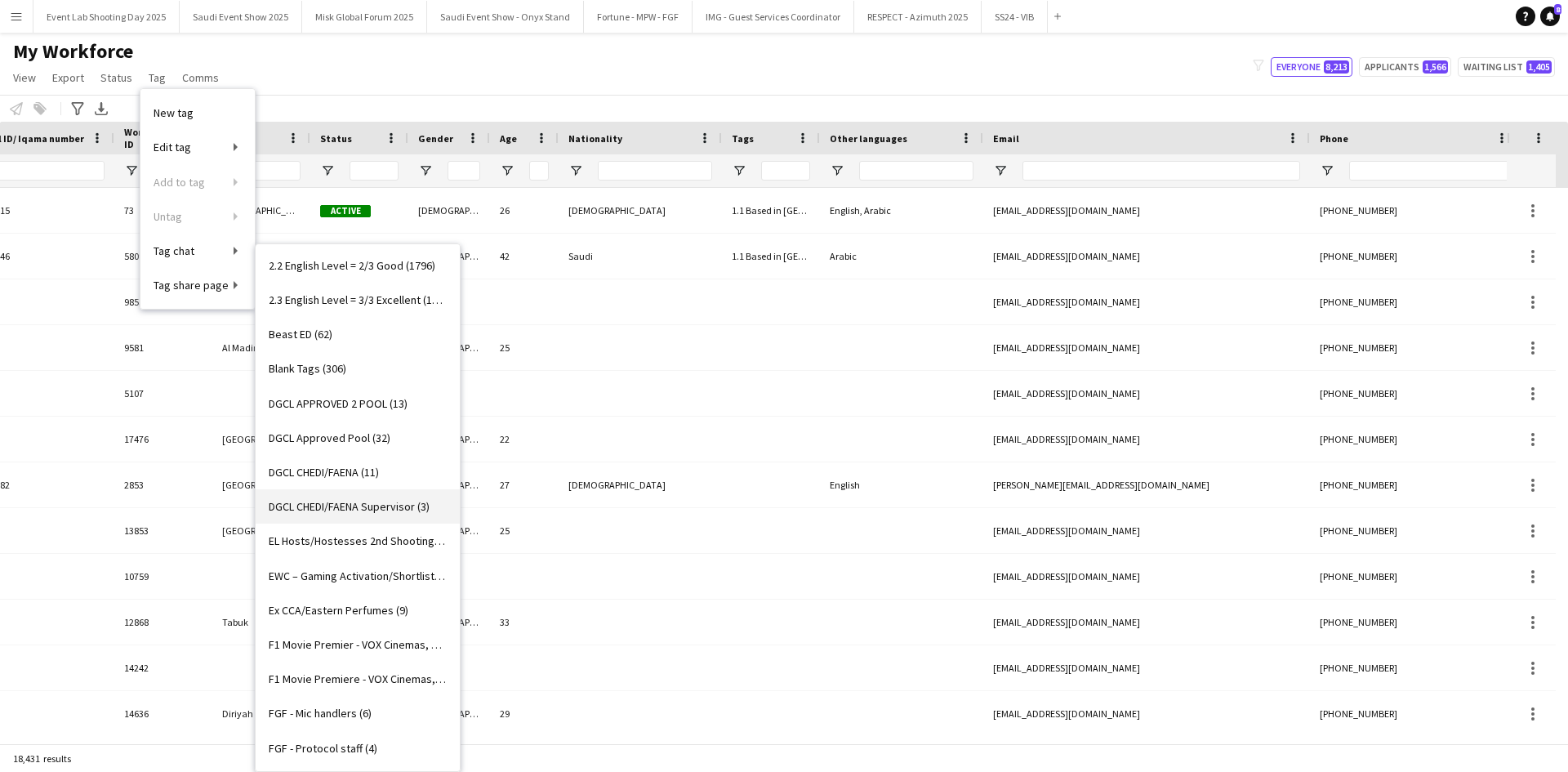
scroll to position [327, 0]
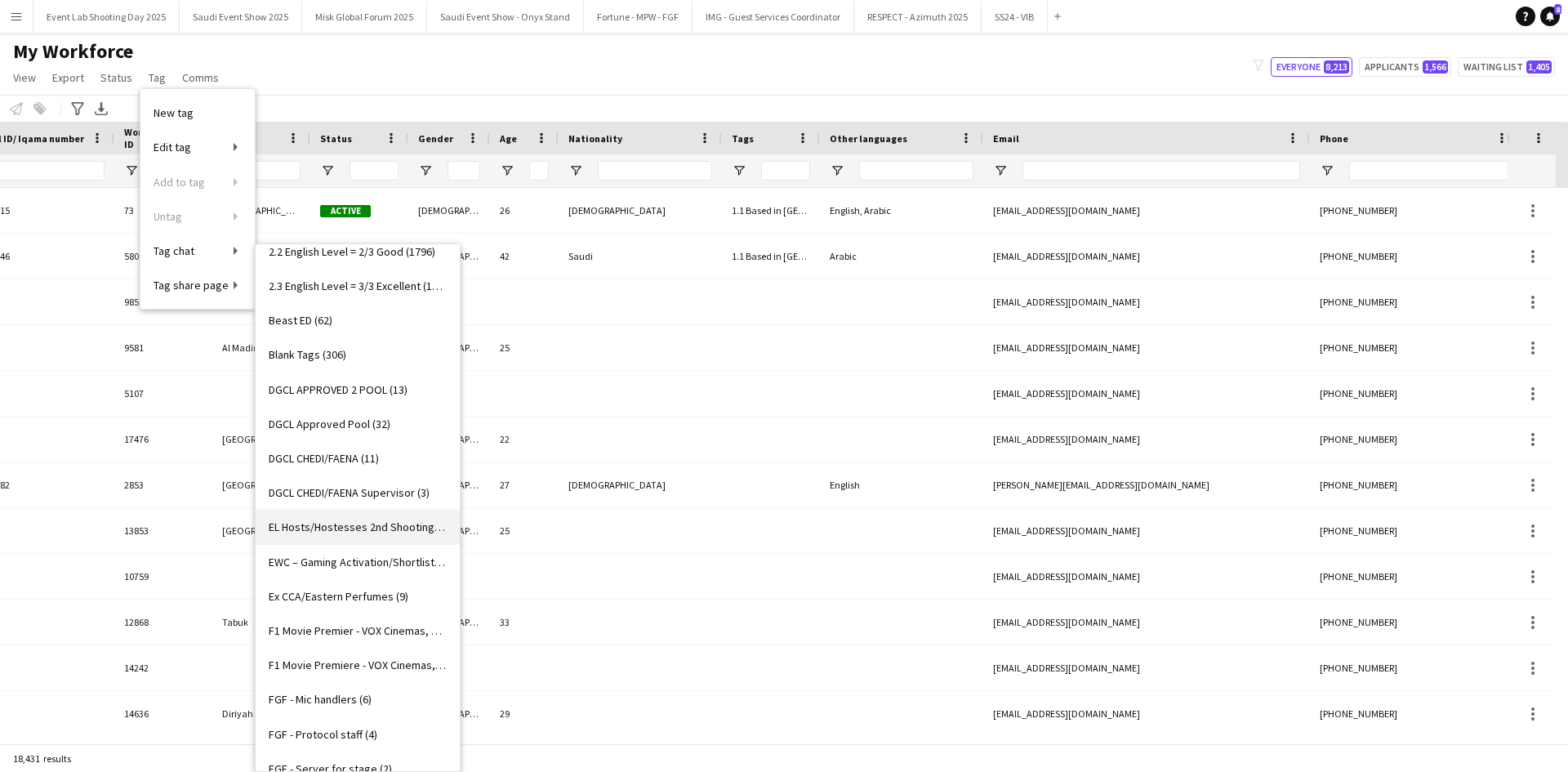
click at [354, 523] on span "EL Hosts/Hostesses 2nd Shooting (30)" at bounding box center [358, 526] width 178 height 15
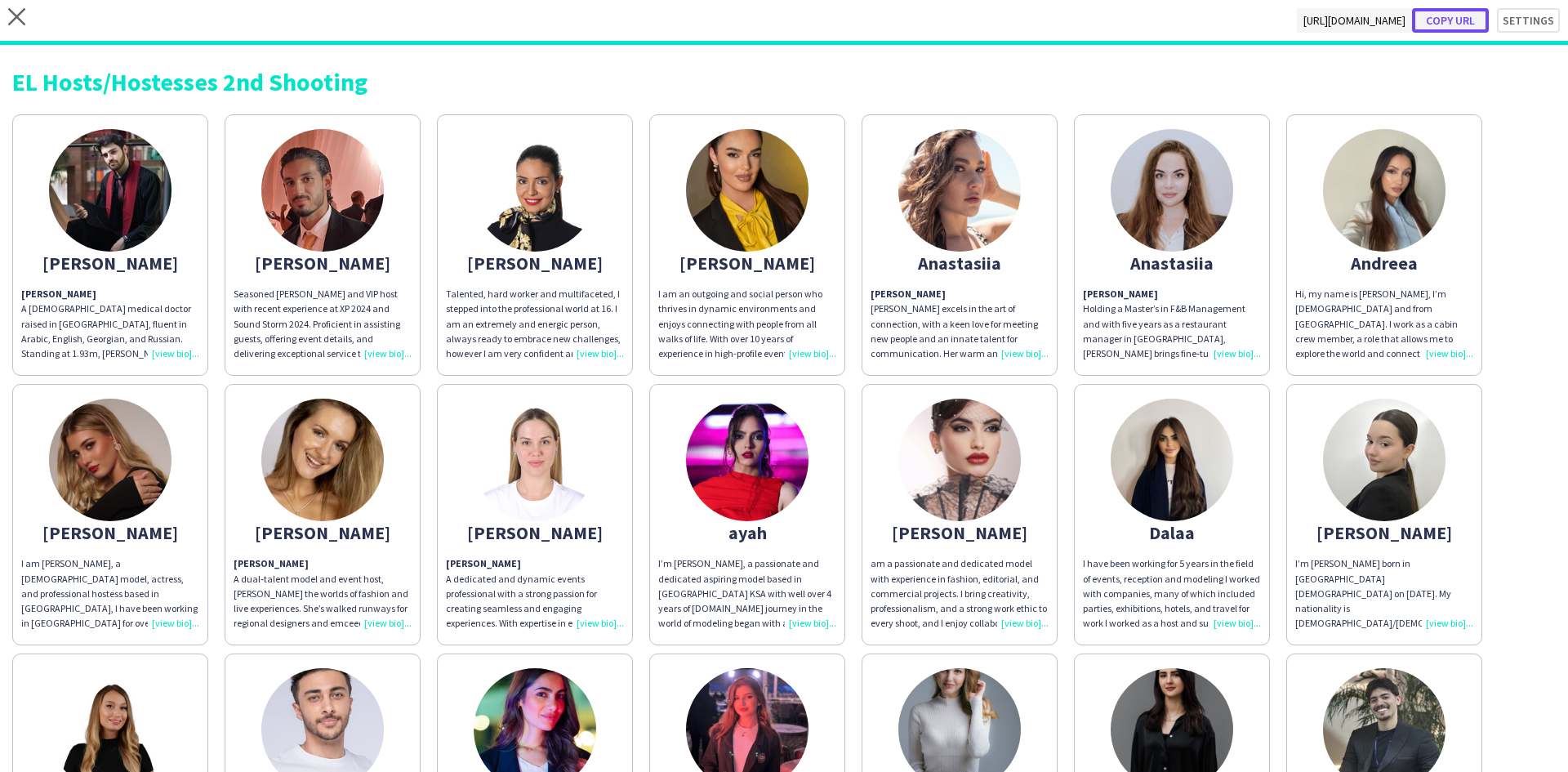
click at [1447, 24] on button "Copy url" at bounding box center [1450, 20] width 77 height 25
click at [13, 13] on icon at bounding box center [16, 16] width 17 height 17
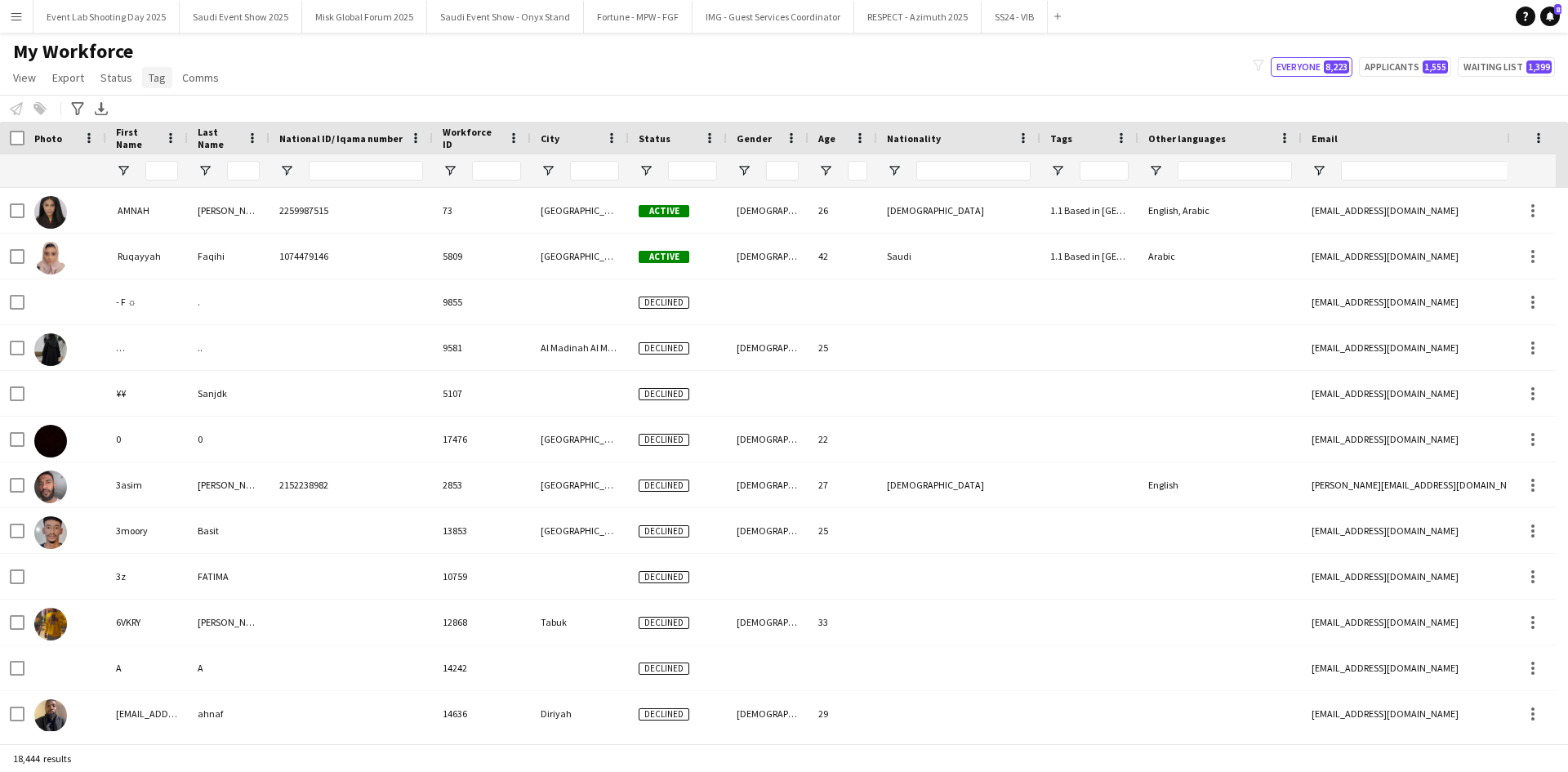
click at [161, 81] on span "Tag" at bounding box center [156, 78] width 17 height 15
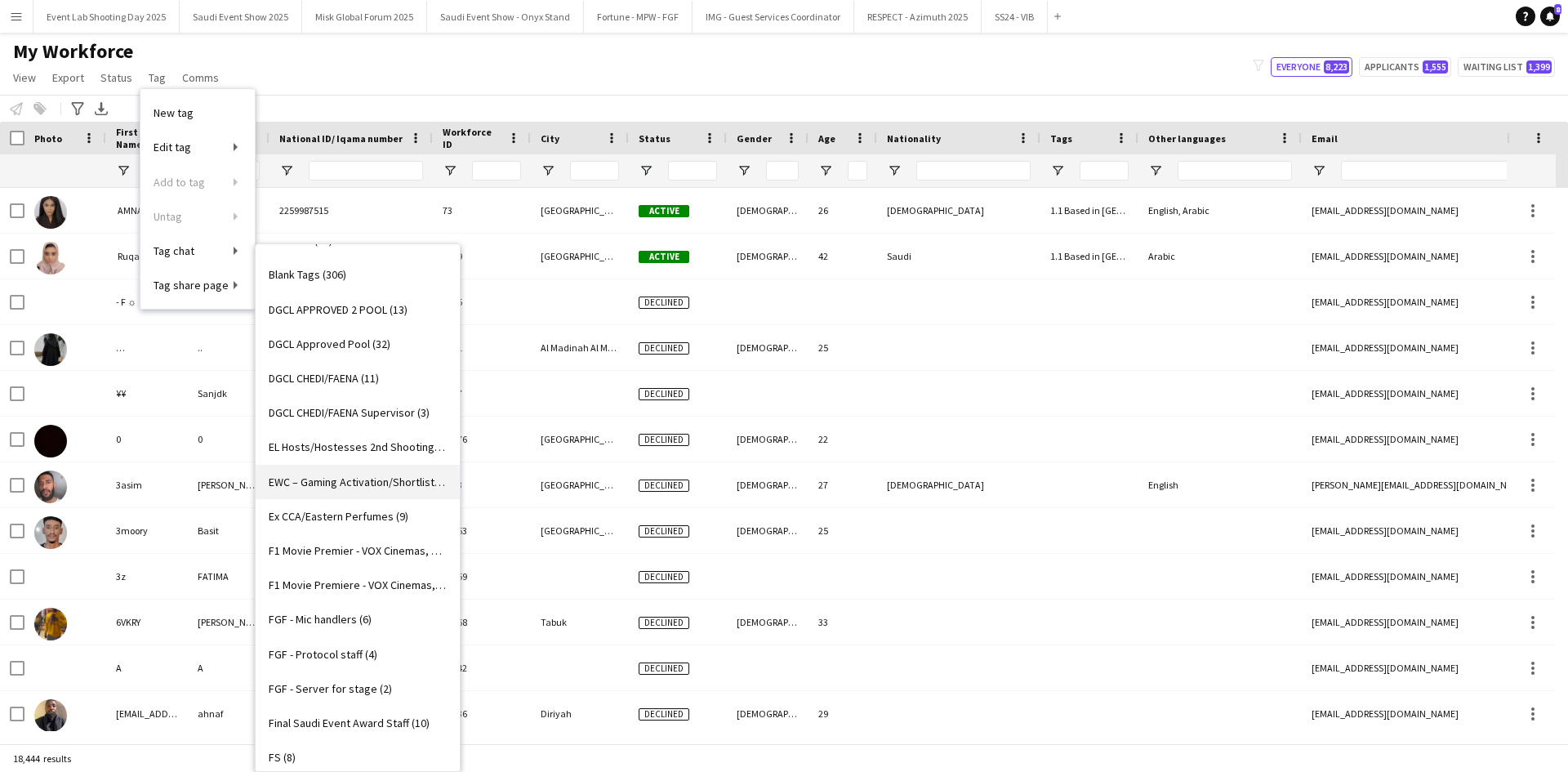
scroll to position [408, 0]
click at [352, 453] on link "EL Hosts/Hostesses 2nd Shooting (30)" at bounding box center [358, 445] width 204 height 34
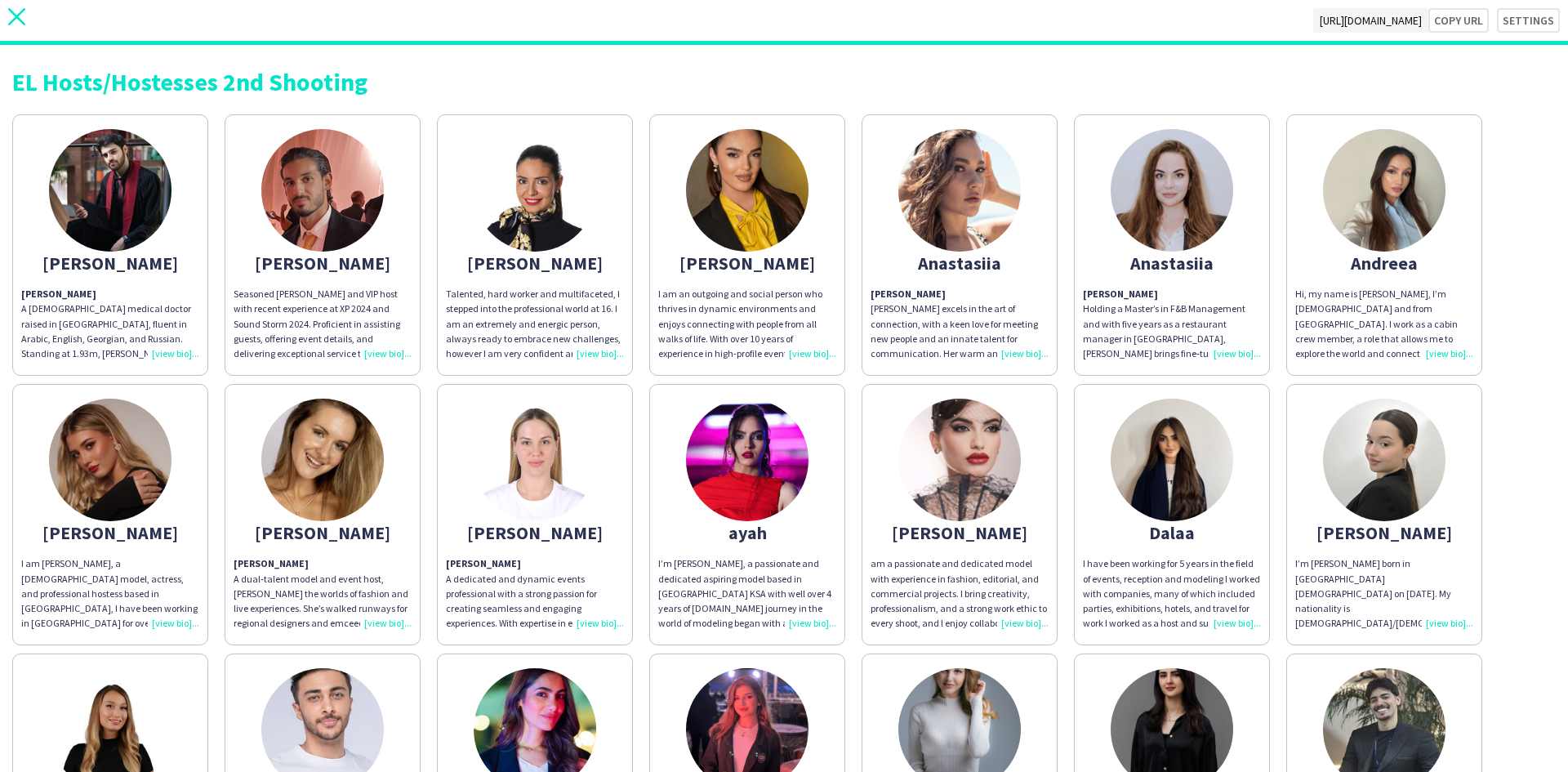
click at [20, 20] on icon at bounding box center [16, 16] width 17 height 17
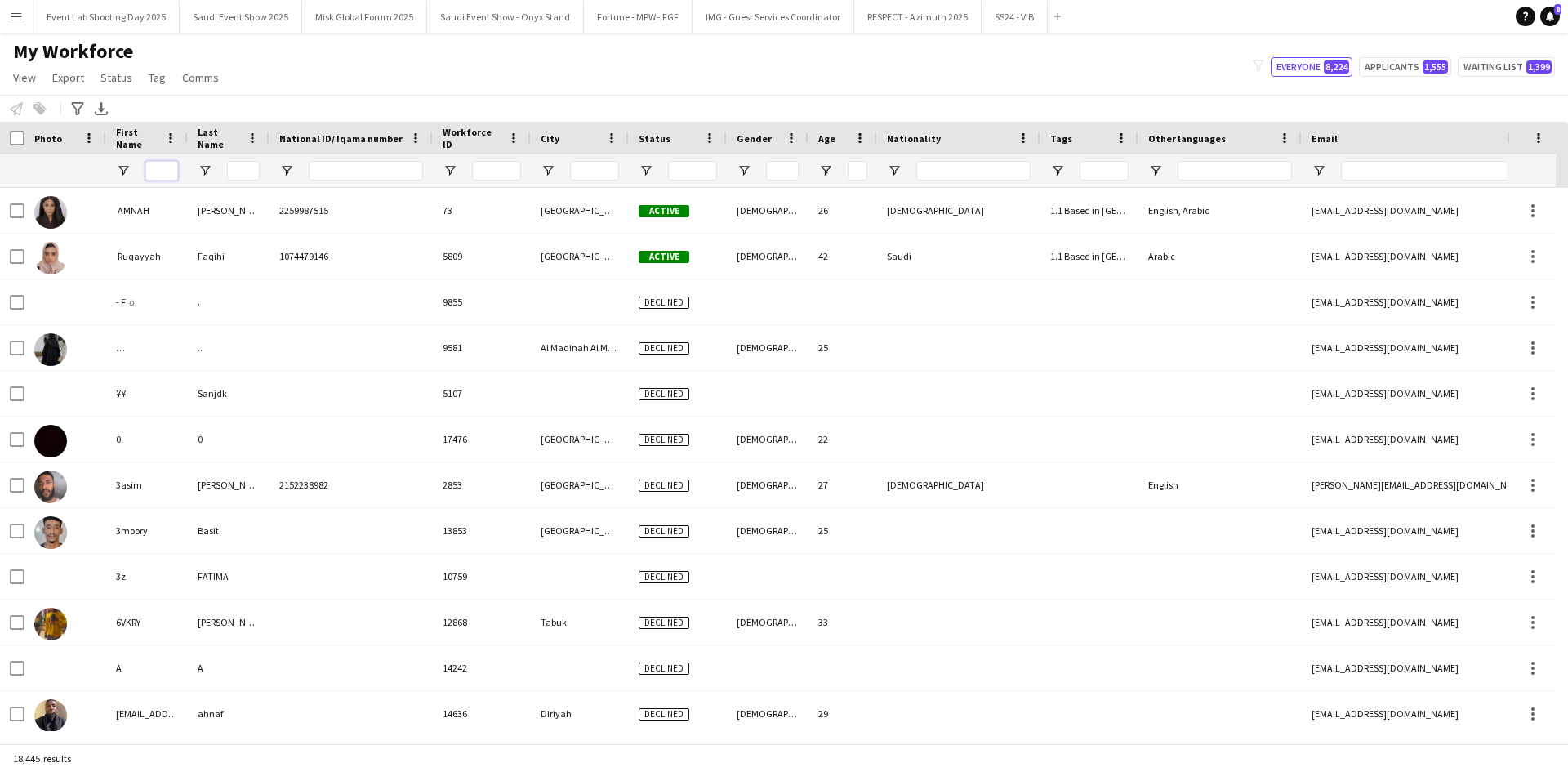
click at [163, 171] on input "First Name Filter Input" at bounding box center [161, 171] width 33 height 20
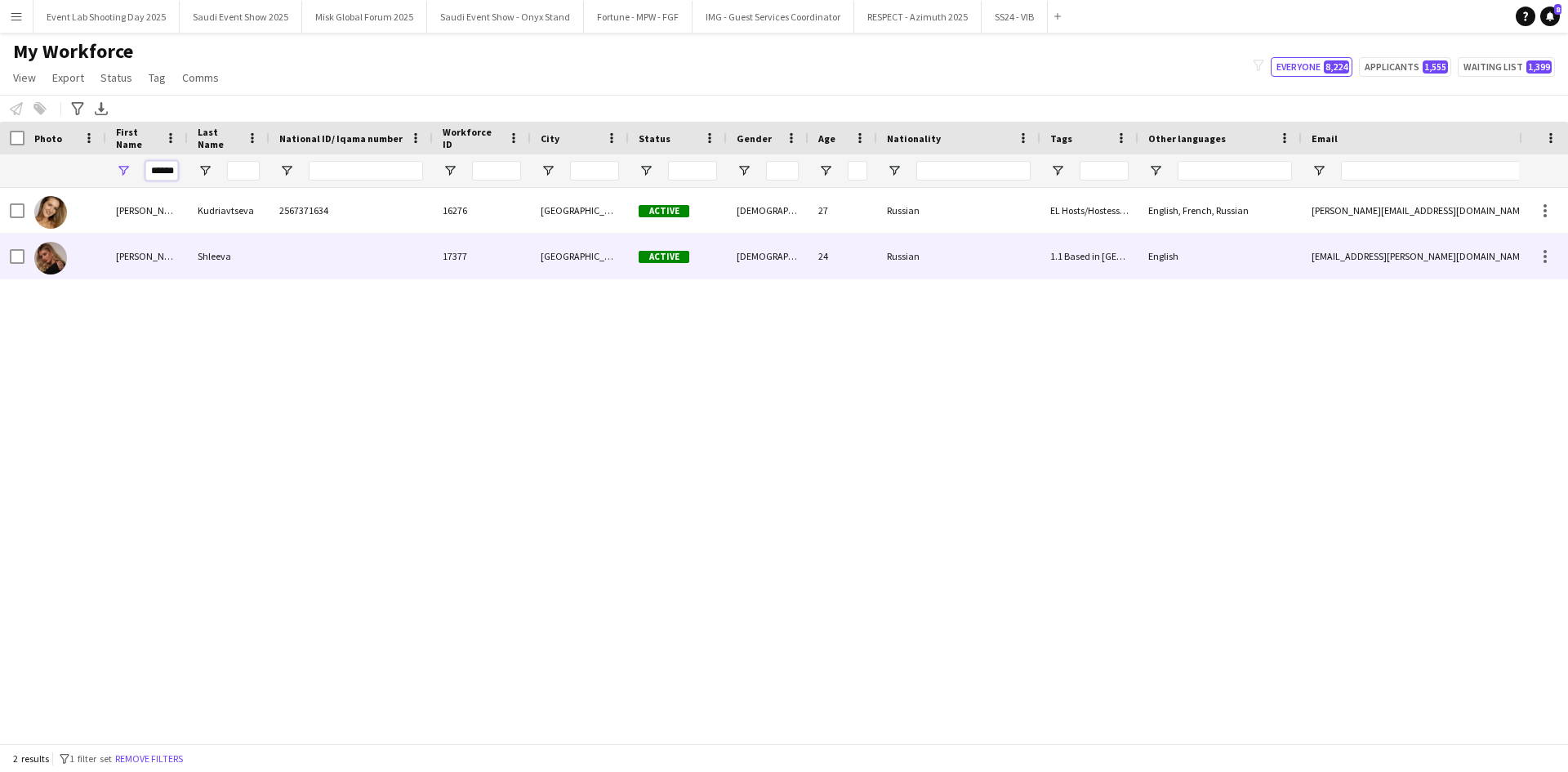
type input "******"
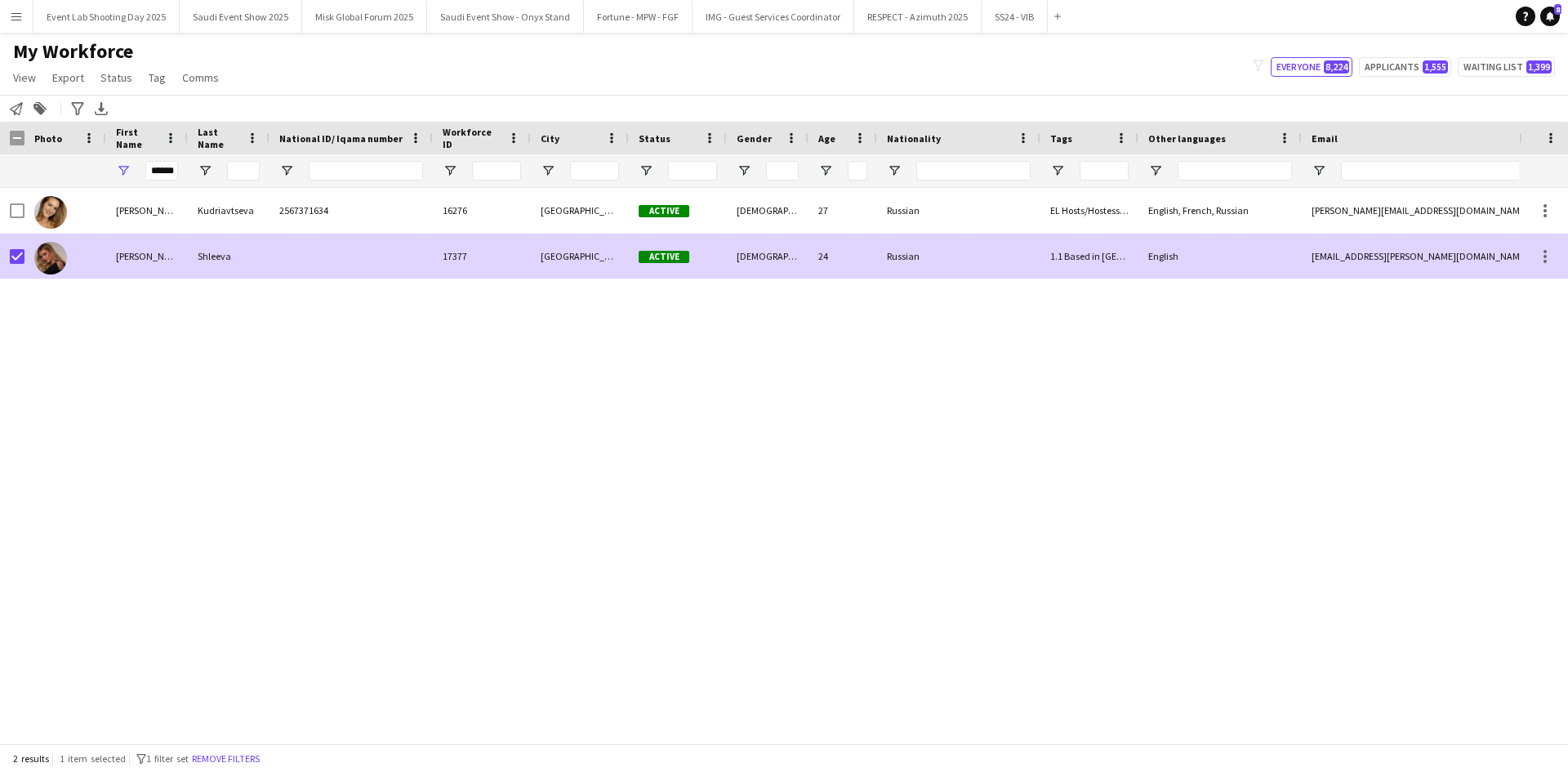
click at [101, 256] on div at bounding box center [66, 255] width 82 height 45
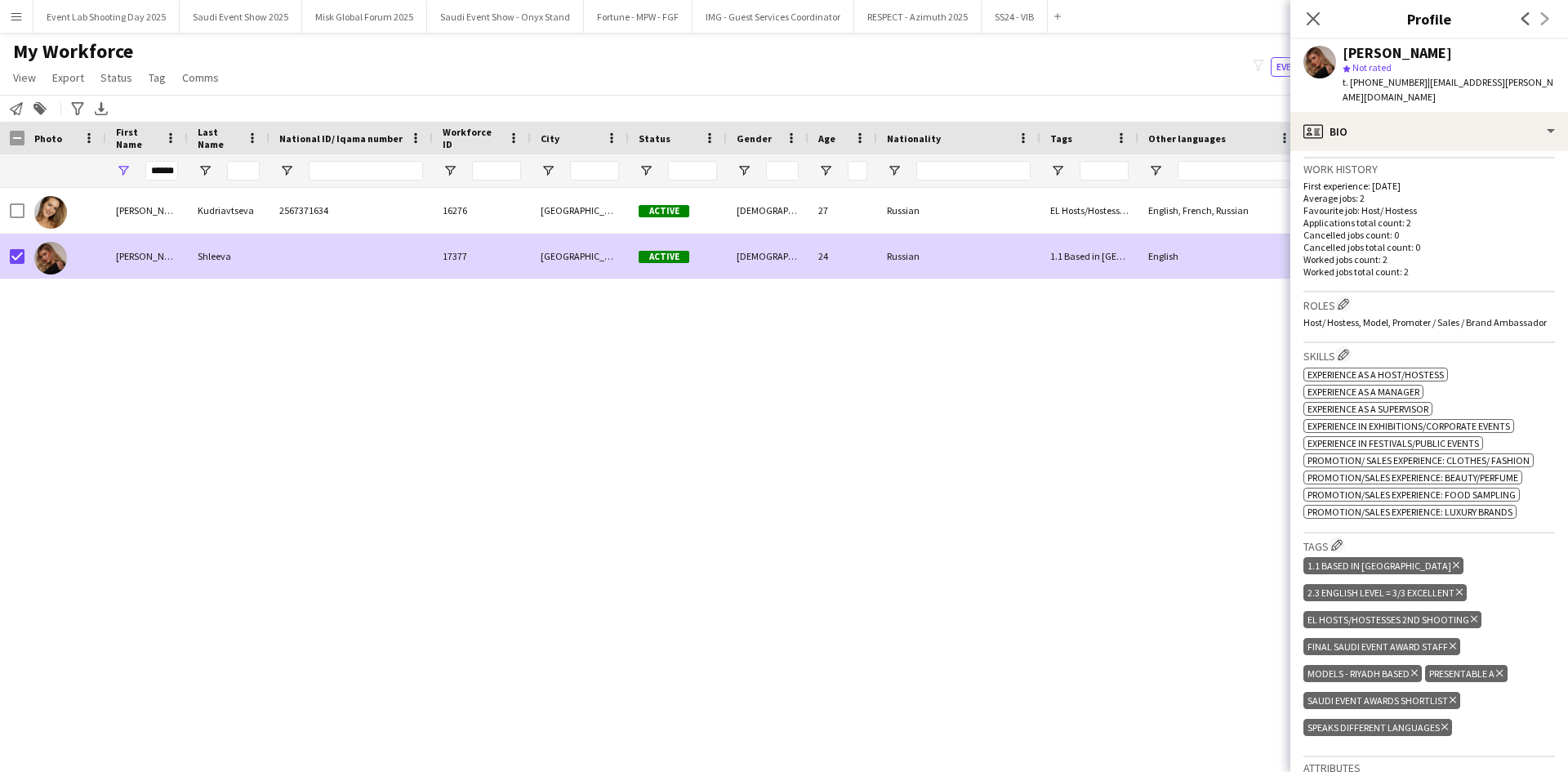
scroll to position [490, 0]
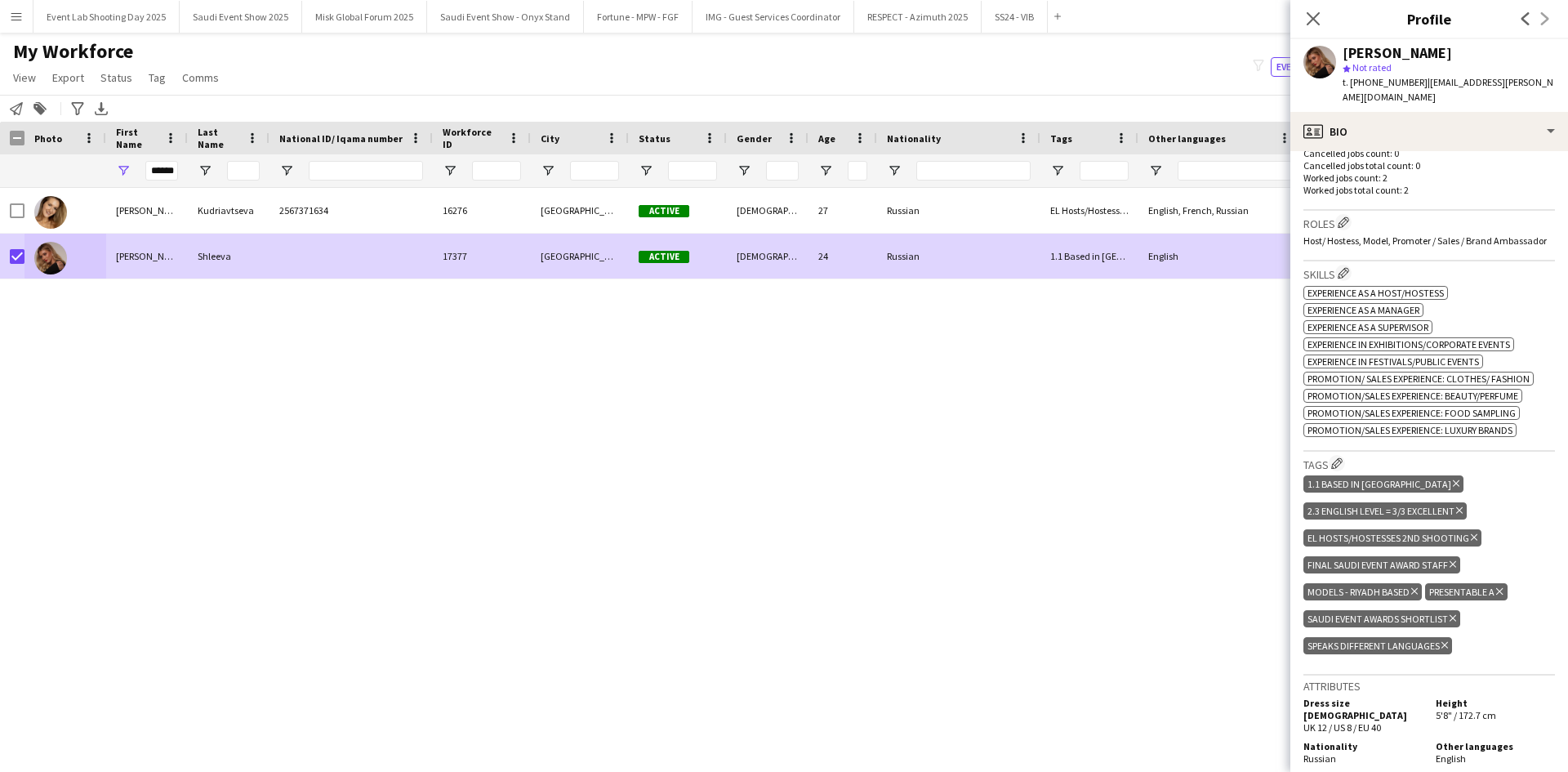
click at [1472, 533] on icon "Delete tag" at bounding box center [1474, 538] width 7 height 10
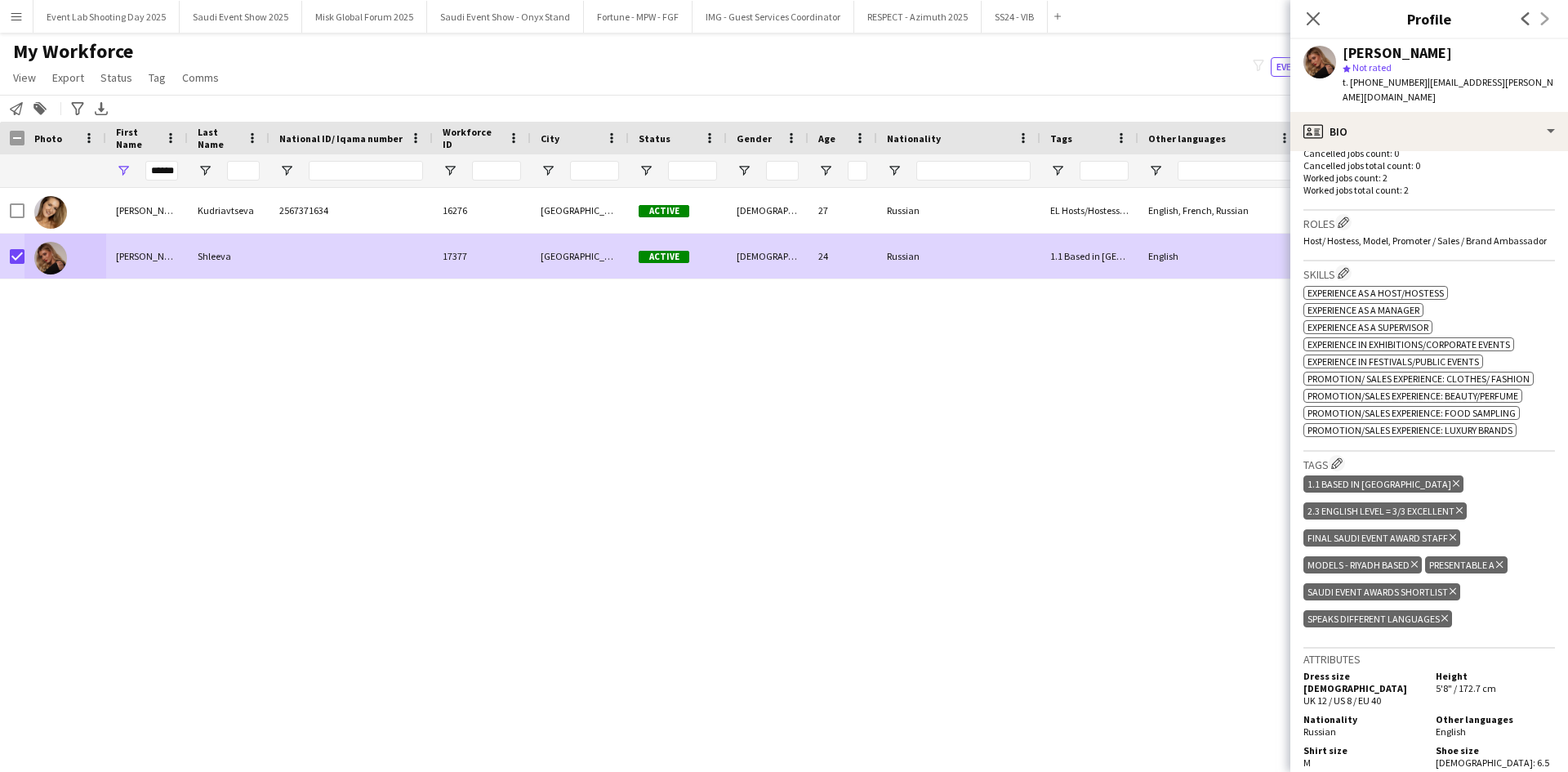
click at [1323, 16] on div "Close pop-in" at bounding box center [1313, 19] width 46 height 38
click at [1313, 16] on icon "Close pop-in" at bounding box center [1313, 19] width 16 height 16
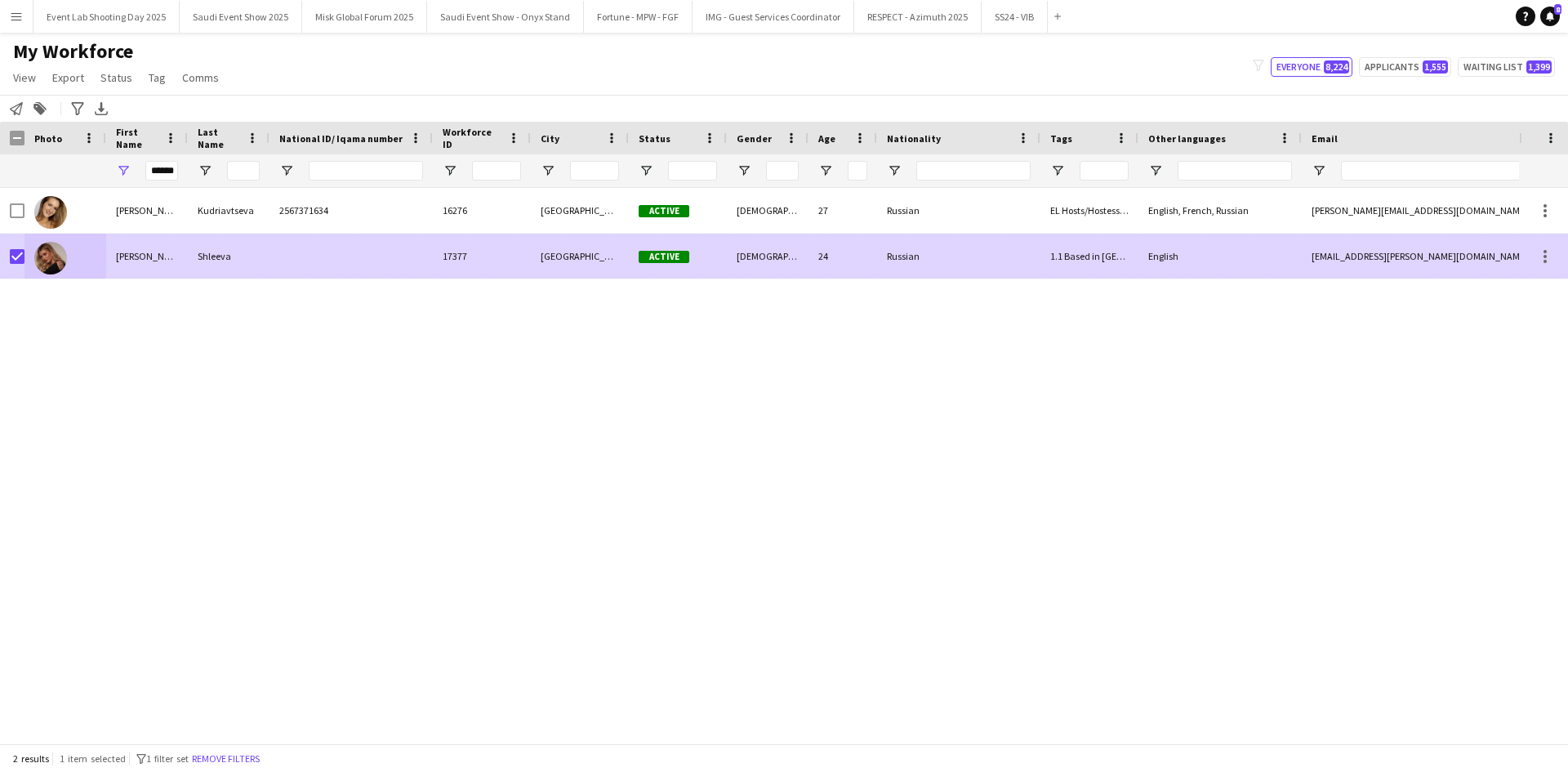
click at [241, 265] on div "Shleeva" at bounding box center [229, 255] width 82 height 45
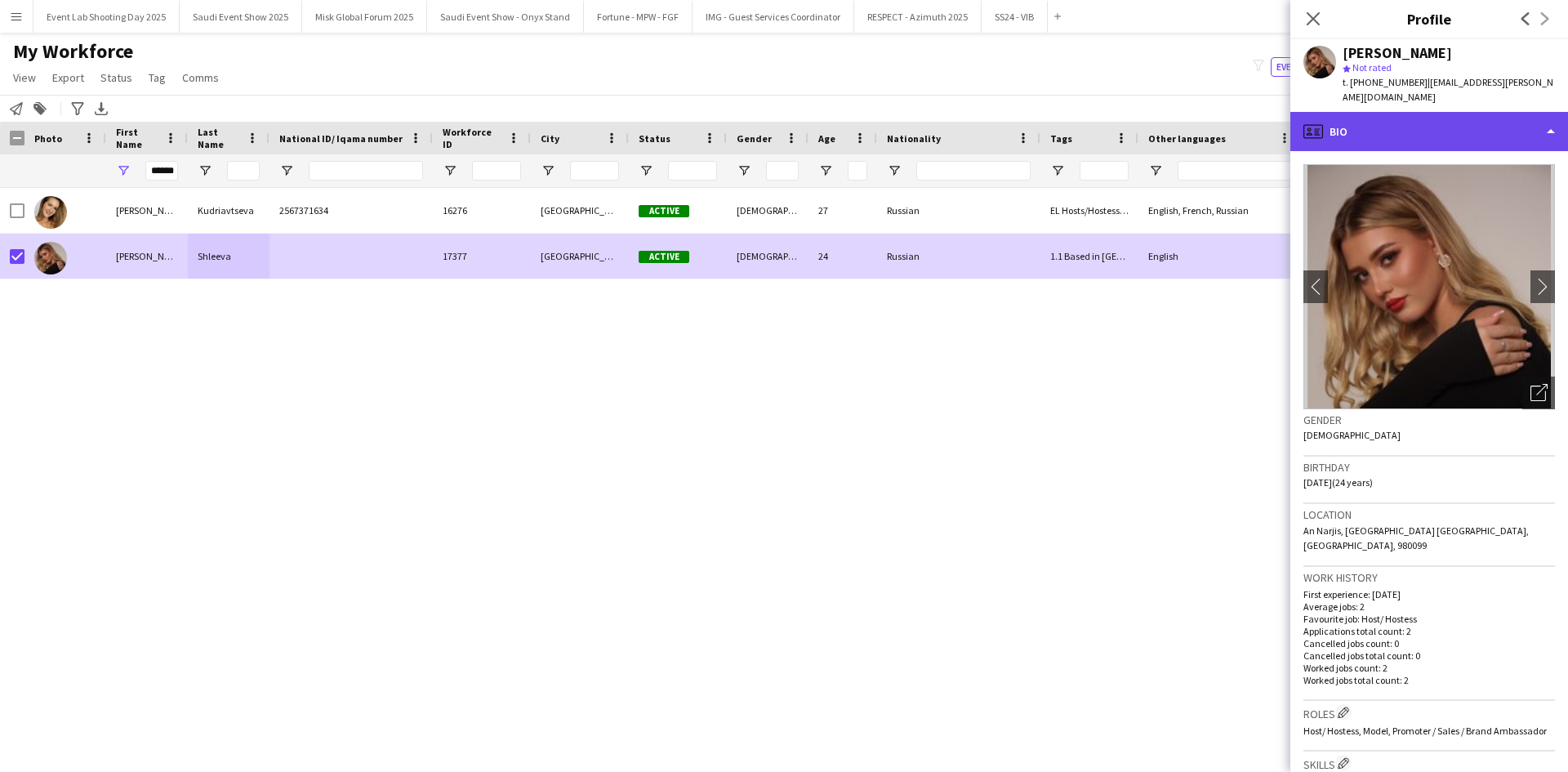
click at [1412, 112] on div "profile Bio" at bounding box center [1429, 130] width 278 height 39
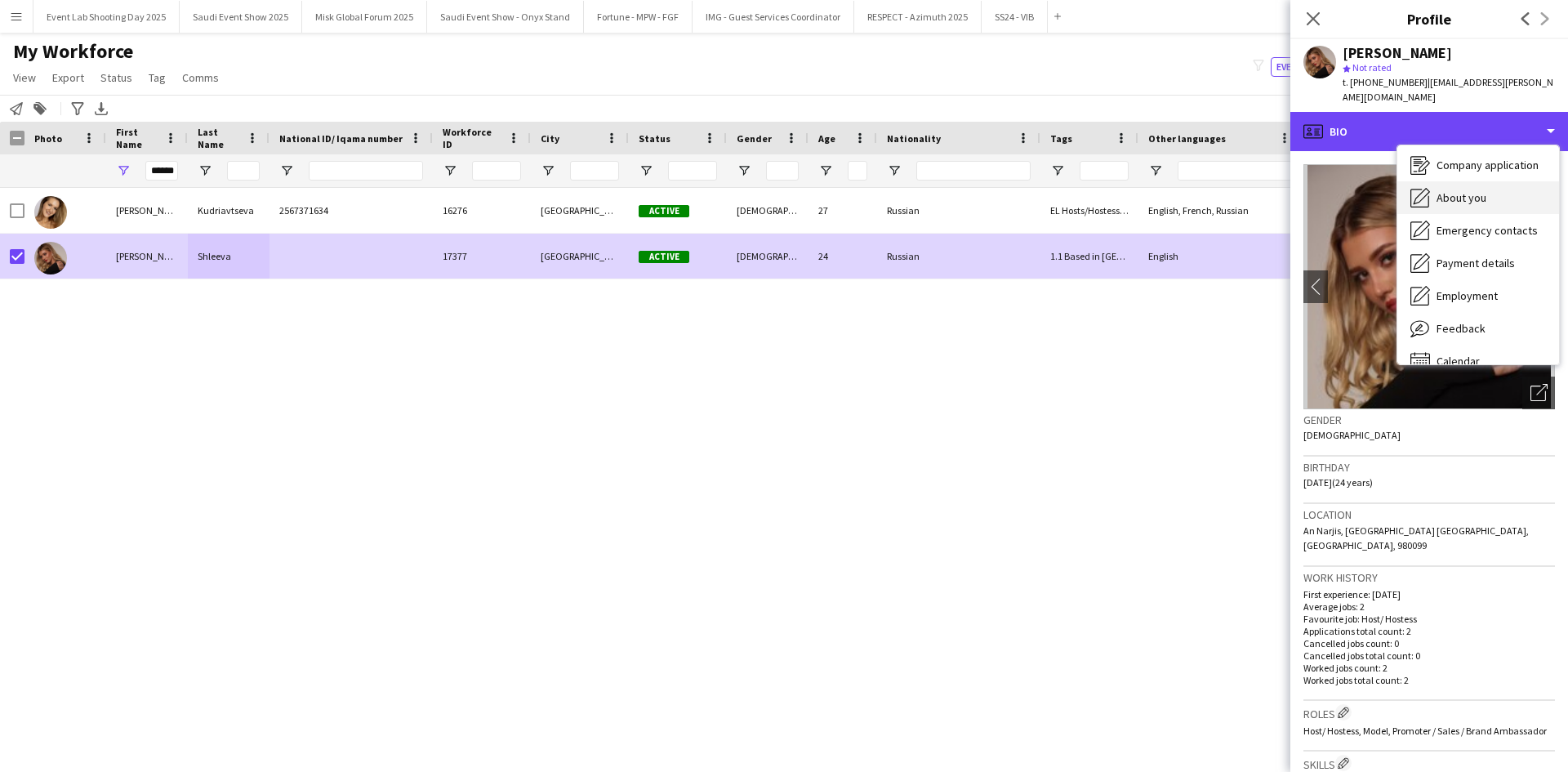
scroll to position [56, 0]
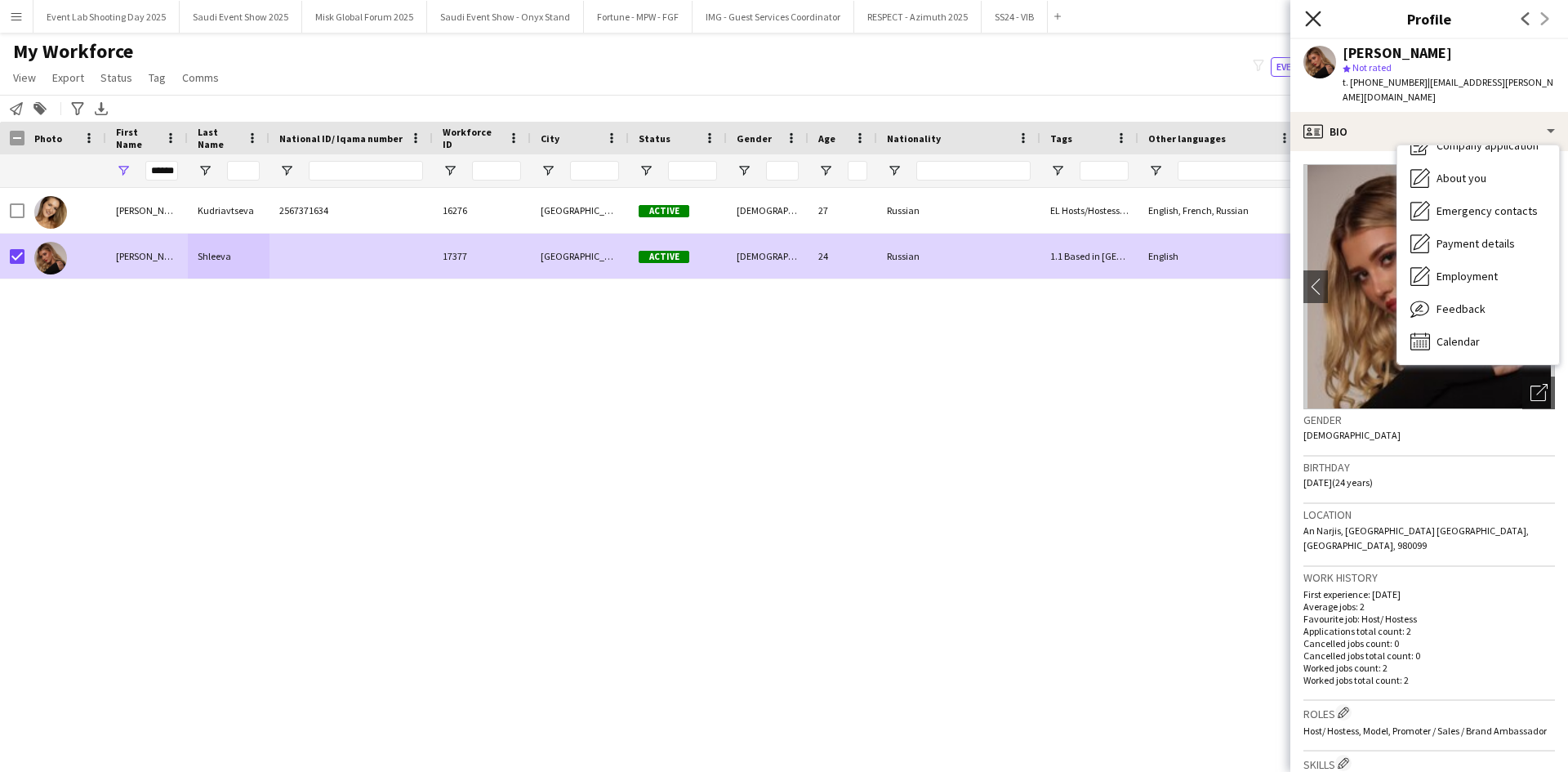
click at [1317, 18] on icon "Close pop-in" at bounding box center [1313, 19] width 16 height 16
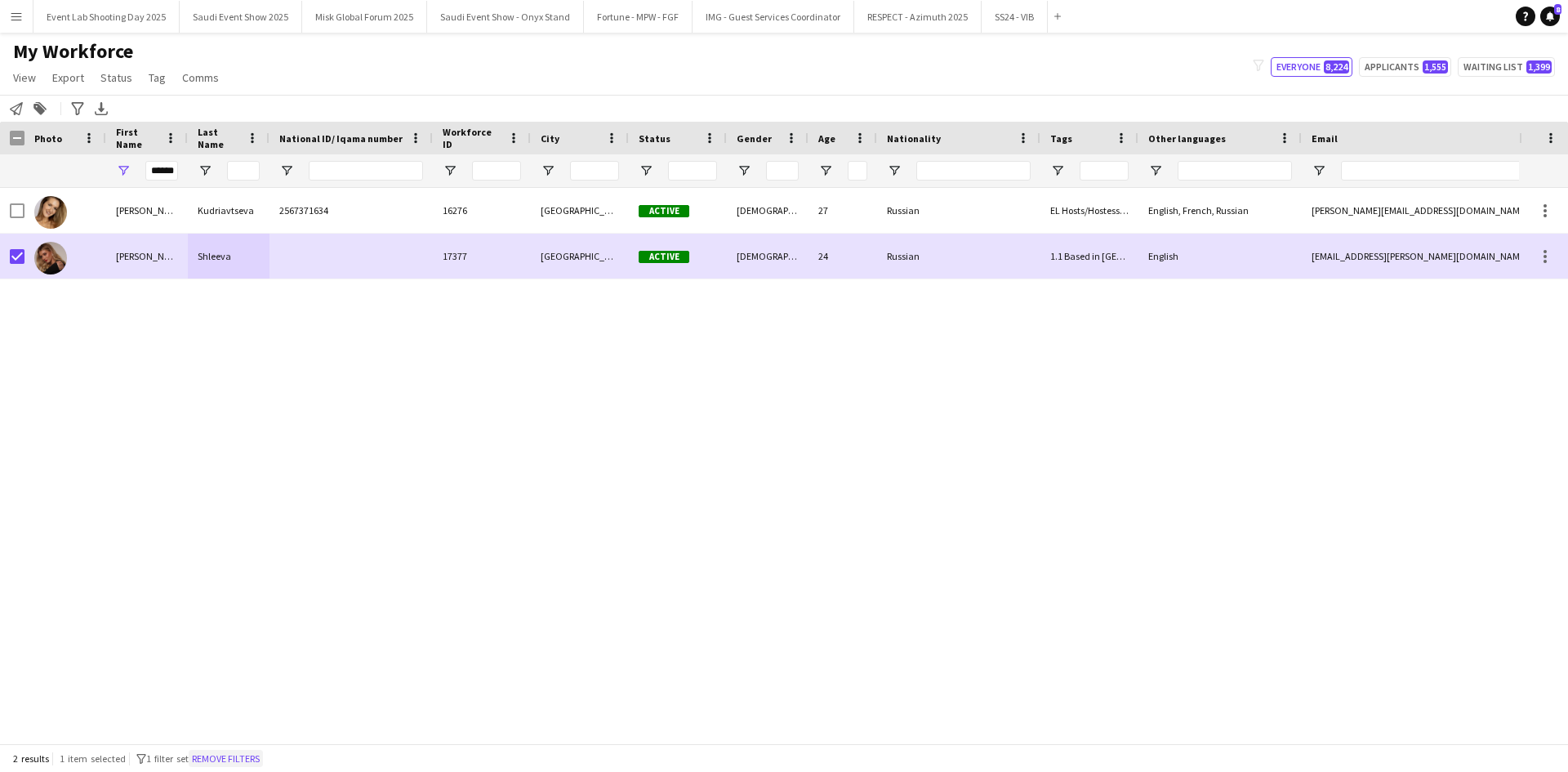
click at [233, 759] on button "Remove filters" at bounding box center [225, 759] width 75 height 18
